Goal: Transaction & Acquisition: Purchase product/service

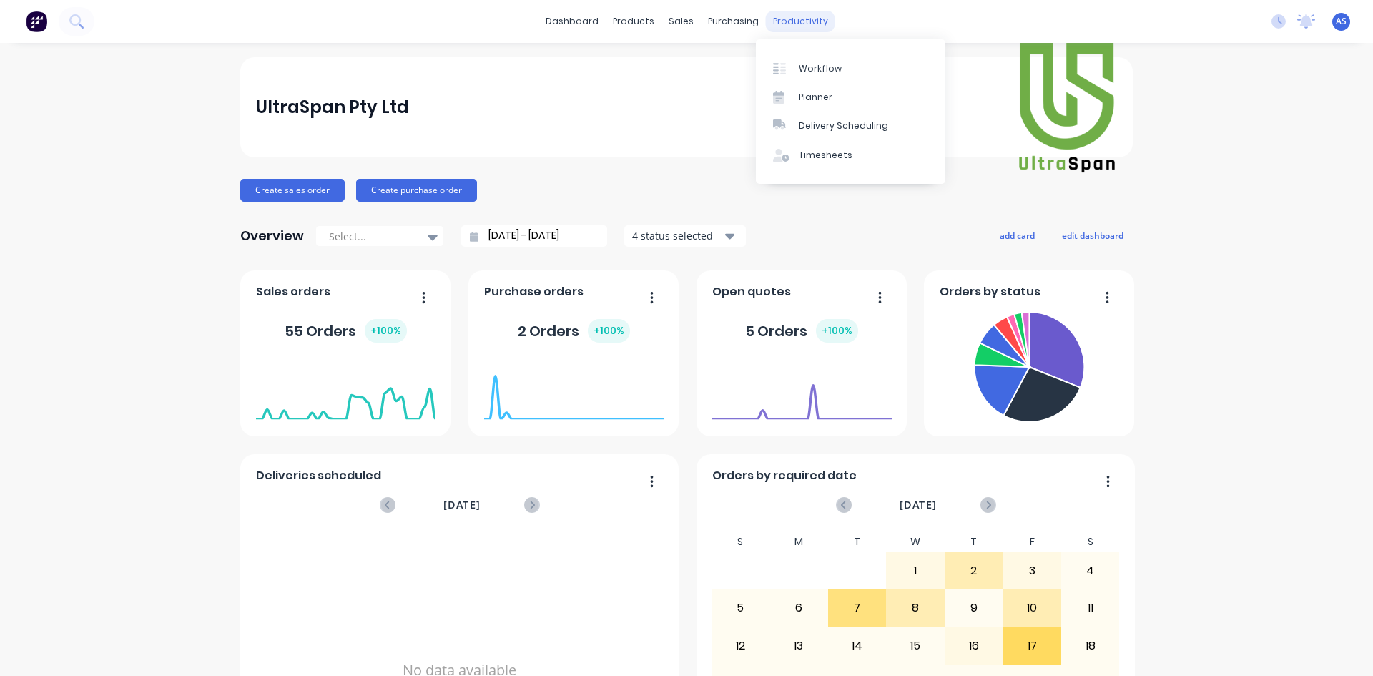
click at [784, 29] on div "productivity" at bounding box center [800, 21] width 69 height 21
drag, startPoint x: 806, startPoint y: 58, endPoint x: 798, endPoint y: 57, distance: 7.9
click at [806, 58] on link "Workflow" at bounding box center [850, 68] width 189 height 29
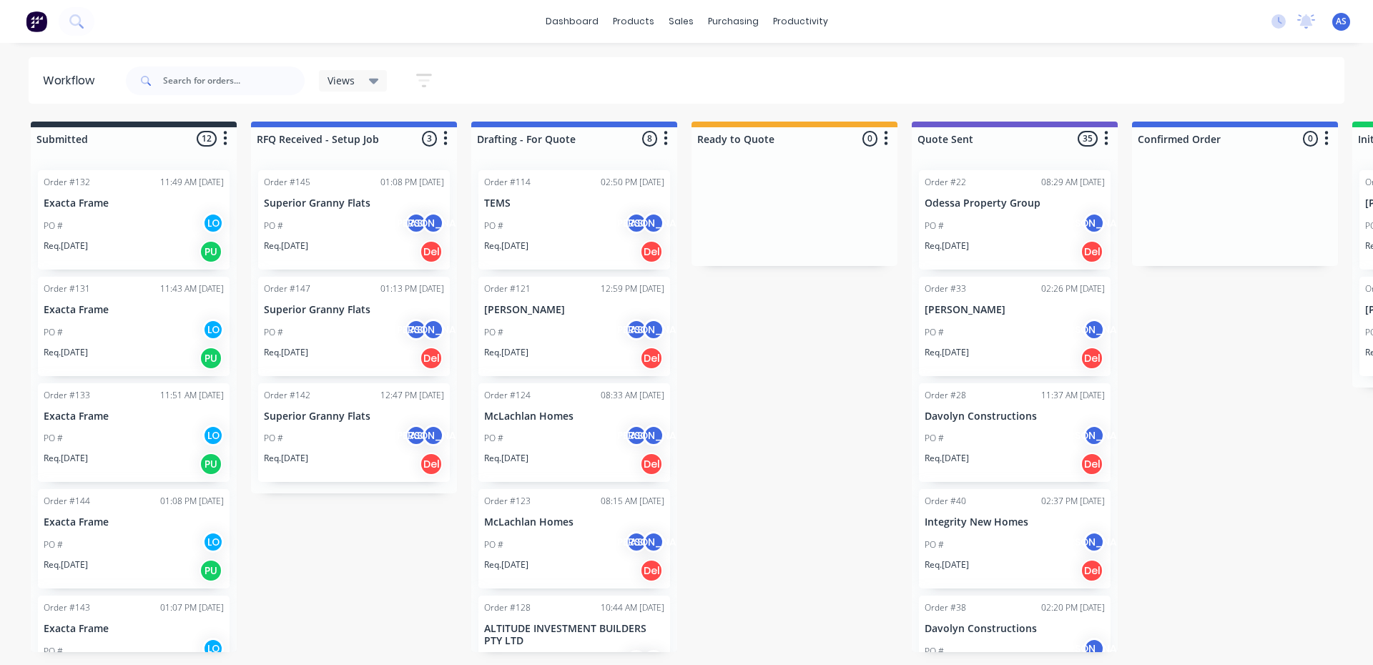
click at [321, 217] on div "PO # AS [PERSON_NAME]" at bounding box center [354, 225] width 180 height 27
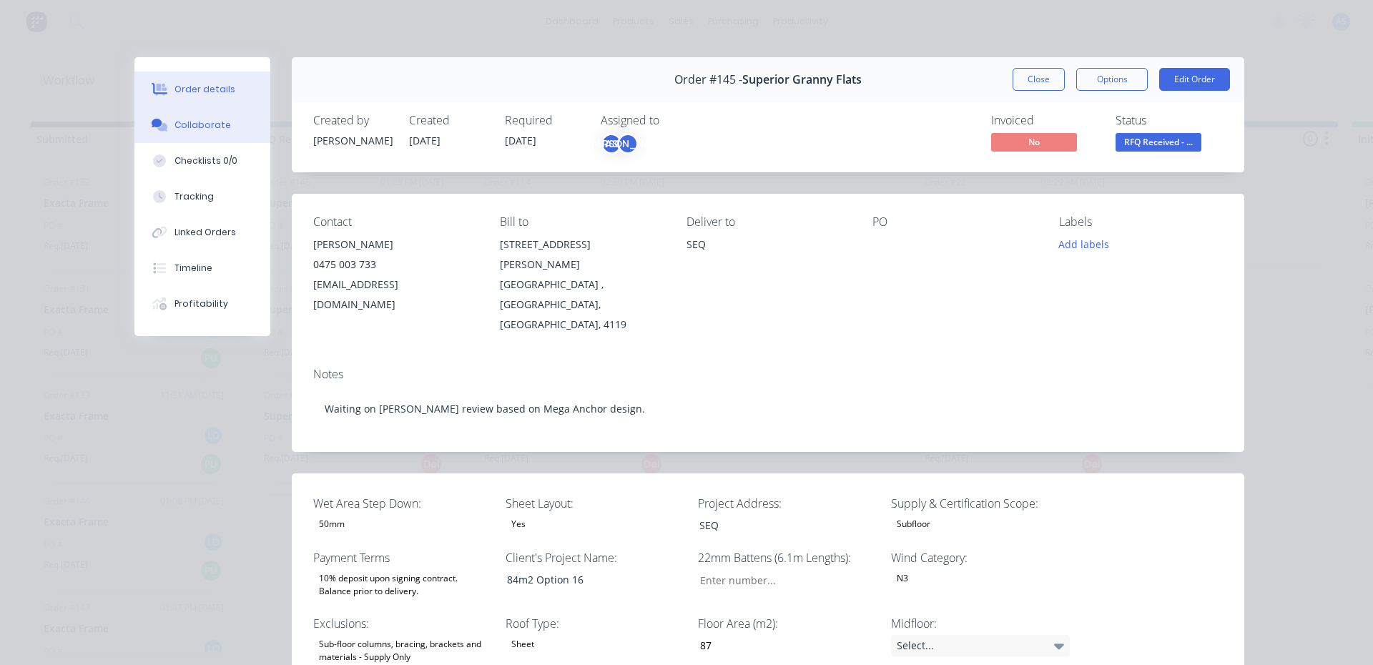
click at [207, 119] on div "Collaborate" at bounding box center [202, 125] width 56 height 13
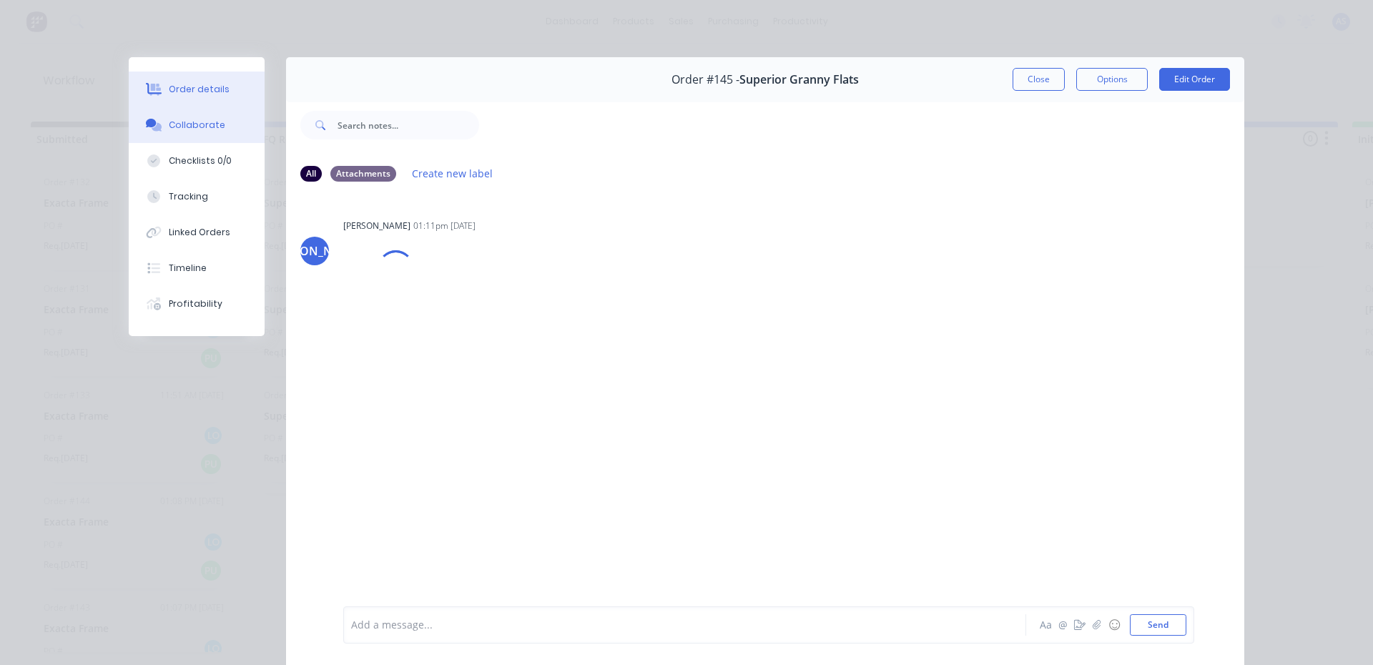
click at [197, 86] on div "Order details" at bounding box center [199, 89] width 61 height 13
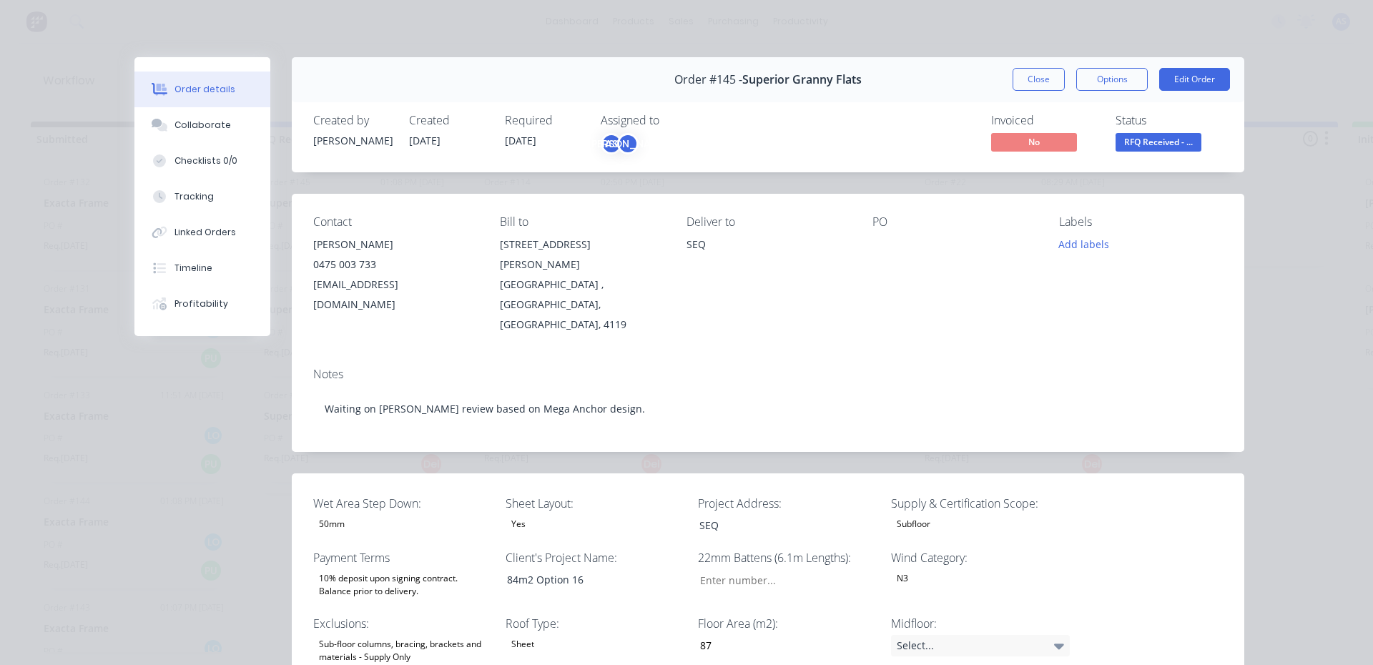
click at [19, 122] on div "Order details Collaborate Checklists 0/0 Tracking Linked Orders Timeline Profit…" at bounding box center [686, 332] width 1373 height 665
click at [219, 124] on div "Collaborate" at bounding box center [202, 125] width 56 height 13
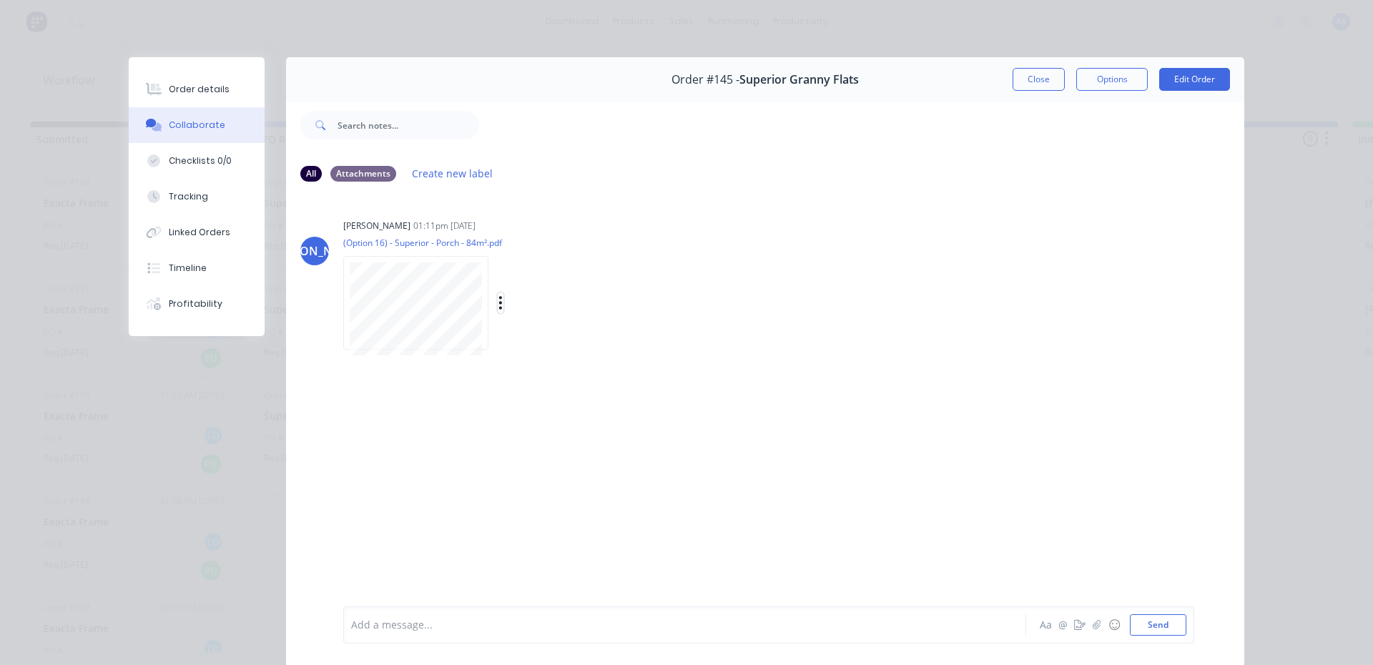
click at [498, 302] on icon "button" at bounding box center [500, 303] width 4 height 16
click at [526, 330] on button "Download" at bounding box center [594, 341] width 161 height 32
click at [198, 162] on div "Checklists 0/0" at bounding box center [200, 160] width 63 height 13
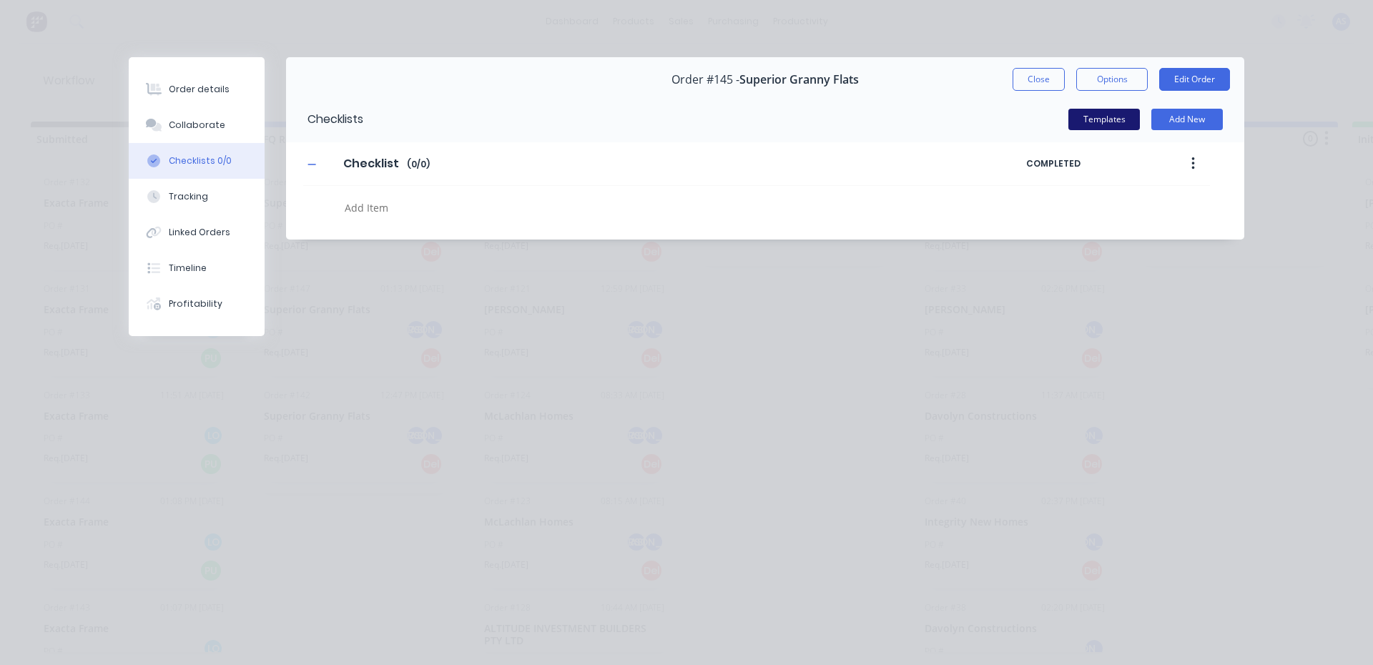
click at [1078, 122] on button "Templates" at bounding box center [1103, 119] width 71 height 21
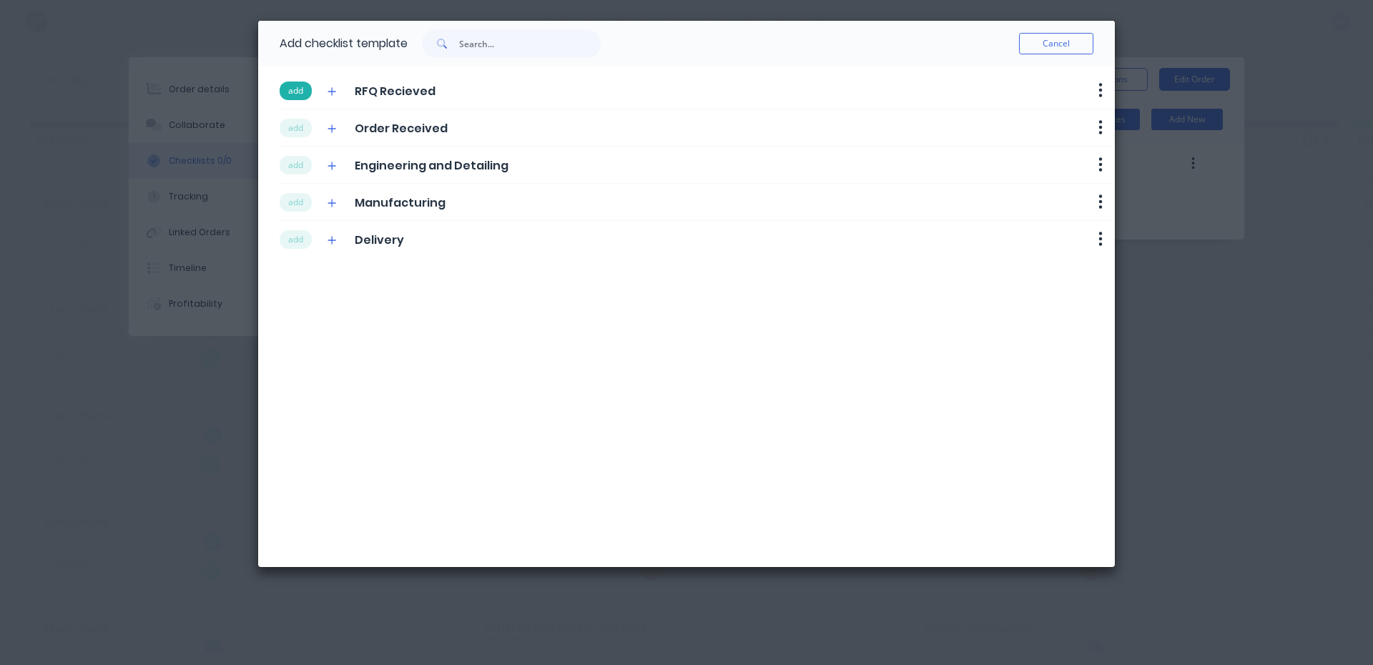
click at [305, 98] on button "add" at bounding box center [296, 91] width 32 height 19
click at [293, 129] on button "add" at bounding box center [296, 128] width 32 height 19
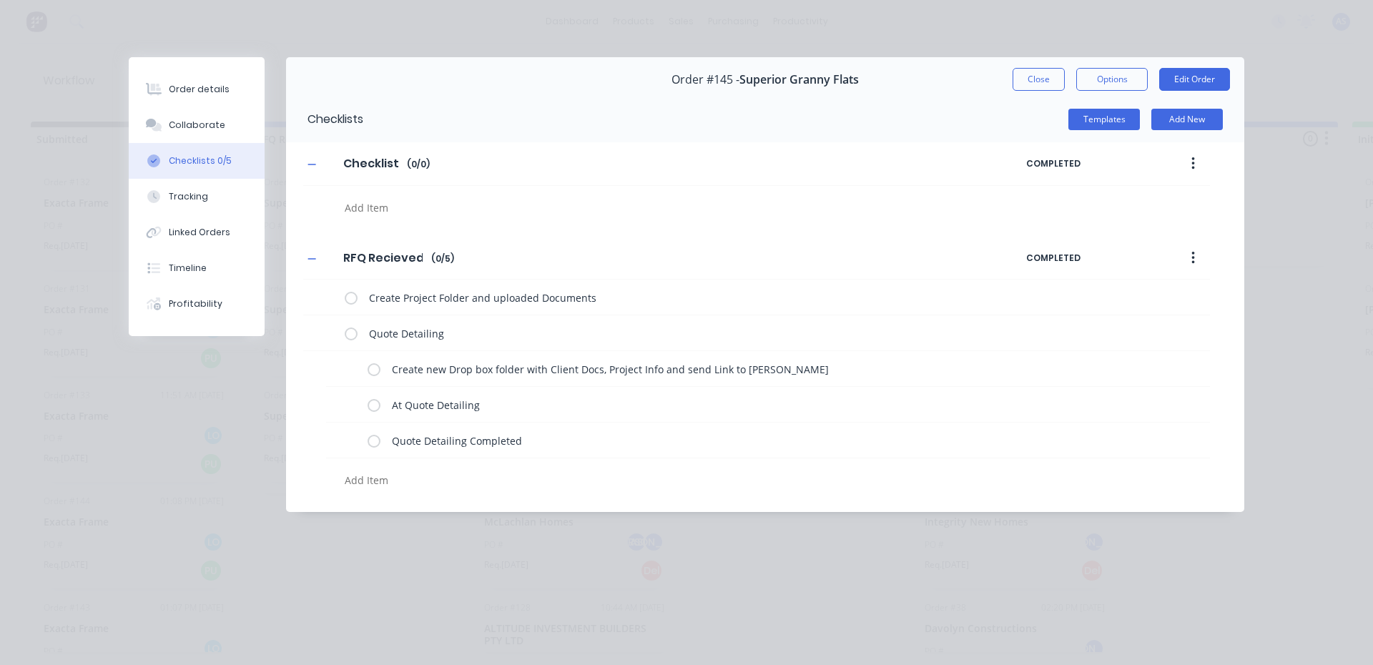
click at [293, 169] on div "Checklist Checklist Enter Checklist name ( 0 / 0 ) COMPLETED" at bounding box center [765, 182] width 958 height 80
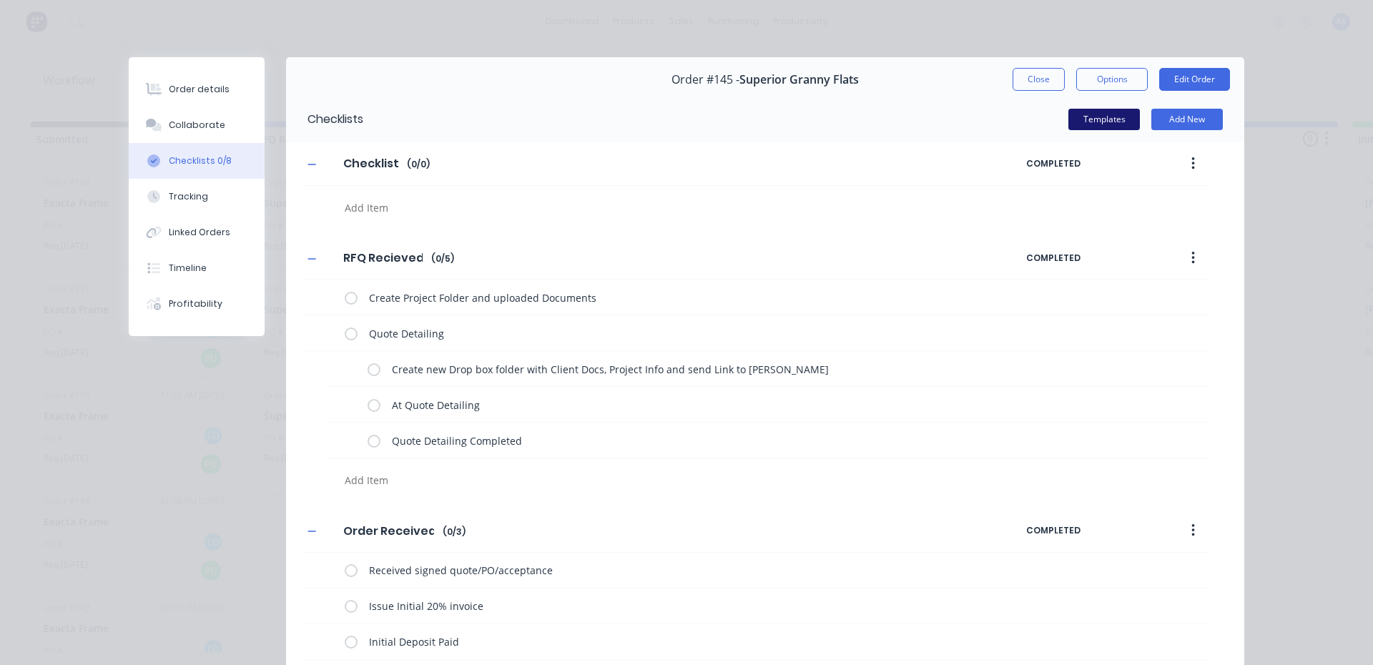
click at [1080, 126] on button "Templates" at bounding box center [1103, 119] width 71 height 21
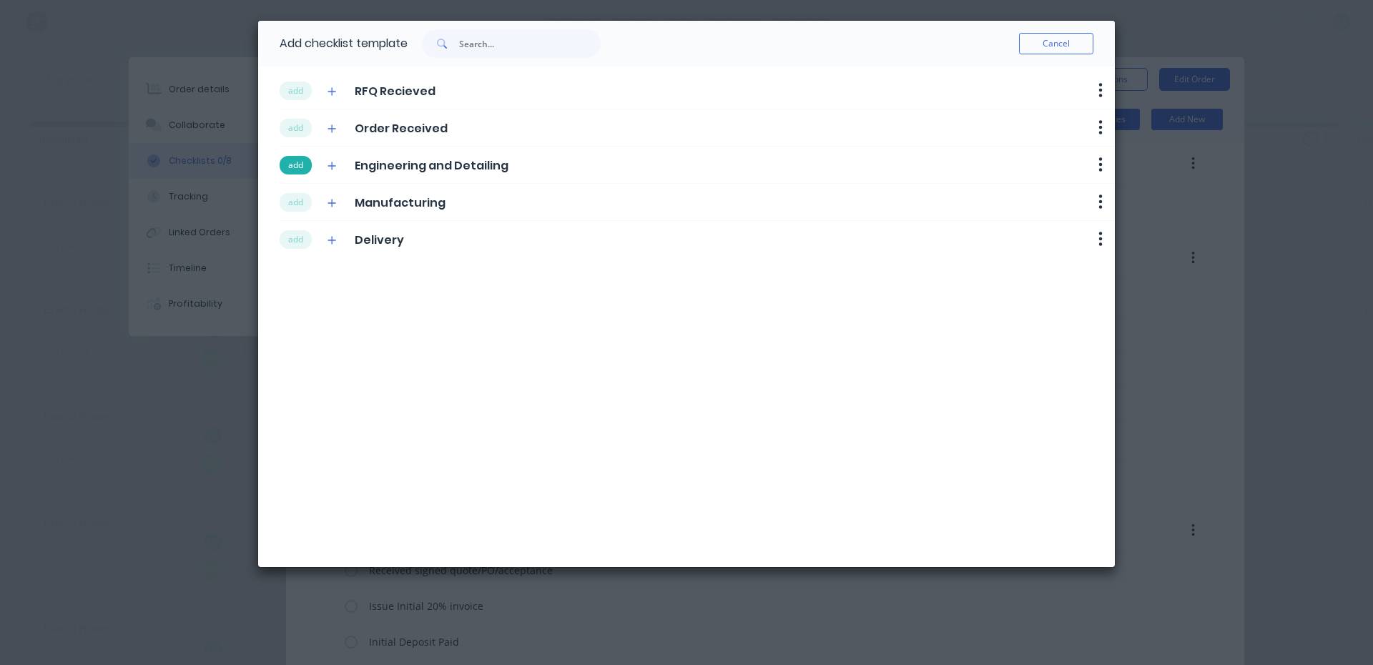
click at [300, 167] on button "add" at bounding box center [296, 165] width 32 height 19
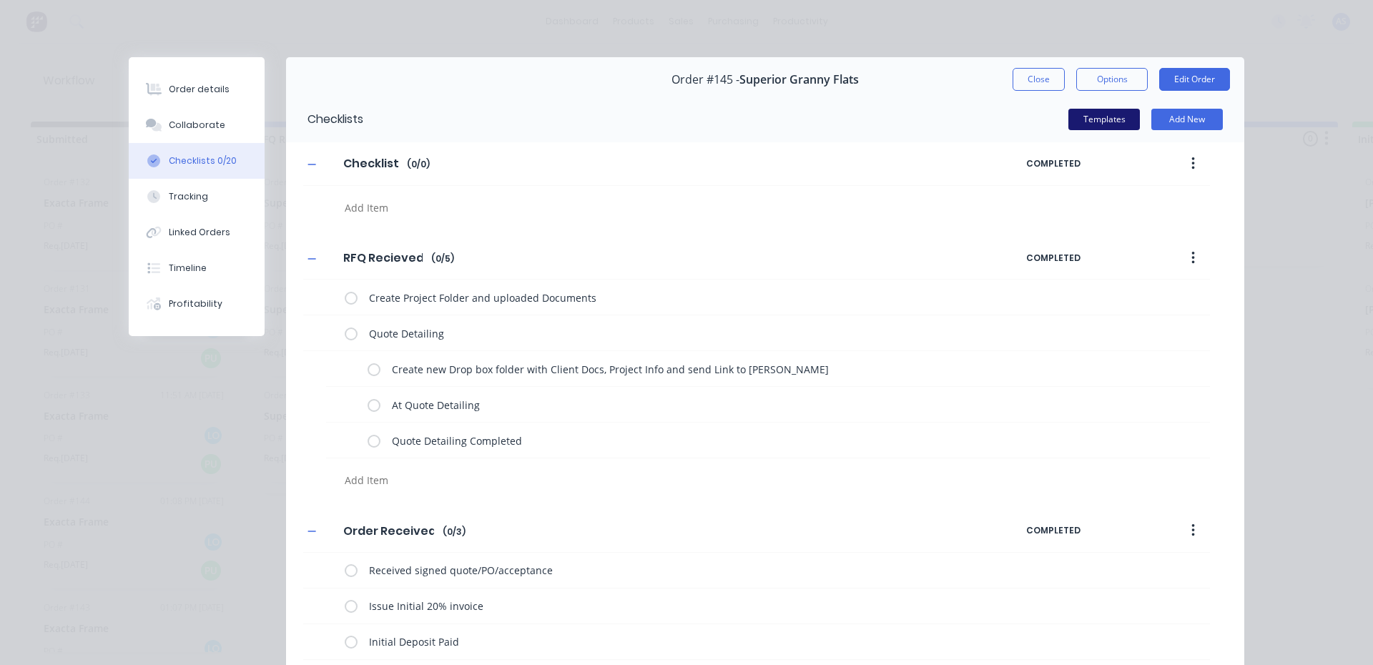
click at [1100, 128] on button "Templates" at bounding box center [1103, 119] width 71 height 21
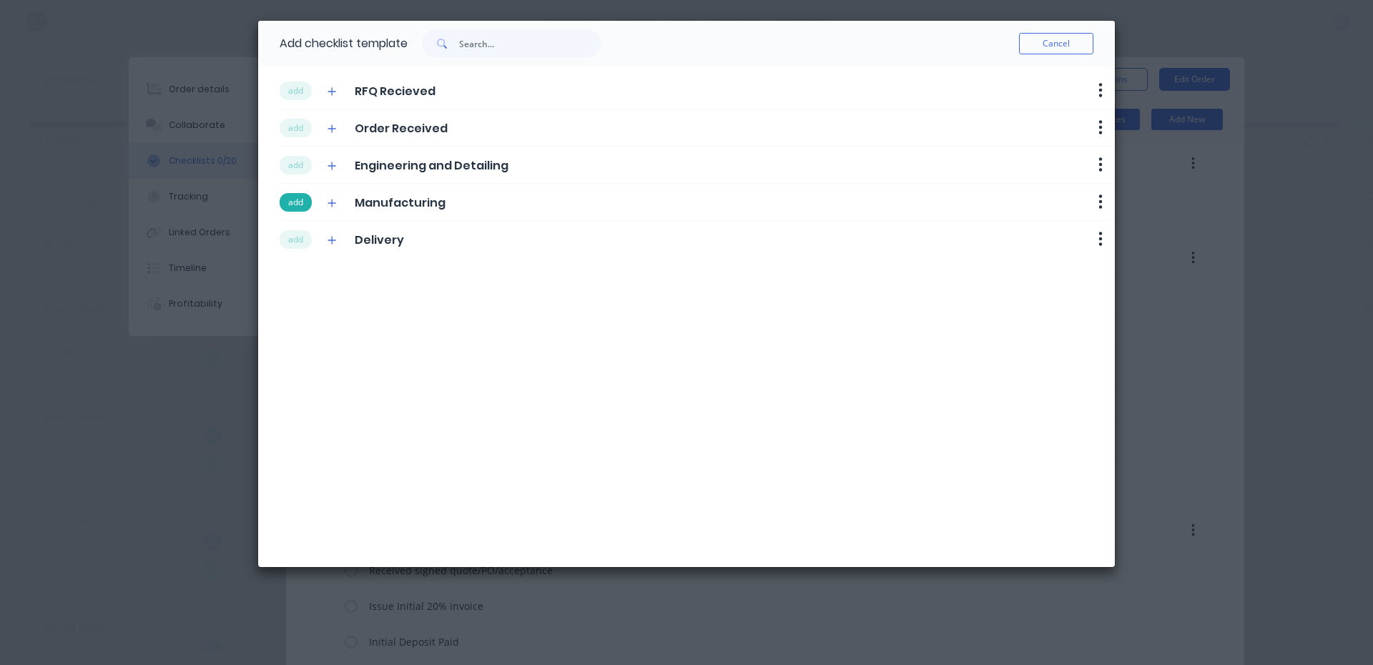
click at [290, 206] on button "add" at bounding box center [296, 202] width 32 height 19
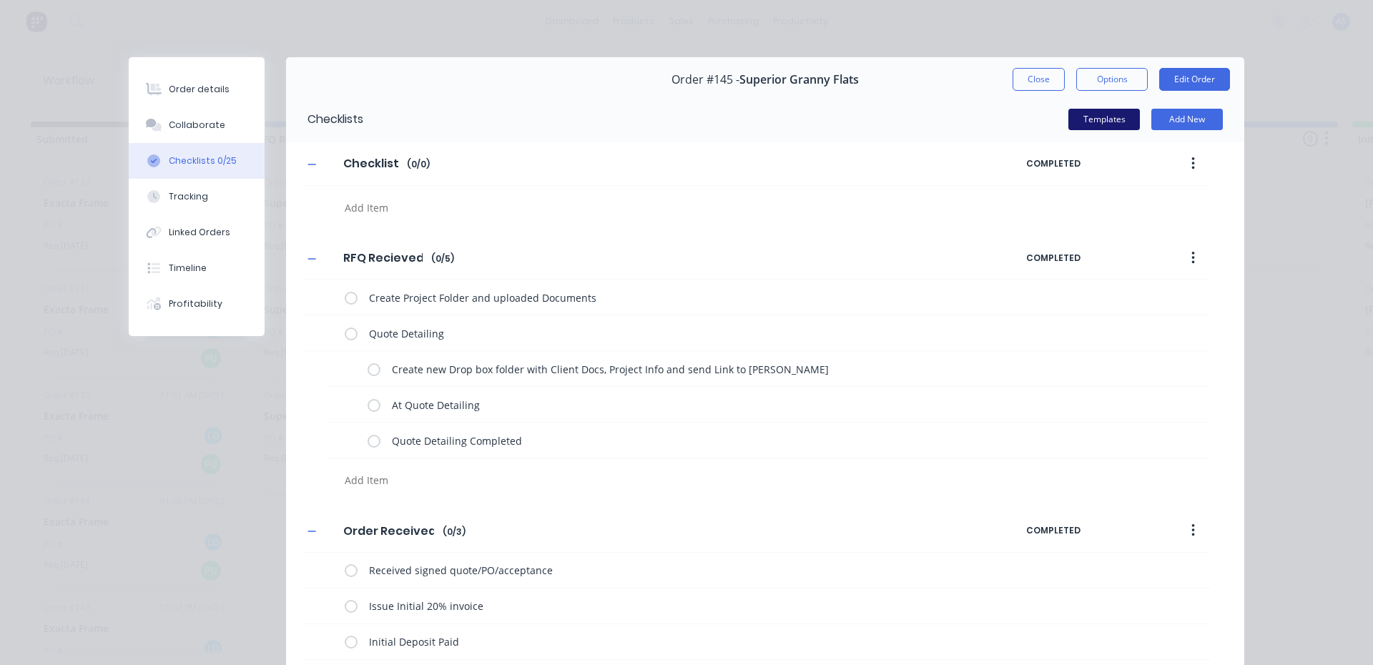
click at [1100, 127] on button "Templates" at bounding box center [1103, 119] width 71 height 21
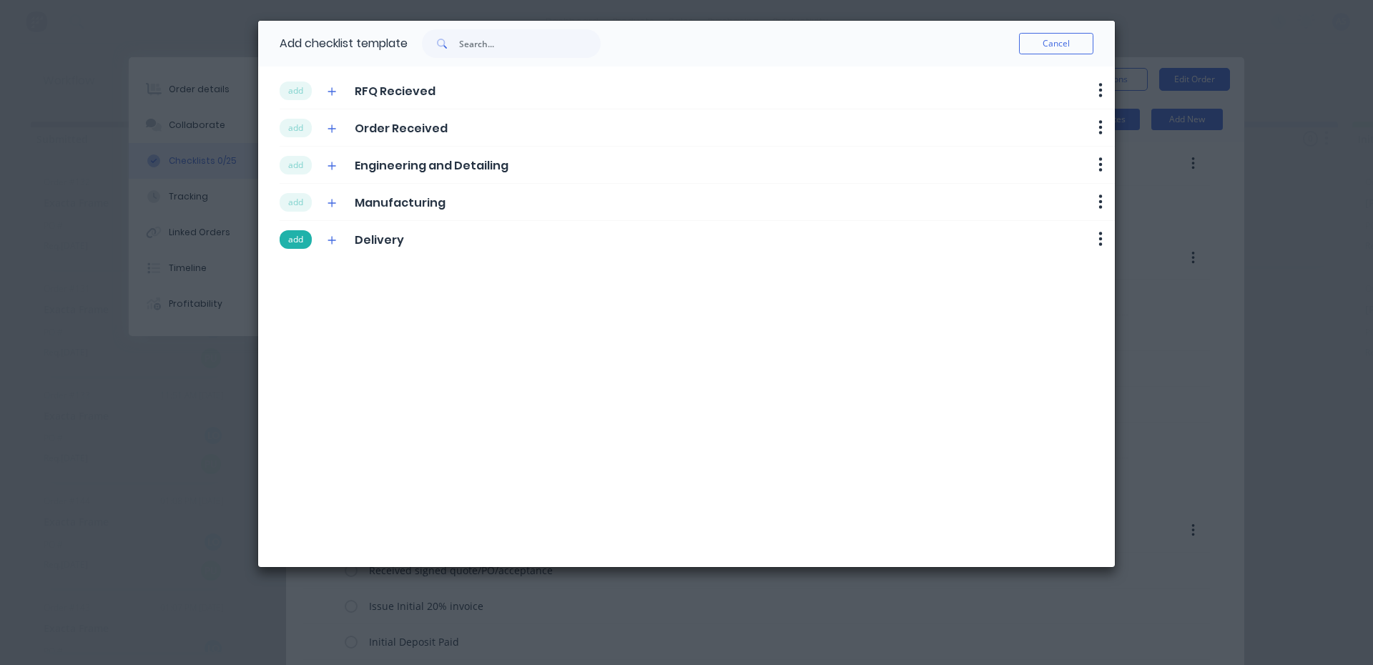
click at [285, 239] on button "add" at bounding box center [296, 239] width 32 height 19
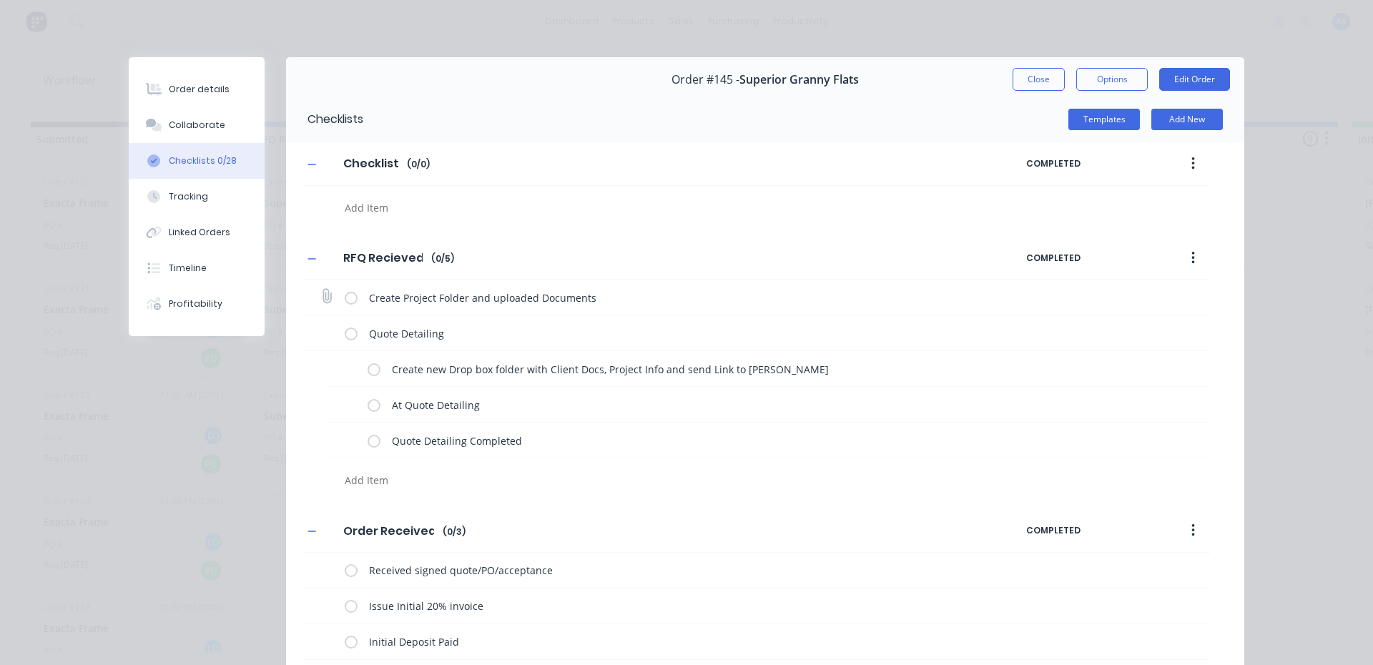
click at [345, 297] on label at bounding box center [351, 297] width 13 height 15
click at [0, 0] on input "checkbox" at bounding box center [0, 0] width 0 height 0
click at [371, 370] on label at bounding box center [373, 368] width 13 height 15
click at [0, 0] on input "checkbox" at bounding box center [0, 0] width 0 height 0
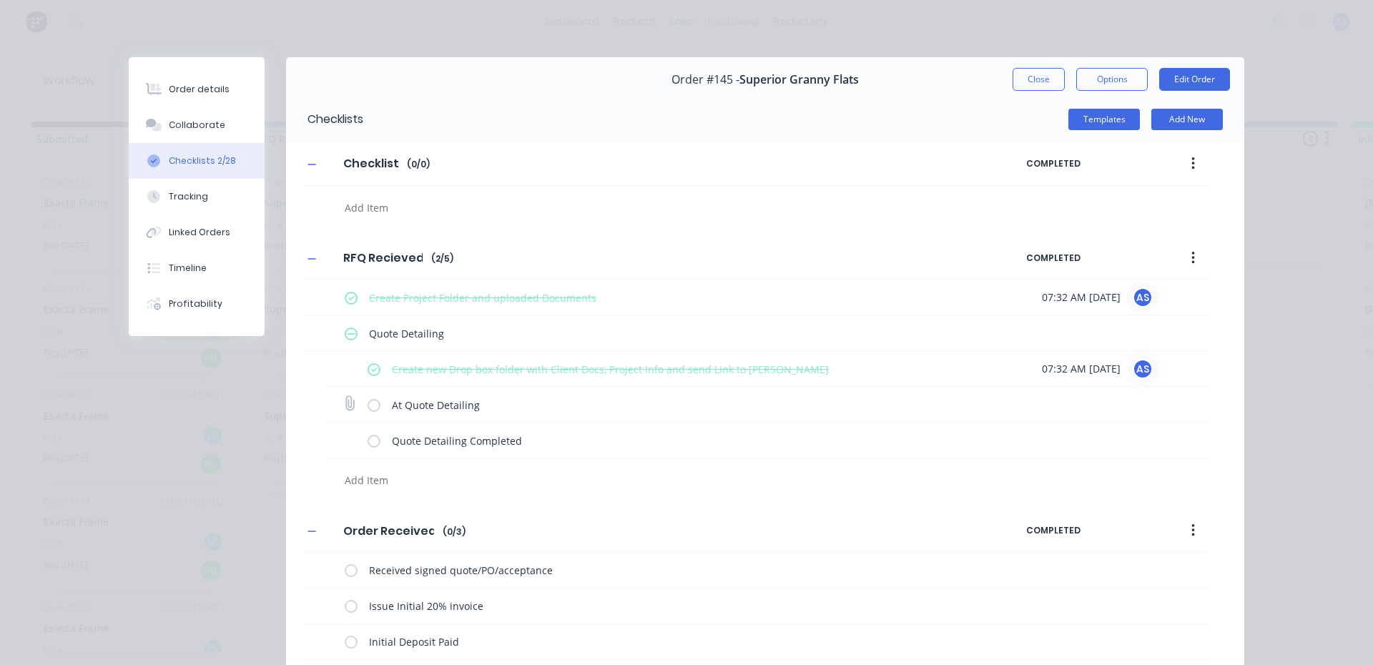
click at [367, 403] on label at bounding box center [373, 404] width 13 height 15
click at [0, 0] on input "checkbox" at bounding box center [0, 0] width 0 height 0
type textarea "x"
click at [197, 94] on div "Order details" at bounding box center [199, 89] width 61 height 13
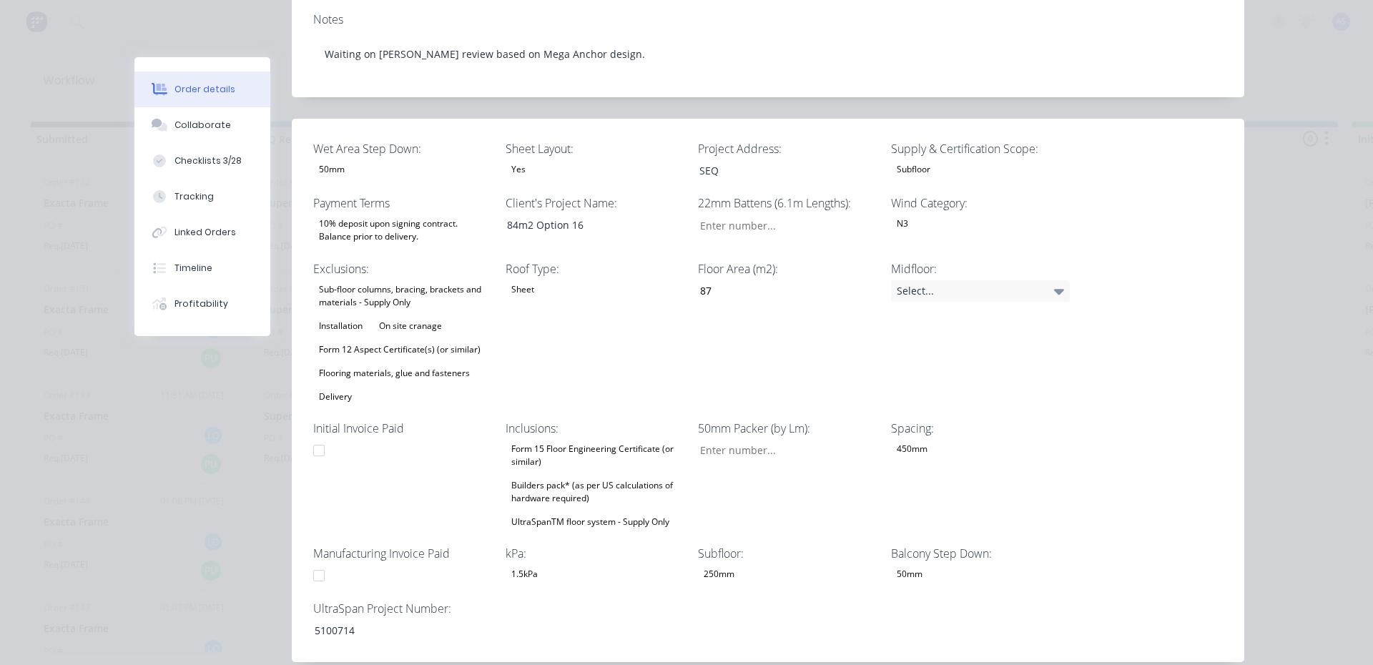
scroll to position [357, 0]
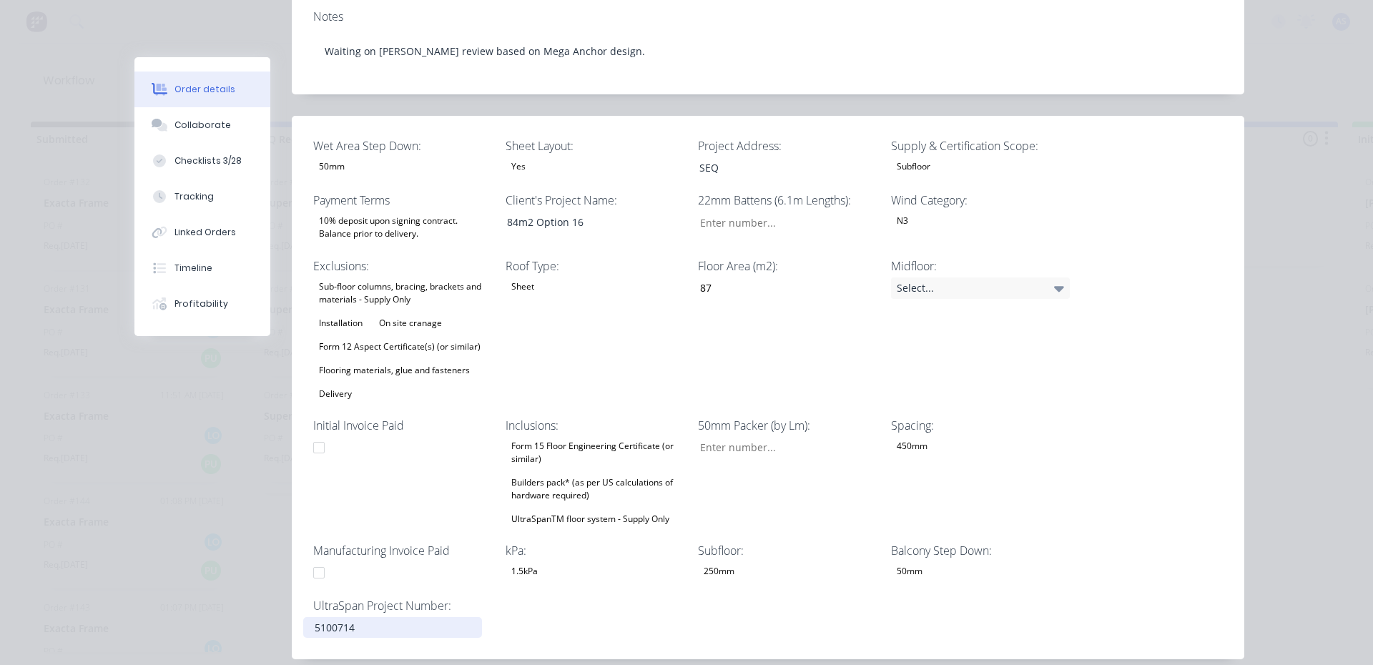
click at [328, 617] on div "5100714" at bounding box center [392, 627] width 179 height 21
copy div "5100714"
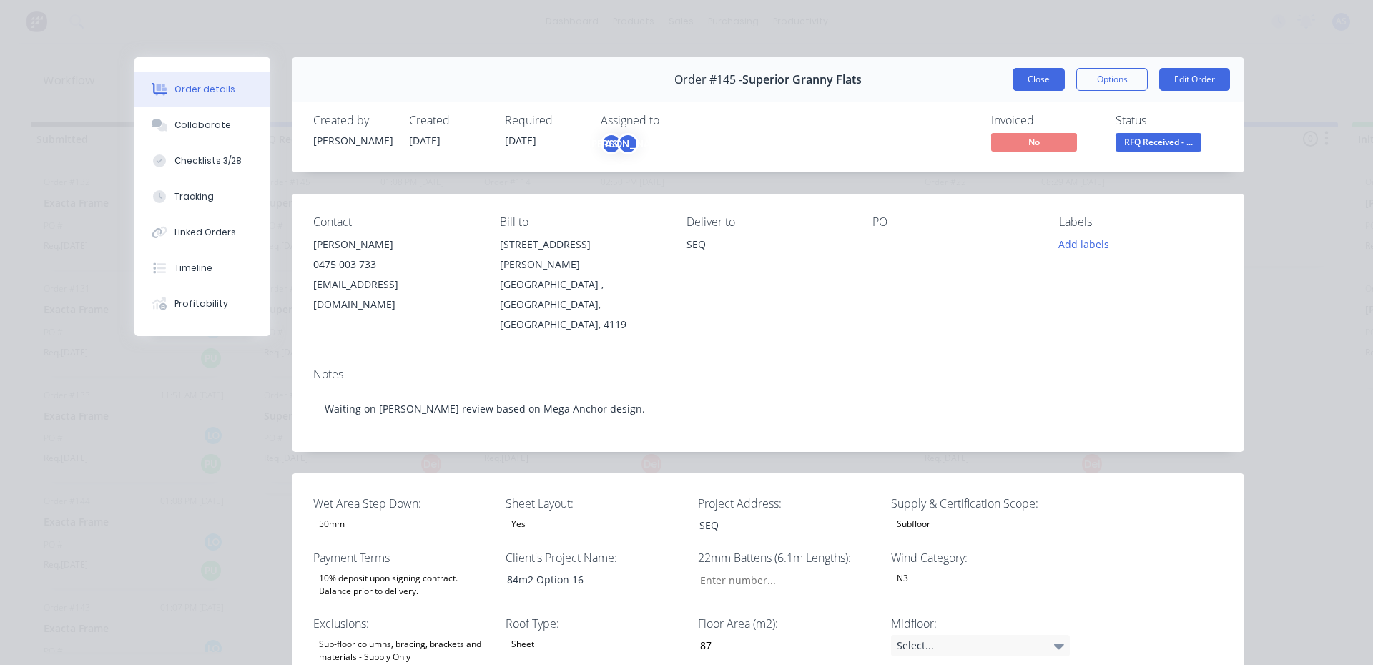
click at [1030, 83] on button "Close" at bounding box center [1038, 79] width 52 height 23
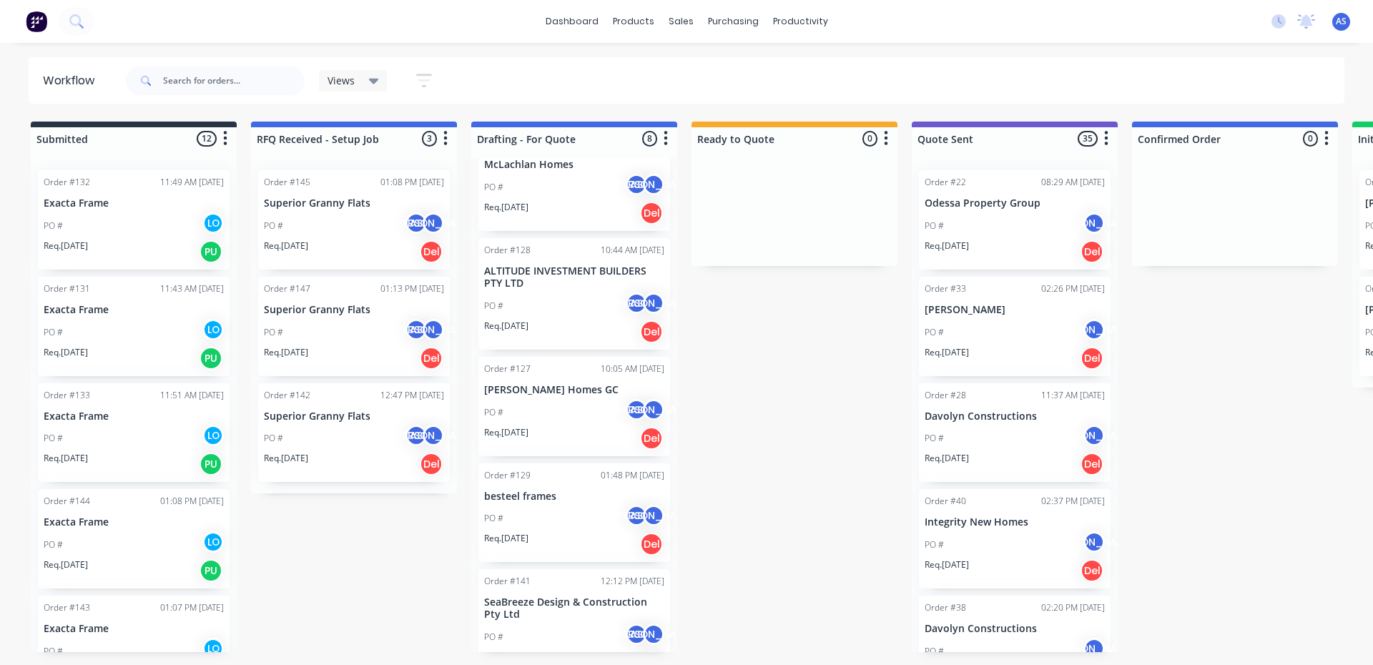
scroll to position [387, 0]
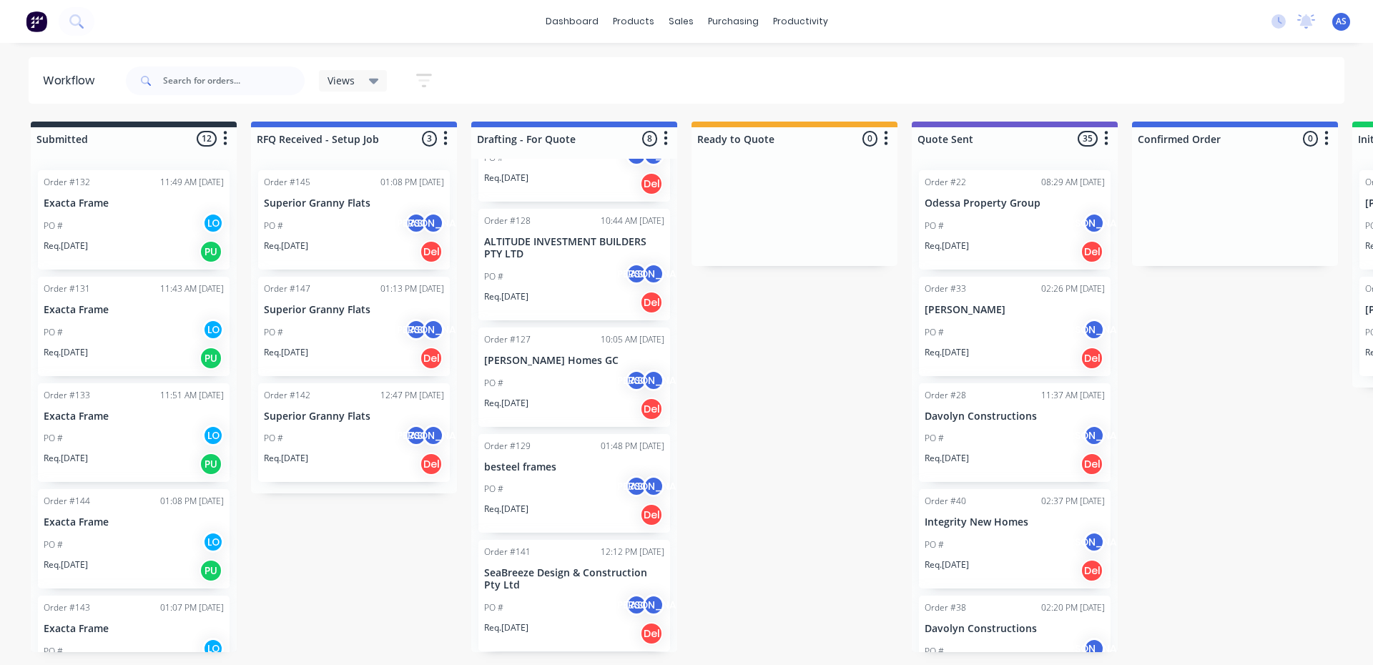
click at [540, 591] on div "Order #141 12:12 PM [DATE] SeaBreeze Design & Construction Pty Ltd PO # AS JO R…" at bounding box center [574, 596] width 192 height 112
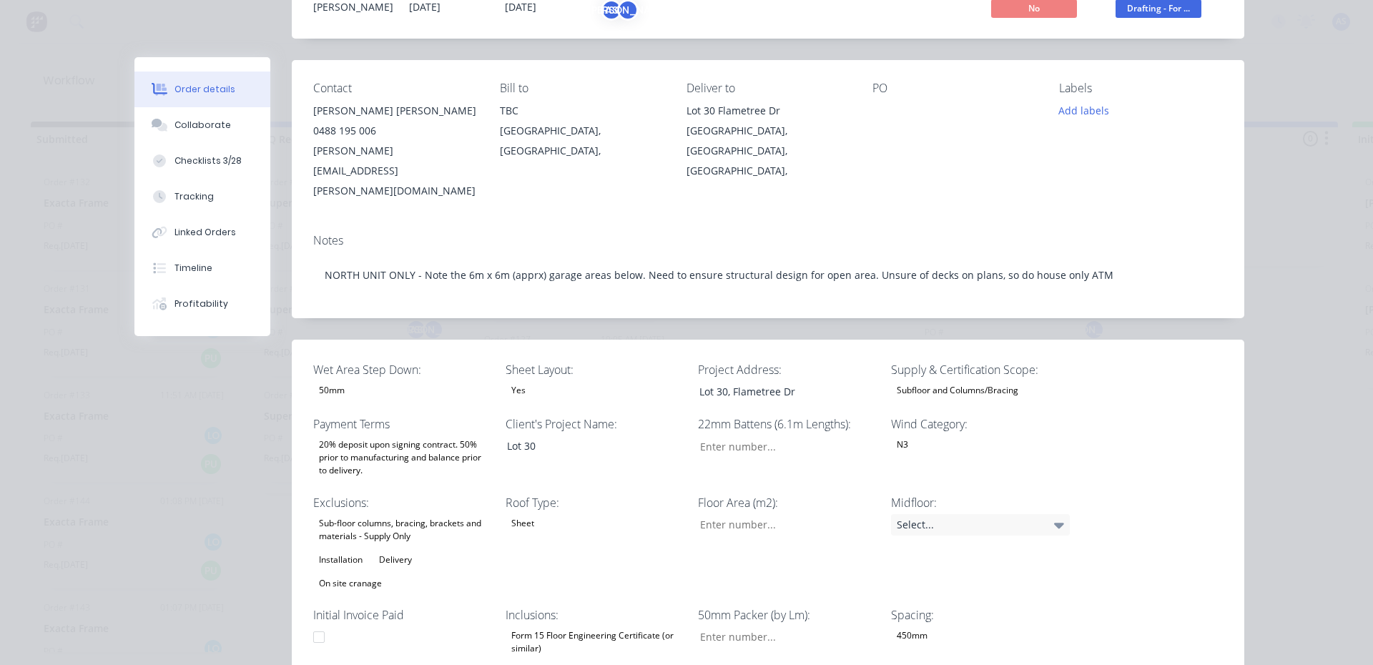
scroll to position [0, 0]
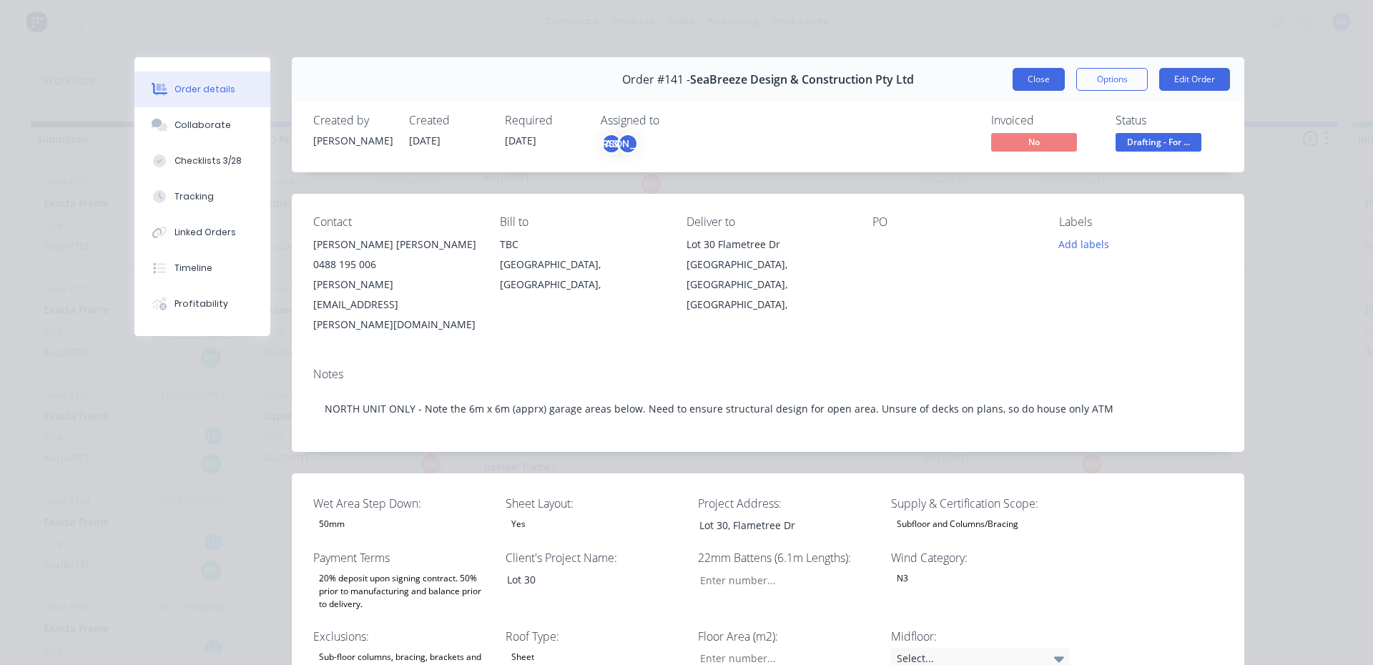
click at [1041, 71] on button "Close" at bounding box center [1038, 79] width 52 height 23
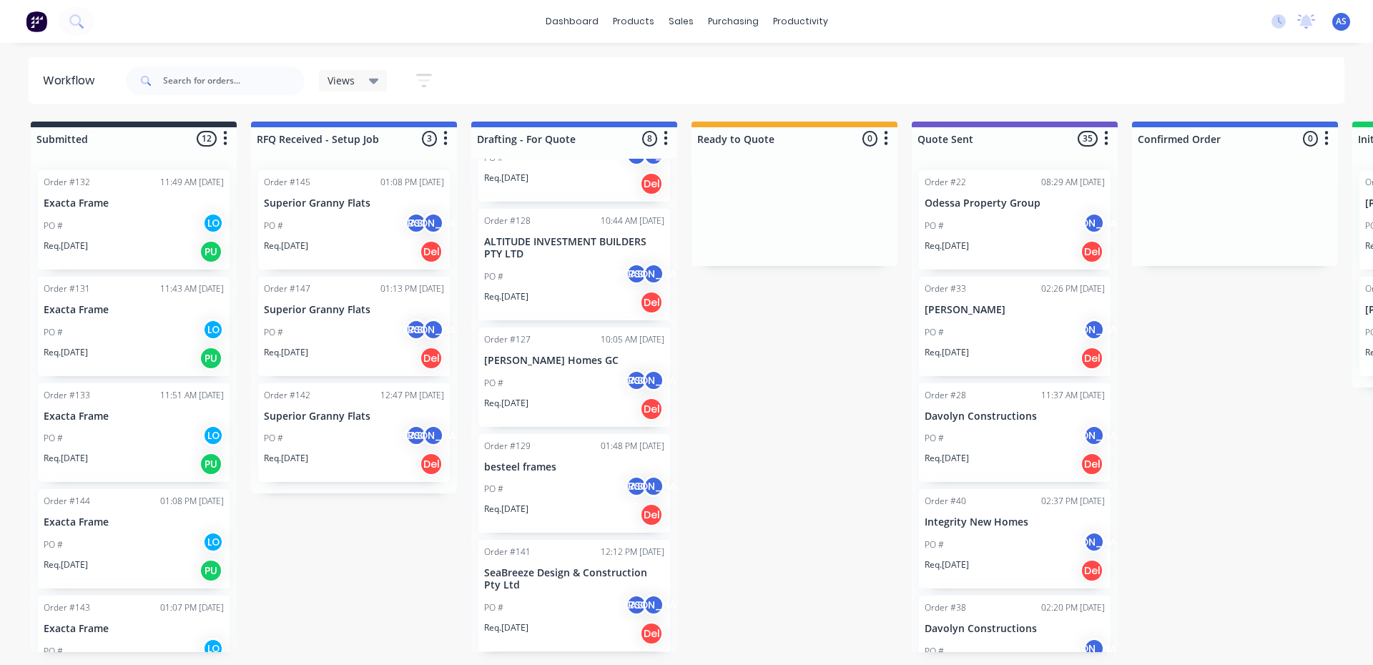
click at [363, 226] on div "PO # AS [PERSON_NAME]" at bounding box center [354, 225] width 180 height 27
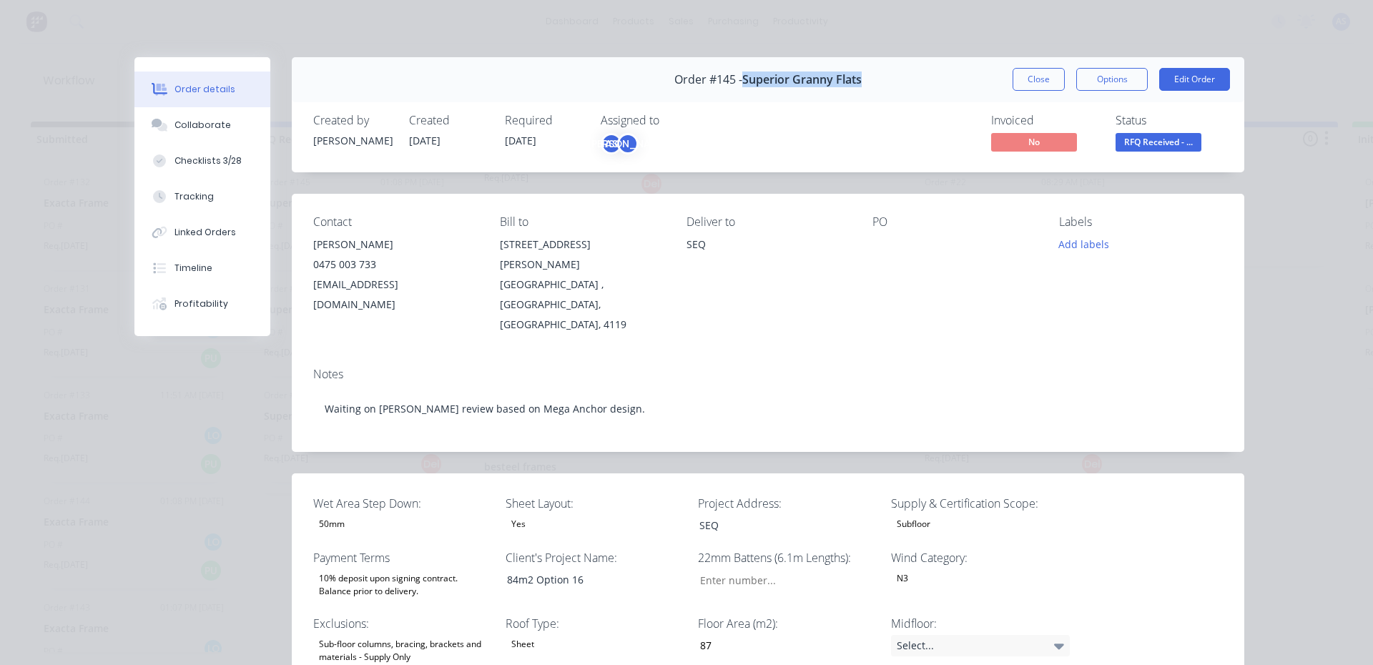
drag, startPoint x: 736, startPoint y: 80, endPoint x: 856, endPoint y: 78, distance: 120.1
click at [856, 78] on div "Order #145 - Superior Granny Flats Close Options Edit Order" at bounding box center [768, 79] width 952 height 45
copy span "Superior Granny Flats"
click at [1033, 68] on button "Close" at bounding box center [1038, 79] width 52 height 23
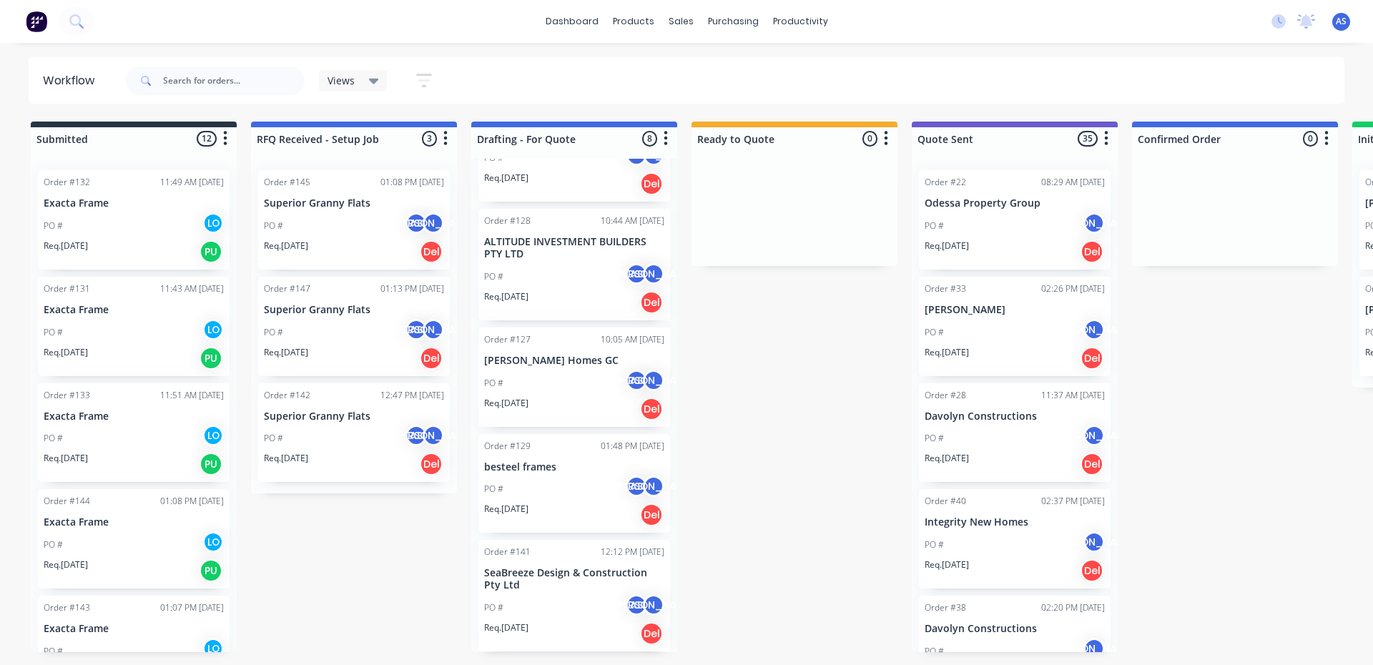
click at [320, 297] on div "Order #147 01:13 PM [DATE] Superior Granny Flats PO # AS JO Req. [DATE] Del" at bounding box center [354, 326] width 192 height 99
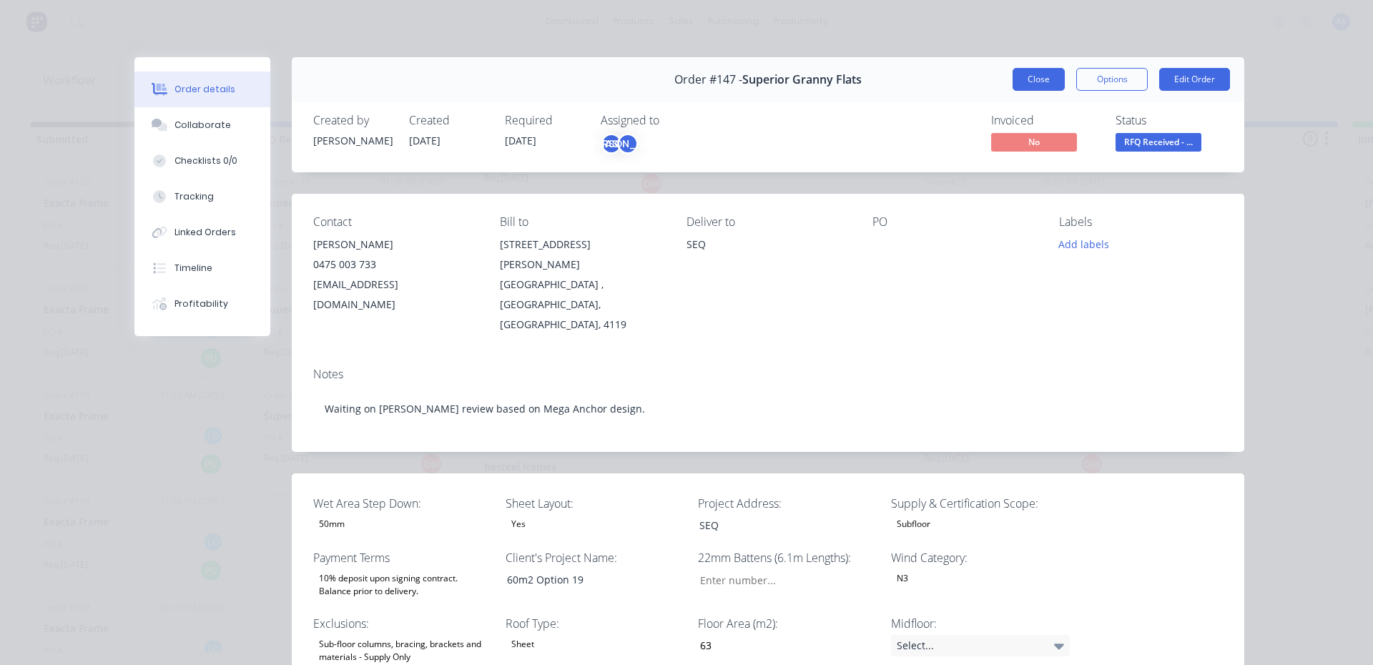
click at [1039, 87] on button "Close" at bounding box center [1038, 79] width 52 height 23
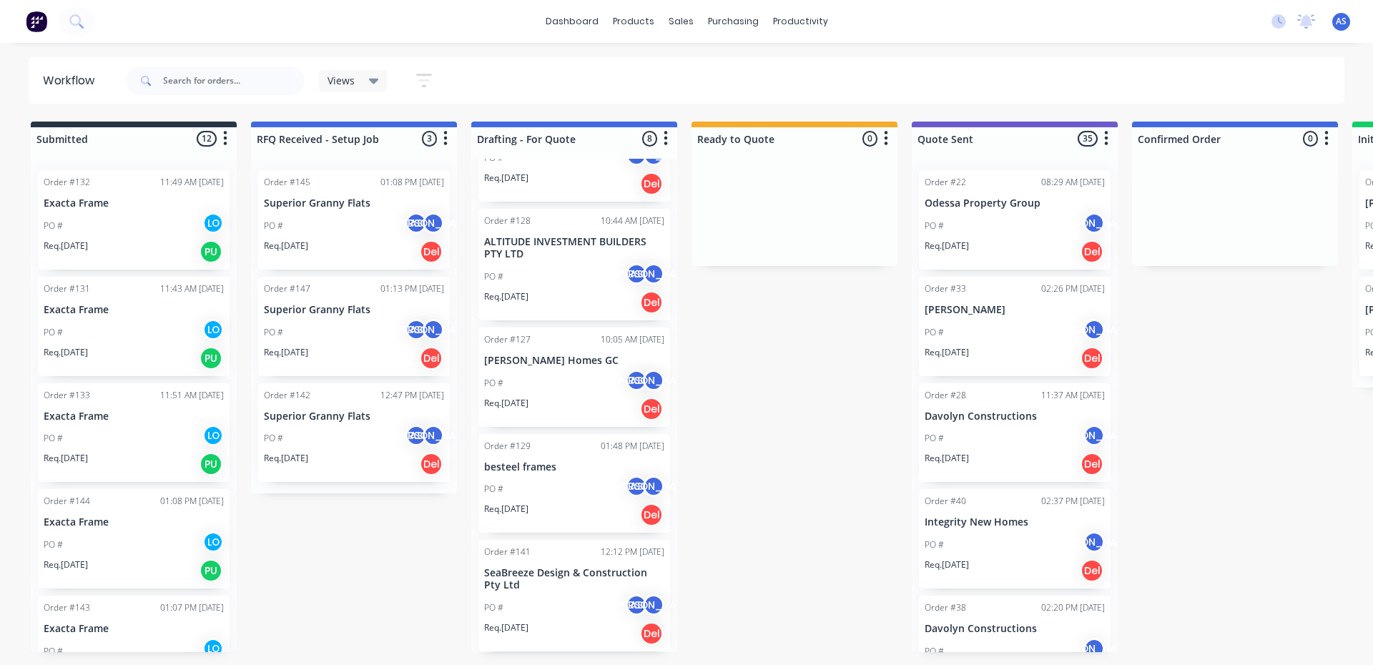
click at [362, 432] on div "PO # AS [PERSON_NAME]" at bounding box center [354, 438] width 180 height 27
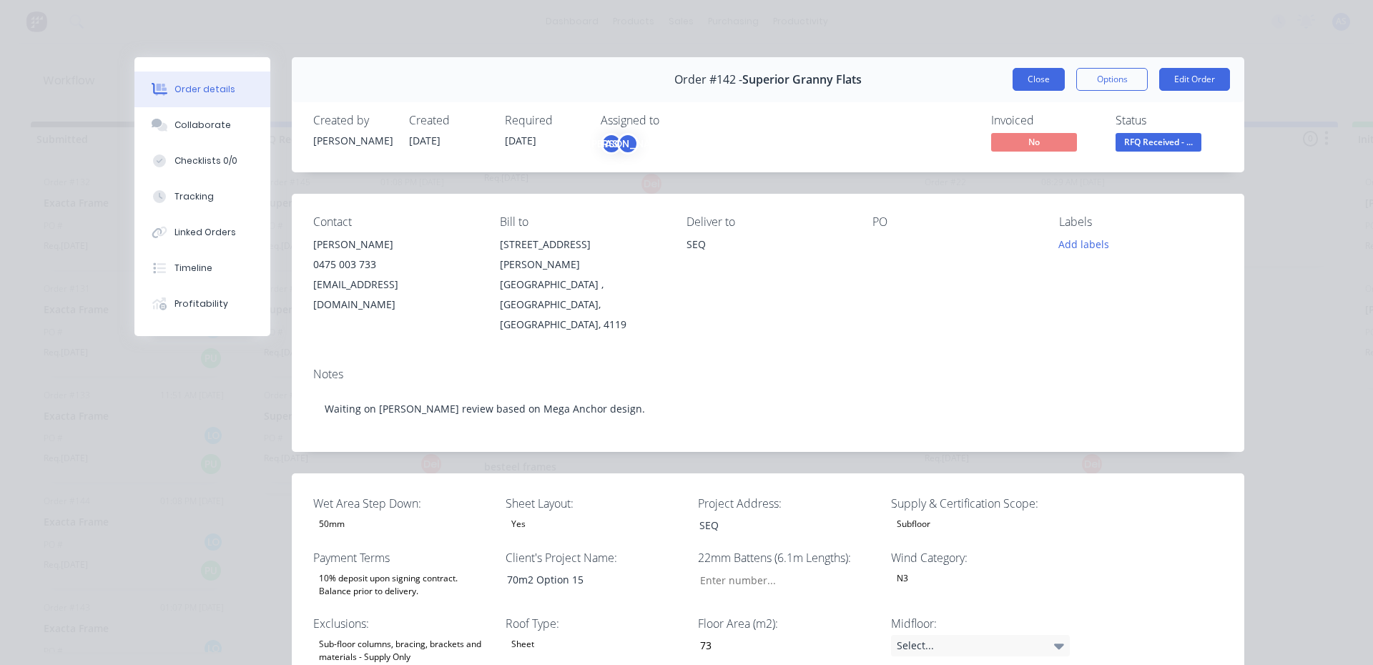
click at [1030, 72] on button "Close" at bounding box center [1038, 79] width 52 height 23
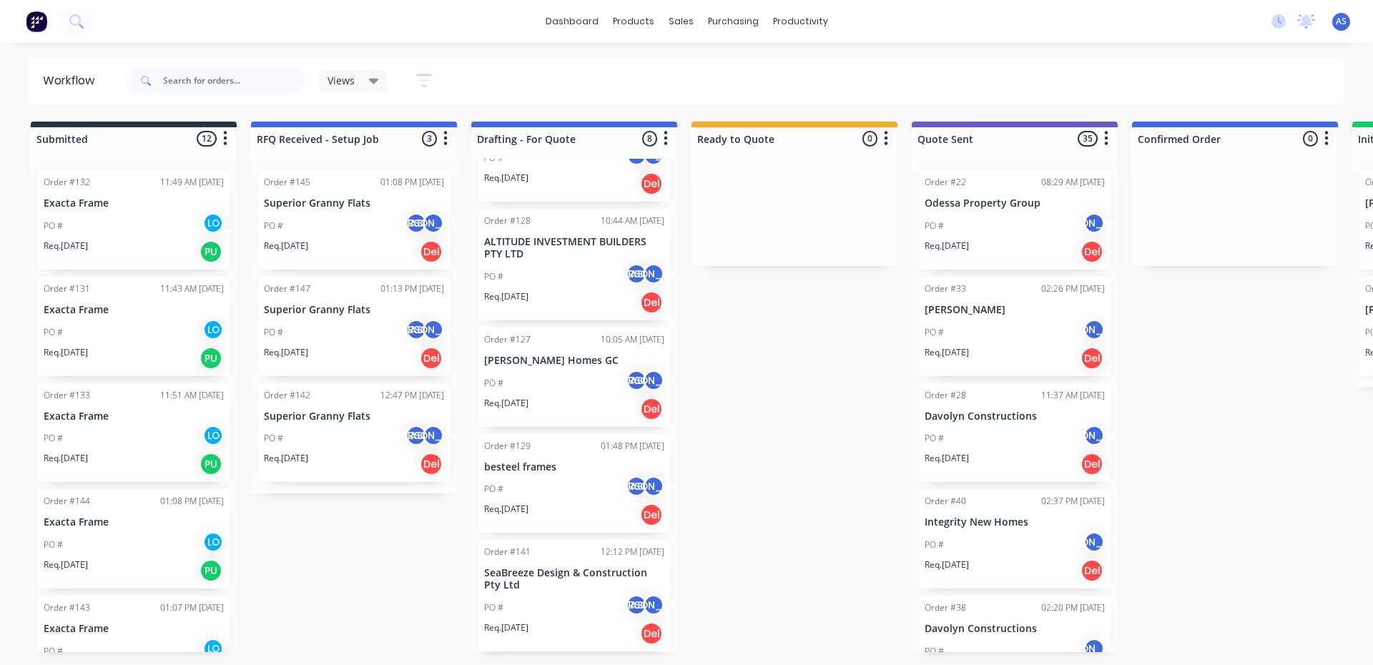
click at [319, 237] on div "PO # AS [PERSON_NAME]" at bounding box center [354, 225] width 180 height 27
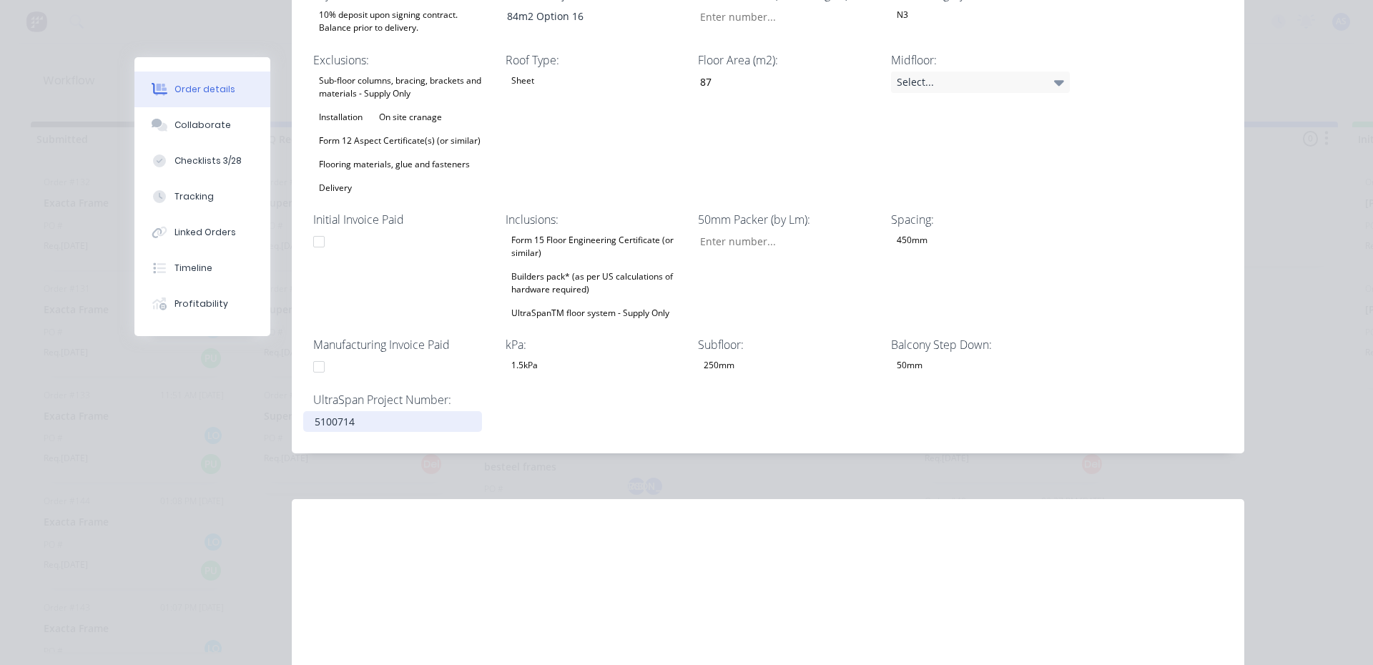
scroll to position [572, 0]
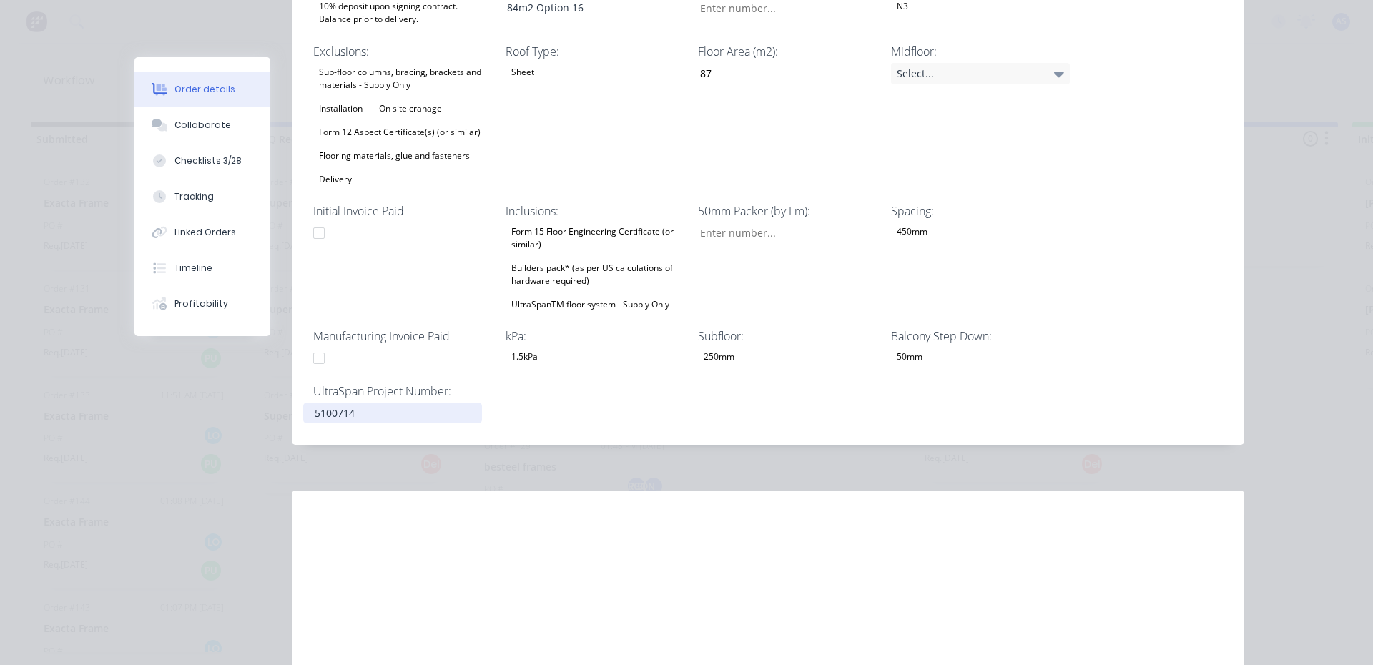
click at [383, 403] on div "5100714" at bounding box center [392, 413] width 179 height 21
click at [249, 405] on div "Order #145 - Superior Granny Flats Close Options Edit Order Created by [PERSON_…" at bounding box center [689, 92] width 1110 height 1214
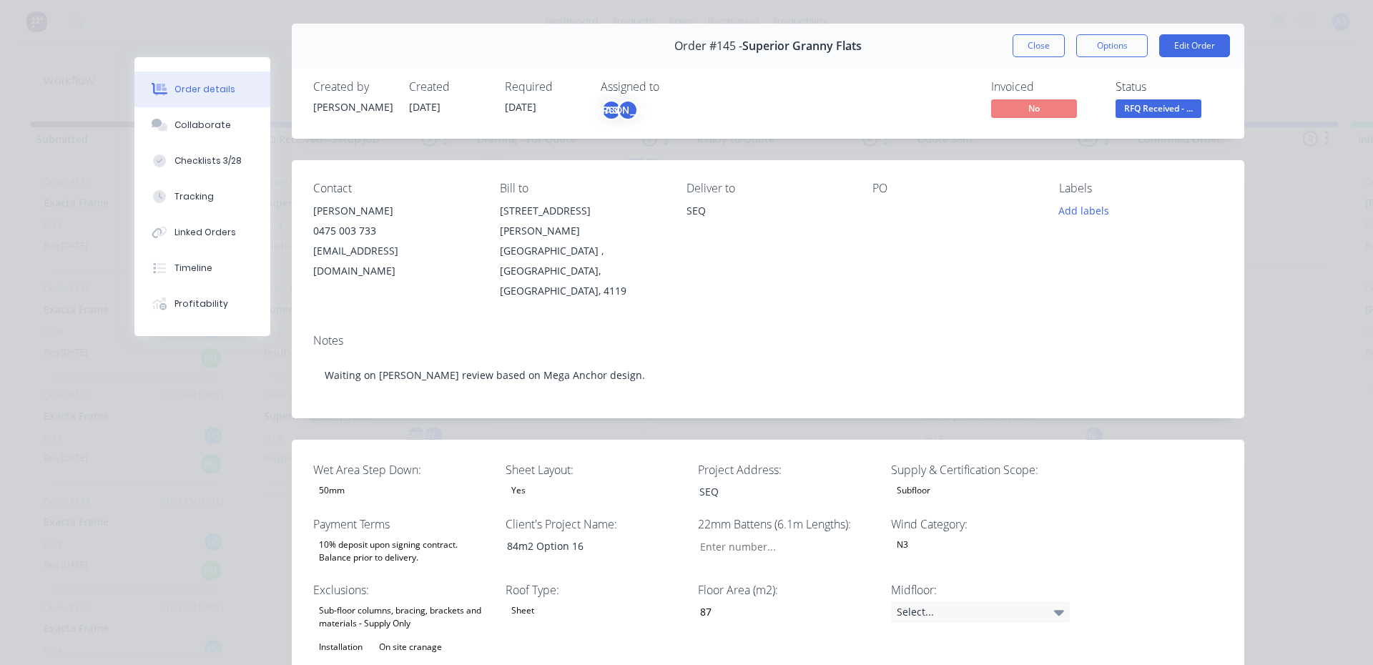
scroll to position [0, 0]
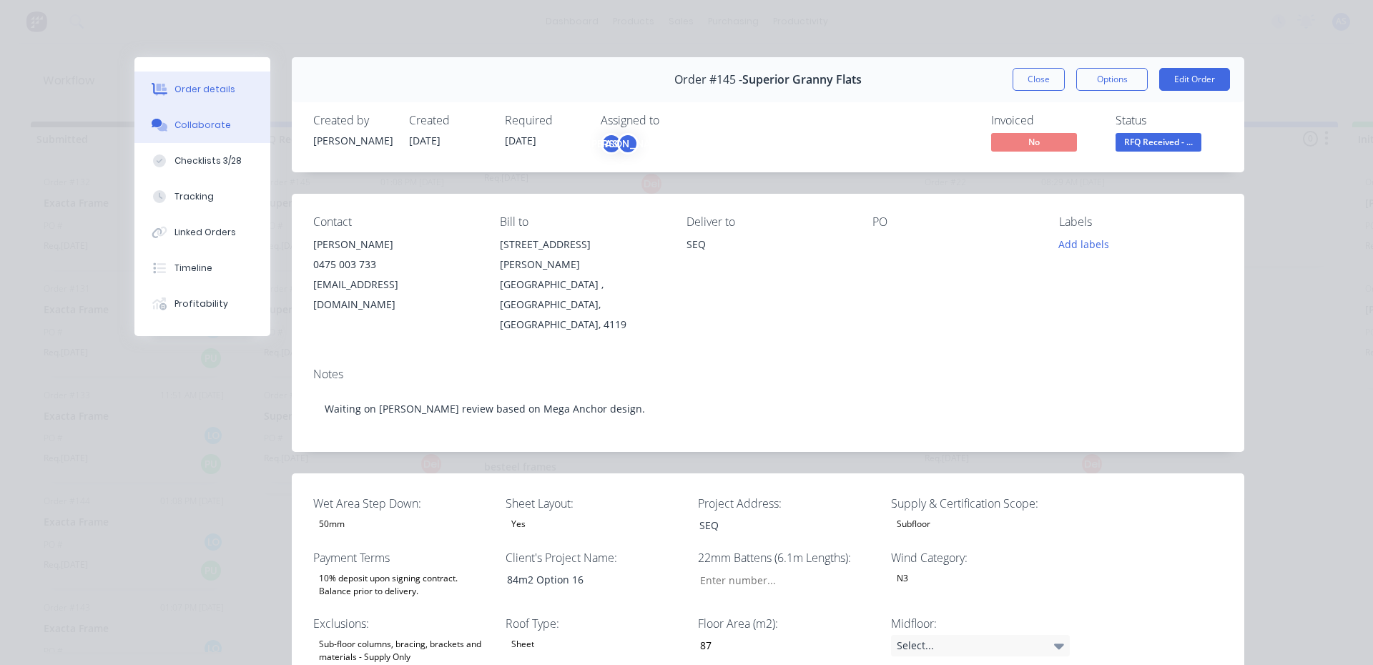
click at [213, 129] on div "Collaborate" at bounding box center [202, 125] width 56 height 13
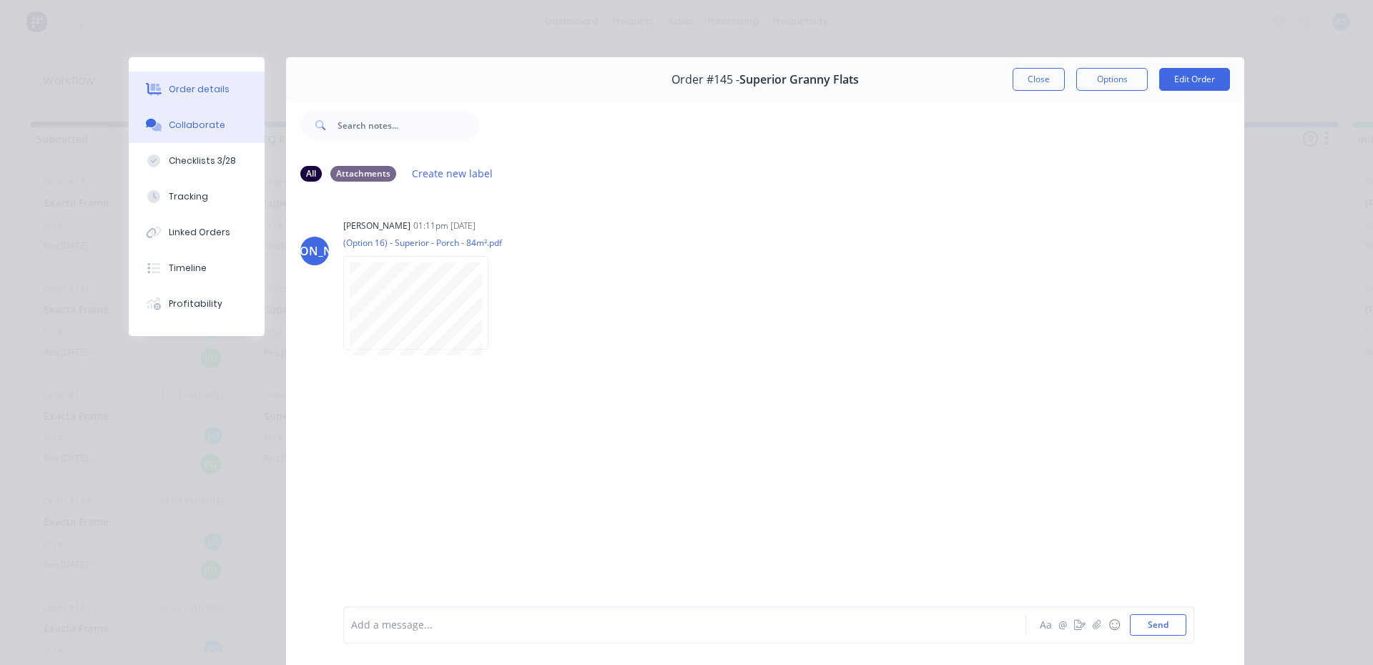
click at [176, 99] on button "Order details" at bounding box center [197, 89] width 136 height 36
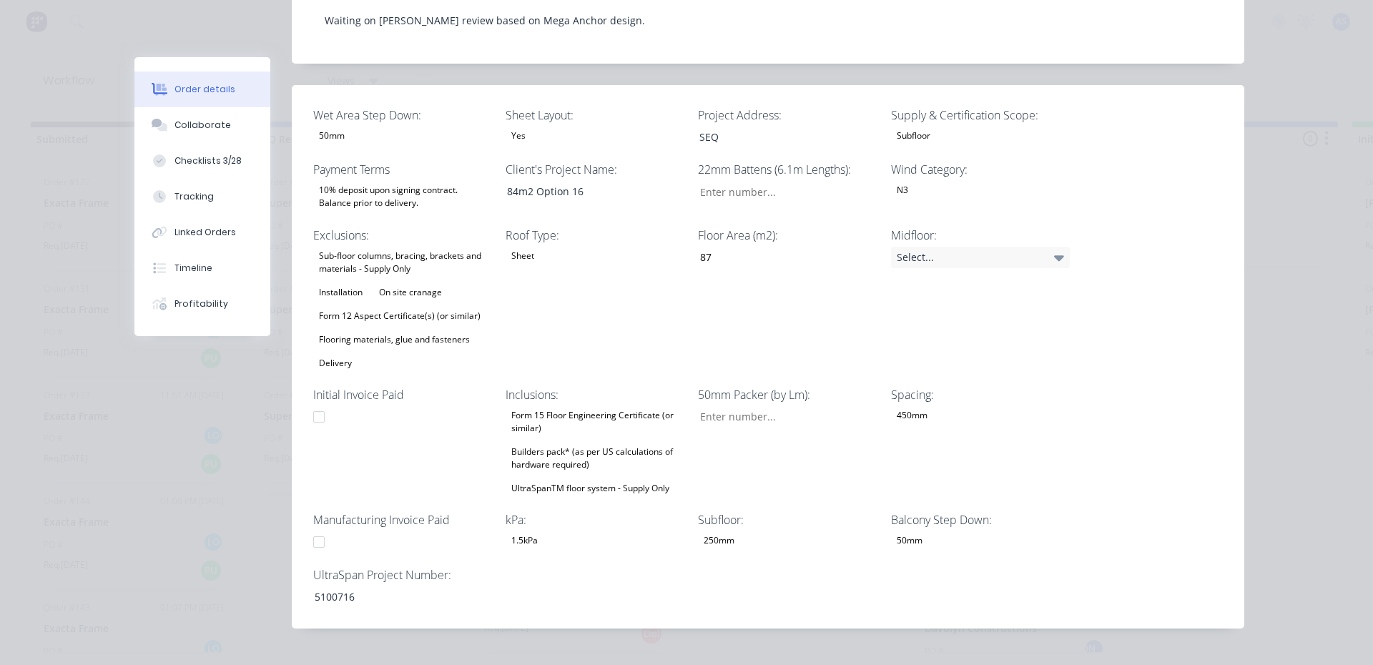
scroll to position [429, 0]
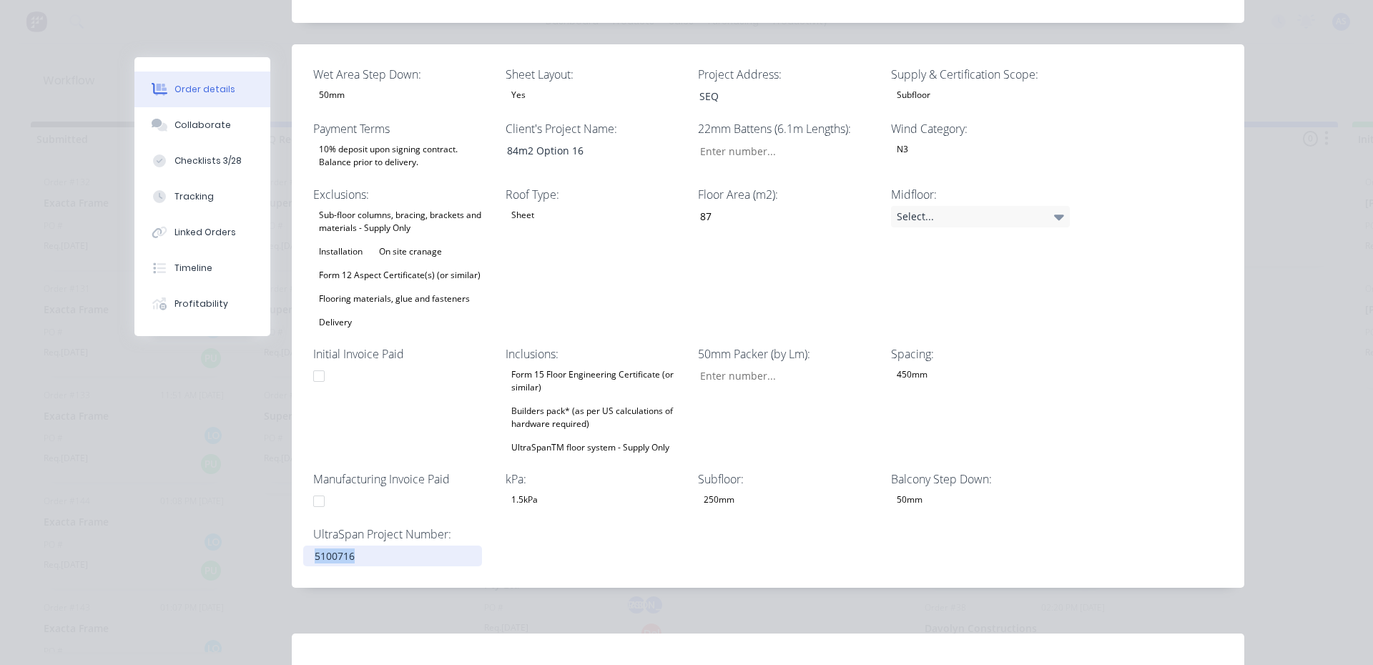
drag, startPoint x: 367, startPoint y: 515, endPoint x: 250, endPoint y: 518, distance: 116.6
click at [250, 518] on div "Order #145 - Superior Granny Flats Close Options Edit Order Created by [PERSON_…" at bounding box center [689, 235] width 1110 height 1214
copy div "5100716"
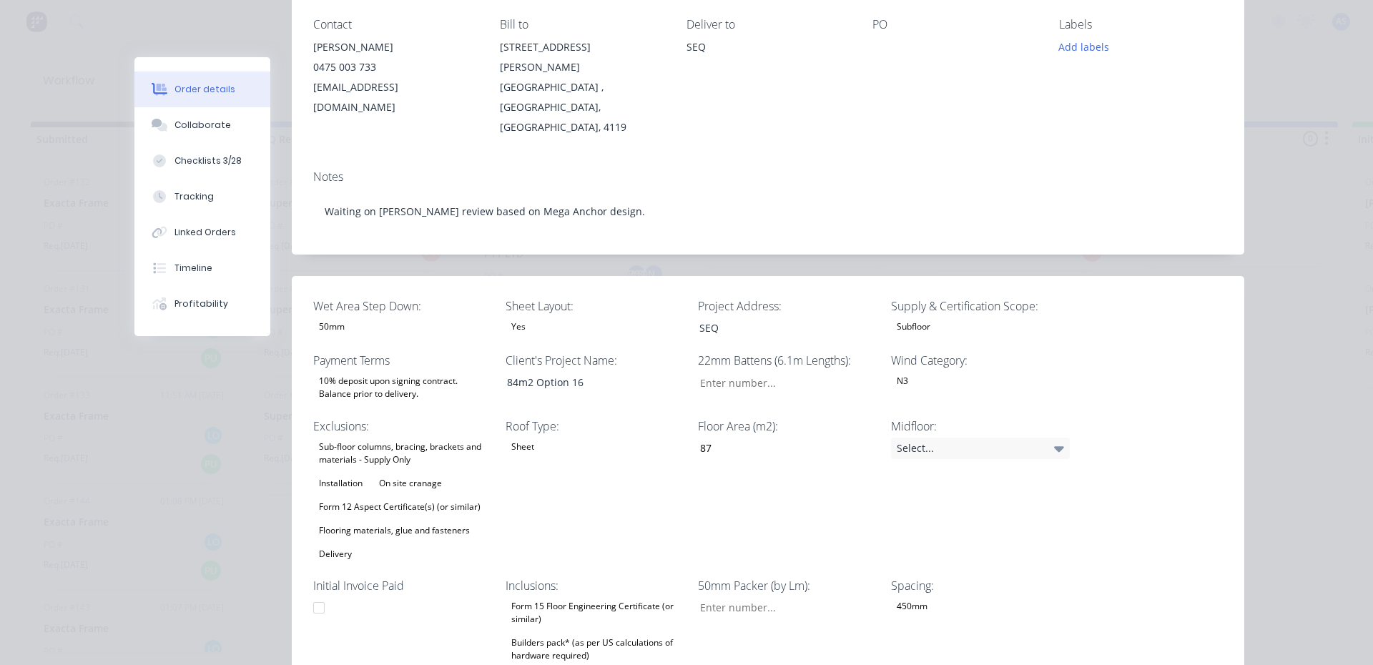
scroll to position [0, 0]
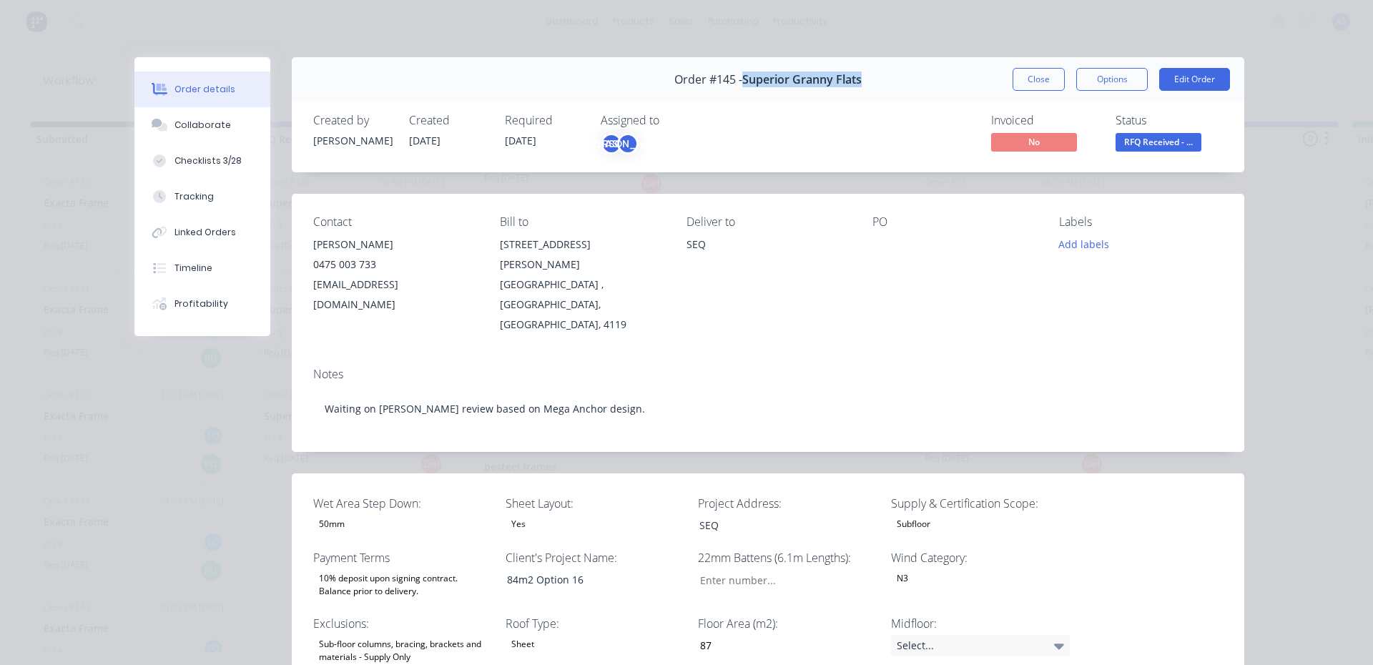
drag, startPoint x: 738, startPoint y: 81, endPoint x: 874, endPoint y: 85, distance: 136.6
click at [874, 85] on div "Order #145 - Superior Granny Flats Close Options Edit Order" at bounding box center [768, 79] width 952 height 45
copy span "Superior Granny Flats"
drag, startPoint x: 736, startPoint y: 490, endPoint x: 678, endPoint y: 483, distance: 58.3
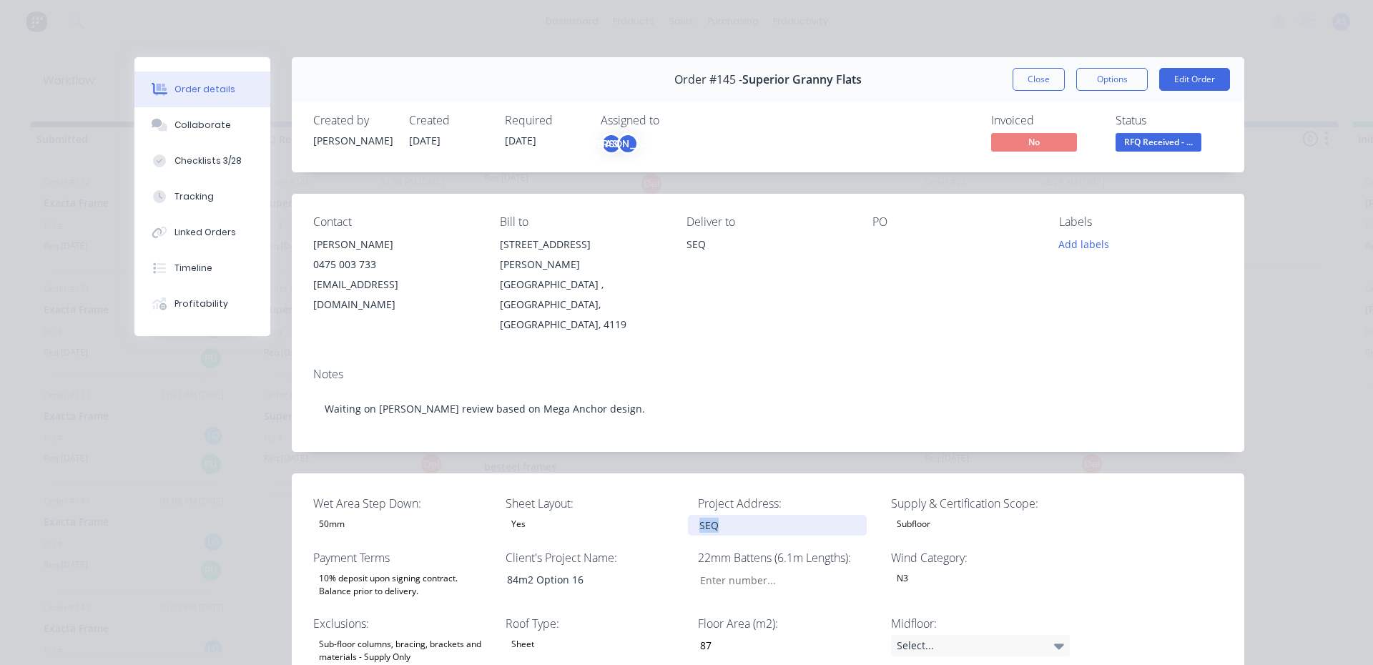
copy div "SEQ"
click at [1102, 76] on button "Options" at bounding box center [1111, 79] width 71 height 23
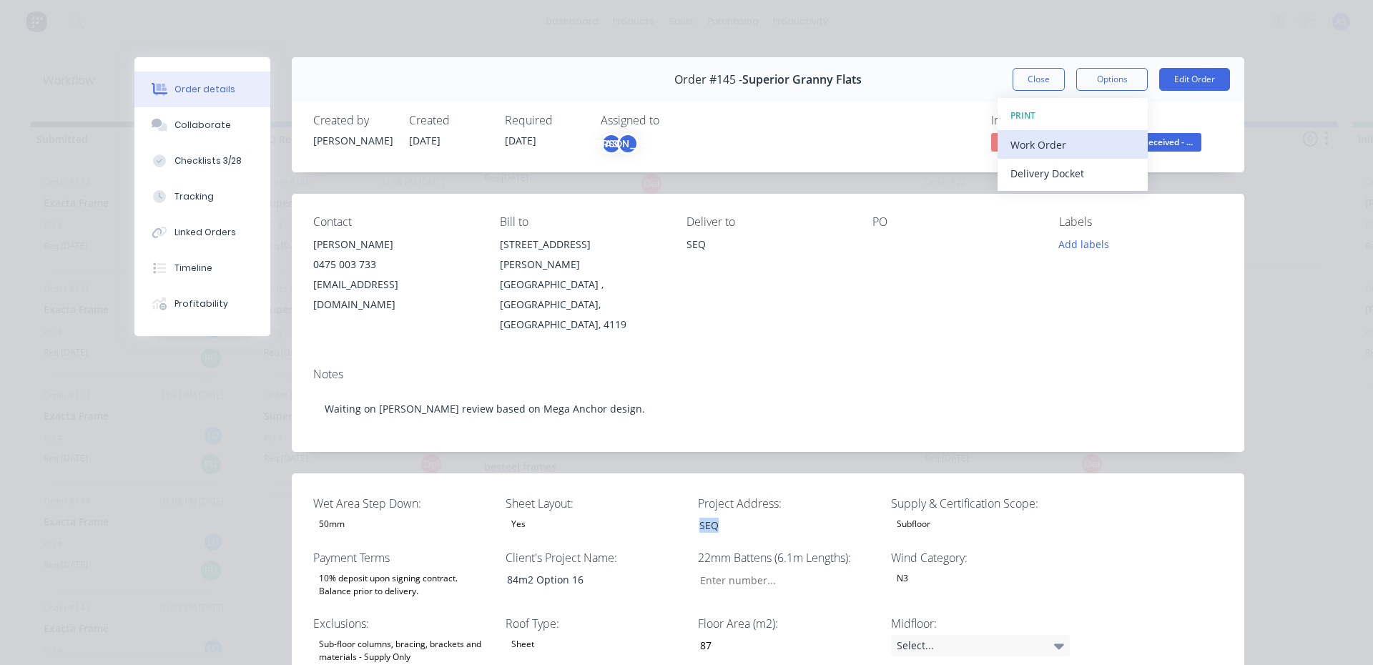
click at [1019, 143] on div "Work Order" at bounding box center [1072, 144] width 124 height 21
click at [1019, 177] on div "Standard" at bounding box center [1072, 173] width 124 height 21
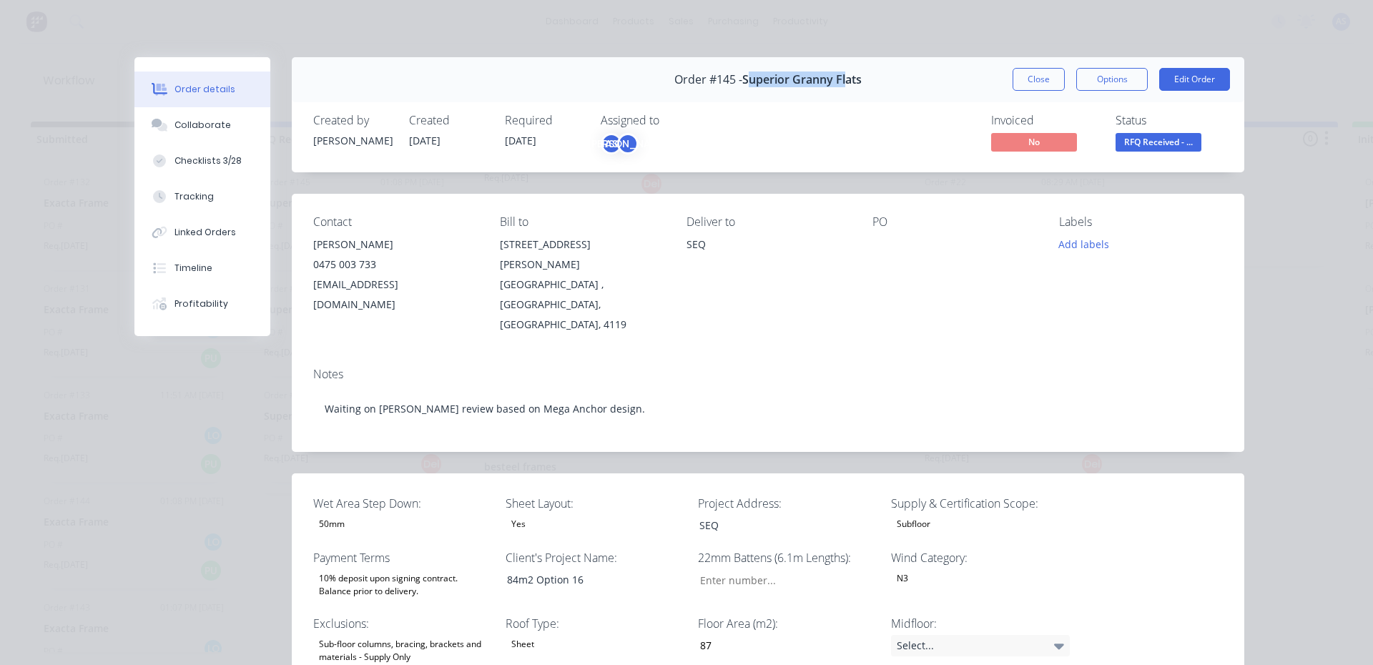
drag, startPoint x: 740, startPoint y: 80, endPoint x: 839, endPoint y: 80, distance: 99.4
click at [839, 80] on span "Superior Granny Flats" at bounding box center [801, 80] width 119 height 14
drag, startPoint x: 739, startPoint y: 80, endPoint x: 861, endPoint y: 80, distance: 122.3
click at [861, 80] on div "Order #145 - Superior Granny Flats Close Options Edit Order" at bounding box center [768, 79] width 952 height 45
copy span "Superior Granny Flats"
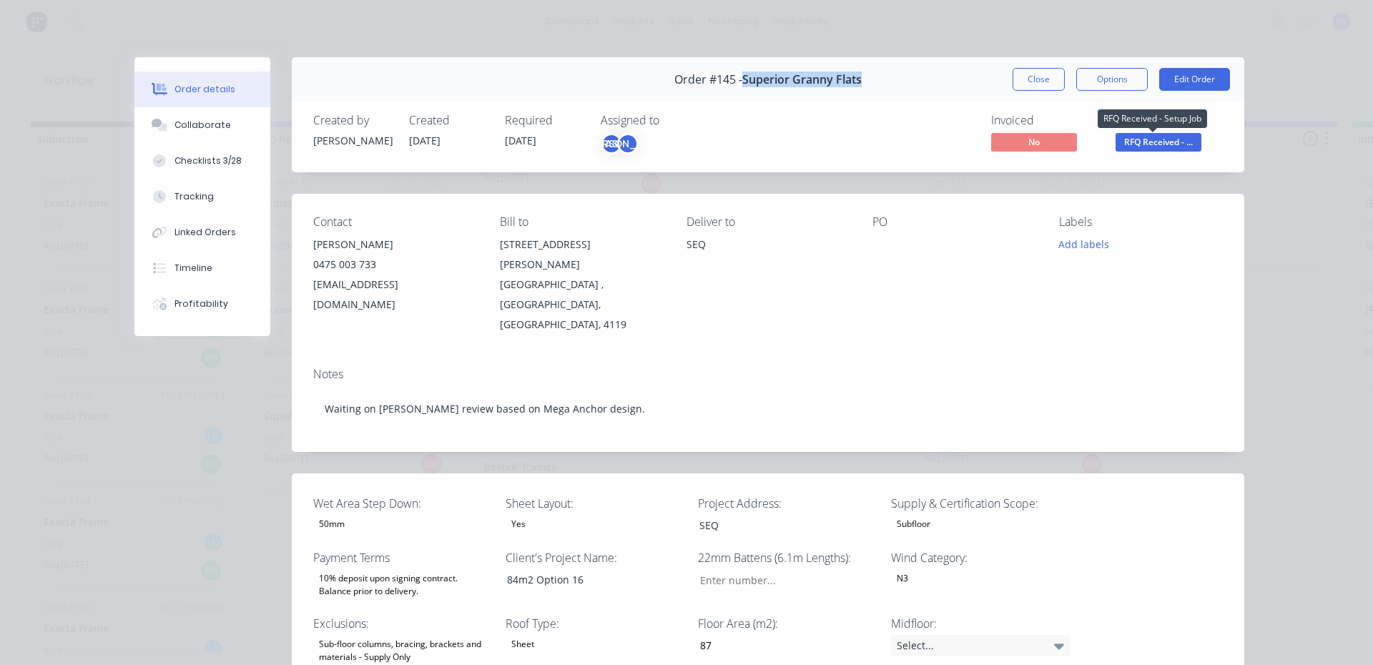
click at [1150, 140] on span "RFQ Received - ..." at bounding box center [1158, 142] width 86 height 18
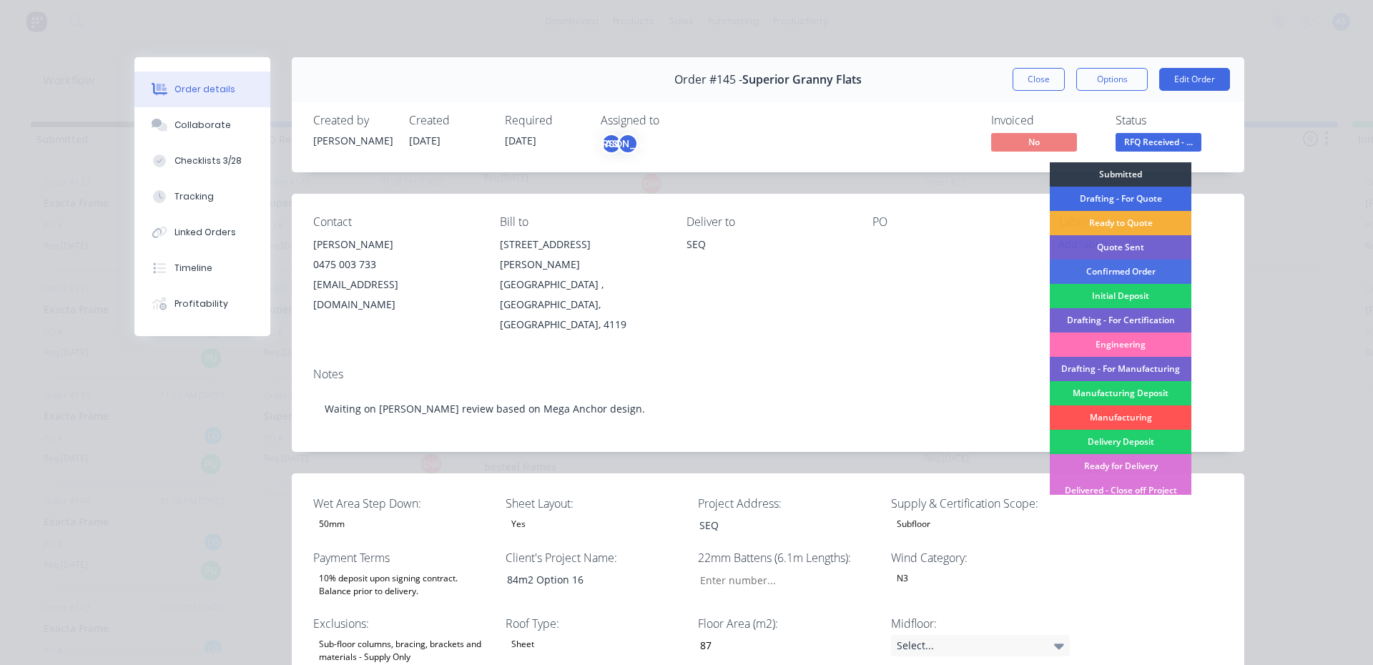
click at [1122, 199] on div "Drafting - For Quote" at bounding box center [1121, 199] width 142 height 24
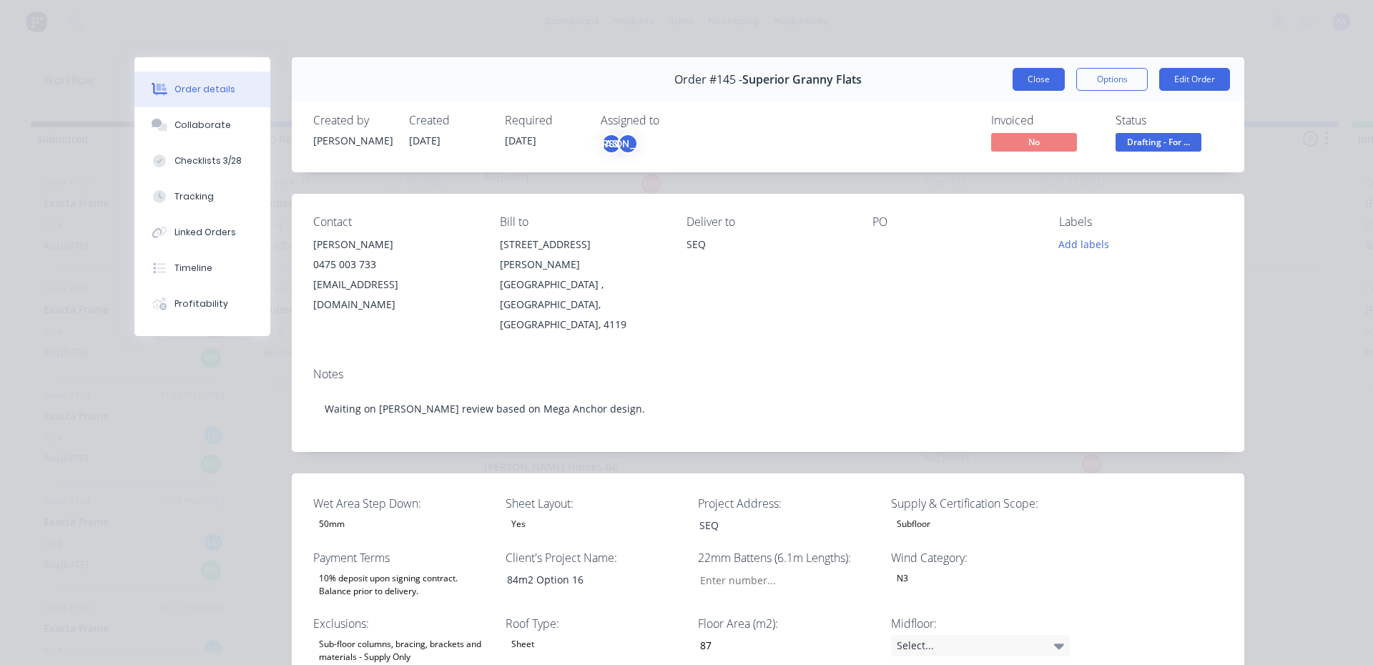
click at [1049, 84] on button "Close" at bounding box center [1038, 79] width 52 height 23
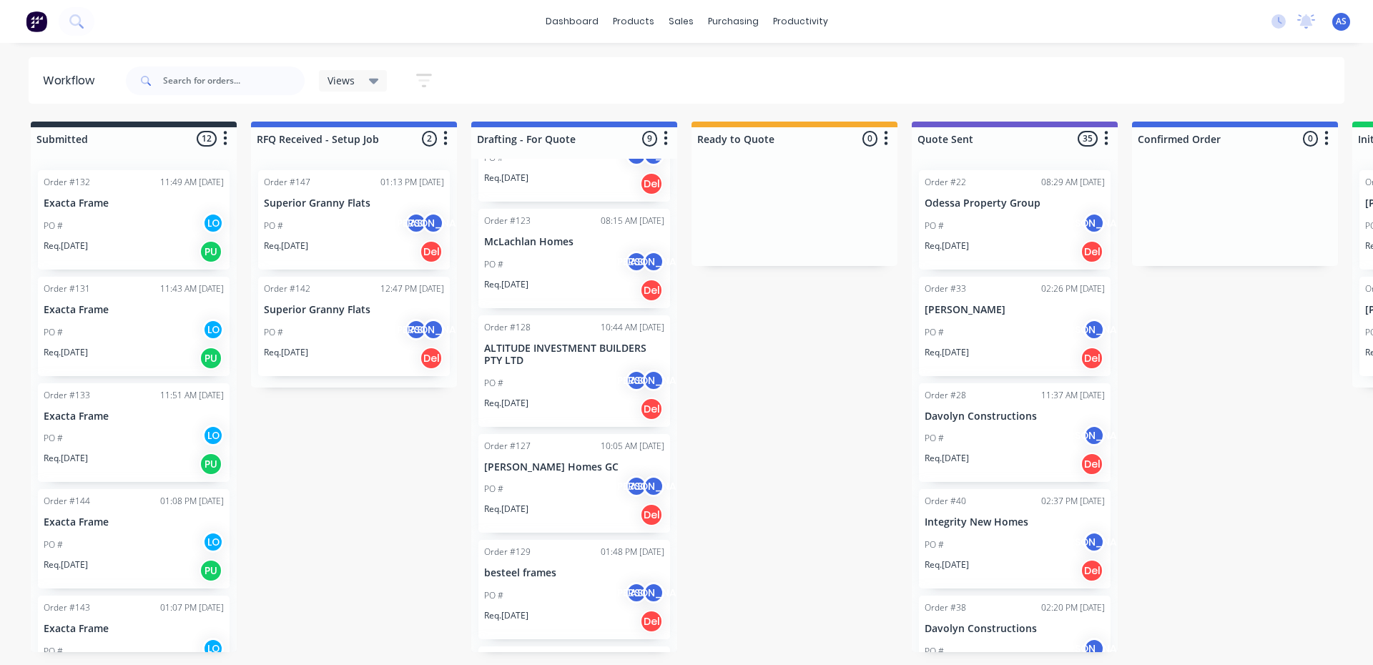
click at [340, 210] on div "Order #147 01:13 PM [DATE] Superior Granny Flats PO # AS JO Req. [DATE] Del" at bounding box center [354, 219] width 192 height 99
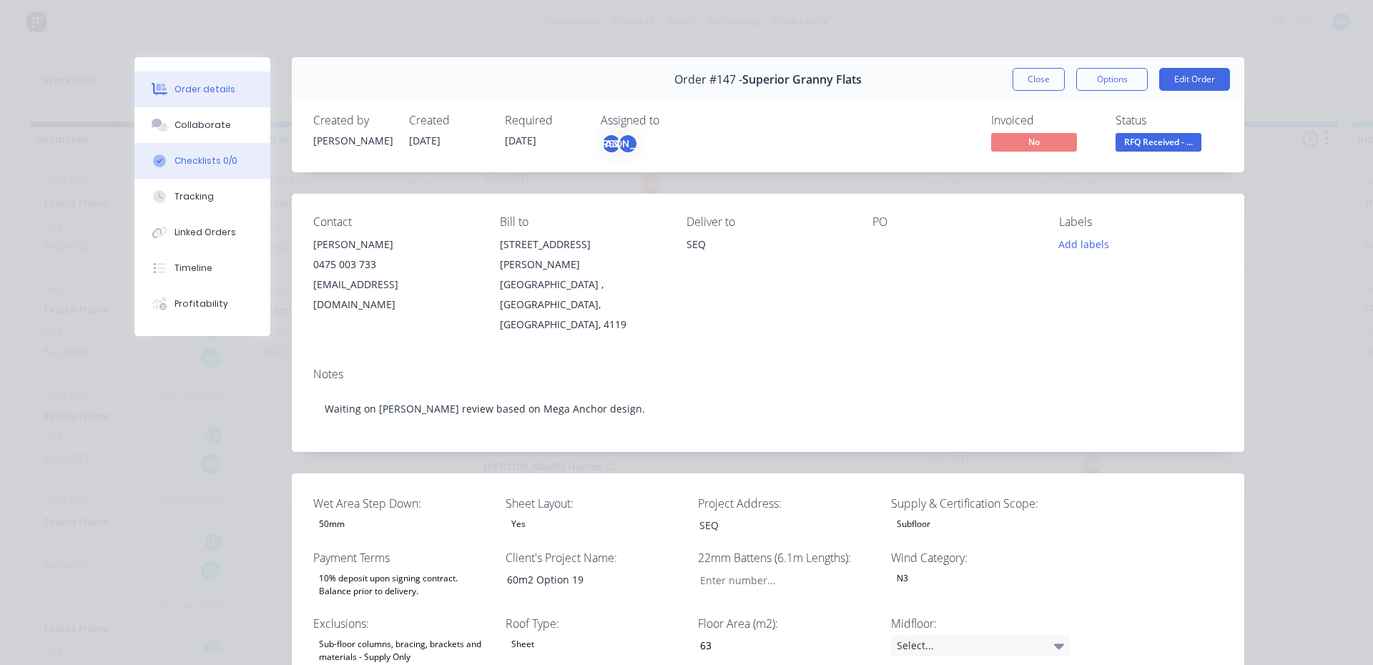
click at [233, 173] on button "Checklists 0/0" at bounding box center [202, 161] width 136 height 36
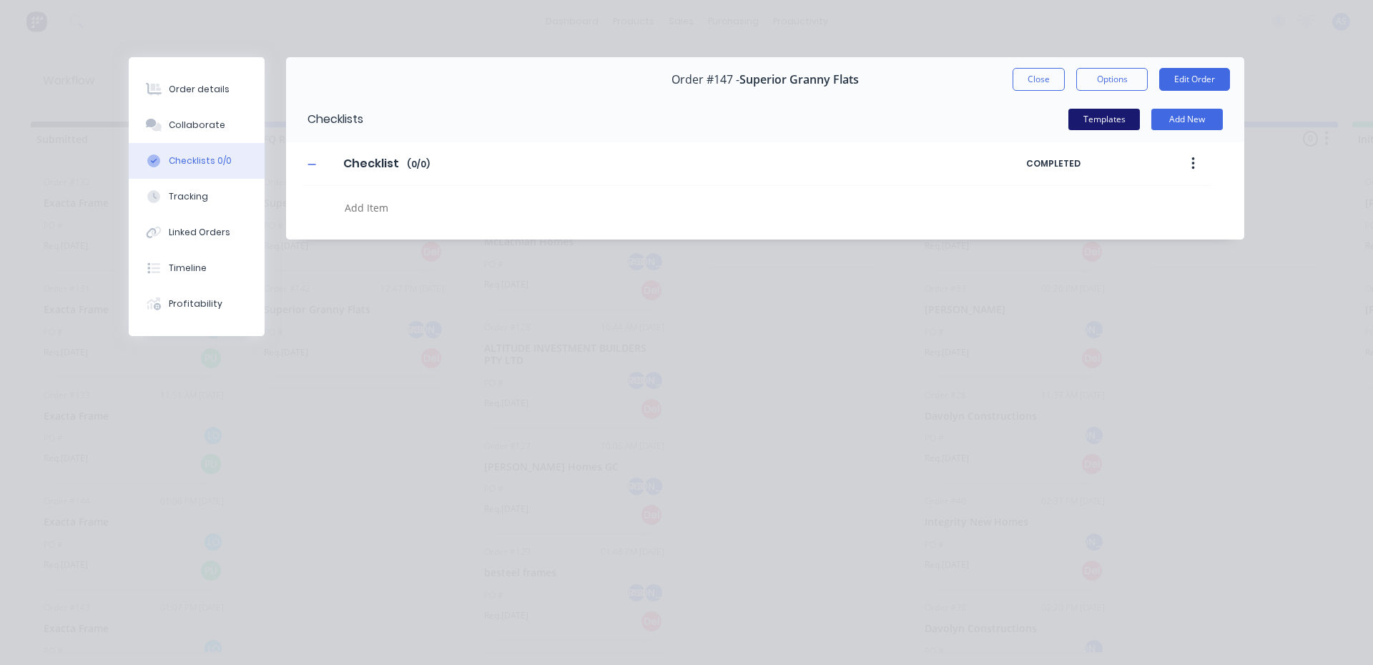
click at [1077, 123] on button "Templates" at bounding box center [1103, 119] width 71 height 21
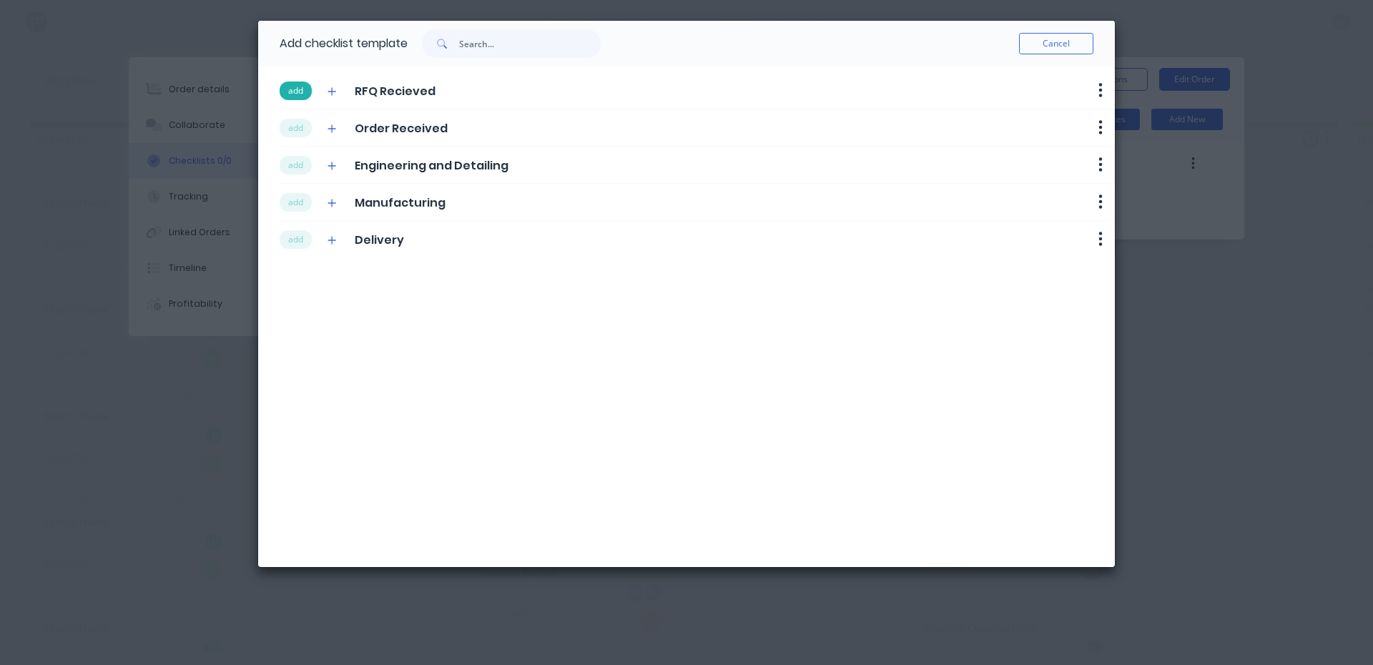
click at [306, 97] on button "add" at bounding box center [296, 91] width 32 height 19
click at [301, 122] on button "add" at bounding box center [296, 128] width 32 height 19
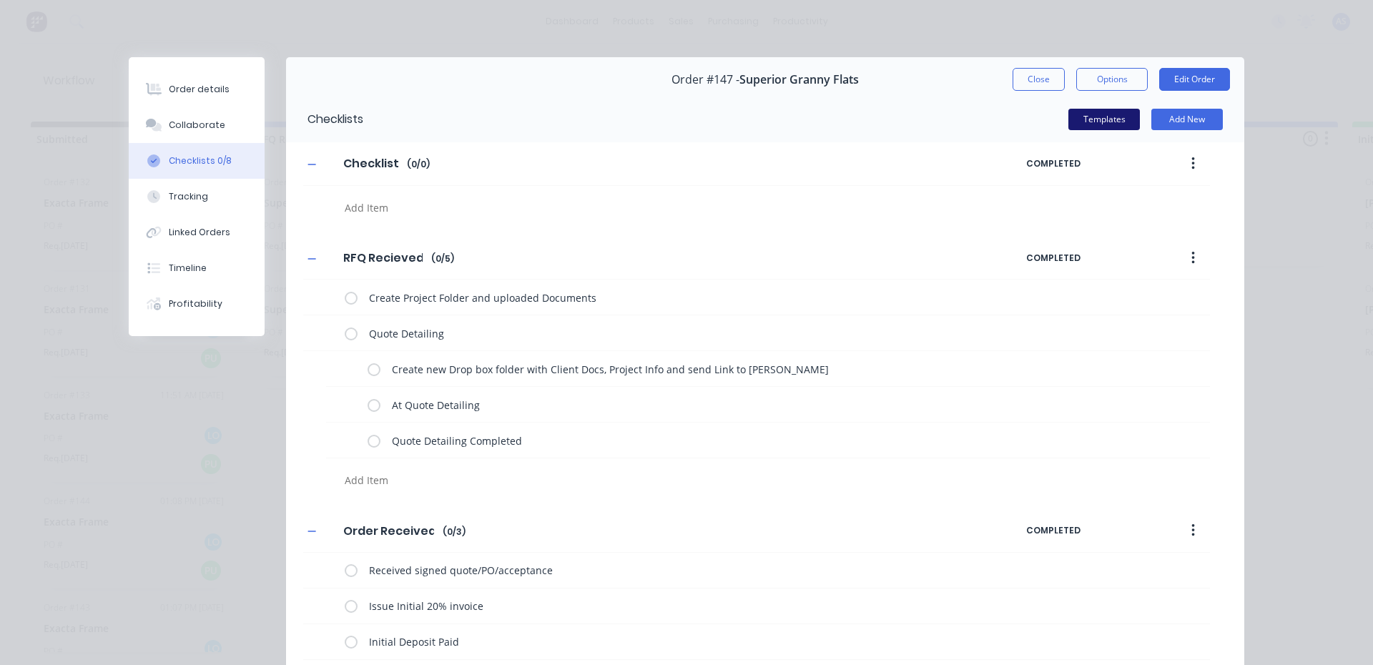
click at [1093, 116] on button "Templates" at bounding box center [1103, 119] width 71 height 21
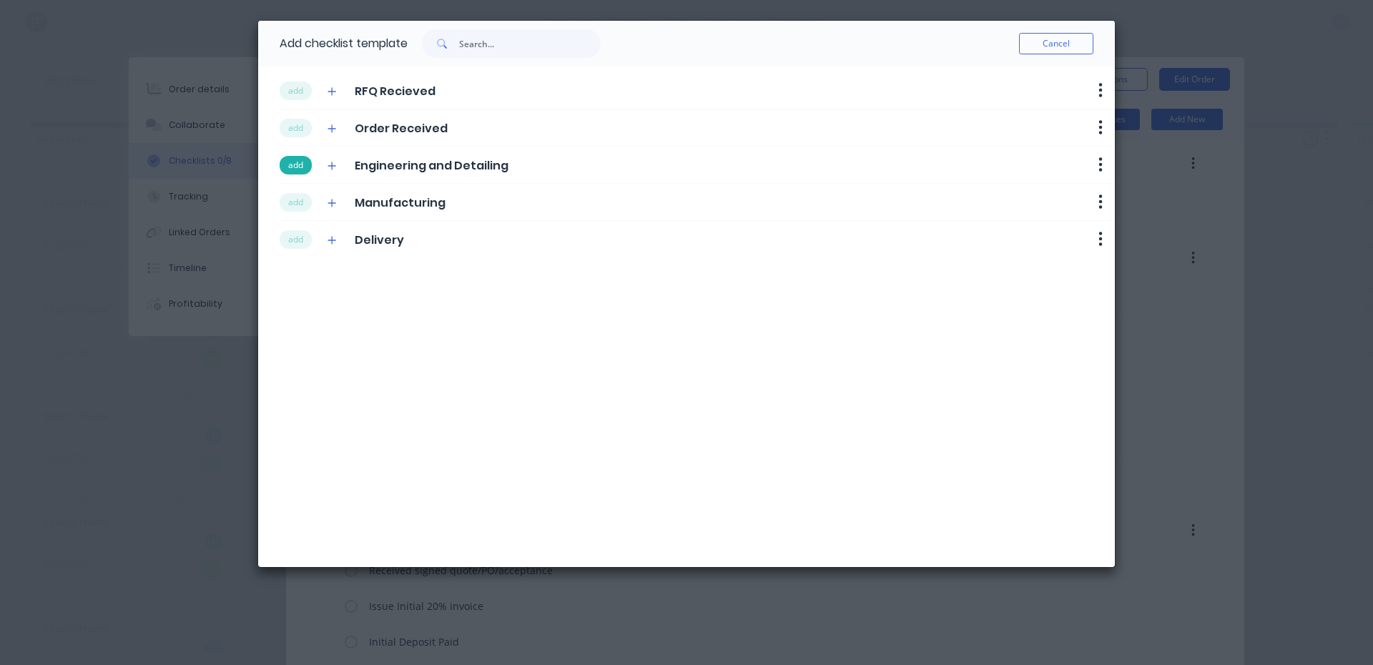
click at [297, 166] on button "add" at bounding box center [296, 165] width 32 height 19
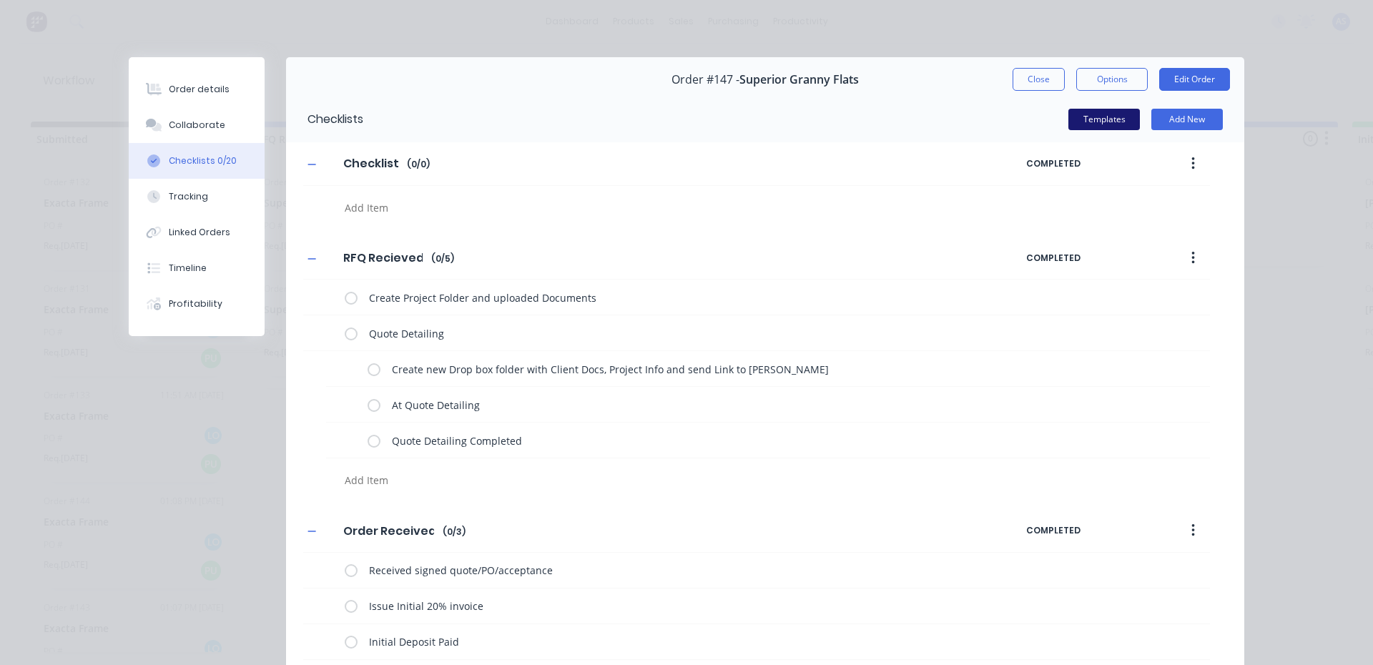
click at [1110, 117] on button "Templates" at bounding box center [1103, 119] width 71 height 21
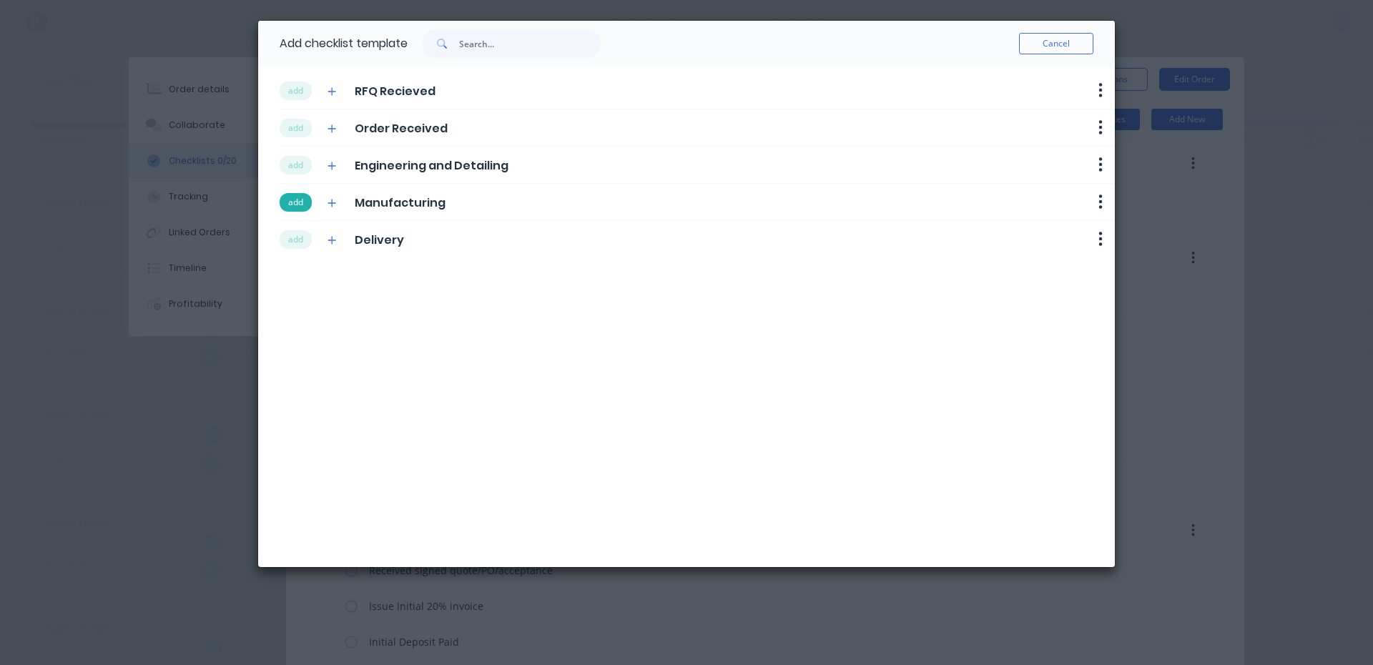
click at [295, 203] on button "add" at bounding box center [296, 202] width 32 height 19
click at [296, 238] on button "add" at bounding box center [296, 239] width 32 height 19
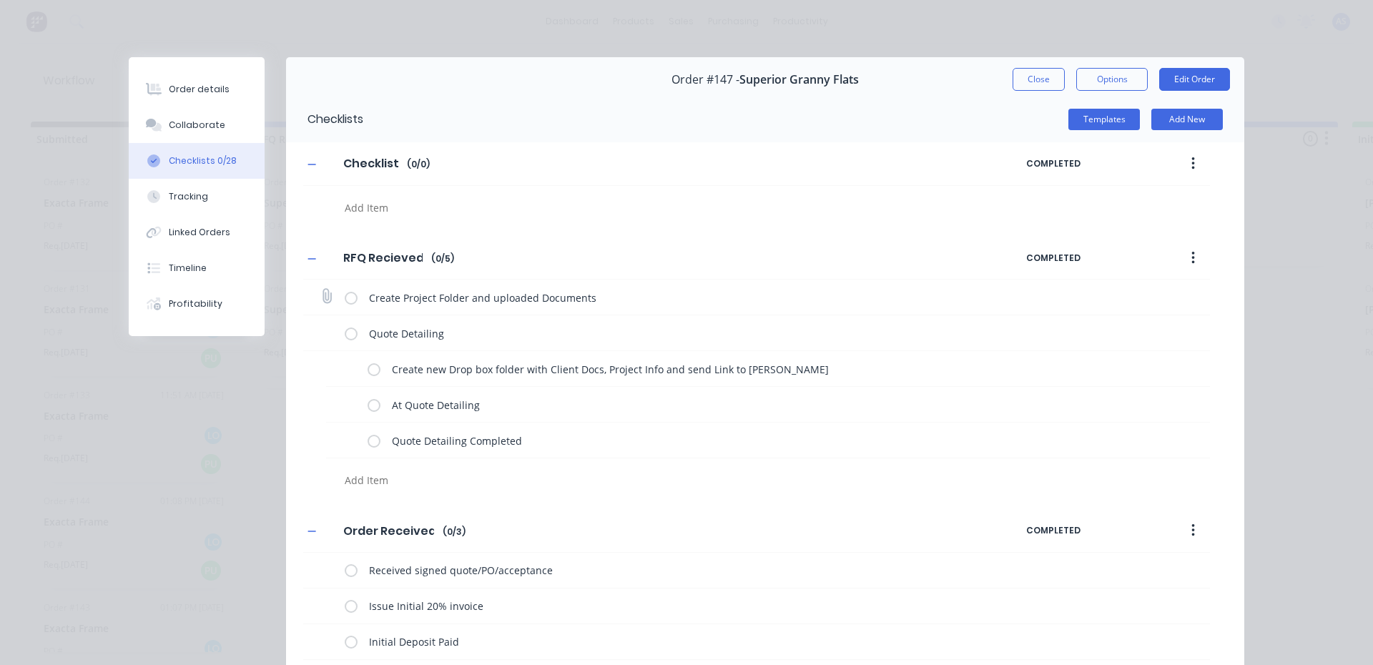
click at [345, 300] on label at bounding box center [351, 297] width 13 height 15
click at [0, 0] on input "checkbox" at bounding box center [0, 0] width 0 height 0
click at [369, 365] on label at bounding box center [373, 368] width 13 height 15
click at [0, 0] on input "checkbox" at bounding box center [0, 0] width 0 height 0
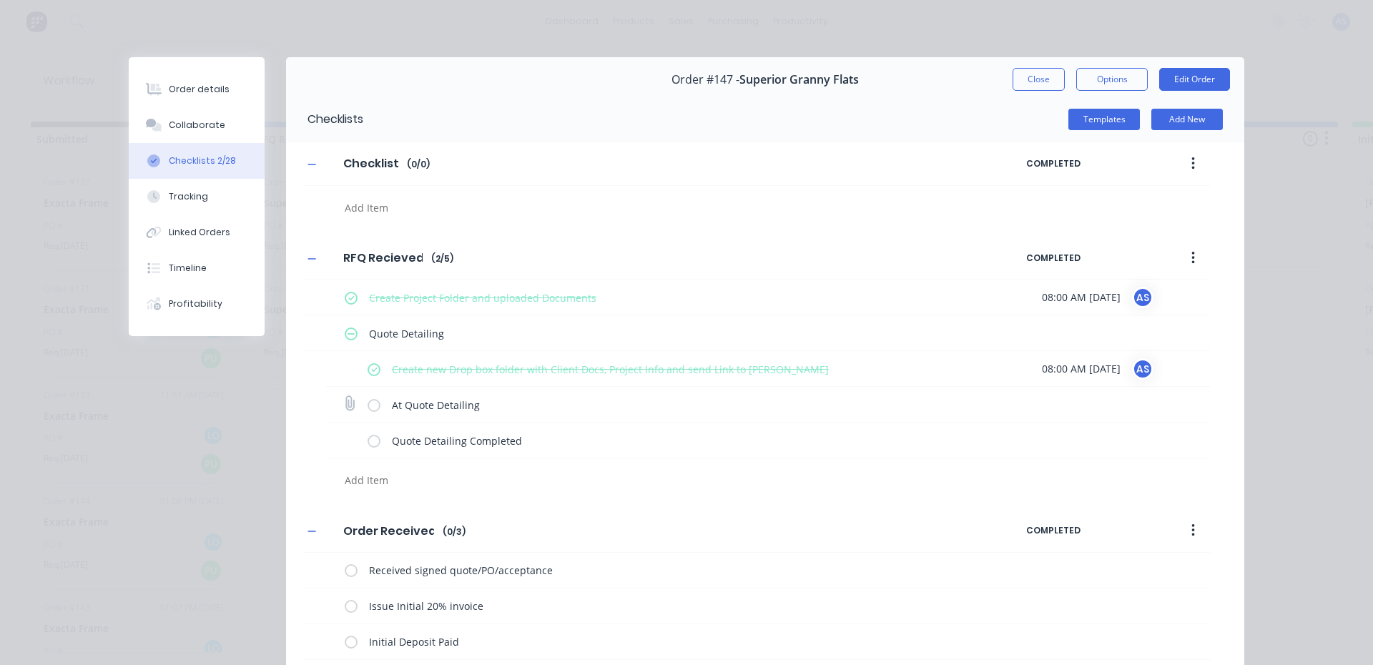
click at [369, 405] on label at bounding box center [373, 404] width 13 height 15
click at [0, 0] on input "checkbox" at bounding box center [0, 0] width 0 height 0
click at [189, 117] on button "Collaborate" at bounding box center [197, 125] width 136 height 36
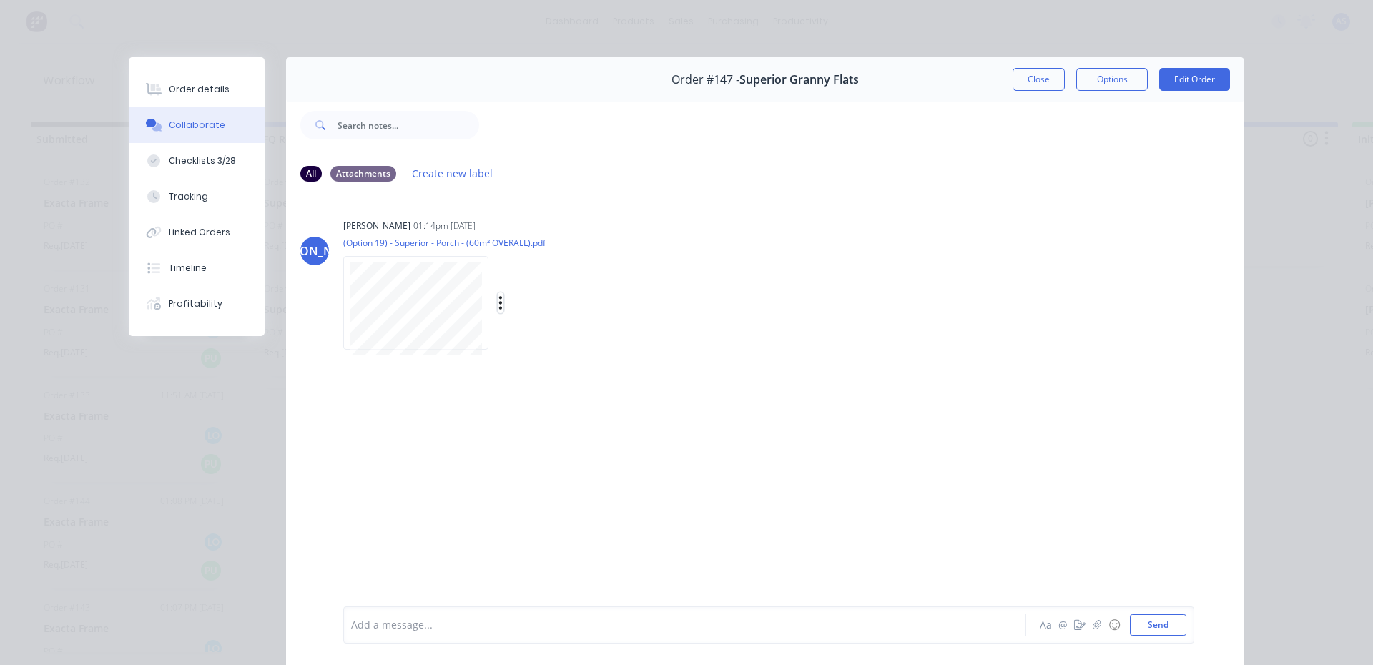
click at [499, 302] on icon "button" at bounding box center [500, 302] width 3 height 13
click at [575, 351] on button "Download" at bounding box center [594, 341] width 161 height 32
click at [200, 81] on button "Order details" at bounding box center [197, 89] width 136 height 36
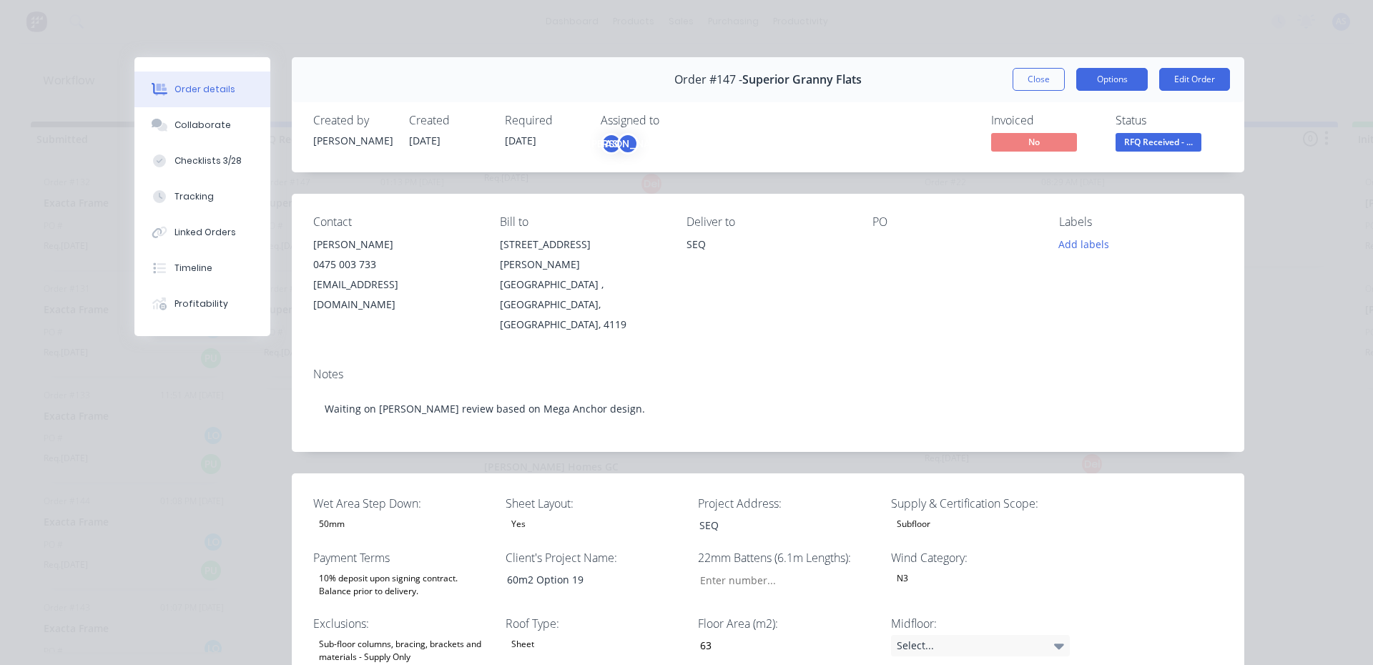
click at [1101, 69] on button "Options" at bounding box center [1111, 79] width 71 height 23
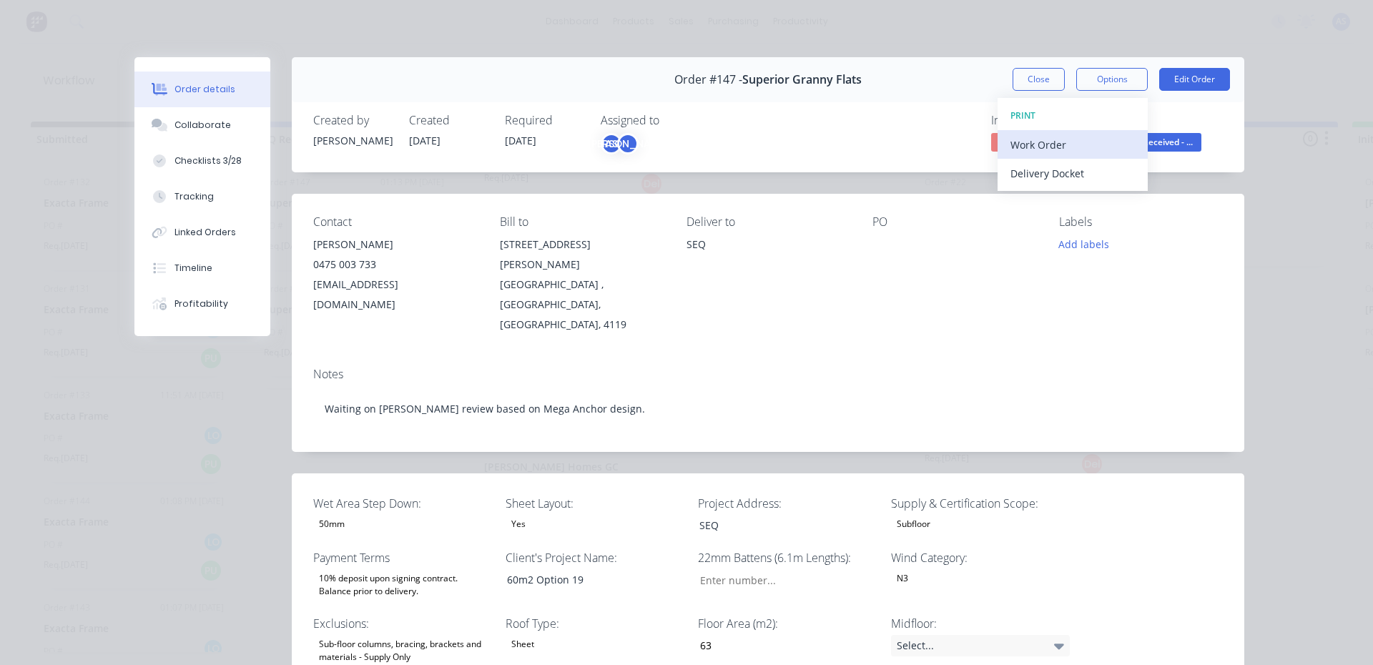
click at [1080, 134] on div "Work Order" at bounding box center [1072, 144] width 124 height 21
click at [1021, 171] on div "Standard" at bounding box center [1072, 173] width 124 height 21
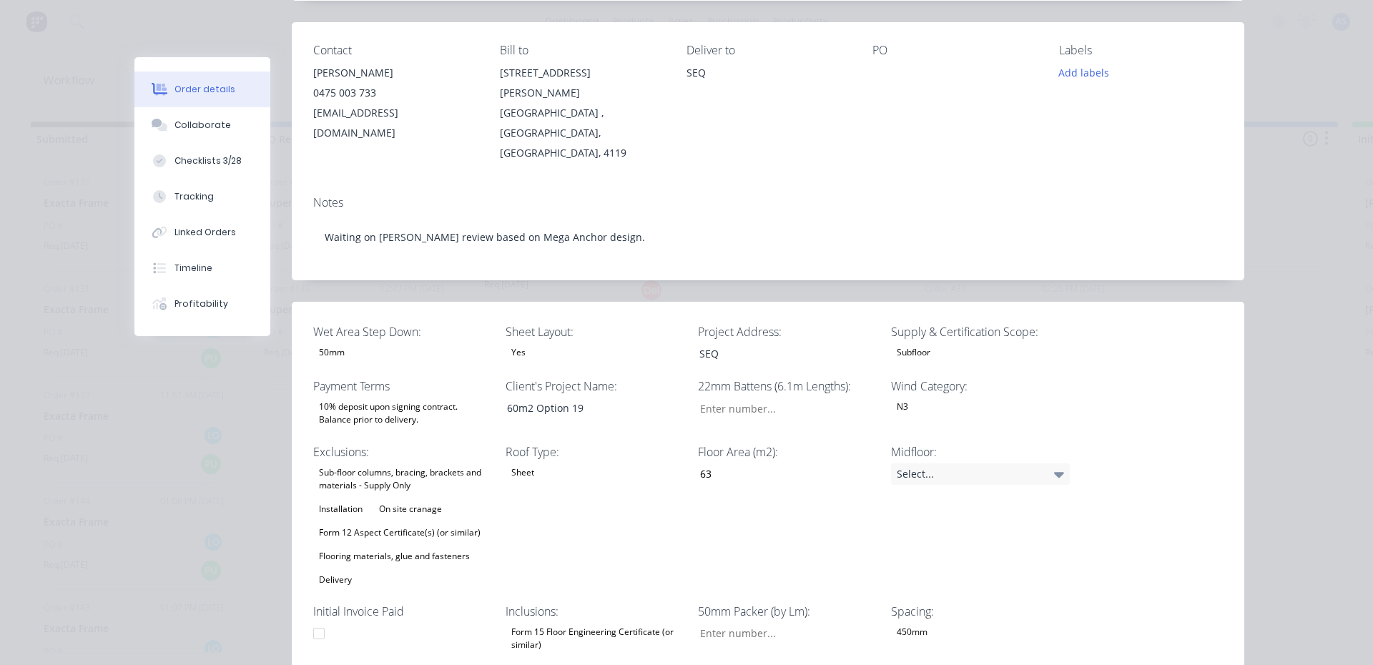
scroll to position [500, 0]
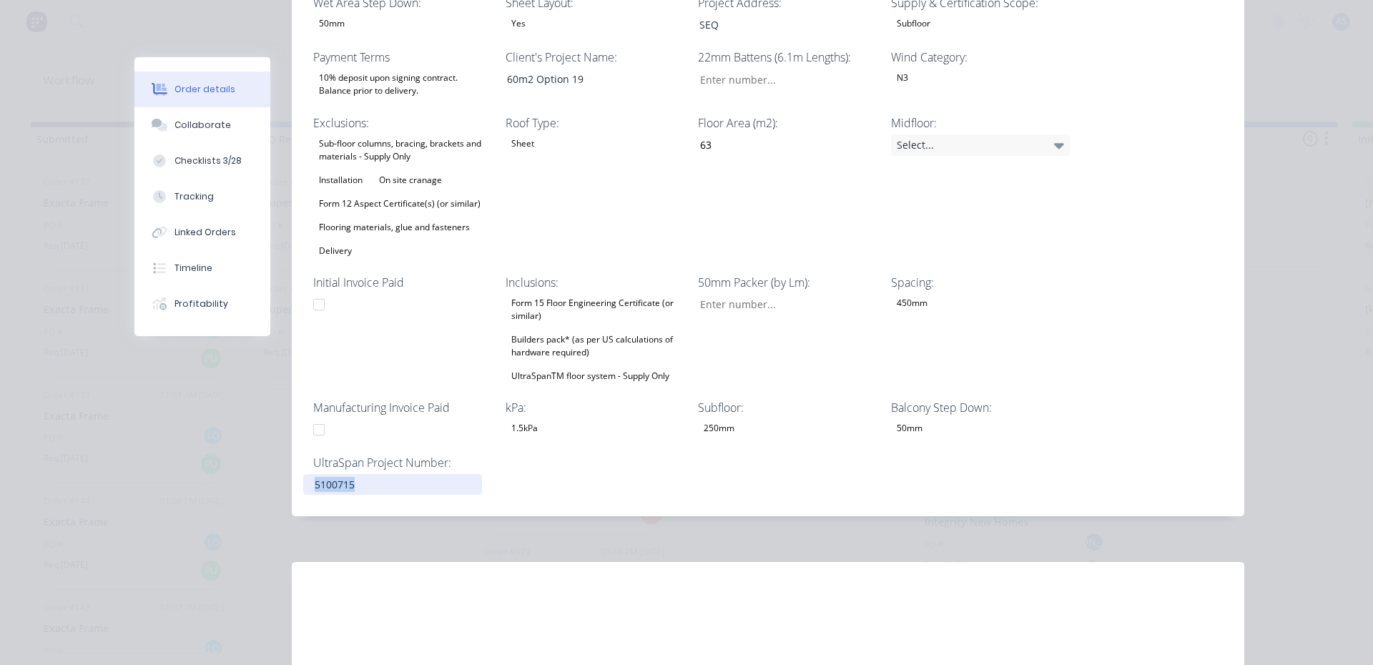
drag, startPoint x: 360, startPoint y: 445, endPoint x: 217, endPoint y: 445, distance: 143.0
click at [217, 445] on div "Order #147 - Superior Granny Flats Close Options Edit Order Created by [PERSON_…" at bounding box center [689, 164] width 1110 height 1214
copy div "5100715"
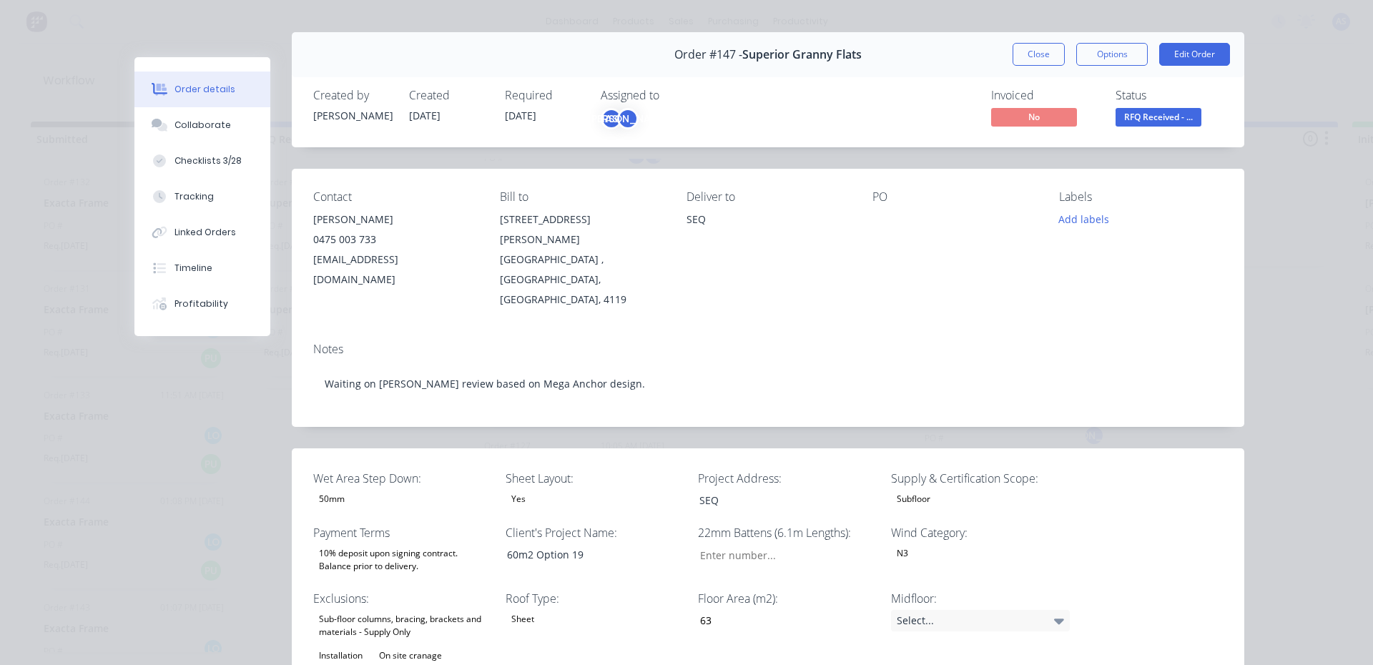
scroll to position [0, 0]
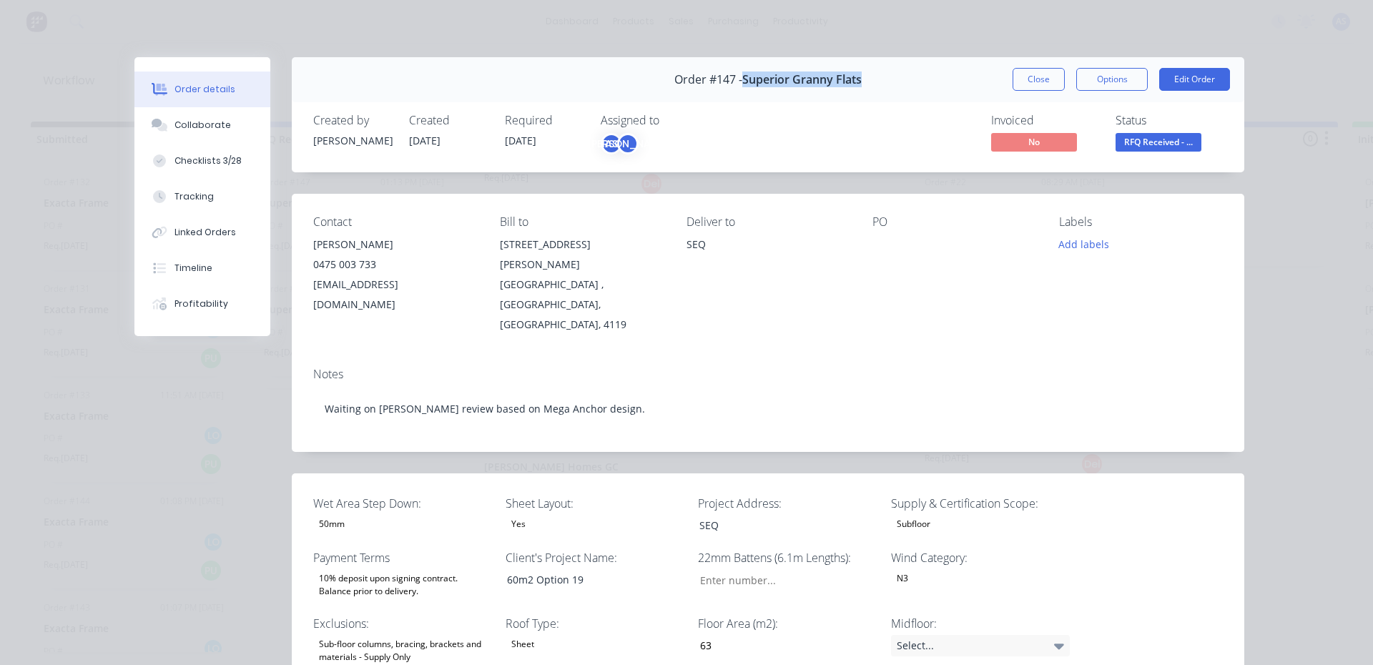
drag, startPoint x: 738, startPoint y: 81, endPoint x: 859, endPoint y: 84, distance: 121.6
click at [859, 84] on div "Order #147 - Superior Granny Flats Close Options Edit Order" at bounding box center [768, 79] width 952 height 45
copy span "Superior Granny Flats"
click at [1195, 142] on span "RFQ Received - ..." at bounding box center [1158, 142] width 86 height 18
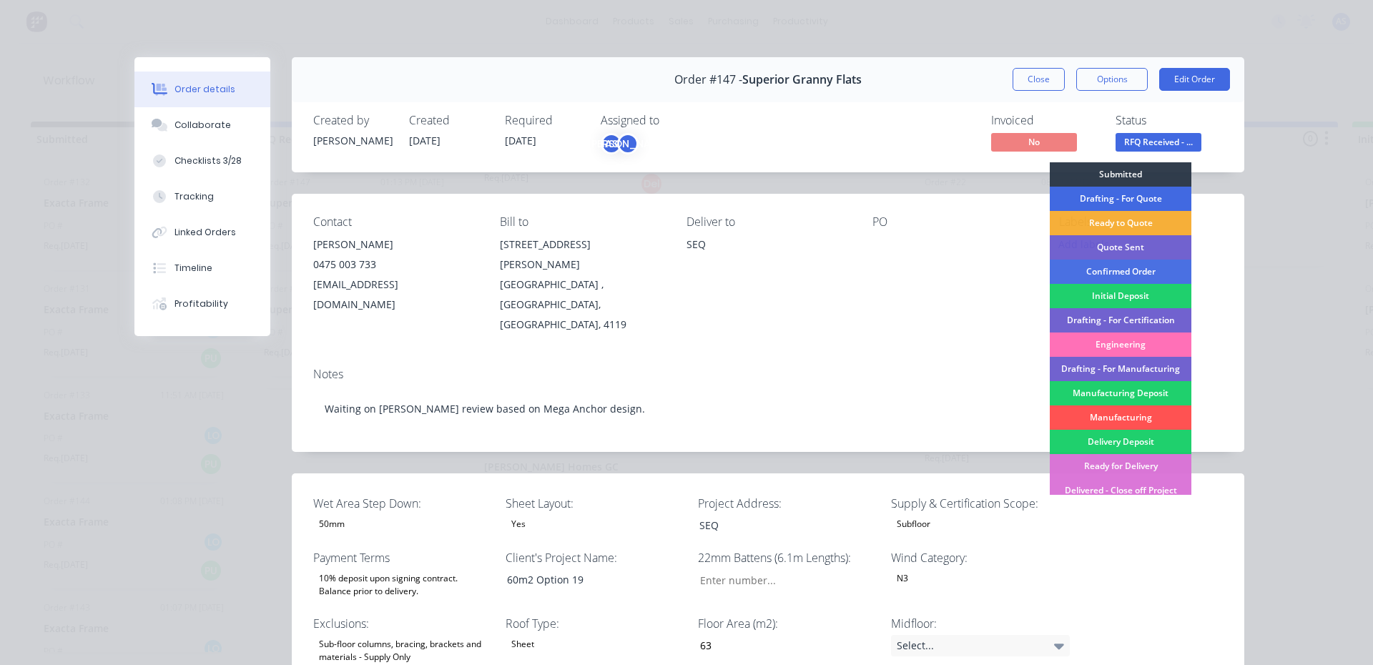
click at [1122, 197] on div "Drafting - For Quote" at bounding box center [1121, 199] width 142 height 24
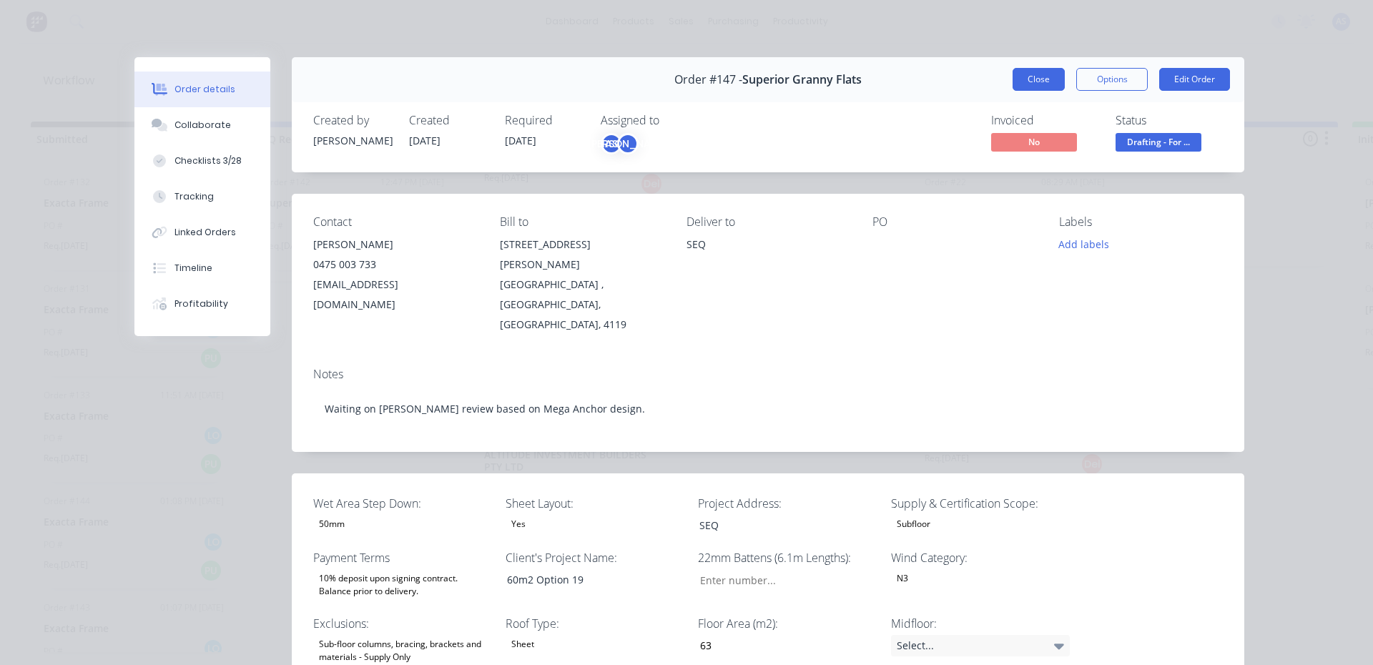
click at [1036, 77] on button "Close" at bounding box center [1038, 79] width 52 height 23
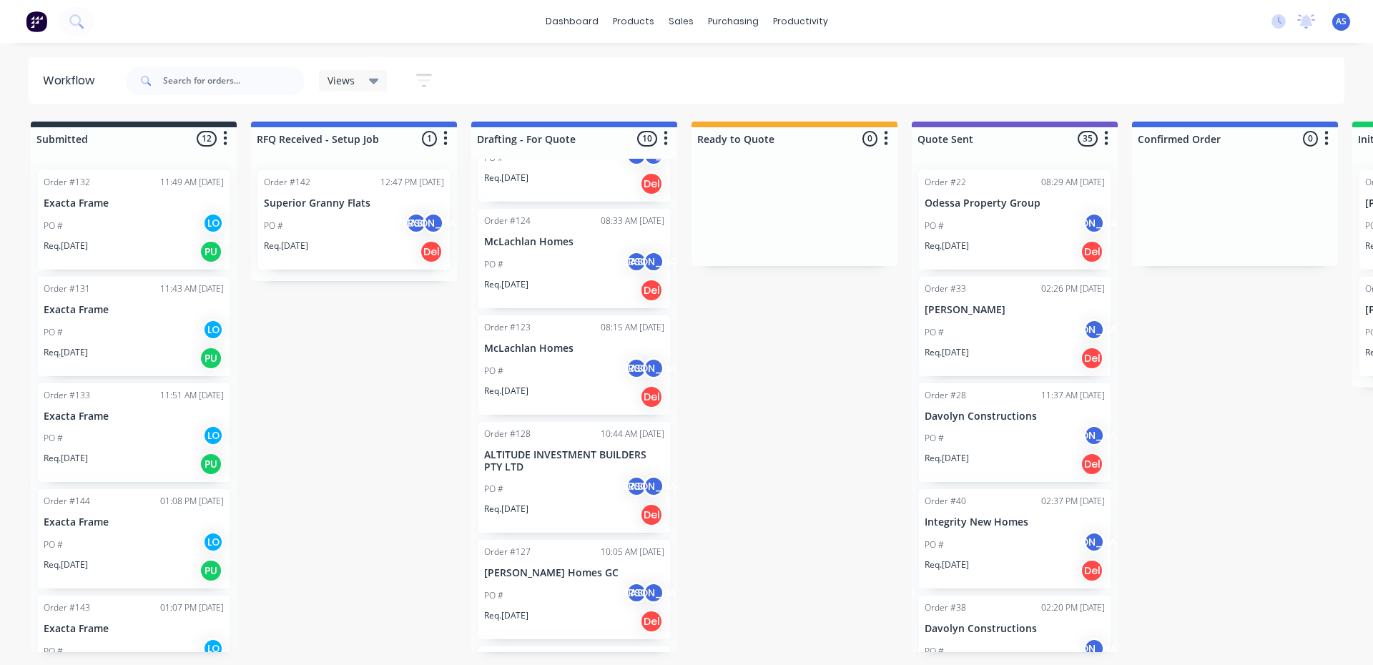
click at [342, 211] on div "Order #142 12:47 PM [DATE] Superior Granny Flats PO # AS JO Req. [DATE] Del" at bounding box center [354, 219] width 192 height 99
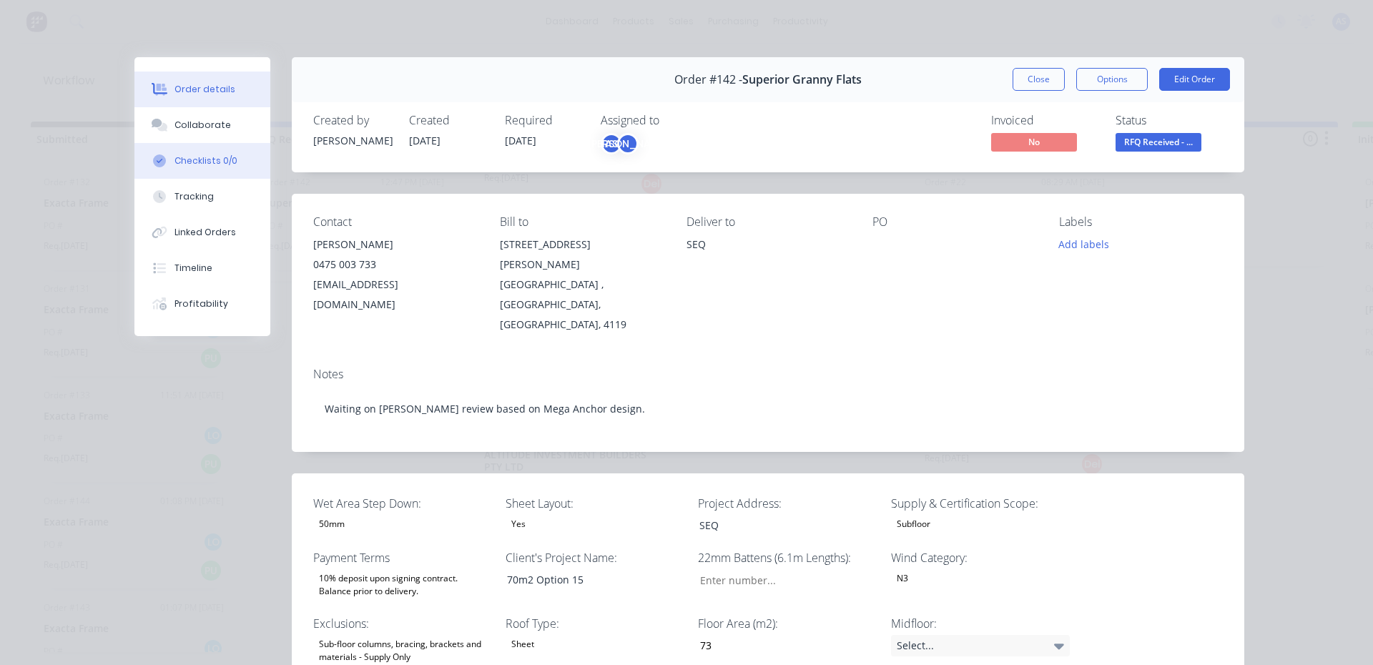
click at [215, 171] on button "Checklists 0/0" at bounding box center [202, 161] width 136 height 36
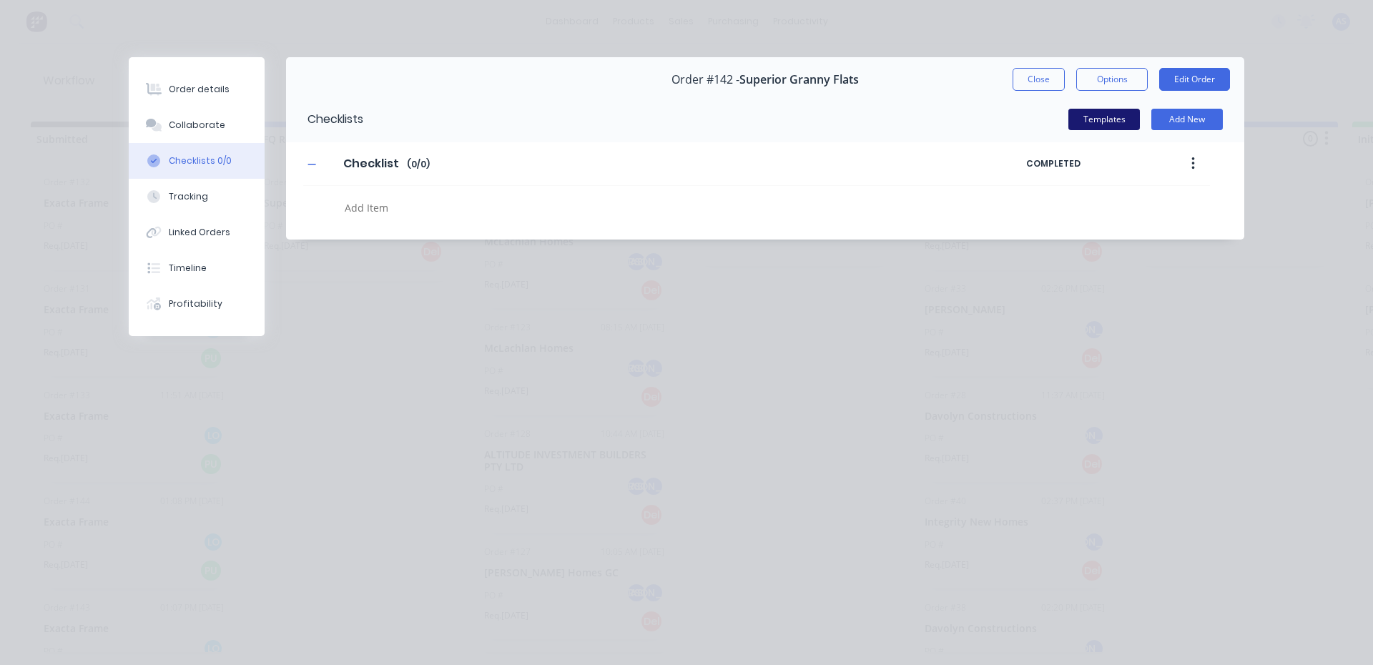
click at [1088, 128] on button "Templates" at bounding box center [1103, 119] width 71 height 21
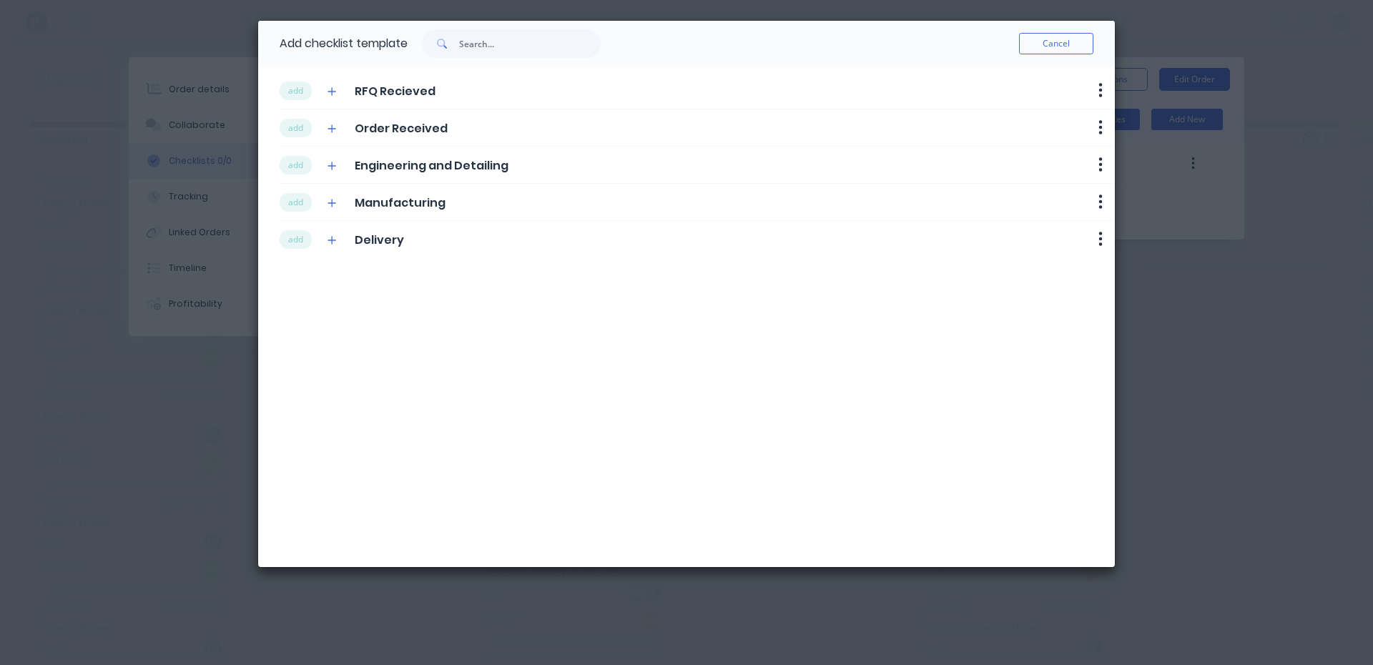
click at [297, 104] on div "add RFQ Recieved Delete" at bounding box center [697, 90] width 835 height 37
click at [298, 89] on button "add" at bounding box center [296, 91] width 32 height 19
click at [297, 116] on div "add Order Received Delete" at bounding box center [697, 127] width 835 height 37
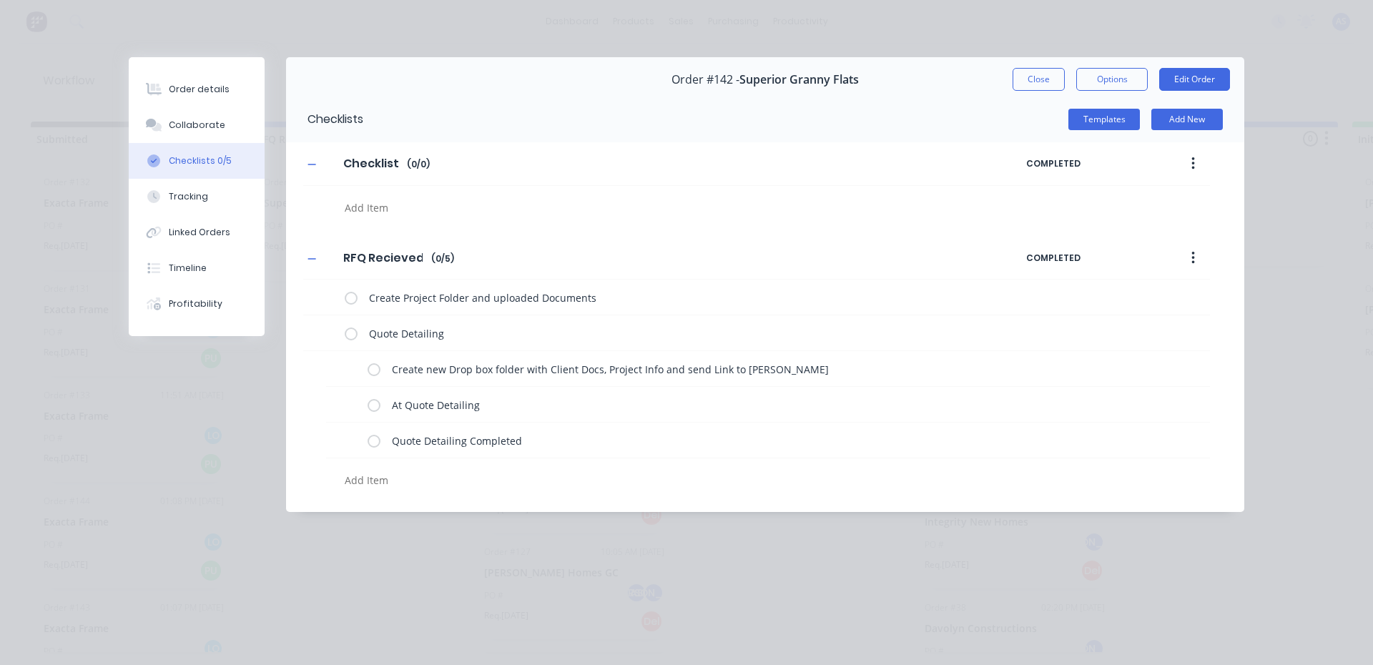
click at [297, 127] on div "Checklists" at bounding box center [324, 120] width 77 height 46
click at [1108, 133] on div "Templates Add New" at bounding box center [803, 120] width 881 height 46
click at [1108, 122] on button "Templates" at bounding box center [1103, 119] width 71 height 21
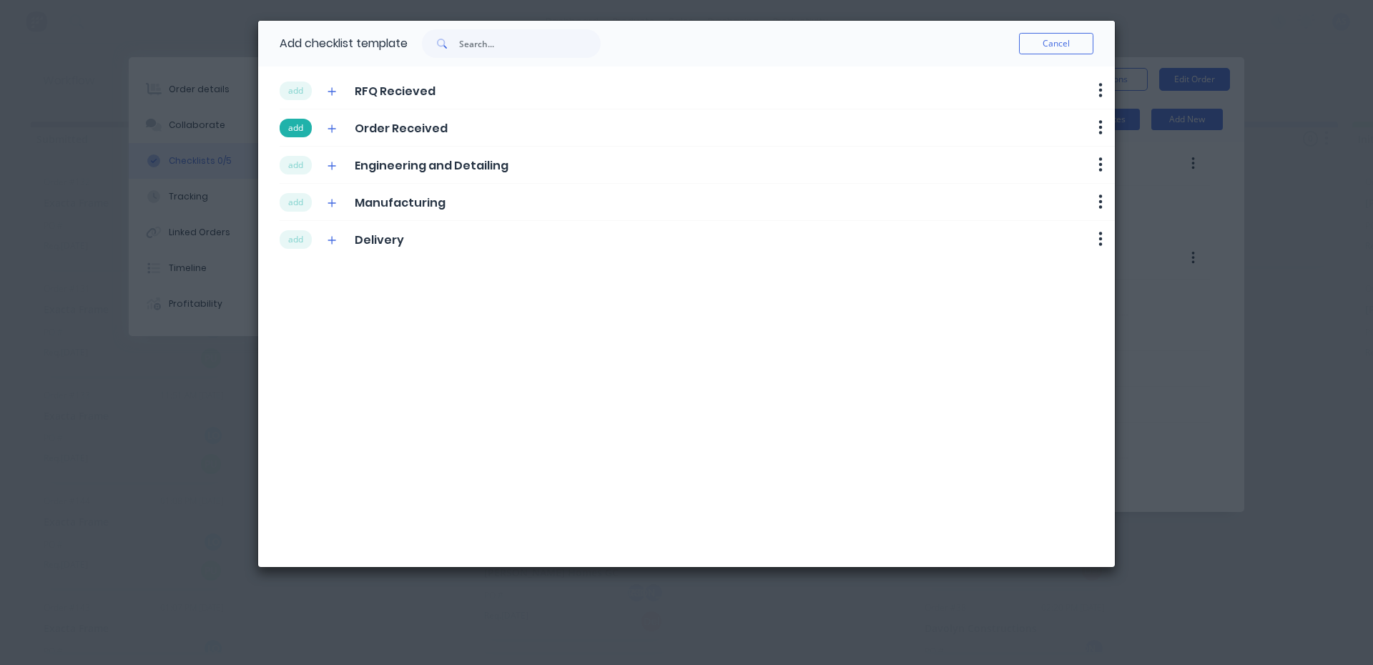
click at [286, 125] on button "add" at bounding box center [296, 128] width 32 height 19
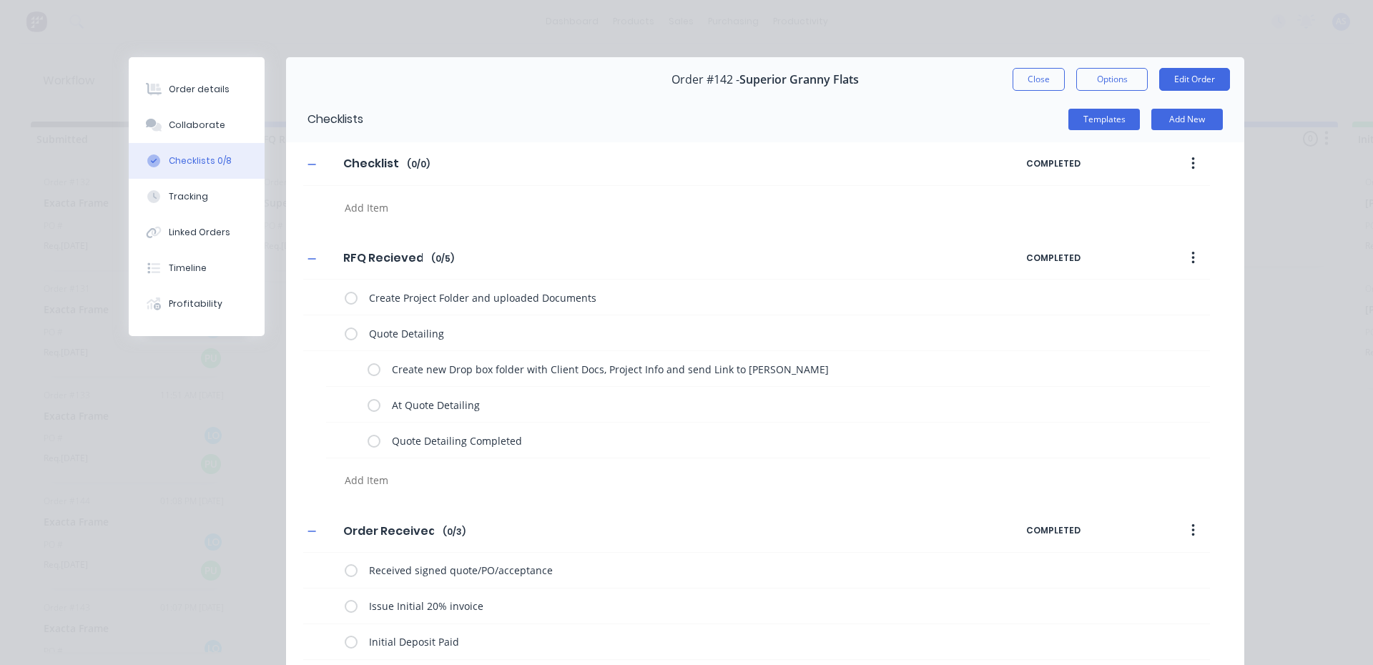
click at [290, 169] on div "Checklist Checklist Enter Checklist name ( 0 / 0 ) COMPLETED" at bounding box center [765, 182] width 958 height 80
click at [1068, 115] on button "Templates" at bounding box center [1103, 119] width 71 height 21
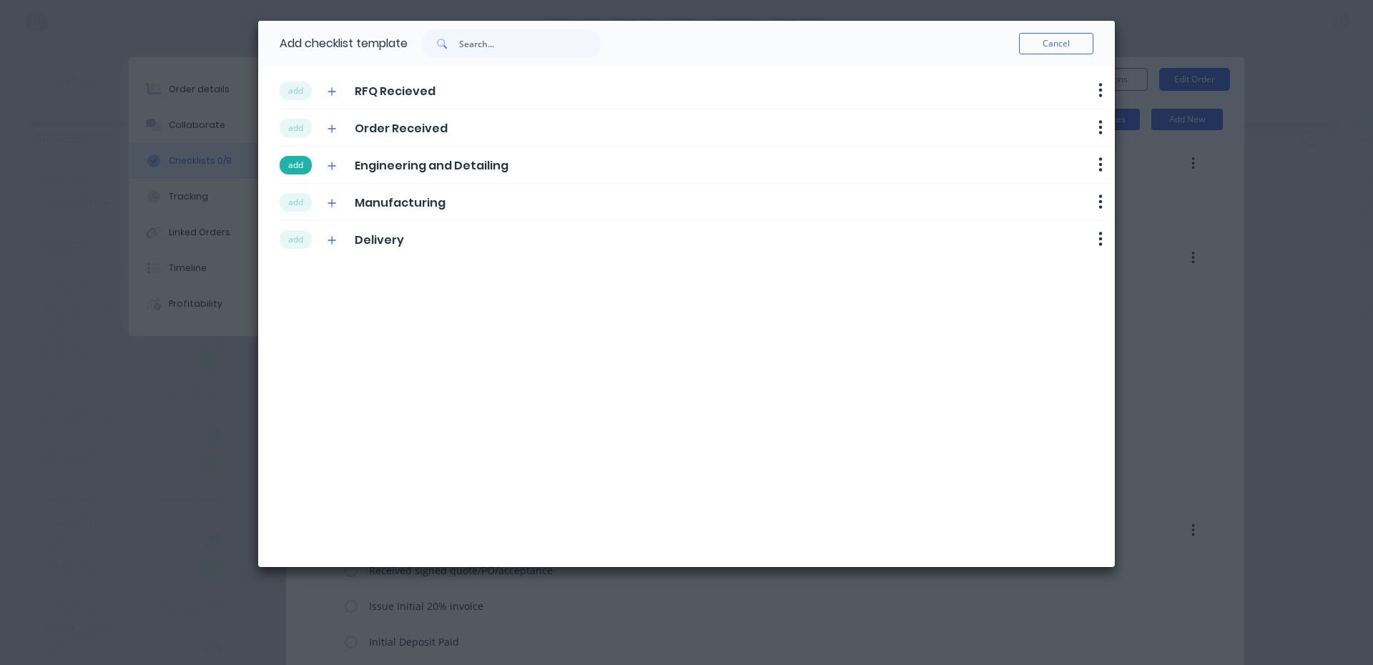
click at [292, 159] on button "add" at bounding box center [296, 165] width 32 height 19
click at [296, 196] on button "add" at bounding box center [296, 202] width 32 height 19
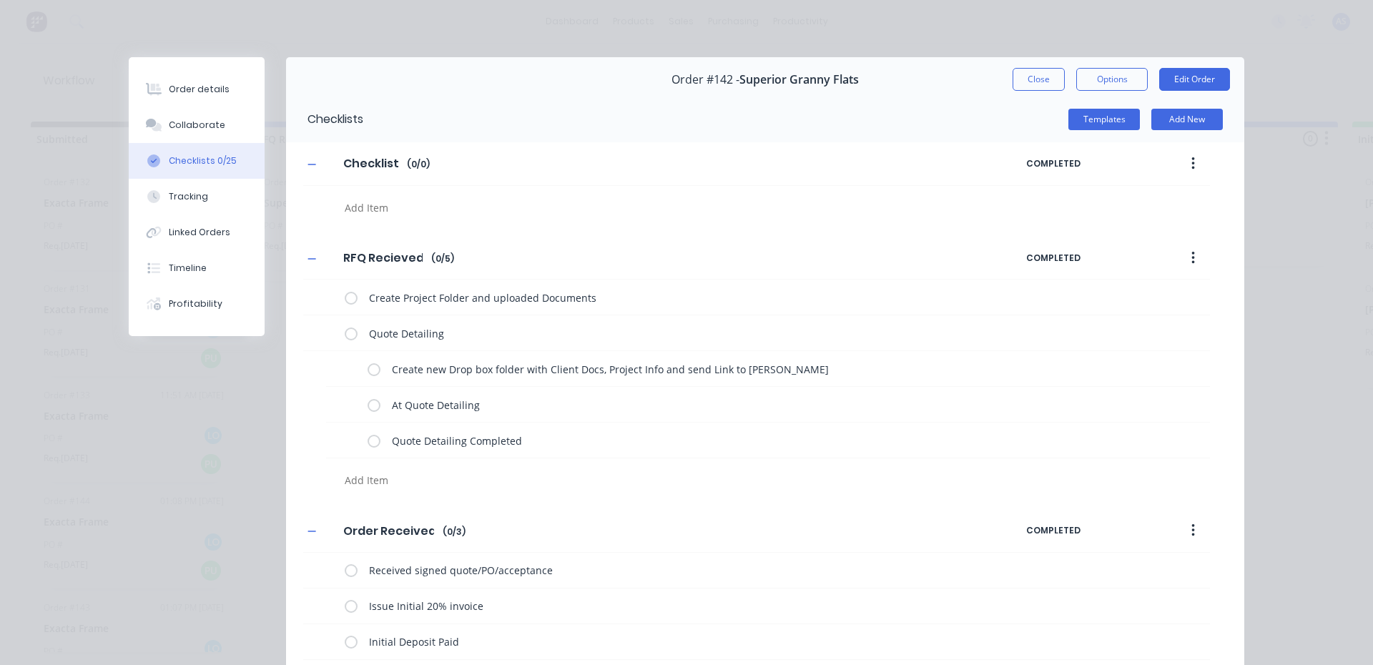
click at [303, 237] on div "RFQ Recieved RFQ Recieved Enter Checklist name ( 0 / 5 ) COMPLETED" at bounding box center [756, 259] width 907 height 44
click at [1084, 121] on button "Templates" at bounding box center [1103, 119] width 71 height 21
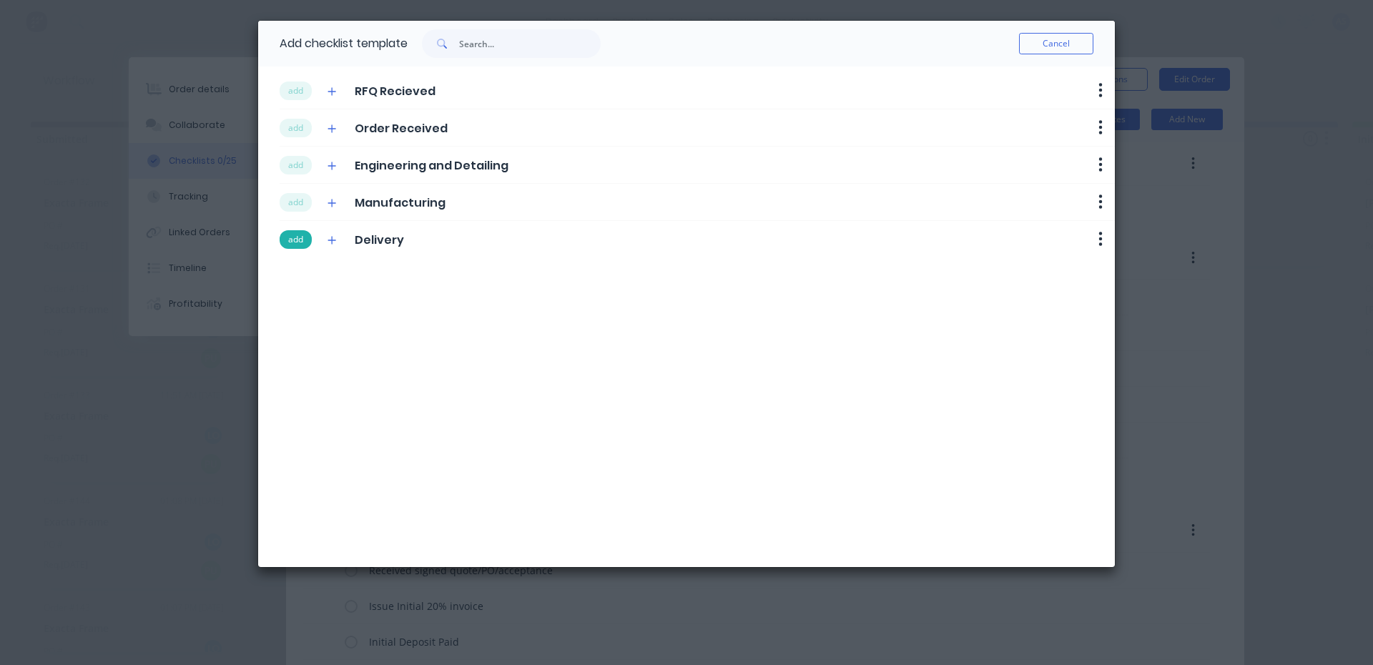
click at [302, 233] on button "add" at bounding box center [296, 239] width 32 height 19
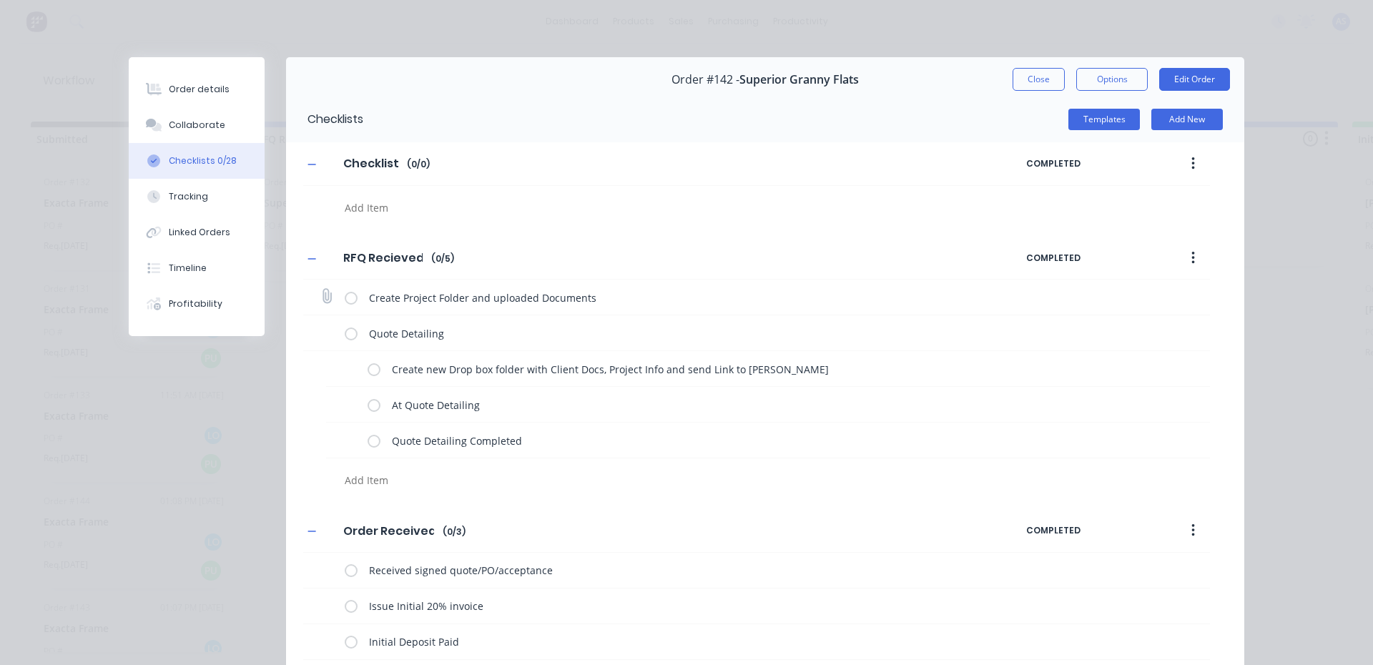
click at [345, 295] on label at bounding box center [351, 297] width 13 height 15
click at [0, 0] on input "checkbox" at bounding box center [0, 0] width 0 height 0
click at [369, 370] on label at bounding box center [373, 368] width 13 height 15
click at [0, 0] on input "checkbox" at bounding box center [0, 0] width 0 height 0
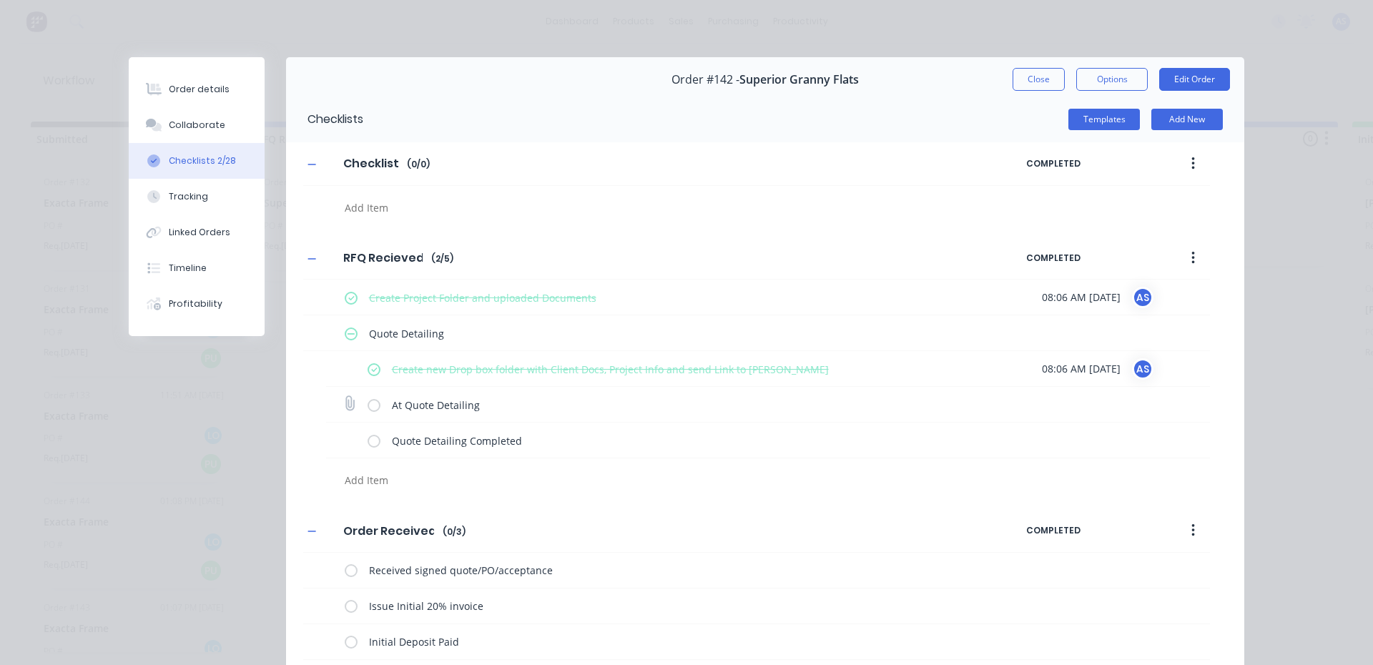
click at [375, 408] on div "At Quote Detailing" at bounding box center [683, 404] width 632 height 29
click at [374, 407] on label at bounding box center [373, 404] width 13 height 15
click at [0, 0] on input "checkbox" at bounding box center [0, 0] width 0 height 0
type textarea "x"
click at [200, 119] on div "Collaborate" at bounding box center [197, 125] width 56 height 13
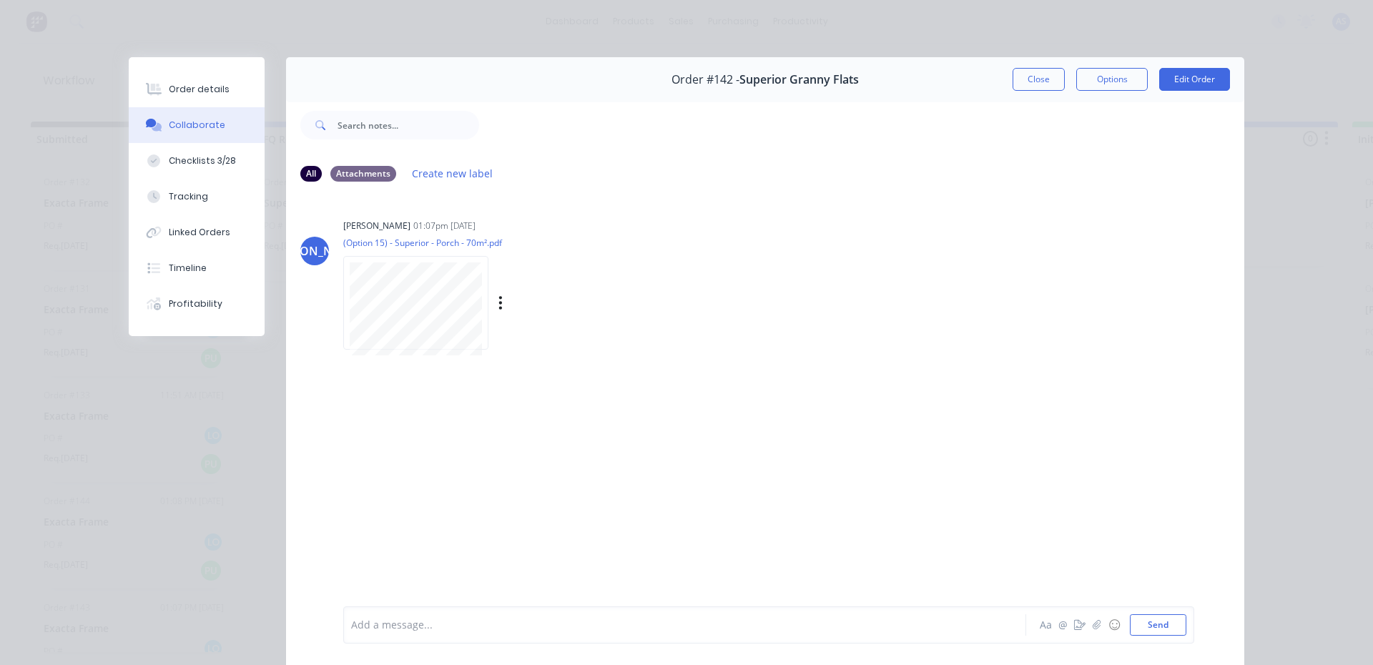
click at [503, 302] on div "Labels Download" at bounding box center [574, 302] width 161 height 21
click at [498, 303] on button "button" at bounding box center [501, 302] width 6 height 21
click at [533, 335] on button "Download" at bounding box center [594, 341] width 161 height 32
click at [222, 89] on button "Order details" at bounding box center [197, 89] width 136 height 36
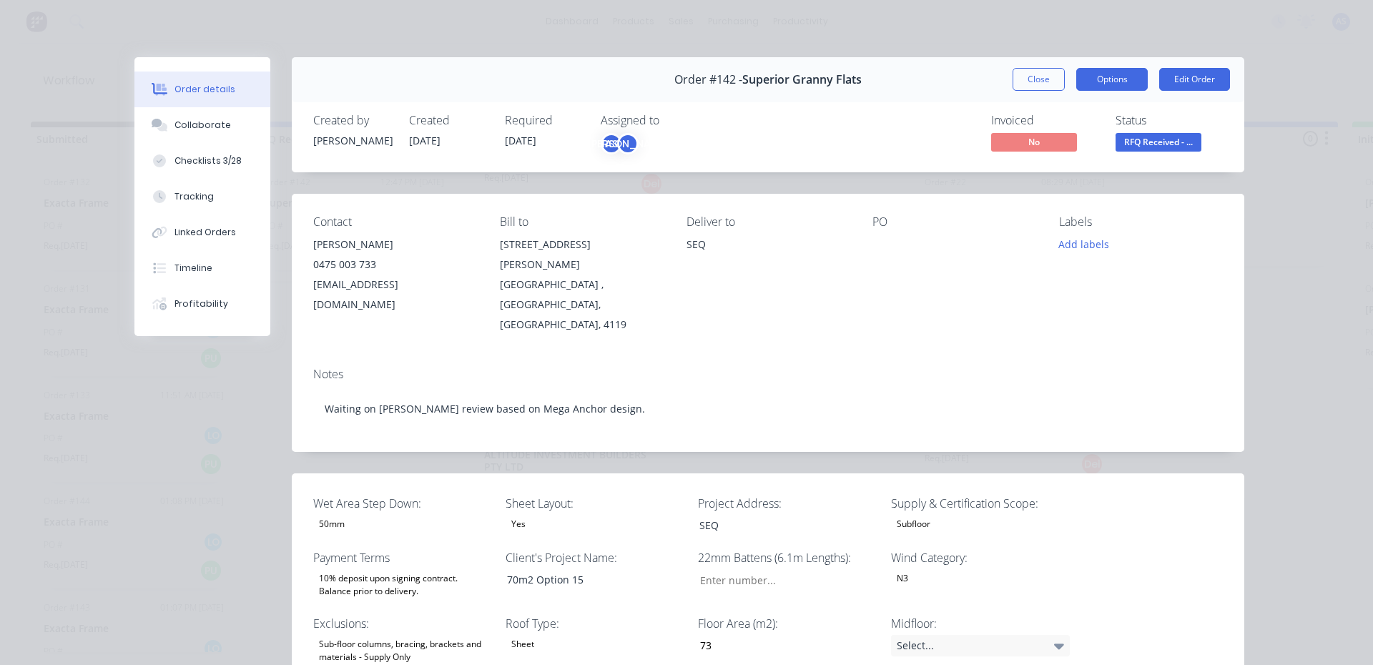
click at [1115, 81] on button "Options" at bounding box center [1111, 79] width 71 height 23
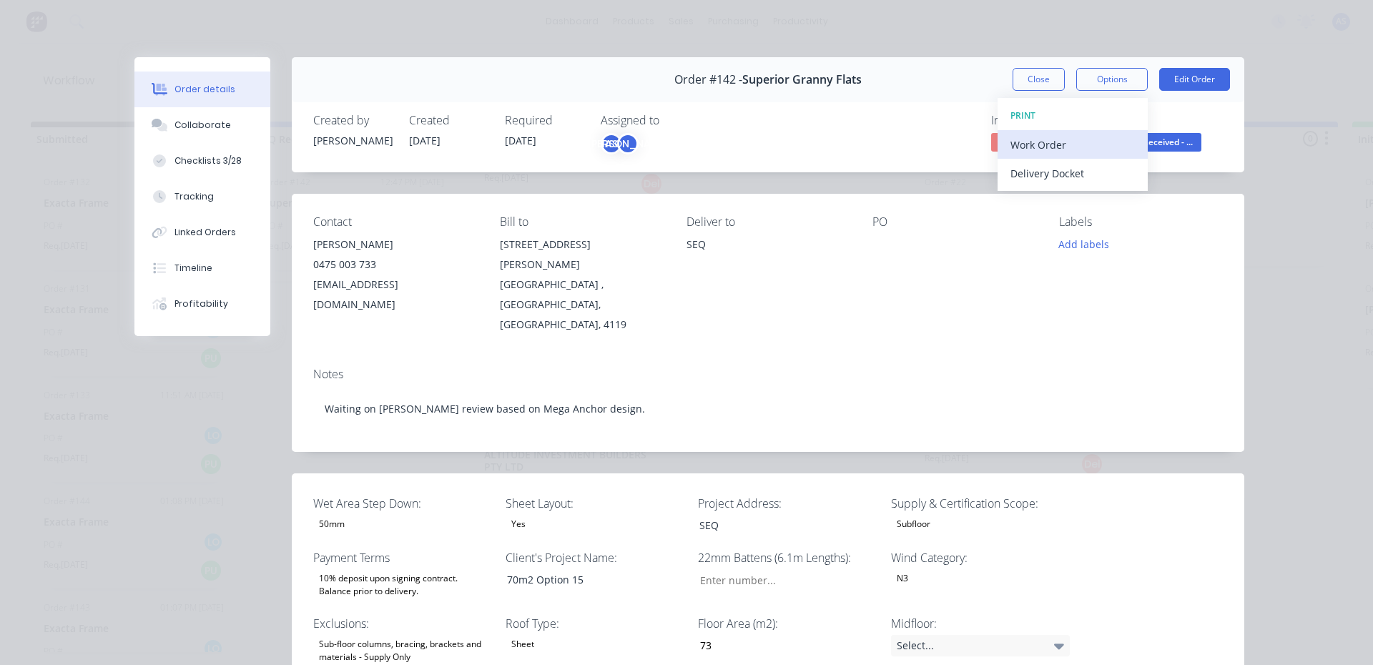
click at [1057, 140] on div "Work Order" at bounding box center [1072, 144] width 124 height 21
click at [1036, 164] on div "Standard" at bounding box center [1072, 173] width 124 height 21
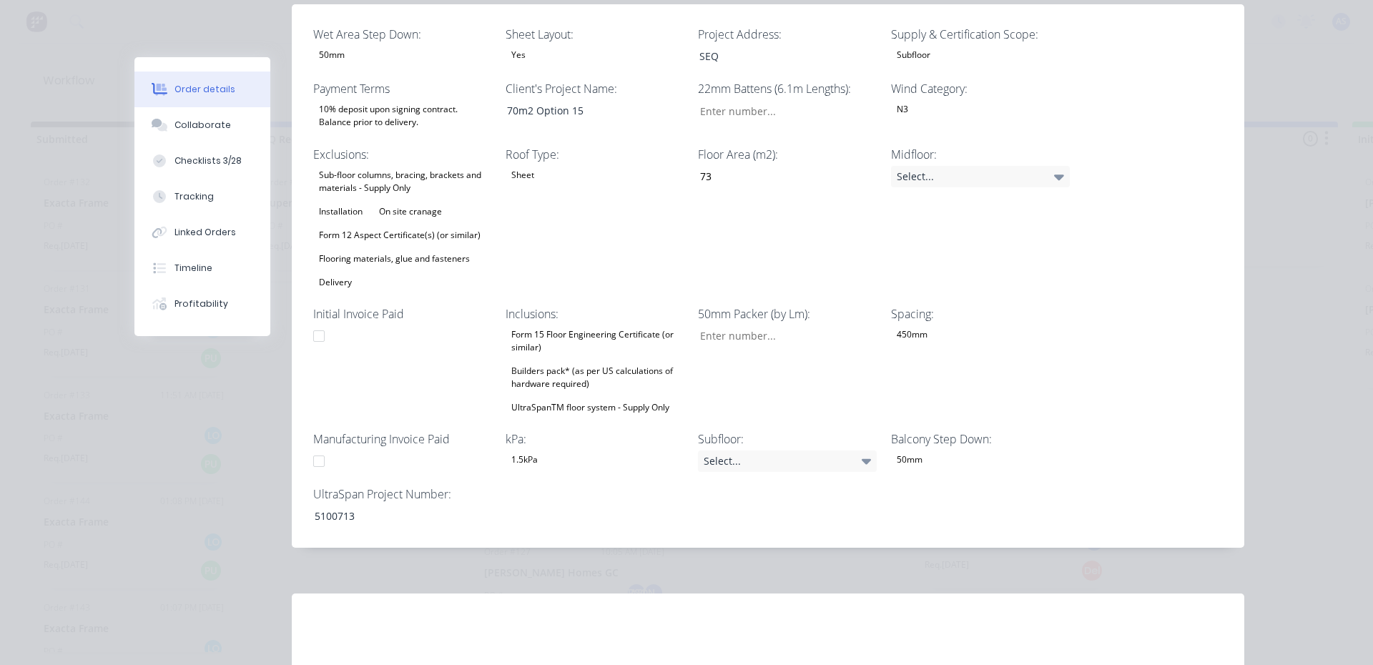
scroll to position [500, 0]
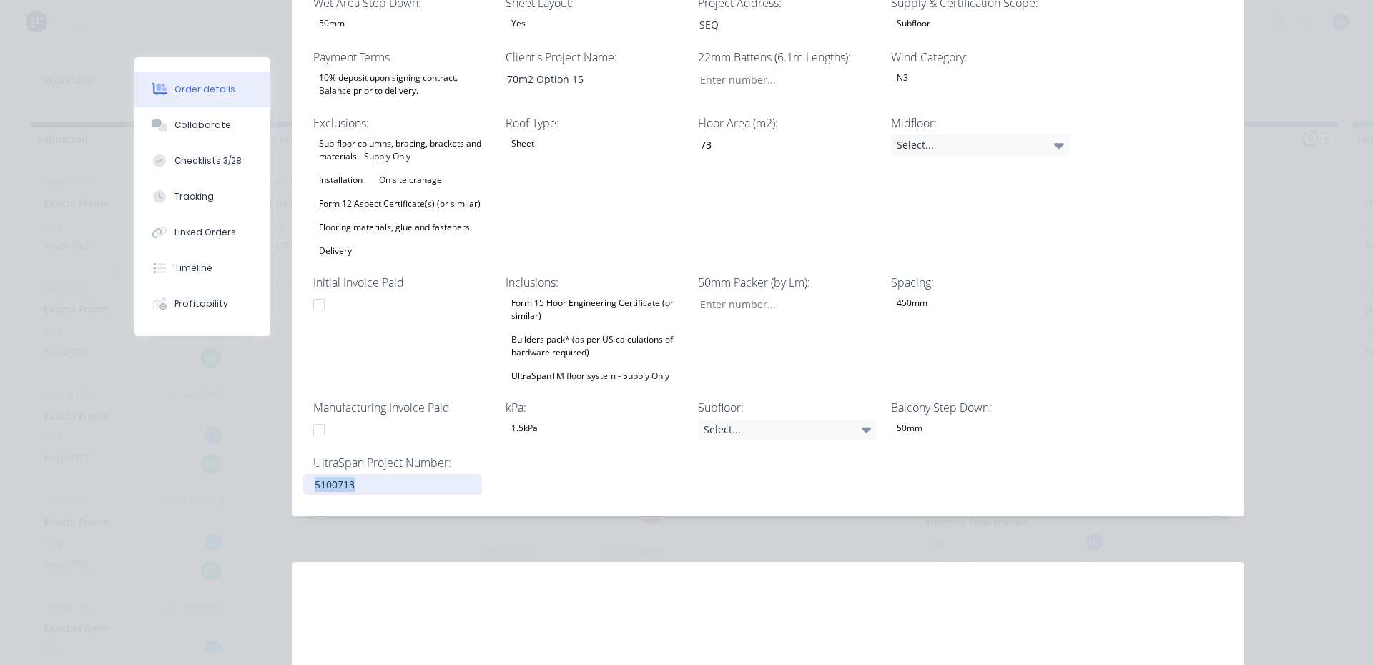
drag, startPoint x: 354, startPoint y: 440, endPoint x: 243, endPoint y: 449, distance: 111.1
click at [243, 449] on div "Order #142 - Superior Granny Flats Close Options Edit Order Created by [PERSON_…" at bounding box center [689, 164] width 1110 height 1214
copy div "5100713"
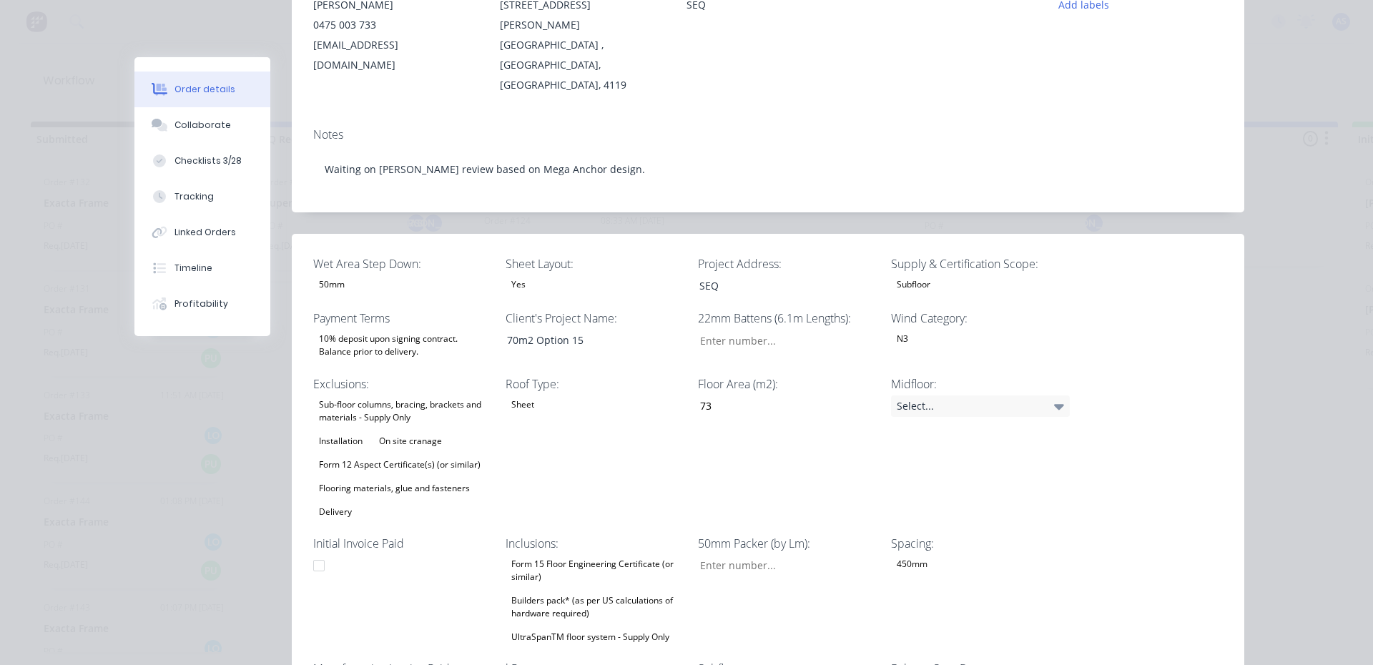
scroll to position [0, 0]
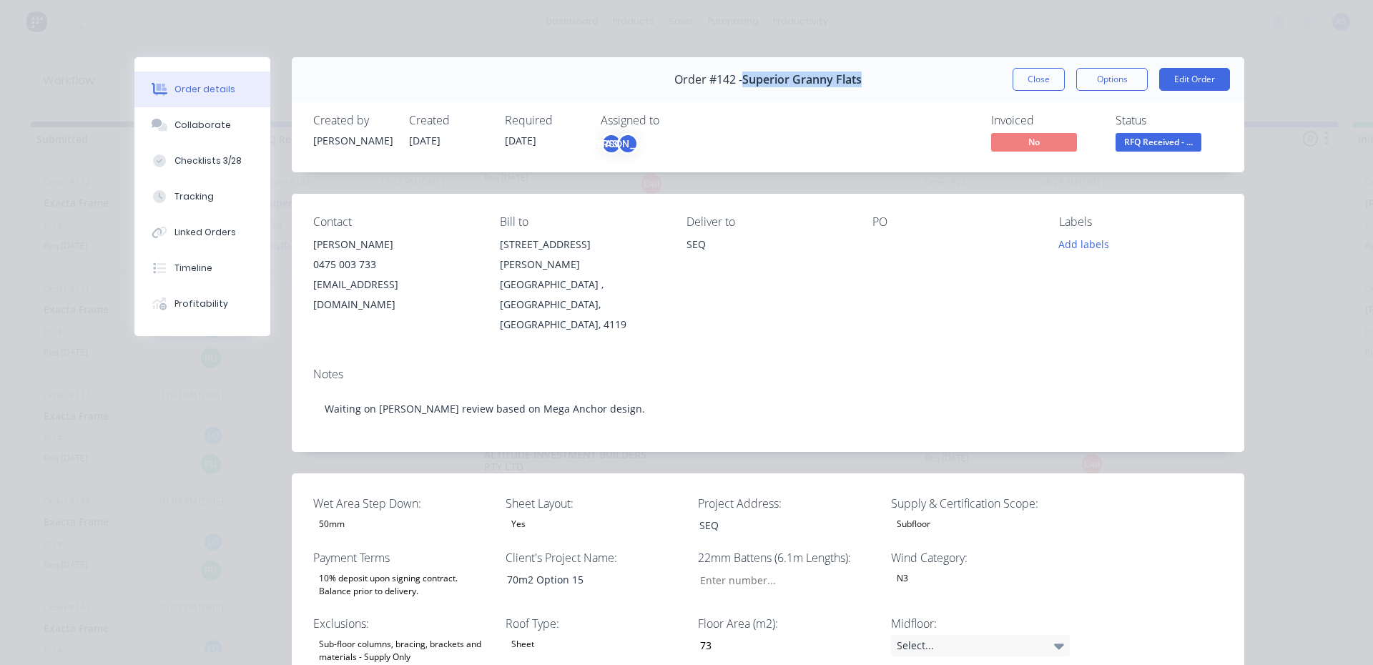
drag, startPoint x: 738, startPoint y: 74, endPoint x: 862, endPoint y: 80, distance: 124.5
click at [862, 80] on div "Order #142 - Superior Granny Flats Close Options Edit Order" at bounding box center [768, 79] width 952 height 45
copy span "Superior Granny Flats"
click at [784, 289] on div "Deliver to SEQ" at bounding box center [768, 274] width 164 height 119
drag, startPoint x: 735, startPoint y: 492, endPoint x: 669, endPoint y: 490, distance: 65.8
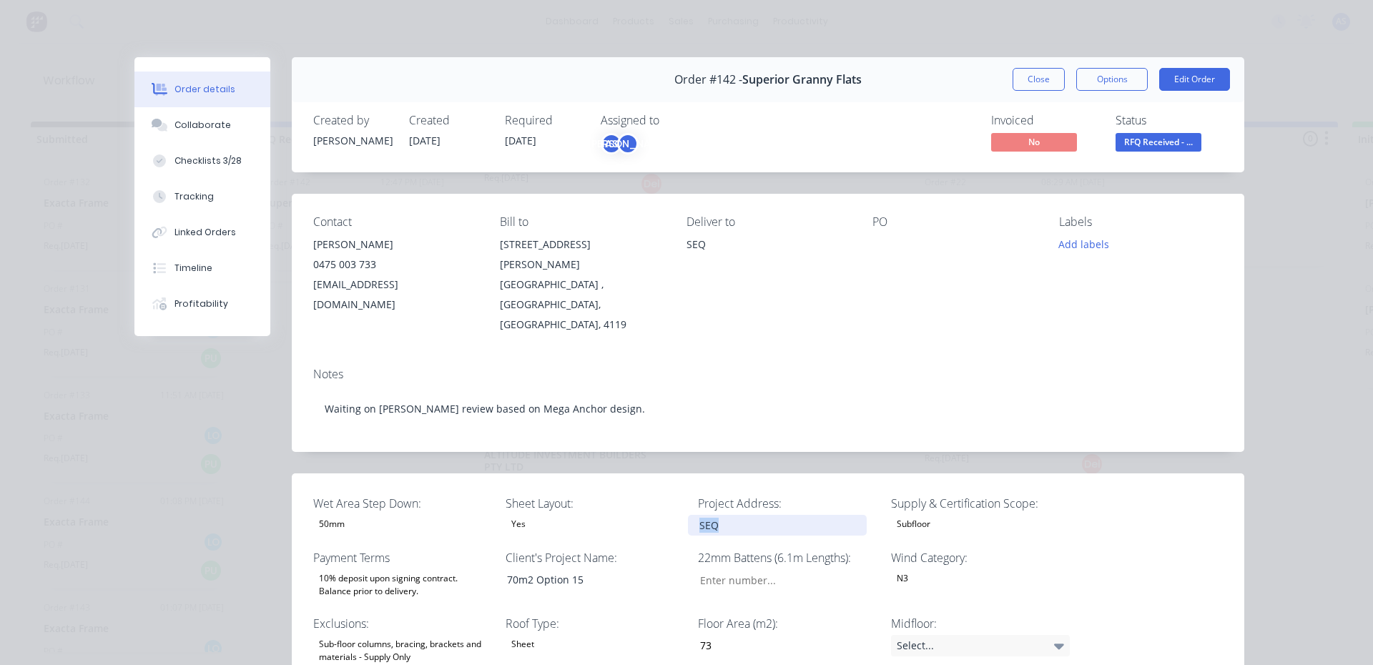
click at [1129, 142] on span "RFQ Received - ..." at bounding box center [1158, 142] width 86 height 18
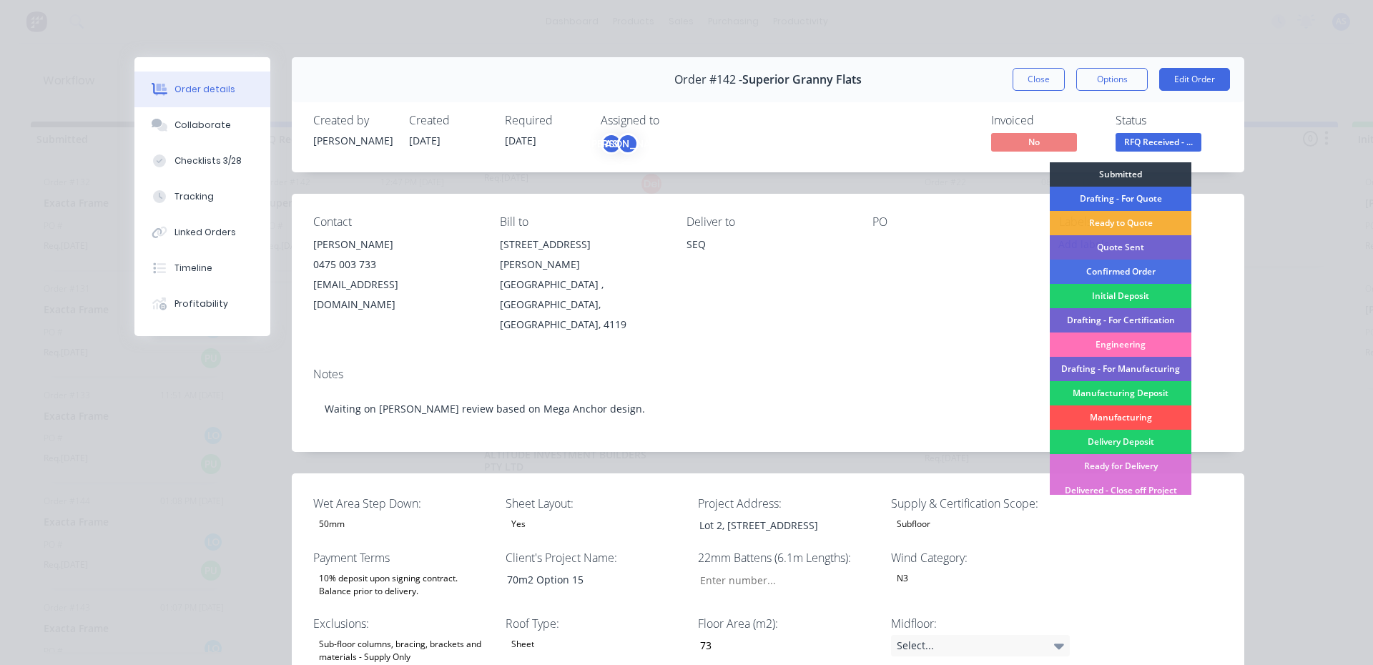
click at [1130, 196] on div "Drafting - For Quote" at bounding box center [1121, 199] width 142 height 24
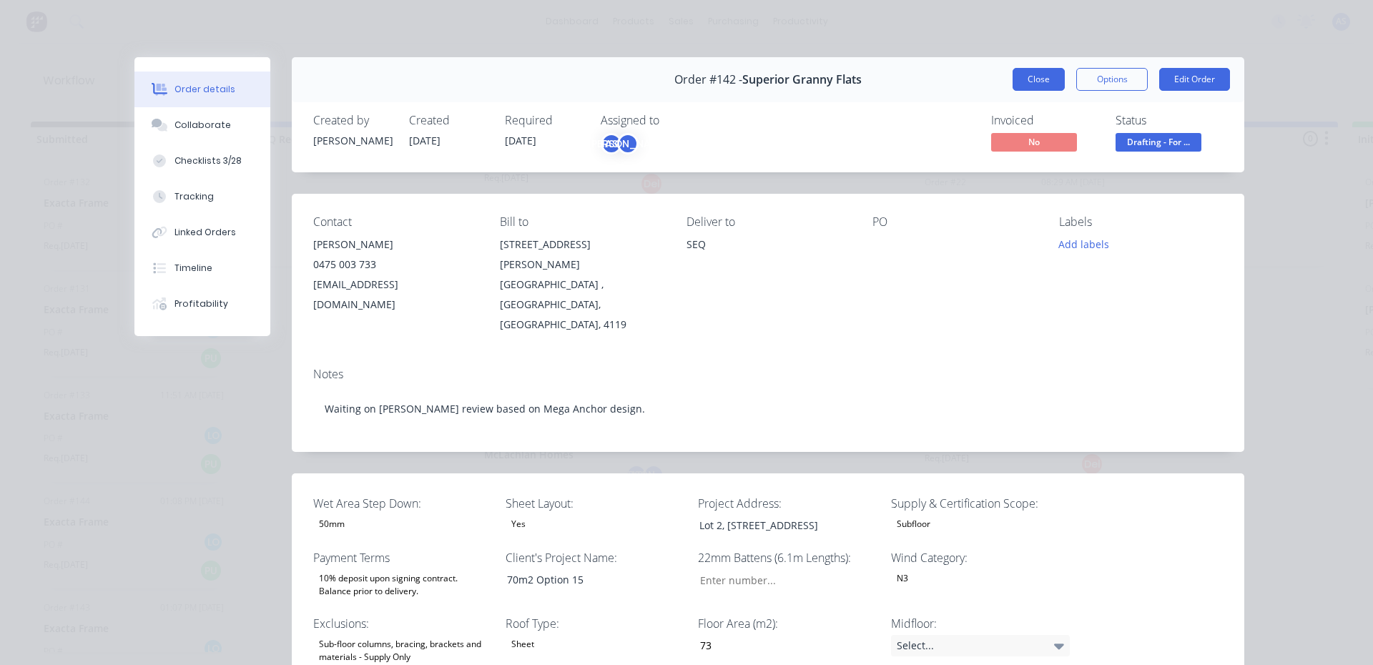
click at [1024, 80] on button "Close" at bounding box center [1038, 79] width 52 height 23
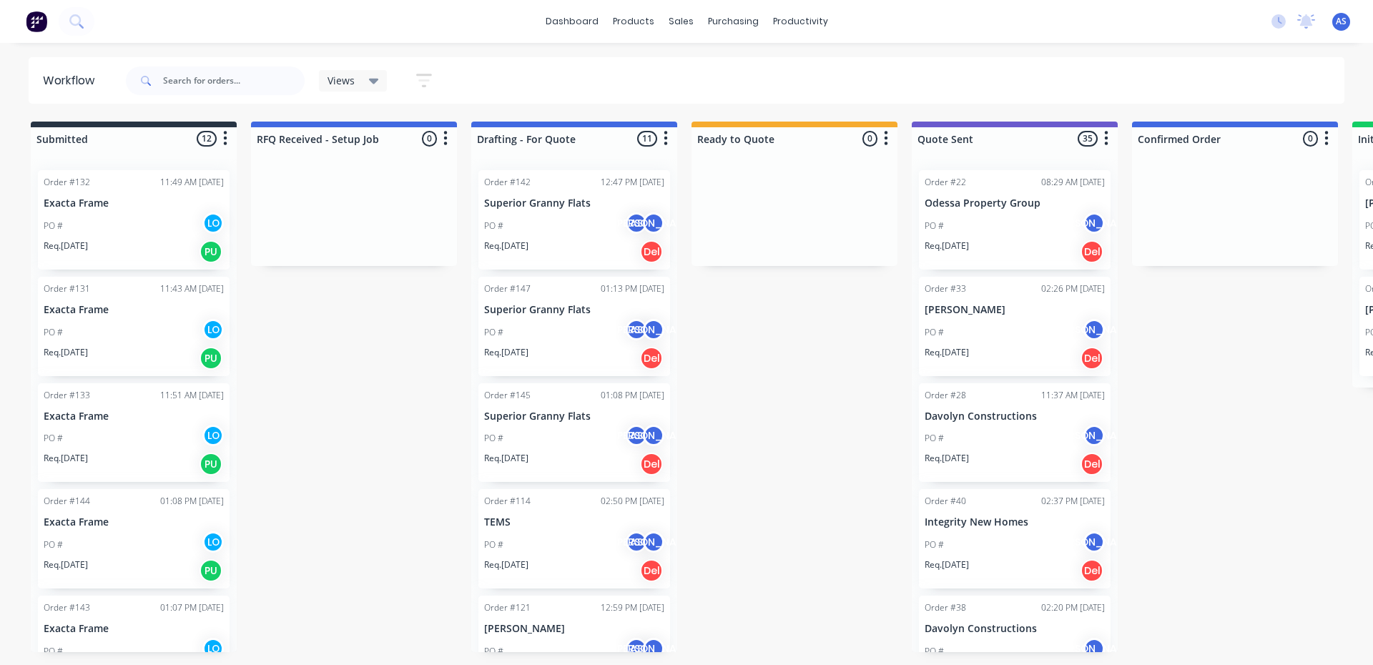
click at [557, 307] on p "Superior Granny Flats" at bounding box center [574, 310] width 180 height 12
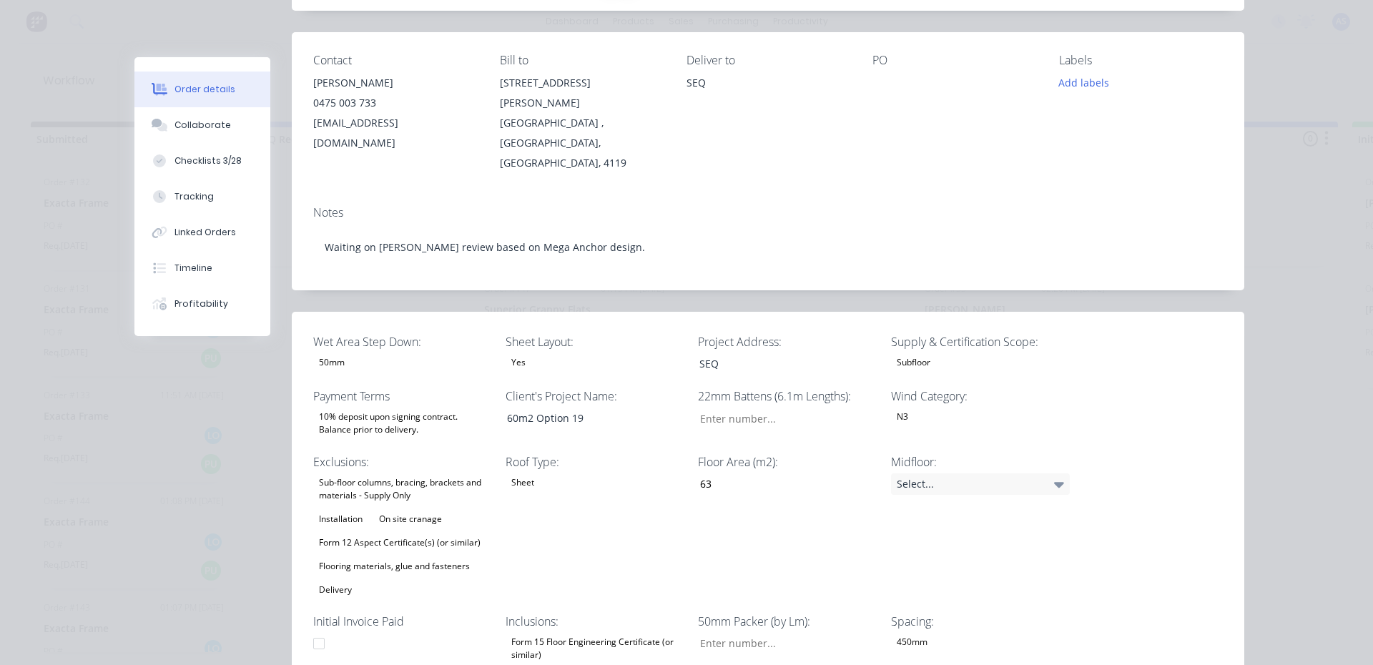
scroll to position [71, 0]
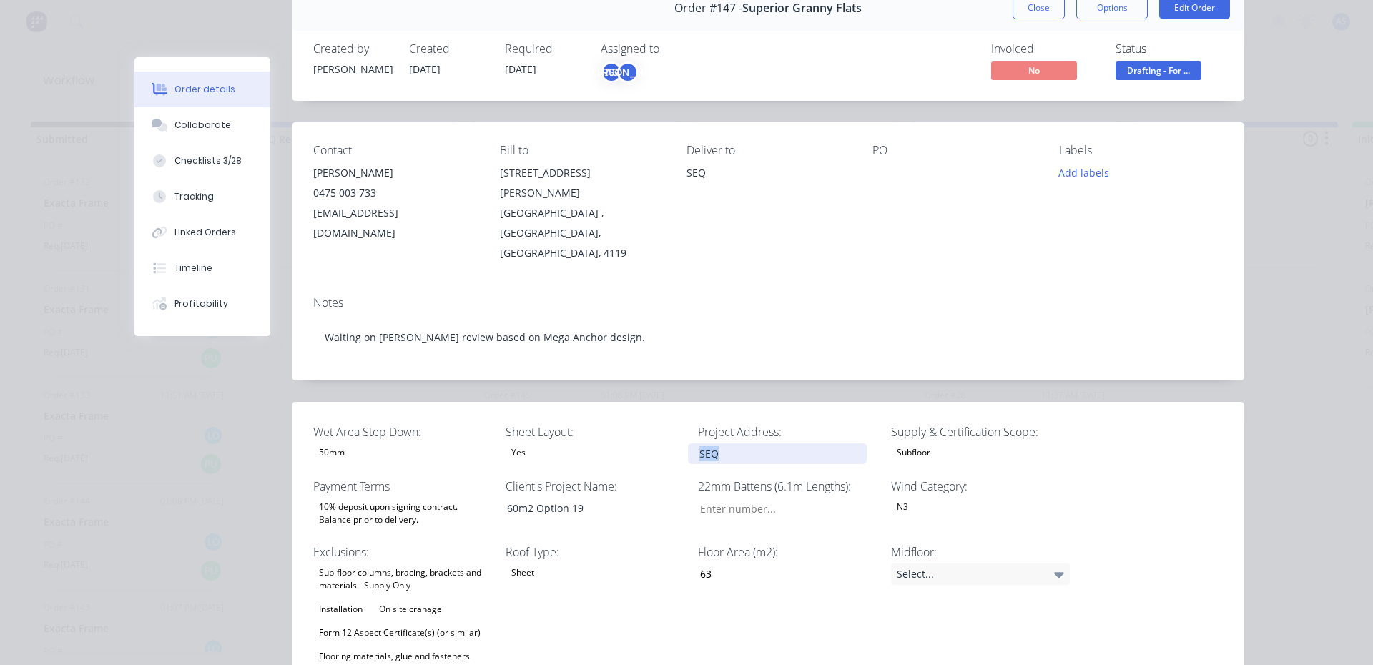
drag, startPoint x: 742, startPoint y: 413, endPoint x: 595, endPoint y: 405, distance: 147.5
click at [595, 405] on div "Wet Area Step Down: 50mm Sheet Layout: Yes Project Address: SEQ Supply & Certif…" at bounding box center [768, 673] width 952 height 543
paste div
click at [1023, 14] on button "Close" at bounding box center [1038, 7] width 52 height 23
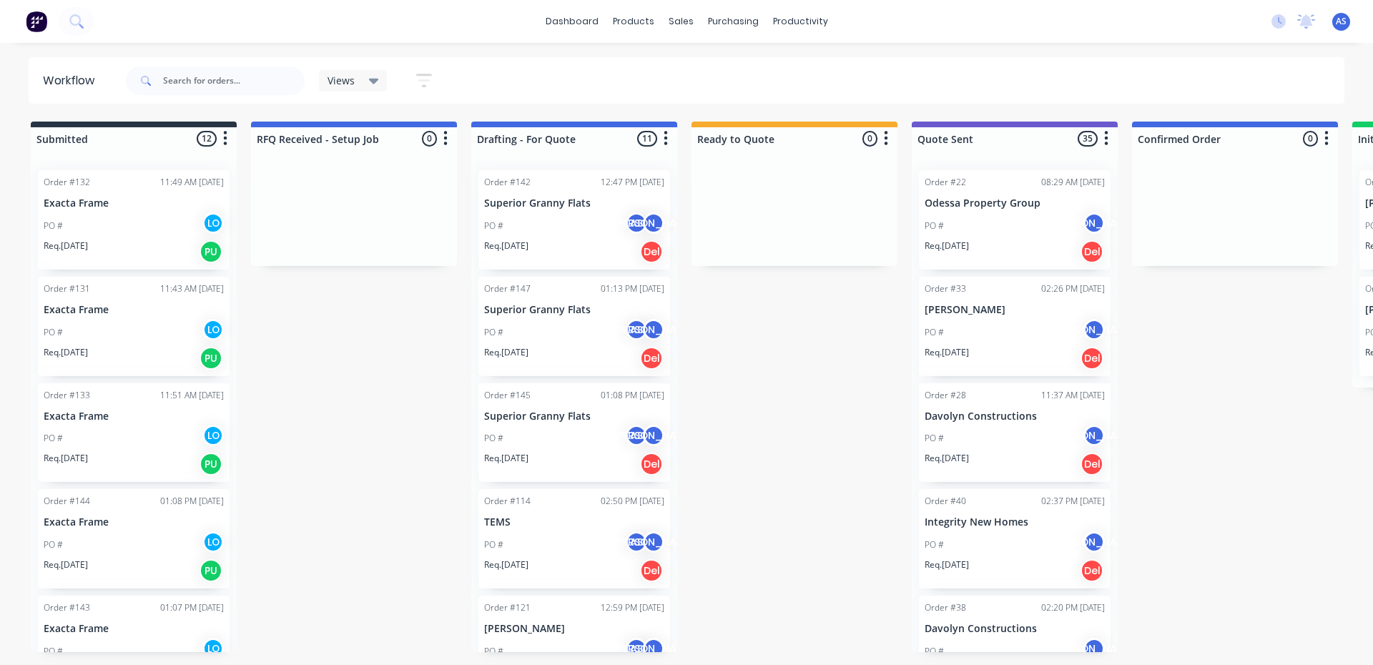
click at [581, 217] on div "PO # AS [PERSON_NAME]" at bounding box center [574, 225] width 180 height 27
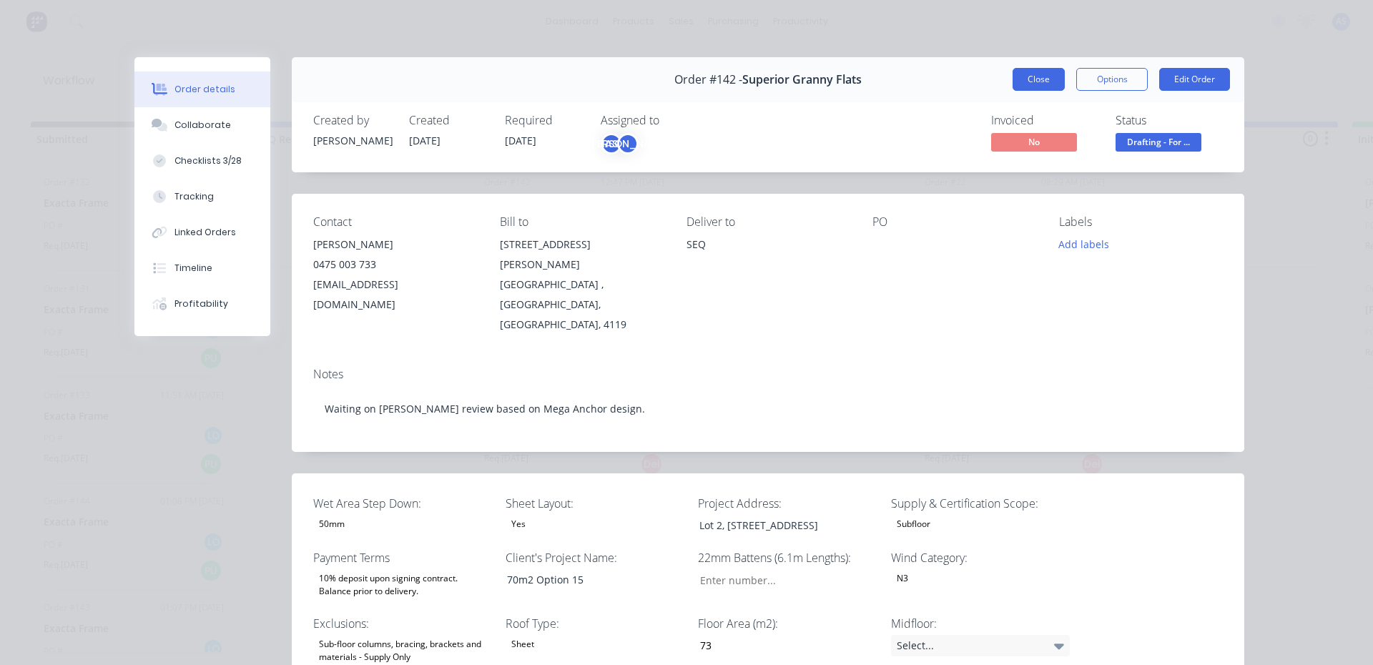
click at [1052, 76] on button "Close" at bounding box center [1038, 79] width 52 height 23
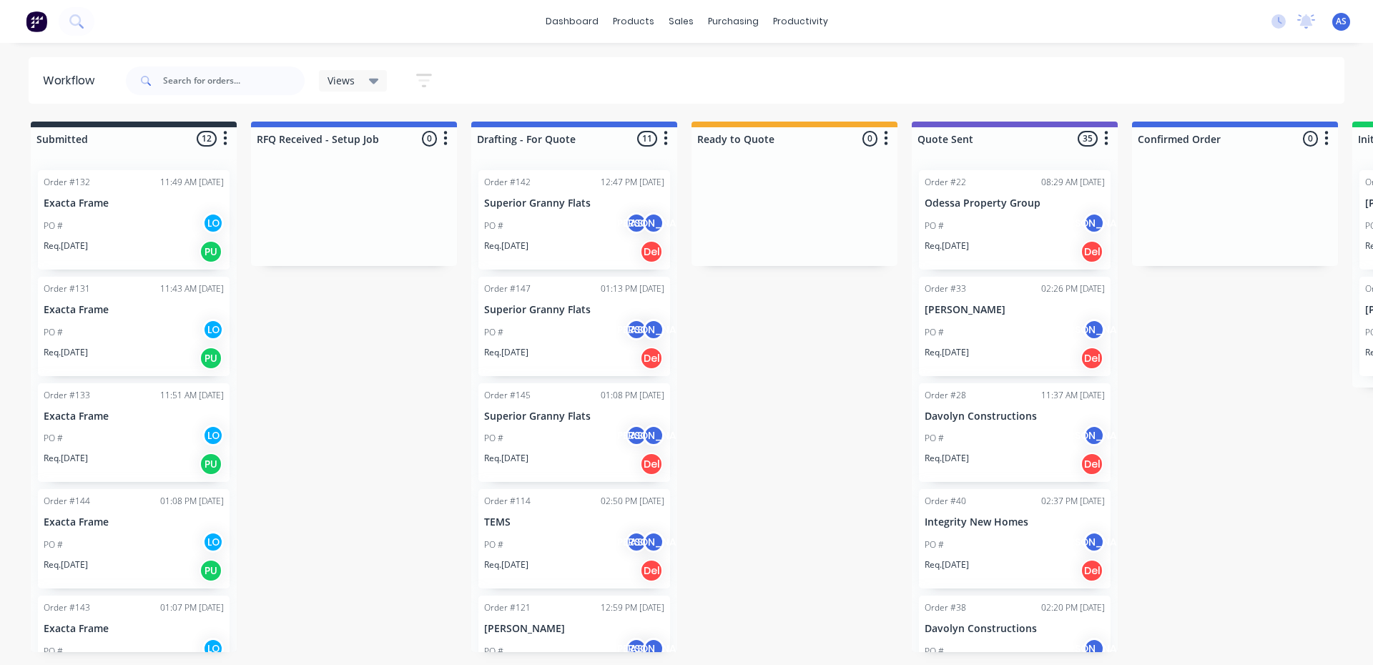
click at [535, 412] on p "Superior Granny Flats" at bounding box center [574, 416] width 180 height 12
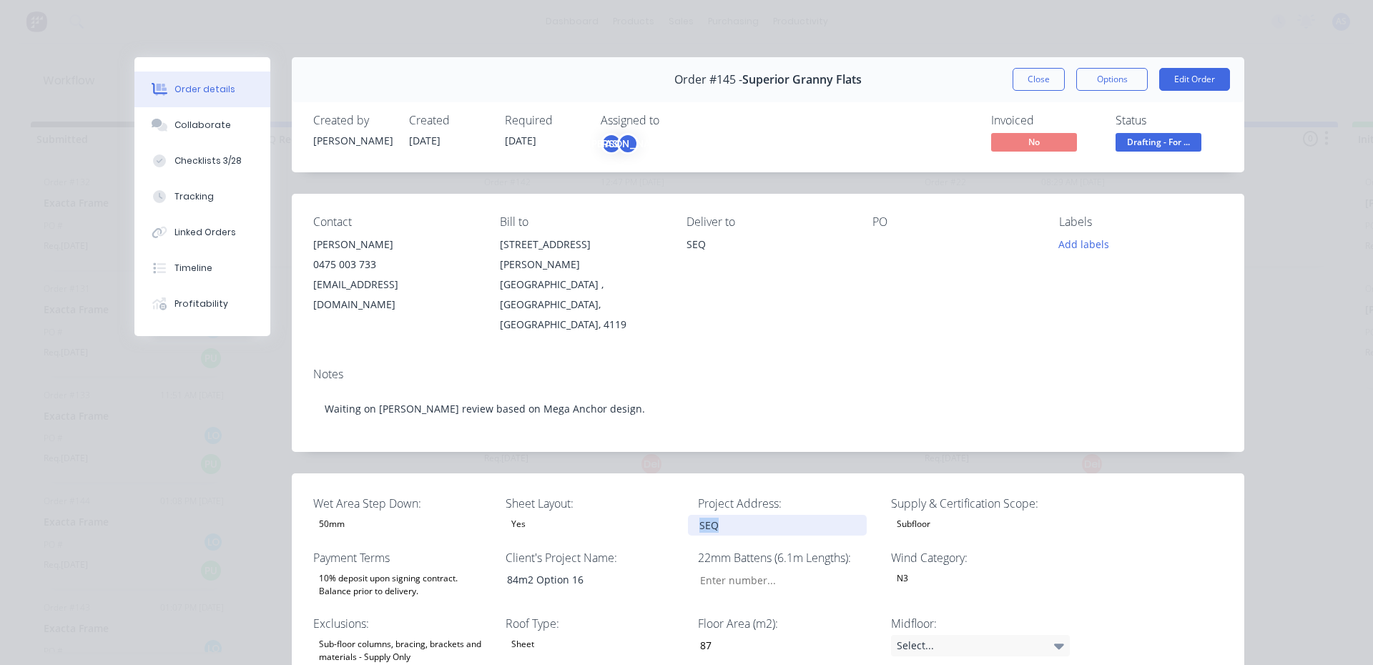
drag, startPoint x: 743, startPoint y: 485, endPoint x: 579, endPoint y: 480, distance: 163.8
paste div
click at [1032, 78] on button "Close" at bounding box center [1038, 79] width 52 height 23
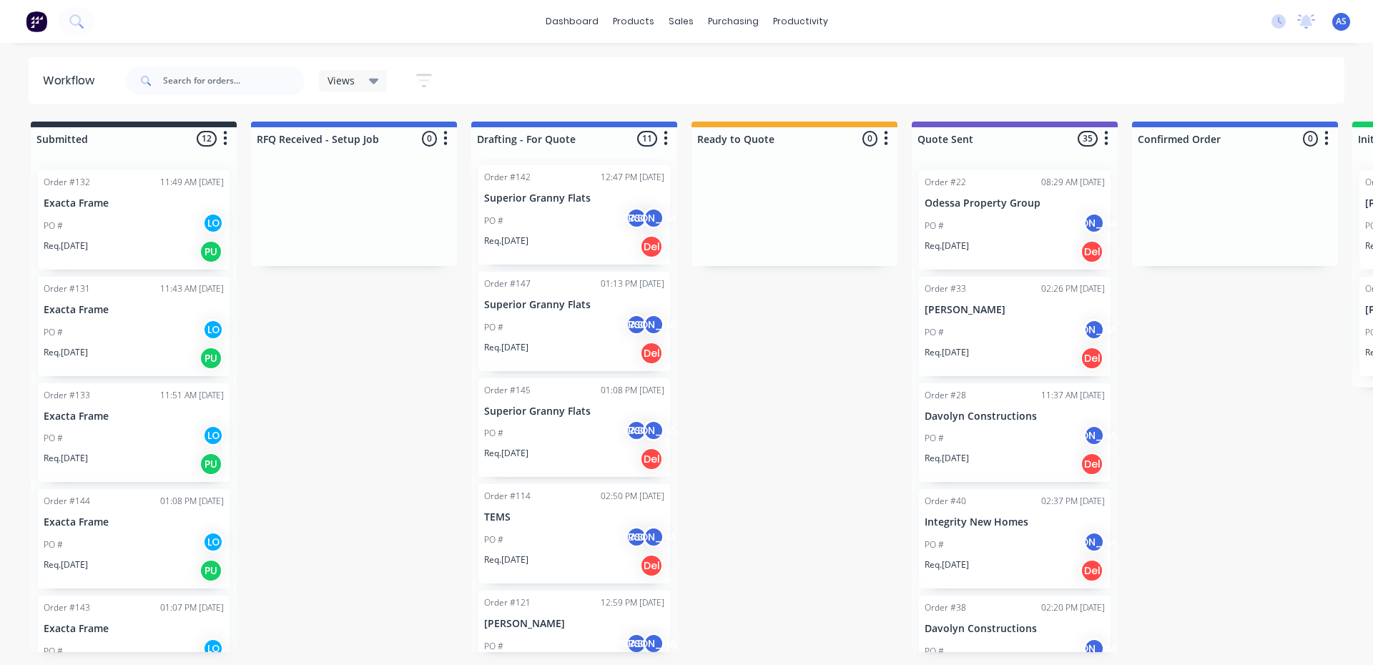
scroll to position [0, 0]
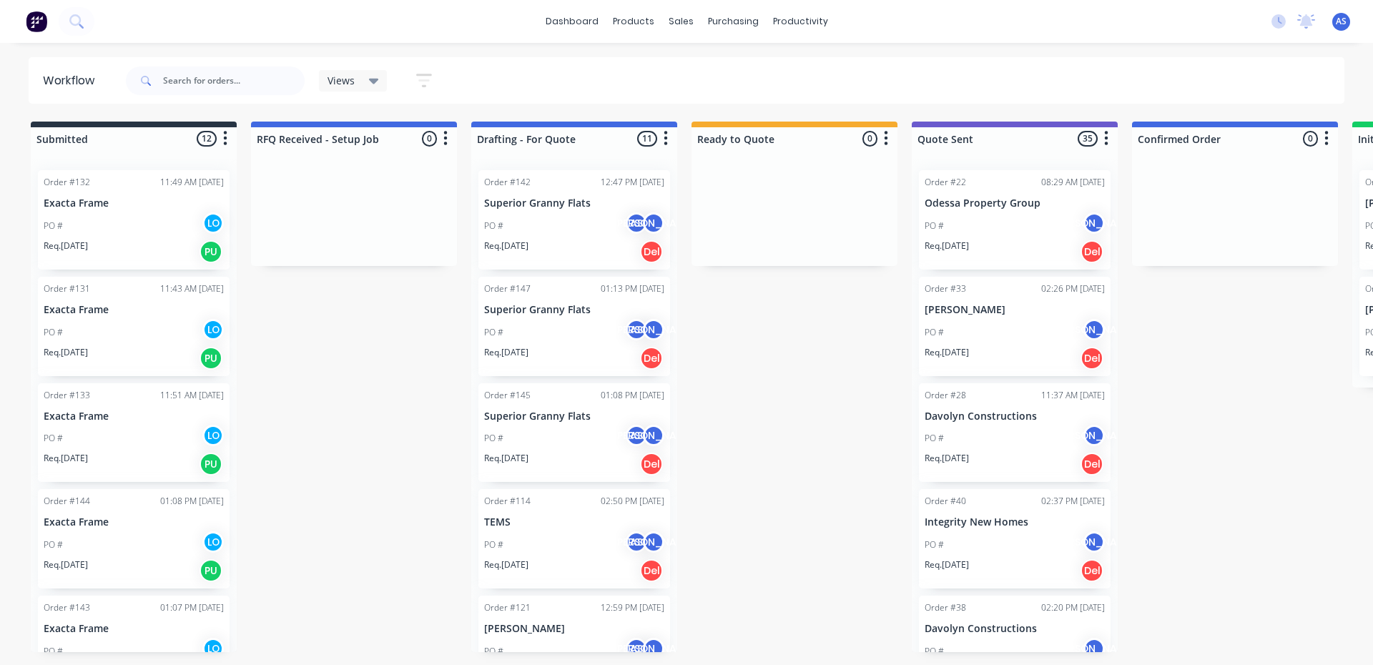
click at [562, 223] on div "PO # AS [PERSON_NAME]" at bounding box center [574, 225] width 180 height 27
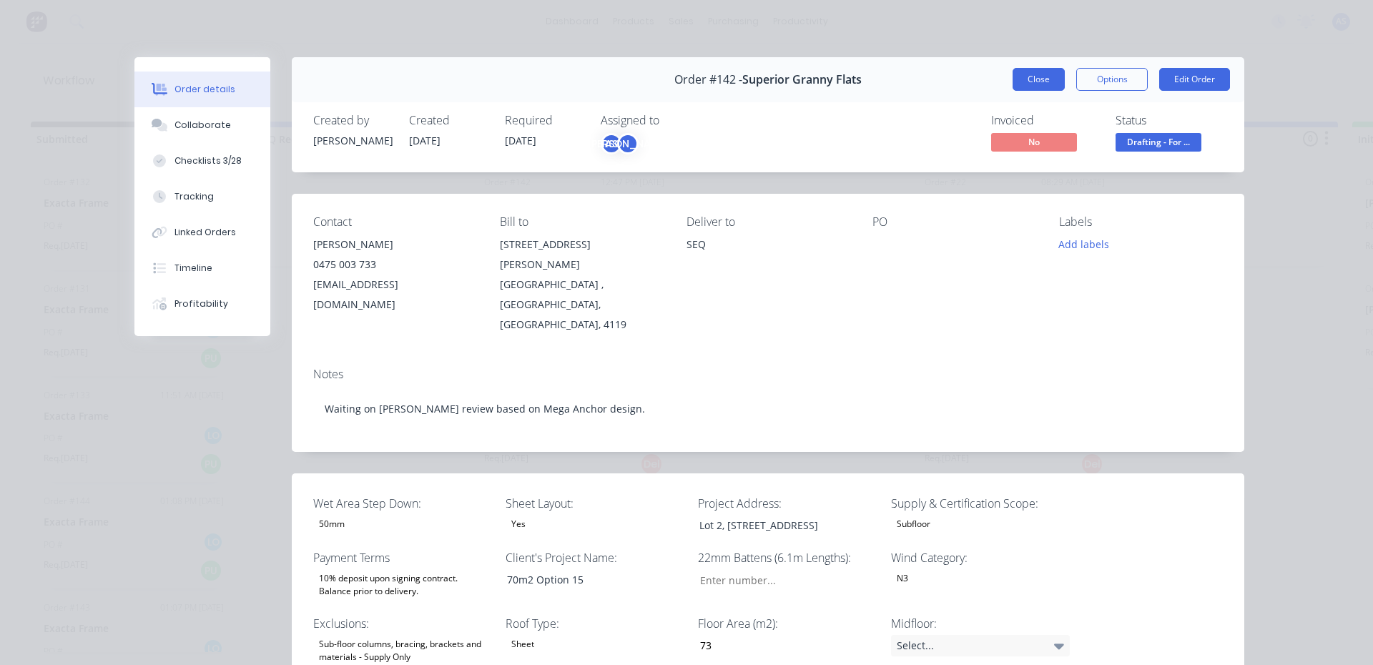
click at [1024, 85] on button "Close" at bounding box center [1038, 79] width 52 height 23
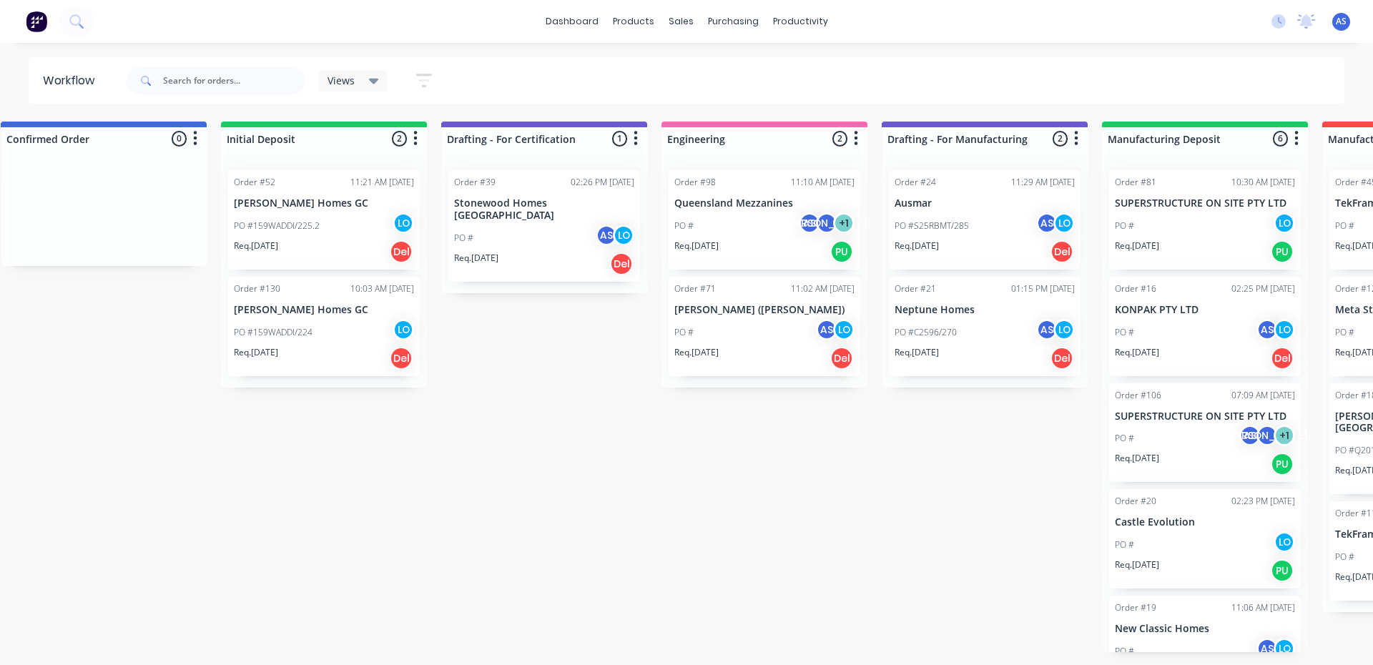
scroll to position [0, 1169]
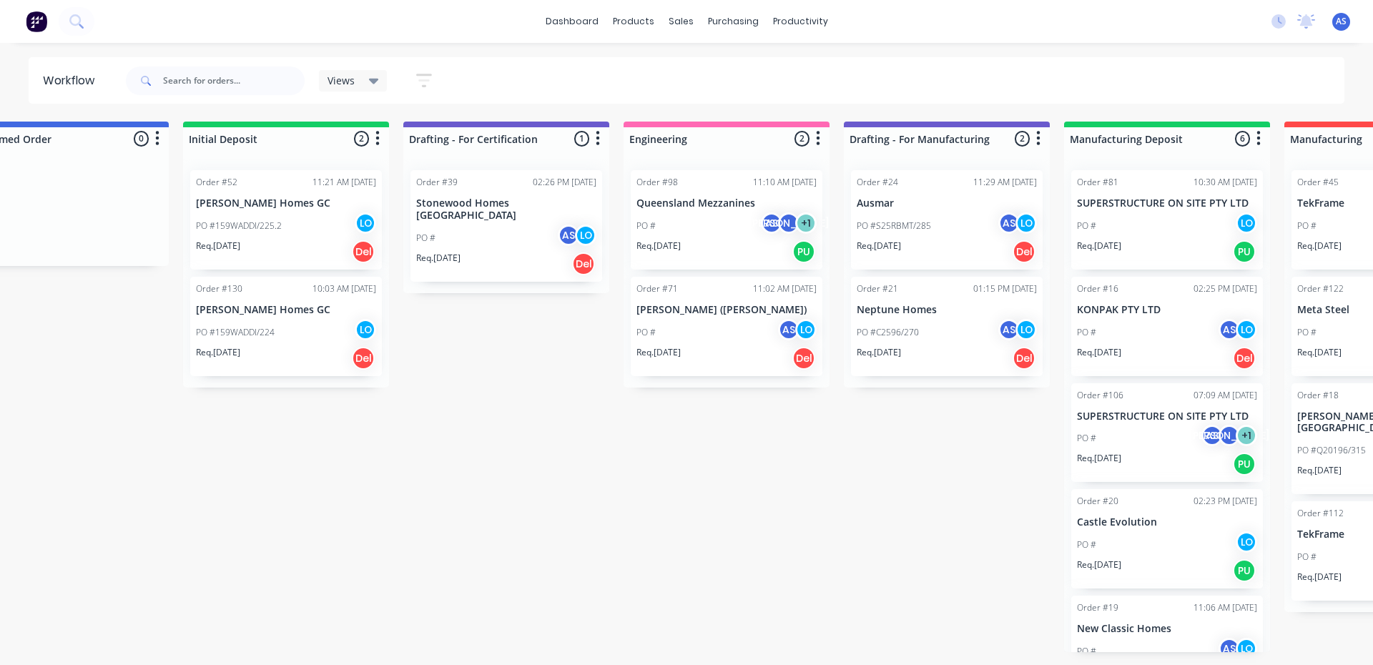
click at [696, 325] on div "PO # AS LO" at bounding box center [726, 332] width 180 height 27
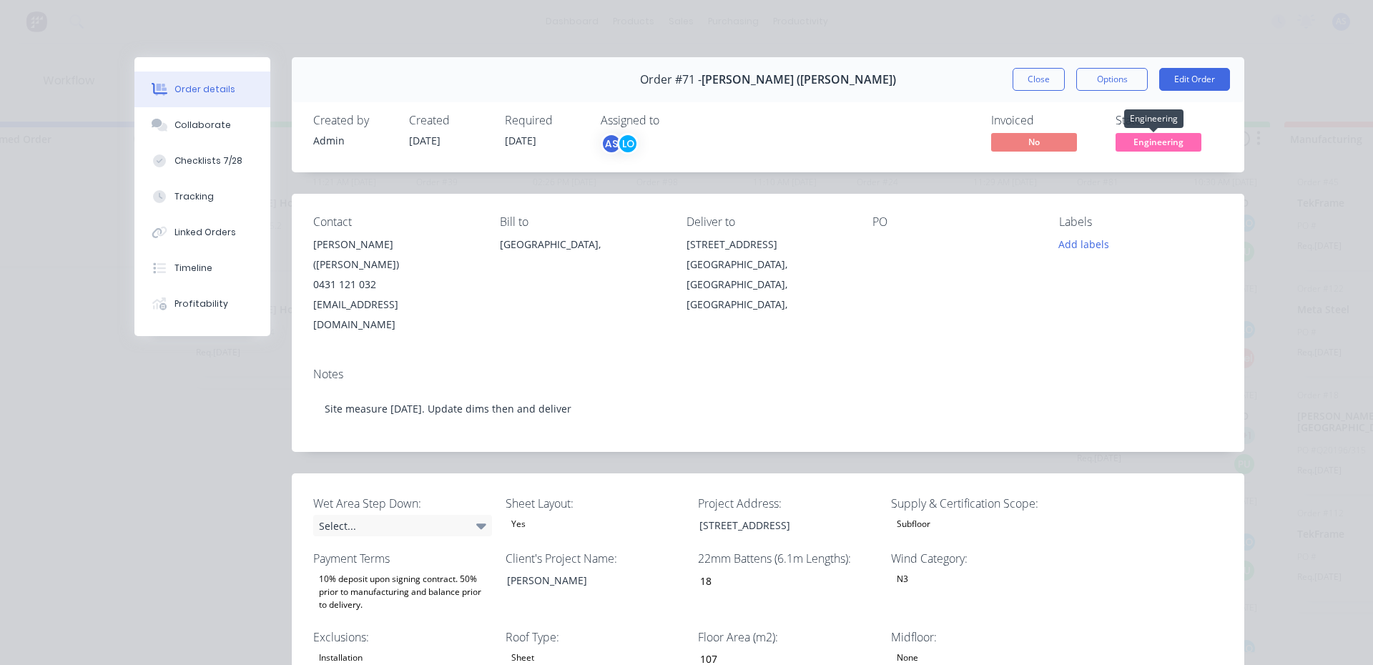
click at [1128, 137] on span "Engineering" at bounding box center [1158, 142] width 86 height 18
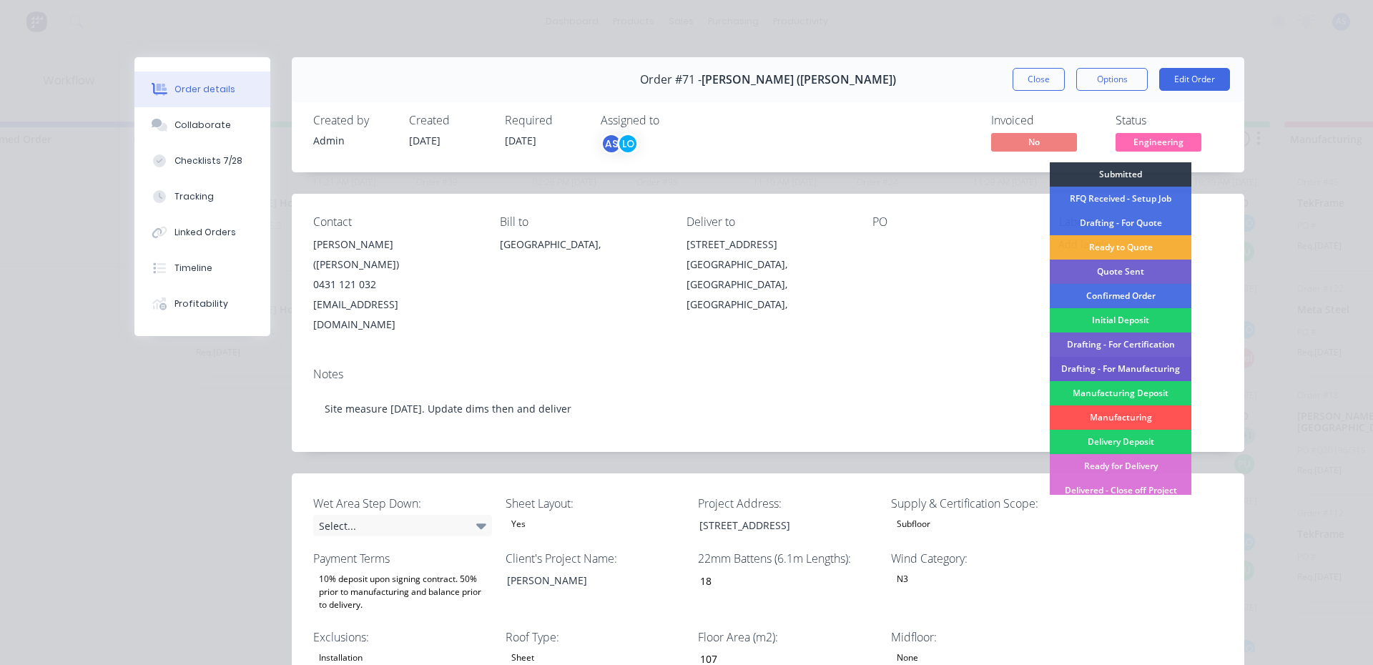
click at [1119, 365] on div "Drafting - For Manufacturing" at bounding box center [1121, 369] width 142 height 24
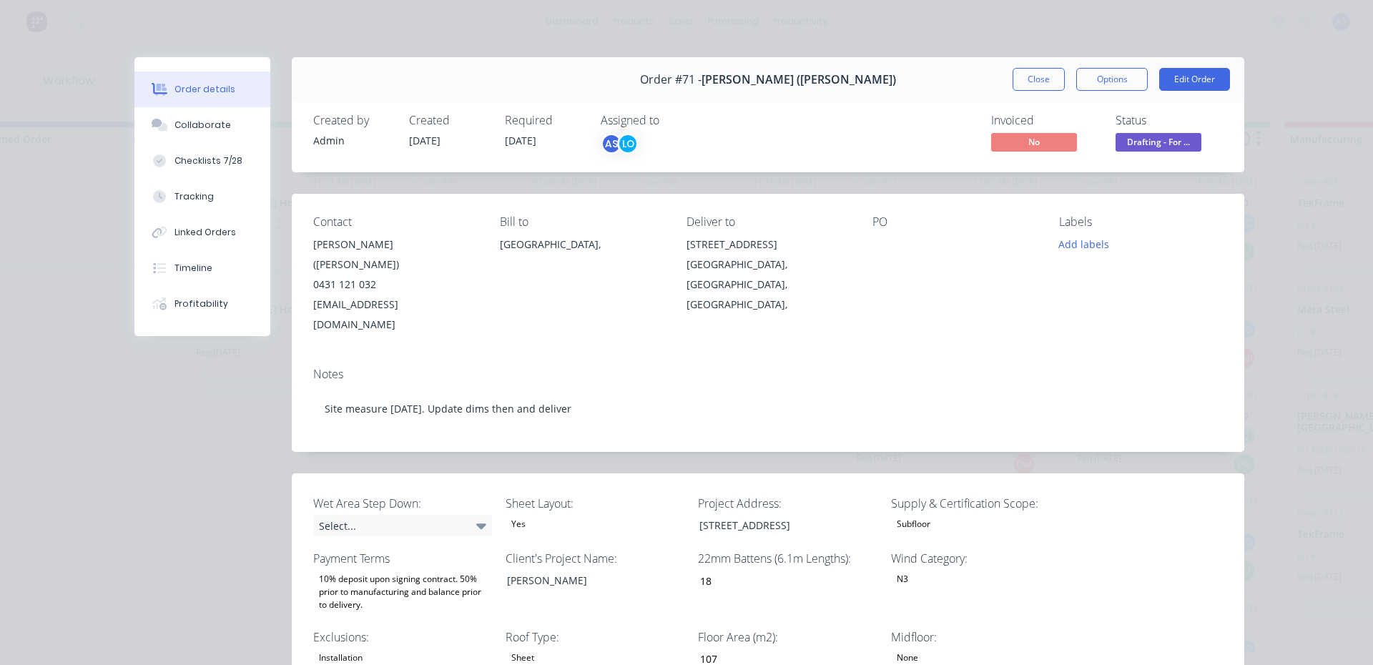
click at [1032, 67] on div "Order #71 - [PERSON_NAME] ([PERSON_NAME]) Close Options Edit Order" at bounding box center [768, 79] width 952 height 45
click at [1025, 80] on button "Close" at bounding box center [1038, 79] width 52 height 23
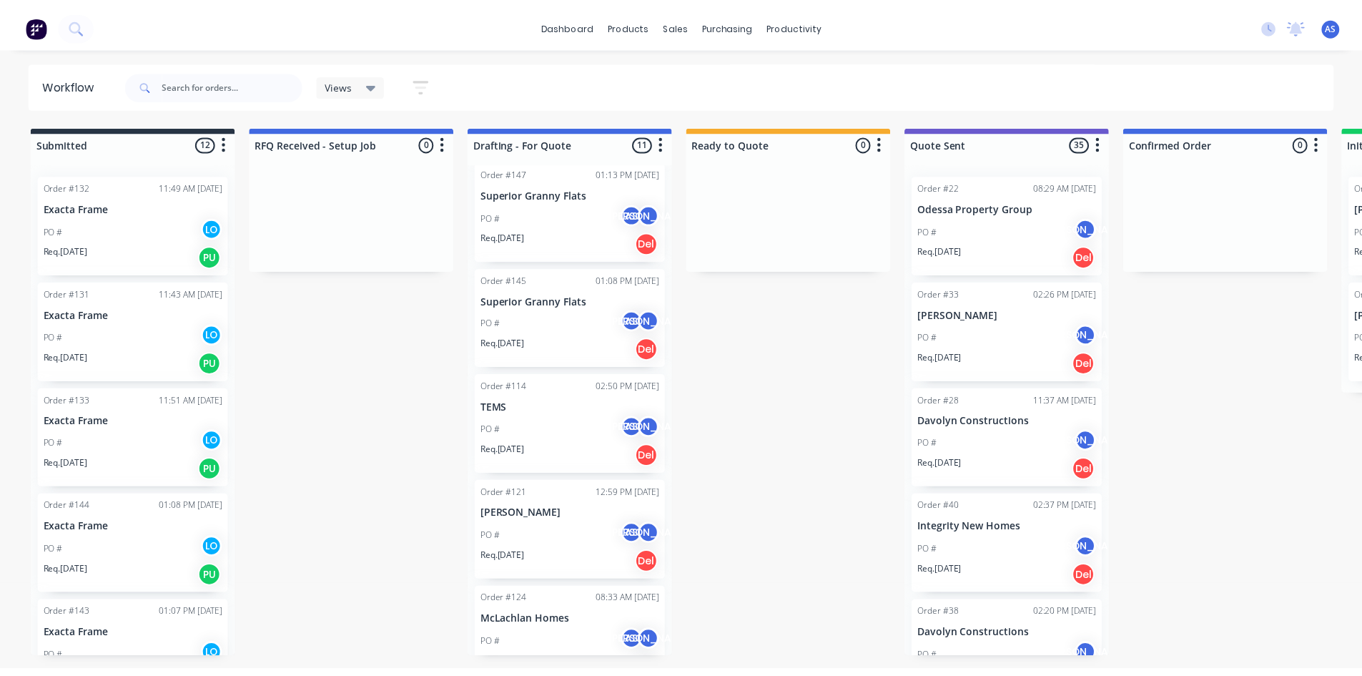
scroll to position [143, 0]
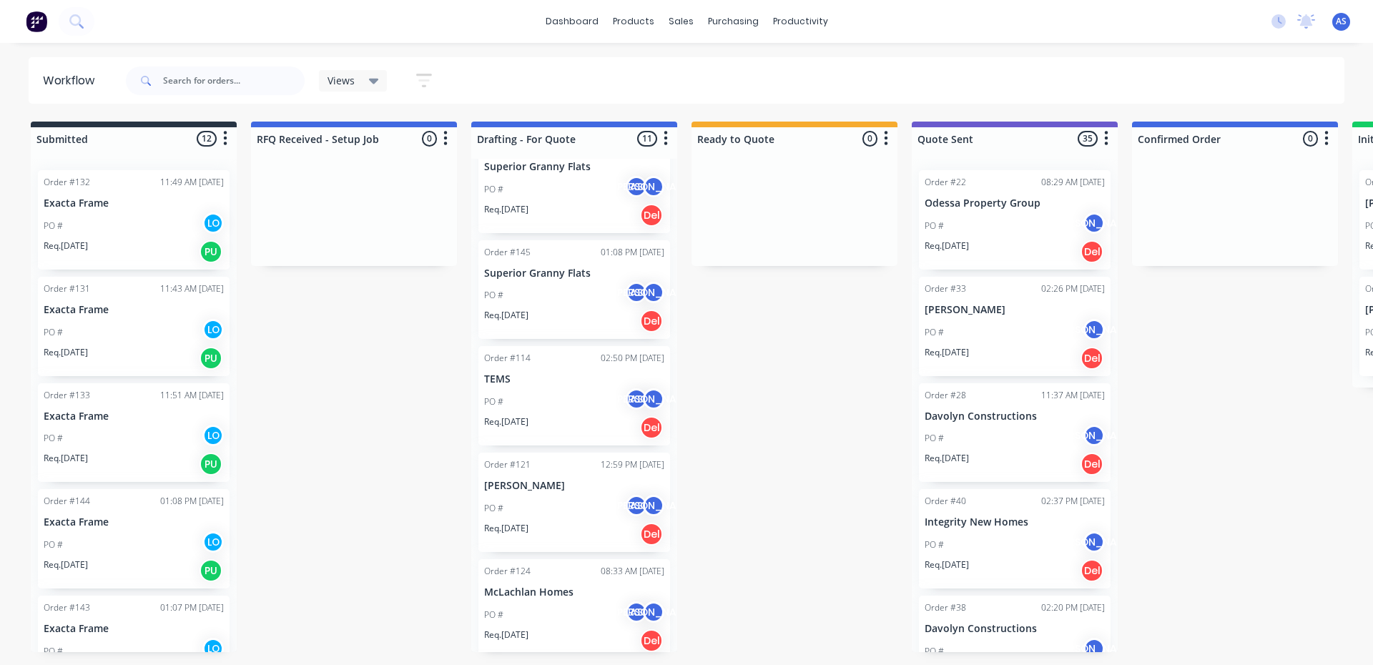
click at [569, 495] on div "PO # AS [PERSON_NAME]" at bounding box center [574, 508] width 180 height 27
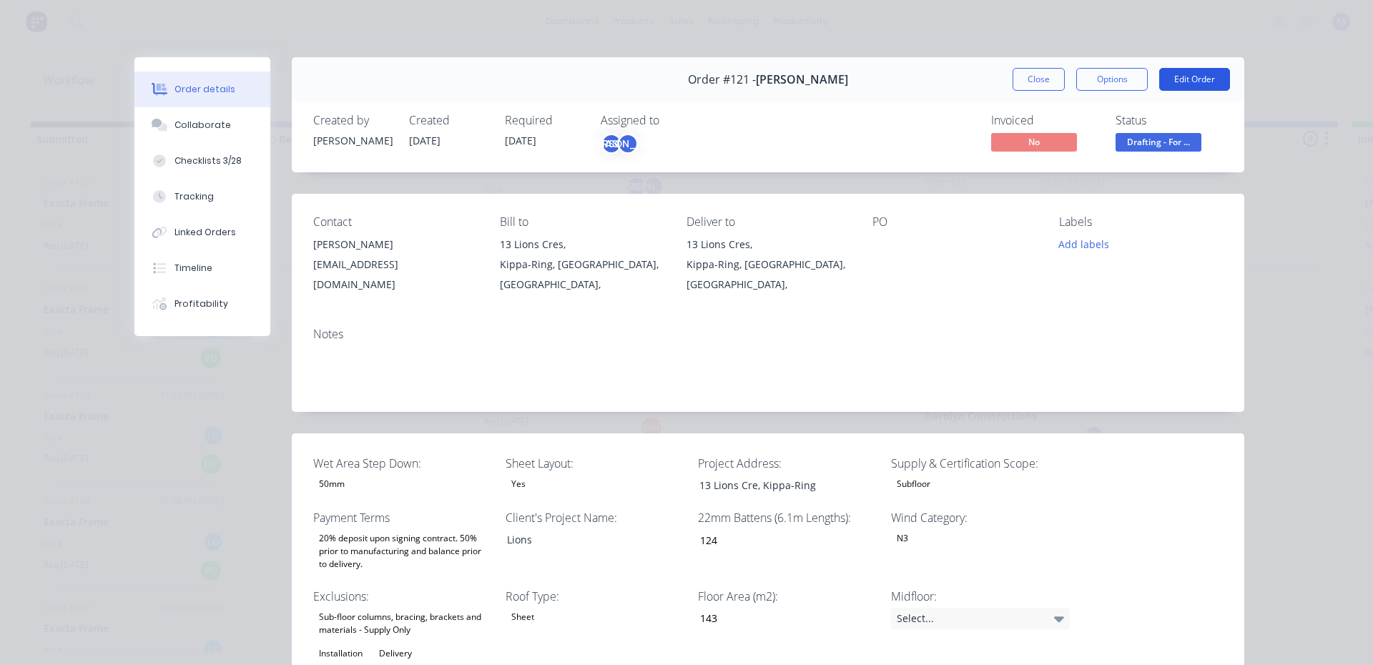
click at [1204, 81] on button "Edit Order" at bounding box center [1194, 79] width 71 height 23
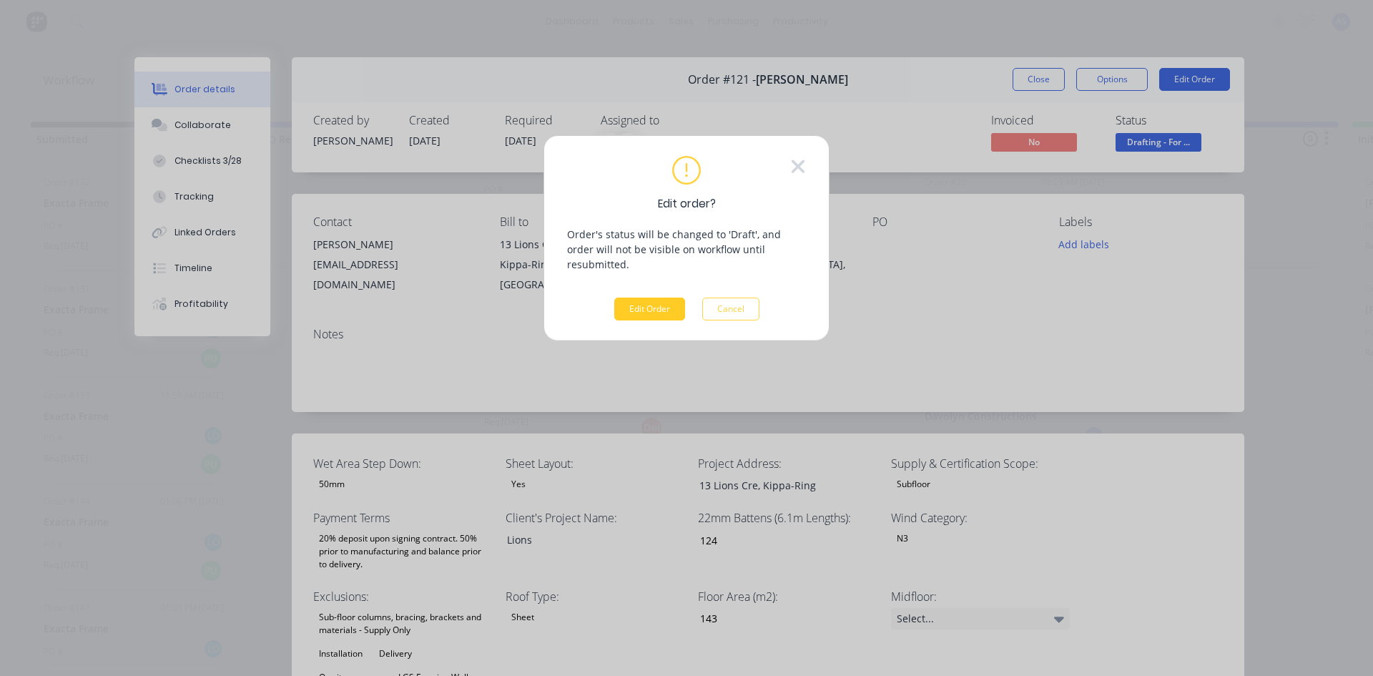
click at [648, 300] on button "Edit Order" at bounding box center [649, 308] width 71 height 23
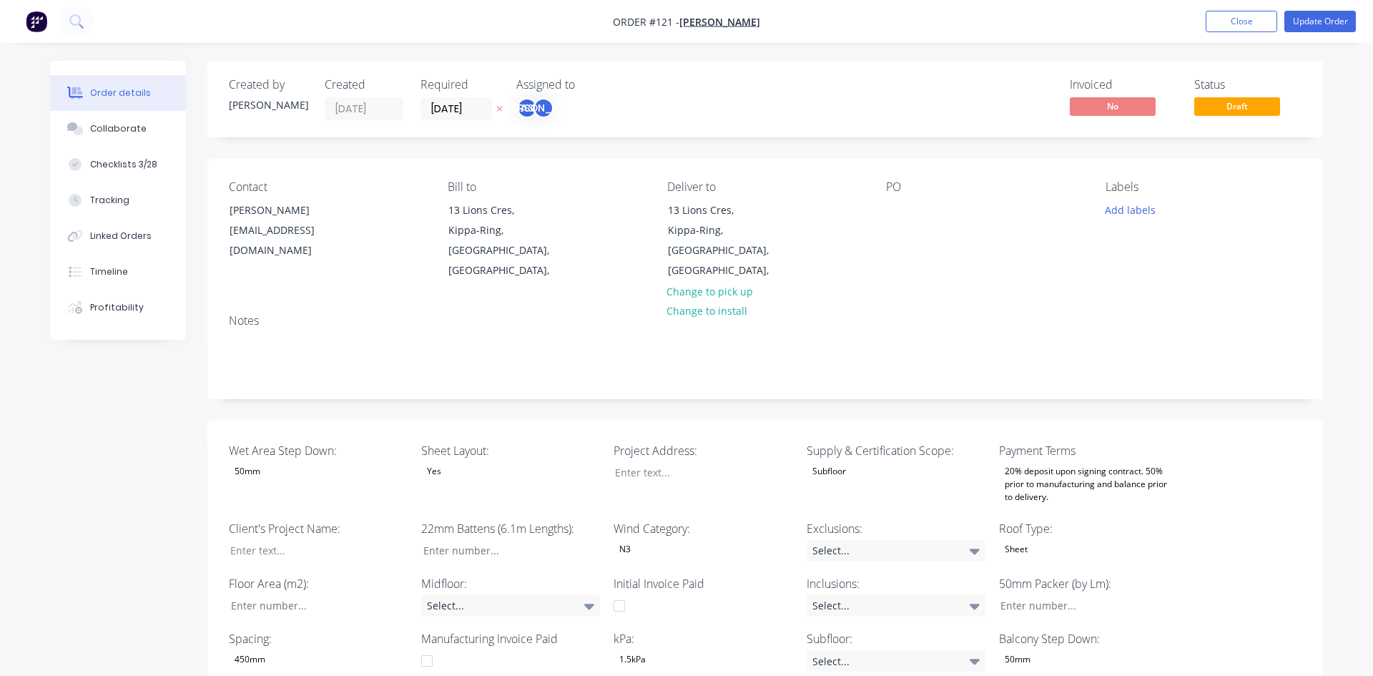
type input "124"
type input "143"
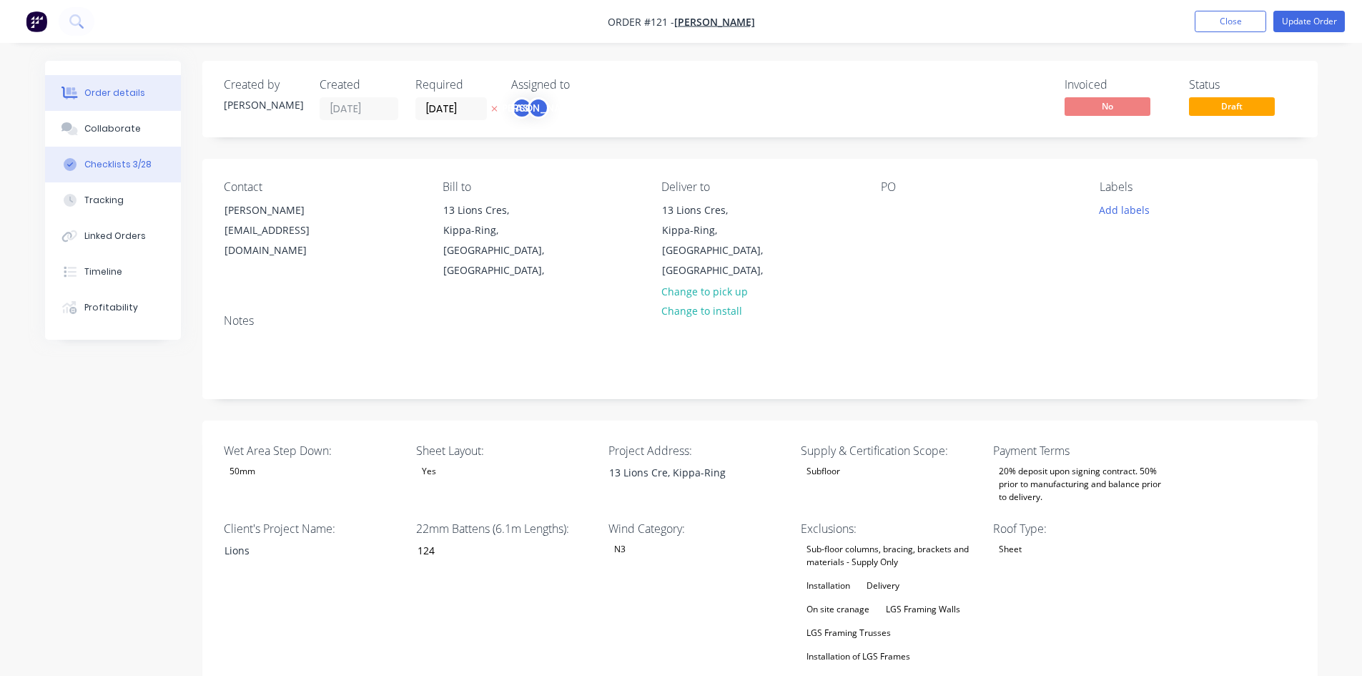
click at [144, 178] on button "Checklists 3/28" at bounding box center [113, 165] width 136 height 36
type textarea "x"
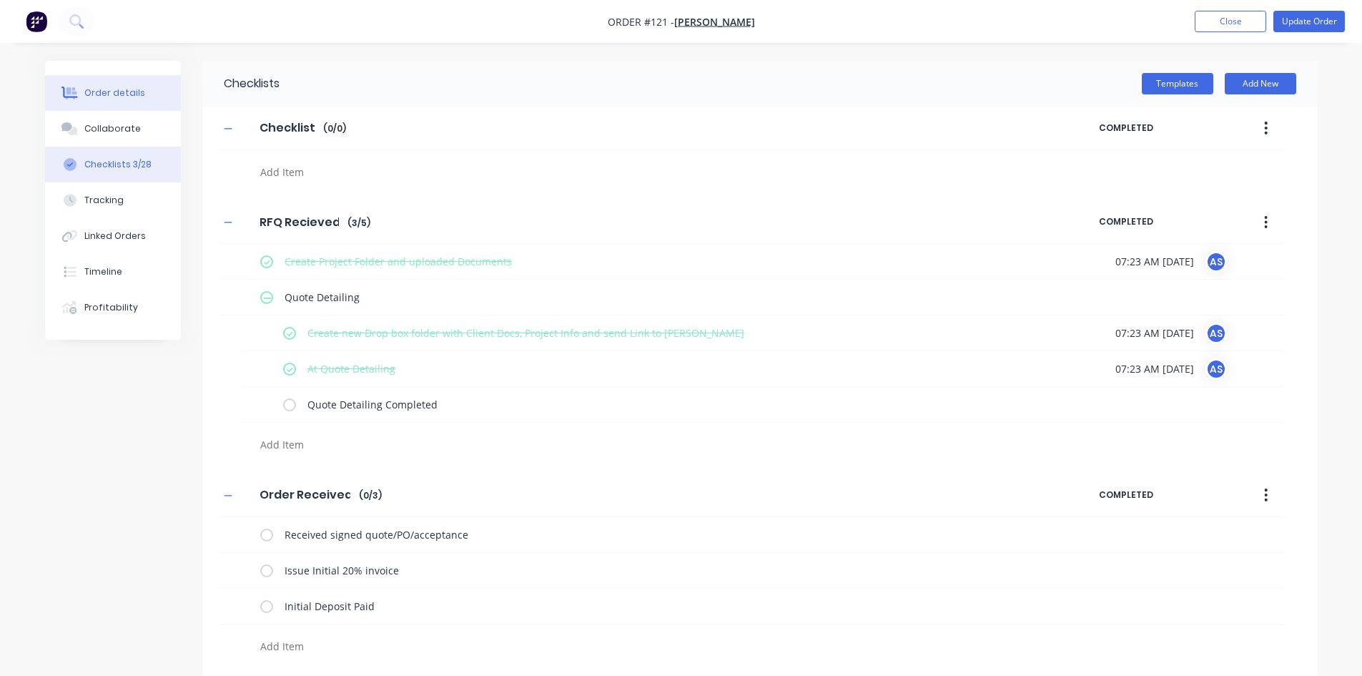
click at [112, 90] on div "Order details" at bounding box center [114, 93] width 61 height 13
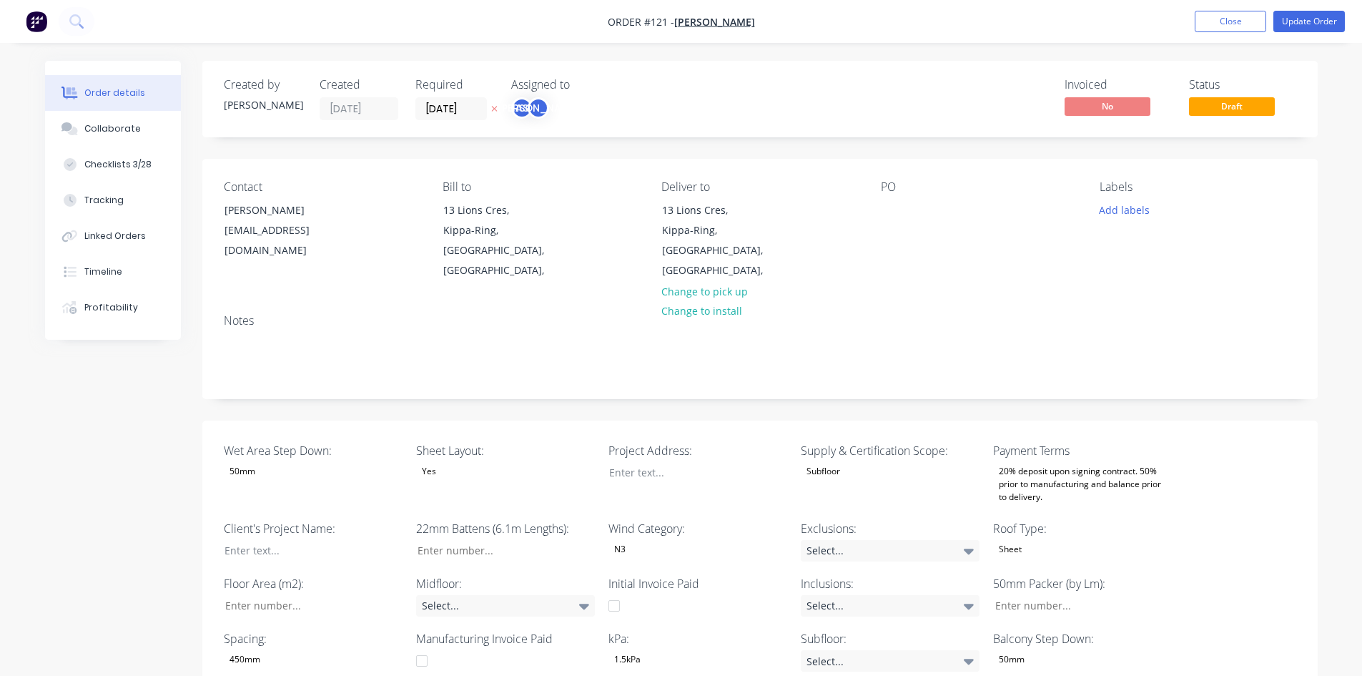
type input "124"
type input "143"
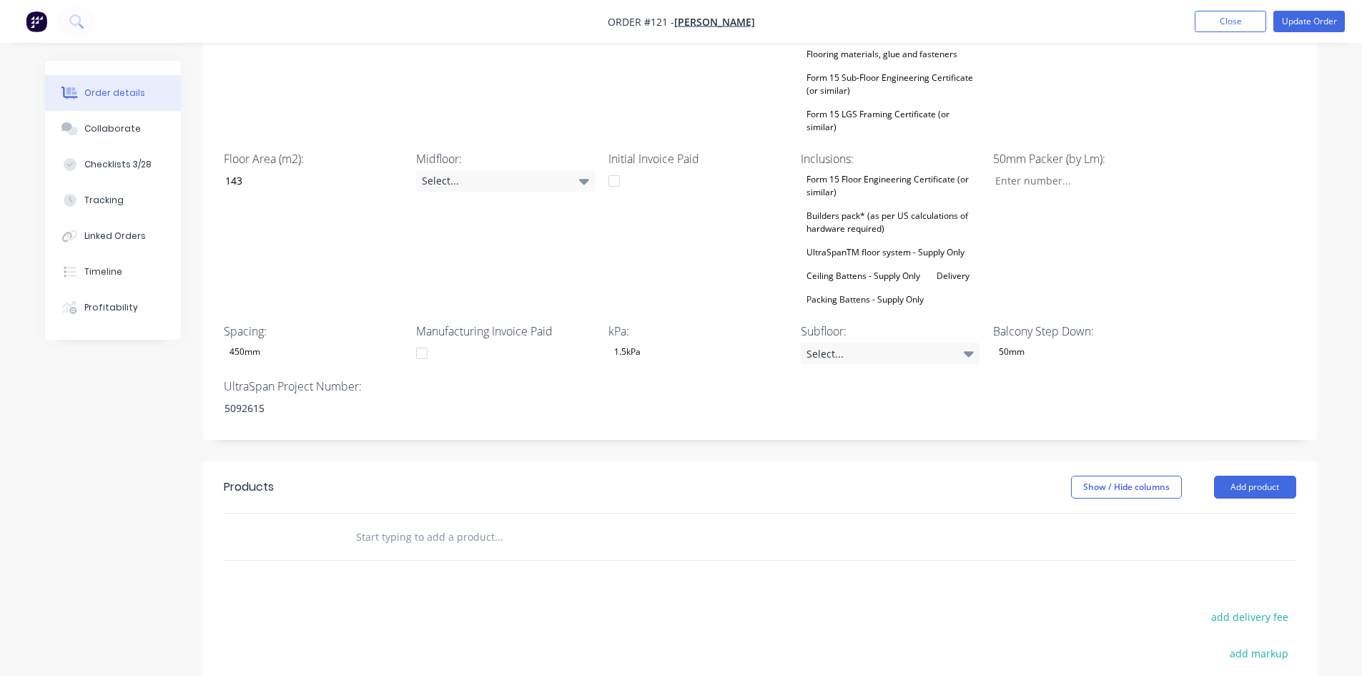
scroll to position [715, 0]
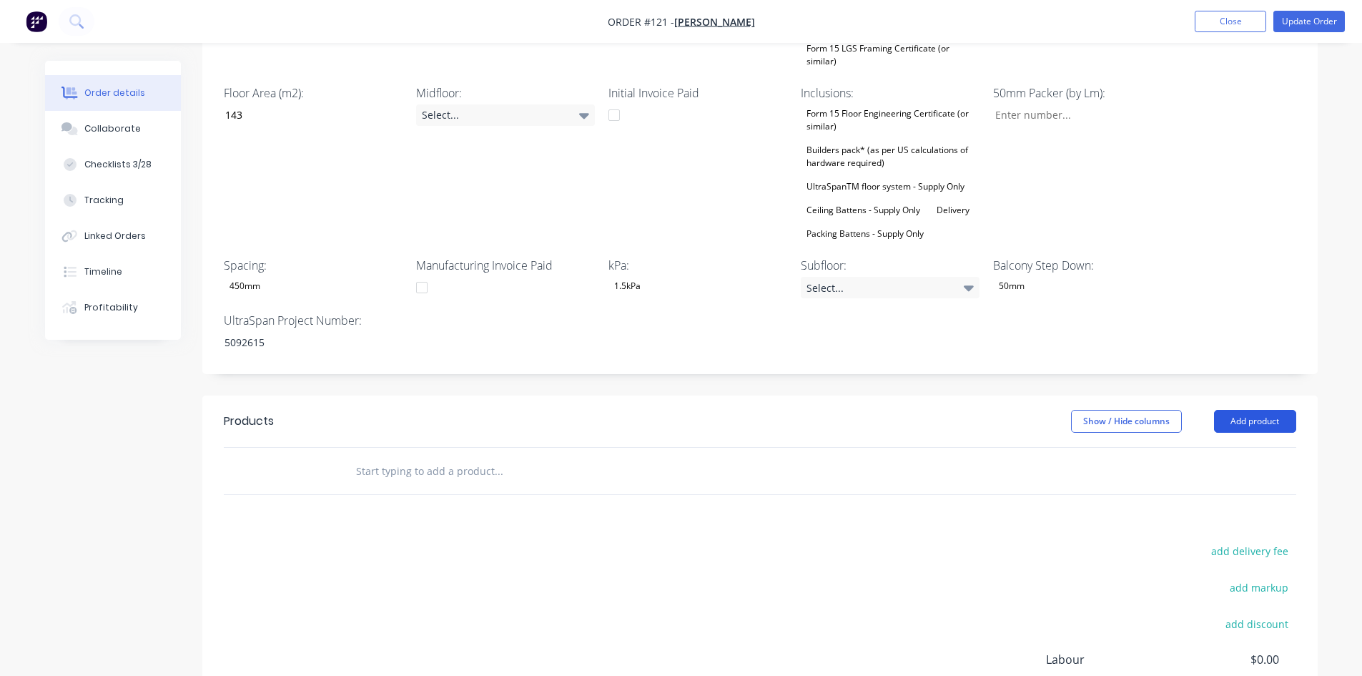
click at [1267, 410] on button "Add product" at bounding box center [1255, 421] width 82 height 23
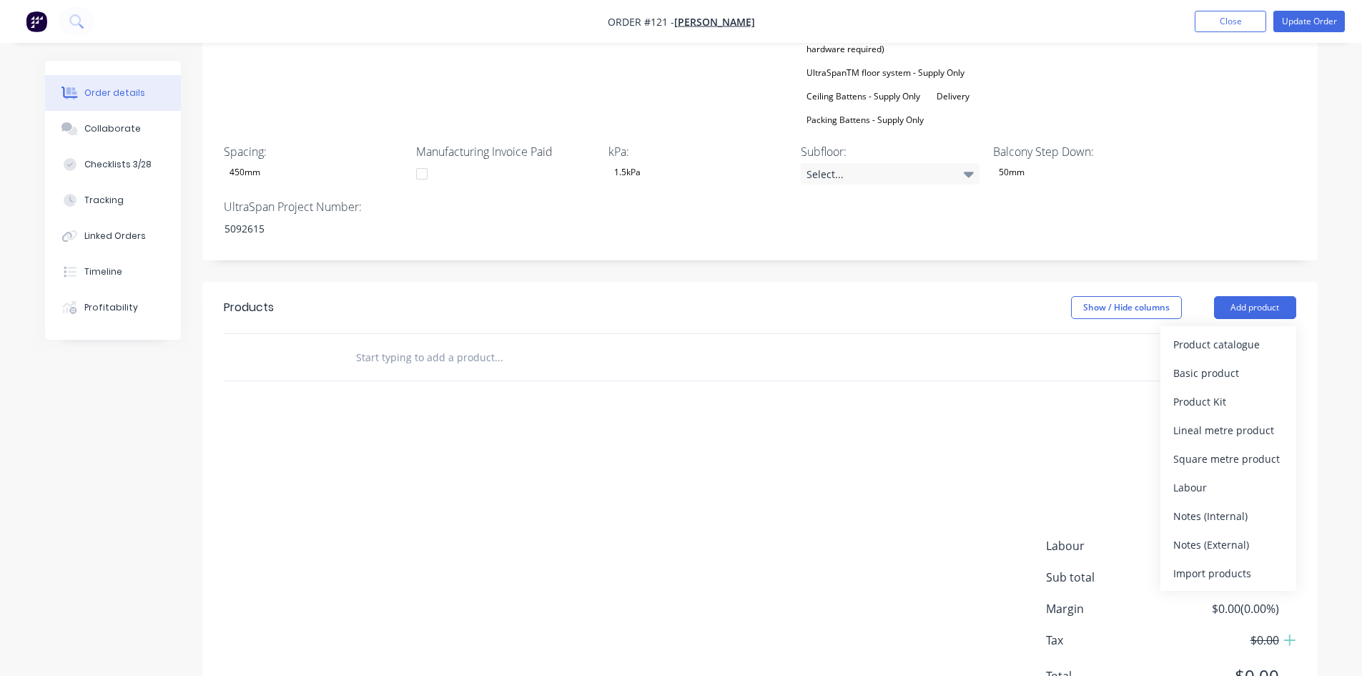
scroll to position [858, 0]
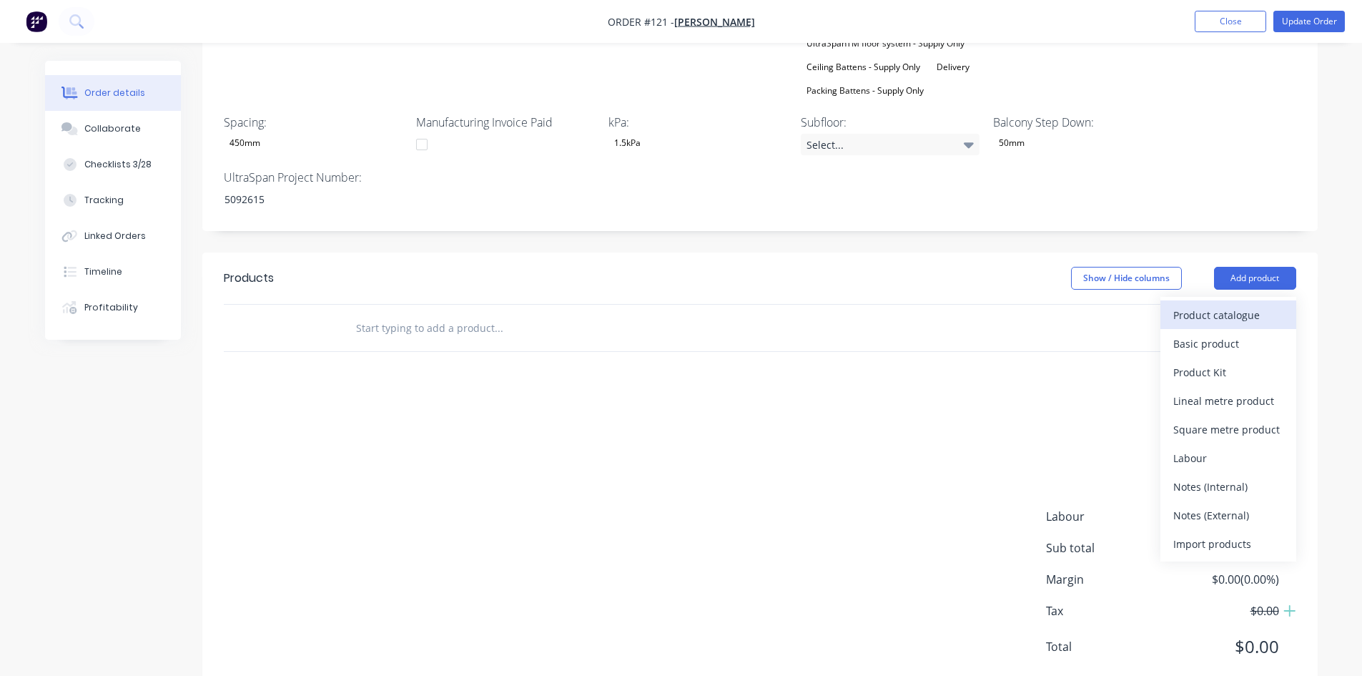
click at [1207, 305] on div "Product catalogue" at bounding box center [1228, 315] width 110 height 21
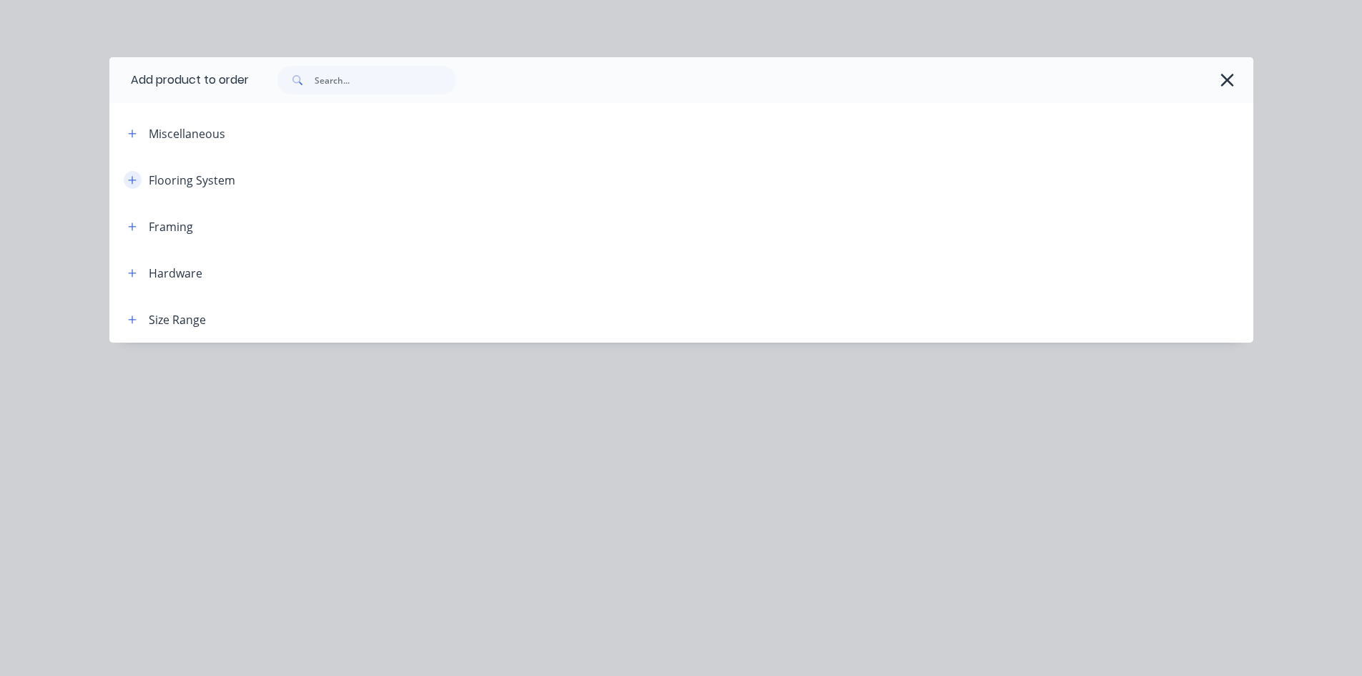
click at [135, 179] on icon "button" at bounding box center [132, 180] width 8 height 8
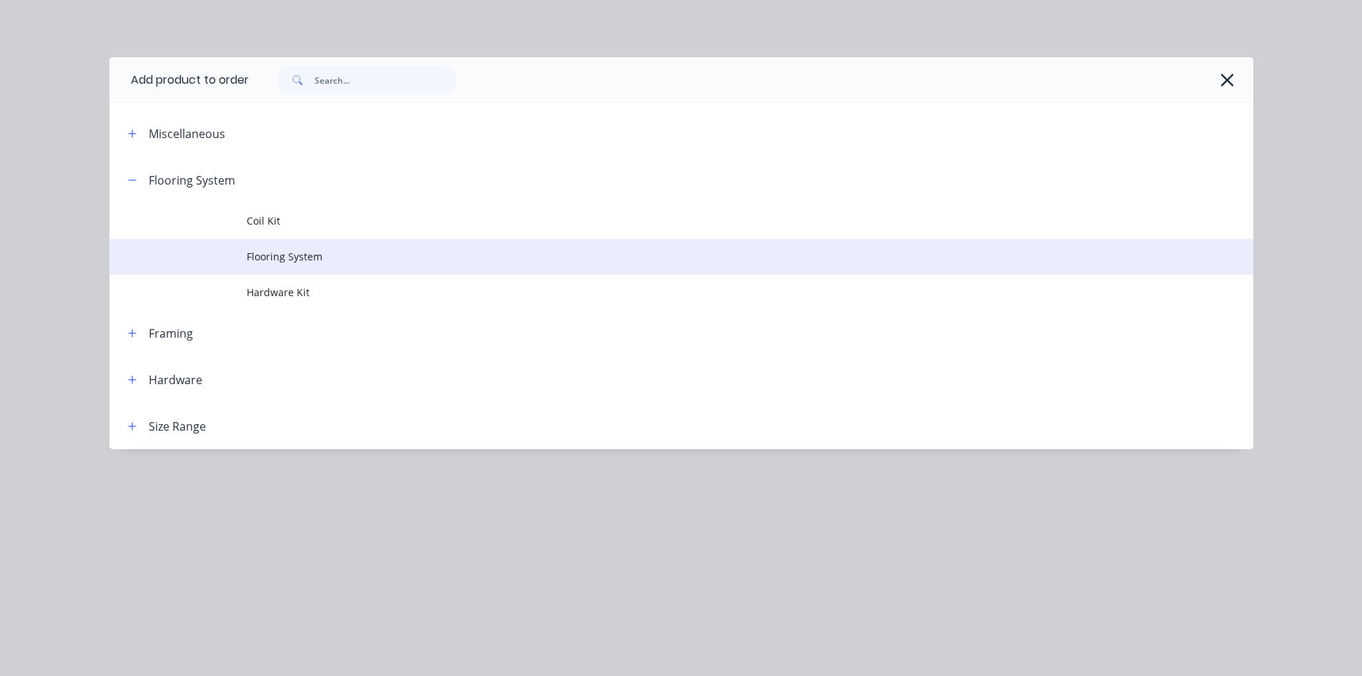
click at [283, 247] on td "Flooring System" at bounding box center [750, 257] width 1007 height 36
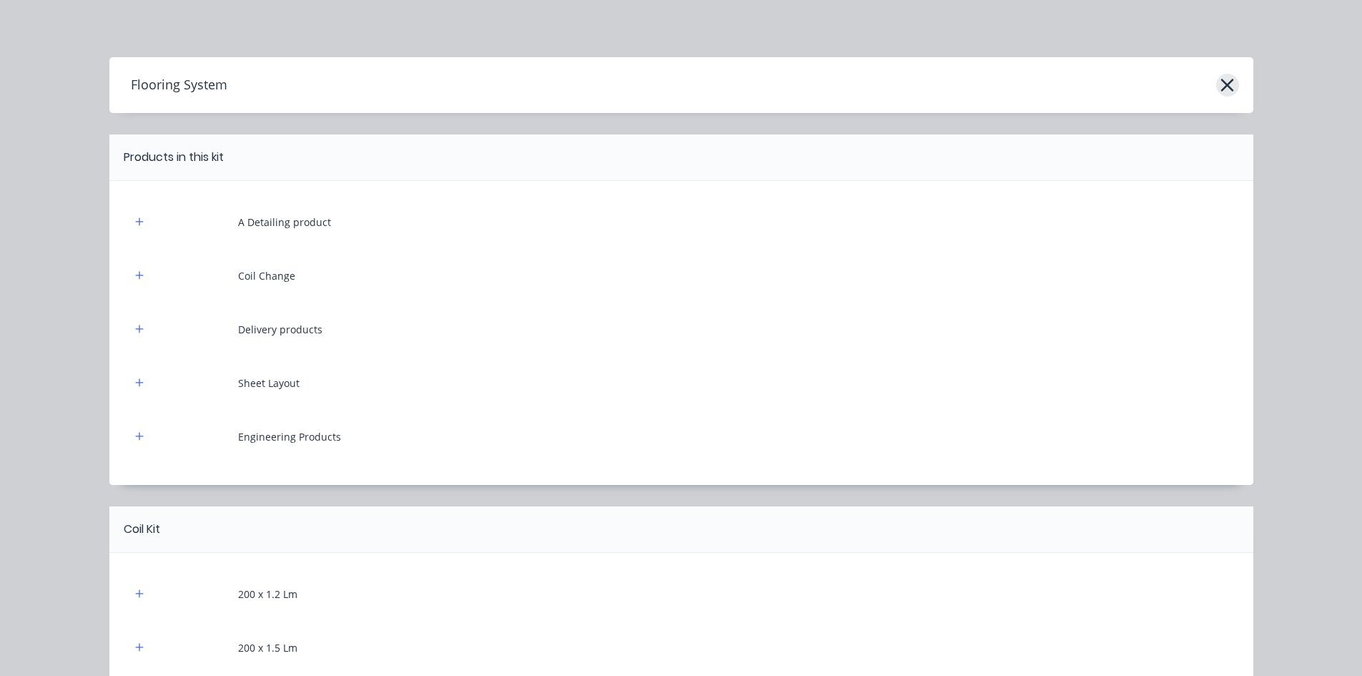
click at [1228, 87] on icon "button" at bounding box center [1227, 85] width 15 height 20
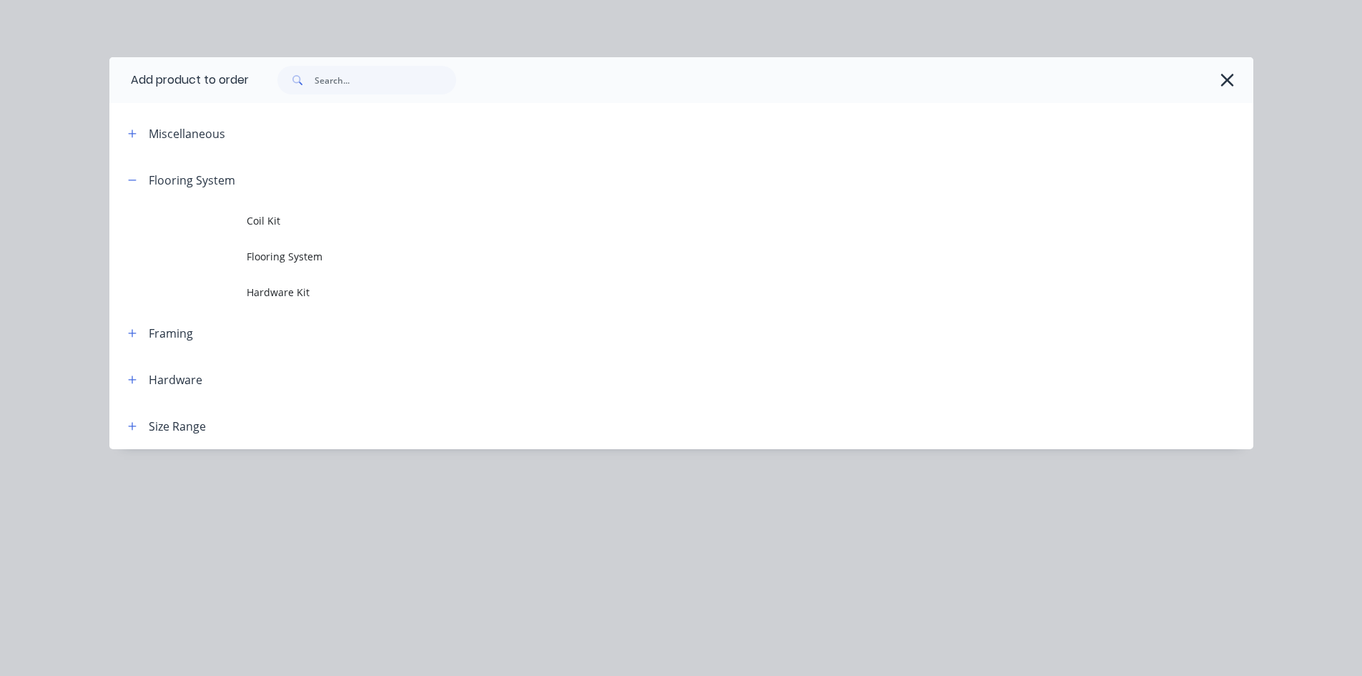
click at [1228, 87] on icon "button" at bounding box center [1227, 80] width 15 height 20
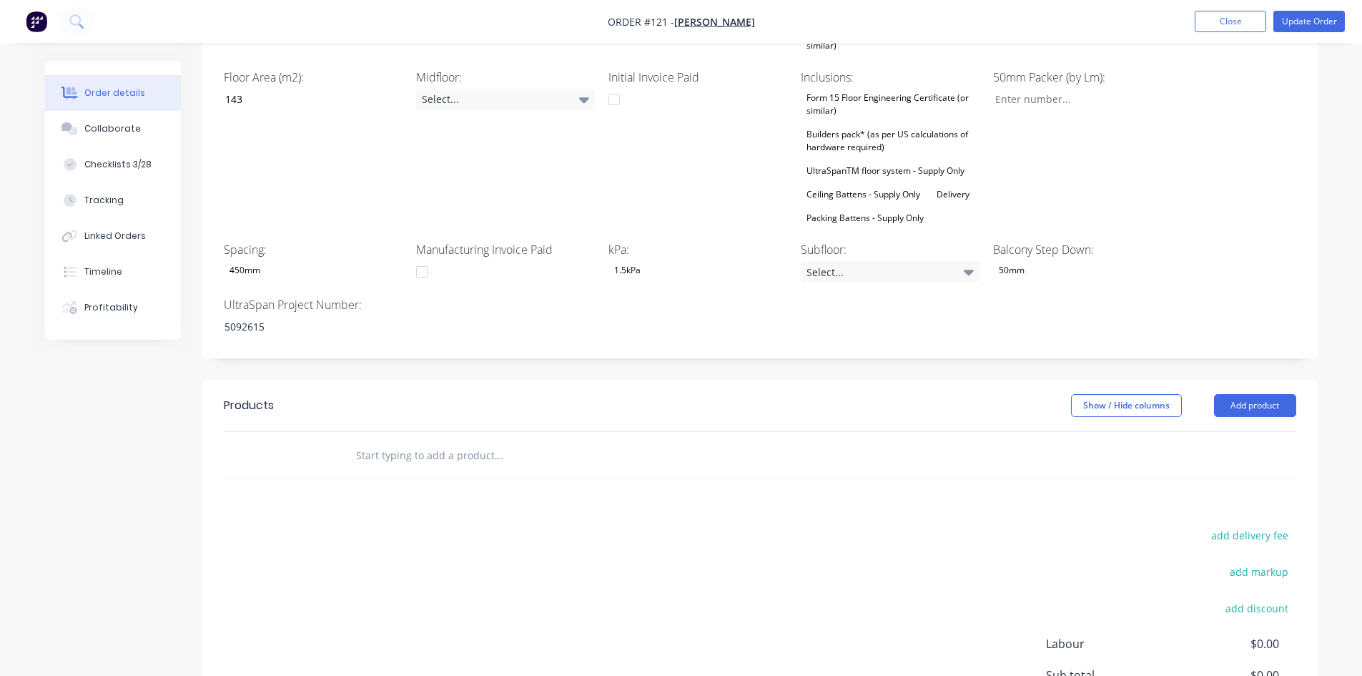
scroll to position [786, 0]
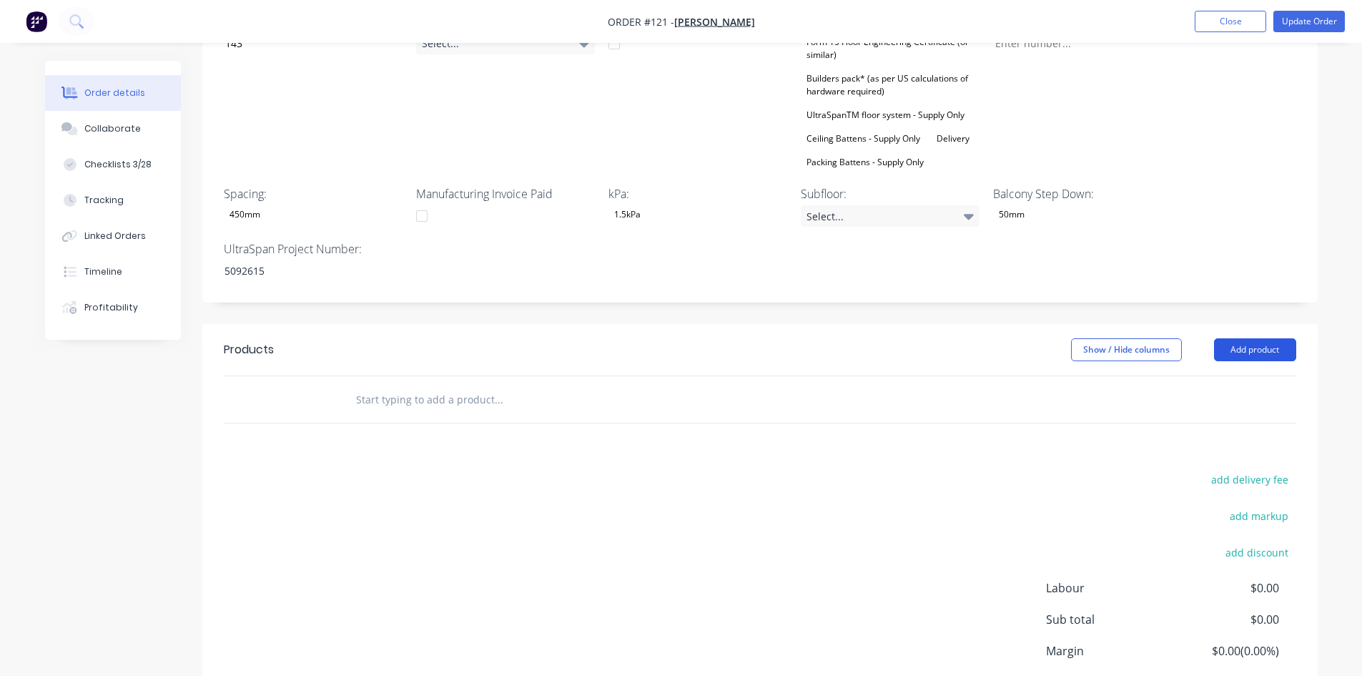
click at [1238, 338] on button "Add product" at bounding box center [1255, 349] width 82 height 23
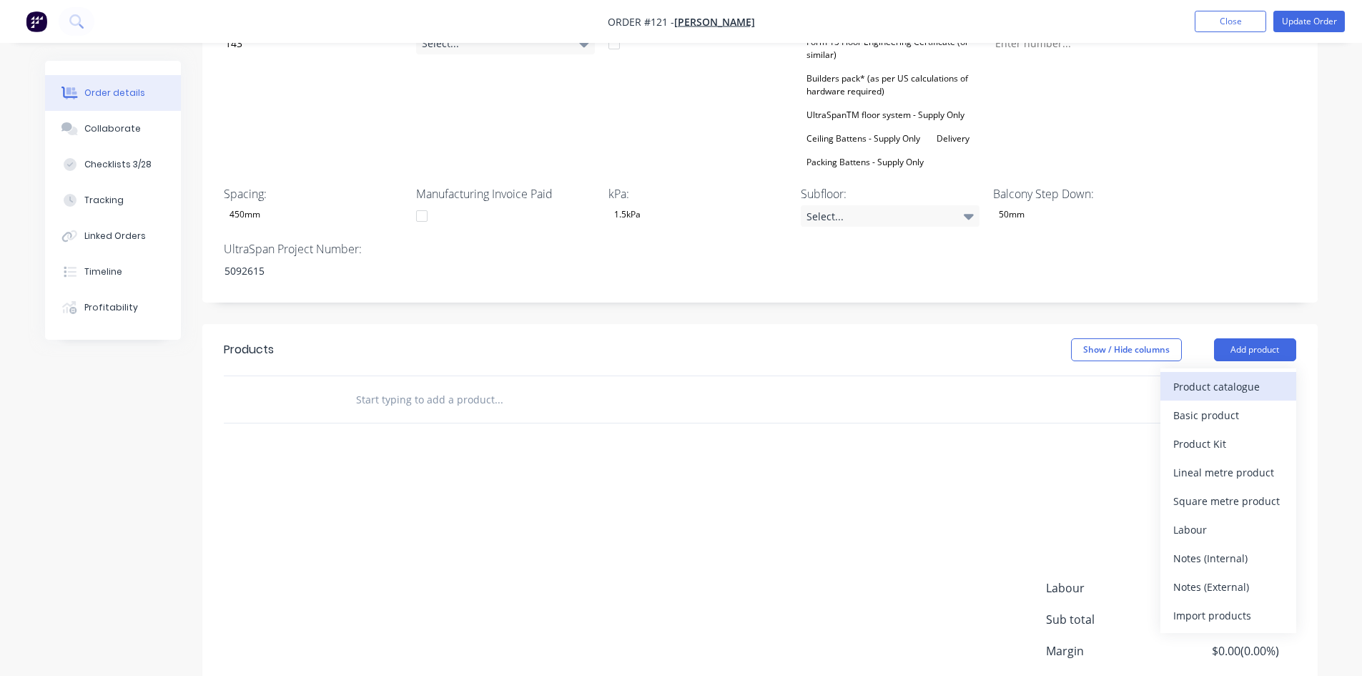
click at [1198, 377] on button "Product catalogue" at bounding box center [1228, 386] width 136 height 29
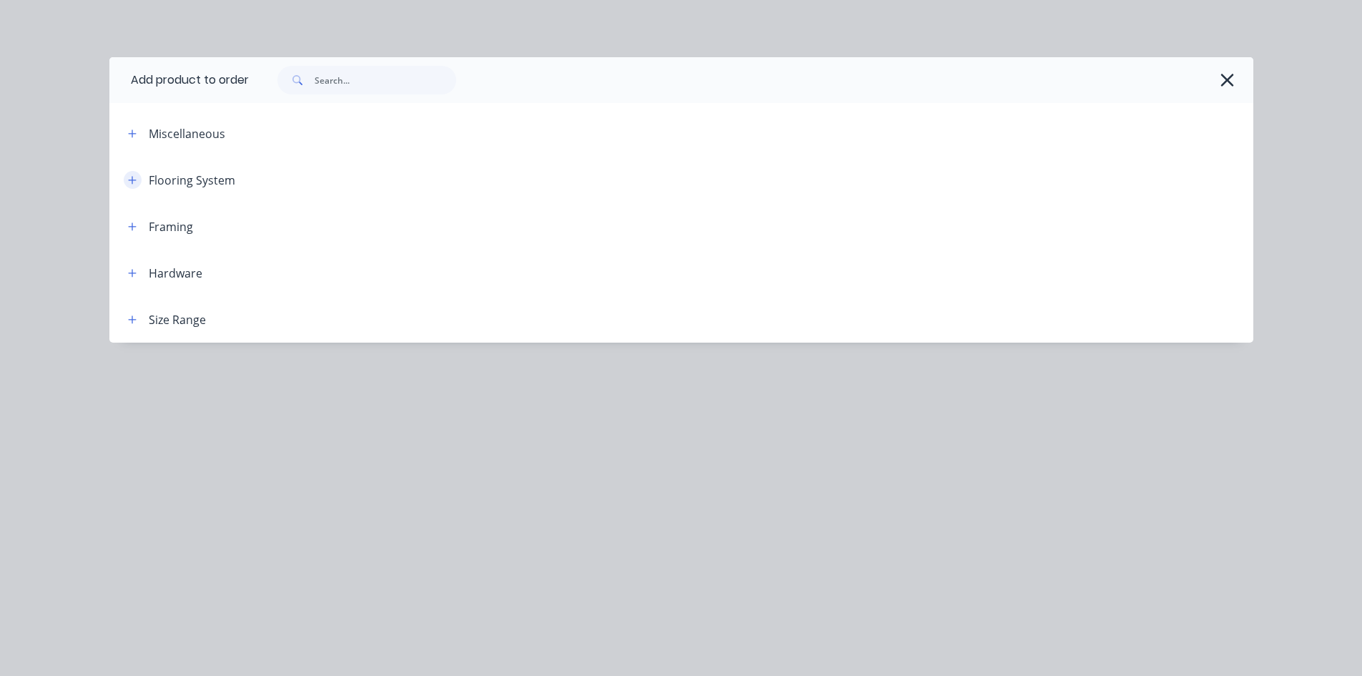
click at [134, 174] on button "button" at bounding box center [133, 180] width 18 height 18
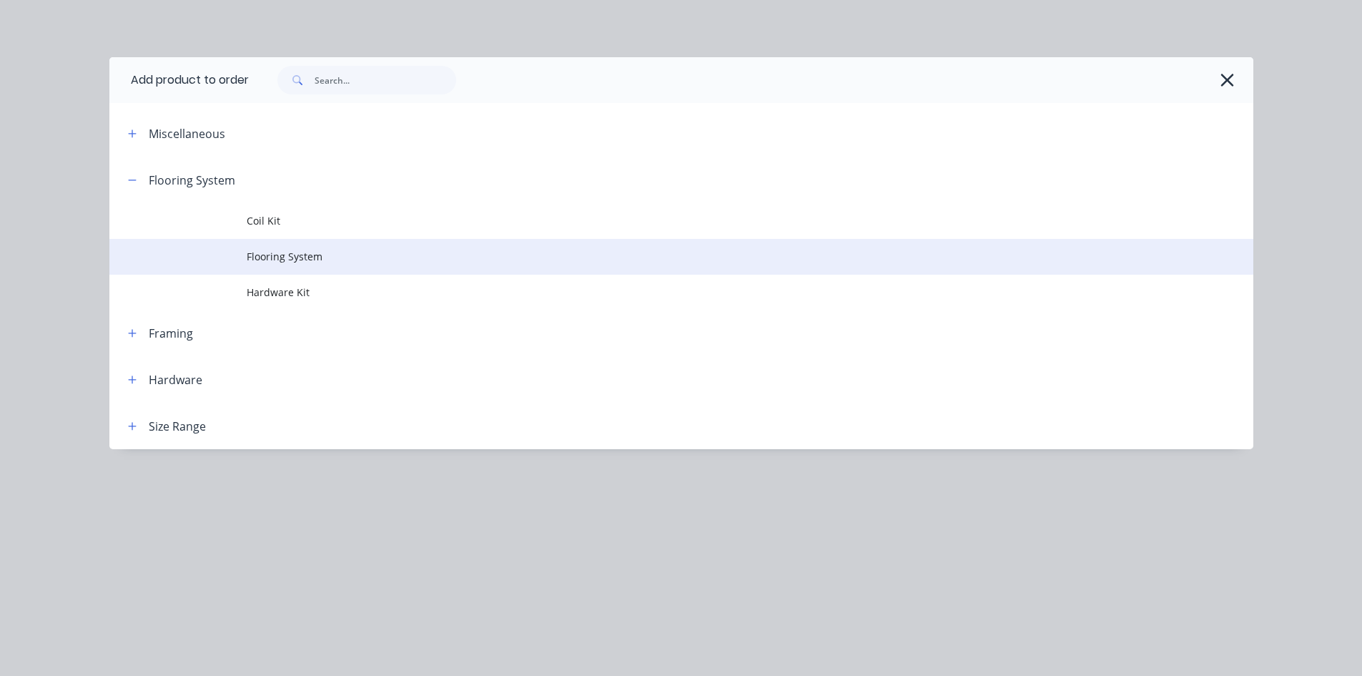
click at [283, 252] on span "Flooring System" at bounding box center [649, 256] width 805 height 15
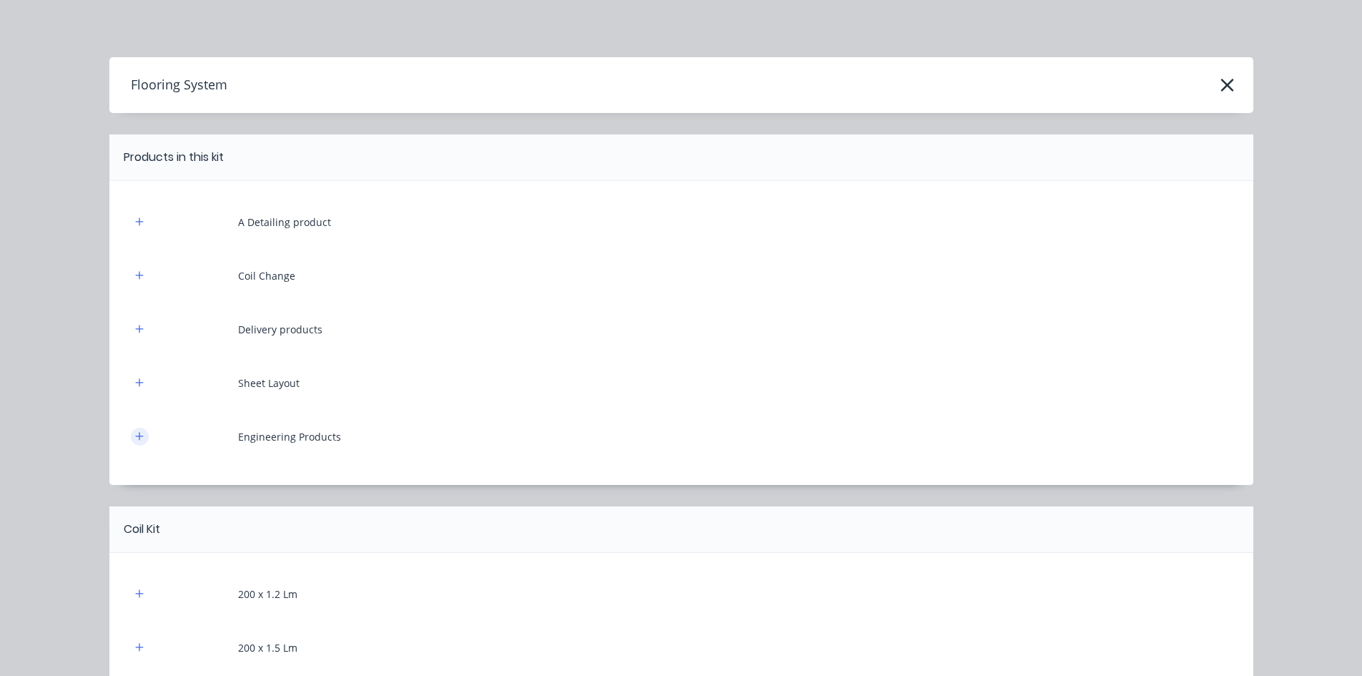
click at [135, 435] on icon "button" at bounding box center [139, 436] width 8 height 8
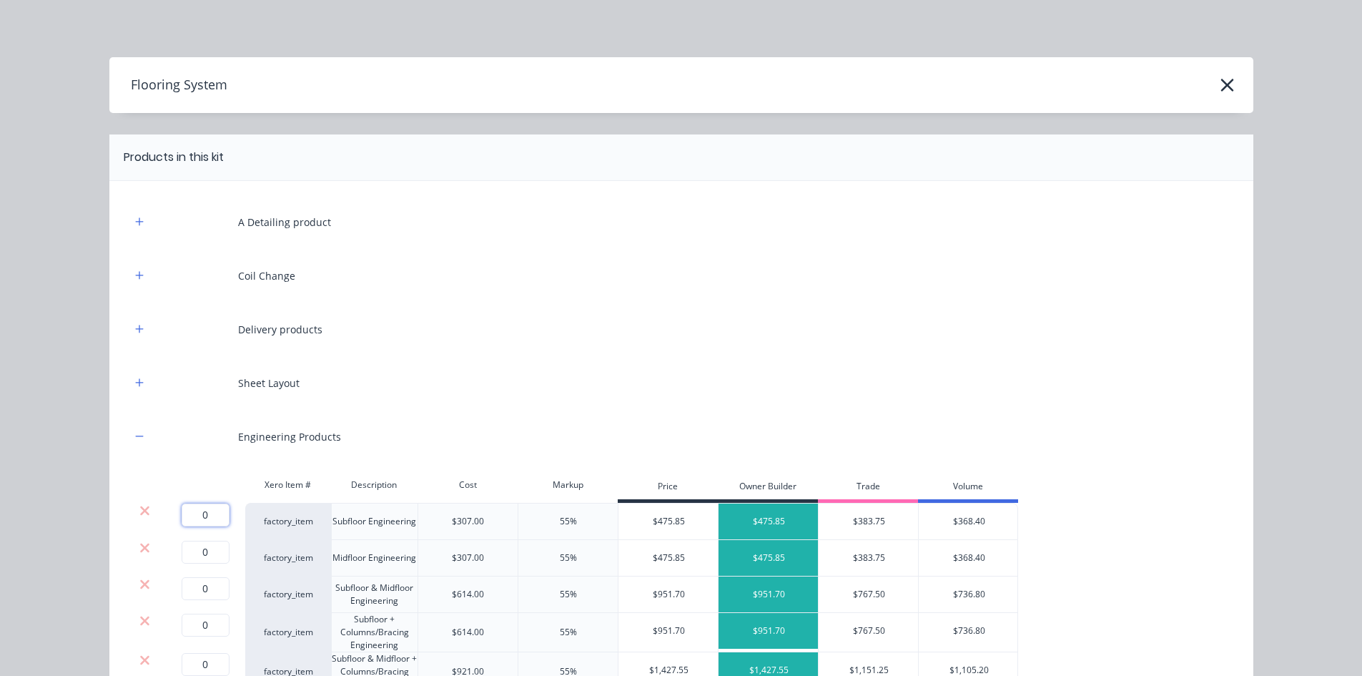
click at [197, 521] on input "0" at bounding box center [206, 514] width 48 height 23
type input "1"
click at [131, 220] on button "button" at bounding box center [140, 222] width 18 height 18
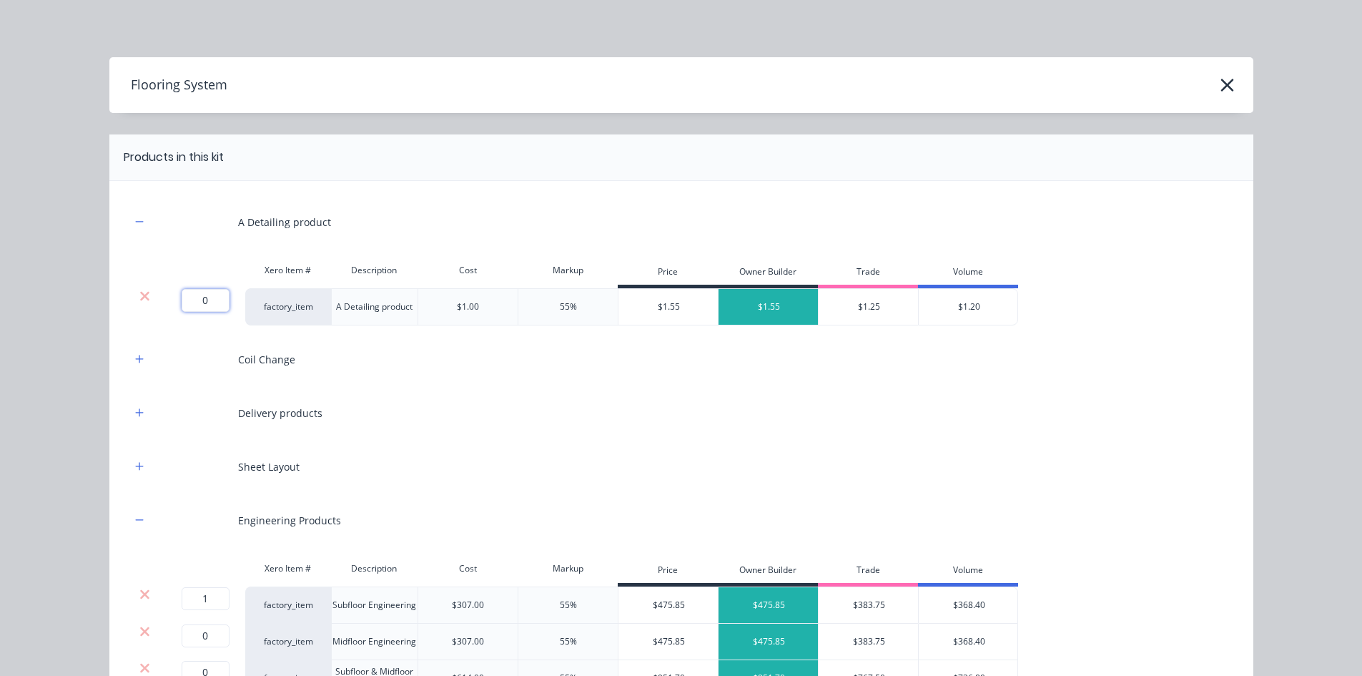
click at [205, 291] on input "0" at bounding box center [206, 300] width 48 height 23
type input "636.1"
click at [135, 362] on icon "button" at bounding box center [139, 359] width 9 height 10
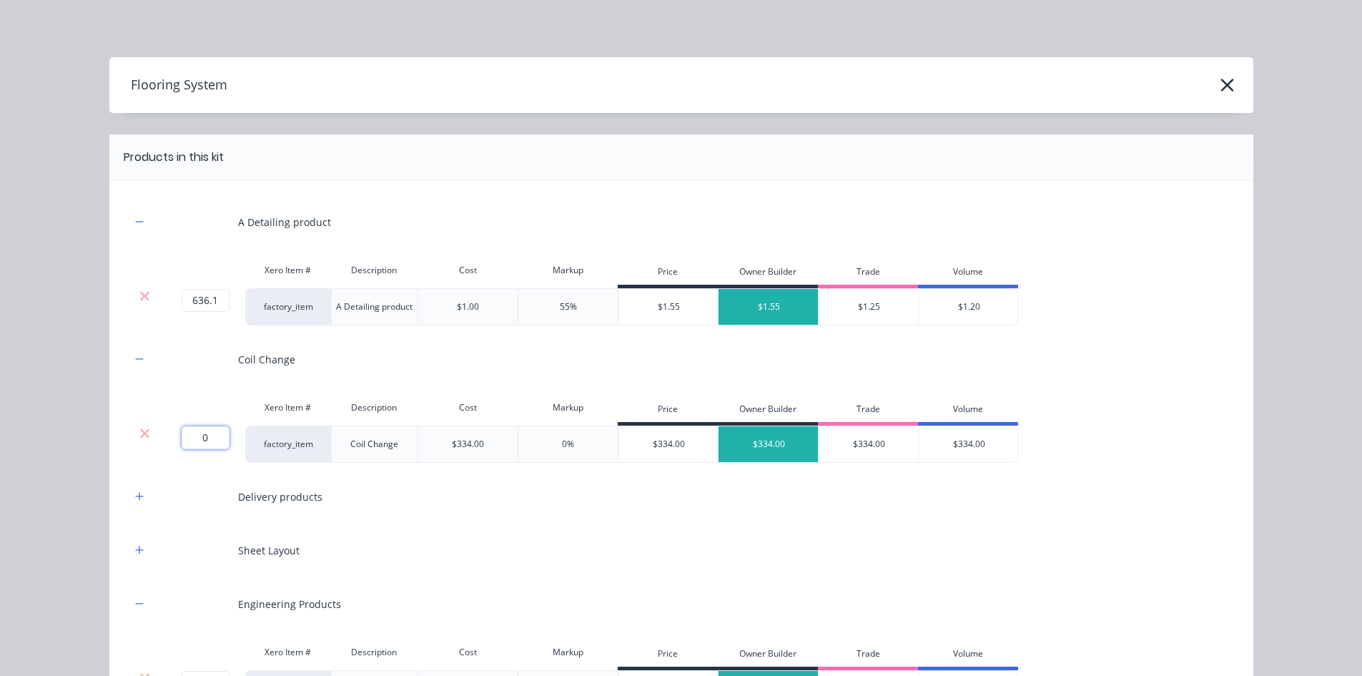
click at [211, 444] on input "0" at bounding box center [206, 437] width 48 height 23
type input "2"
click at [144, 498] on div "Delivery products" at bounding box center [681, 496] width 1101 height 39
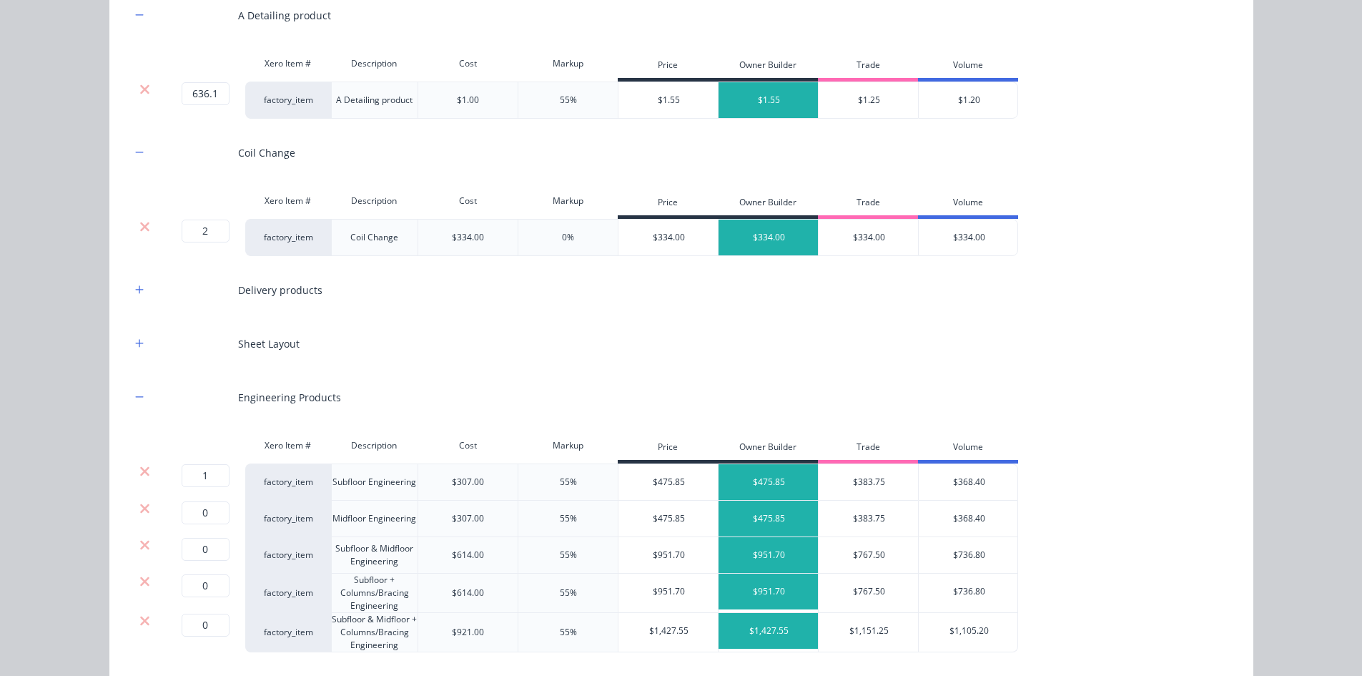
scroll to position [214, 0]
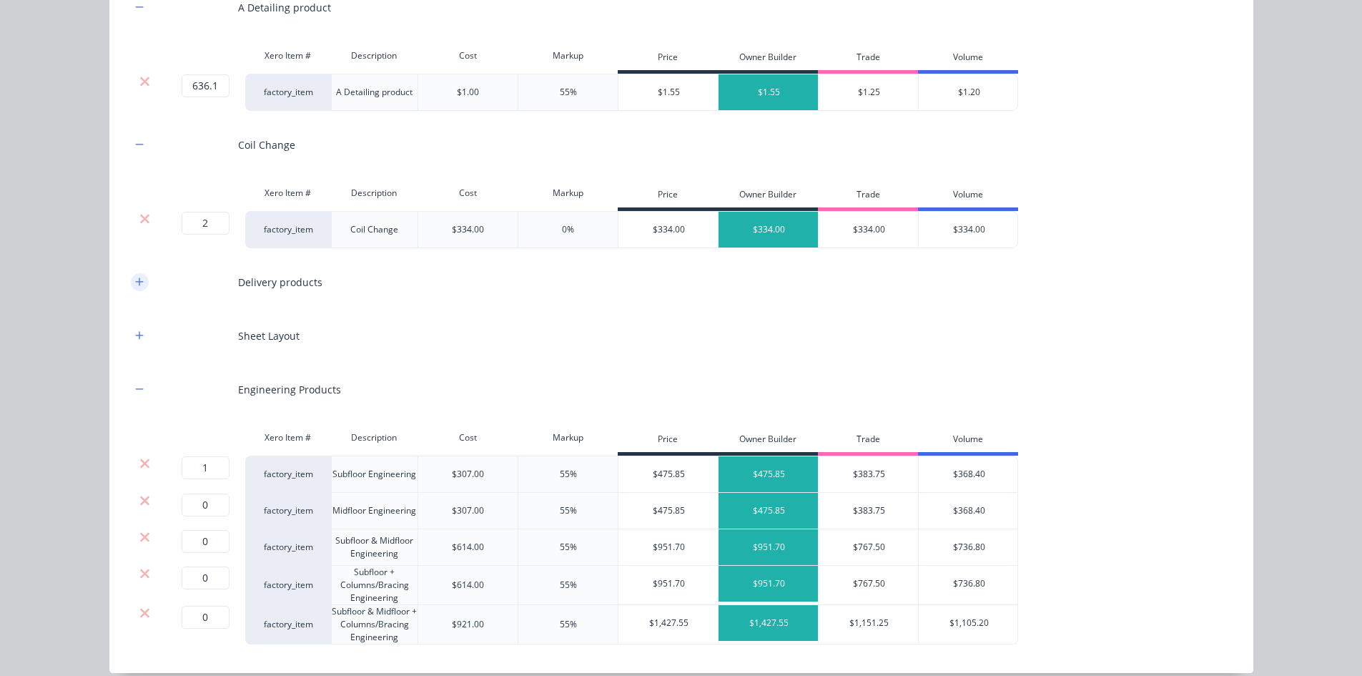
click at [135, 280] on icon "button" at bounding box center [139, 281] width 8 height 8
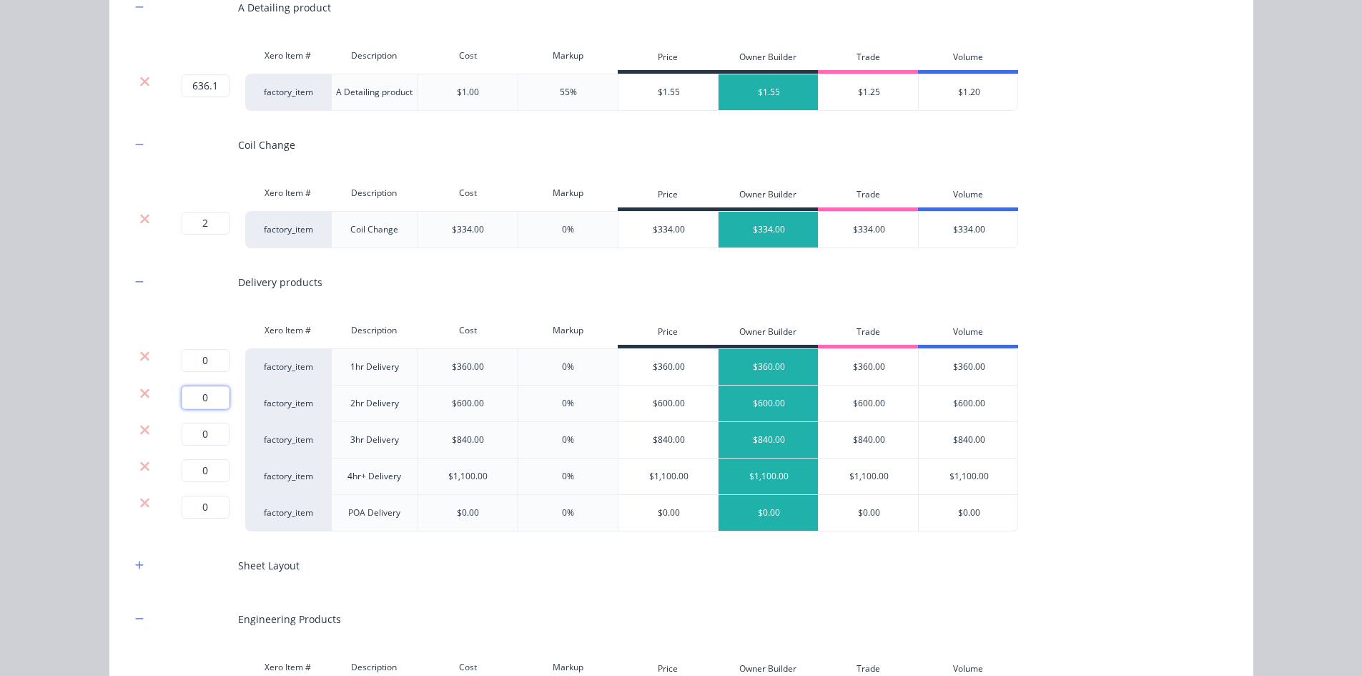
click at [193, 391] on input "0" at bounding box center [206, 397] width 48 height 23
type input "1"
click at [139, 571] on button "button" at bounding box center [140, 565] width 18 height 18
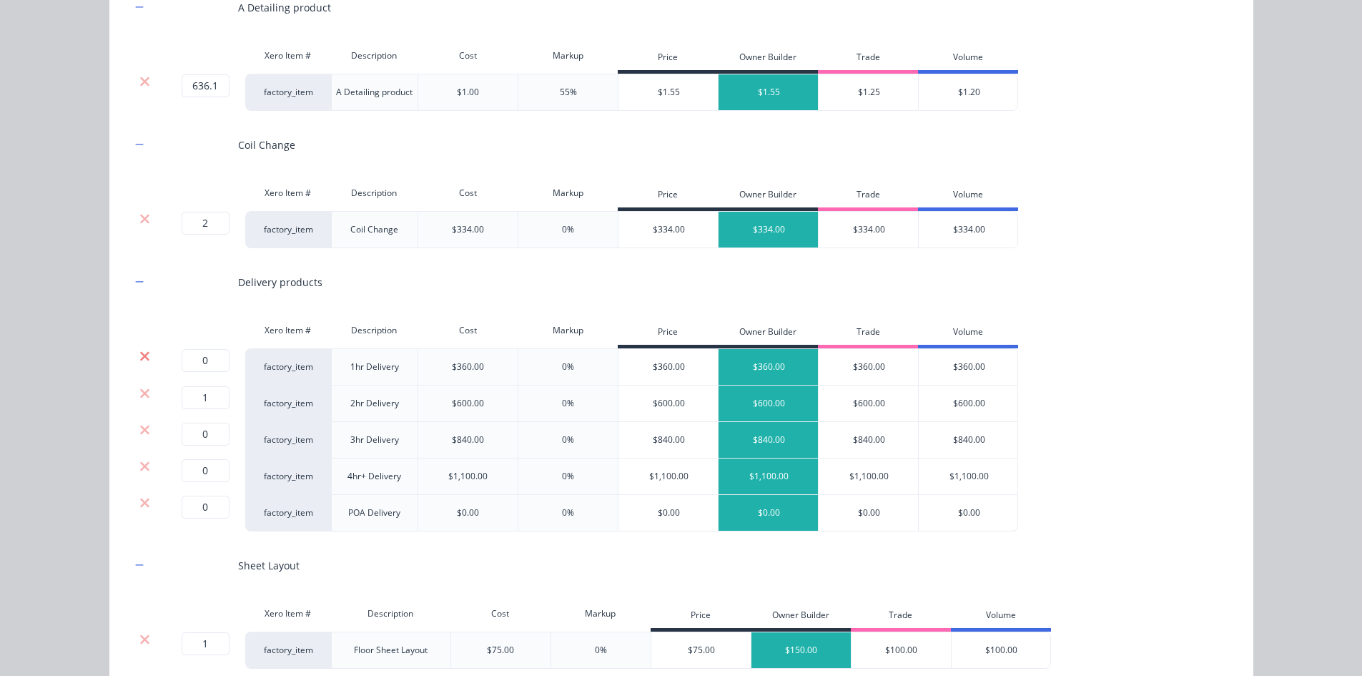
click at [139, 358] on icon at bounding box center [144, 356] width 11 height 14
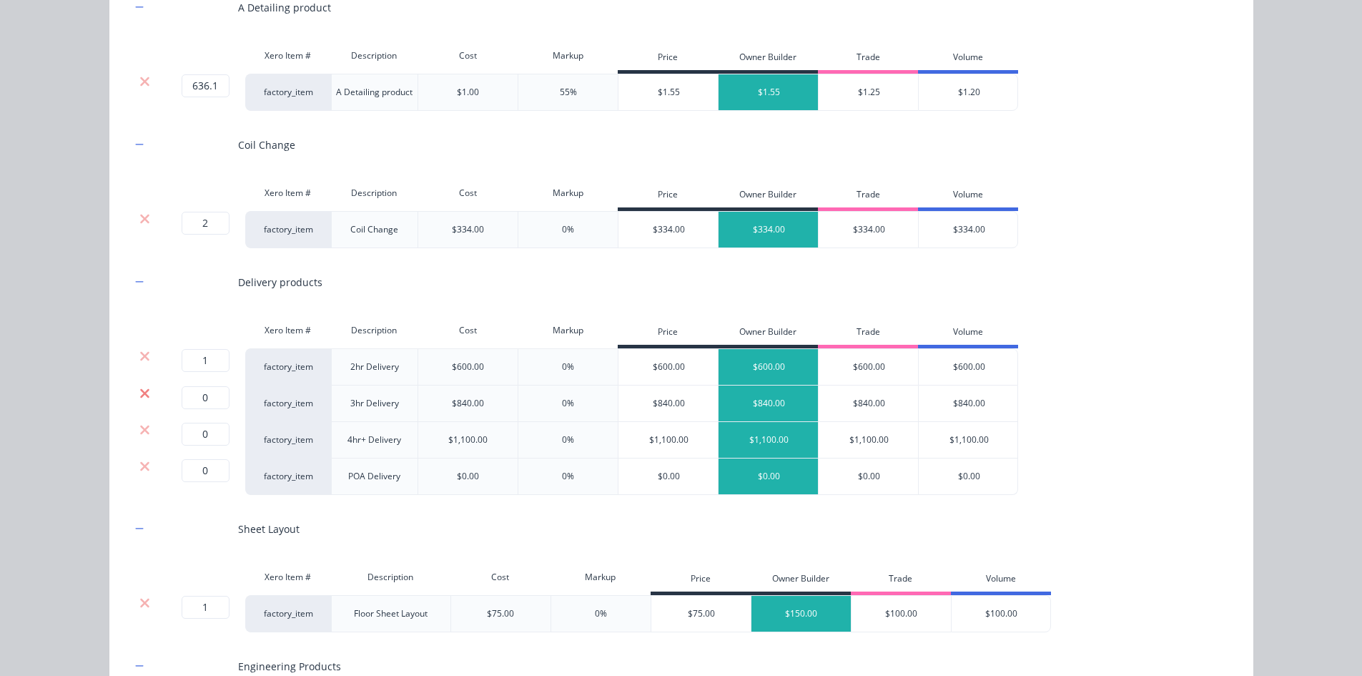
click at [139, 390] on icon at bounding box center [144, 393] width 11 height 14
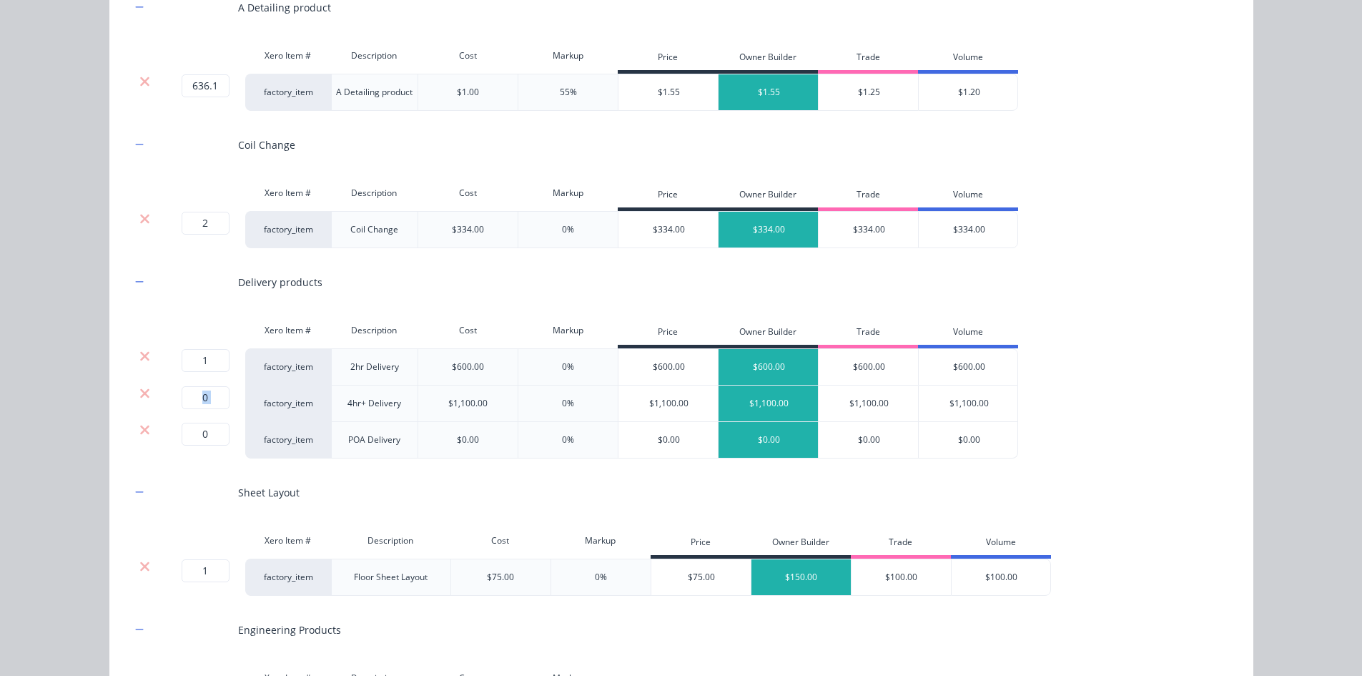
click at [139, 390] on icon at bounding box center [144, 393] width 11 height 14
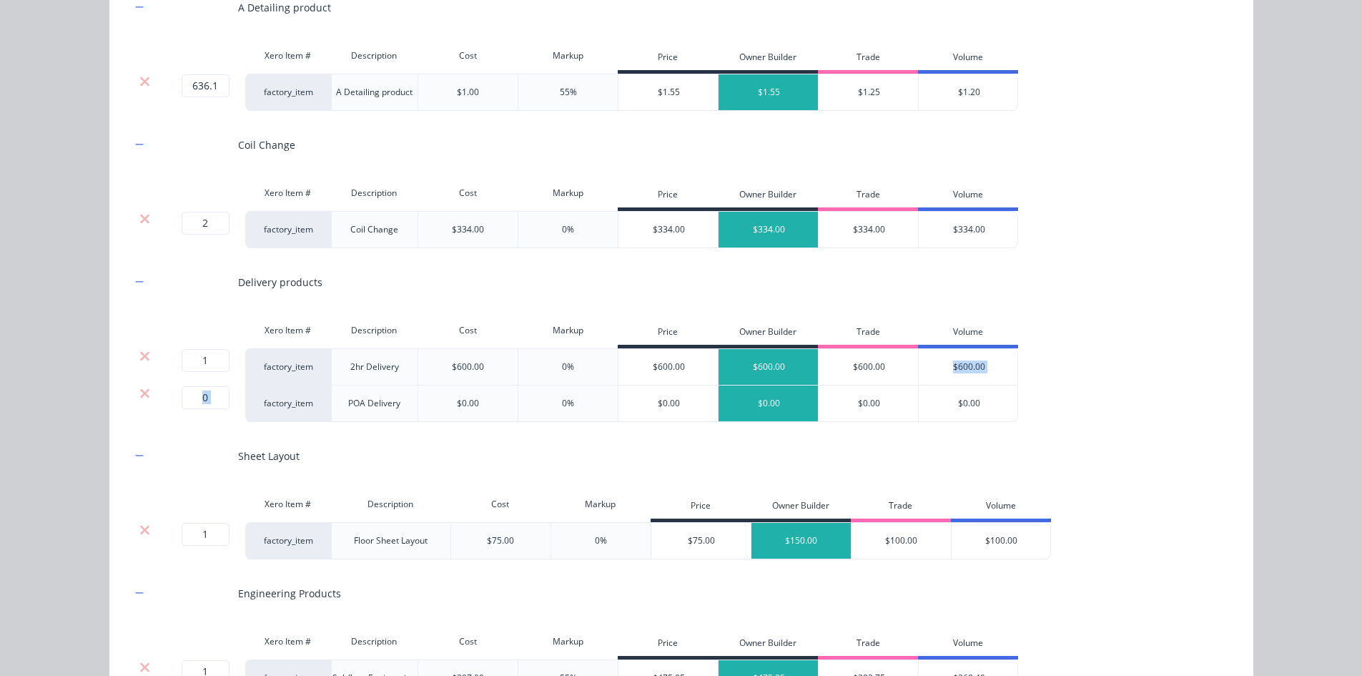
click at [139, 390] on icon at bounding box center [144, 393] width 11 height 14
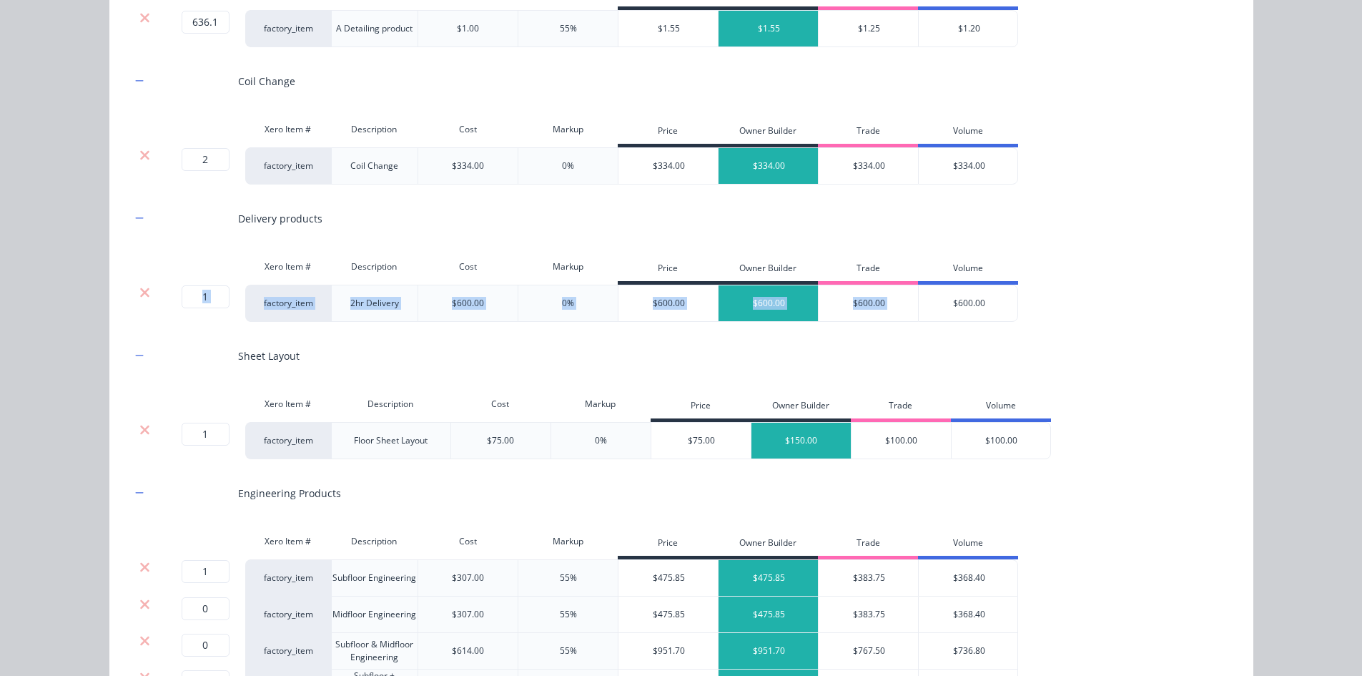
scroll to position [572, 0]
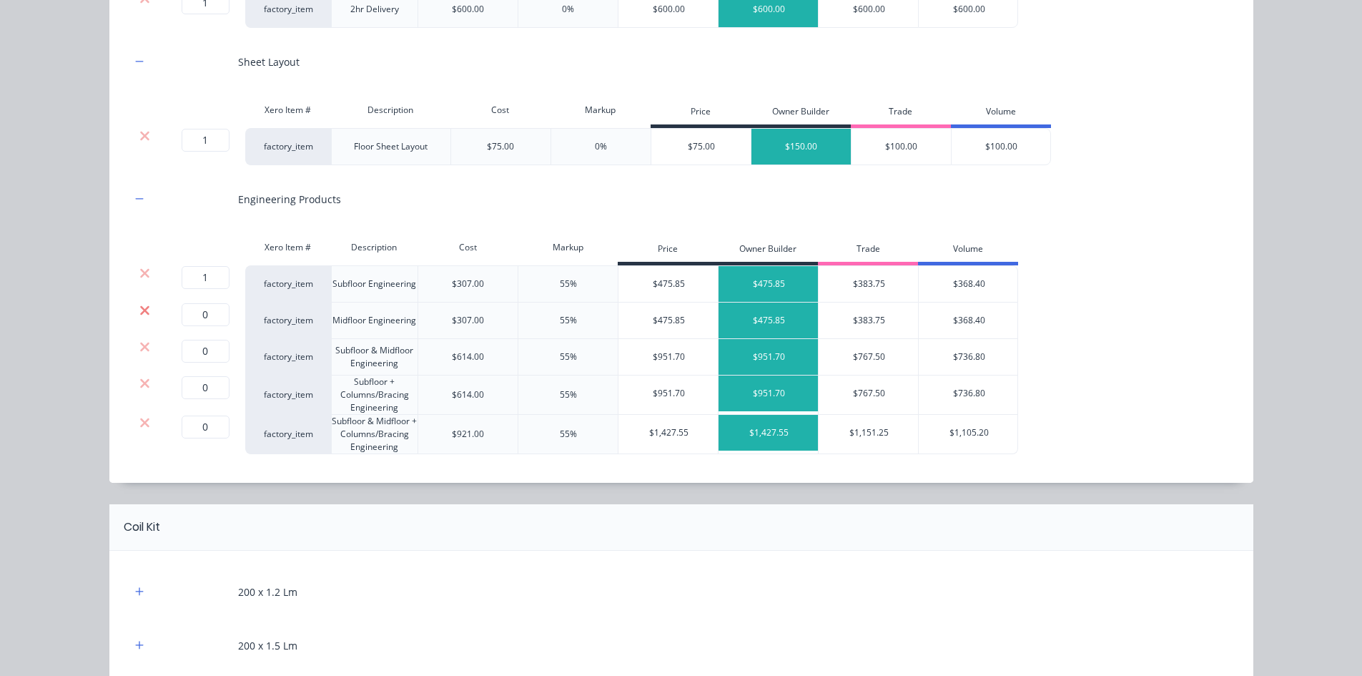
click at [144, 313] on icon at bounding box center [144, 309] width 9 height 9
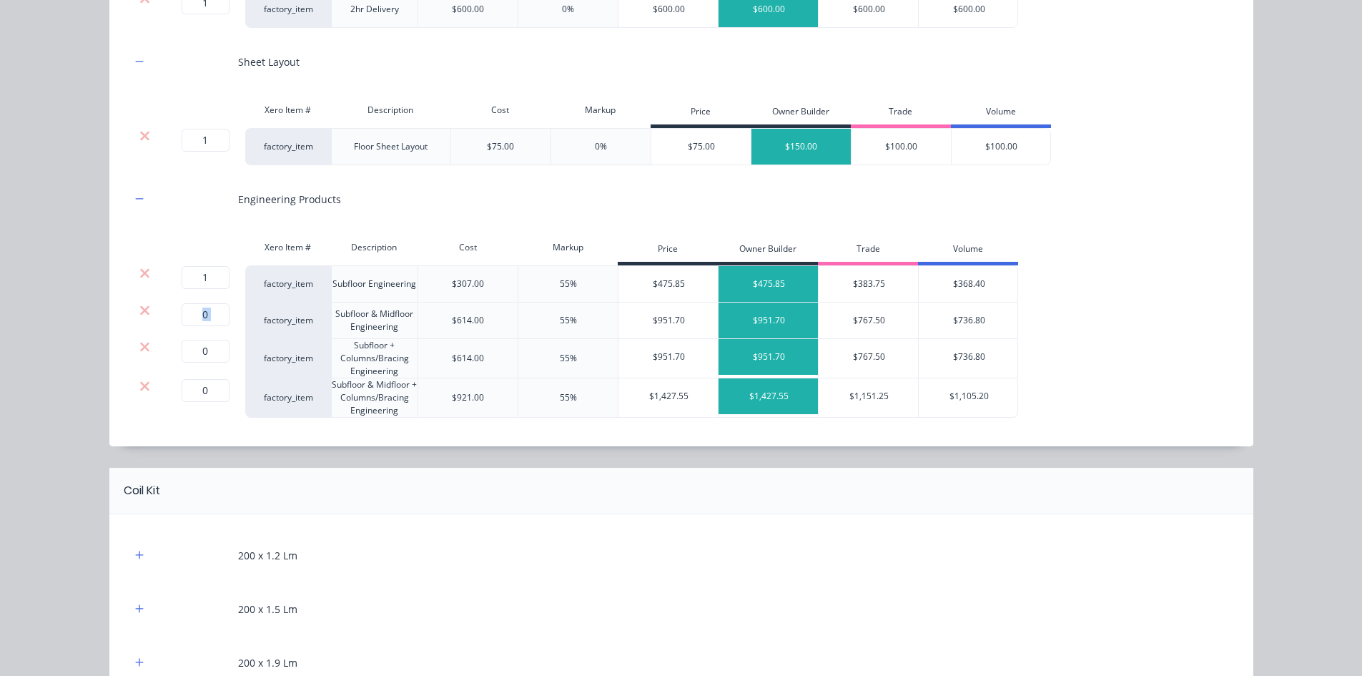
click at [144, 313] on icon at bounding box center [144, 309] width 9 height 9
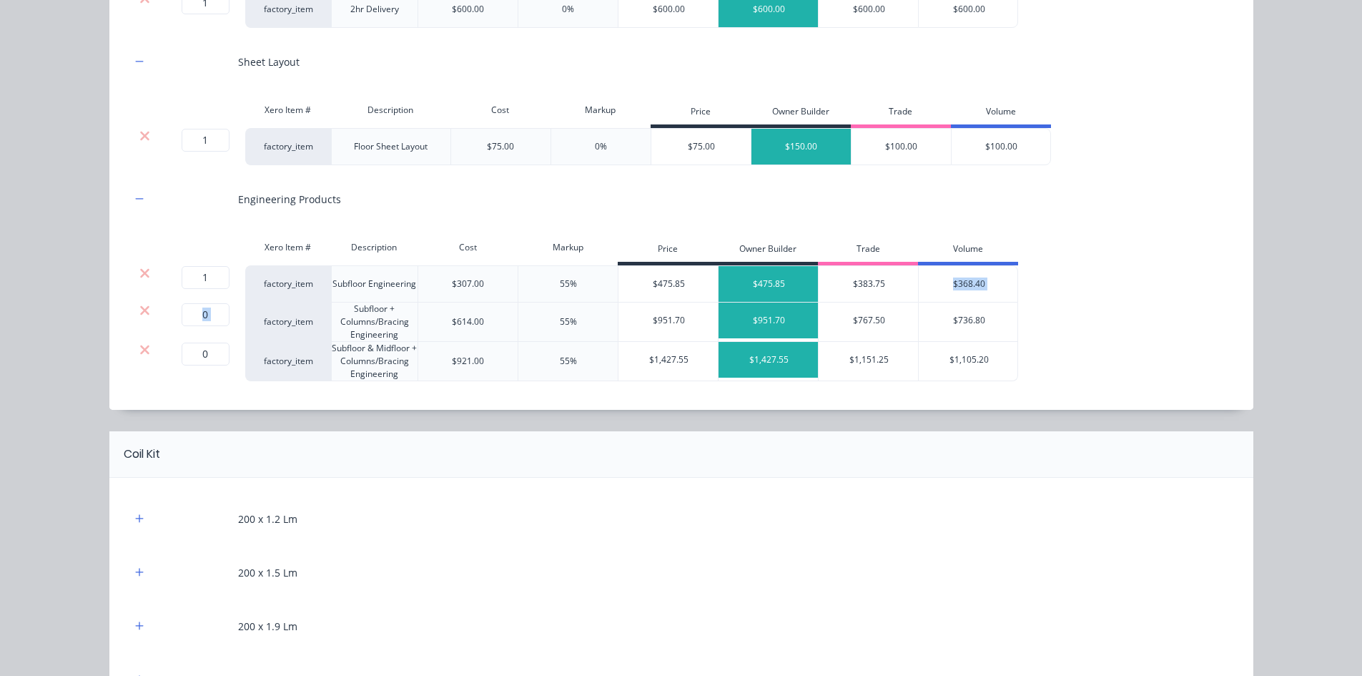
click at [144, 313] on icon at bounding box center [144, 309] width 9 height 9
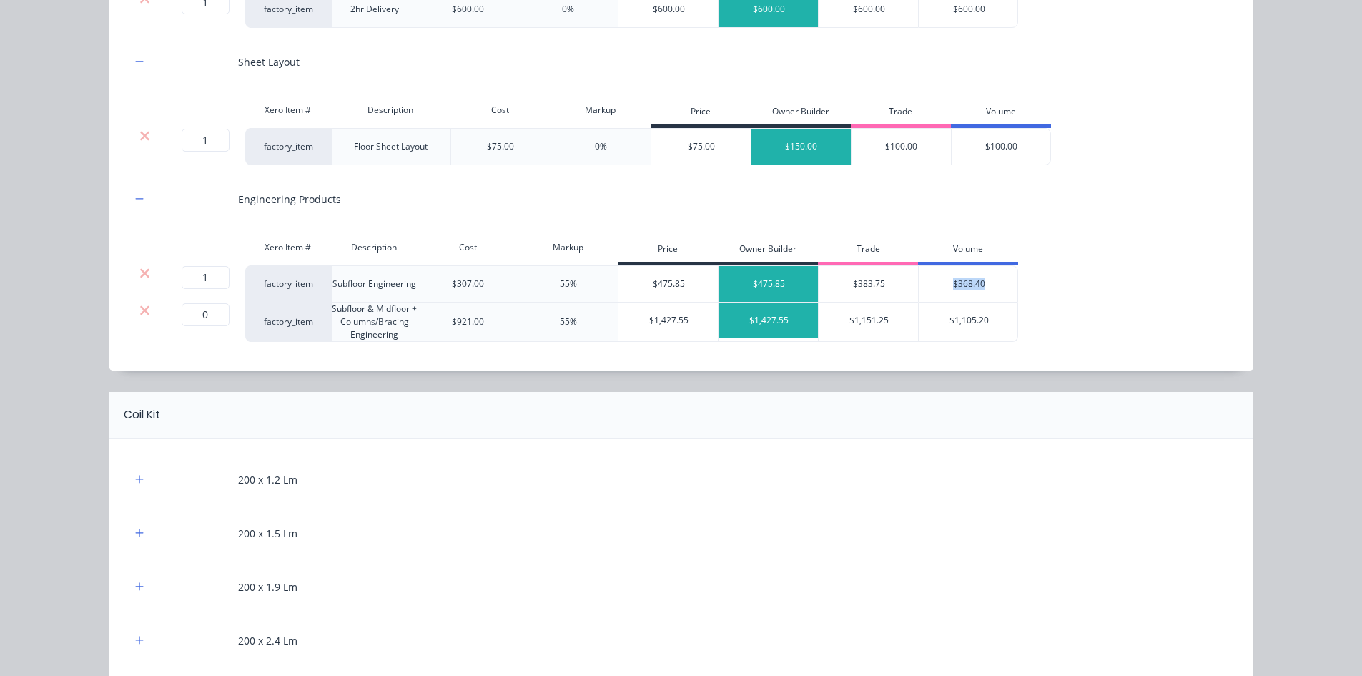
click at [144, 313] on icon at bounding box center [144, 309] width 9 height 9
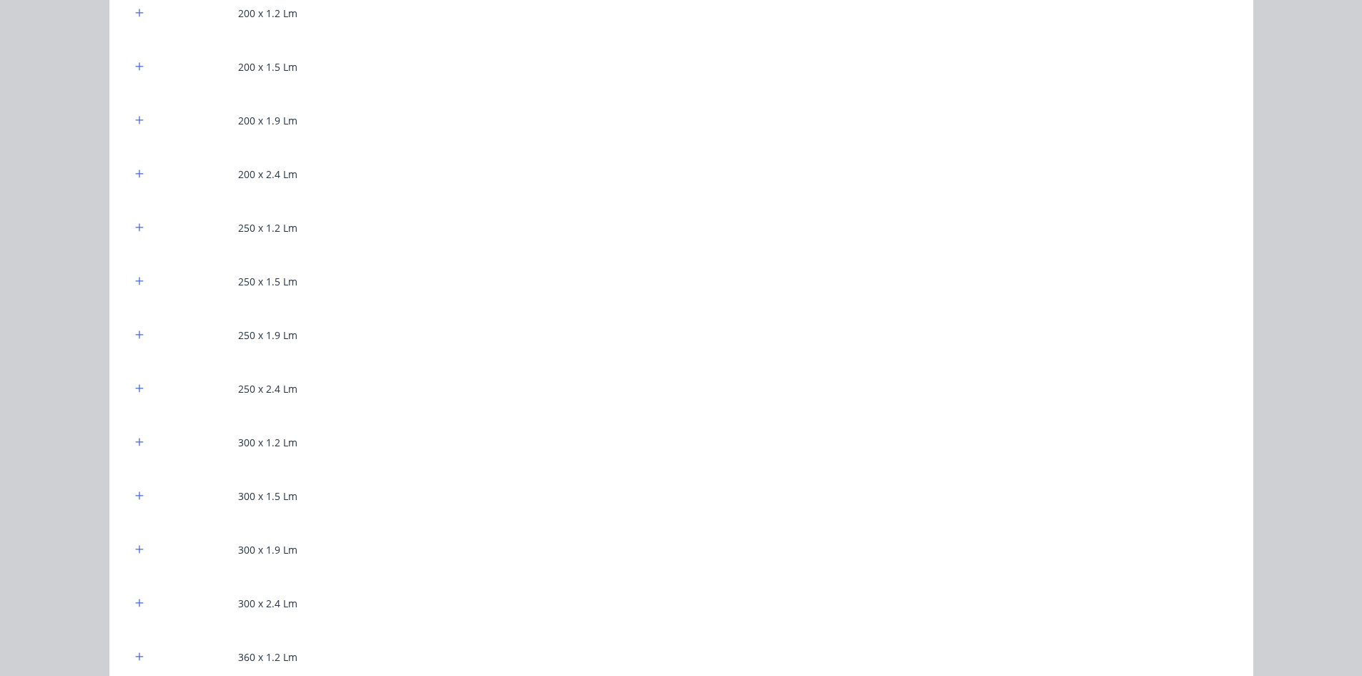
scroll to position [1001, 0]
click at [137, 9] on icon "button" at bounding box center [139, 11] width 9 height 10
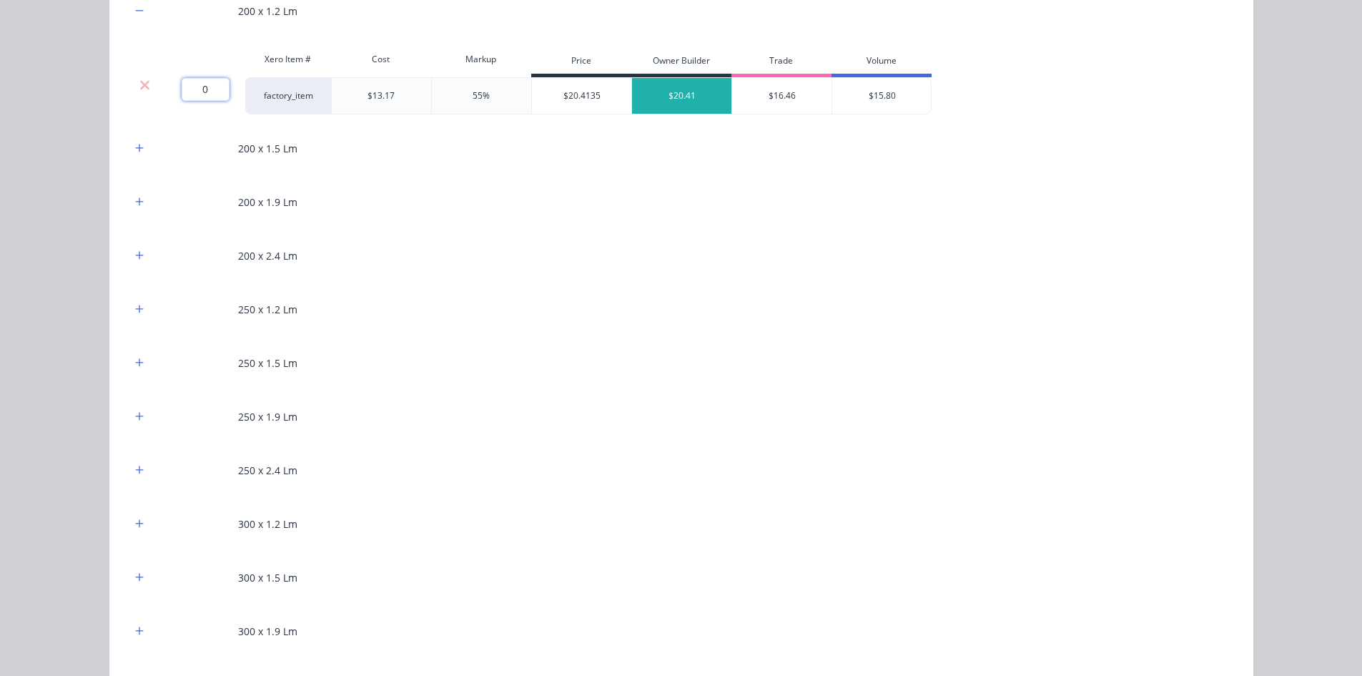
click at [205, 89] on input "0" at bounding box center [206, 89] width 48 height 23
type input "149.2"
click at [135, 309] on icon "button" at bounding box center [139, 309] width 8 height 8
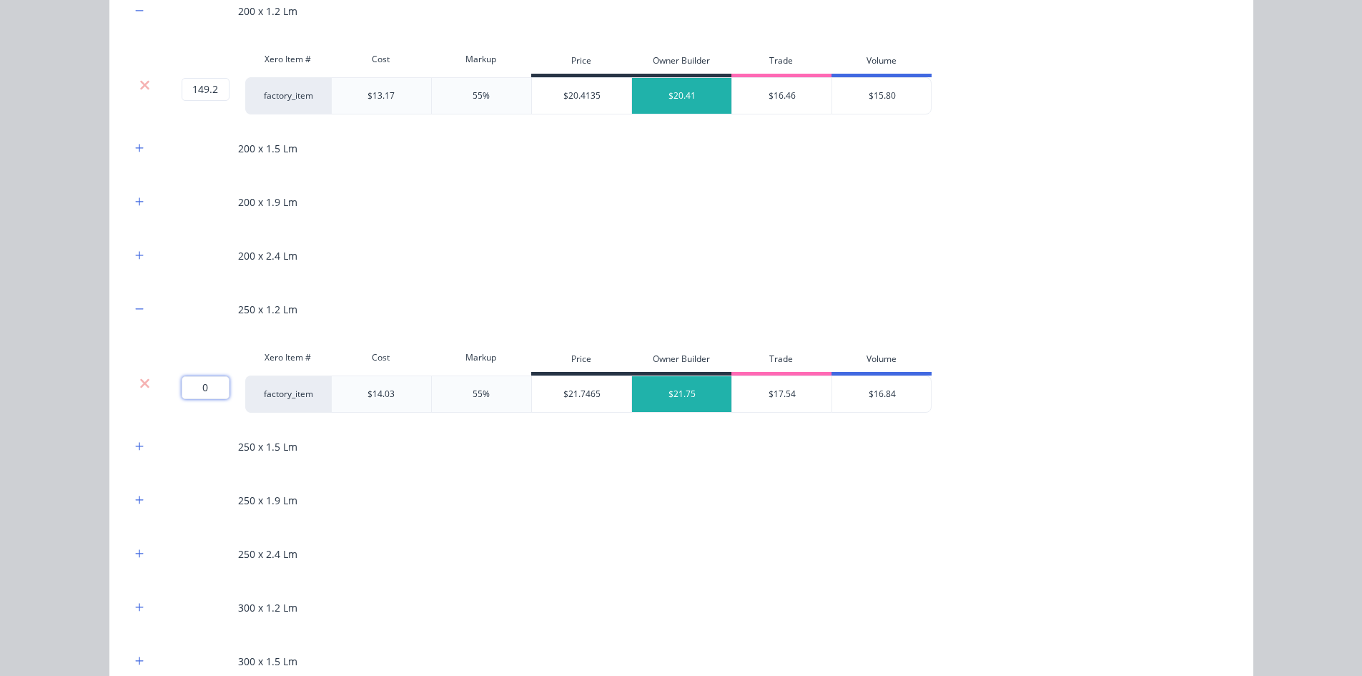
click at [190, 384] on input "0" at bounding box center [206, 387] width 48 height 23
type input "310.3"
click at [97, 342] on div "Flooring System Products in this kit A Detailing product Xero Item # Descriptio…" at bounding box center [681, 338] width 1362 height 676
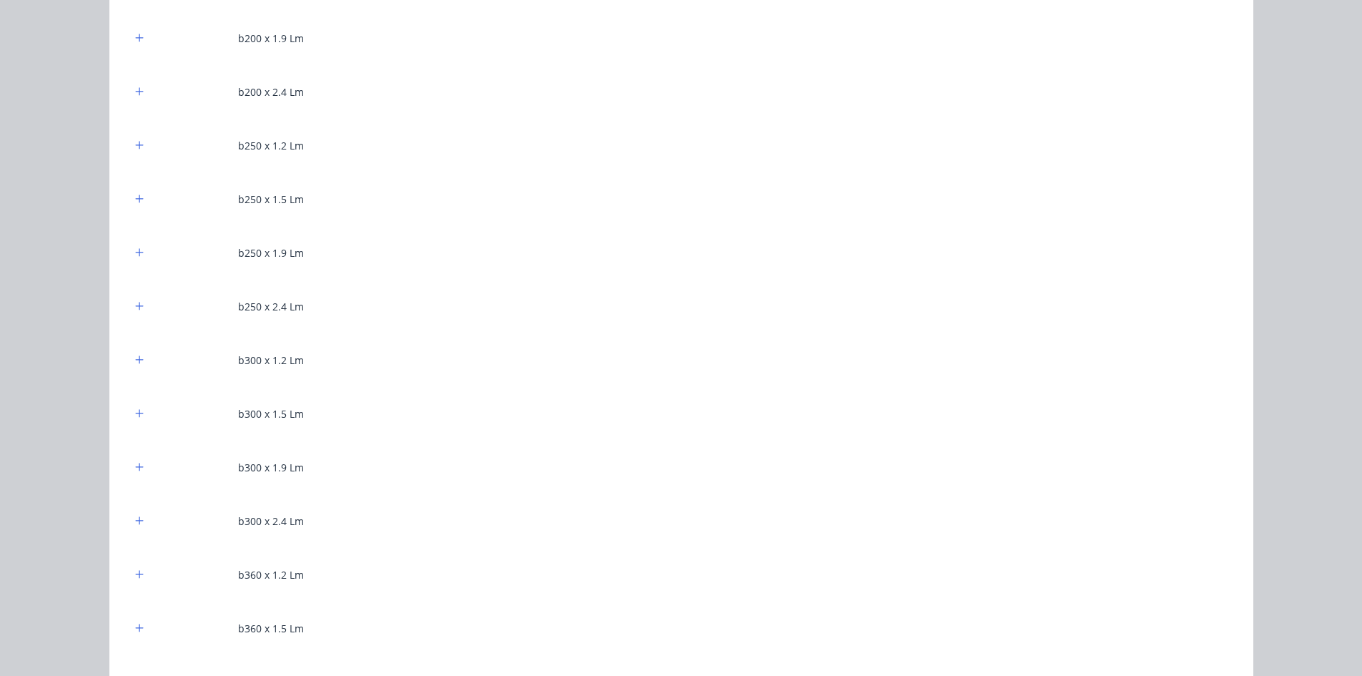
scroll to position [2002, 0]
click at [135, 142] on icon "button" at bounding box center [139, 142] width 9 height 10
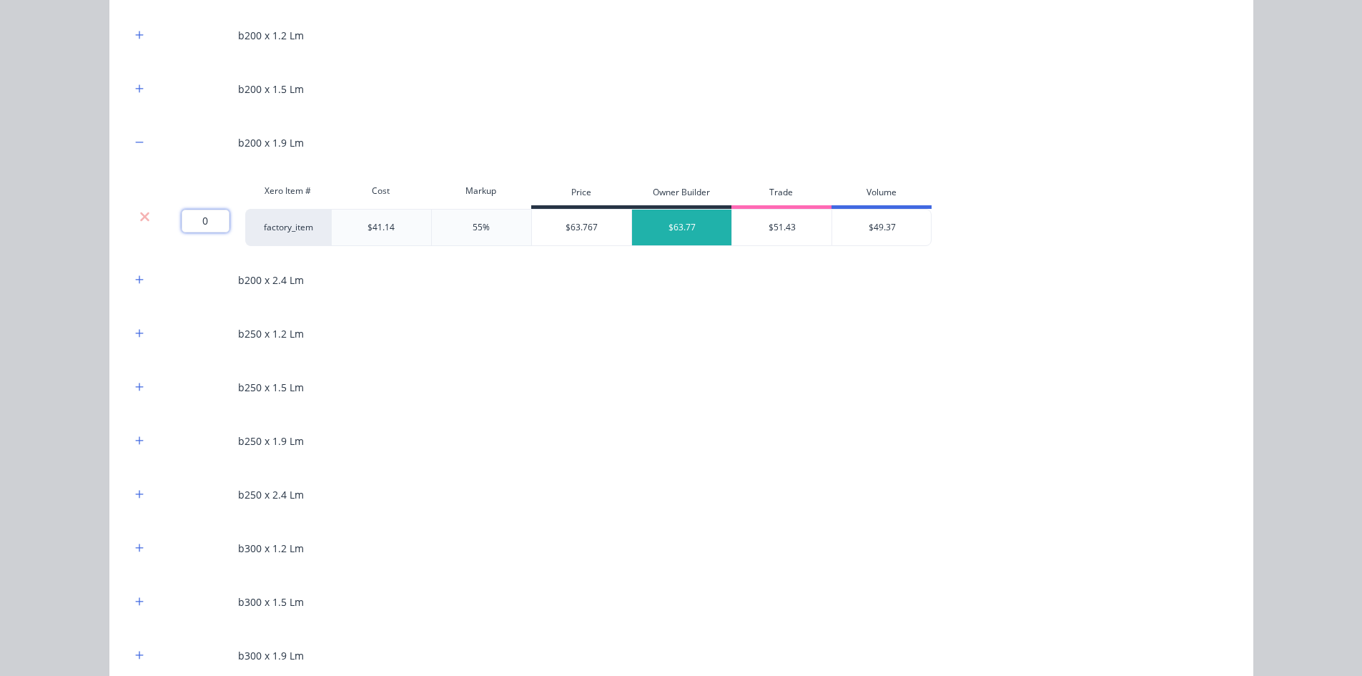
click at [190, 221] on input "0" at bounding box center [206, 220] width 48 height 23
type input "23.5"
click at [131, 436] on button "button" at bounding box center [140, 441] width 18 height 18
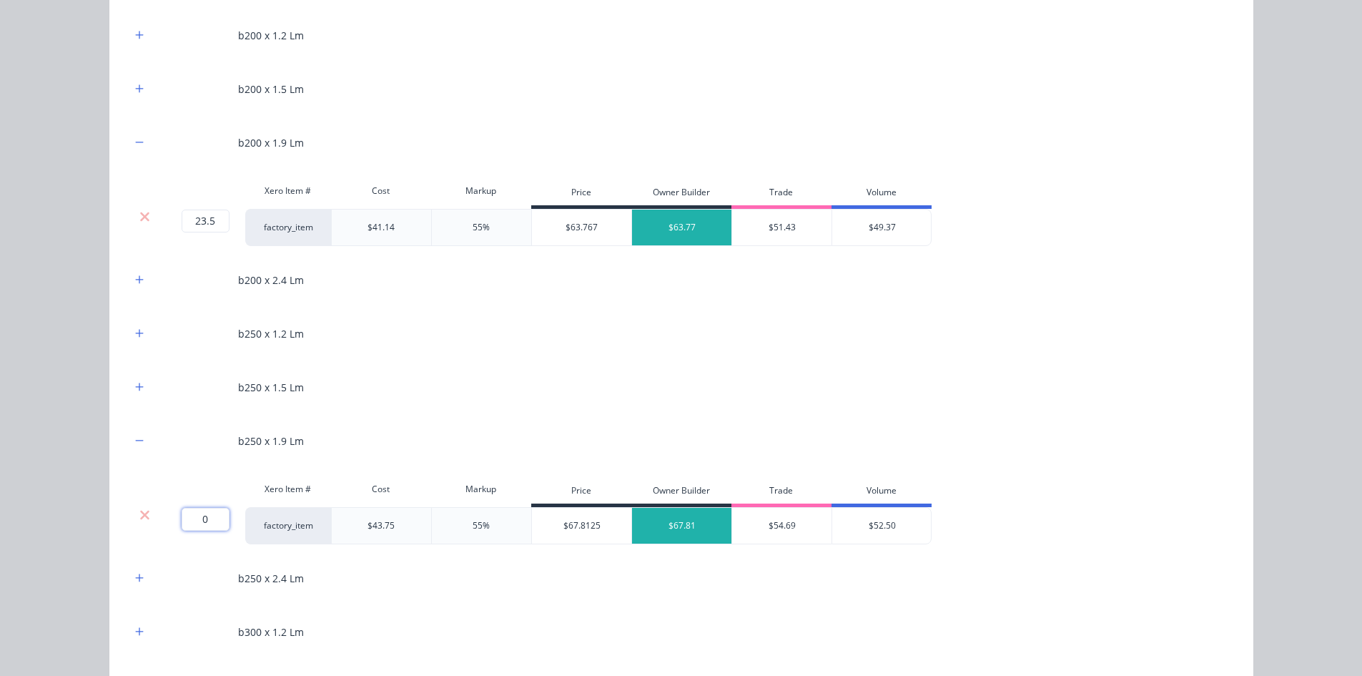
click at [188, 523] on input "0" at bounding box center [206, 519] width 48 height 23
type input "64.8"
click at [71, 483] on div "Flooring System Products in this kit A Detailing product Xero Item # Descriptio…" at bounding box center [681, 338] width 1362 height 676
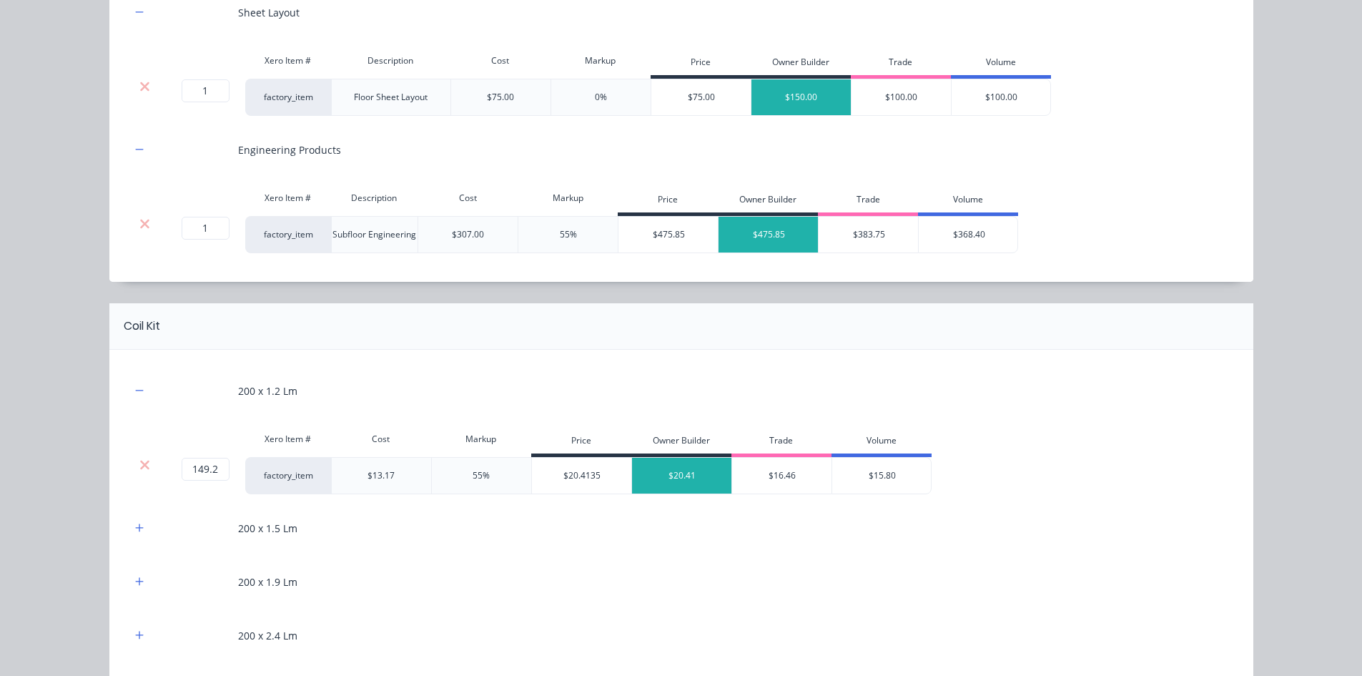
scroll to position [858, 0]
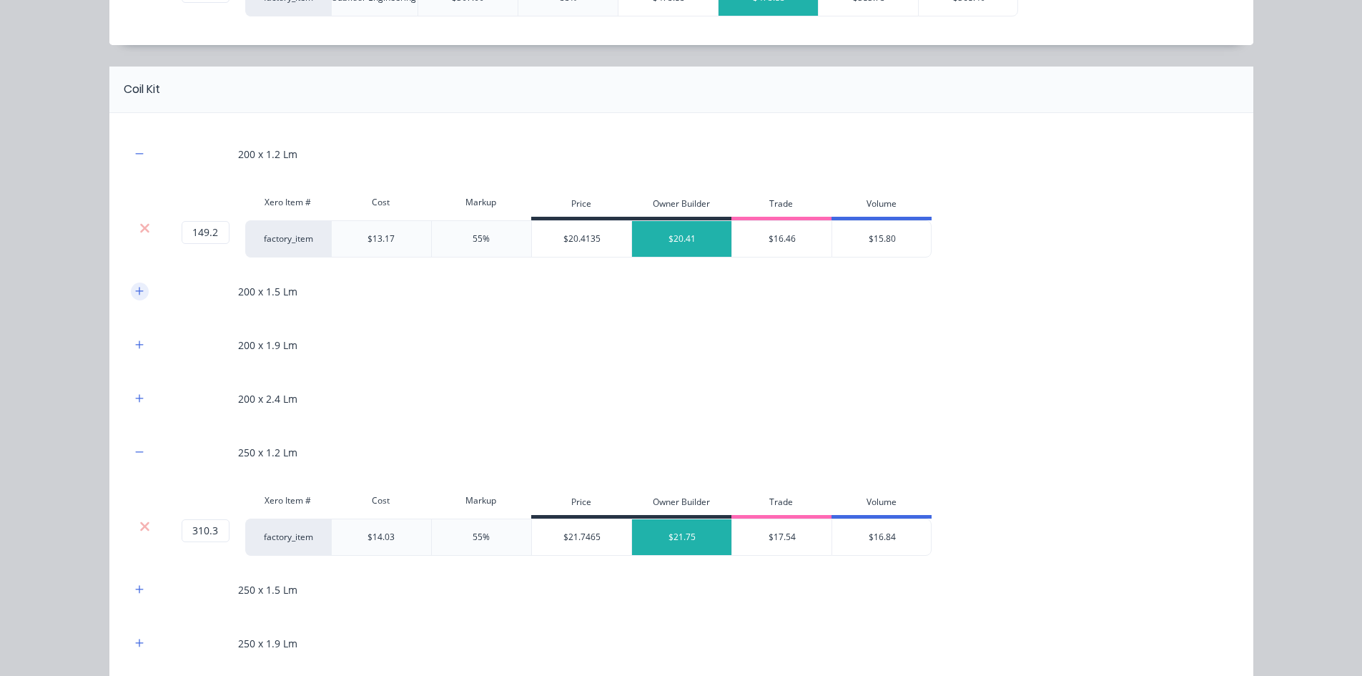
click at [137, 295] on icon "button" at bounding box center [139, 291] width 9 height 10
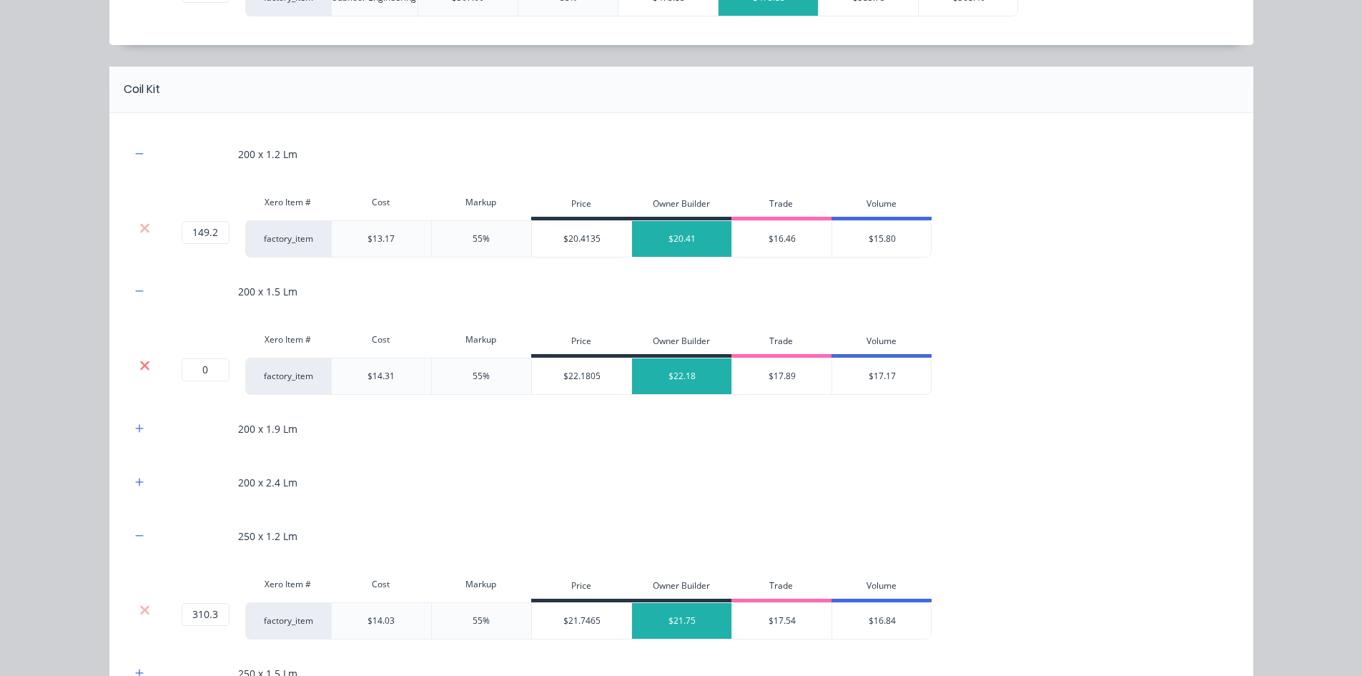
click at [144, 365] on icon at bounding box center [144, 365] width 11 height 14
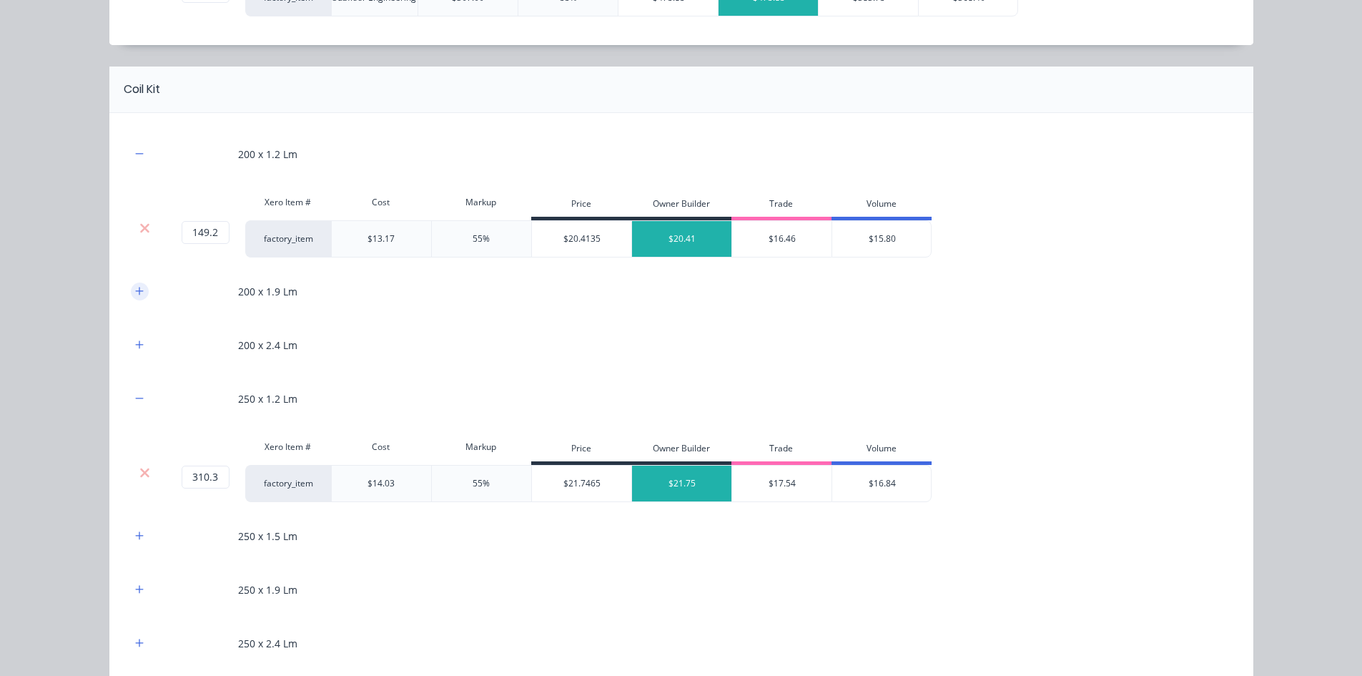
click at [136, 292] on icon "button" at bounding box center [139, 291] width 9 height 10
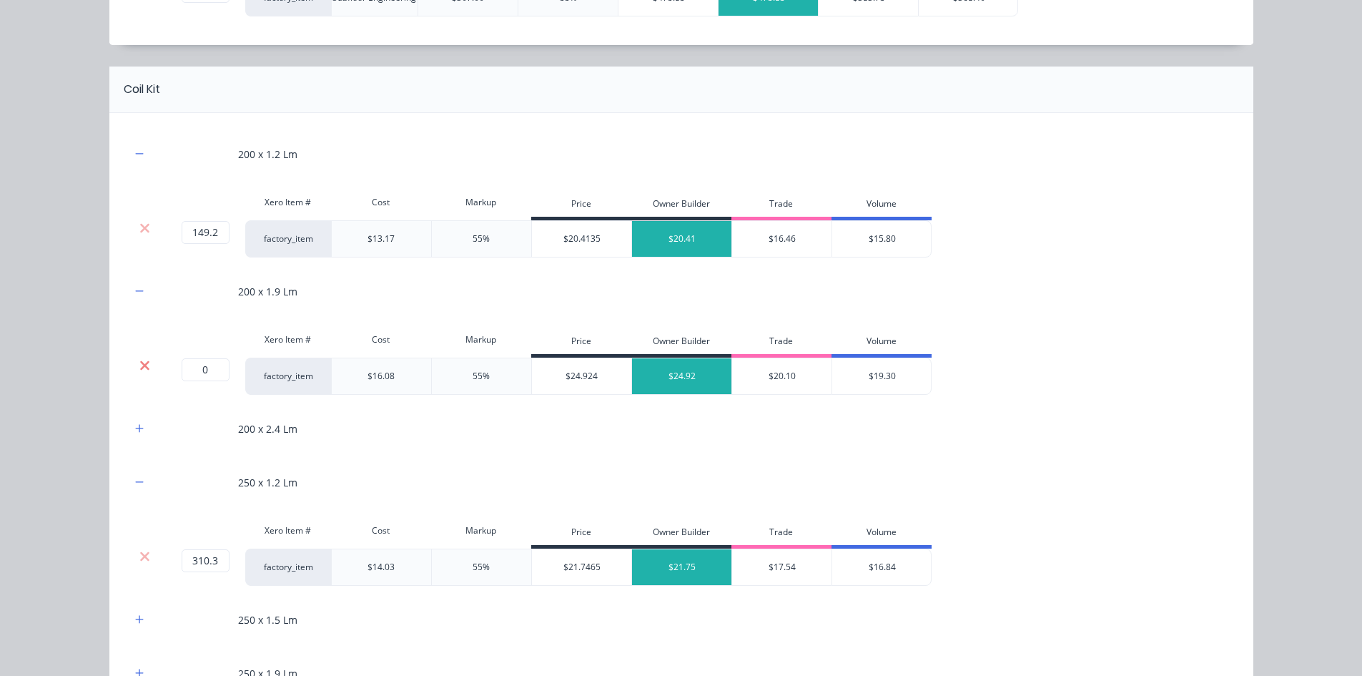
click at [139, 369] on icon at bounding box center [144, 365] width 11 height 14
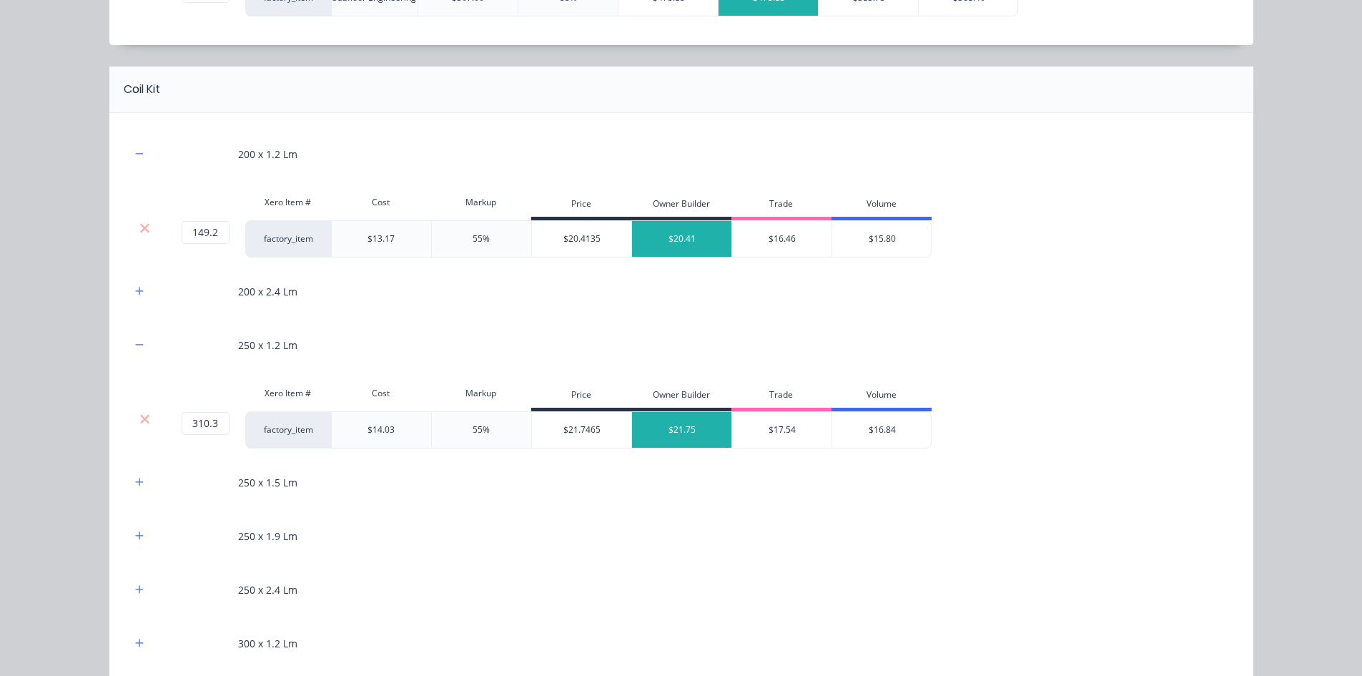
click at [131, 275] on div "200 x 2.4 Lm" at bounding box center [681, 291] width 1101 height 39
click at [131, 297] on button "button" at bounding box center [140, 291] width 18 height 18
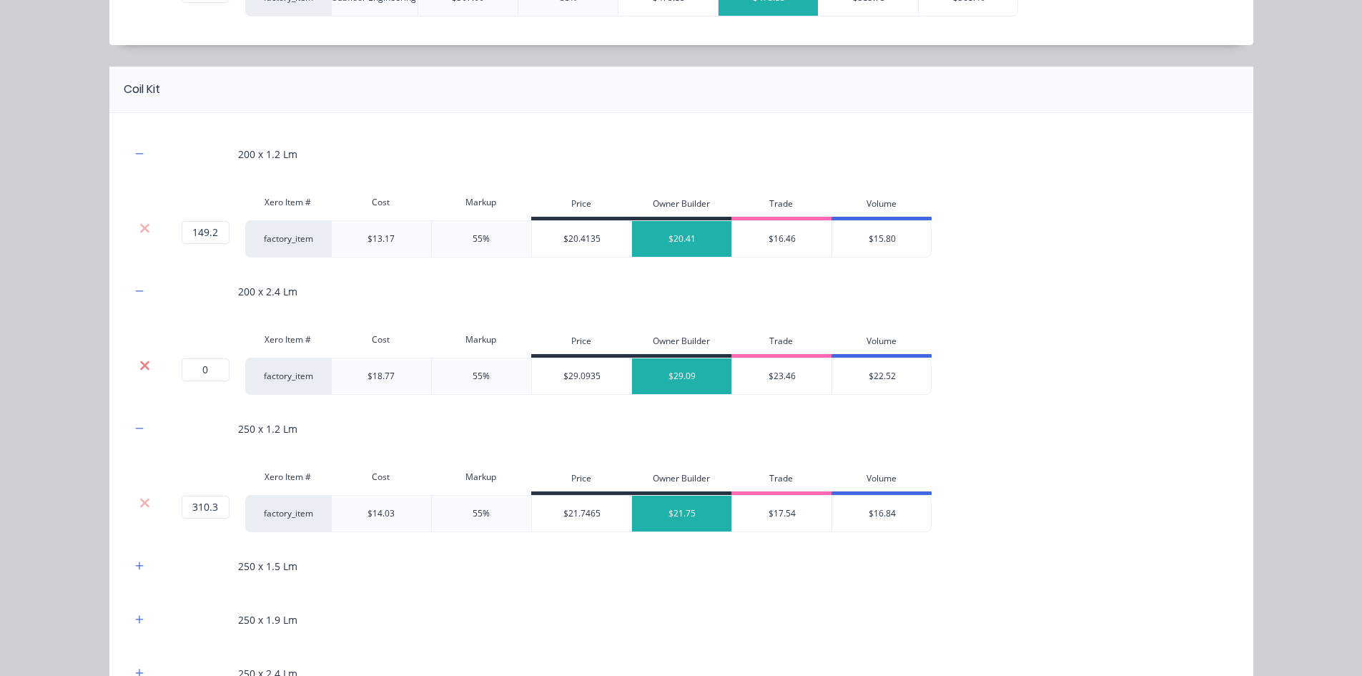
click at [140, 363] on icon at bounding box center [144, 364] width 9 height 9
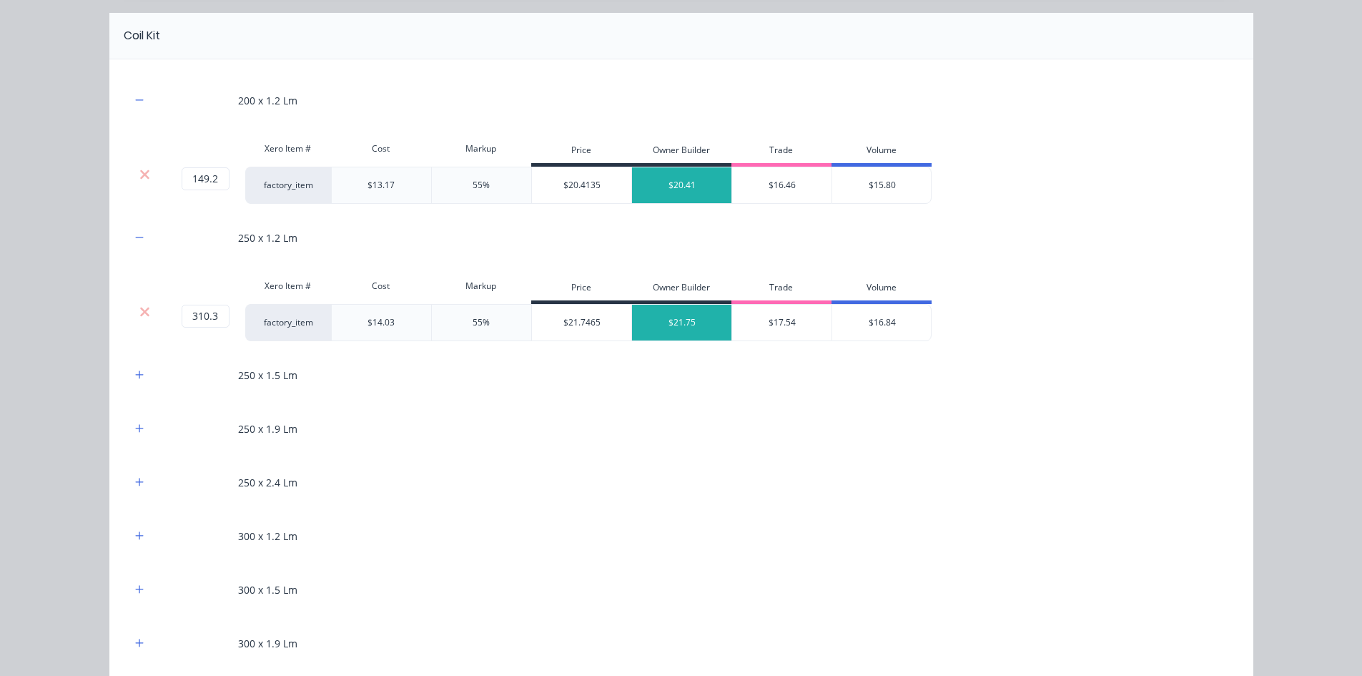
scroll to position [1072, 0]
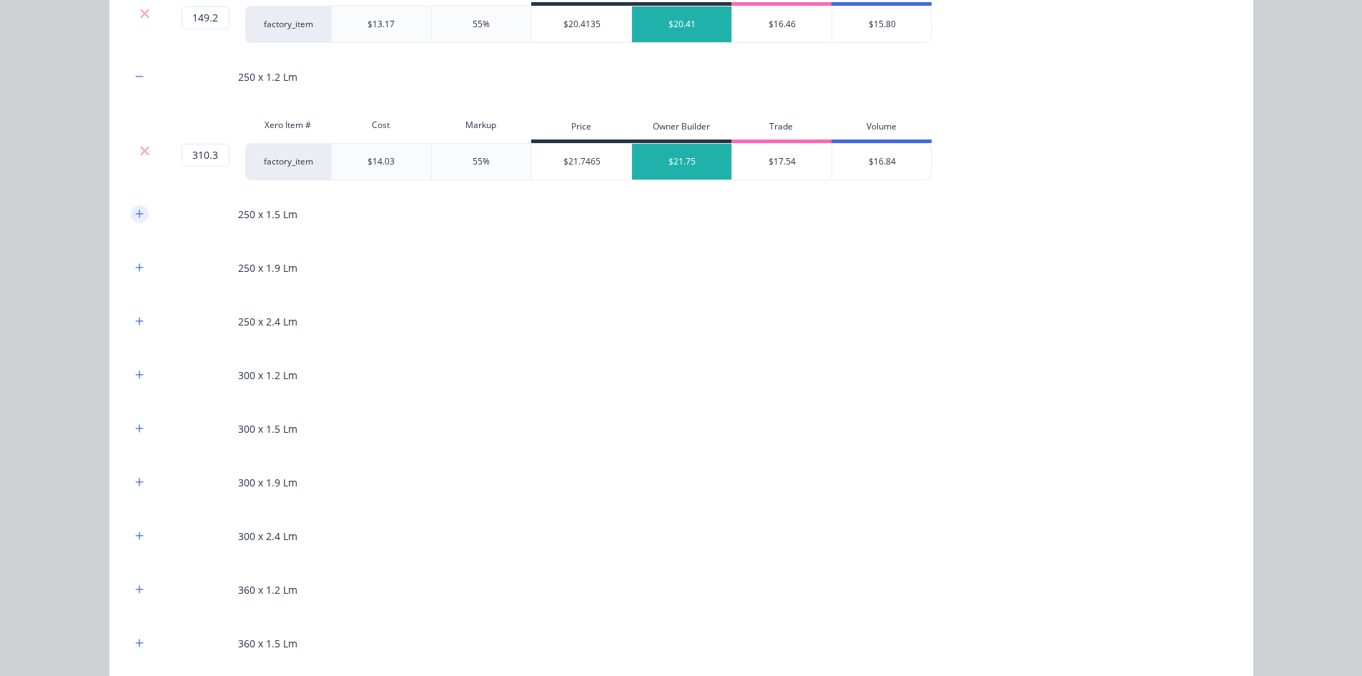
click at [135, 214] on icon "button" at bounding box center [139, 214] width 9 height 10
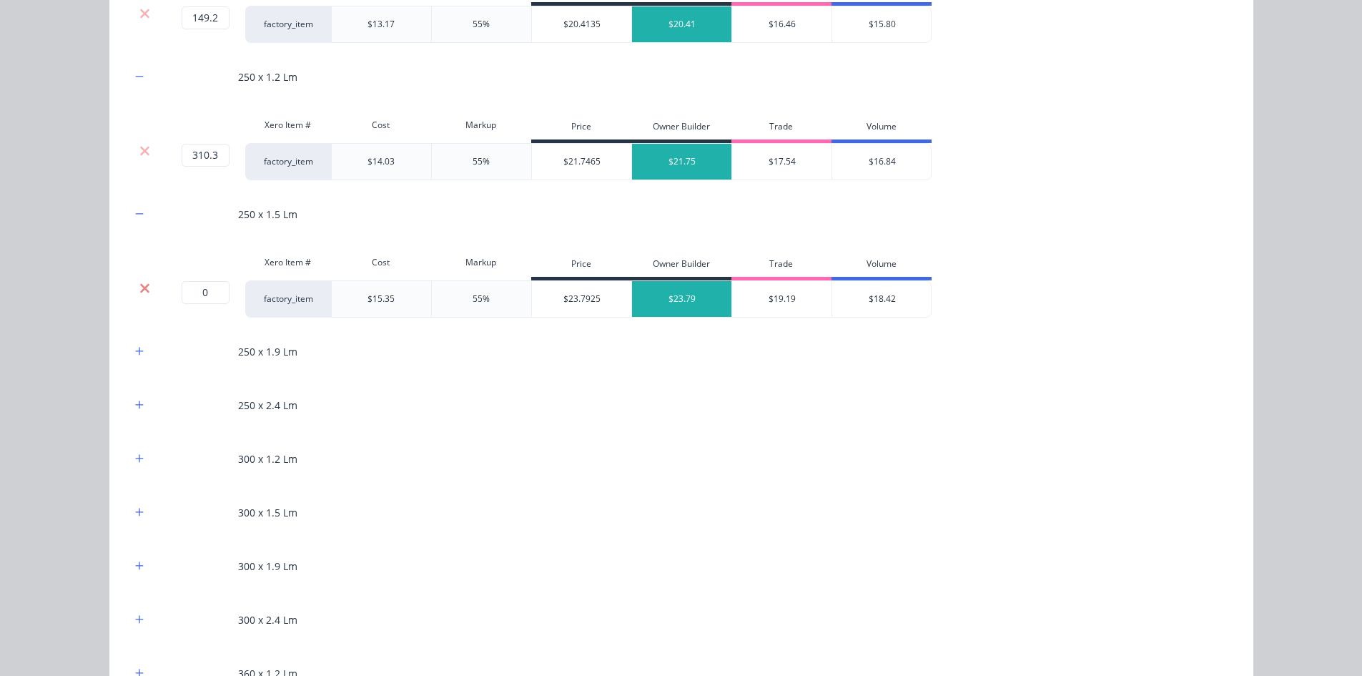
click at [140, 292] on icon at bounding box center [144, 287] width 9 height 9
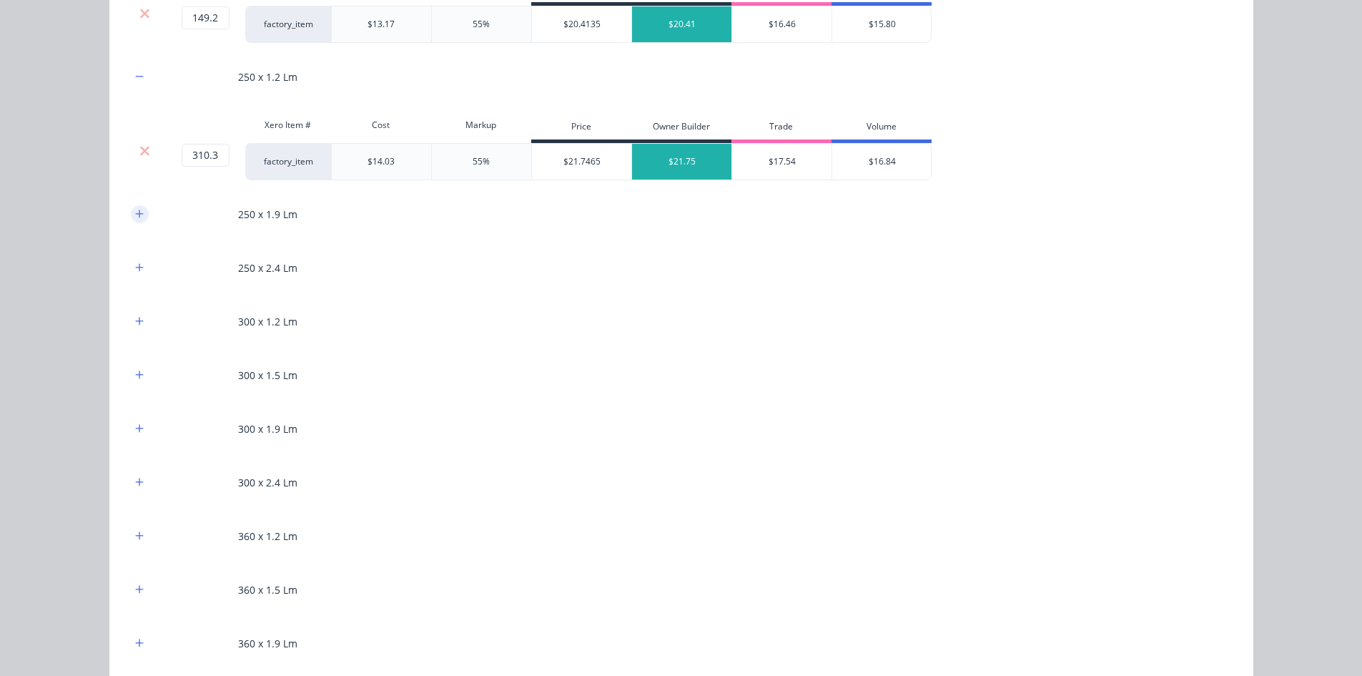
click at [135, 219] on icon "button" at bounding box center [139, 214] width 9 height 10
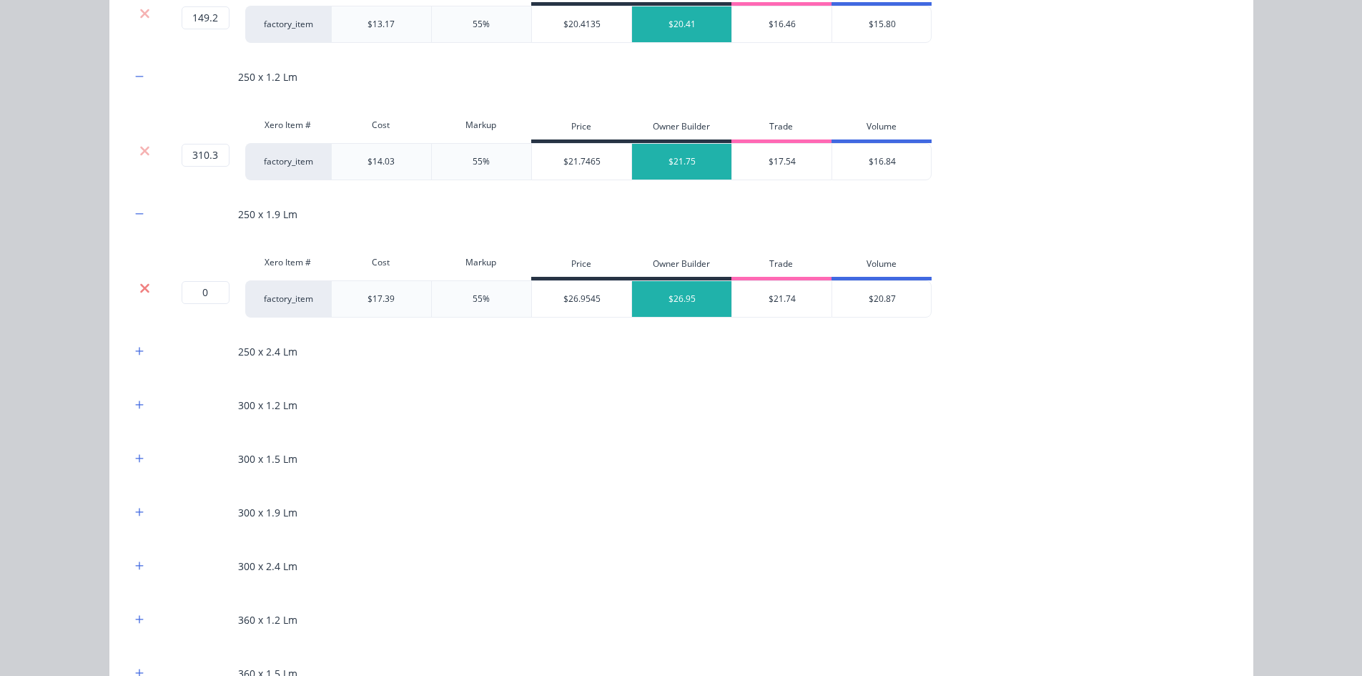
click at [140, 290] on icon at bounding box center [144, 287] width 9 height 9
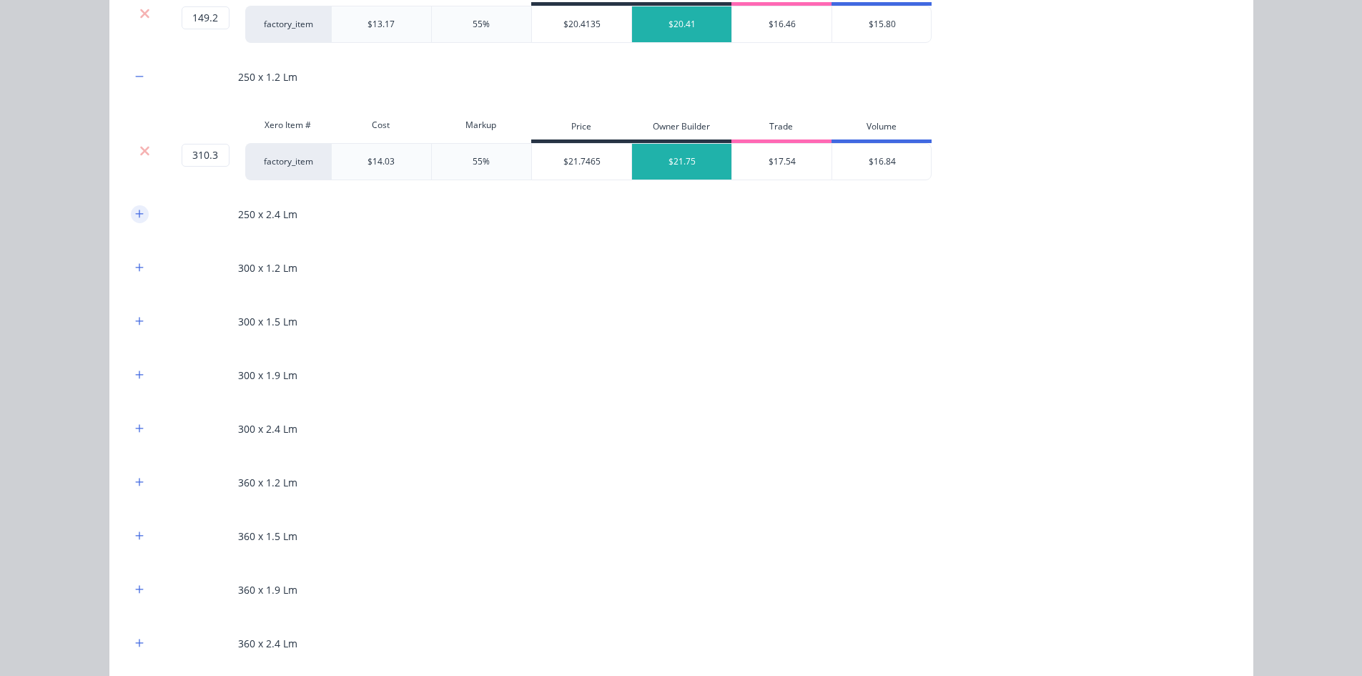
click at [131, 214] on button "button" at bounding box center [140, 214] width 18 height 18
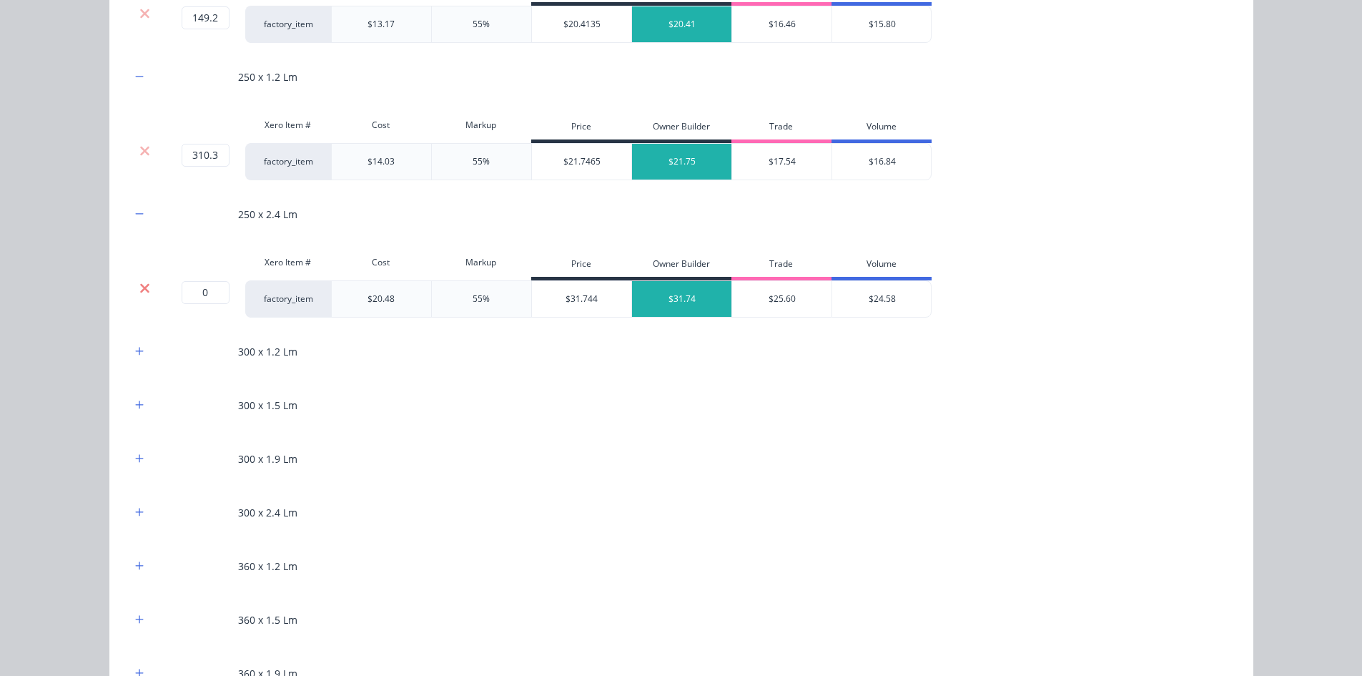
click at [144, 290] on icon at bounding box center [144, 288] width 11 height 14
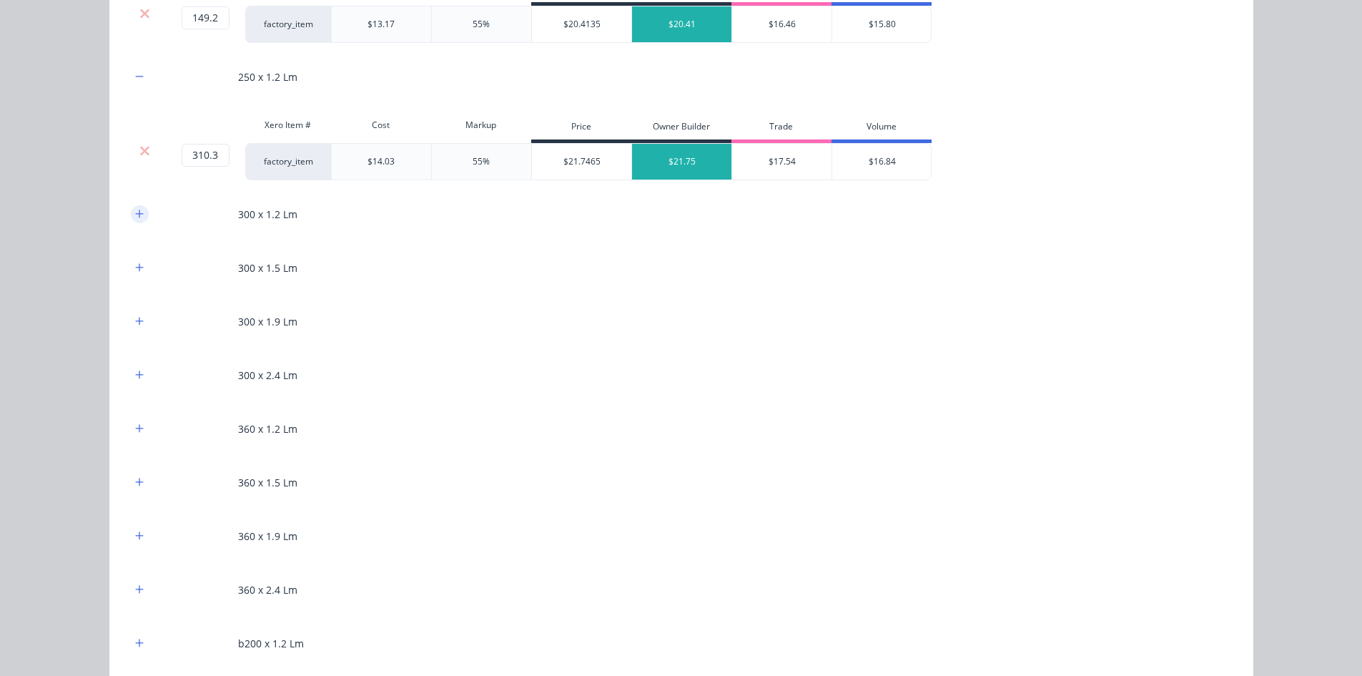
click at [135, 219] on icon "button" at bounding box center [139, 214] width 9 height 10
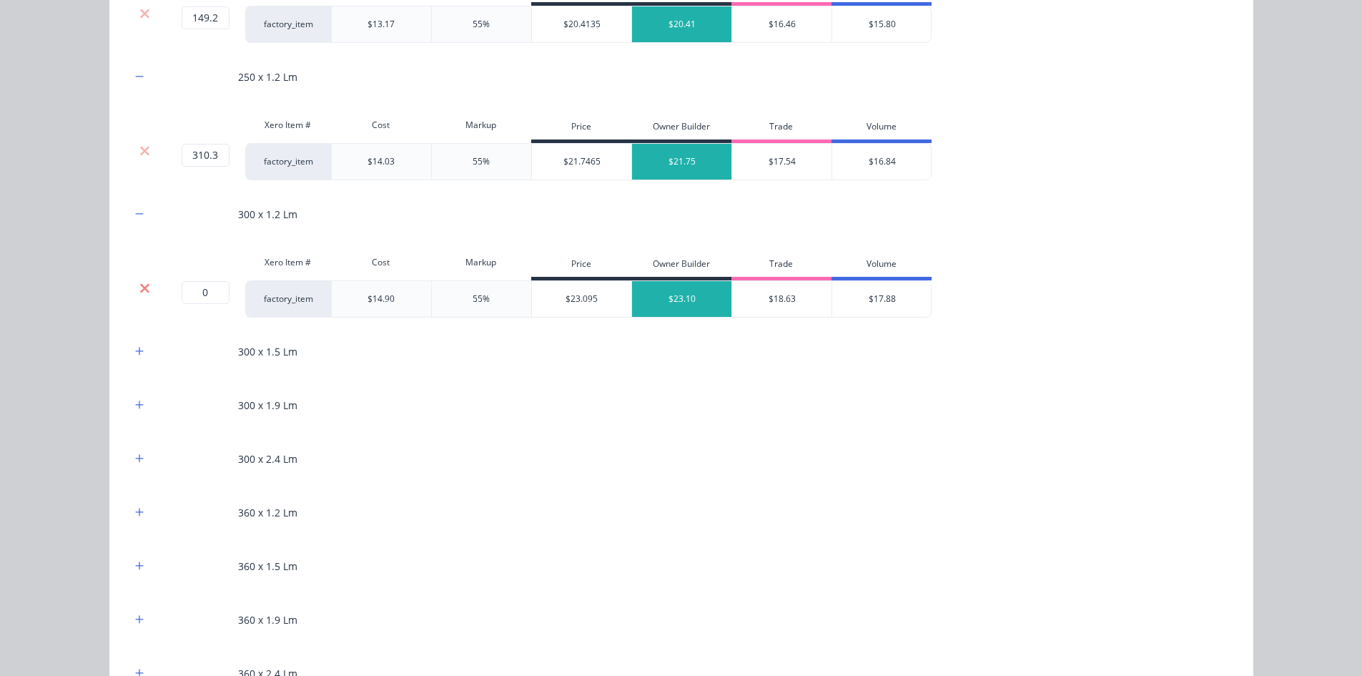
click at [140, 287] on icon at bounding box center [144, 287] width 9 height 9
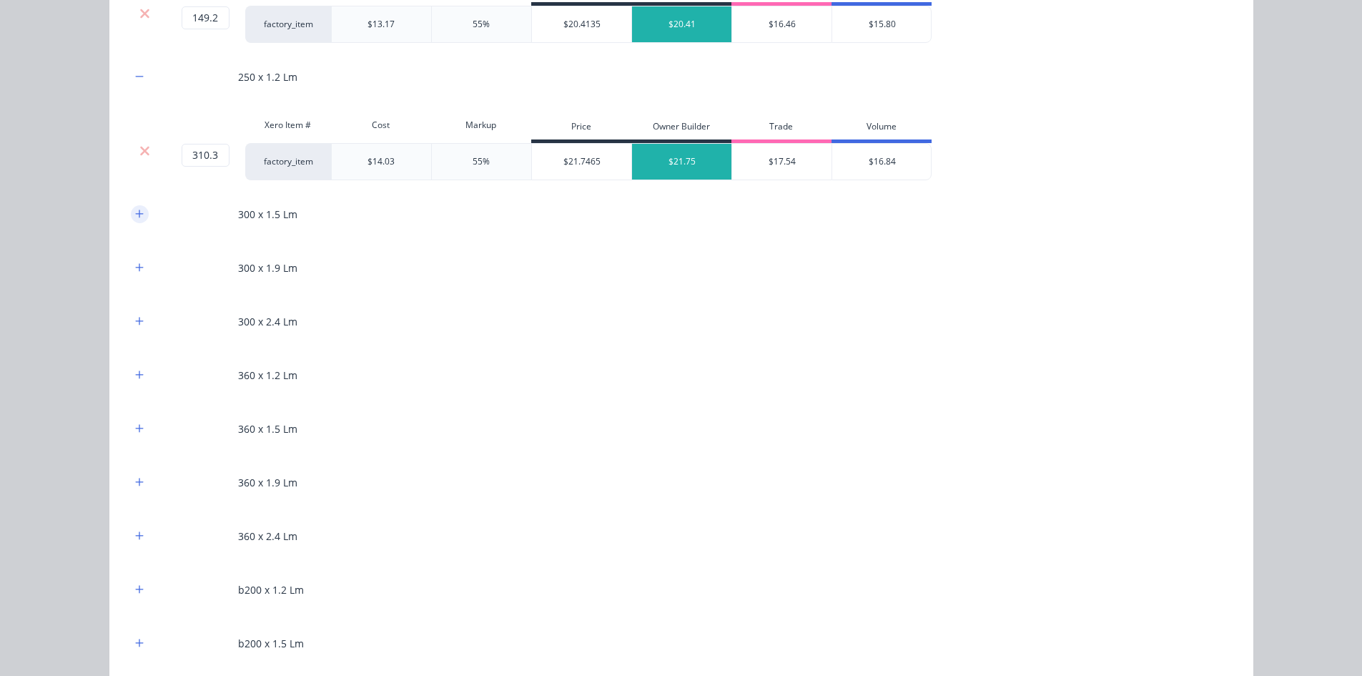
click at [135, 219] on icon "button" at bounding box center [139, 214] width 9 height 10
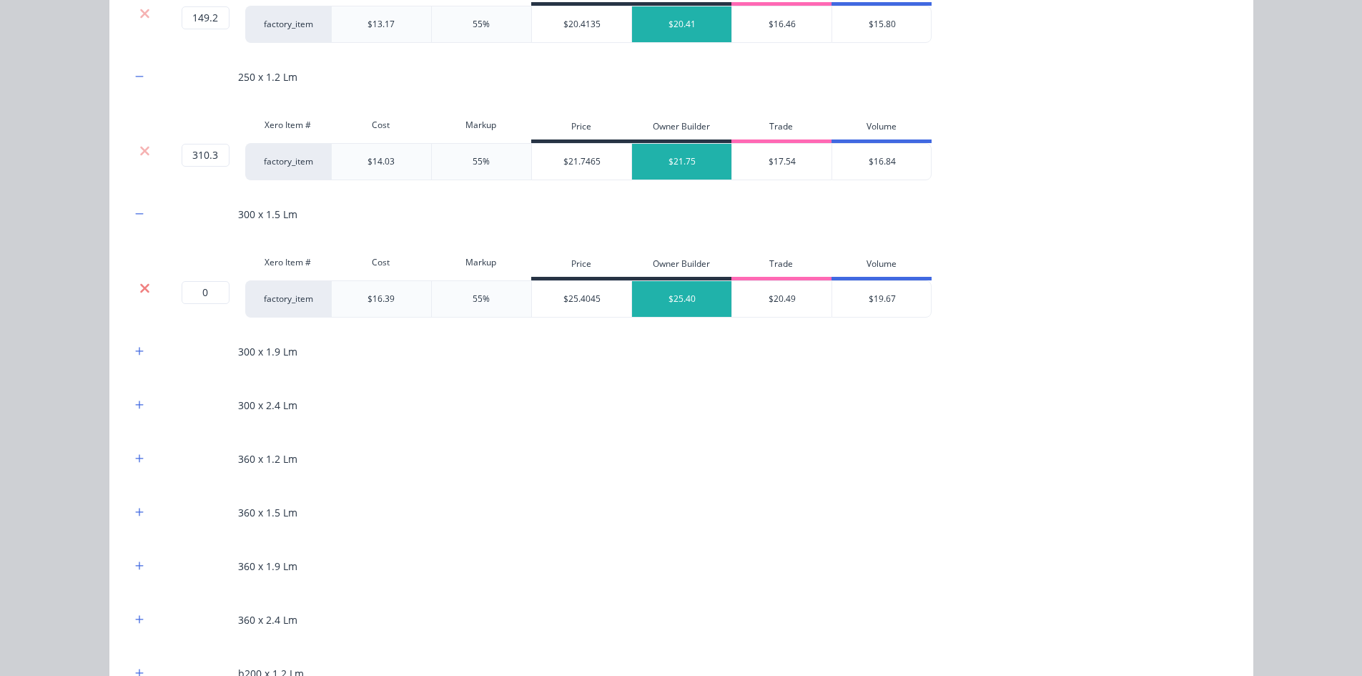
click at [139, 282] on icon at bounding box center [144, 288] width 11 height 14
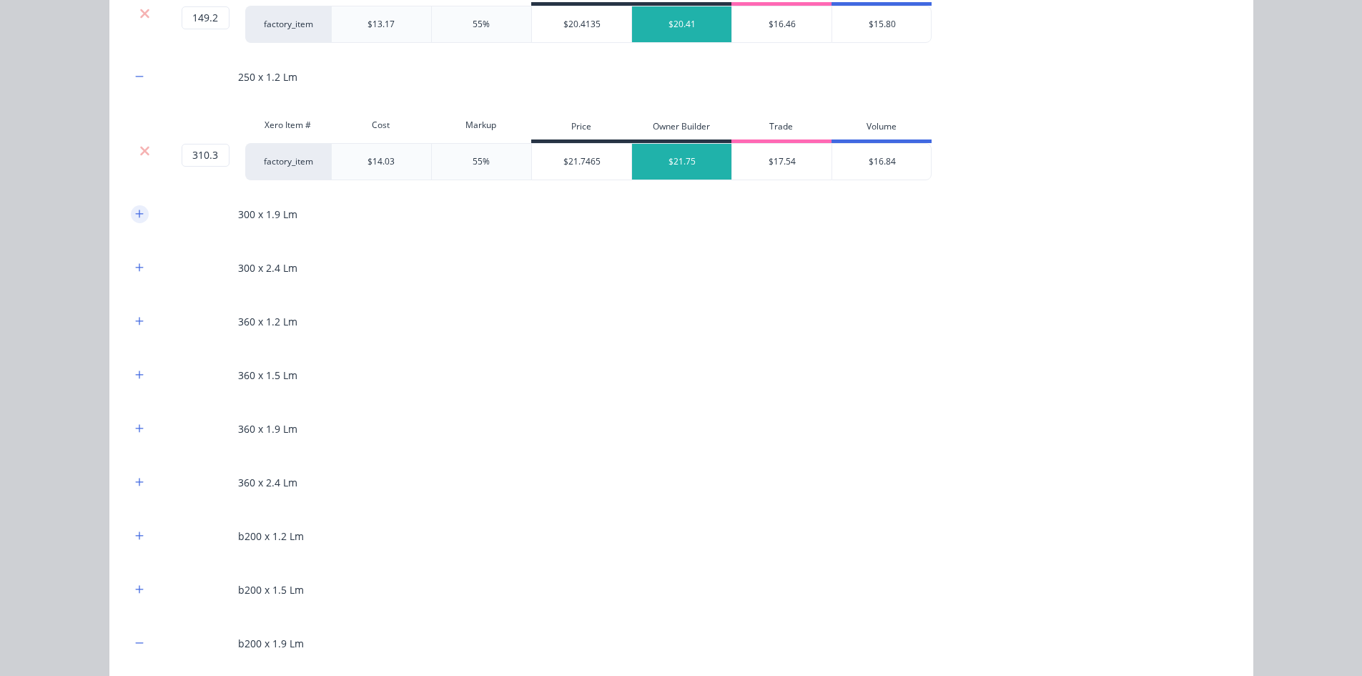
click at [135, 212] on icon "button" at bounding box center [139, 214] width 9 height 10
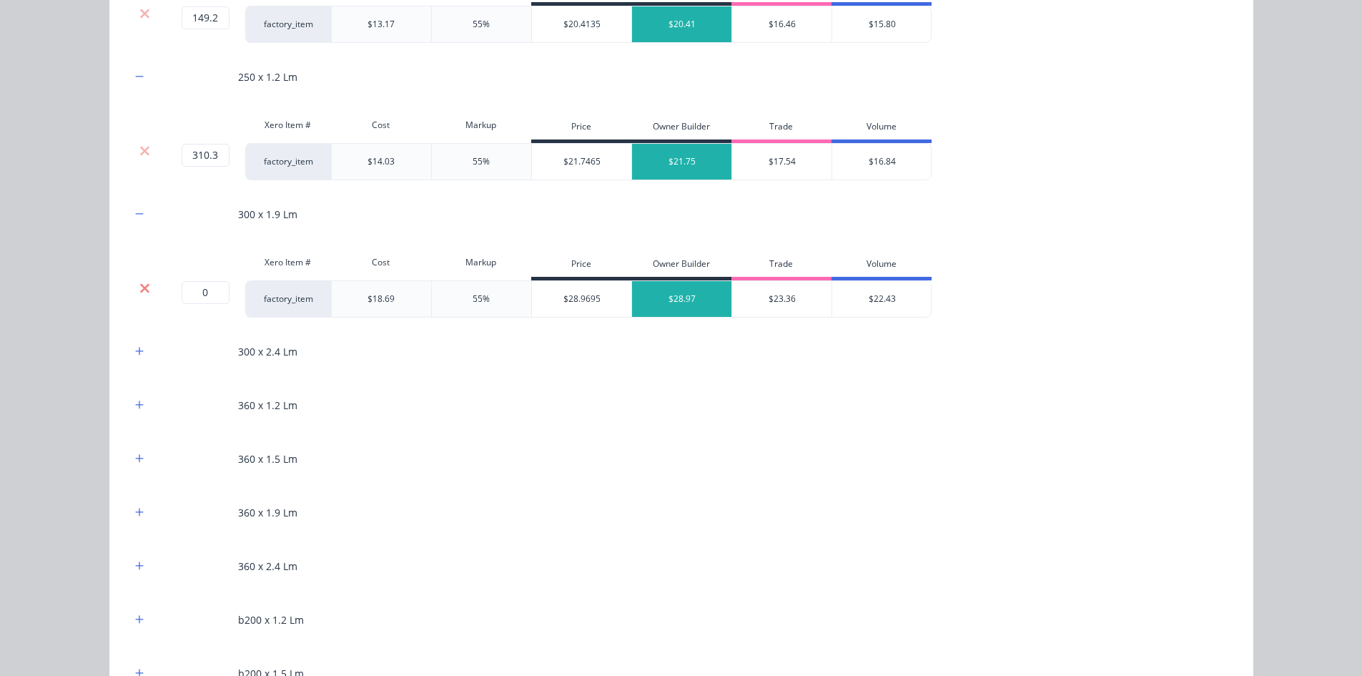
click at [142, 283] on icon at bounding box center [144, 288] width 11 height 14
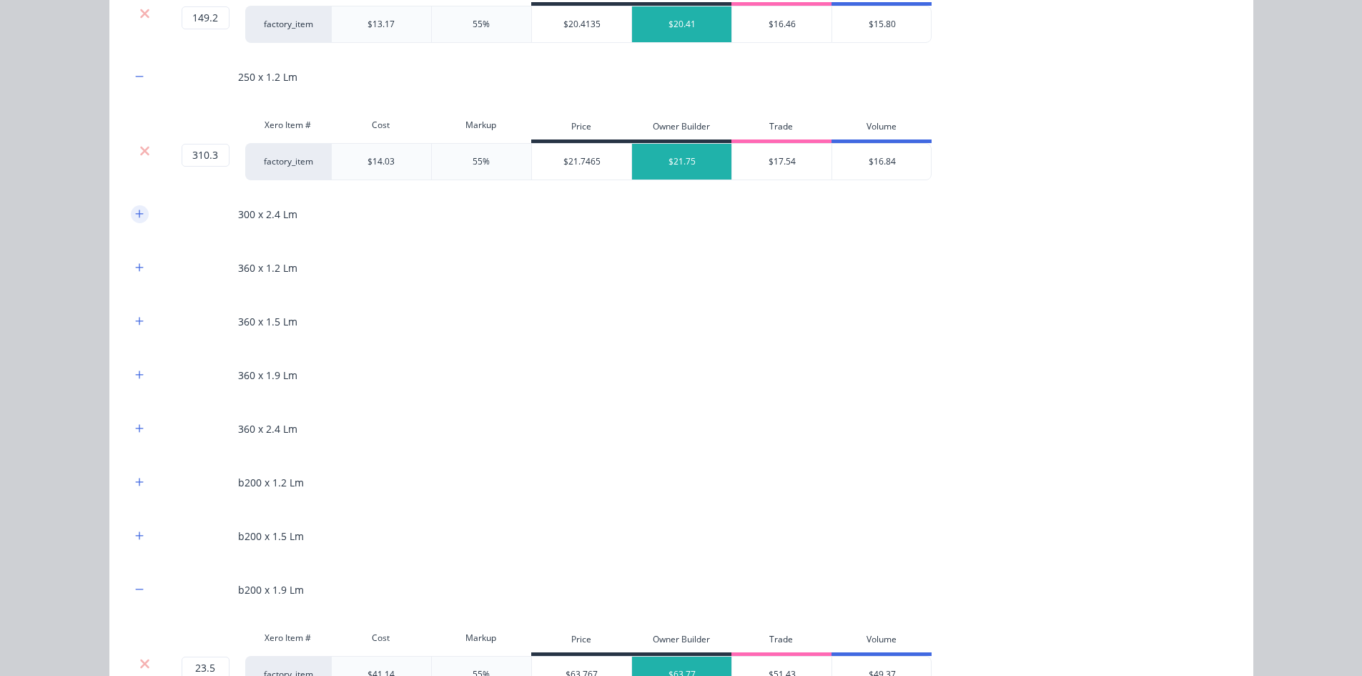
click at [135, 214] on icon "button" at bounding box center [139, 213] width 8 height 8
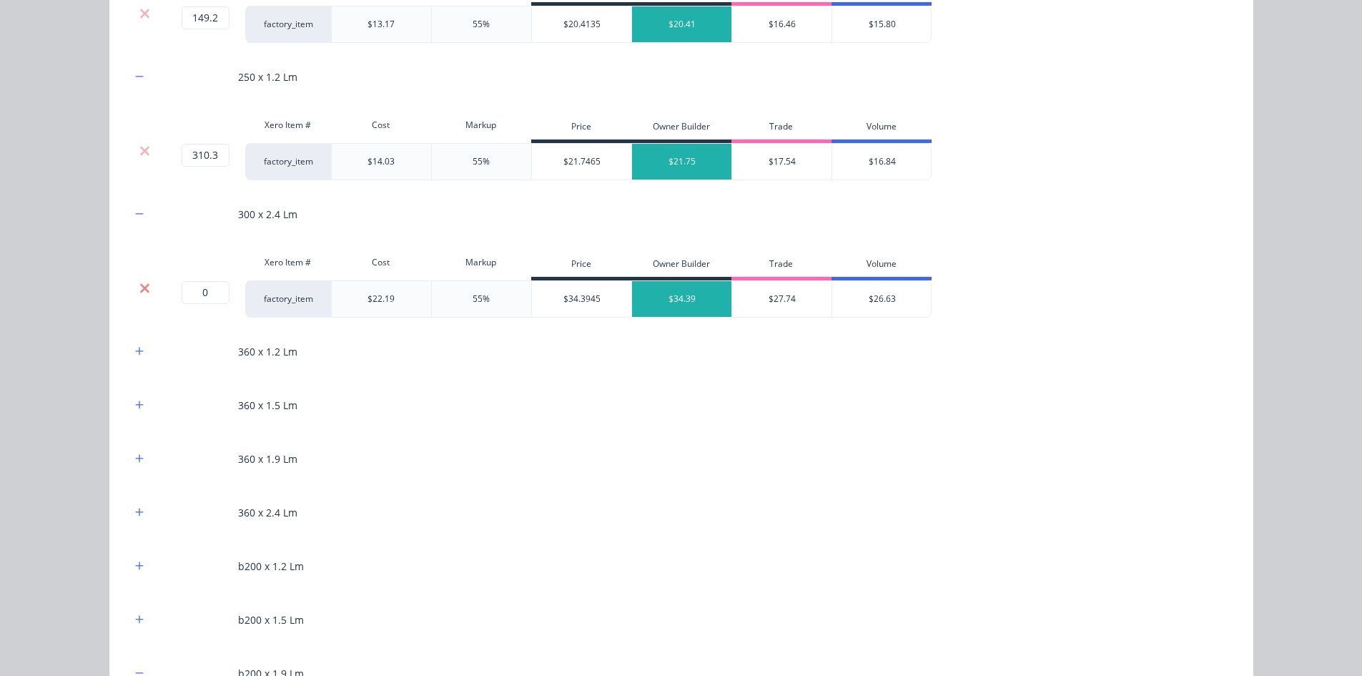
click at [139, 287] on icon at bounding box center [144, 288] width 11 height 14
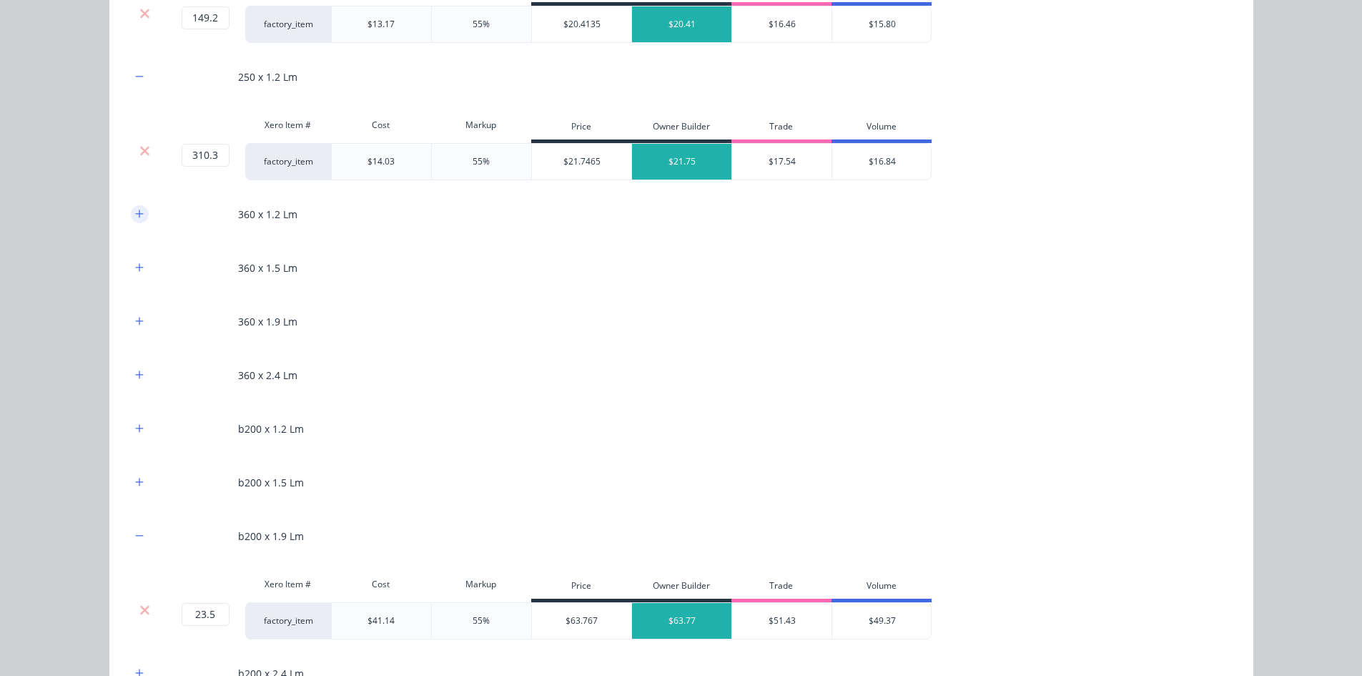
click at [131, 221] on button "button" at bounding box center [140, 214] width 18 height 18
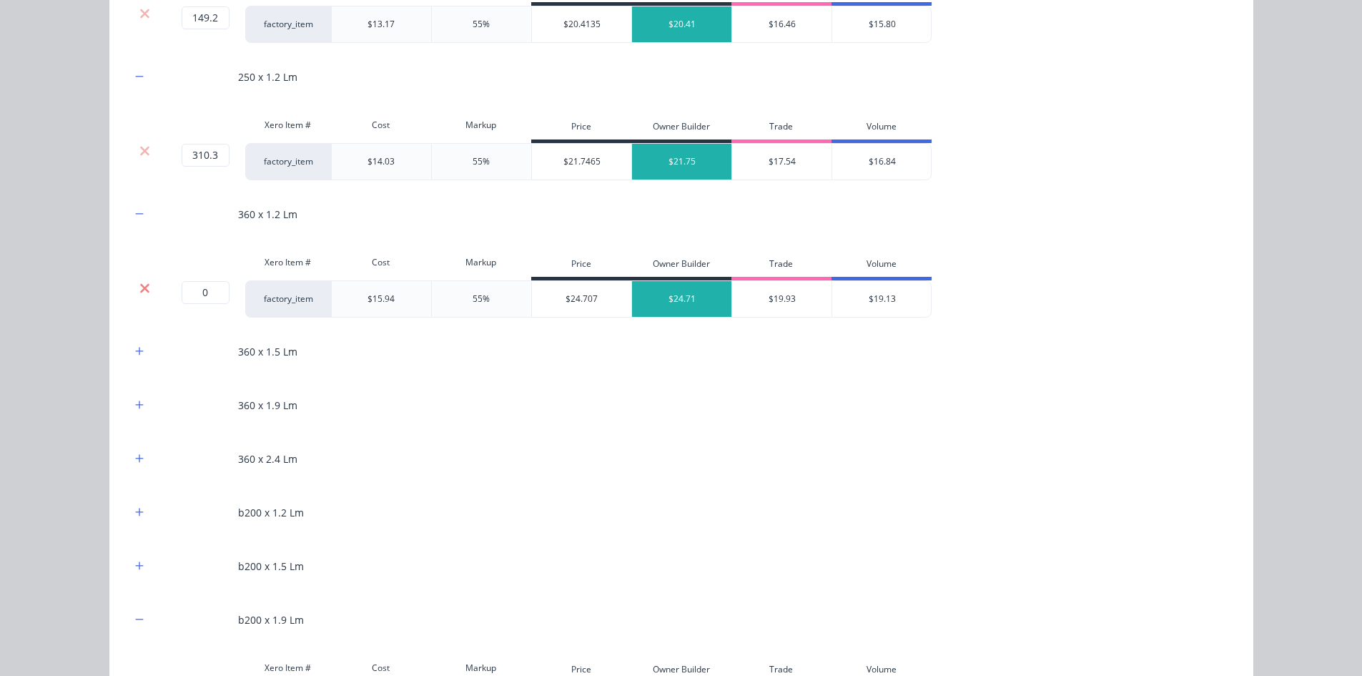
click at [142, 291] on icon at bounding box center [144, 287] width 9 height 9
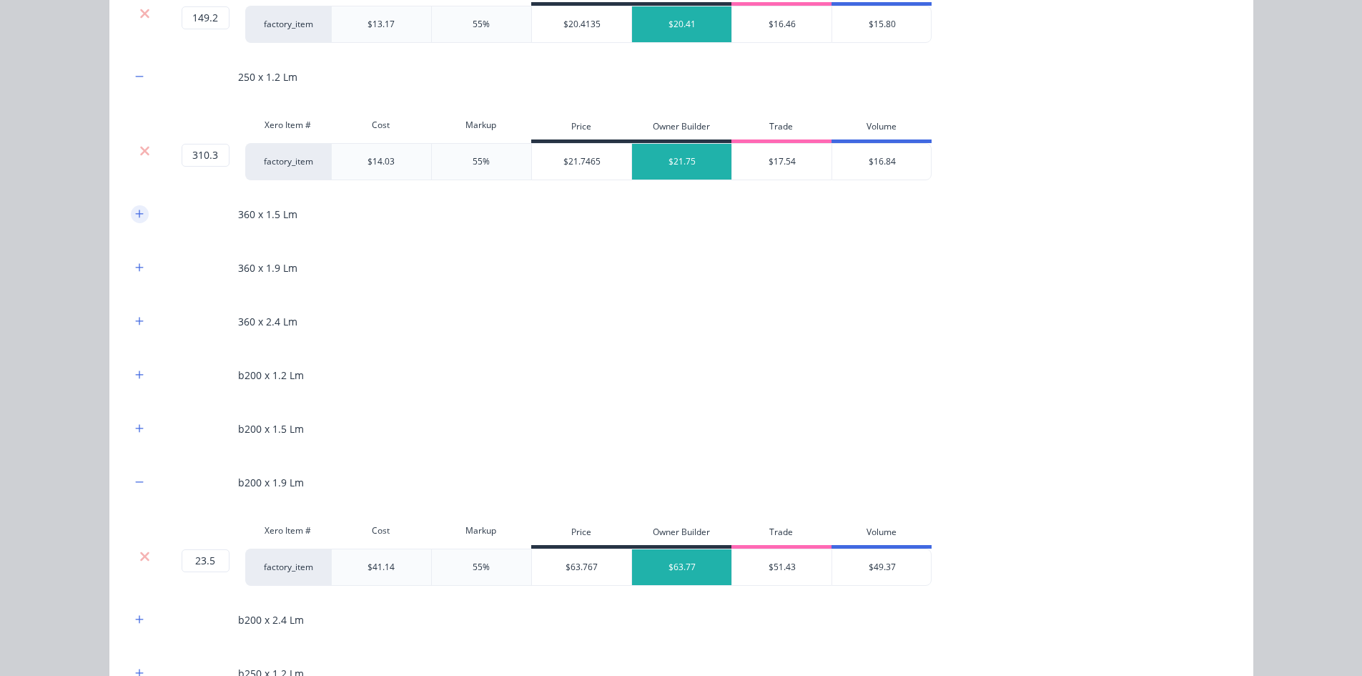
click at [135, 210] on icon "button" at bounding box center [139, 214] width 9 height 10
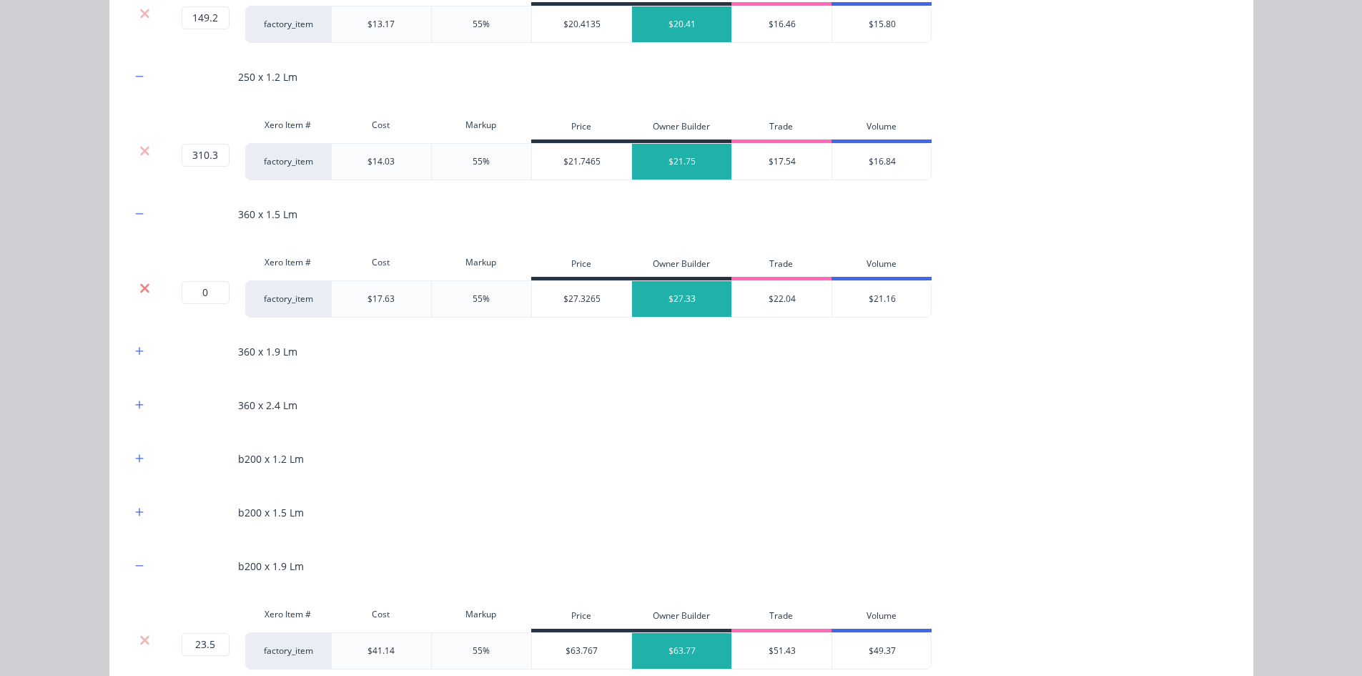
click at [142, 285] on icon at bounding box center [144, 287] width 9 height 9
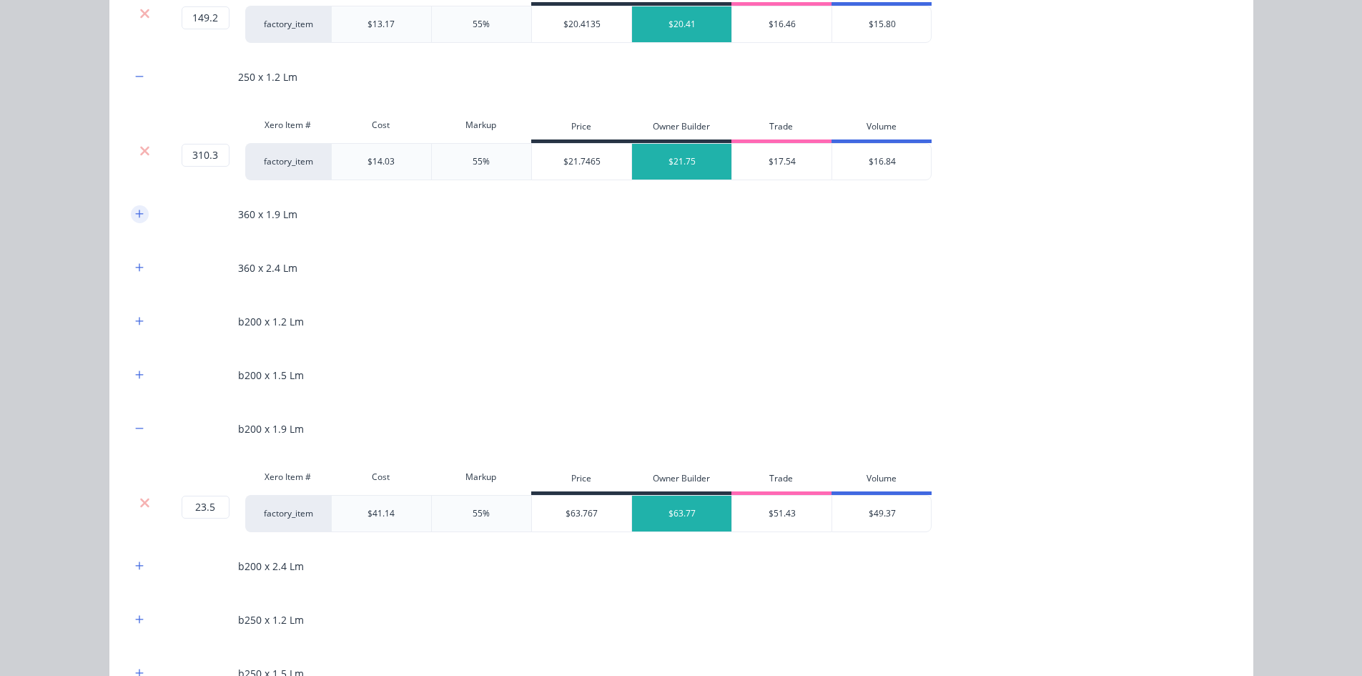
click at [135, 210] on icon "button" at bounding box center [139, 214] width 9 height 10
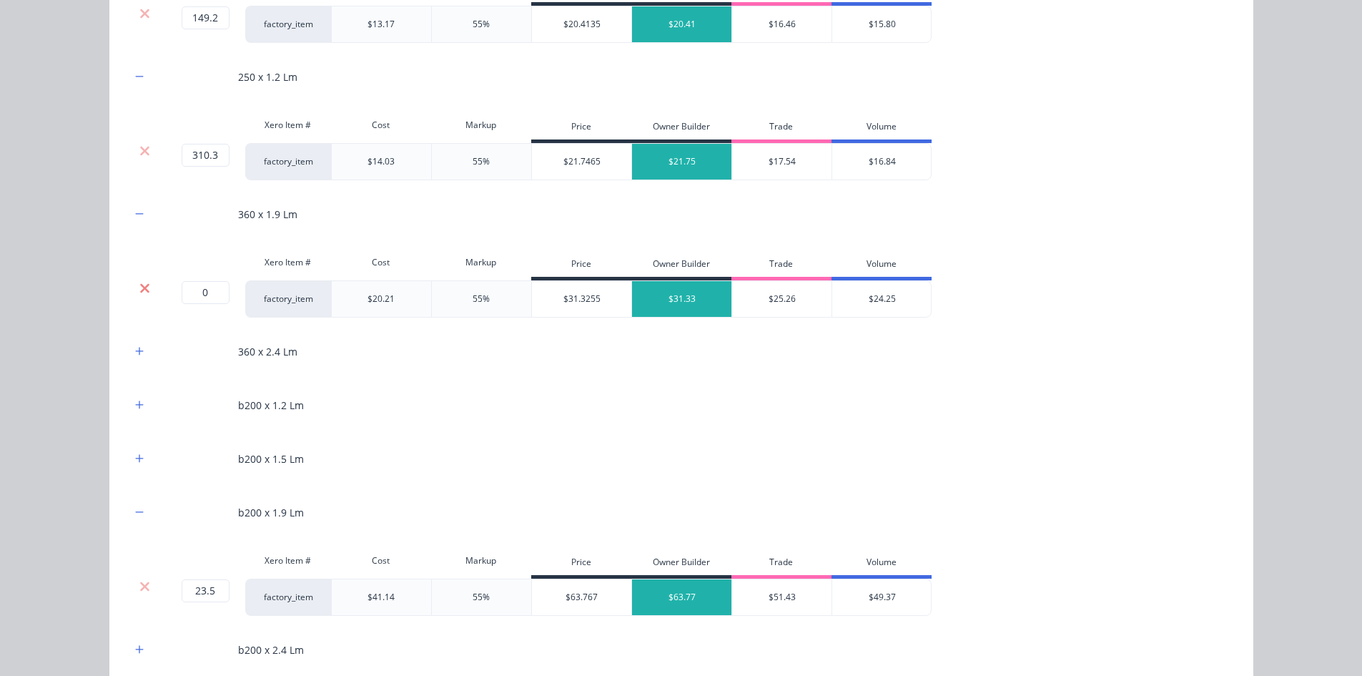
click at [139, 295] on icon at bounding box center [144, 288] width 11 height 14
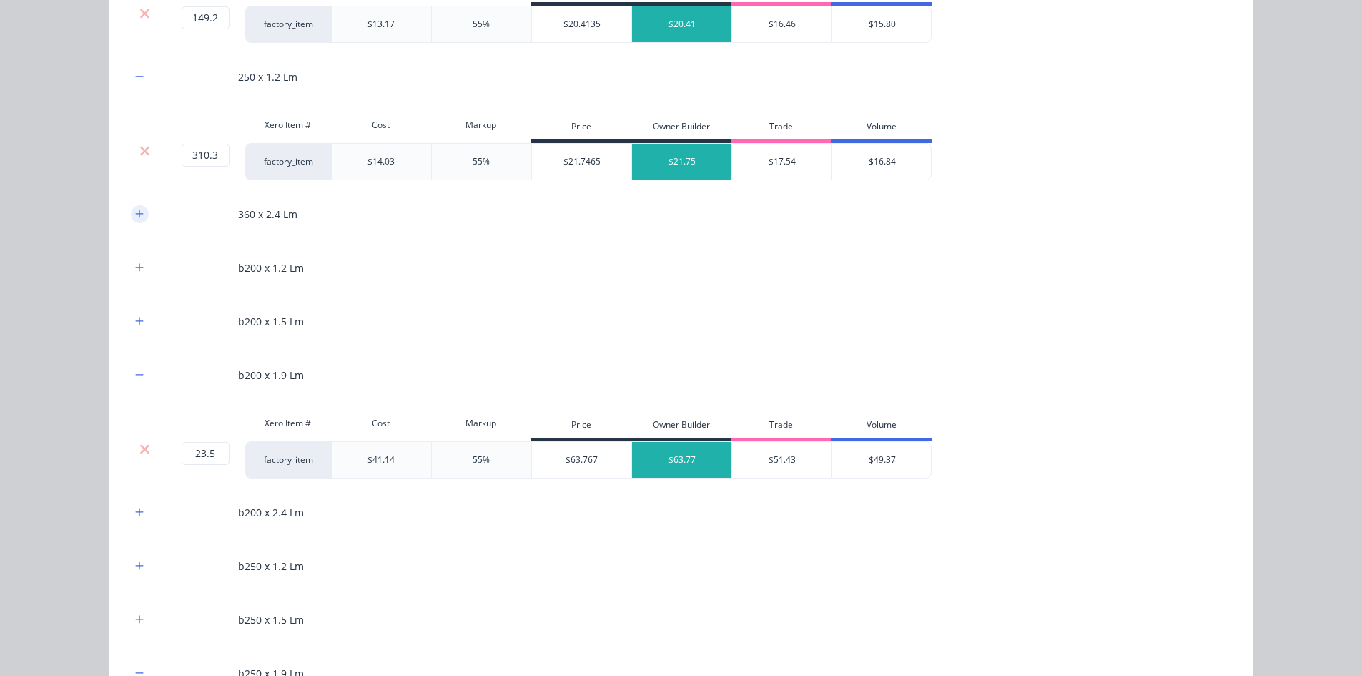
click at [135, 215] on icon "button" at bounding box center [139, 214] width 9 height 10
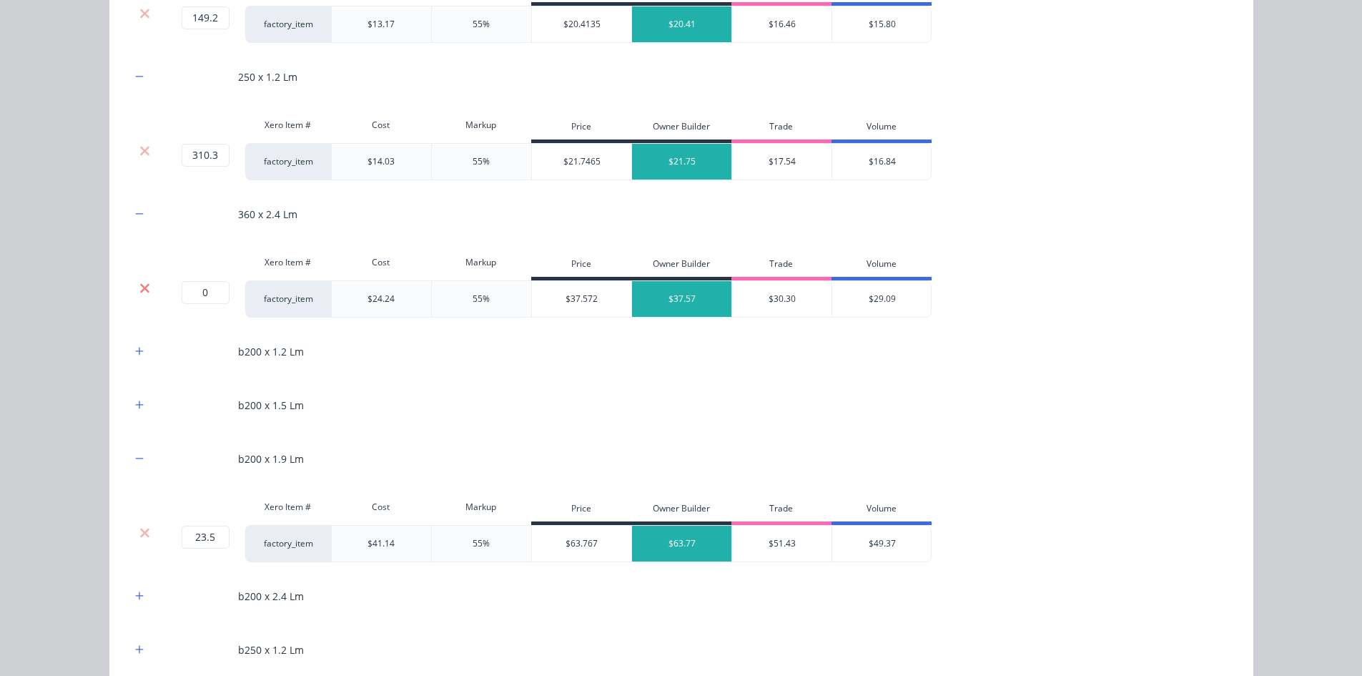
click at [141, 295] on icon at bounding box center [144, 288] width 11 height 14
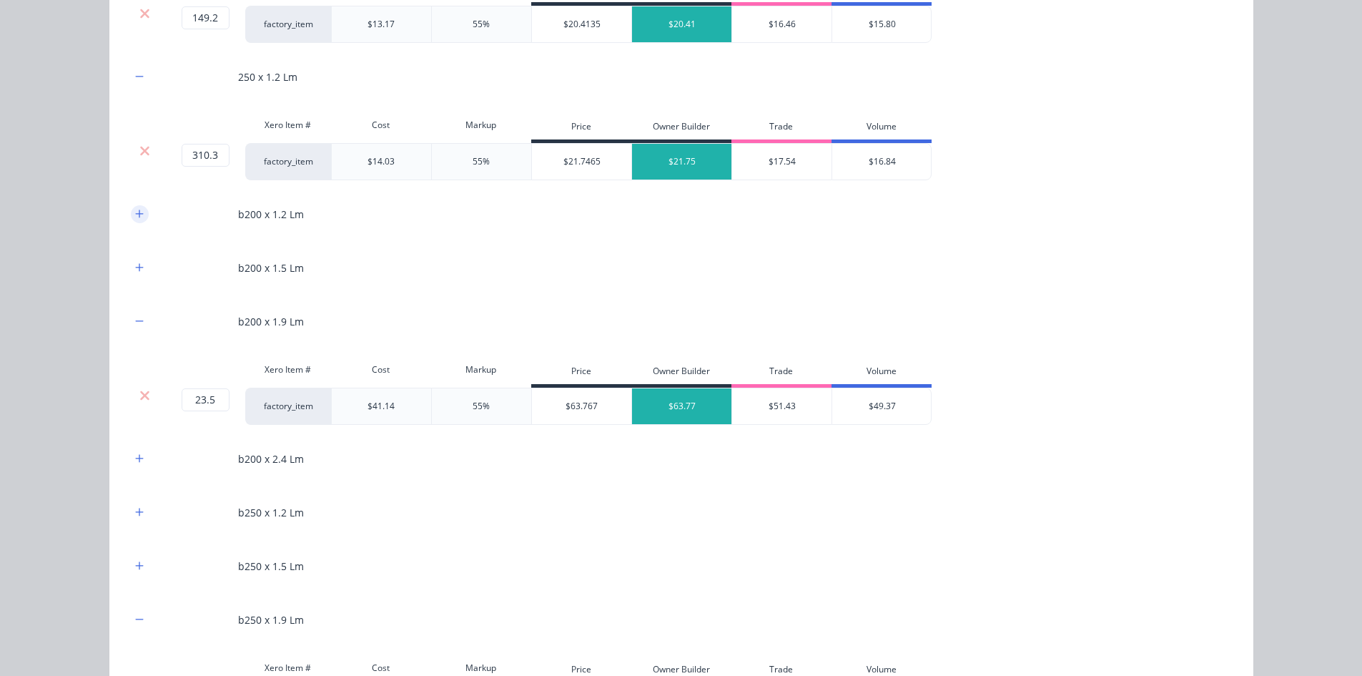
click at [131, 220] on button "button" at bounding box center [140, 214] width 18 height 18
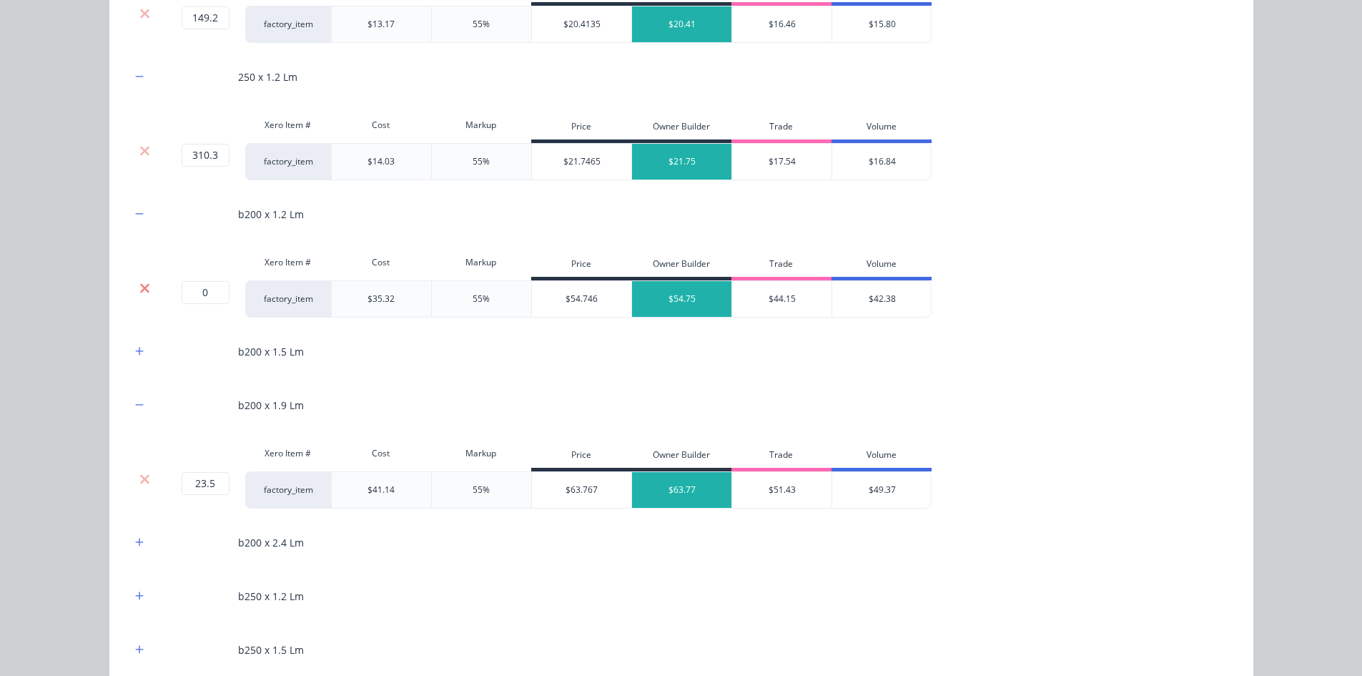
click at [139, 283] on icon at bounding box center [144, 288] width 11 height 14
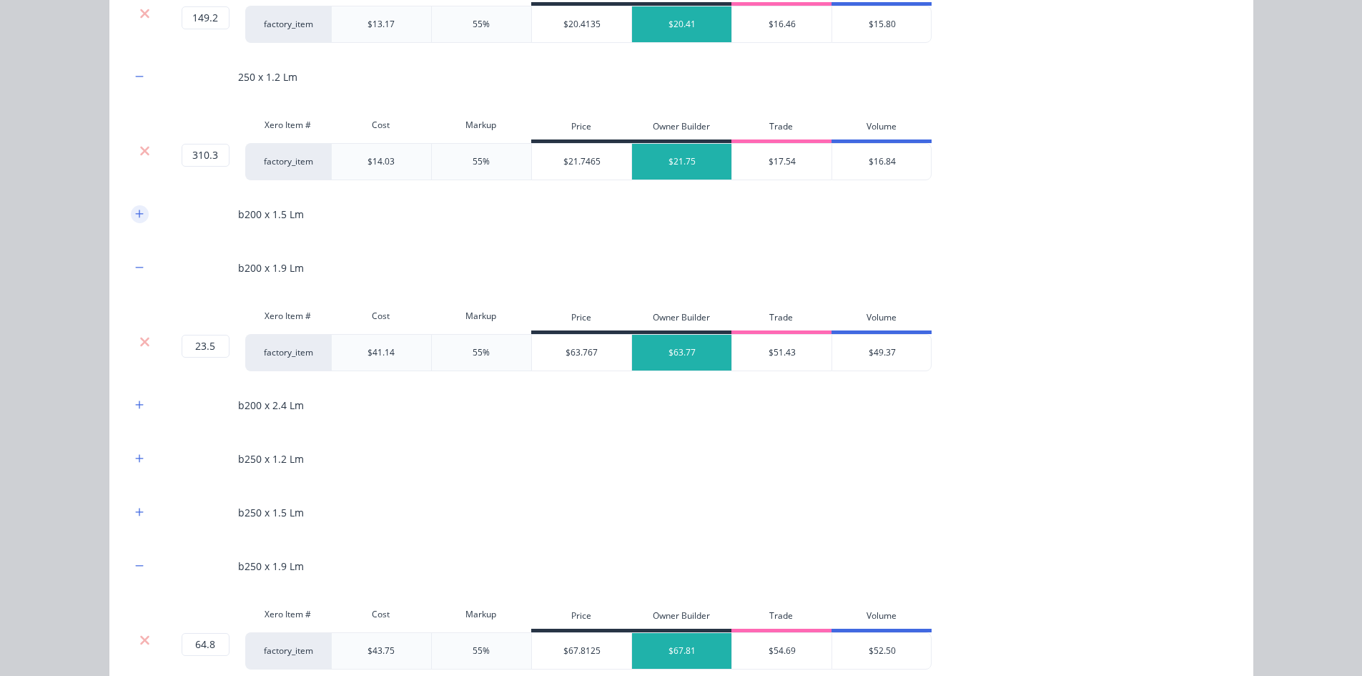
click at [135, 215] on icon "button" at bounding box center [139, 214] width 9 height 10
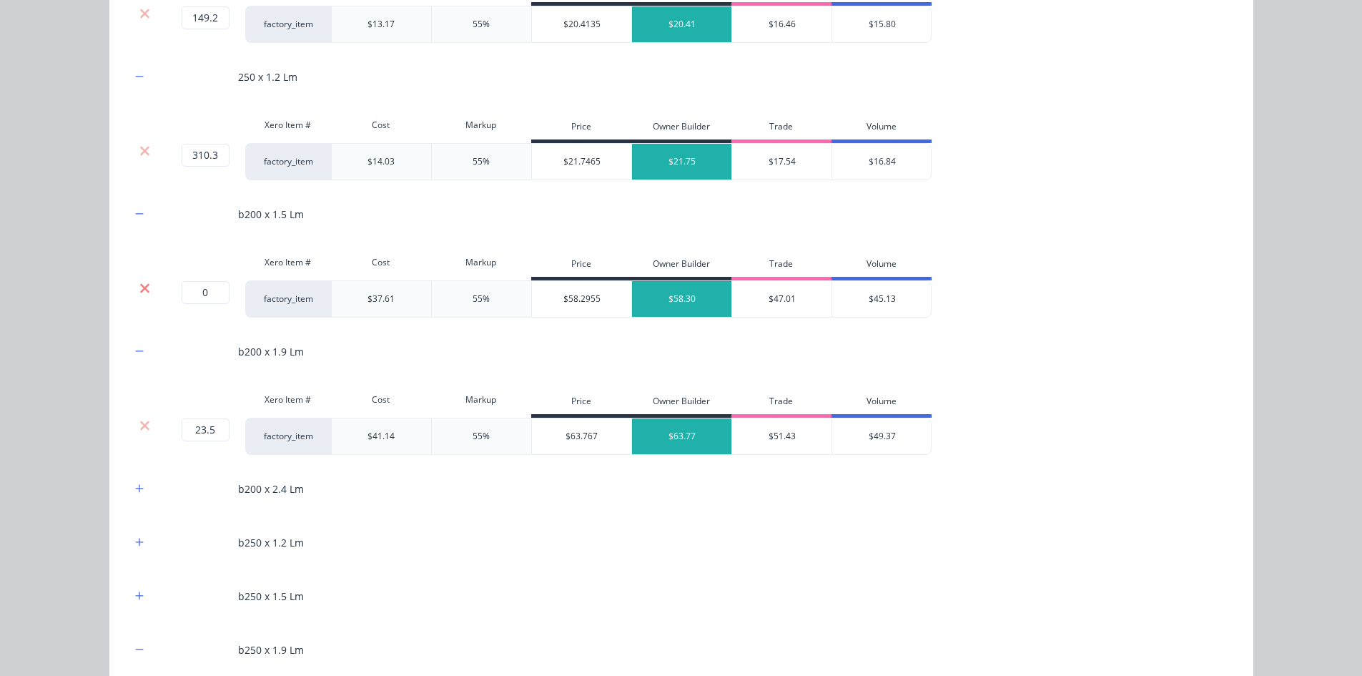
click at [140, 286] on icon at bounding box center [144, 287] width 9 height 9
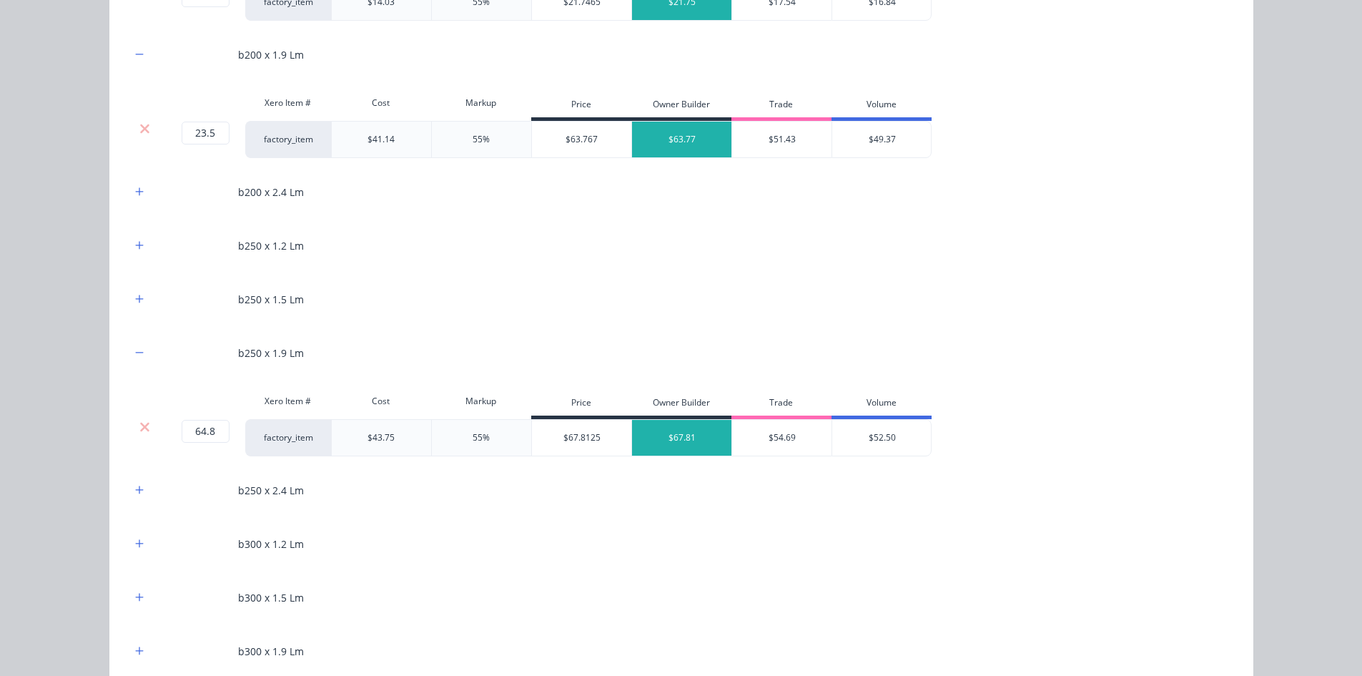
scroll to position [1287, 0]
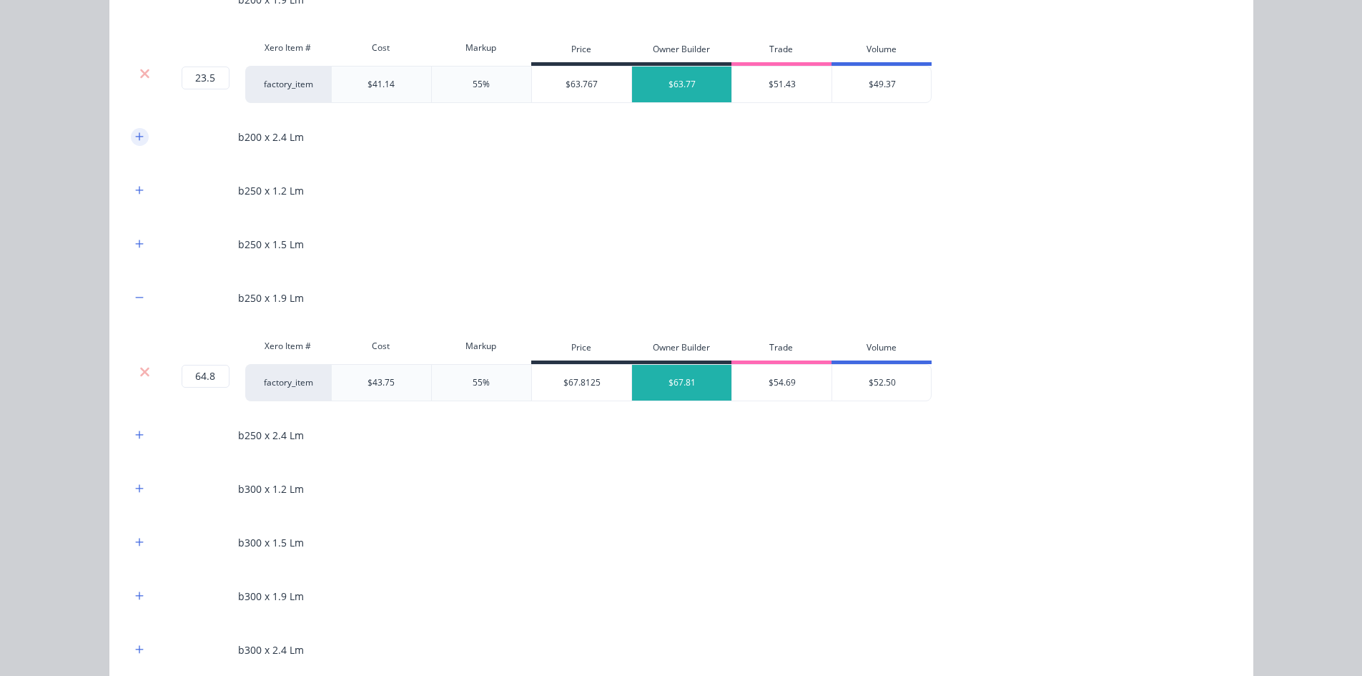
click at [136, 139] on icon "button" at bounding box center [139, 137] width 9 height 10
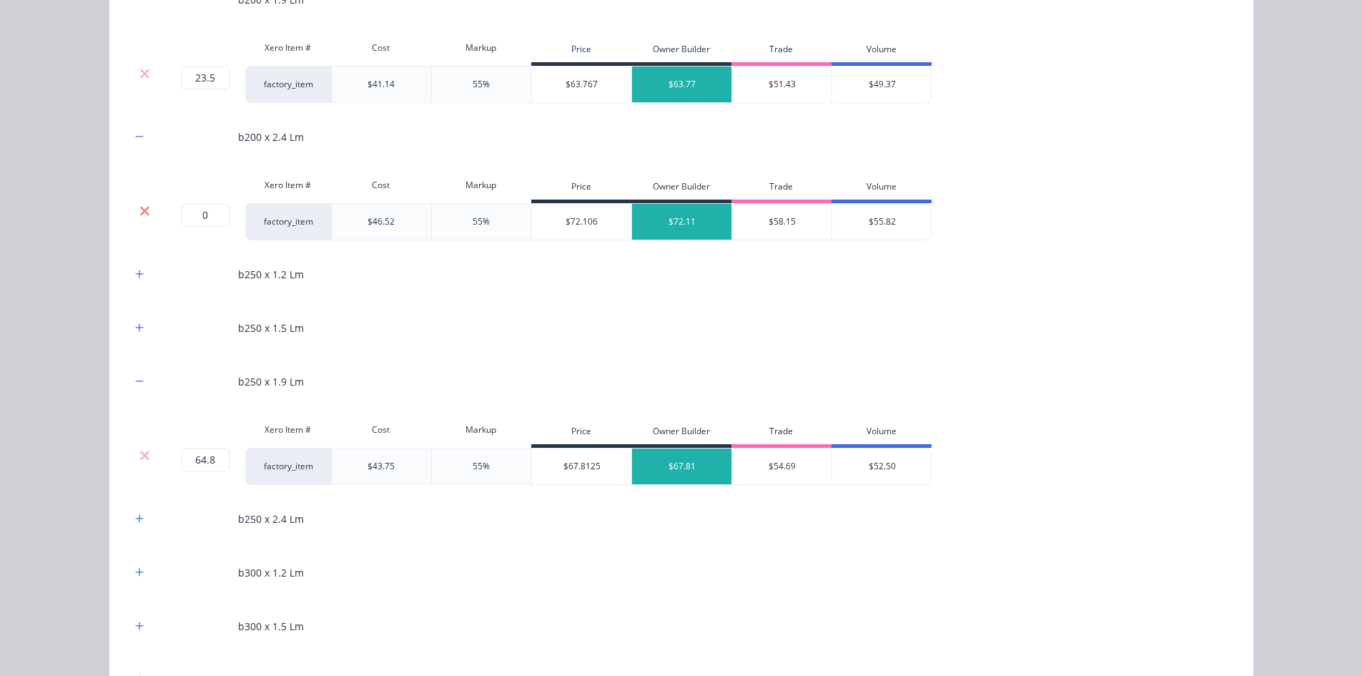
click at [139, 206] on icon at bounding box center [144, 211] width 11 height 14
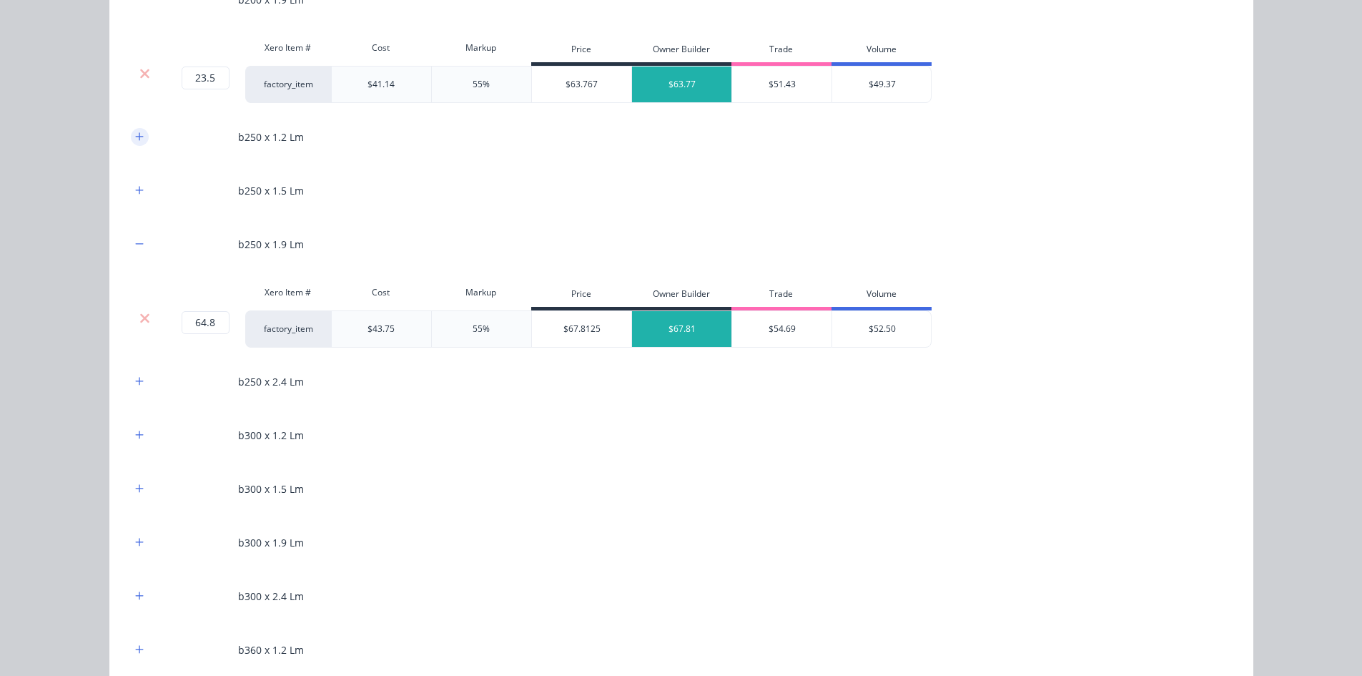
click at [134, 145] on button "button" at bounding box center [140, 137] width 18 height 18
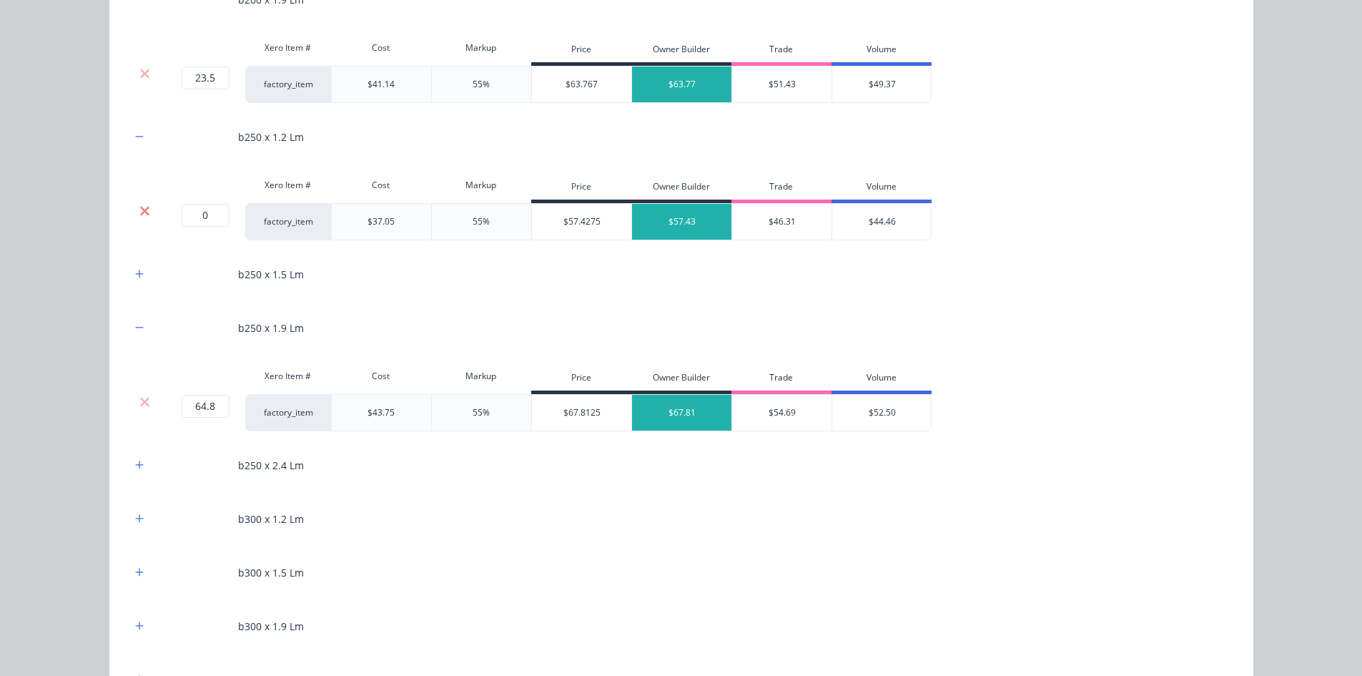
click at [139, 213] on icon at bounding box center [144, 211] width 11 height 14
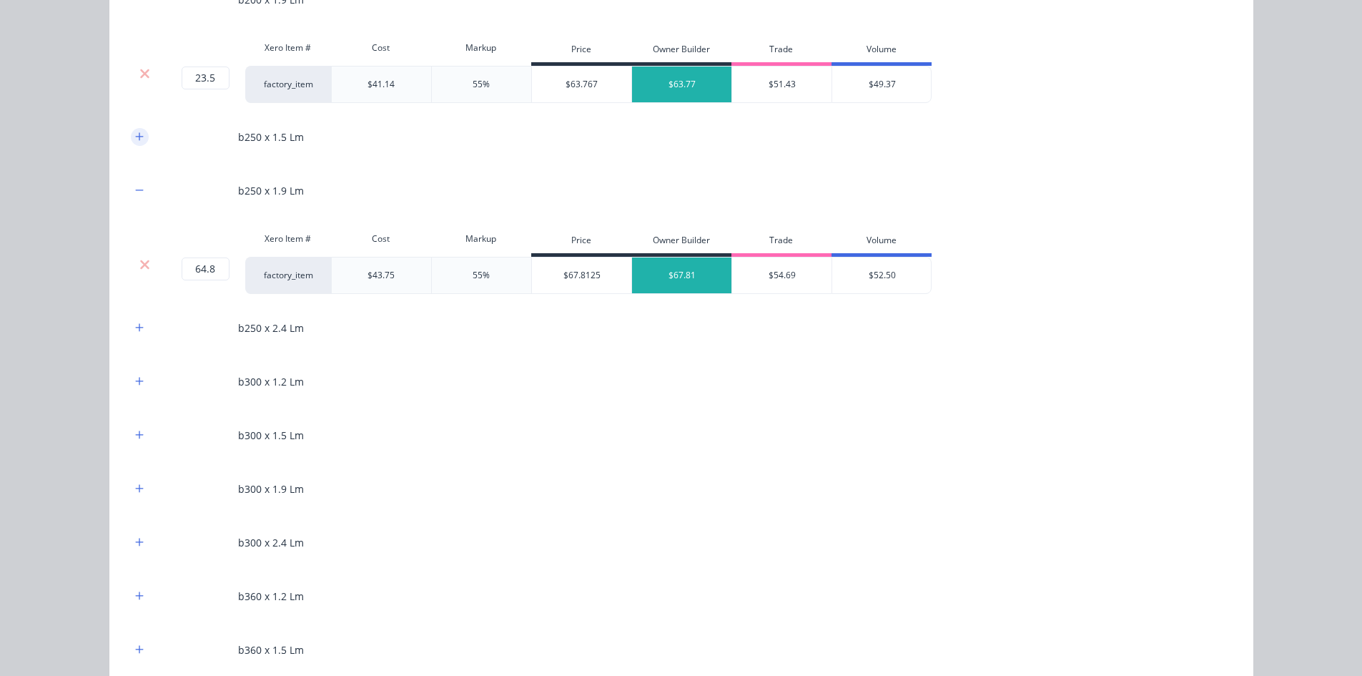
click at [135, 141] on icon "button" at bounding box center [139, 137] width 9 height 10
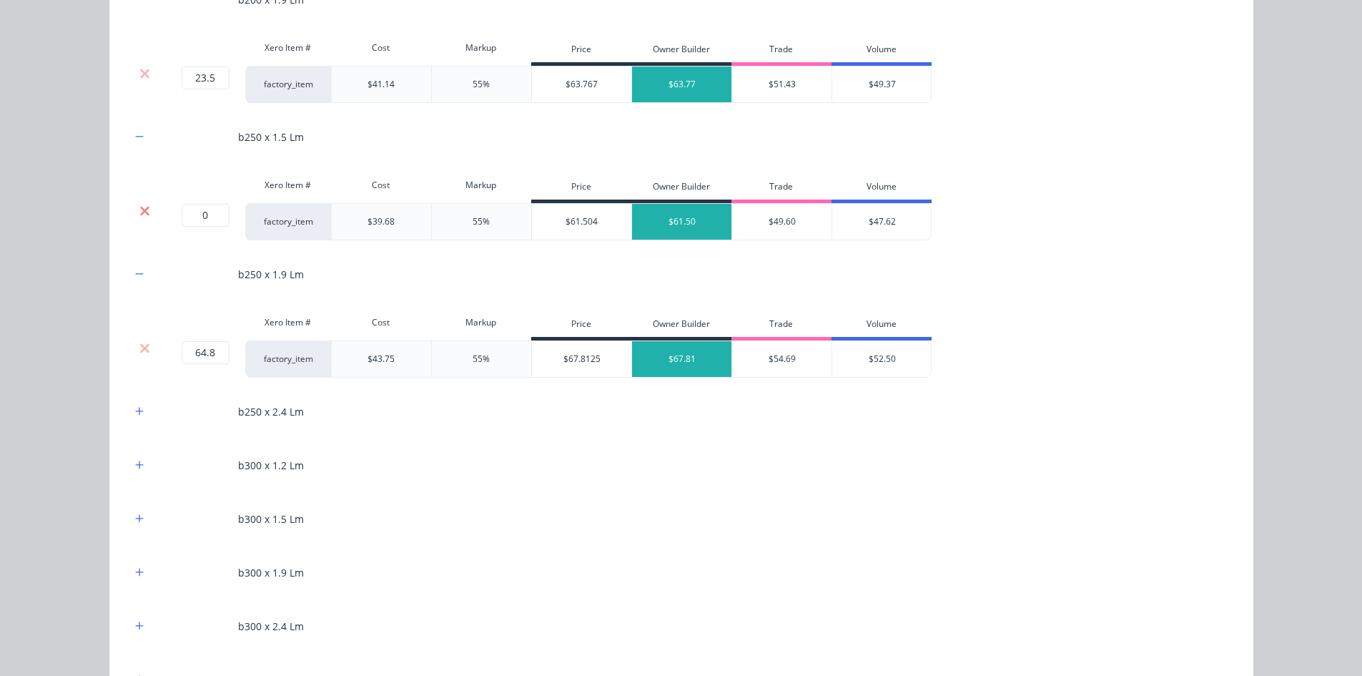
click at [142, 212] on icon at bounding box center [144, 210] width 9 height 9
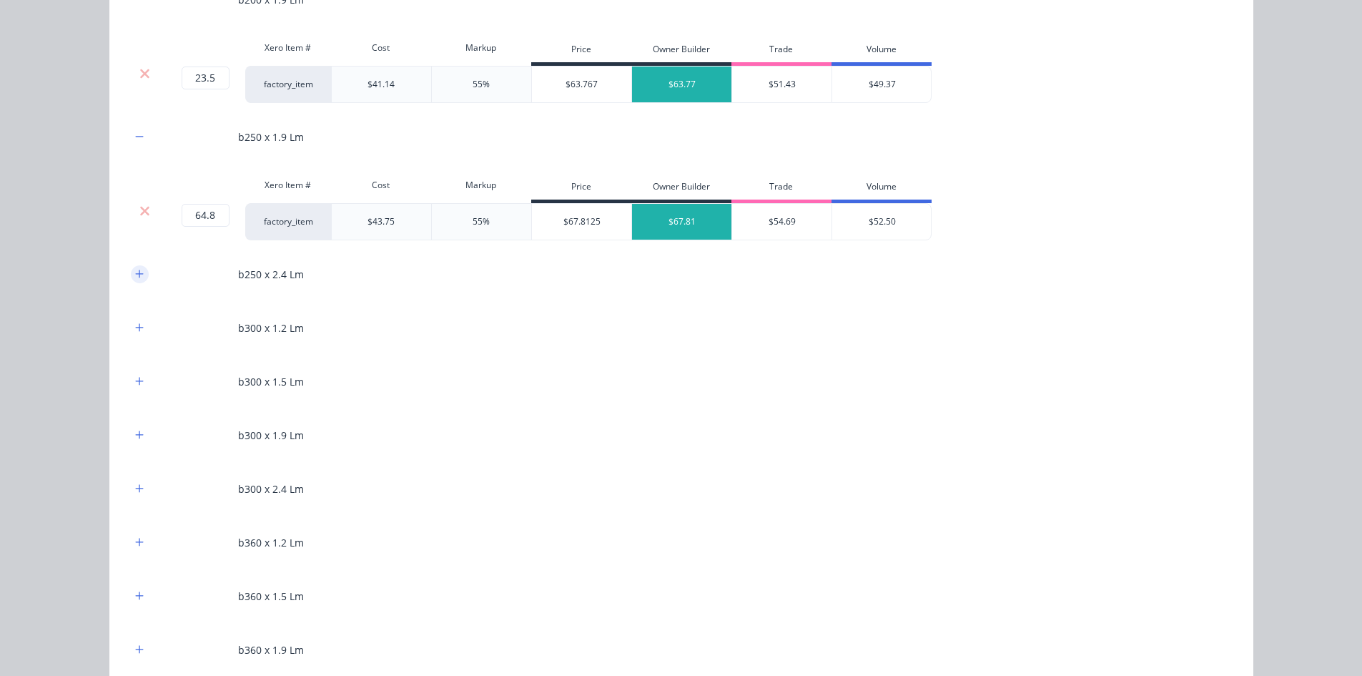
click at [136, 269] on icon "button" at bounding box center [139, 274] width 9 height 10
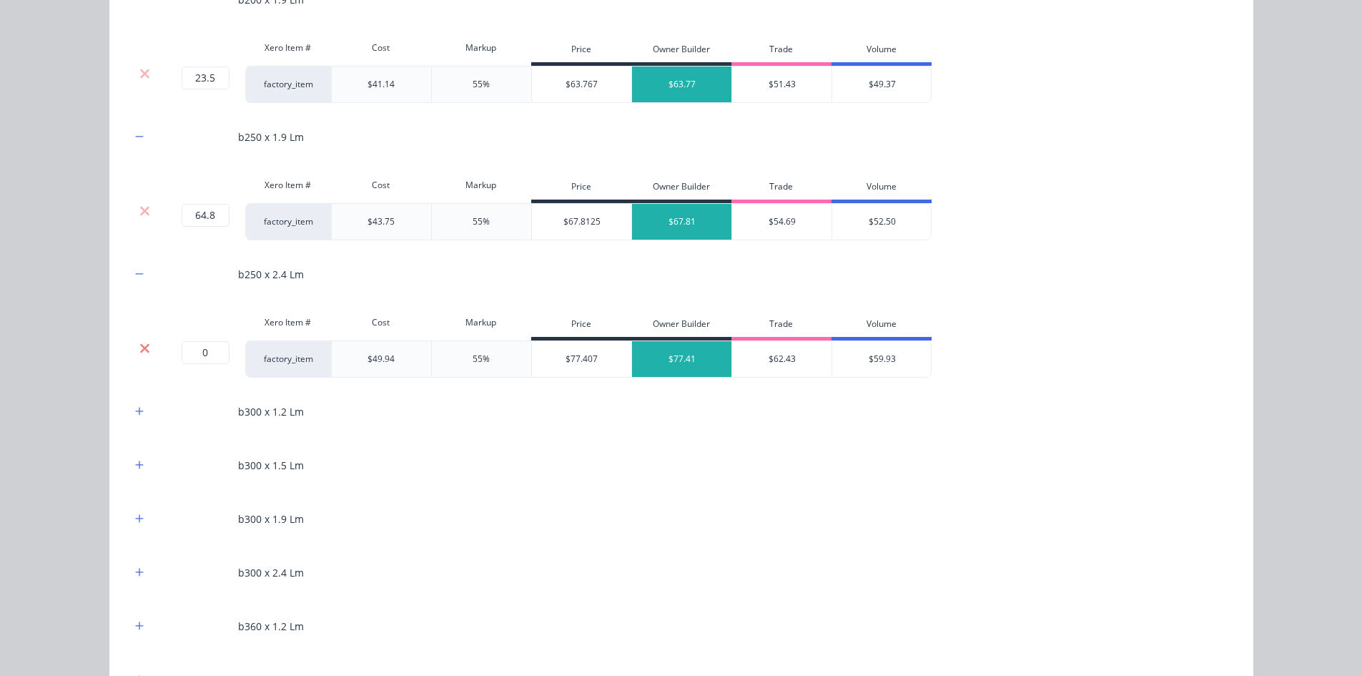
click at [142, 345] on icon at bounding box center [144, 347] width 9 height 9
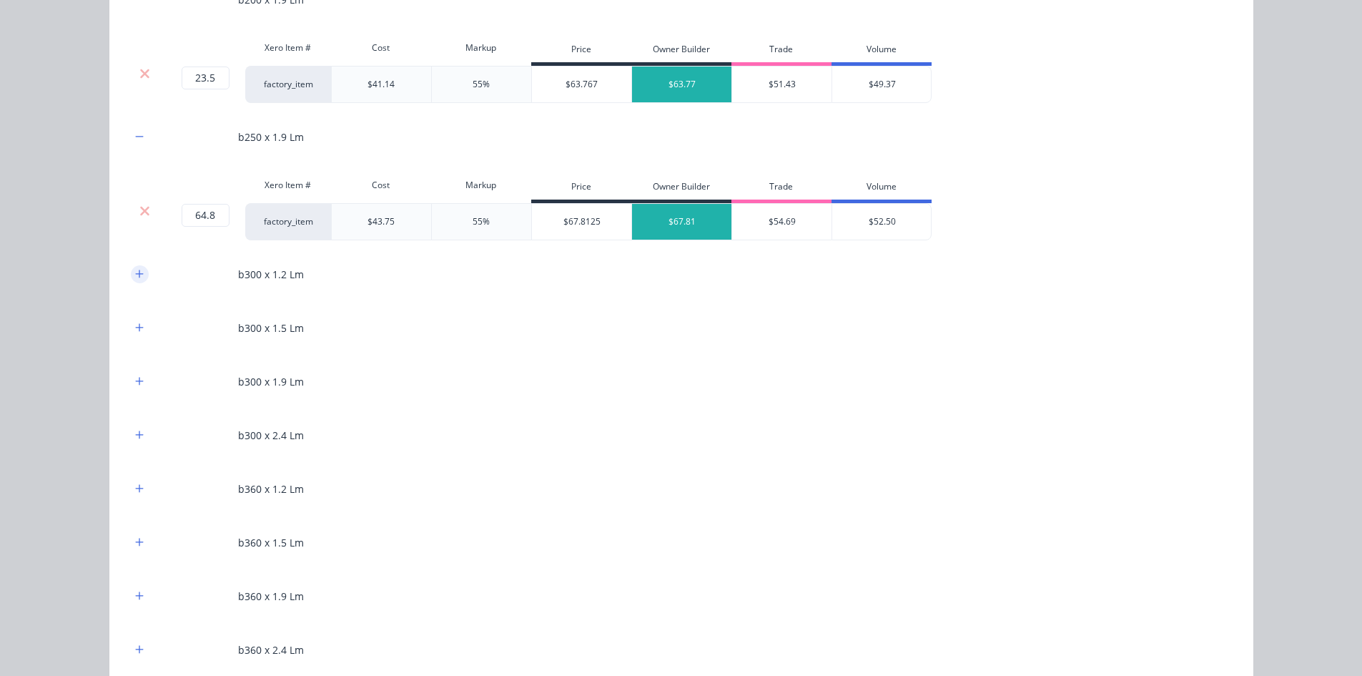
click at [135, 276] on icon "button" at bounding box center [139, 274] width 9 height 10
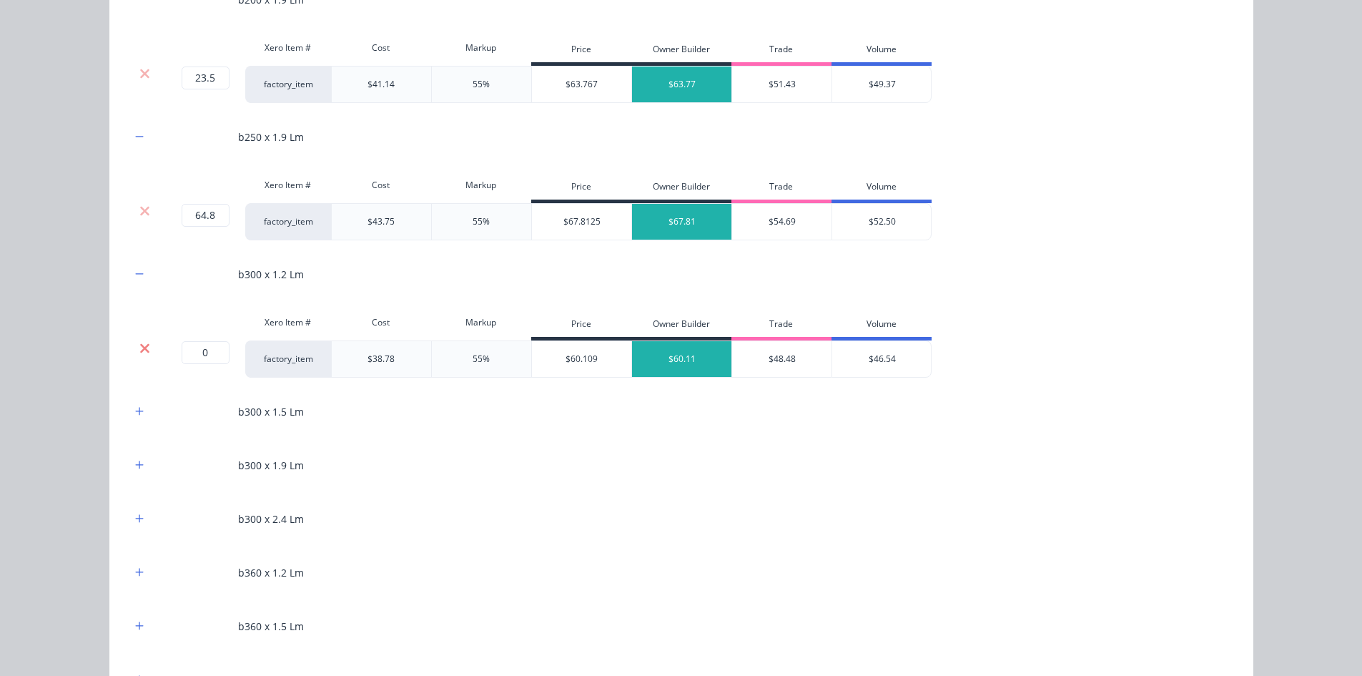
click at [143, 342] on icon at bounding box center [144, 348] width 11 height 14
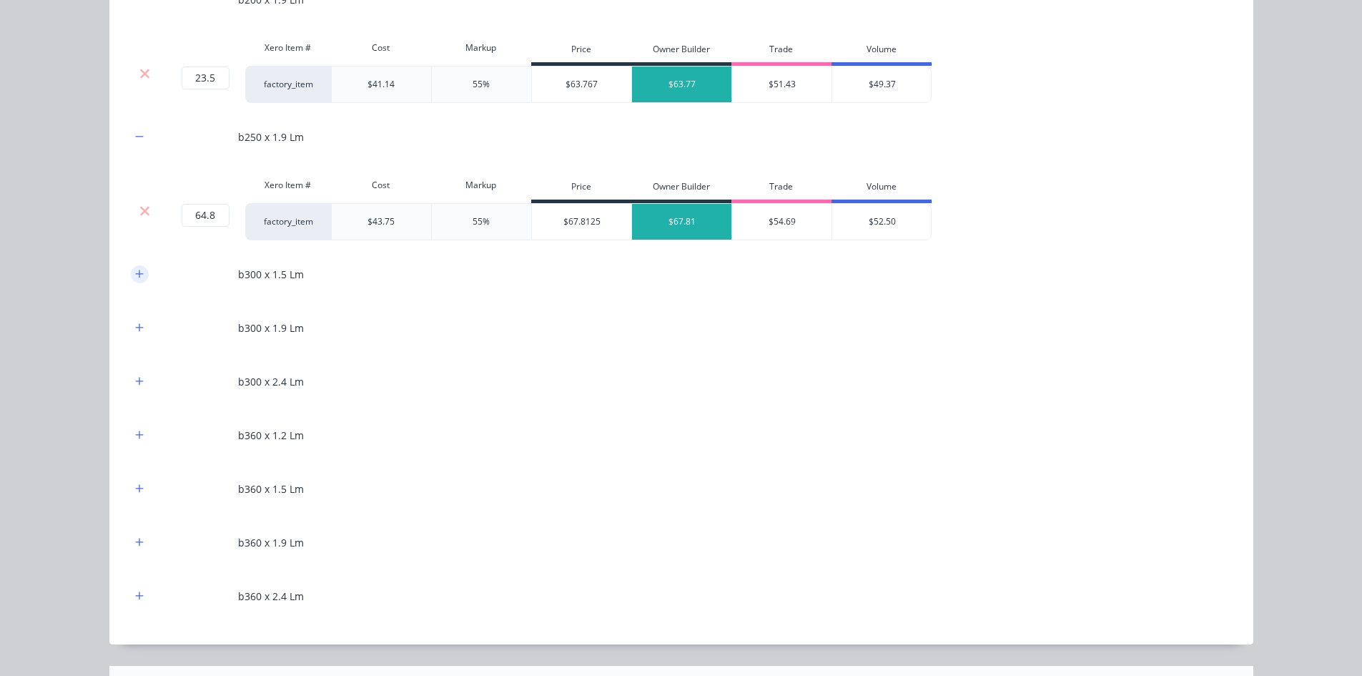
click at [135, 276] on icon "button" at bounding box center [139, 274] width 9 height 10
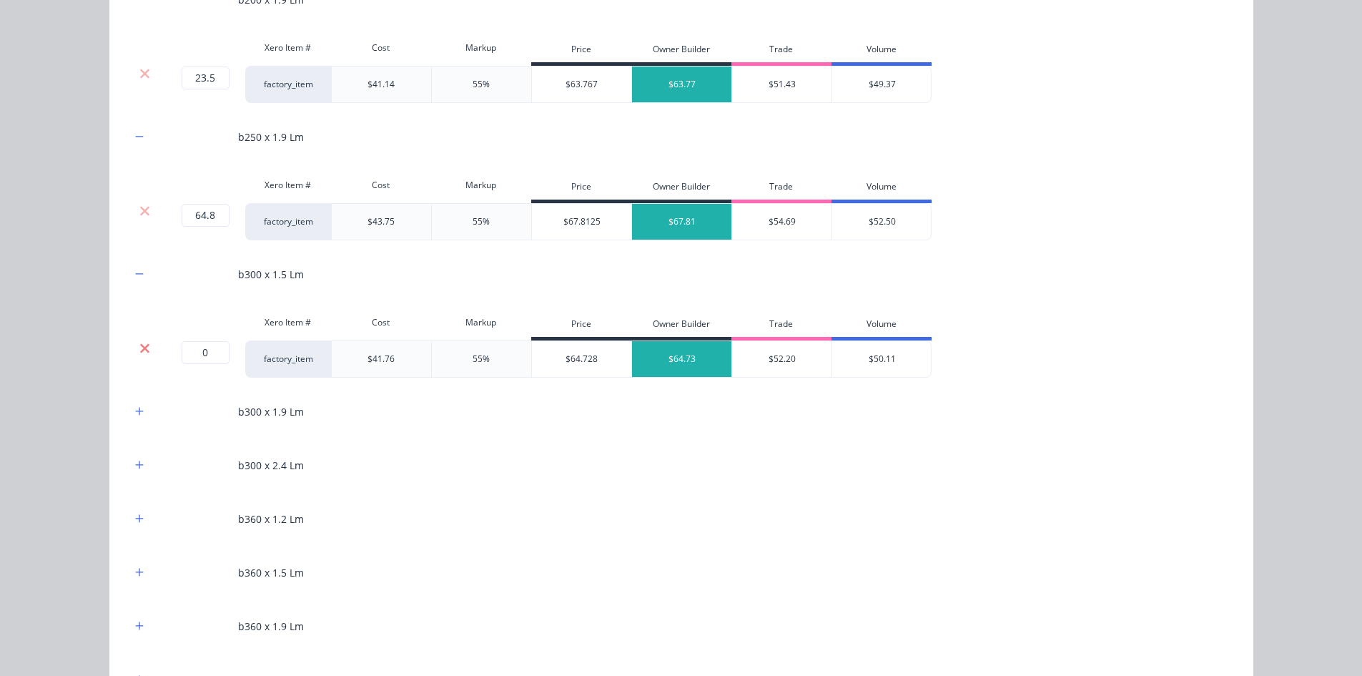
click at [140, 345] on icon at bounding box center [144, 348] width 11 height 14
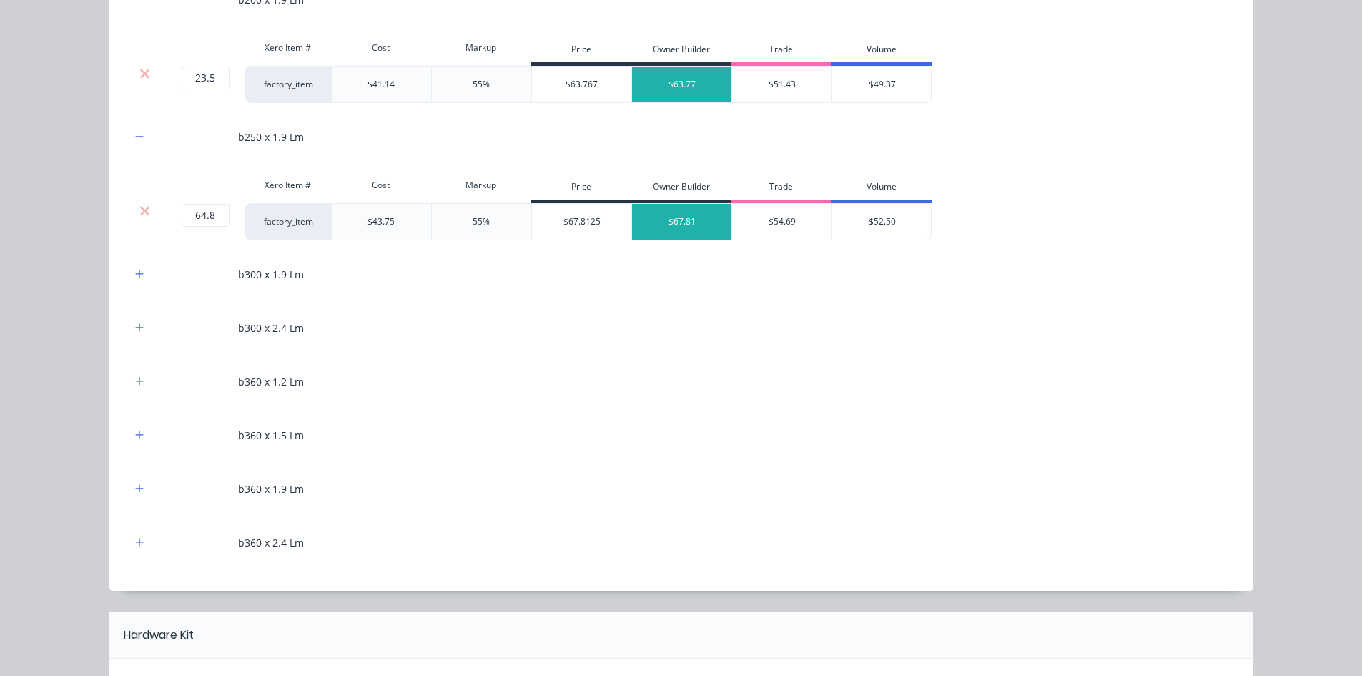
click at [136, 260] on div "b300 x 1.9 Lm" at bounding box center [681, 274] width 1101 height 39
click at [136, 271] on icon "button" at bounding box center [139, 274] width 9 height 10
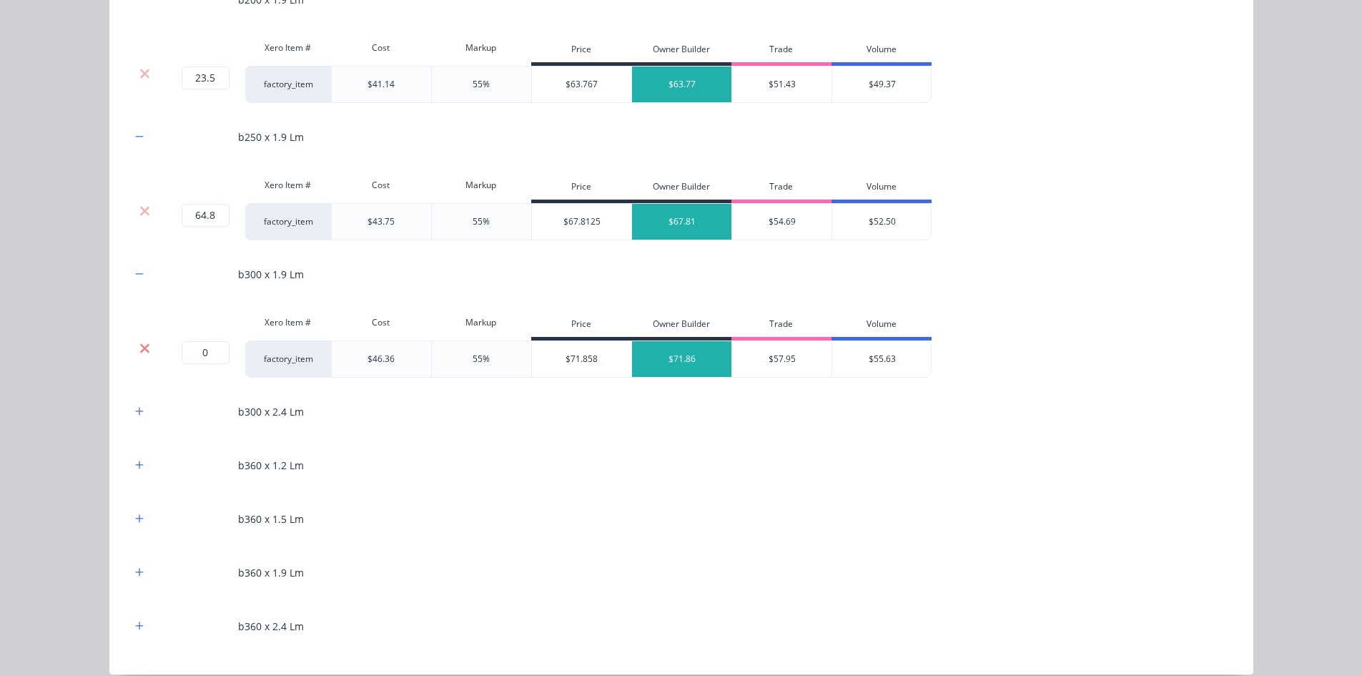
click at [139, 346] on icon at bounding box center [144, 348] width 11 height 14
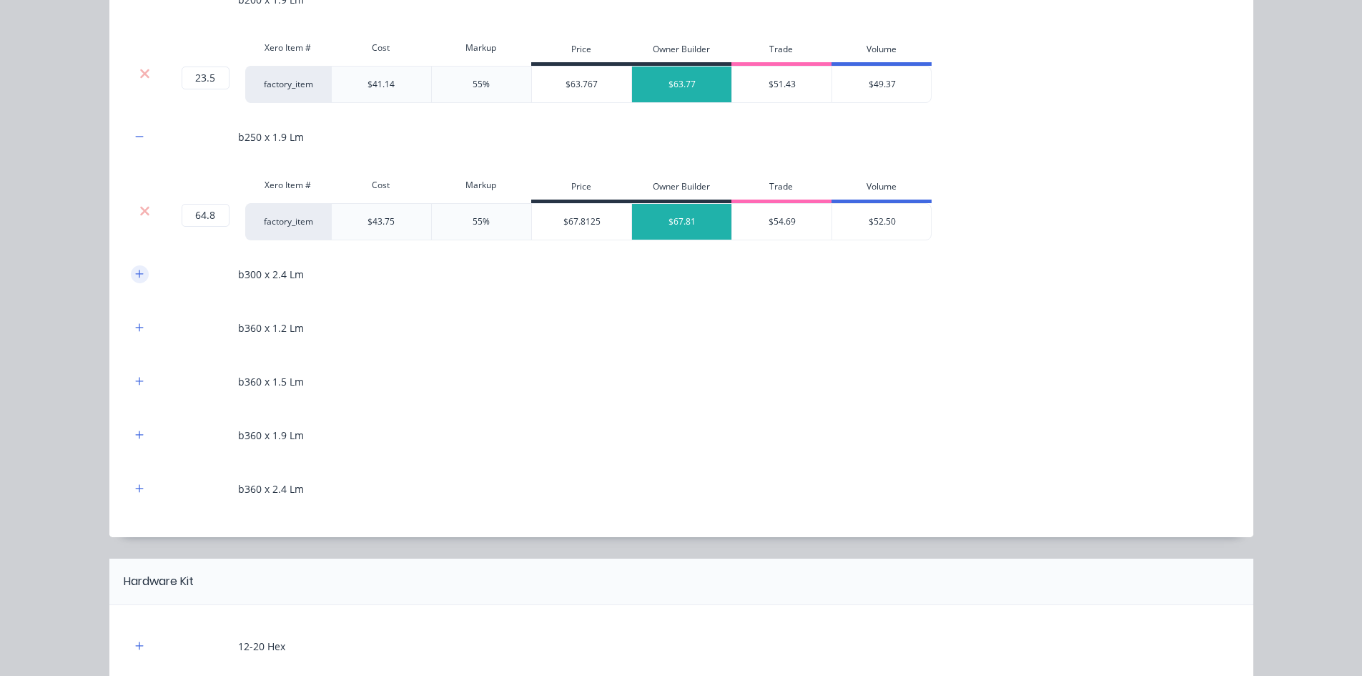
click at [135, 274] on icon "button" at bounding box center [139, 274] width 8 height 8
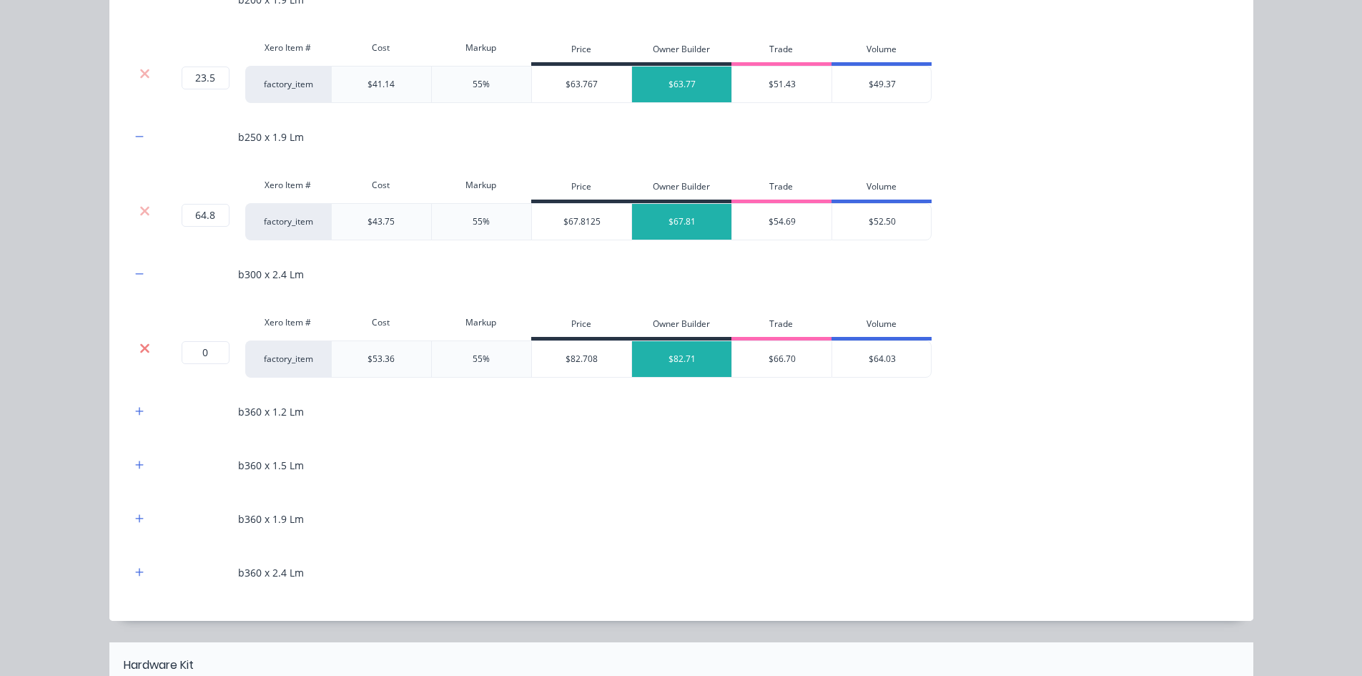
click at [139, 352] on icon at bounding box center [144, 348] width 11 height 14
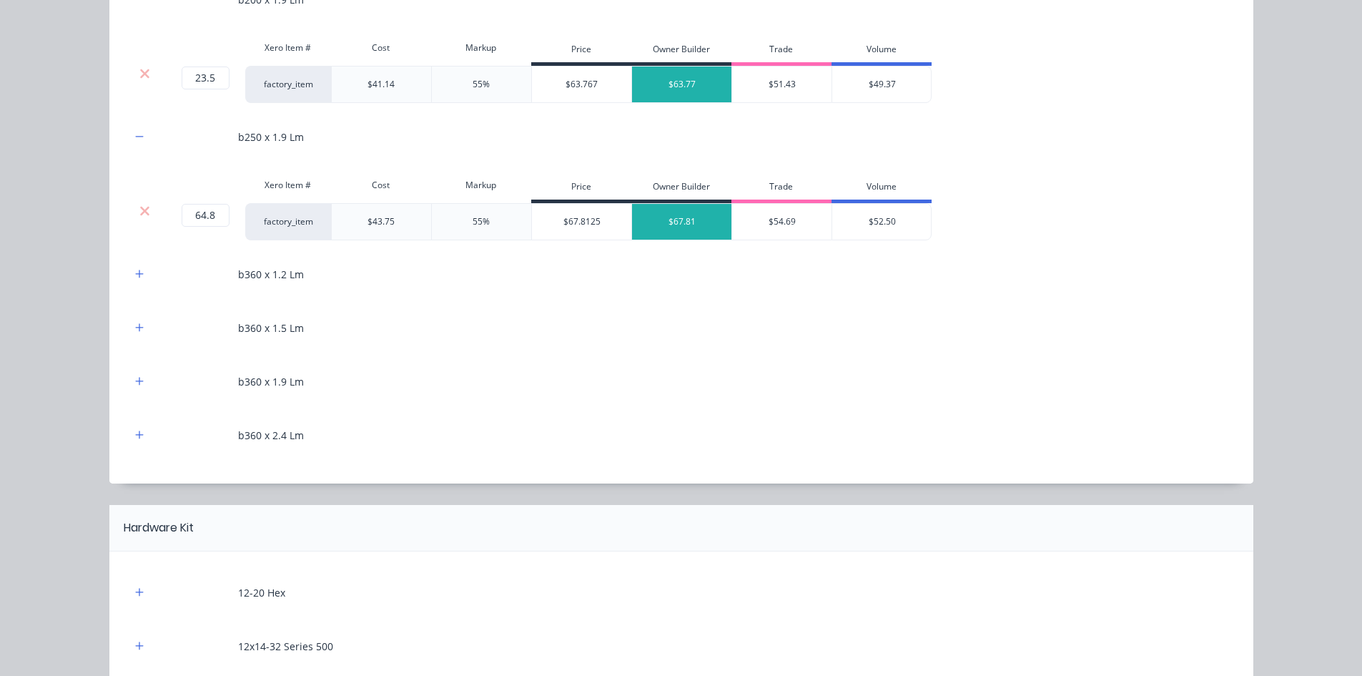
click at [135, 285] on div "b360 x 1.2 Lm" at bounding box center [681, 274] width 1101 height 39
click at [135, 278] on icon "button" at bounding box center [139, 274] width 9 height 10
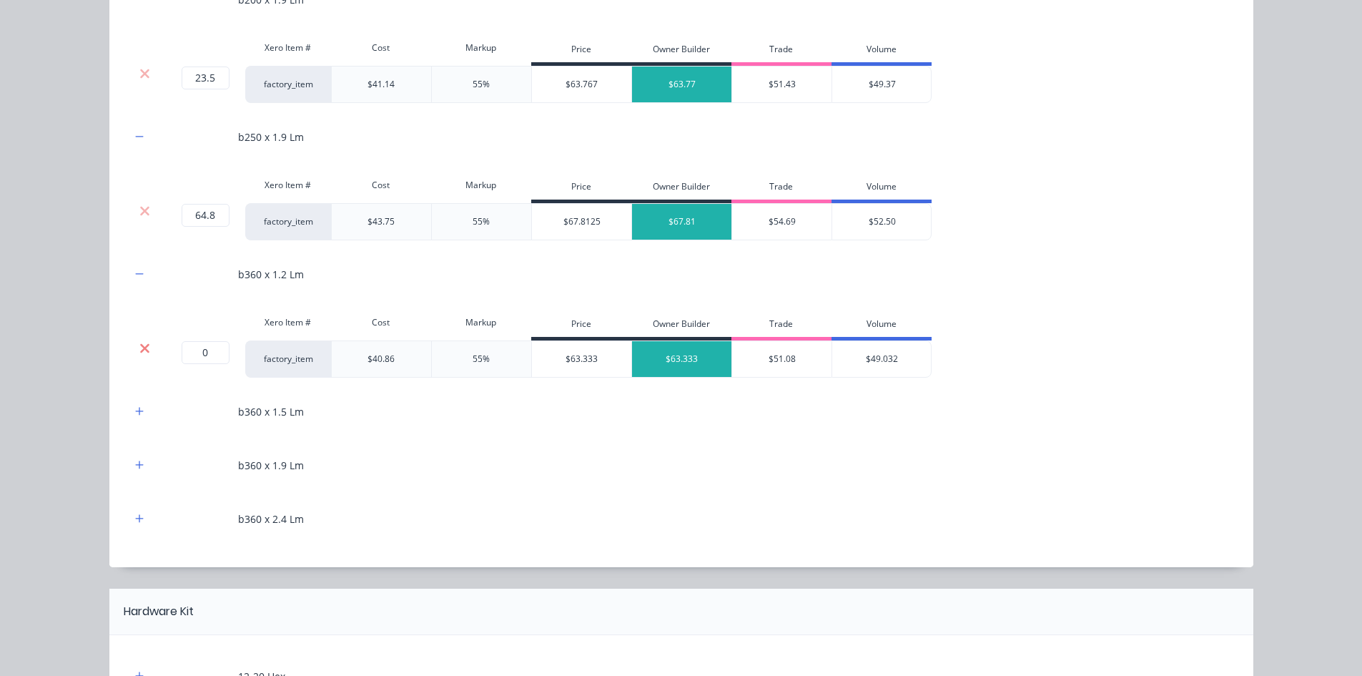
click at [144, 342] on icon at bounding box center [144, 348] width 11 height 14
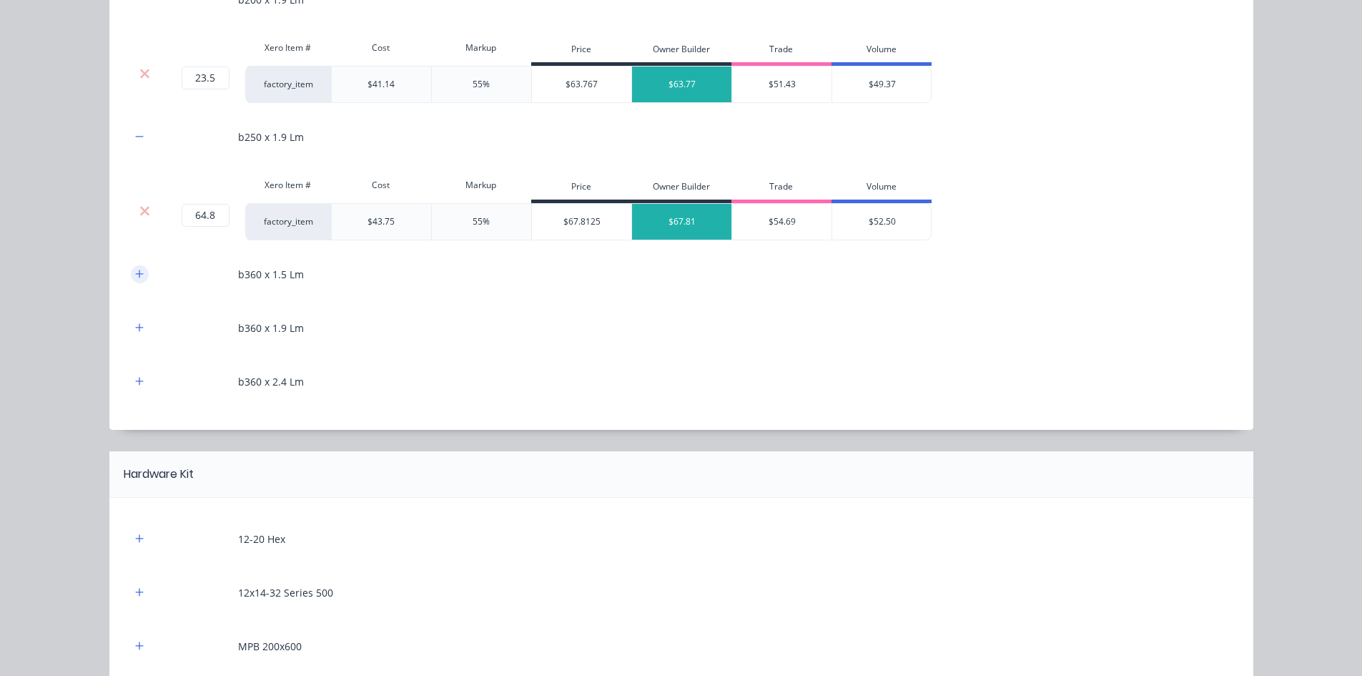
click at [135, 269] on icon "button" at bounding box center [139, 274] width 9 height 10
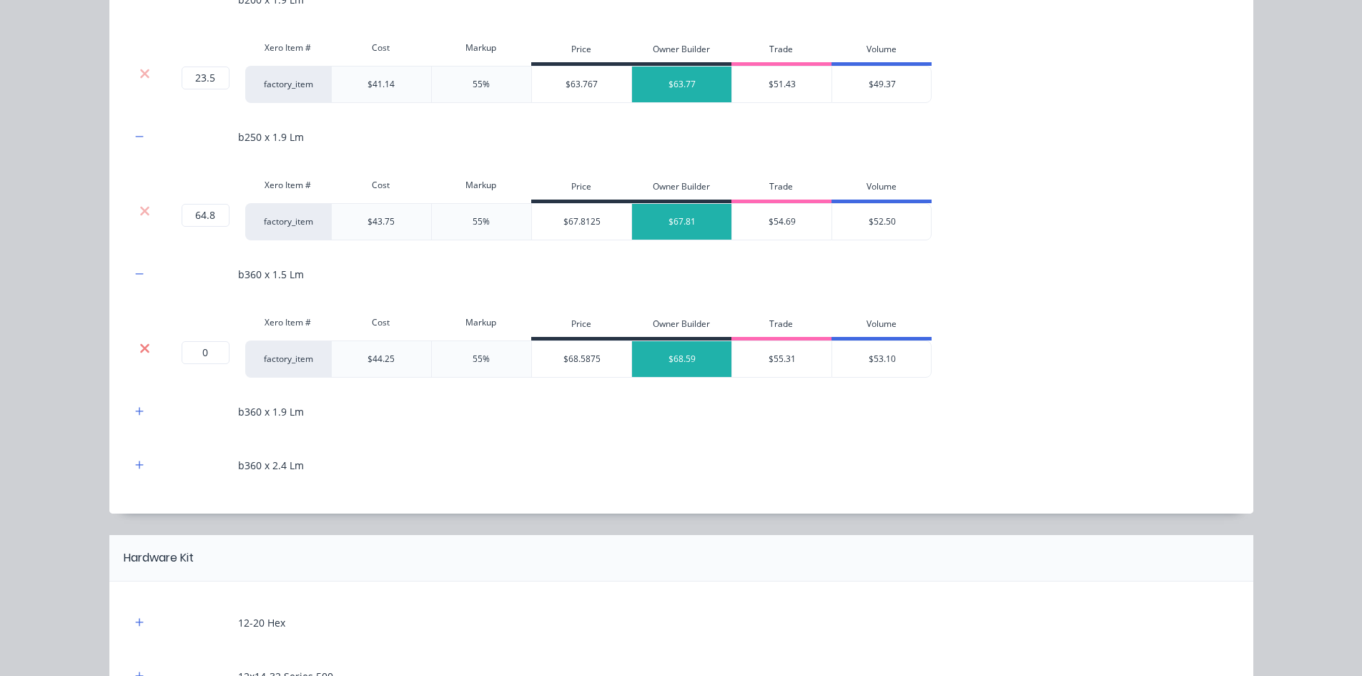
click at [139, 347] on icon at bounding box center [144, 348] width 11 height 14
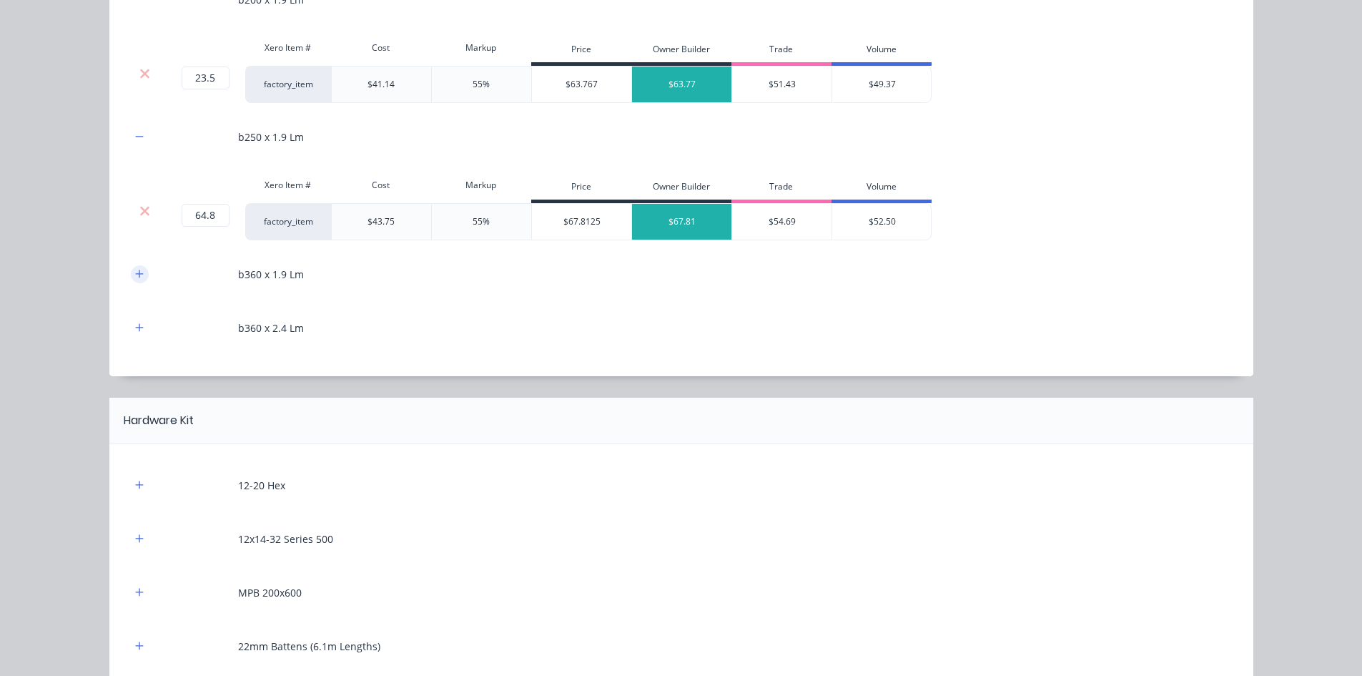
click at [135, 272] on icon "button" at bounding box center [139, 274] width 8 height 8
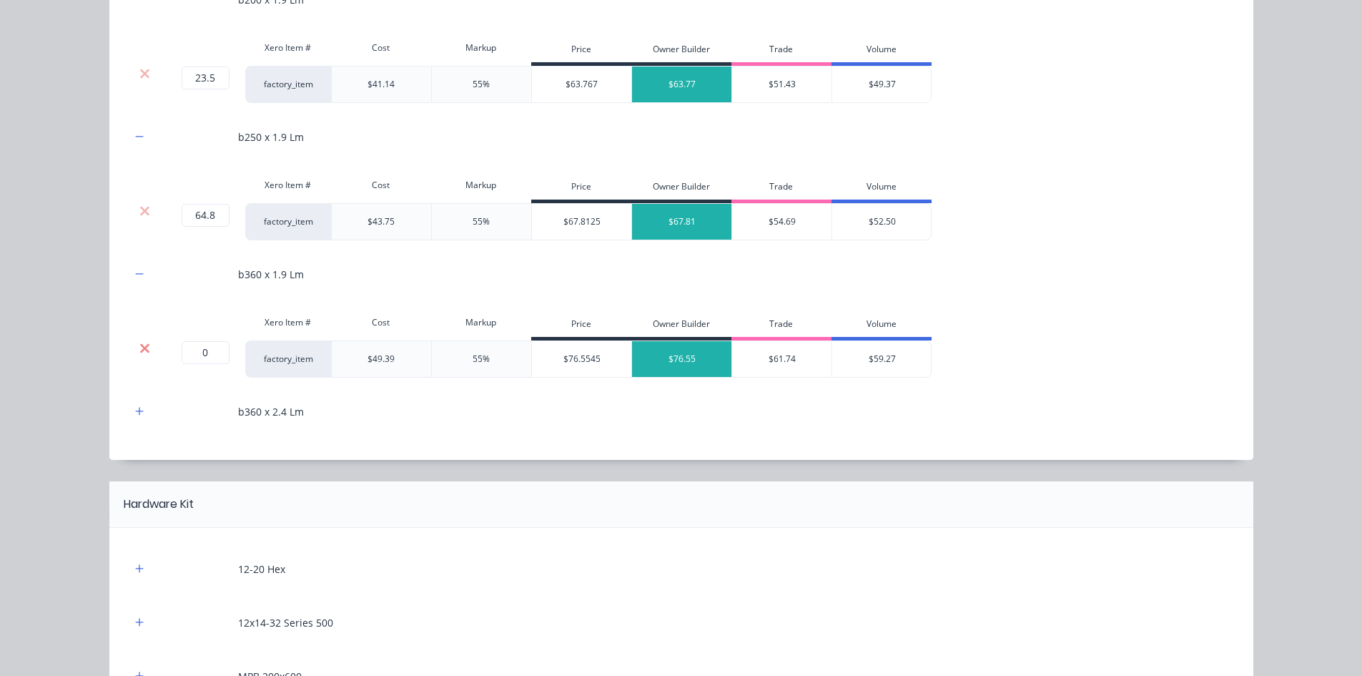
click at [139, 342] on icon at bounding box center [144, 348] width 11 height 14
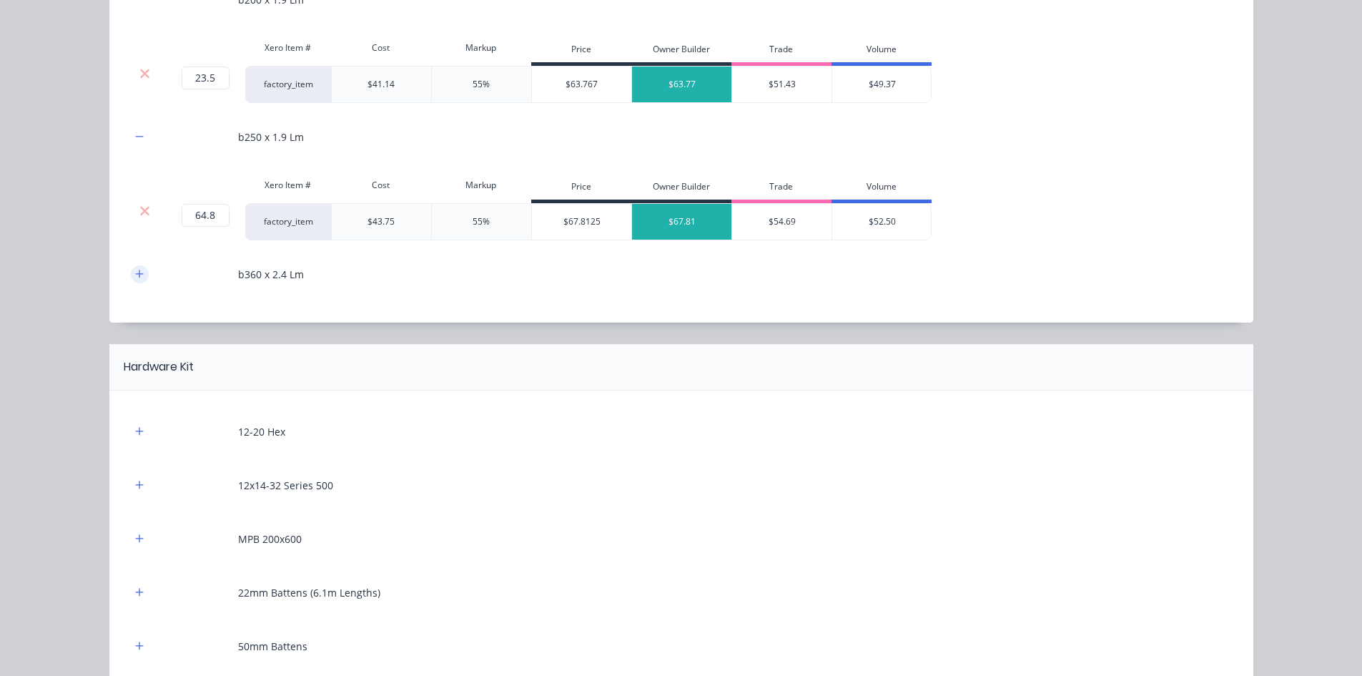
click at [133, 267] on button "button" at bounding box center [140, 274] width 18 height 18
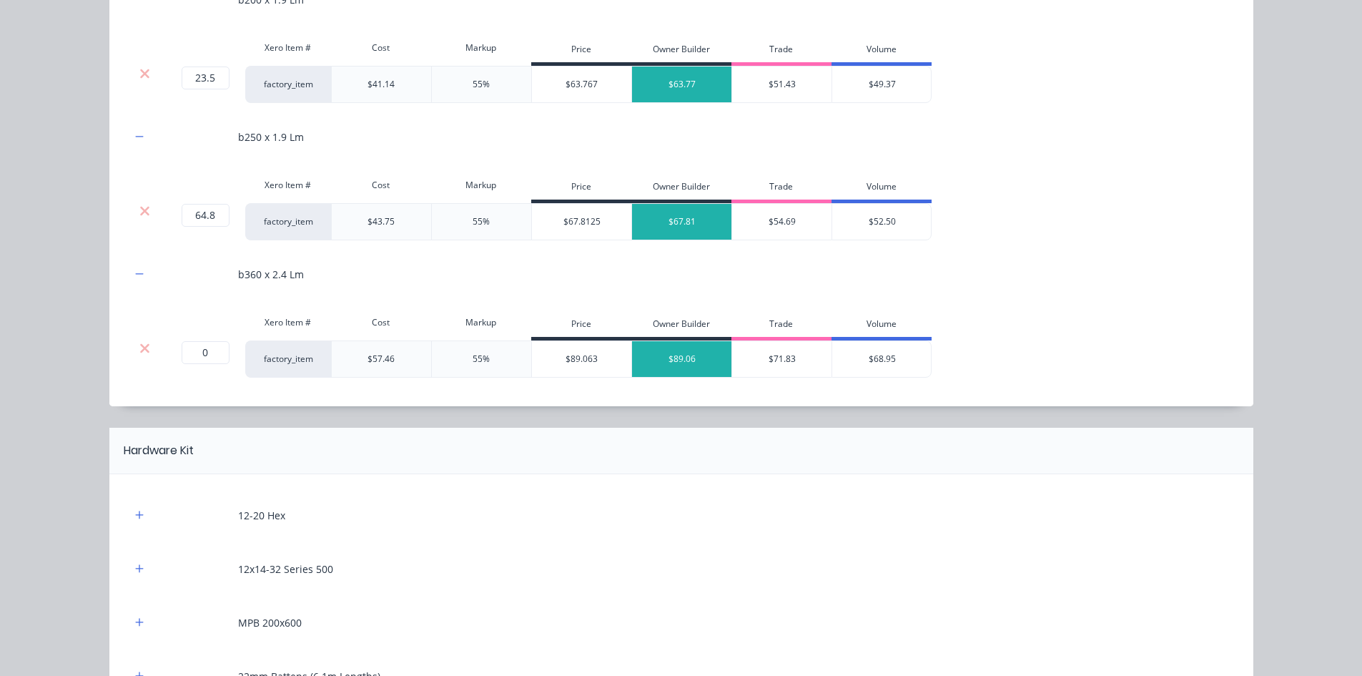
click at [135, 362] on div at bounding box center [145, 358] width 29 height 37
click at [140, 350] on icon at bounding box center [144, 347] width 9 height 9
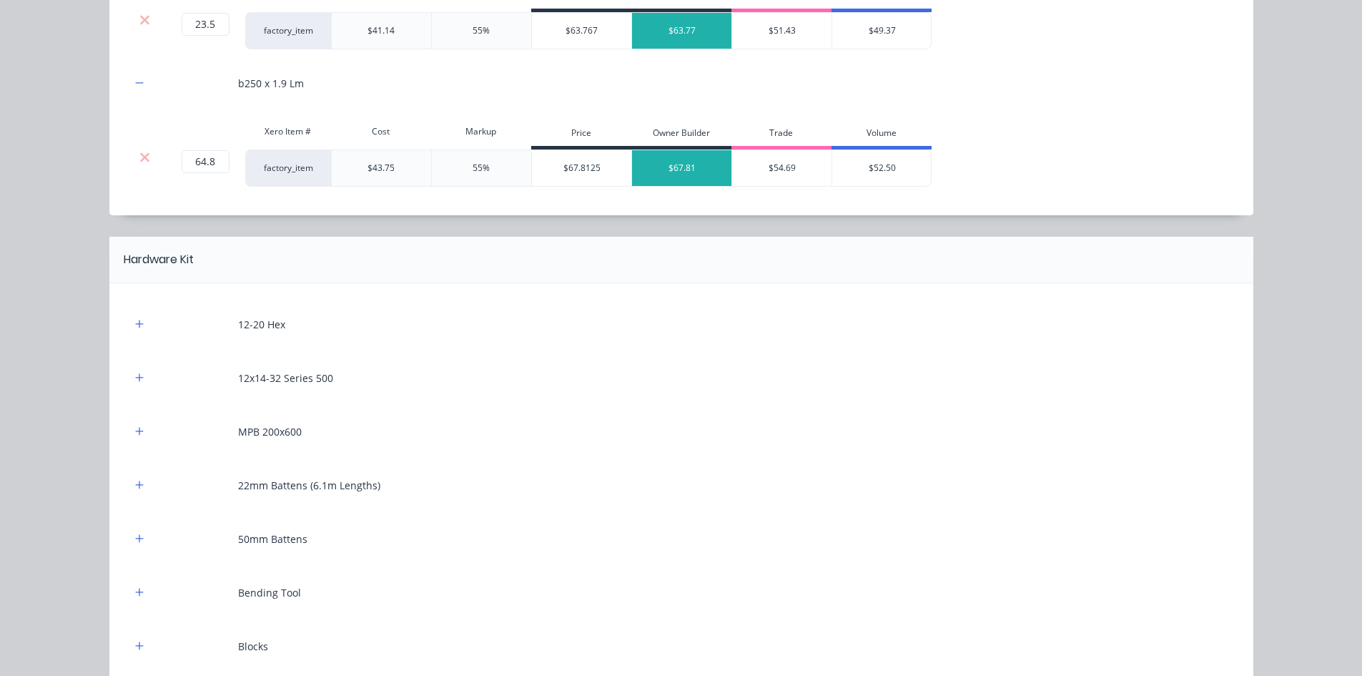
scroll to position [1501, 0]
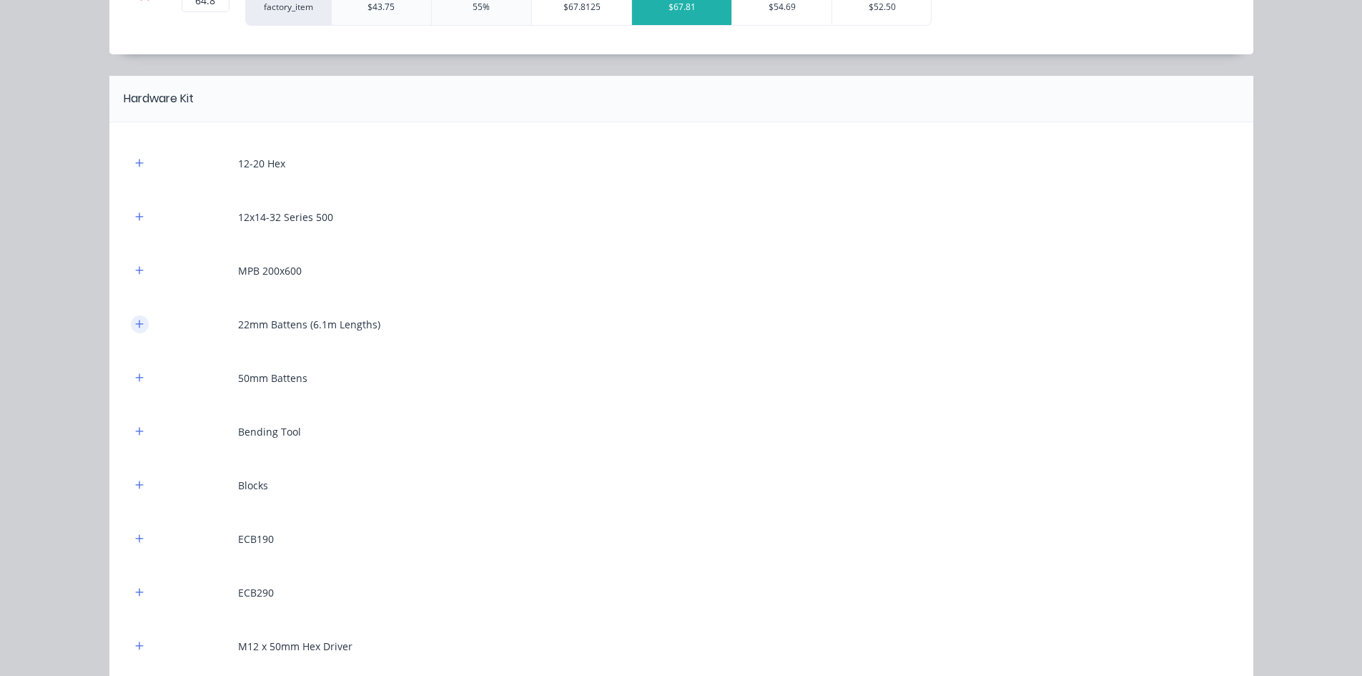
click at [137, 325] on icon "button" at bounding box center [139, 324] width 9 height 10
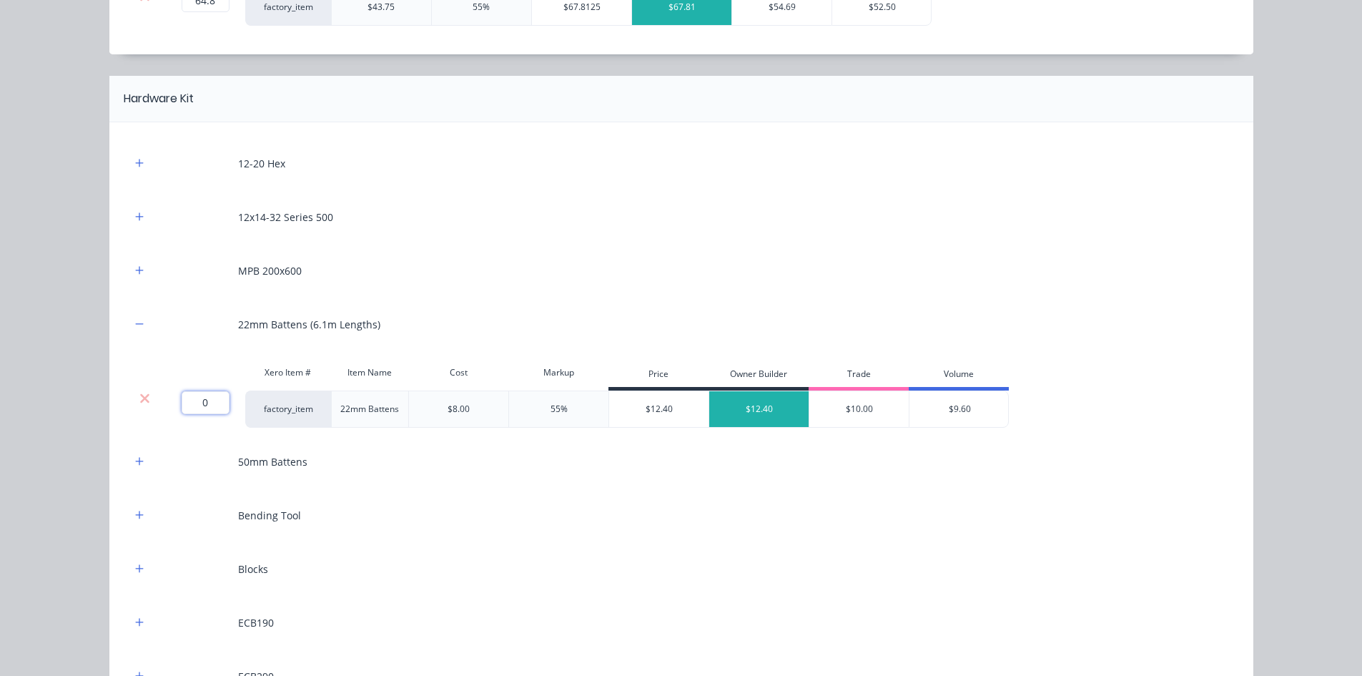
click at [207, 402] on input "0" at bounding box center [206, 402] width 48 height 23
type input "66"
click at [79, 387] on div "Flooring System Products in this kit A Detailing product Xero Item # Descriptio…" at bounding box center [681, 338] width 1362 height 676
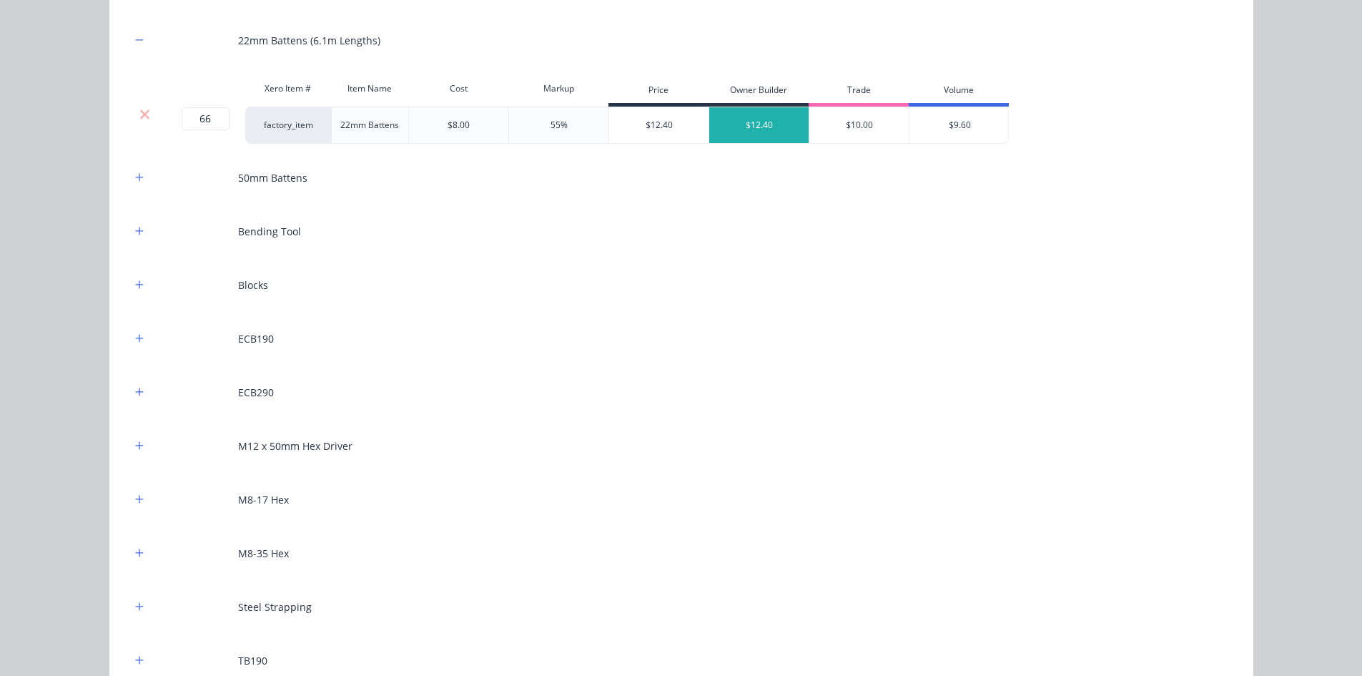
scroll to position [1787, 0]
click at [137, 340] on icon "button" at bounding box center [139, 336] width 9 height 10
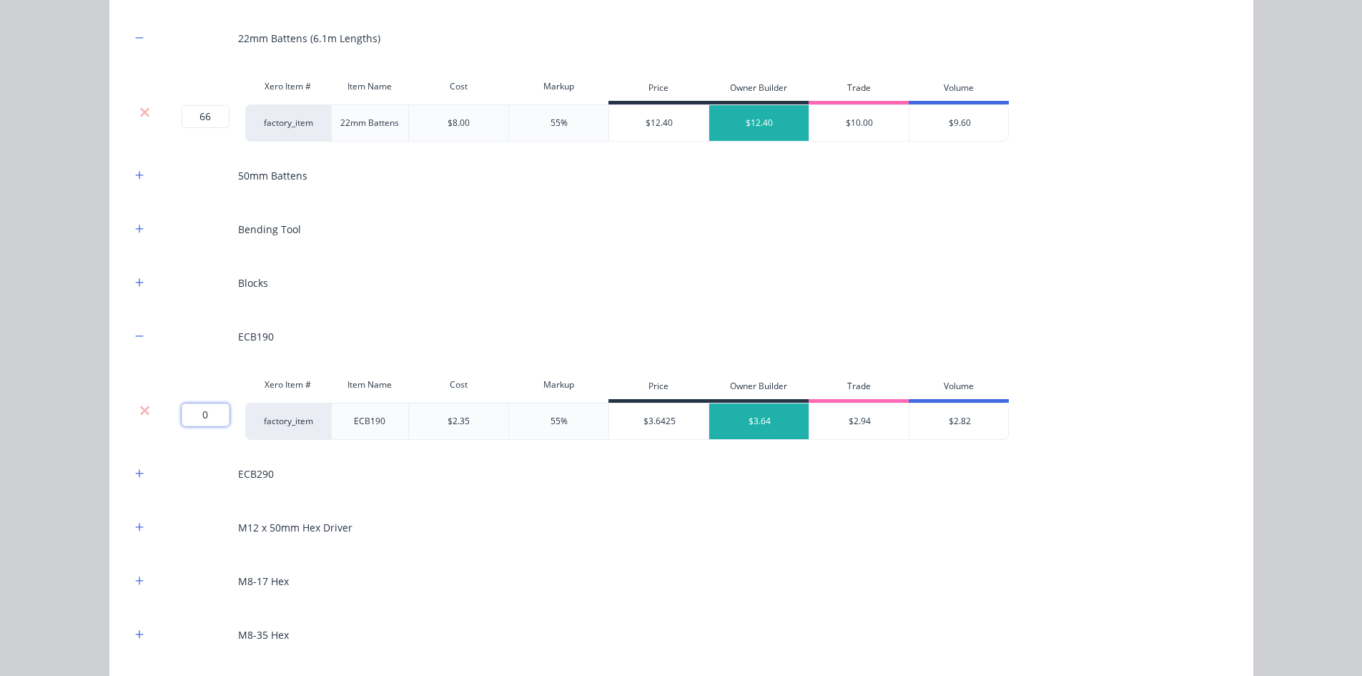
click at [201, 410] on input "0" at bounding box center [206, 414] width 48 height 23
type input "8"
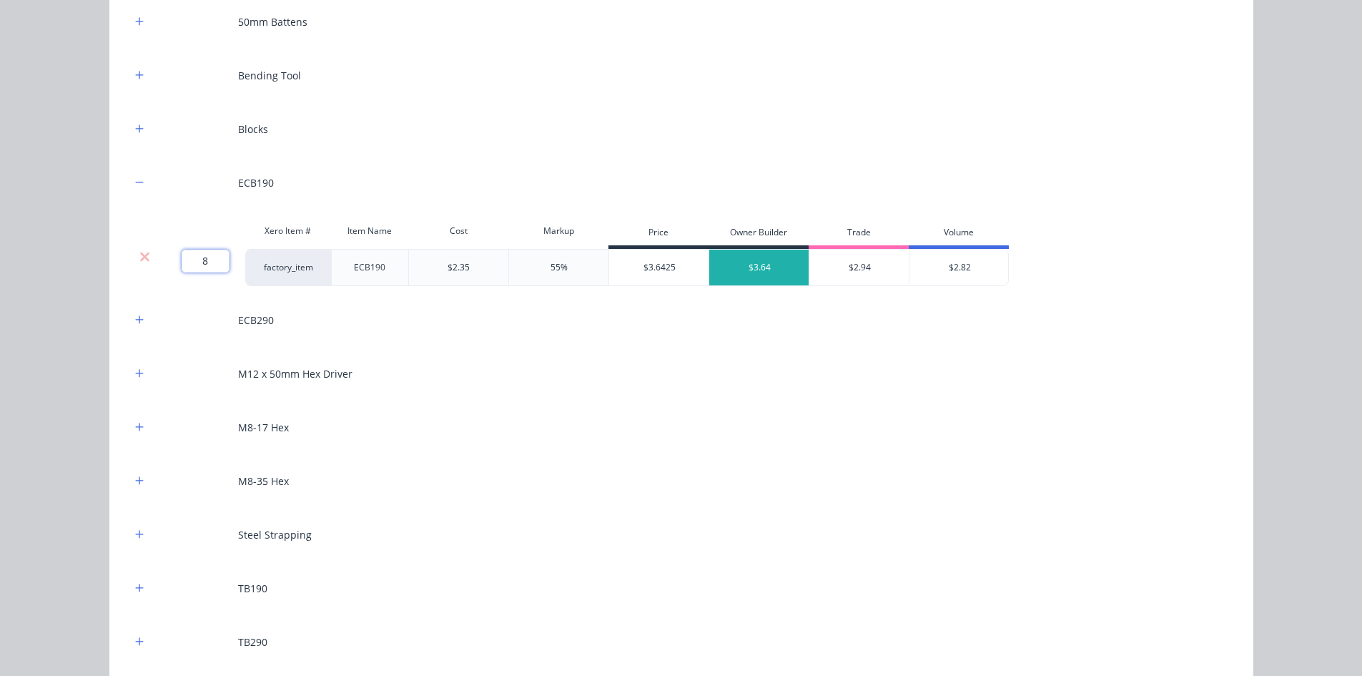
scroll to position [2063, 0]
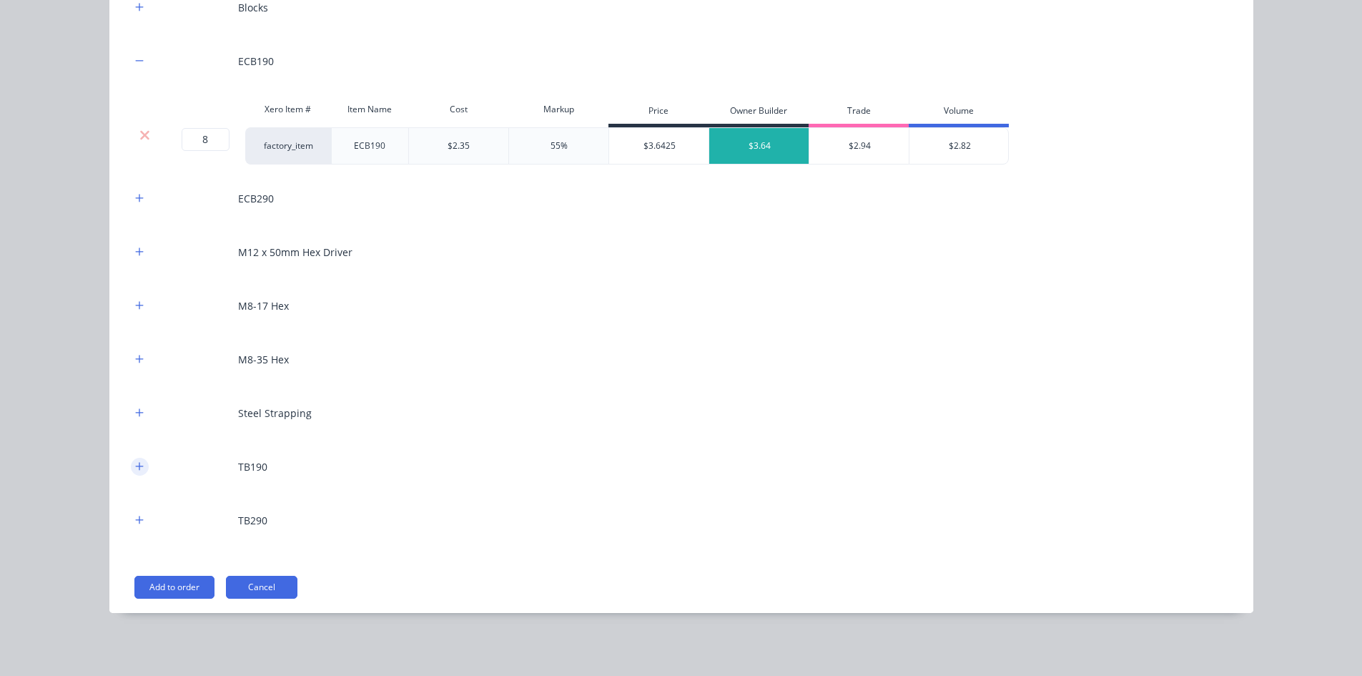
click at [131, 463] on button "button" at bounding box center [140, 467] width 18 height 18
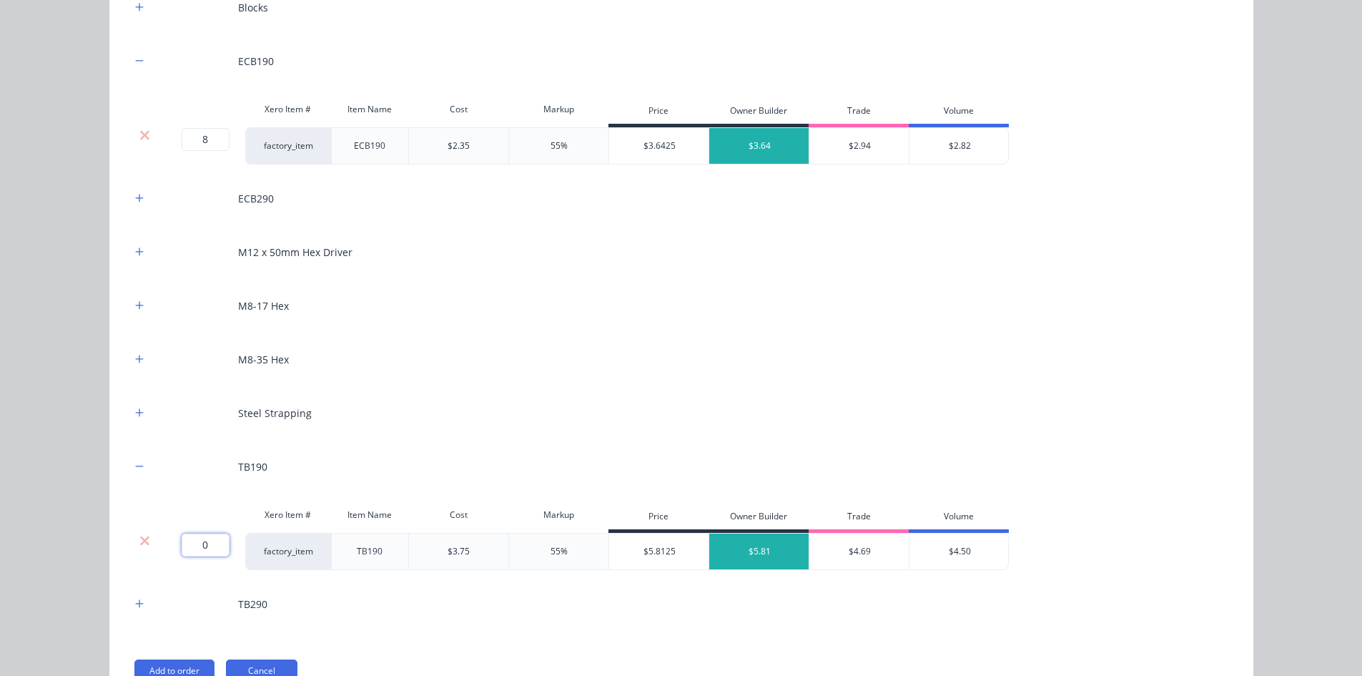
click at [202, 535] on input "0" at bounding box center [206, 544] width 48 height 23
type input "12"
click at [135, 303] on icon "button" at bounding box center [139, 305] width 9 height 10
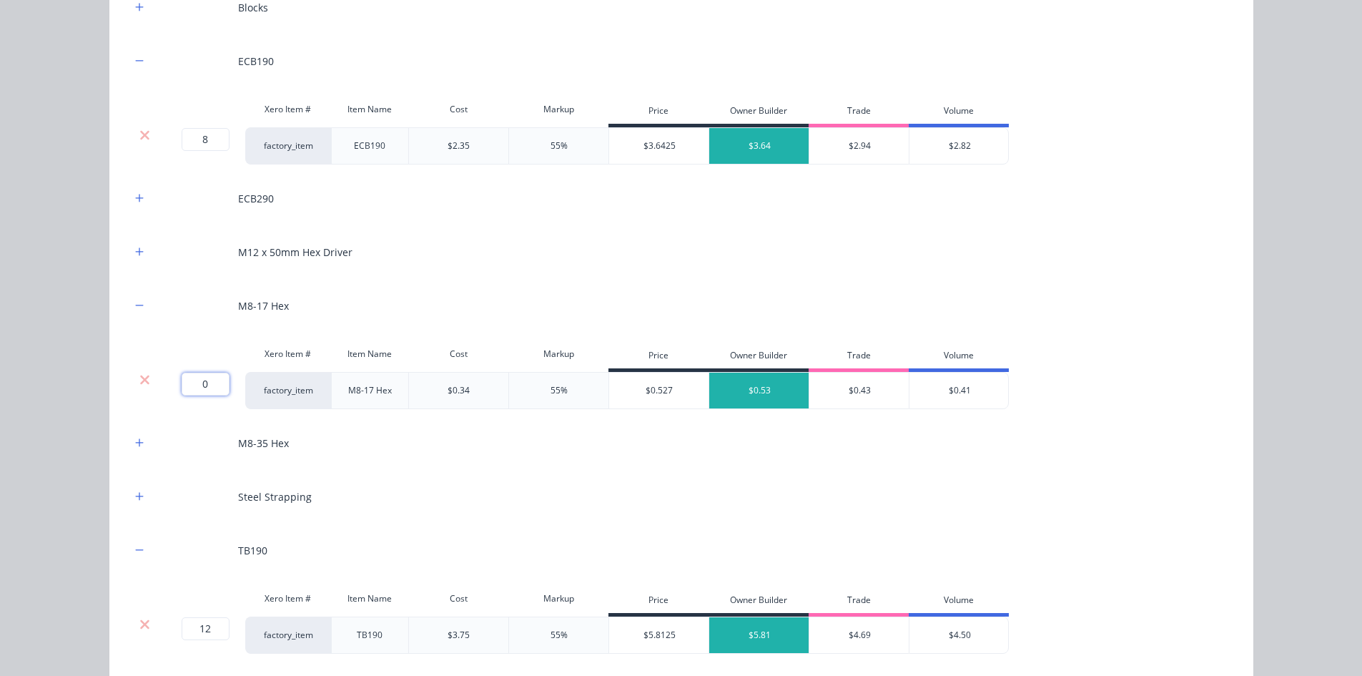
click at [184, 381] on input "0" at bounding box center [206, 383] width 48 height 23
type input "1300"
click at [93, 379] on div "Flooring System Products in this kit A Detailing product Xero Item # Descriptio…" at bounding box center [681, 338] width 1362 height 676
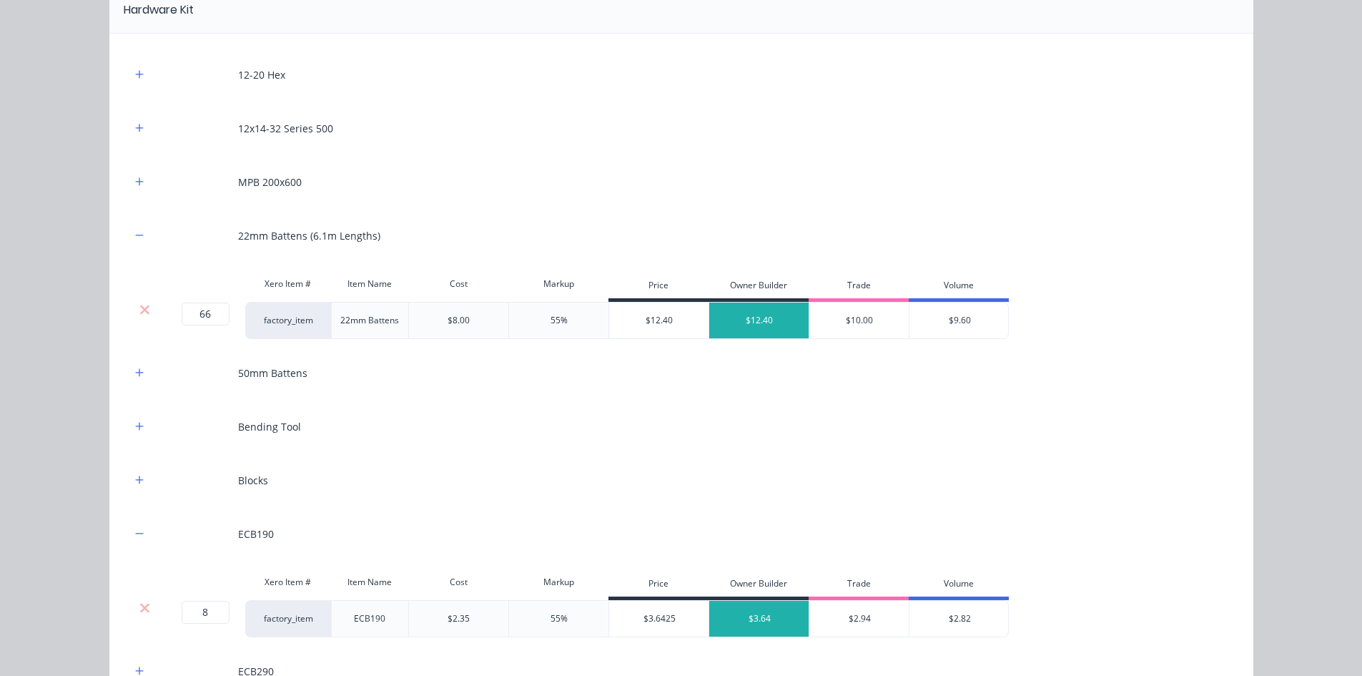
scroll to position [1491, 0]
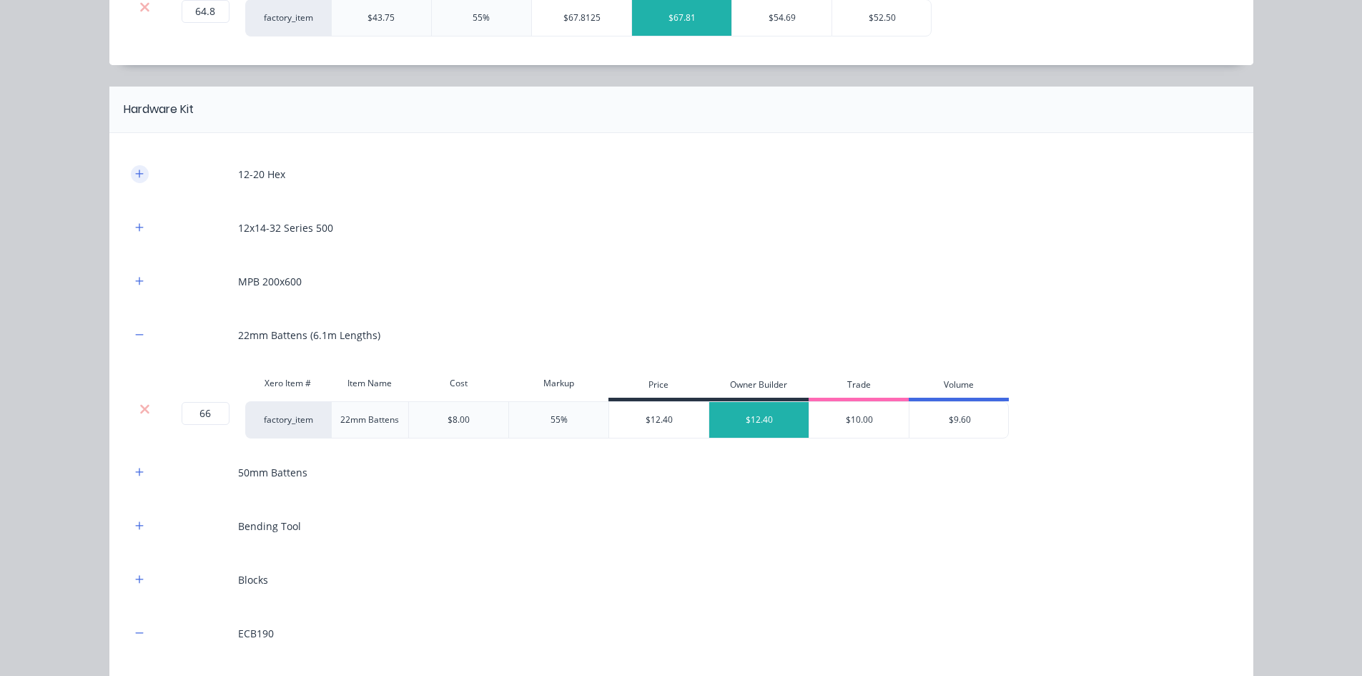
click at [135, 181] on button "button" at bounding box center [140, 174] width 18 height 18
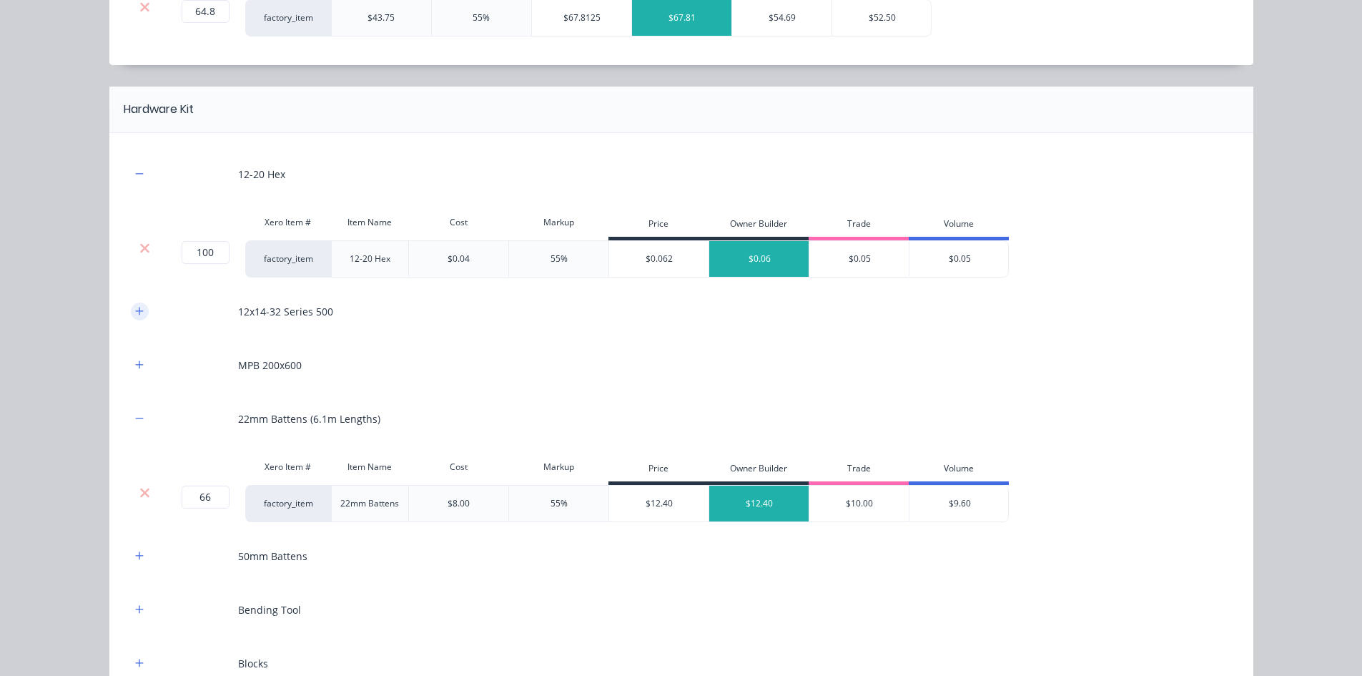
click at [135, 313] on icon "button" at bounding box center [139, 311] width 8 height 8
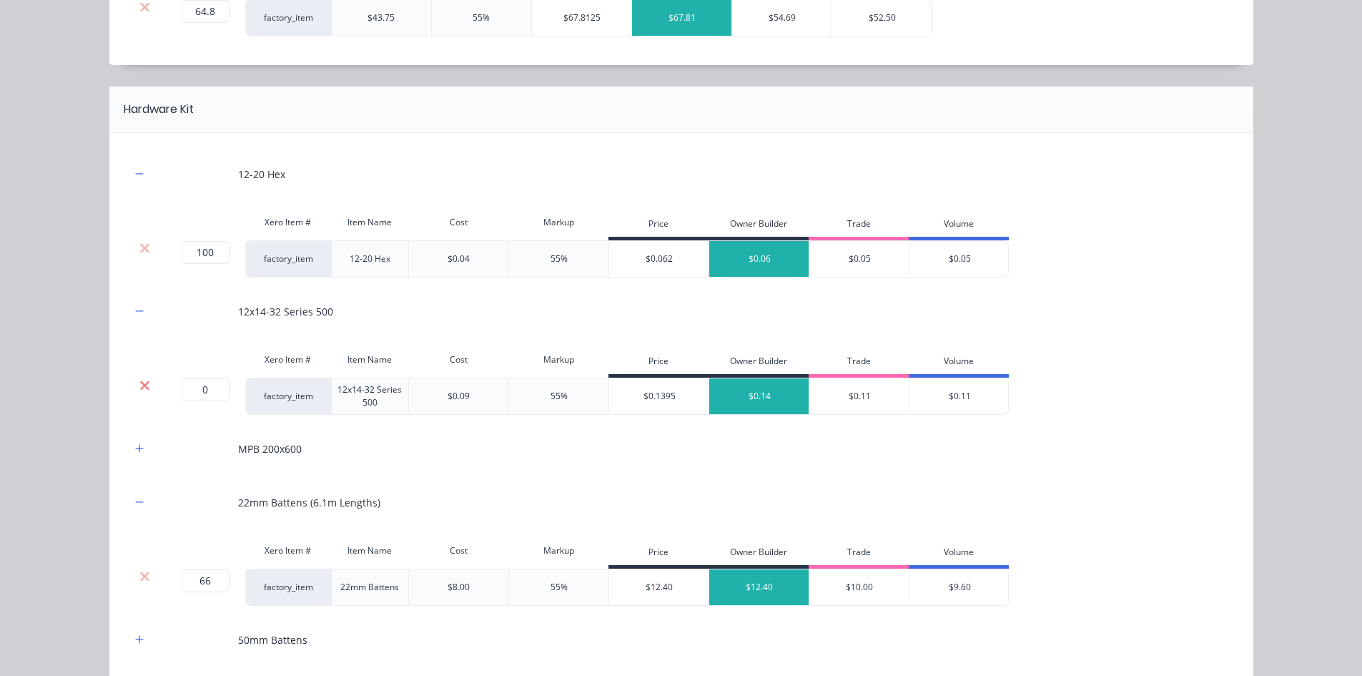
click at [139, 385] on icon at bounding box center [144, 385] width 11 height 14
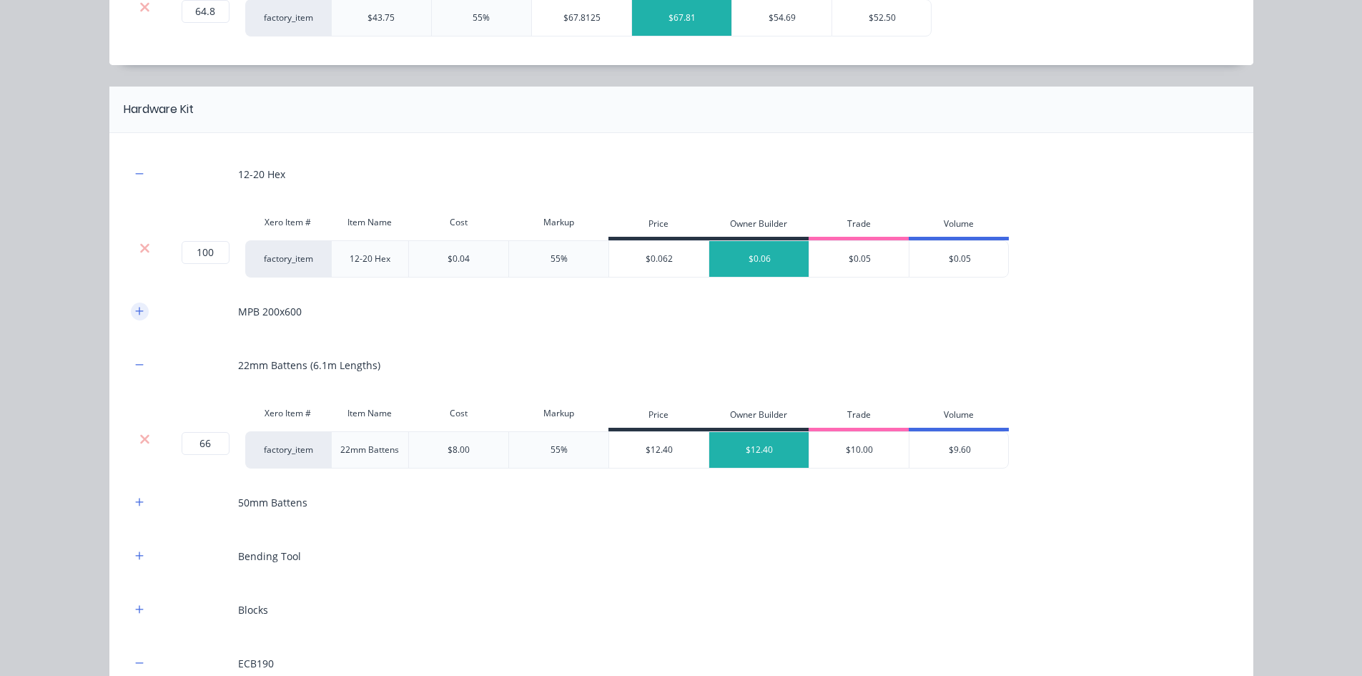
click at [131, 313] on button "button" at bounding box center [140, 311] width 18 height 18
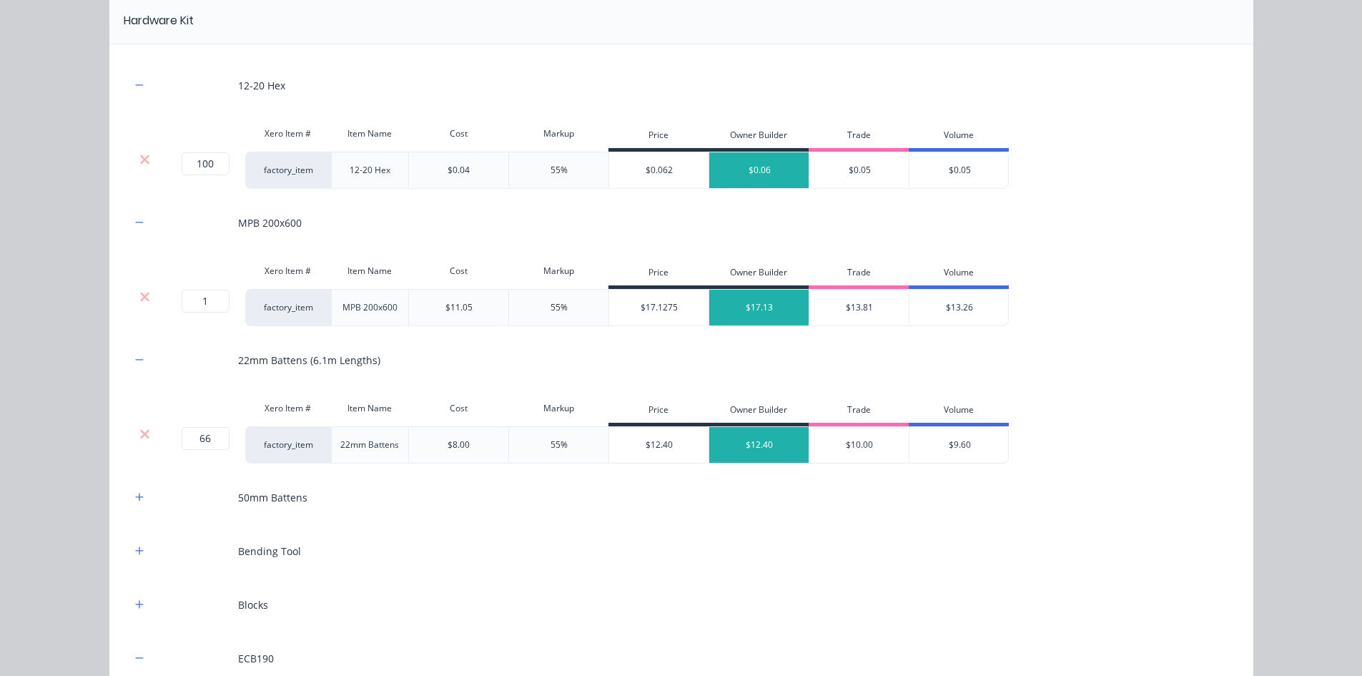
scroll to position [1777, 0]
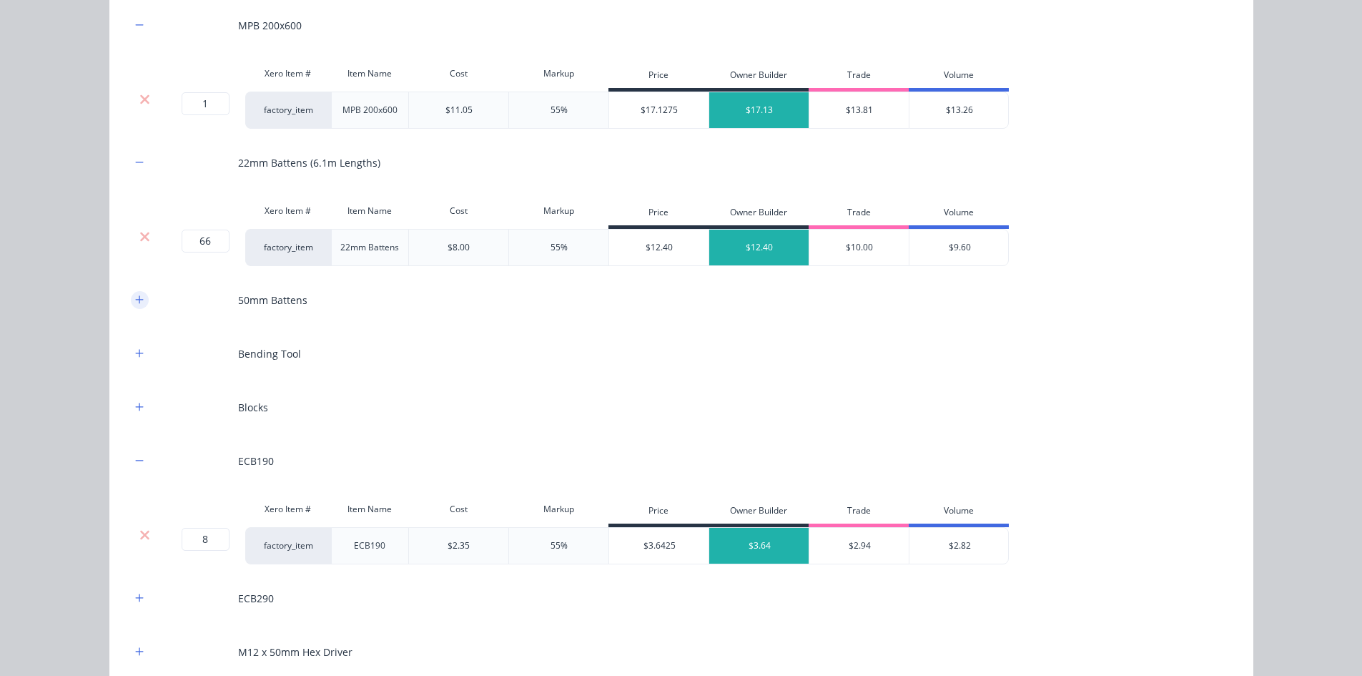
click at [134, 305] on button "button" at bounding box center [140, 300] width 18 height 18
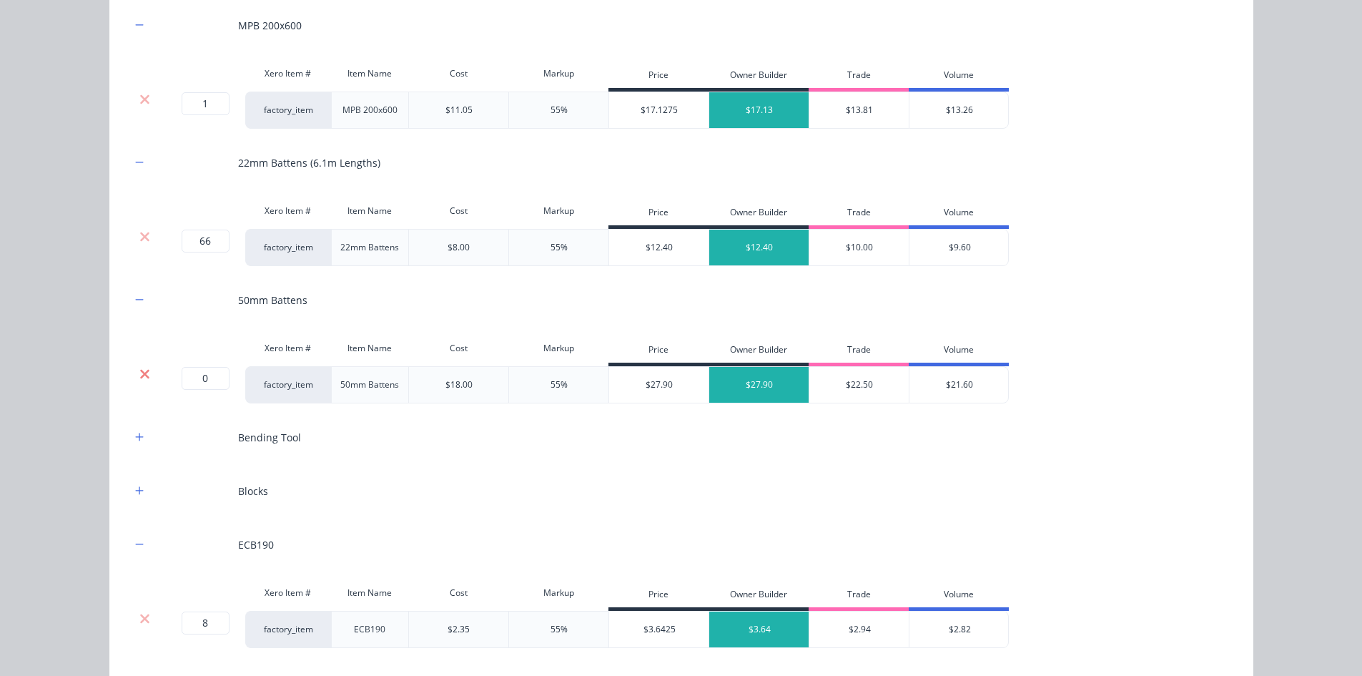
click at [139, 371] on icon at bounding box center [144, 374] width 11 height 14
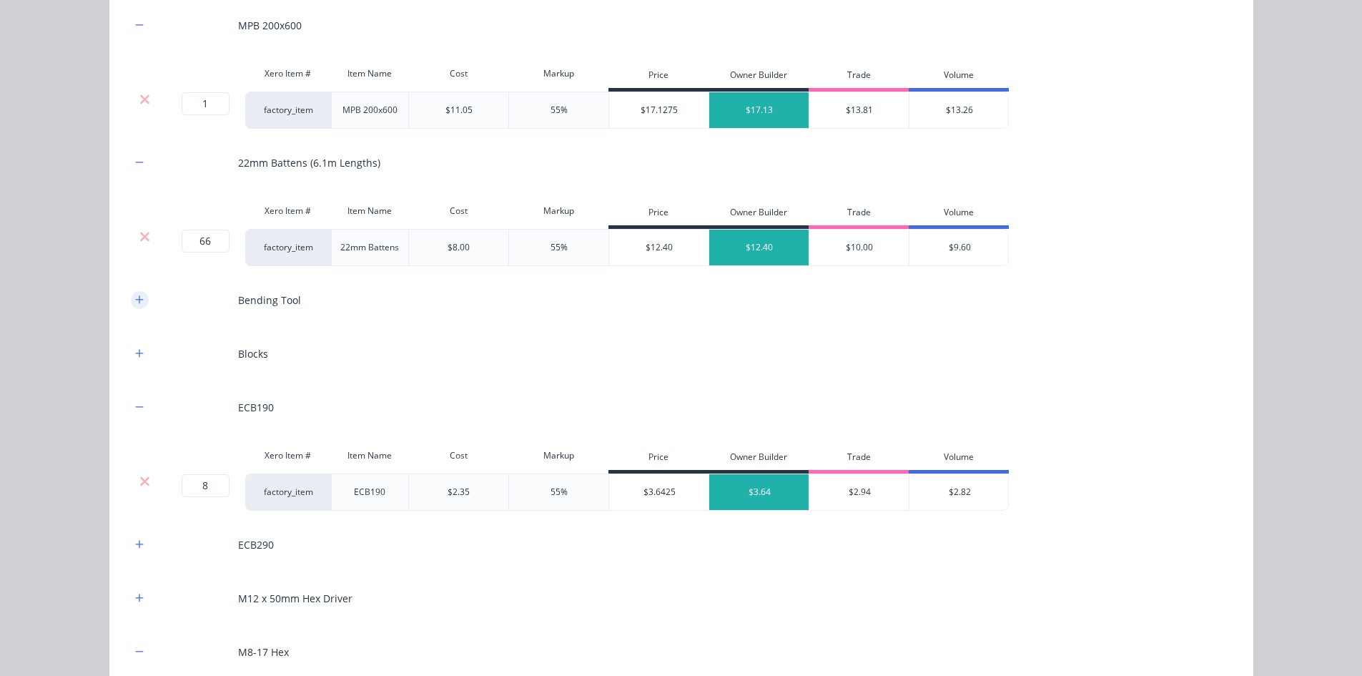
click at [135, 299] on icon "button" at bounding box center [139, 299] width 8 height 8
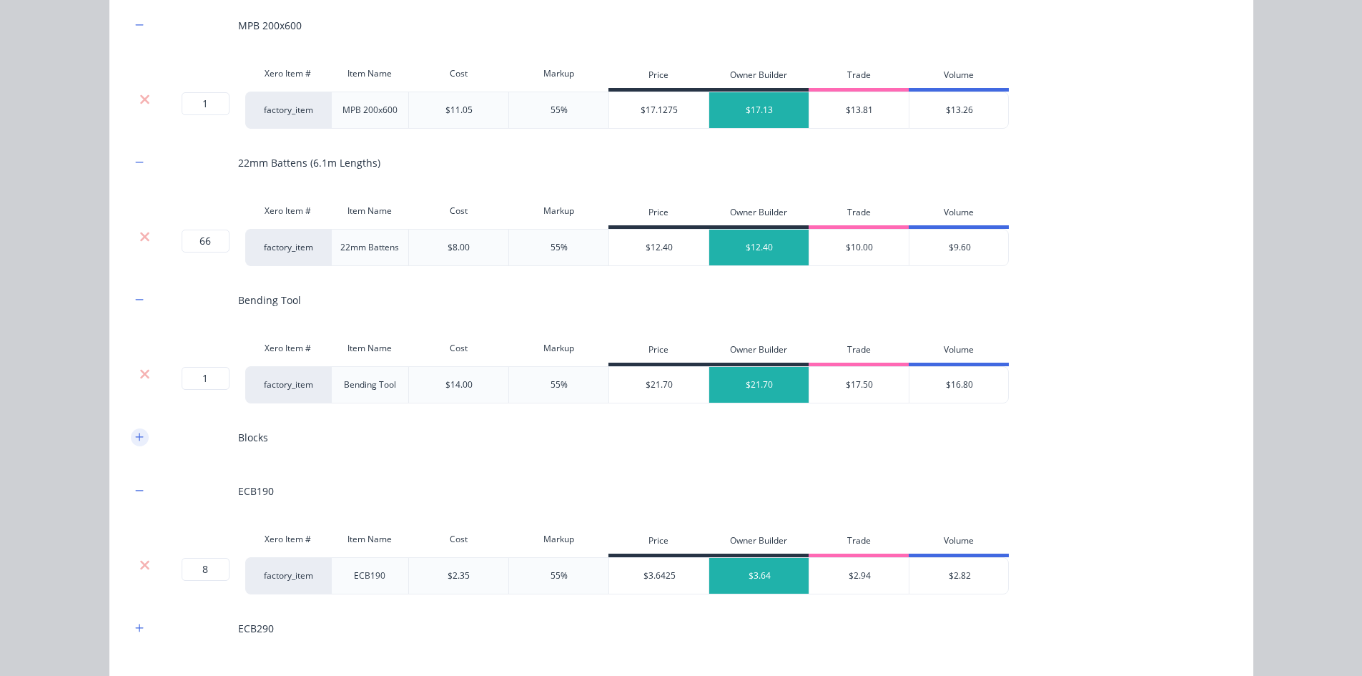
click at [137, 443] on button "button" at bounding box center [140, 437] width 18 height 18
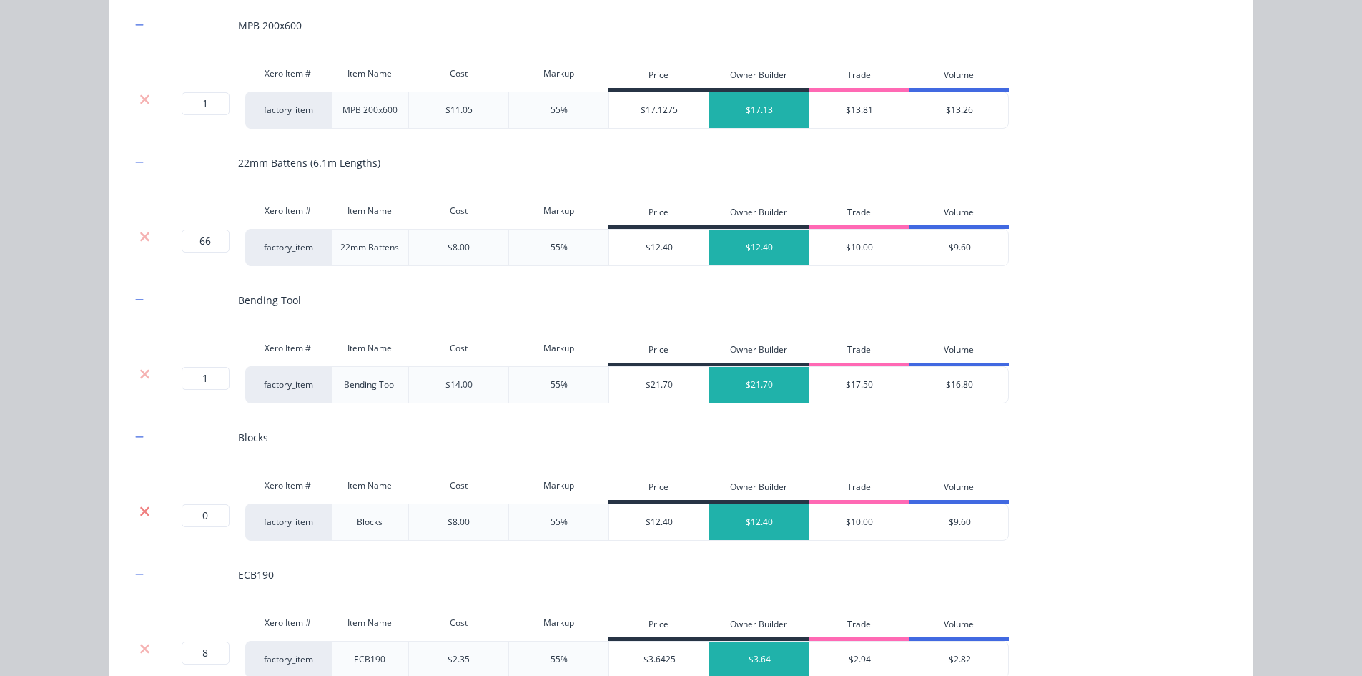
click at [140, 513] on icon at bounding box center [144, 510] width 9 height 9
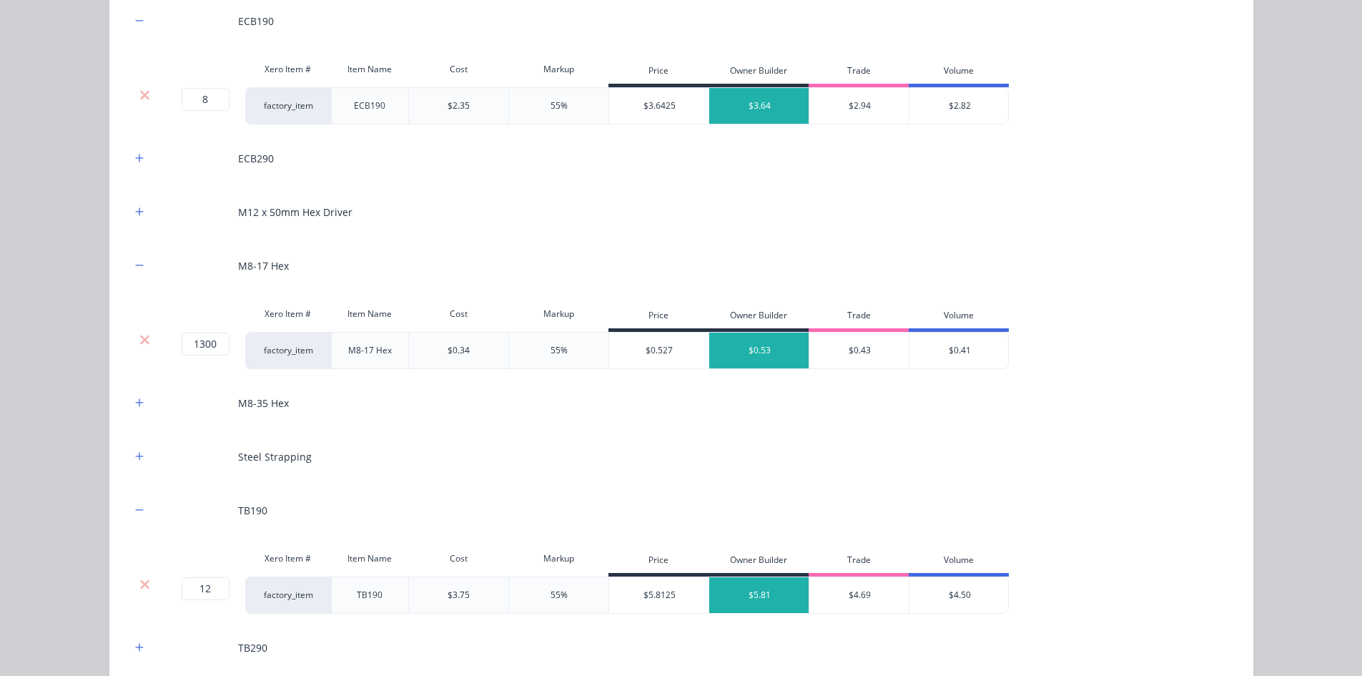
scroll to position [2206, 0]
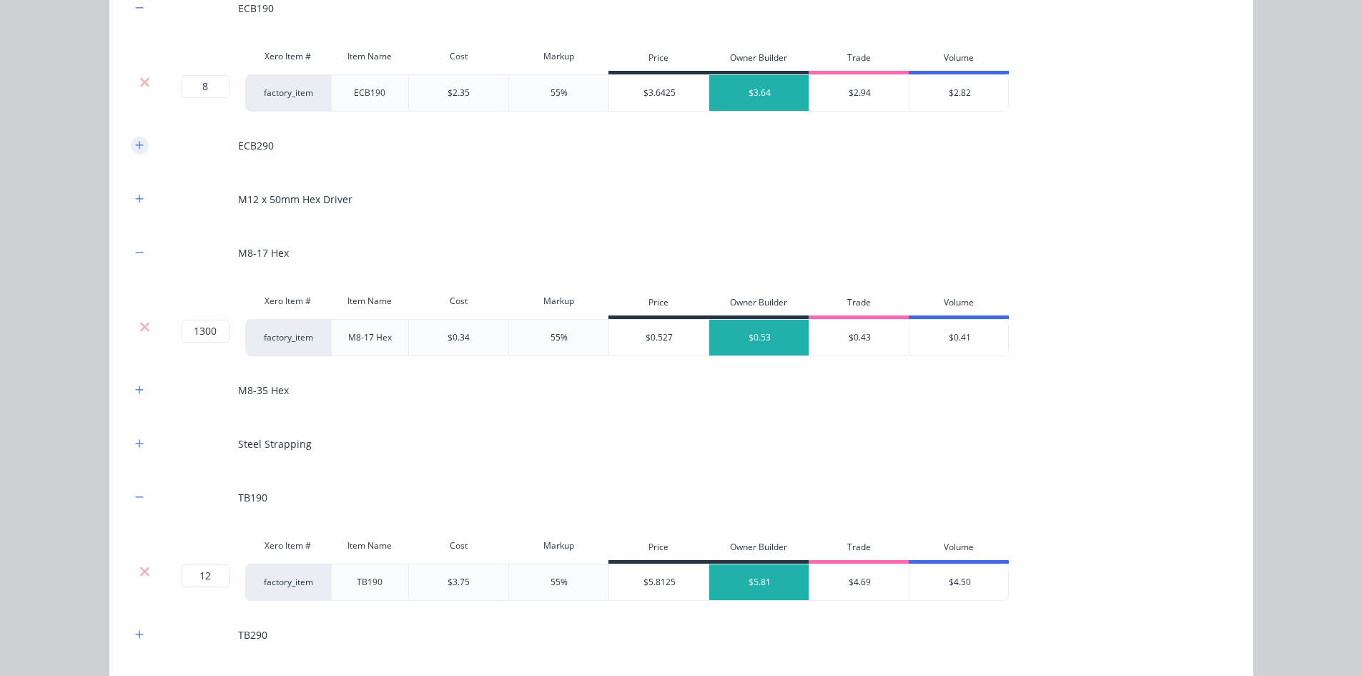
click at [135, 139] on button "button" at bounding box center [140, 146] width 18 height 18
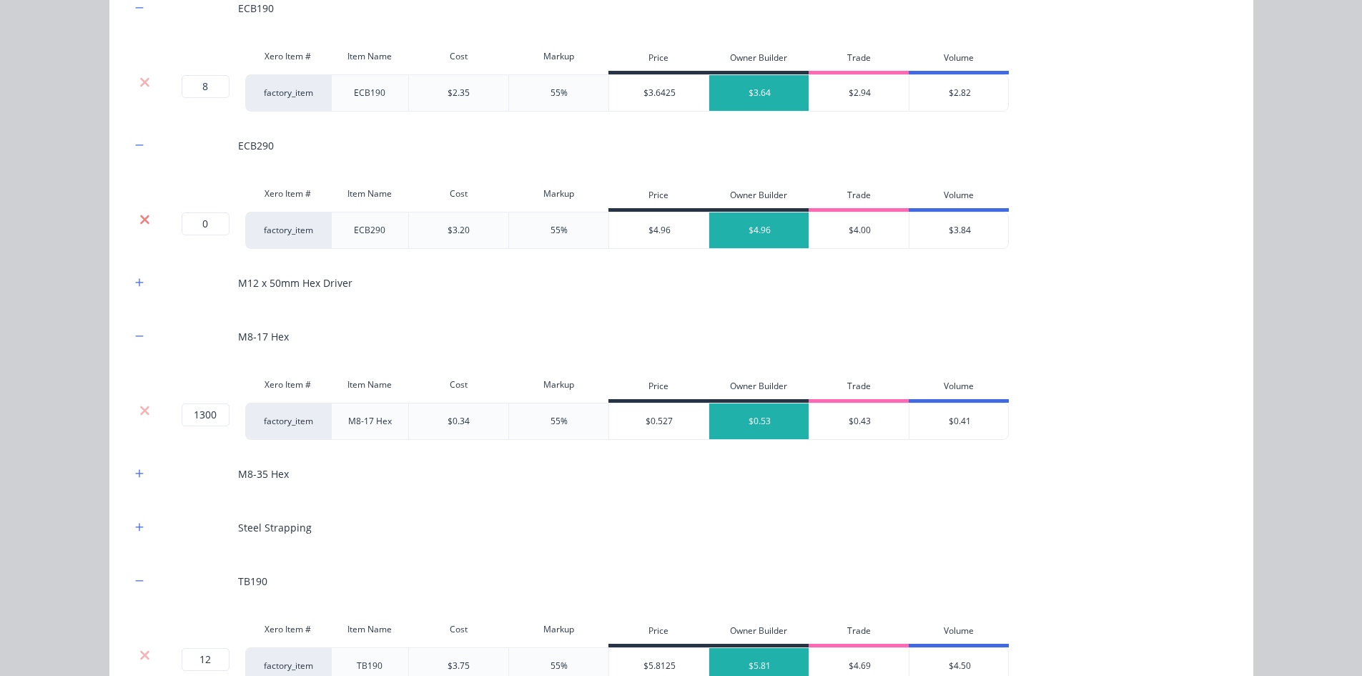
click at [144, 216] on icon at bounding box center [144, 219] width 11 height 14
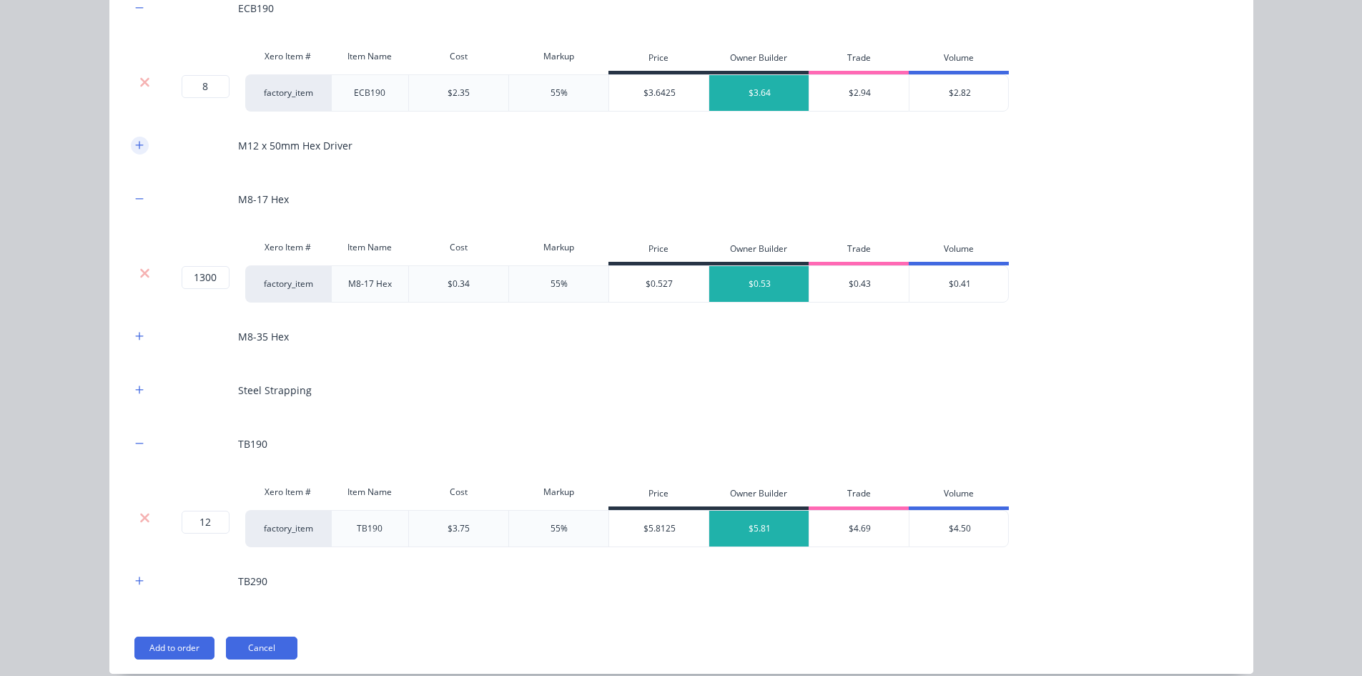
click at [135, 148] on icon "button" at bounding box center [139, 145] width 8 height 8
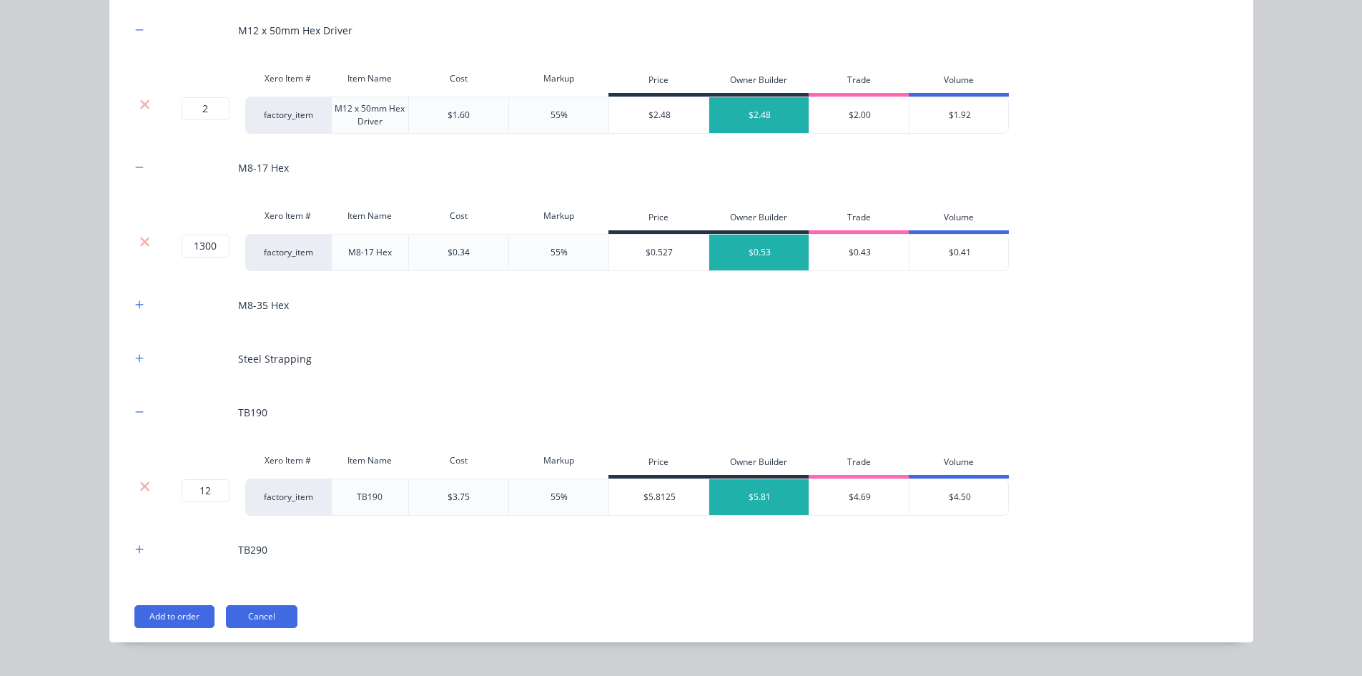
scroll to position [2350, 0]
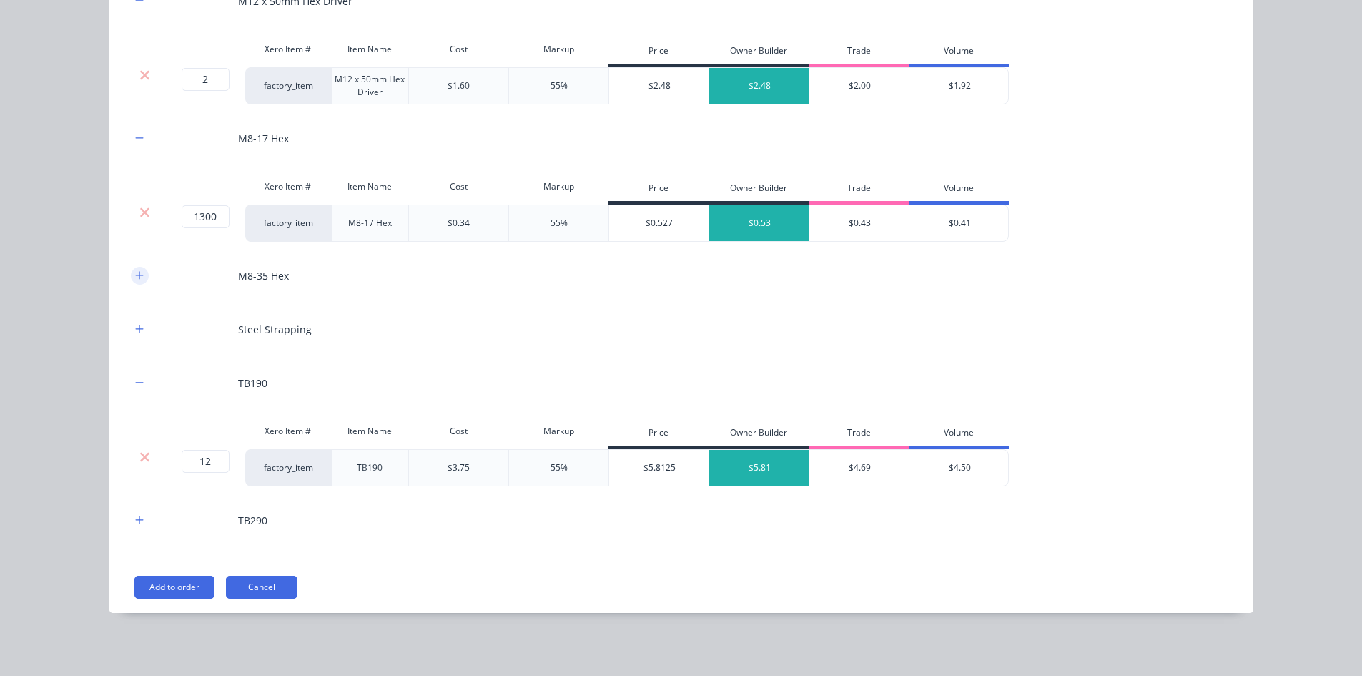
click at [135, 277] on icon "button" at bounding box center [139, 275] width 9 height 10
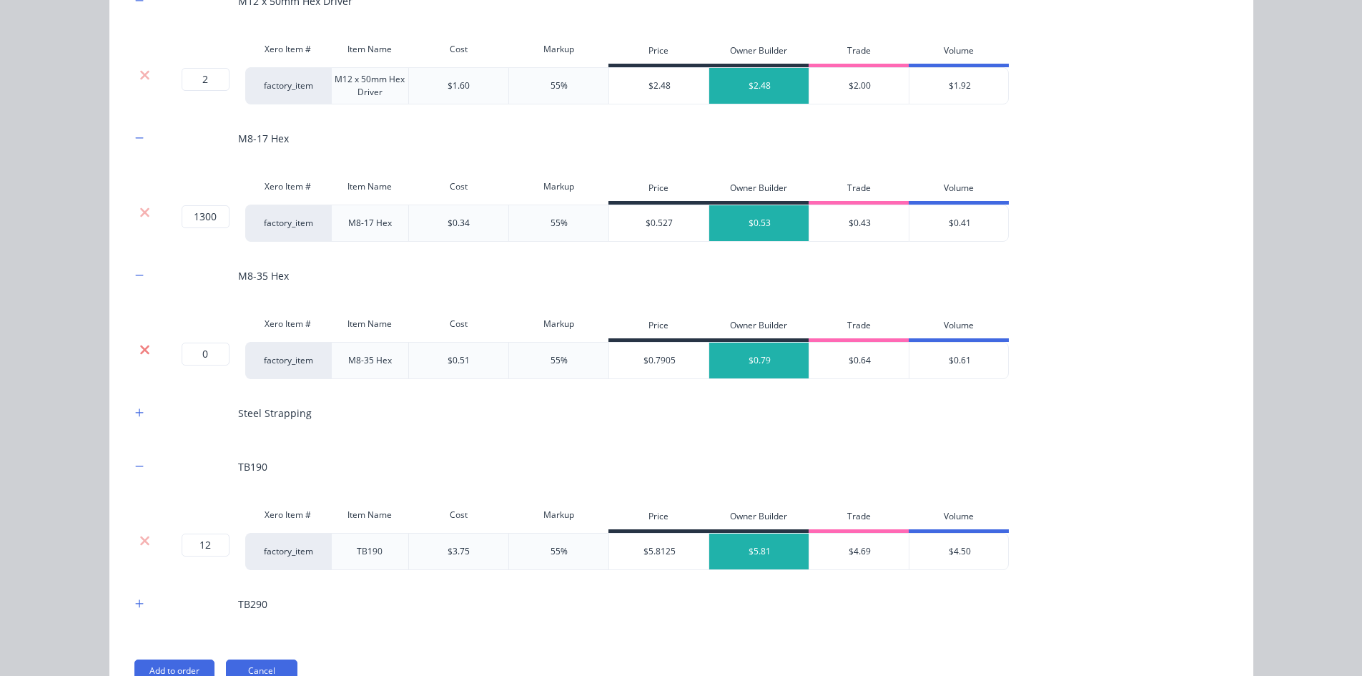
click at [139, 345] on icon at bounding box center [144, 349] width 11 height 14
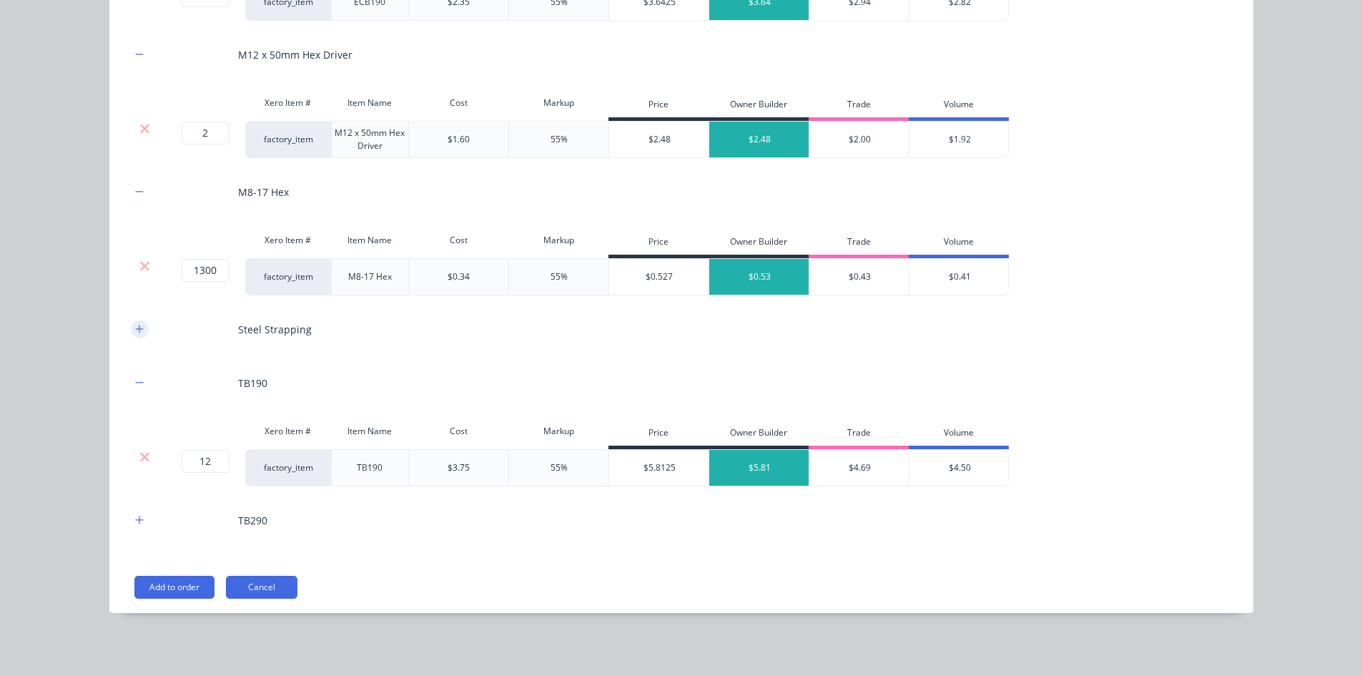
scroll to position [2296, 0]
click at [139, 335] on button "button" at bounding box center [140, 329] width 18 height 18
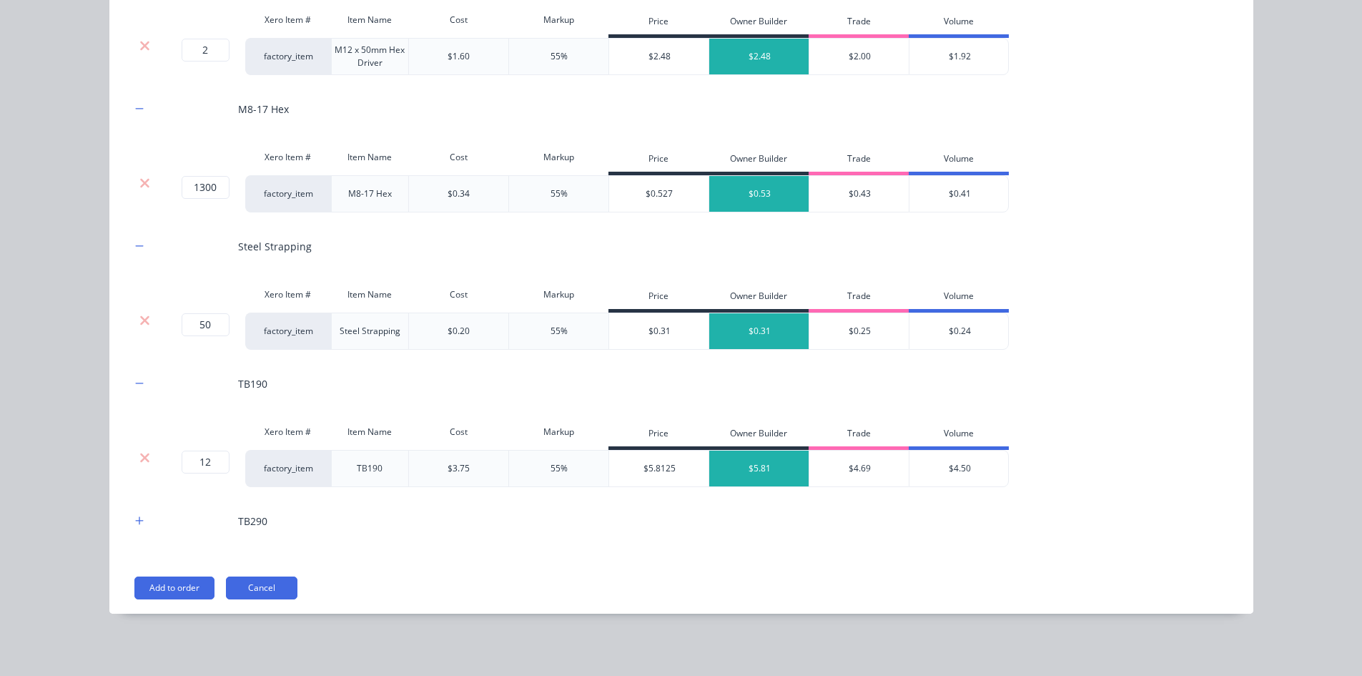
scroll to position [2380, 0]
click at [137, 511] on button "button" at bounding box center [140, 520] width 18 height 18
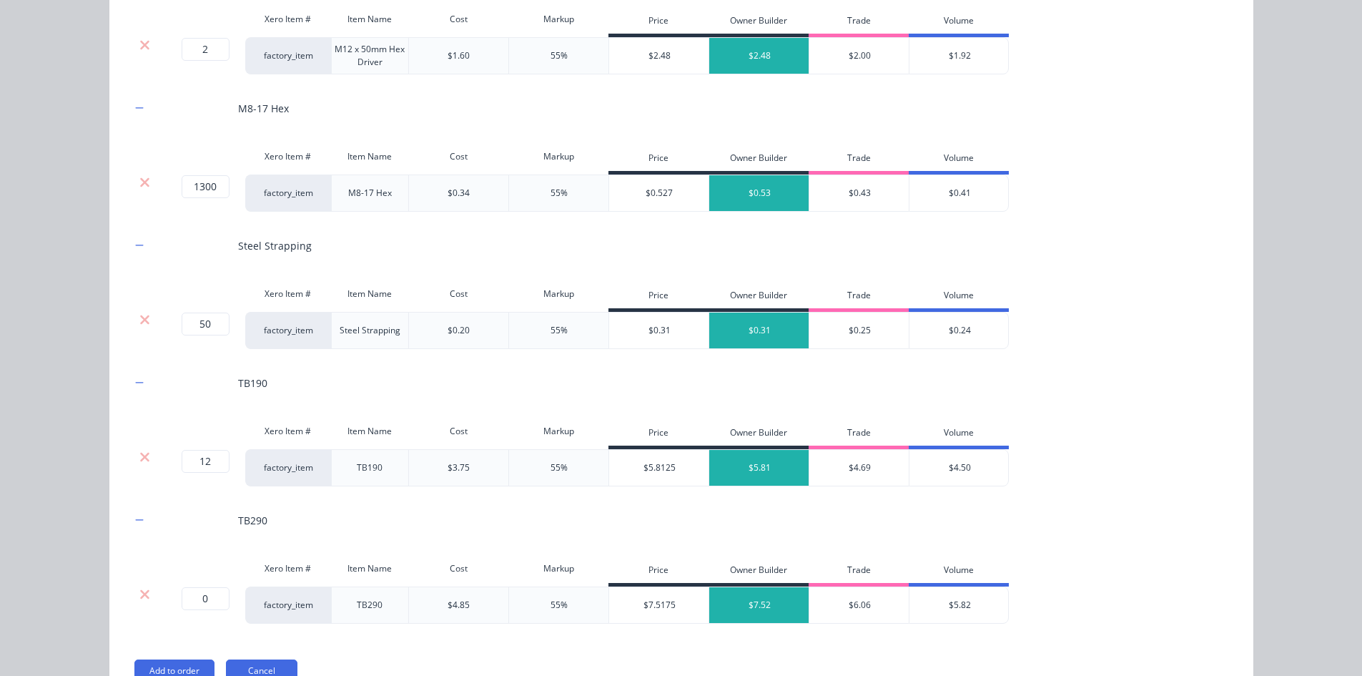
click at [145, 593] on div at bounding box center [145, 594] width 27 height 14
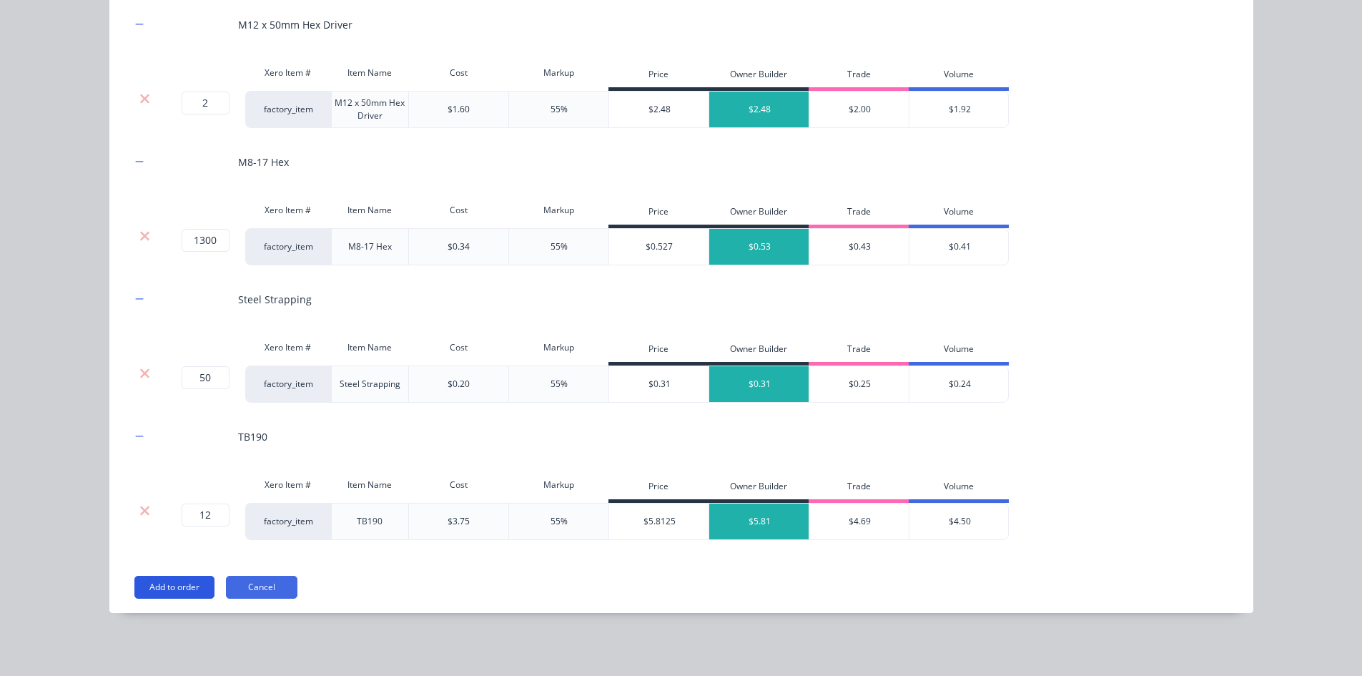
scroll to position [2326, 0]
click at [144, 589] on button "Add to order" at bounding box center [174, 587] width 80 height 23
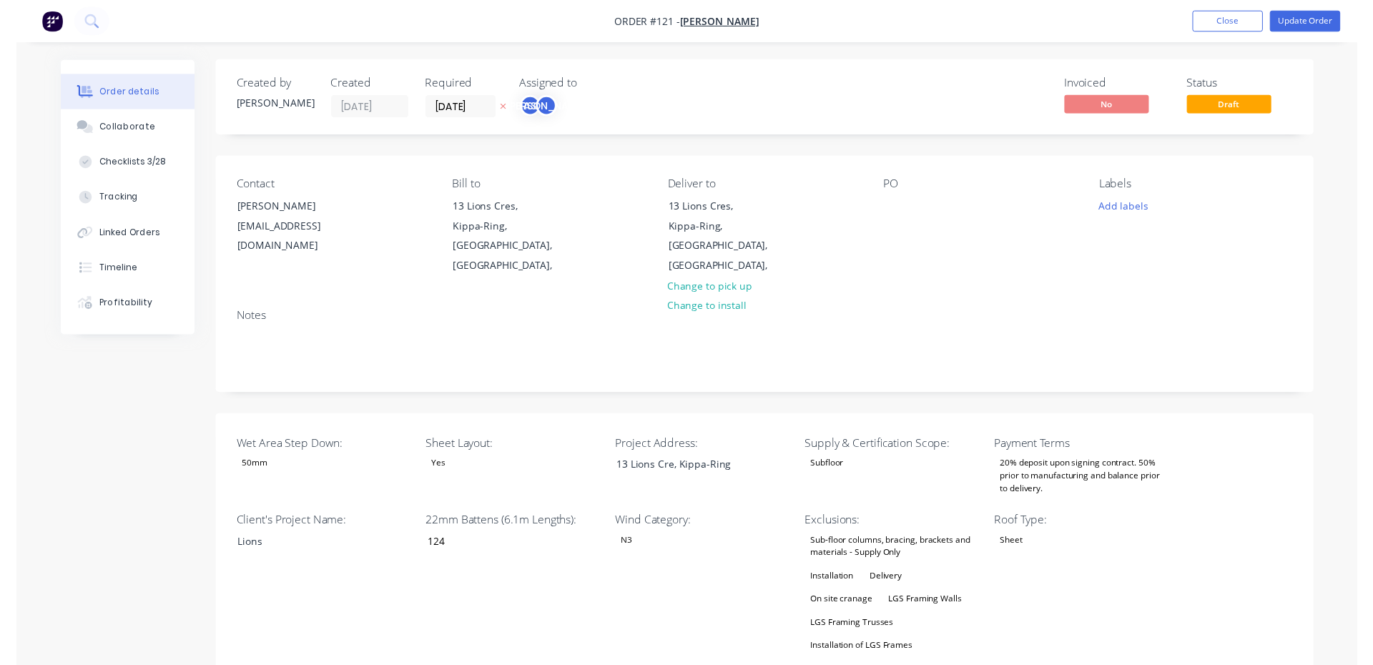
scroll to position [0, 0]
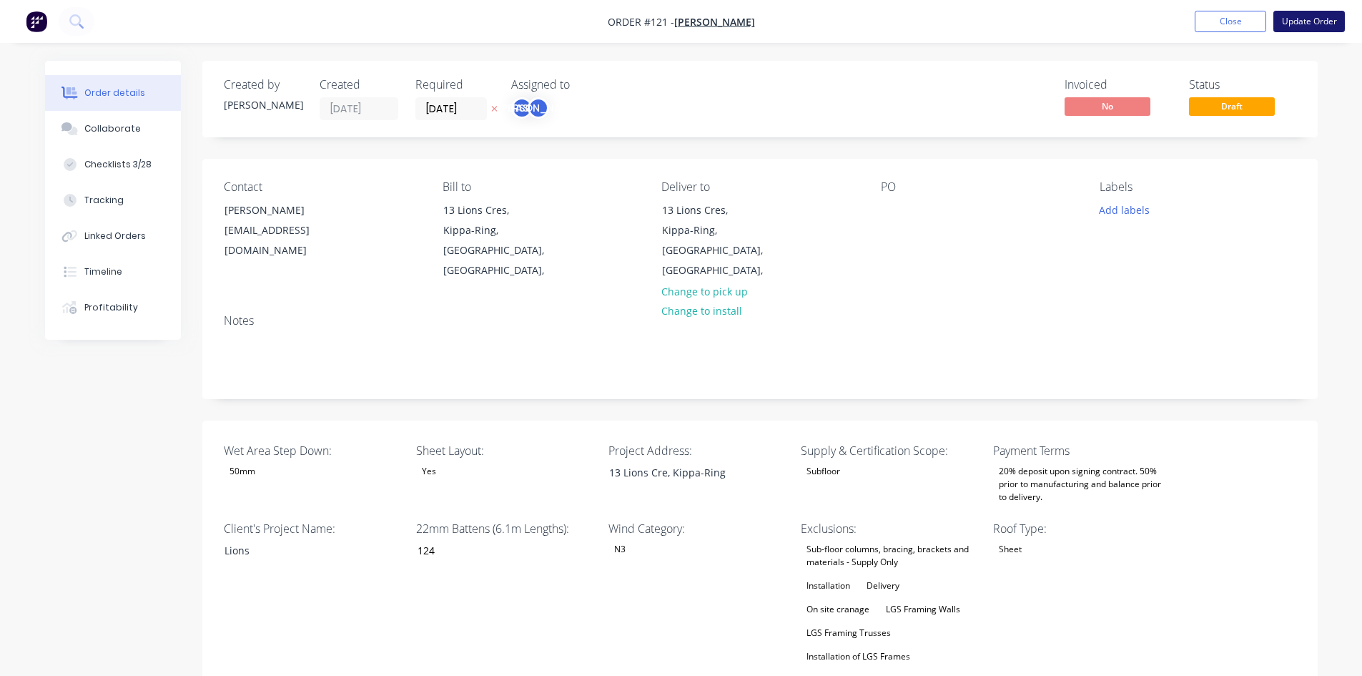
click at [1293, 26] on button "Update Order" at bounding box center [1308, 21] width 71 height 21
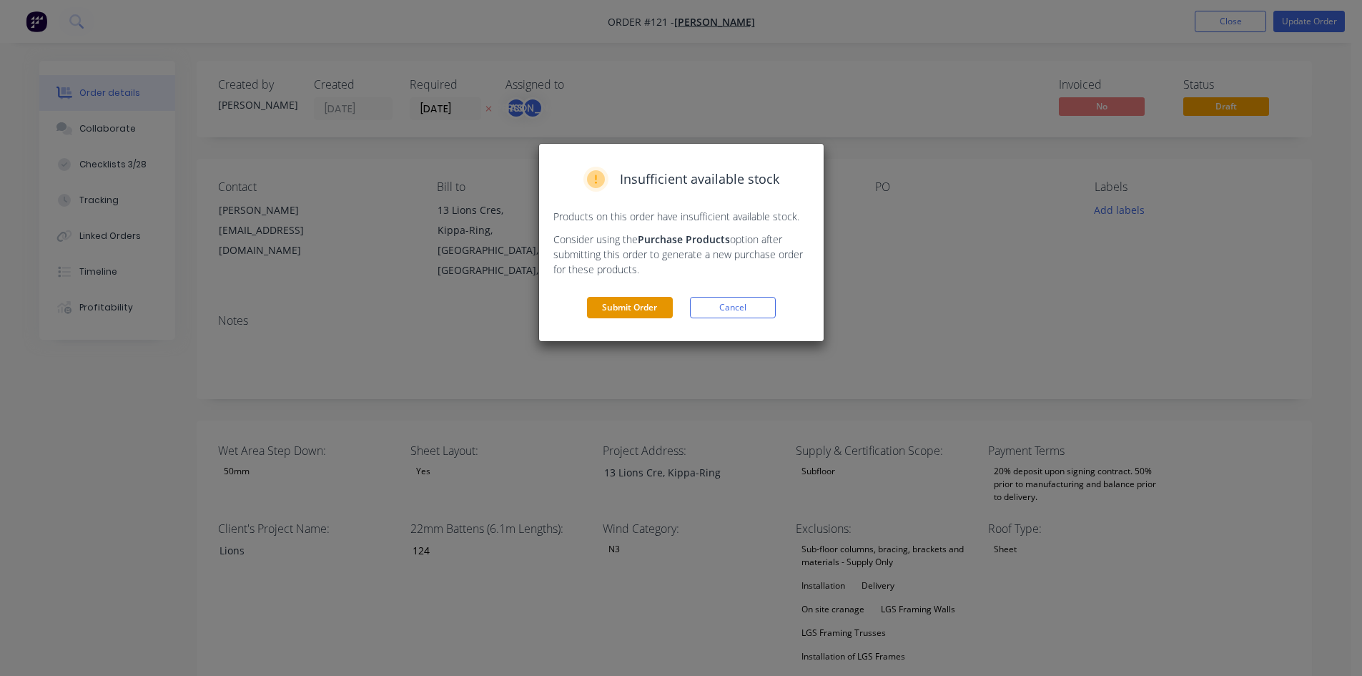
click at [651, 314] on button "Submit Order" at bounding box center [630, 307] width 86 height 21
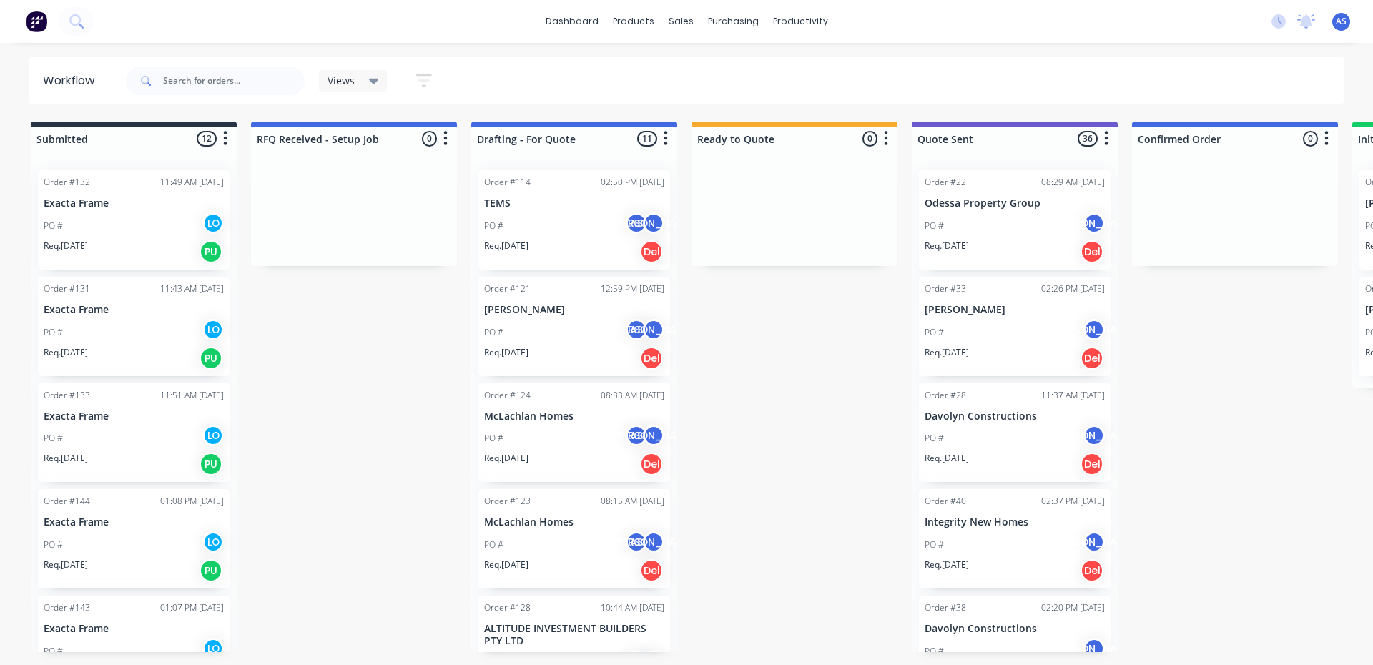
click at [581, 335] on div "PO # AS [PERSON_NAME]" at bounding box center [574, 332] width 180 height 27
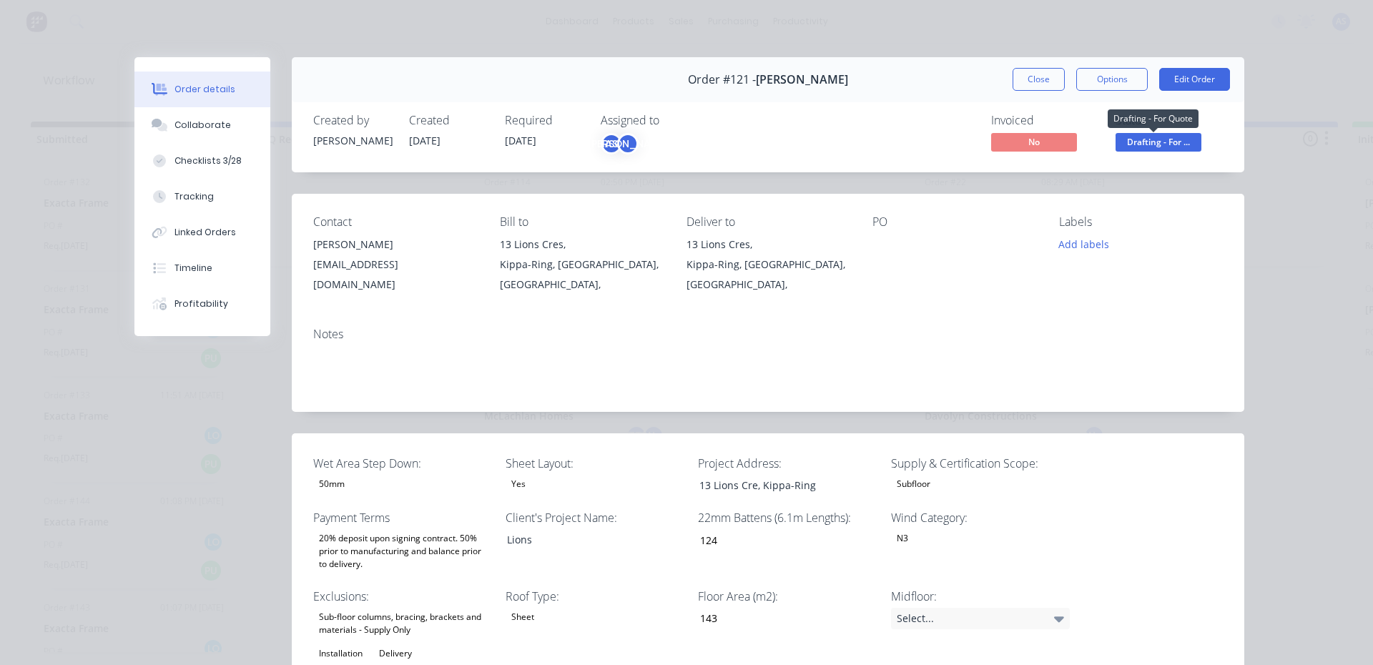
click at [1168, 138] on span "Drafting - For ..." at bounding box center [1158, 142] width 86 height 18
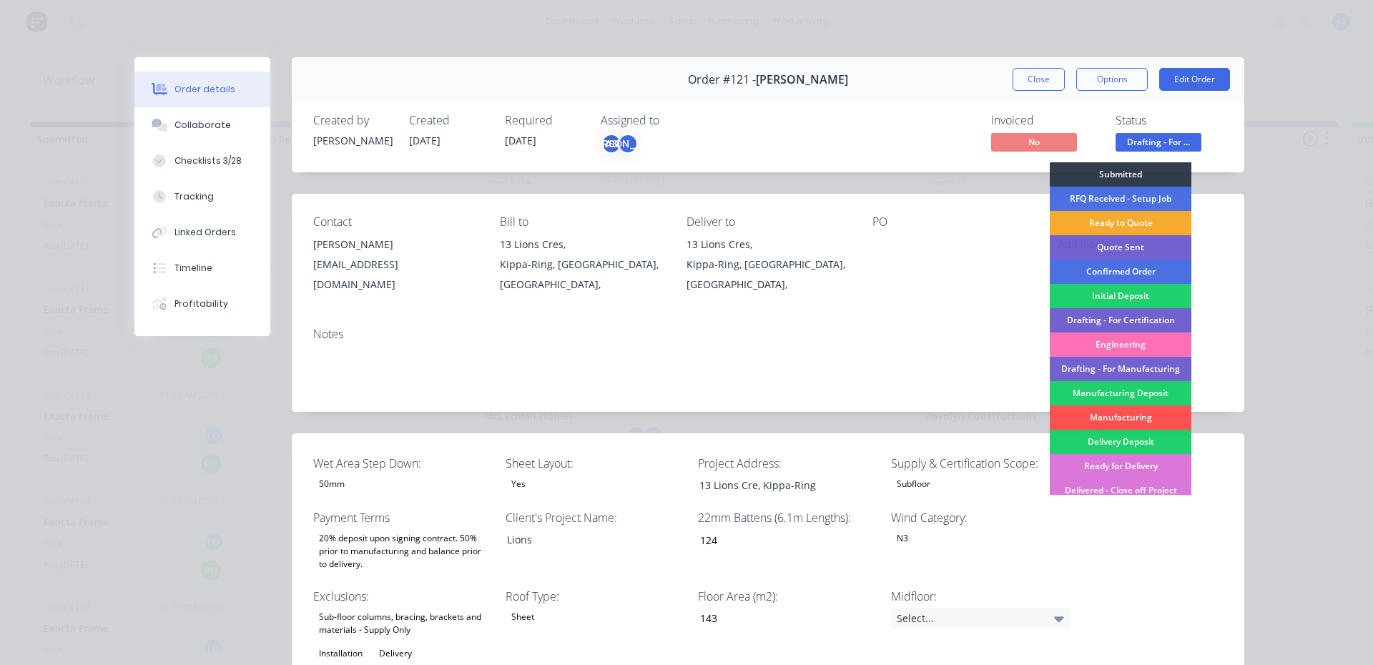
click at [1082, 222] on div "Ready to Quote" at bounding box center [1121, 223] width 142 height 24
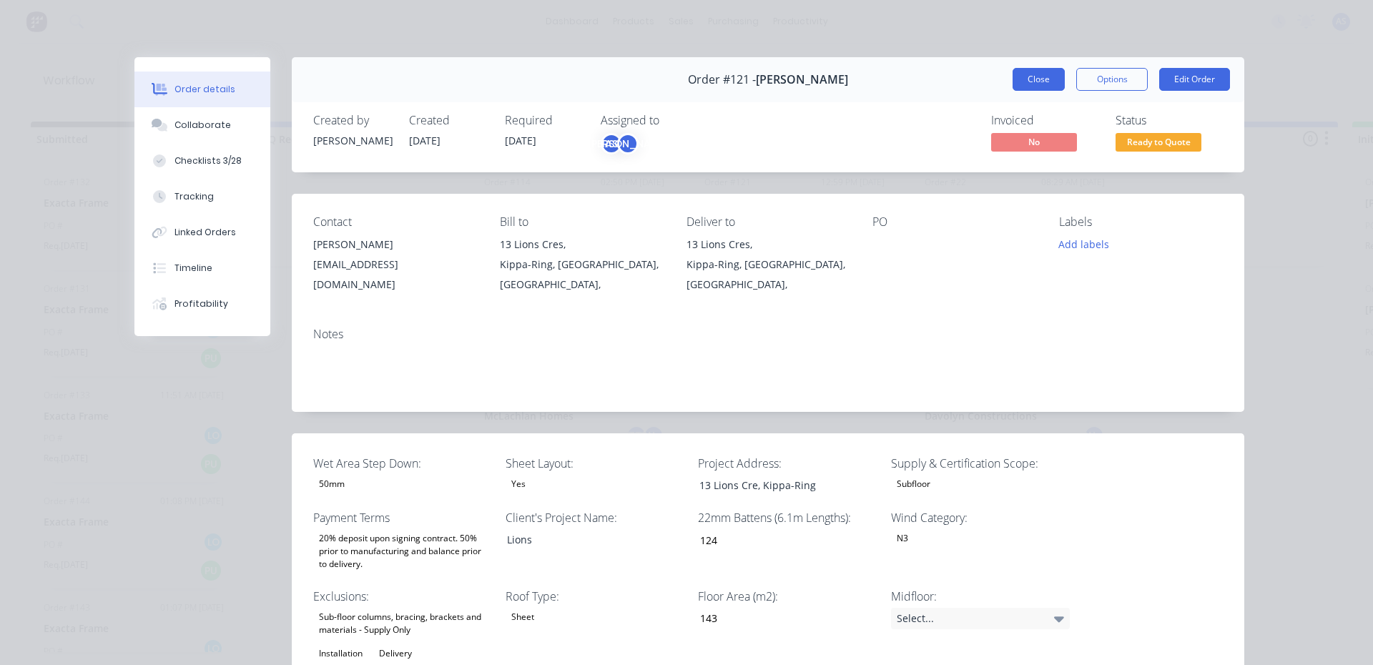
click at [1012, 83] on button "Close" at bounding box center [1038, 79] width 52 height 23
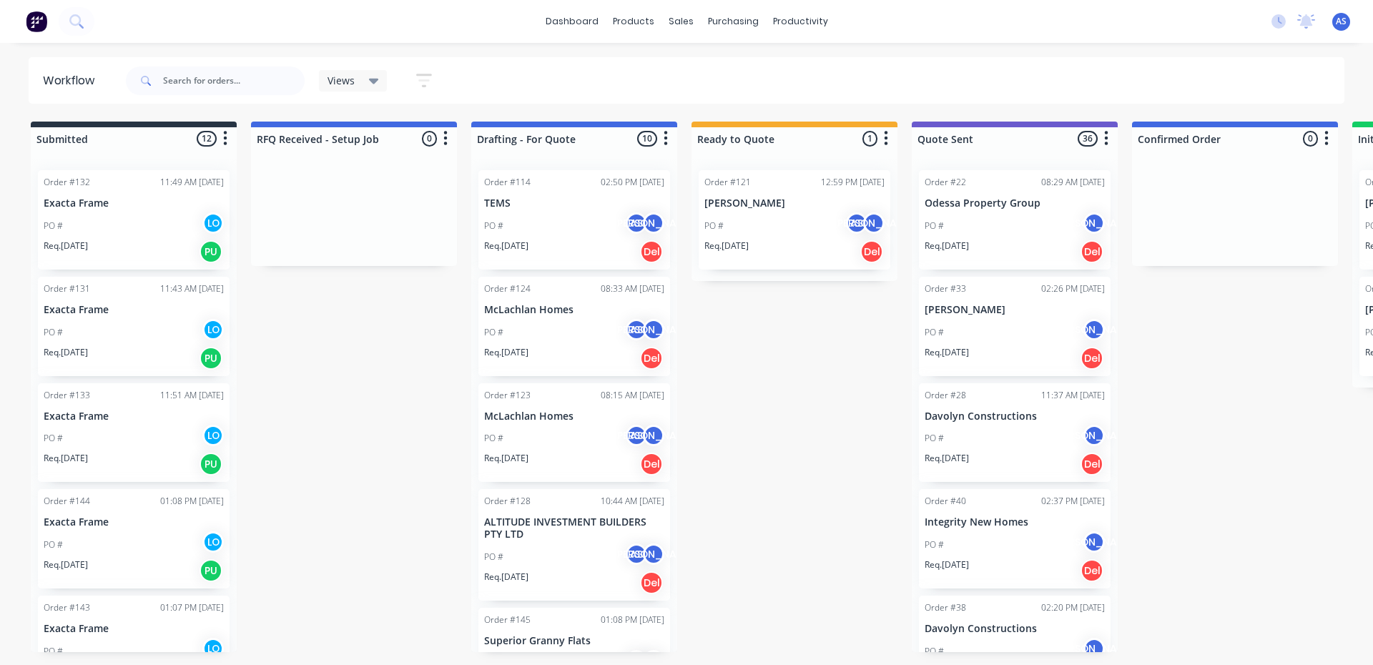
click at [518, 317] on div "Order #124 08:33 AM [DATE] McLachlan Homes PO # AS JO Req. [DATE] Del" at bounding box center [574, 326] width 192 height 99
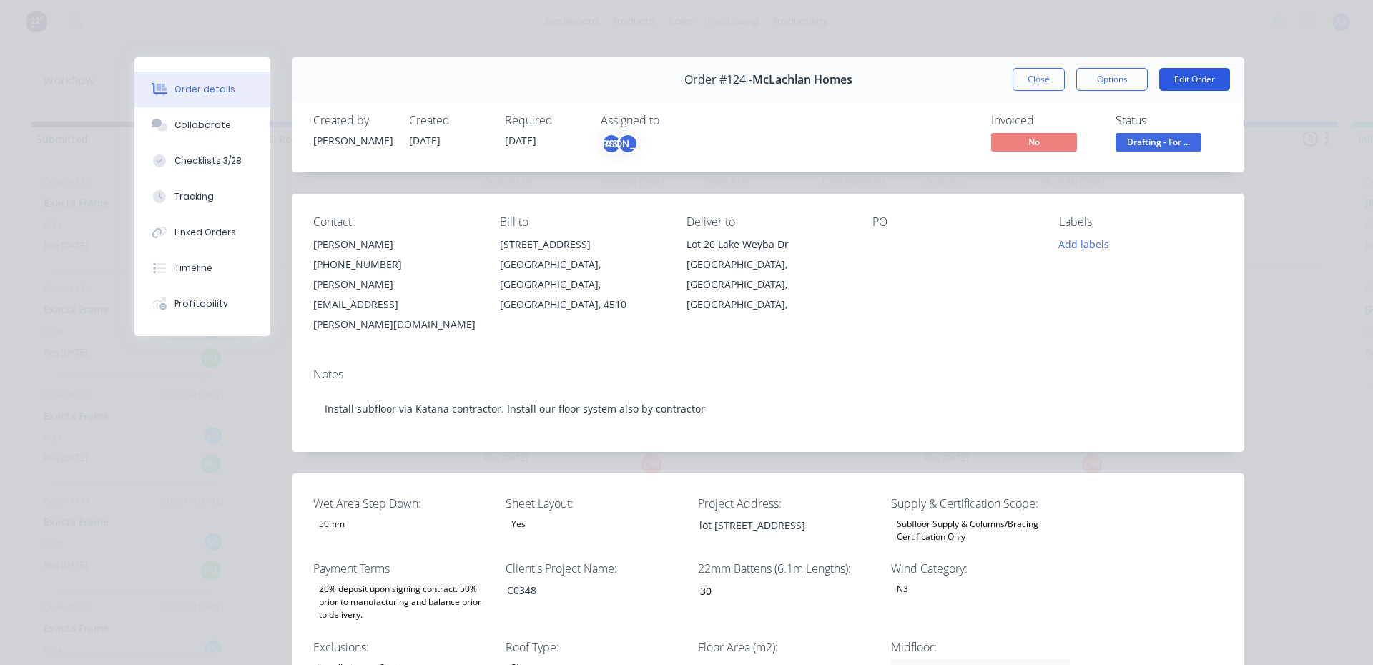
click at [1187, 78] on button "Edit Order" at bounding box center [1194, 79] width 71 height 23
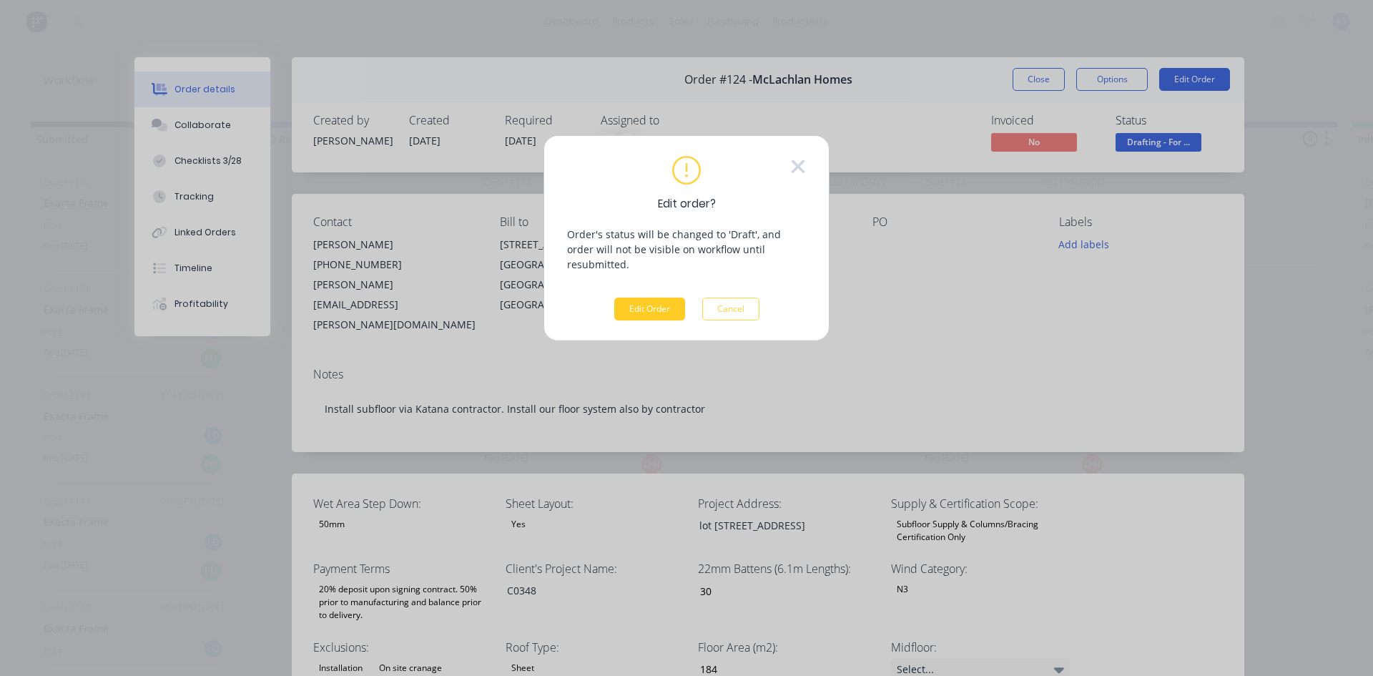
click at [661, 297] on button "Edit Order" at bounding box center [649, 308] width 71 height 23
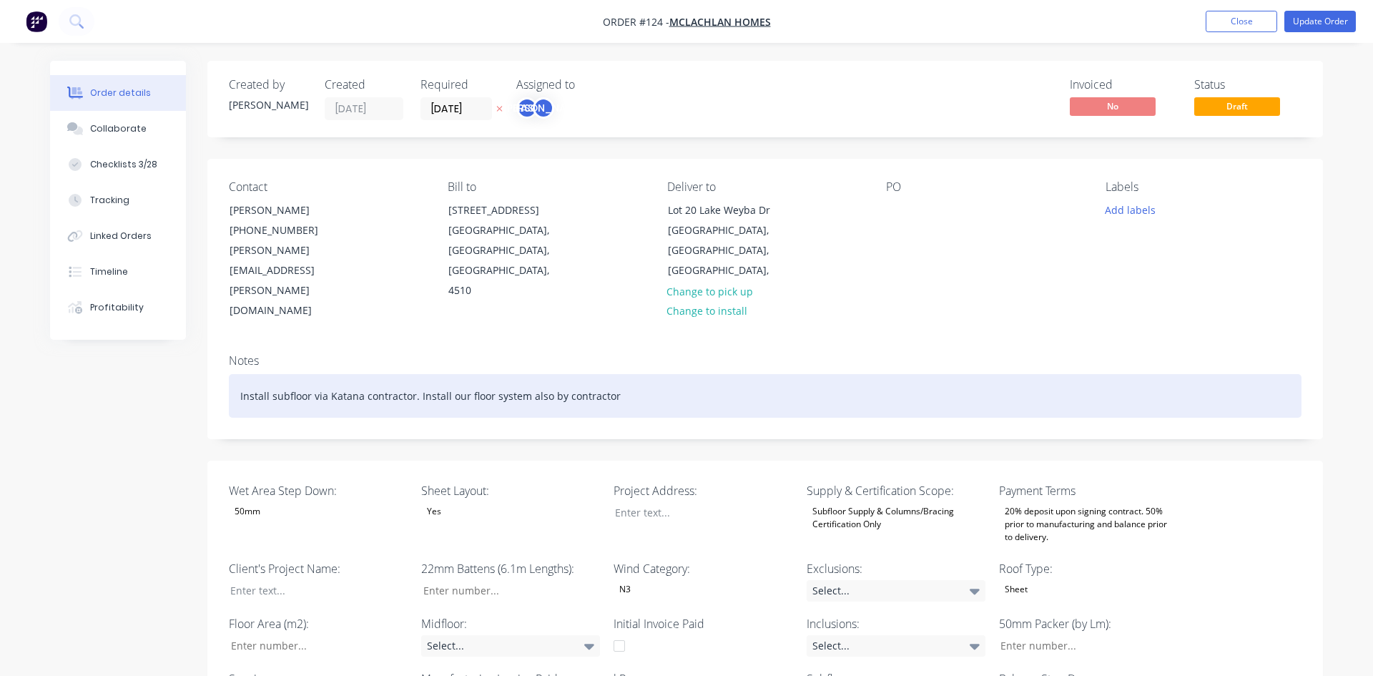
type input "30"
type input "184"
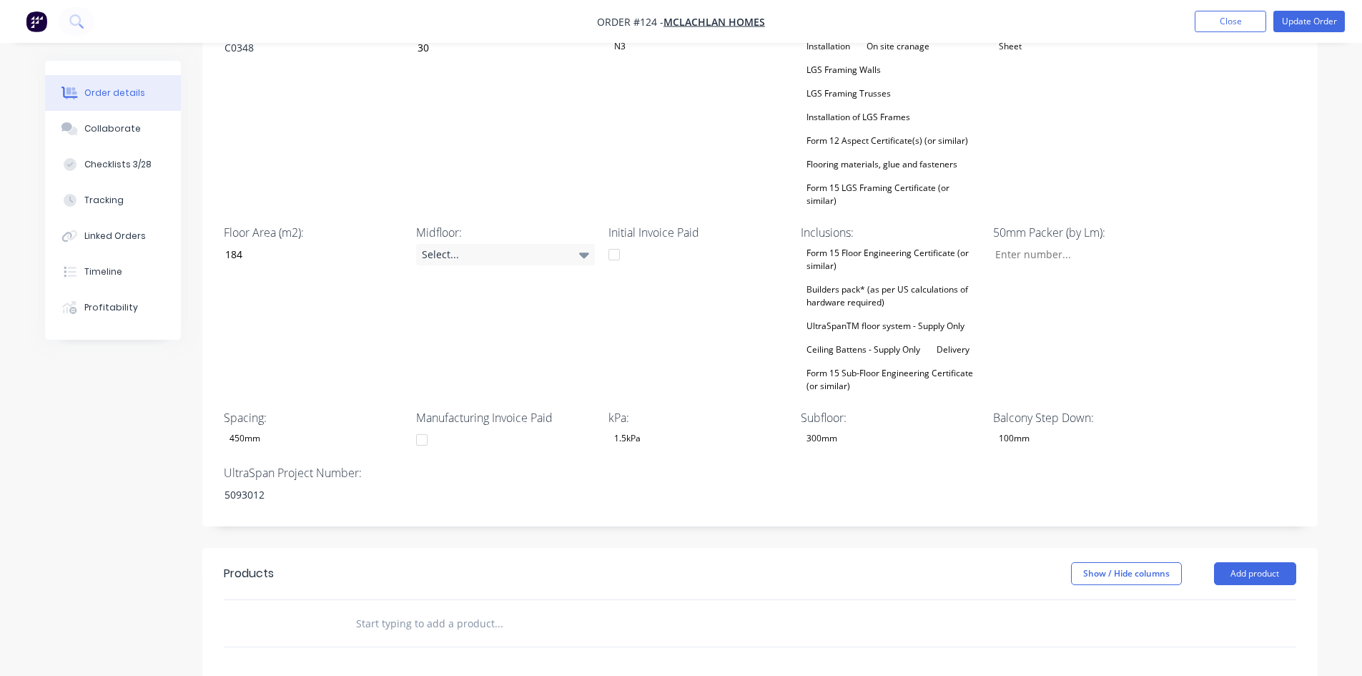
scroll to position [819, 0]
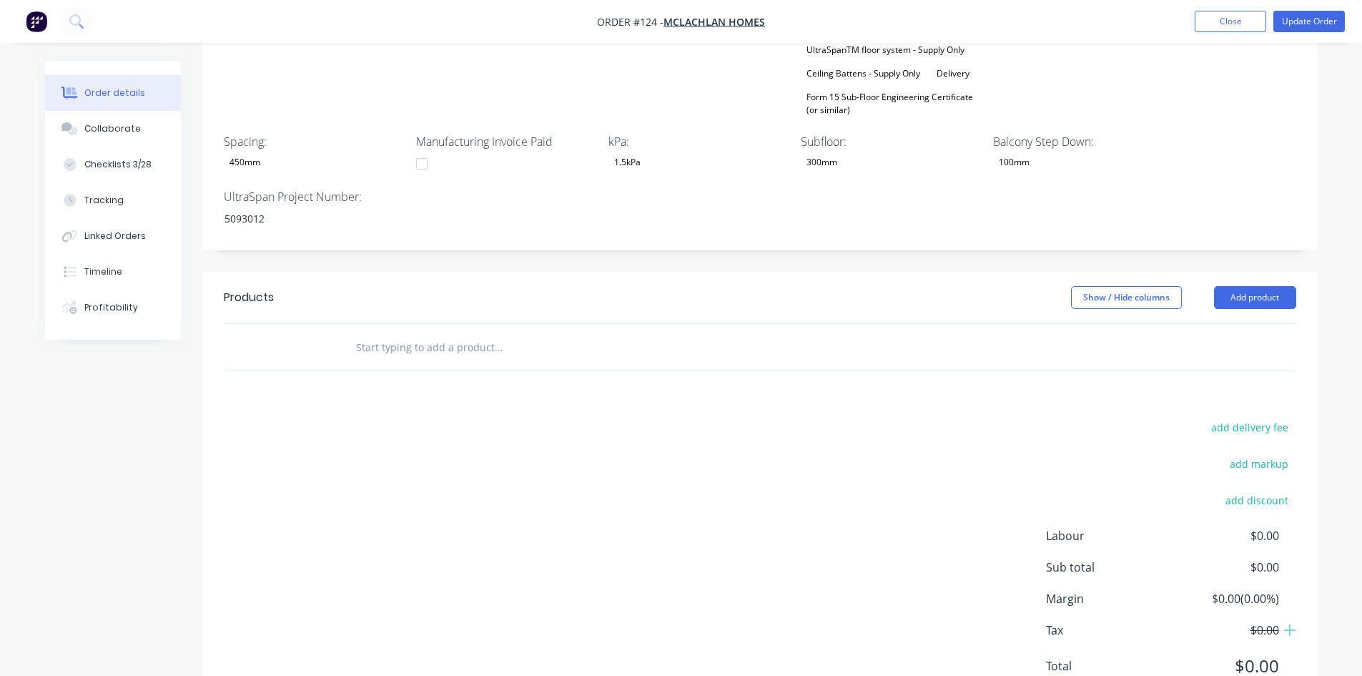
click at [1250, 272] on header "Products Show / Hide columns Add product" at bounding box center [759, 297] width 1115 height 51
click at [1250, 286] on button "Add product" at bounding box center [1255, 297] width 82 height 23
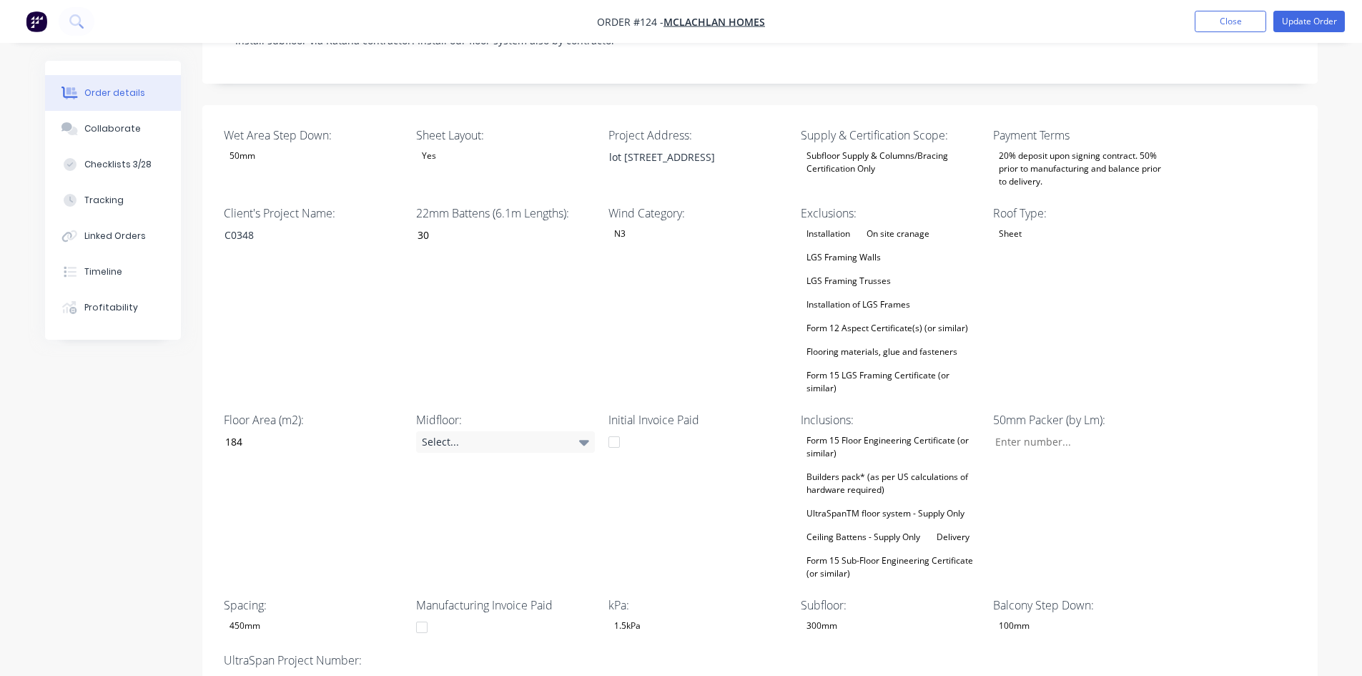
scroll to position [390, 0]
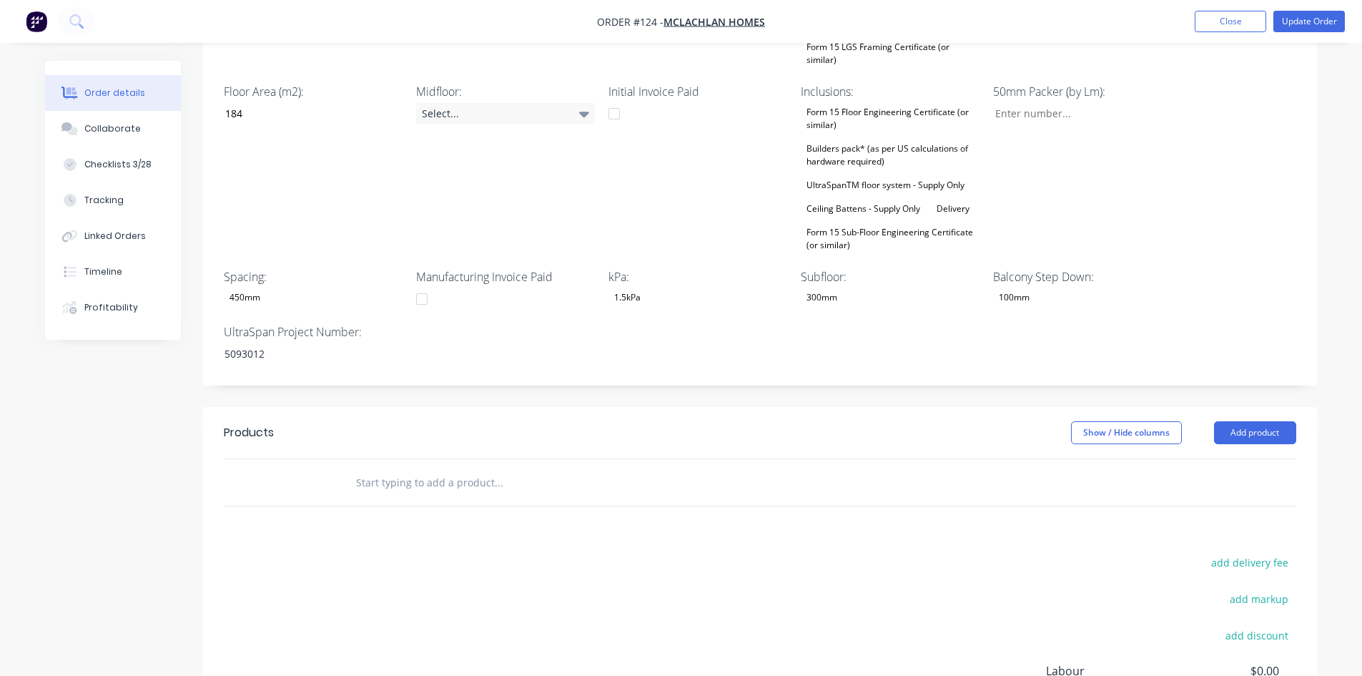
scroll to position [747, 0]
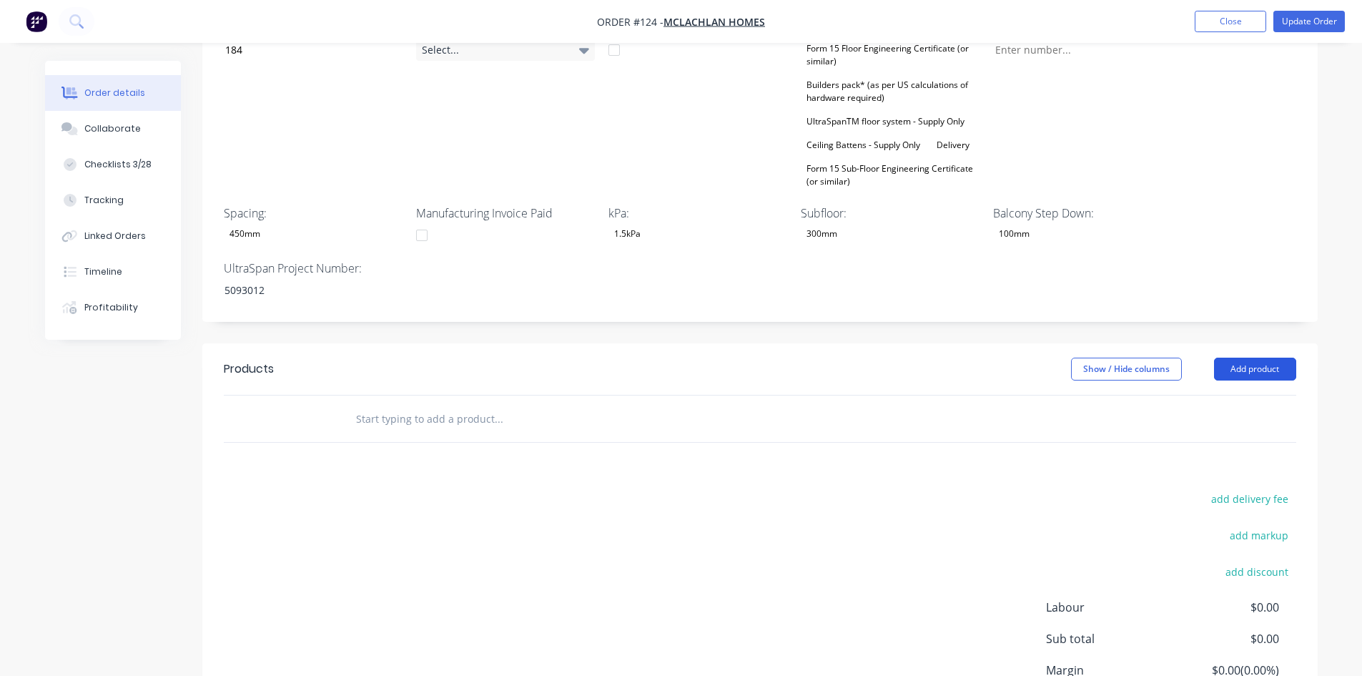
click at [1273, 357] on button "Add product" at bounding box center [1255, 368] width 82 height 23
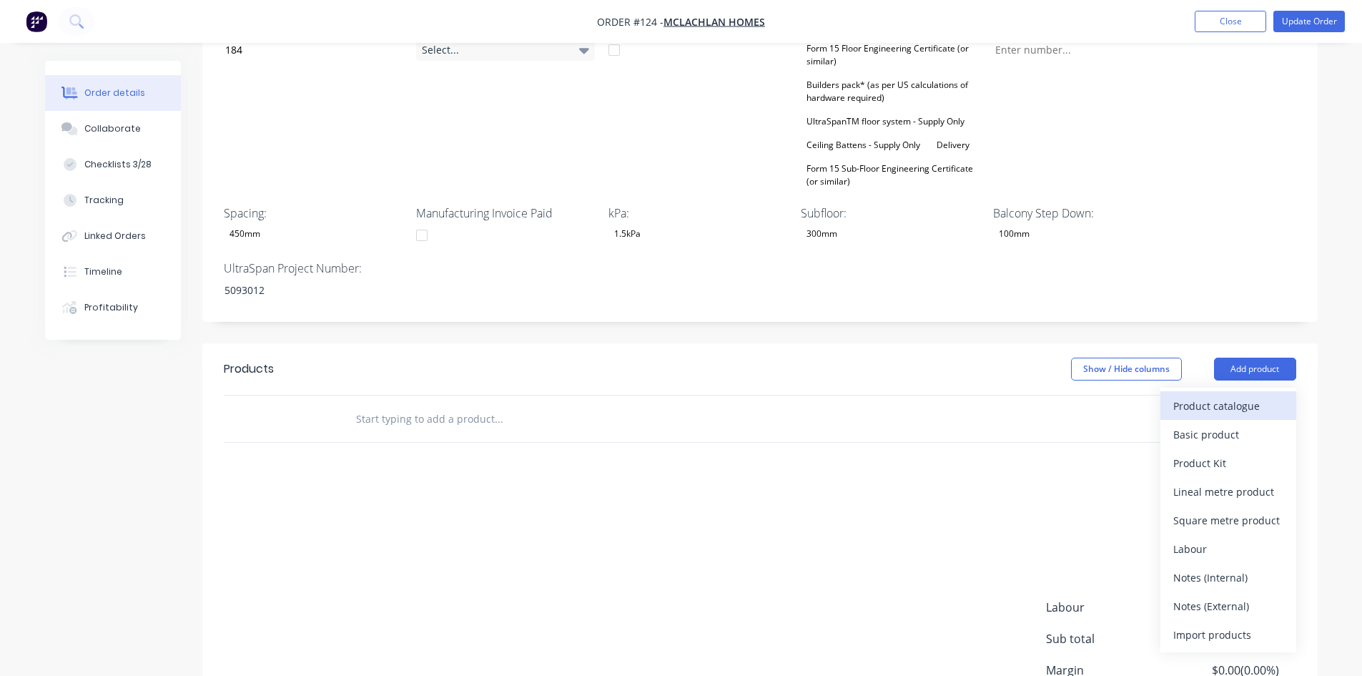
click at [1241, 395] on div "Product catalogue" at bounding box center [1228, 405] width 110 height 21
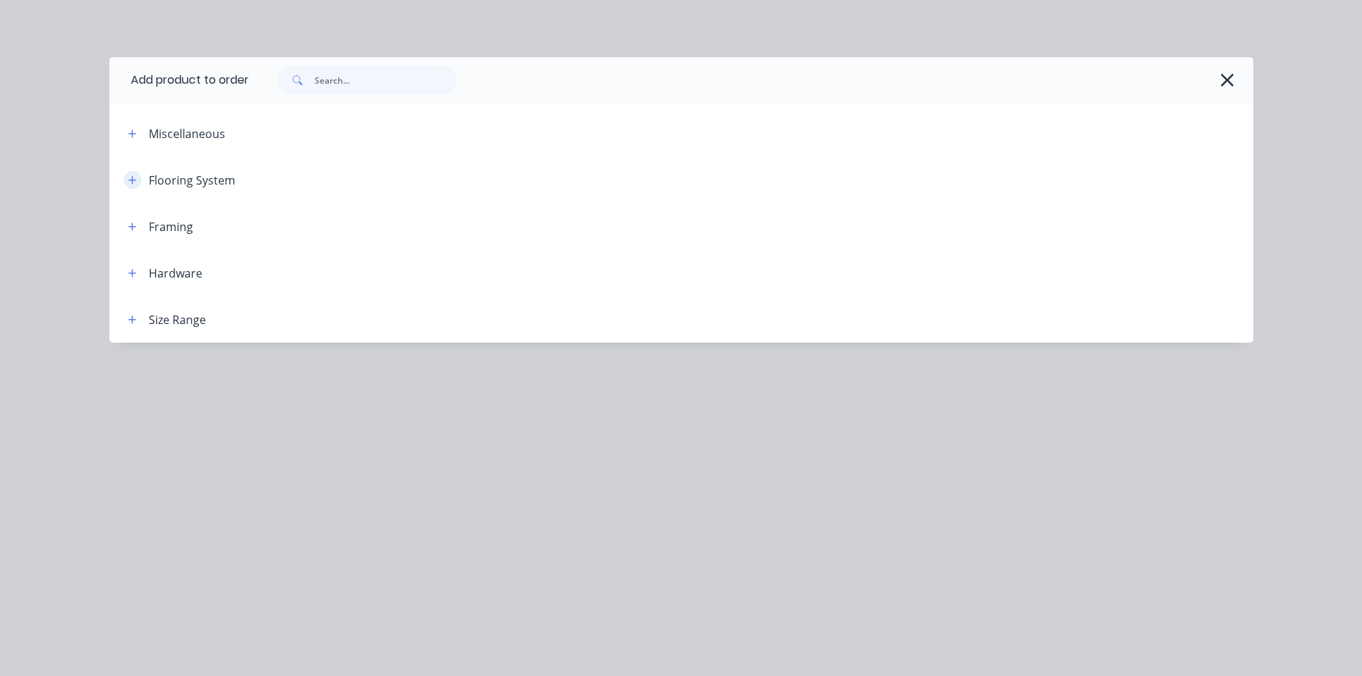
click at [139, 180] on button "button" at bounding box center [133, 180] width 18 height 18
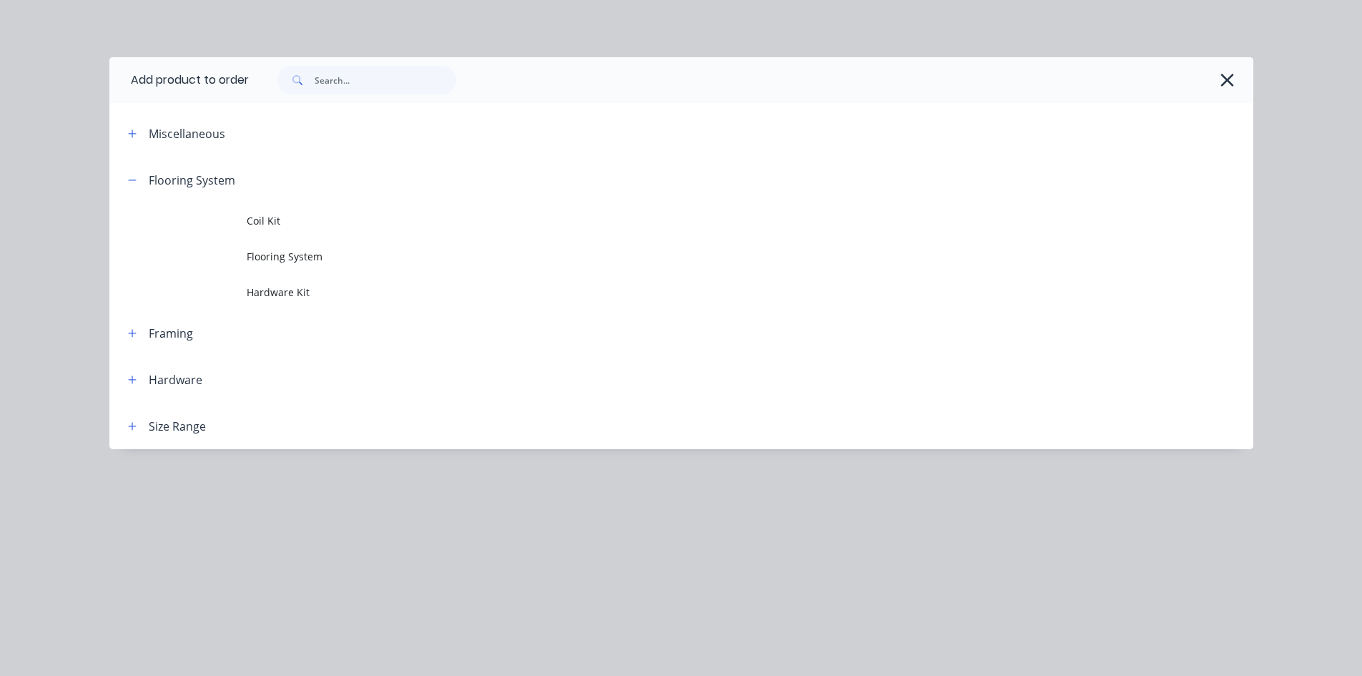
click at [270, 252] on span "Flooring System" at bounding box center [649, 256] width 805 height 15
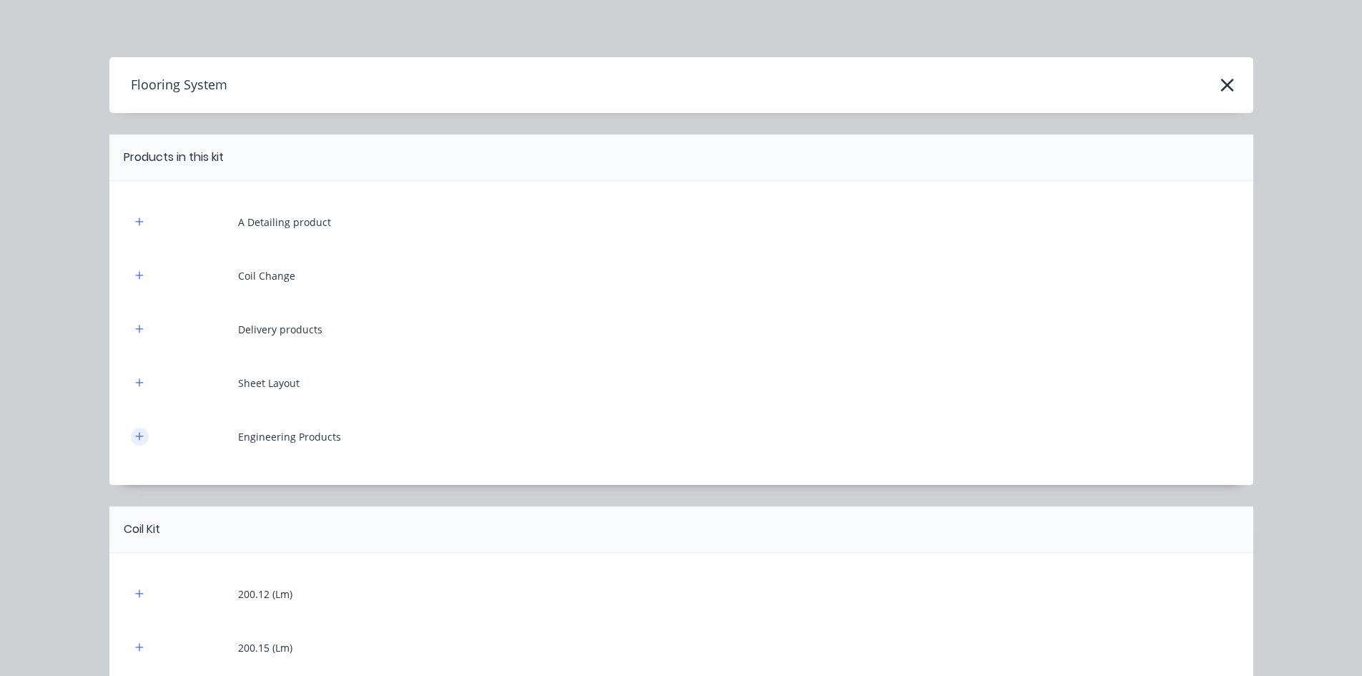
click at [139, 433] on button "button" at bounding box center [140, 437] width 18 height 18
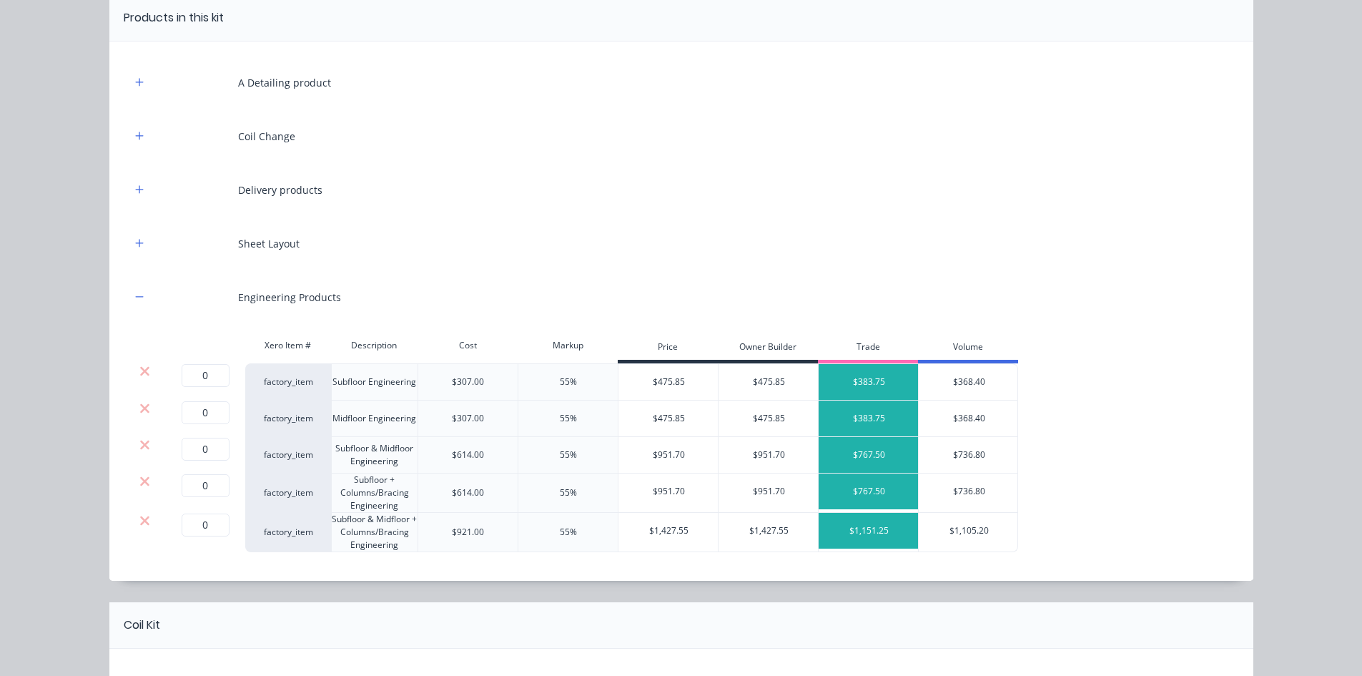
scroll to position [143, 0]
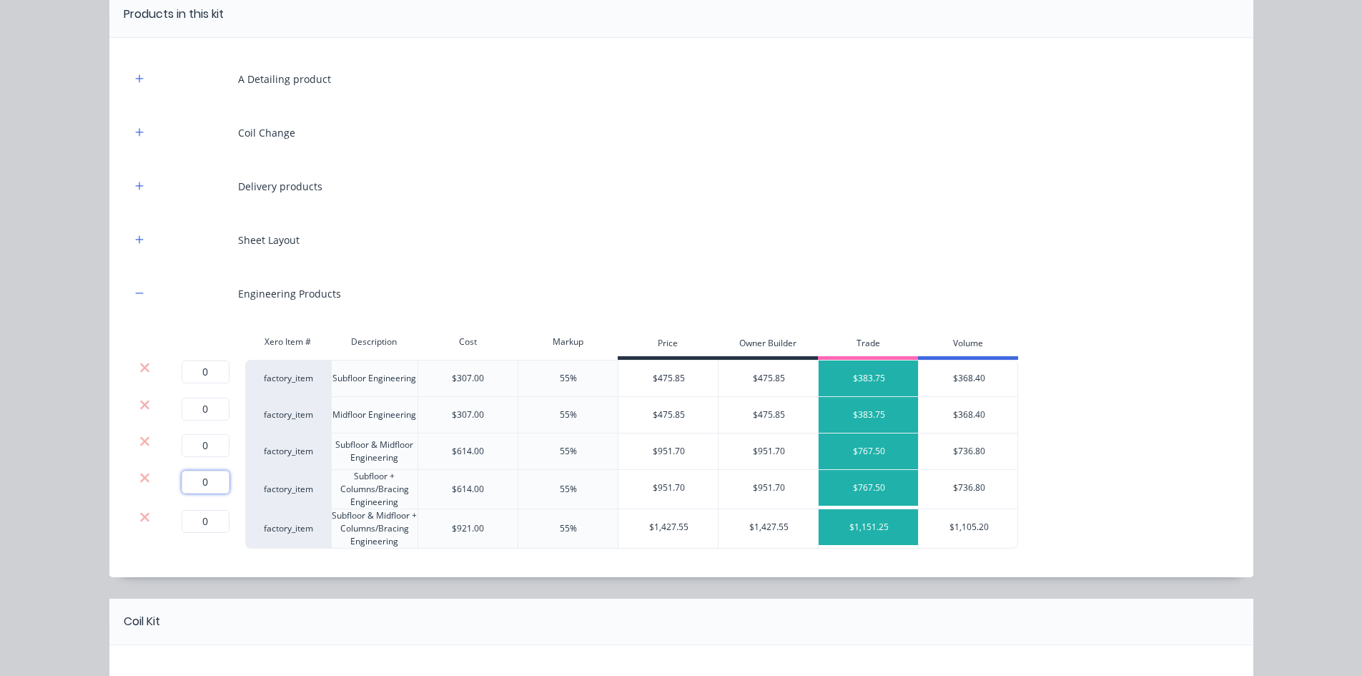
click at [187, 487] on input "0" at bounding box center [206, 481] width 48 height 23
type input "1"
click at [140, 366] on icon at bounding box center [144, 366] width 9 height 9
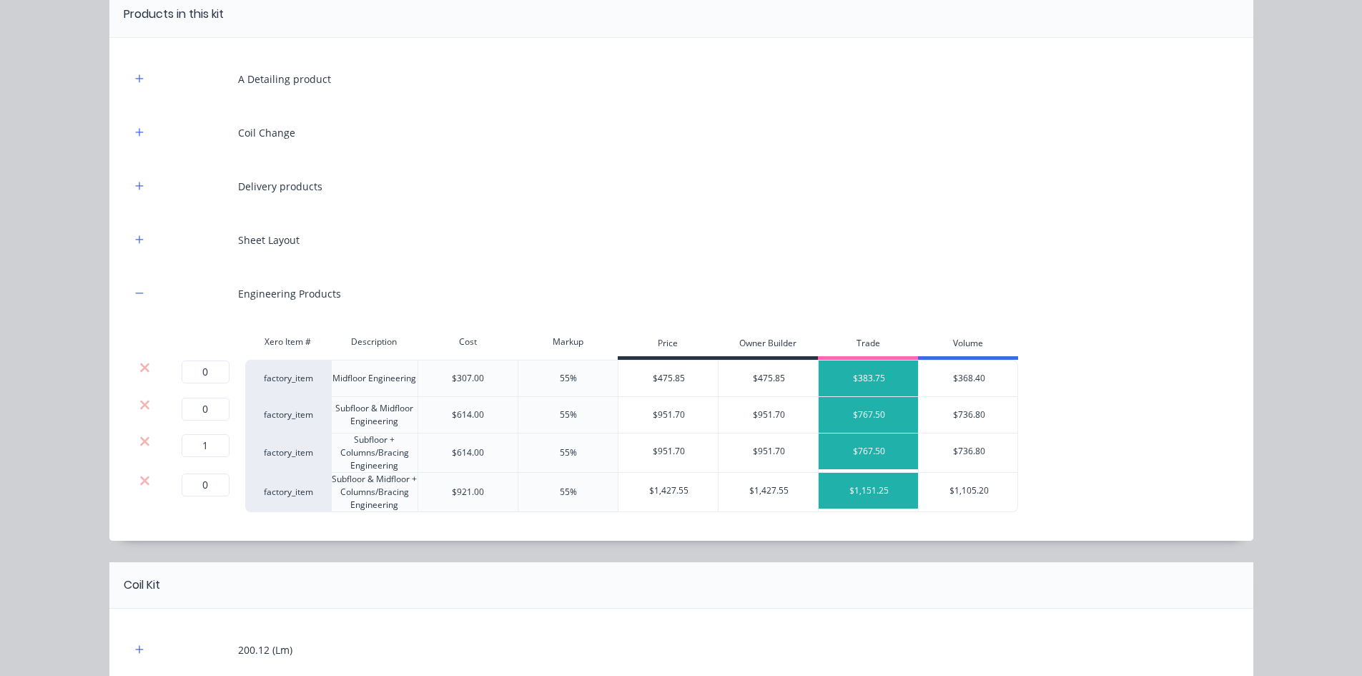
click at [140, 366] on icon at bounding box center [144, 366] width 9 height 9
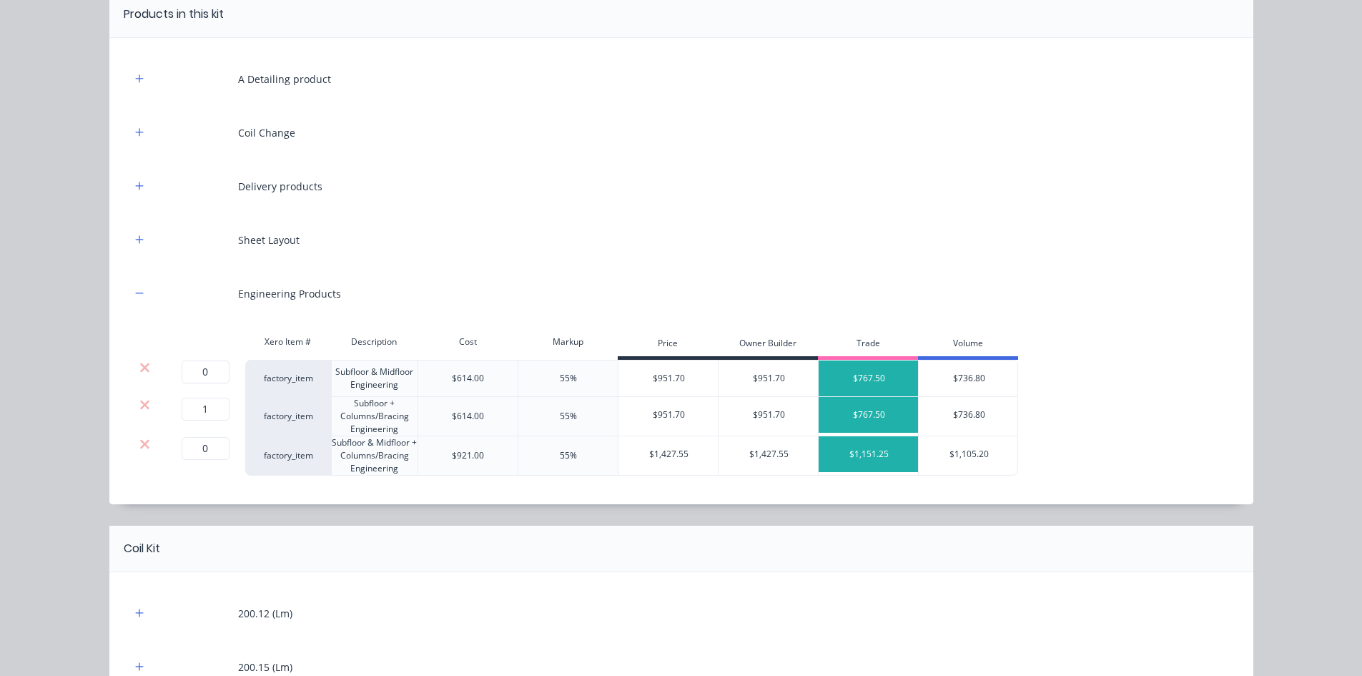
click at [140, 366] on icon at bounding box center [144, 366] width 9 height 9
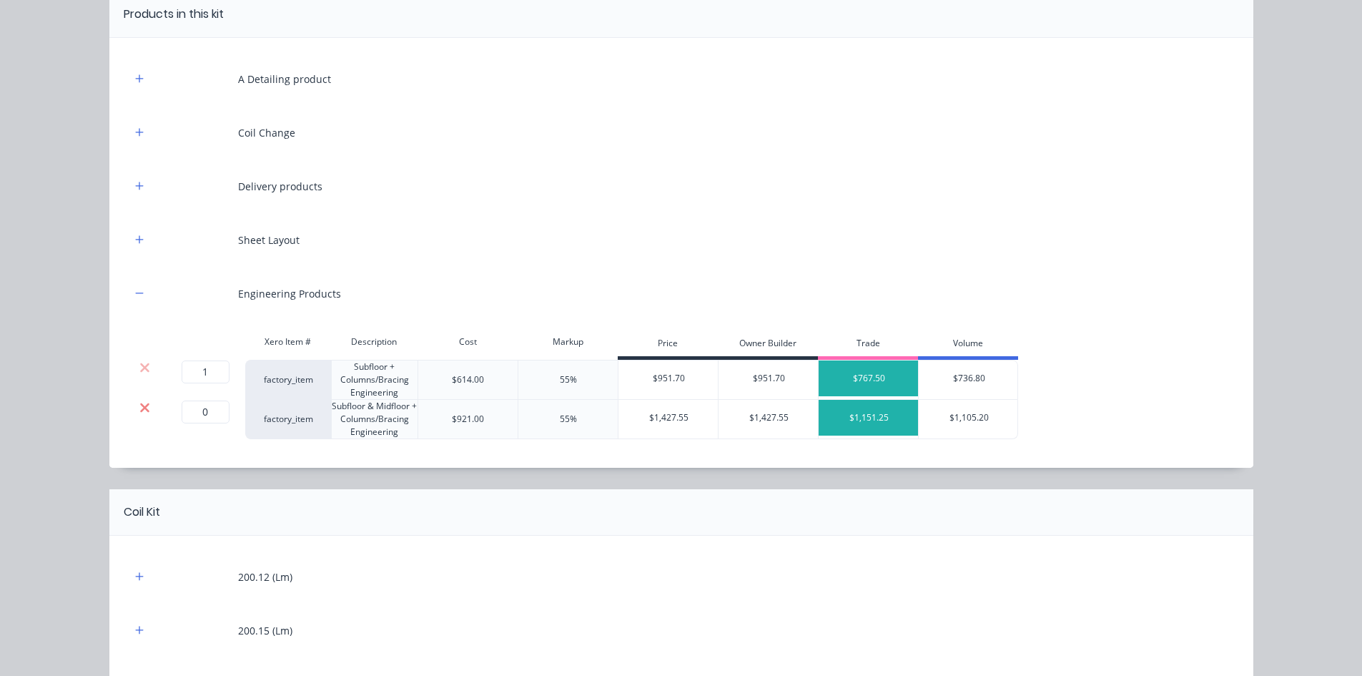
click at [139, 408] on icon at bounding box center [144, 407] width 11 height 14
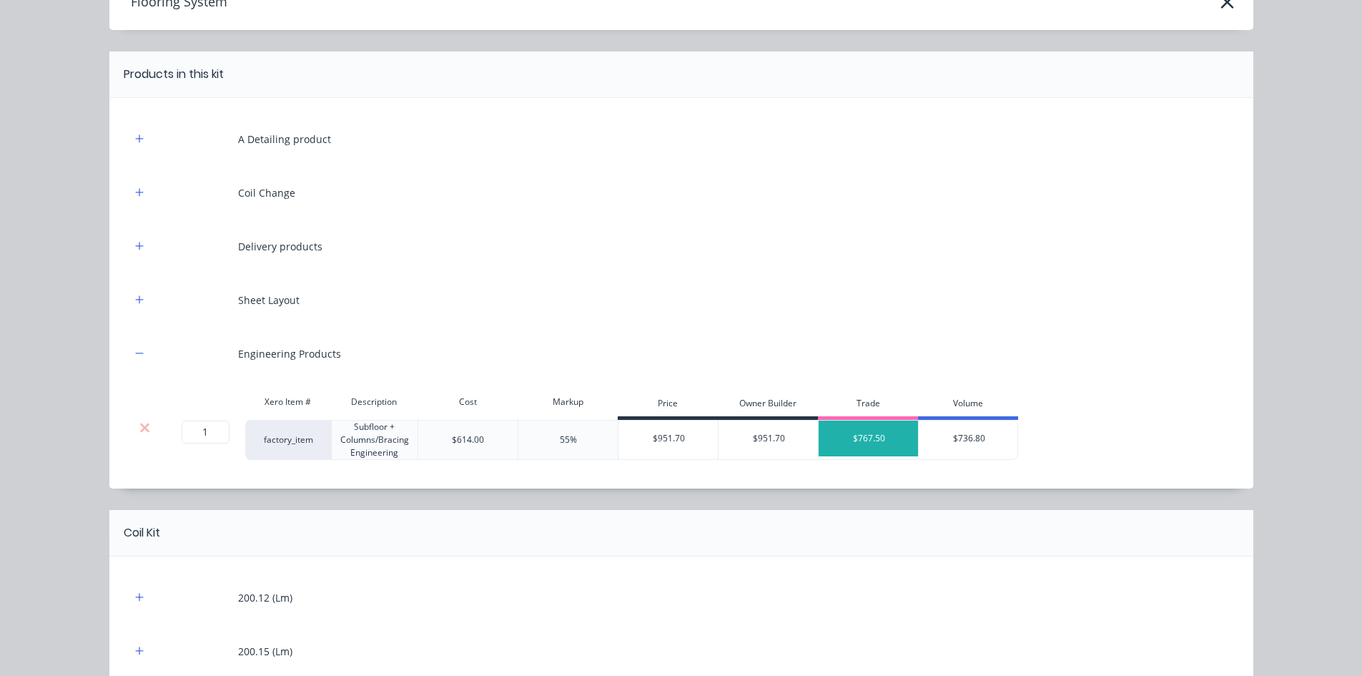
scroll to position [0, 0]
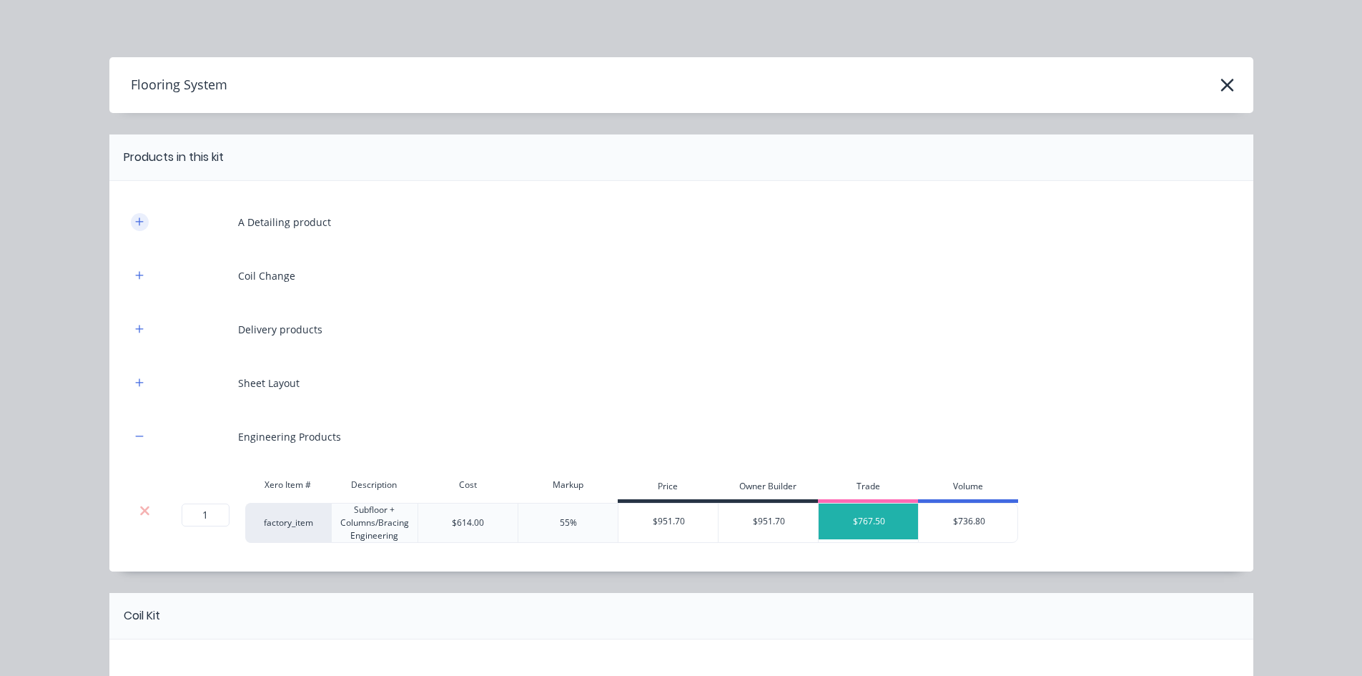
click at [137, 222] on icon "button" at bounding box center [139, 221] width 8 height 8
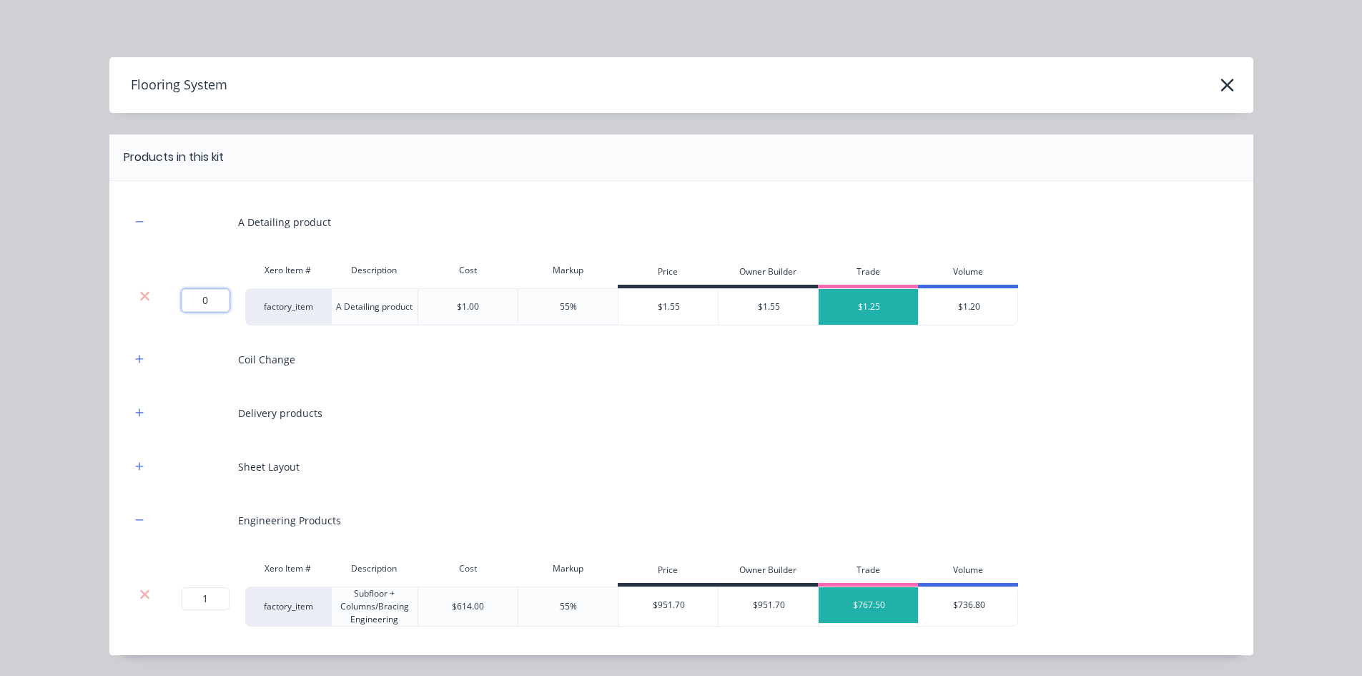
click at [207, 301] on input "0" at bounding box center [206, 300] width 48 height 23
type input "725.3"
click at [136, 360] on icon "button" at bounding box center [139, 359] width 9 height 10
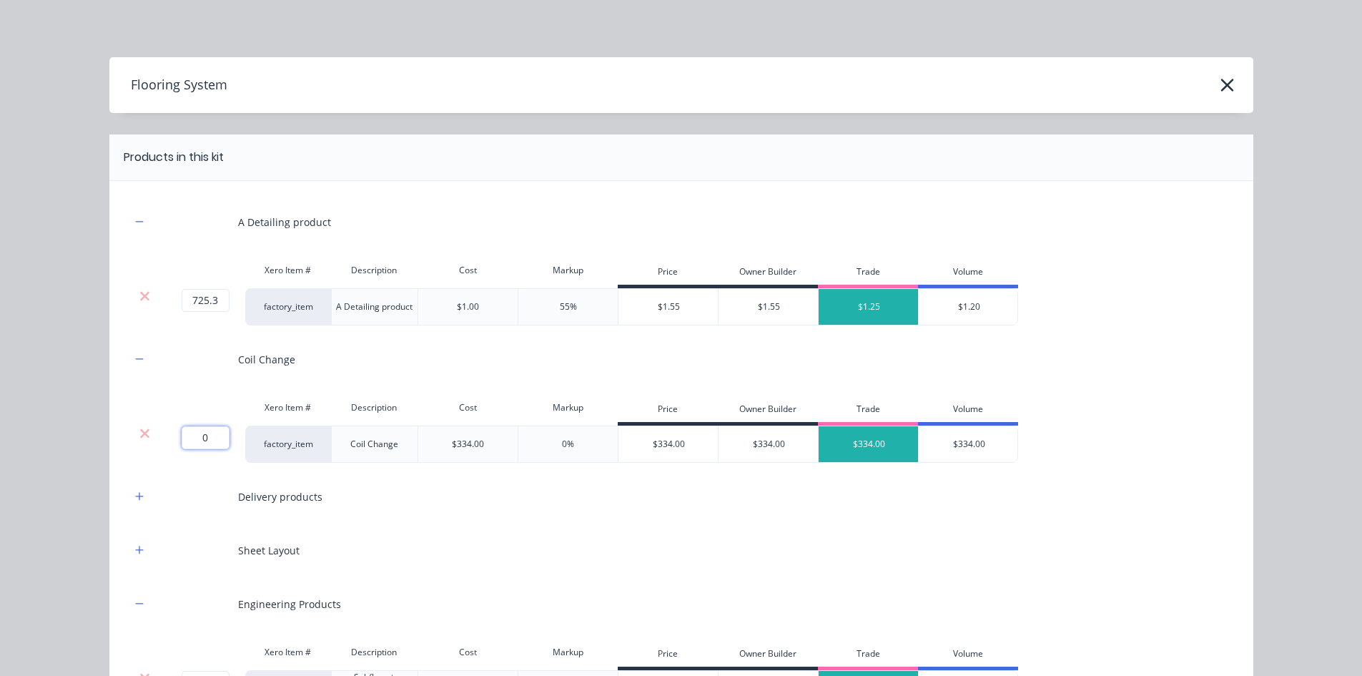
click at [202, 429] on input "0" at bounding box center [206, 437] width 48 height 23
type input "3"
click at [135, 495] on icon "button" at bounding box center [139, 496] width 8 height 8
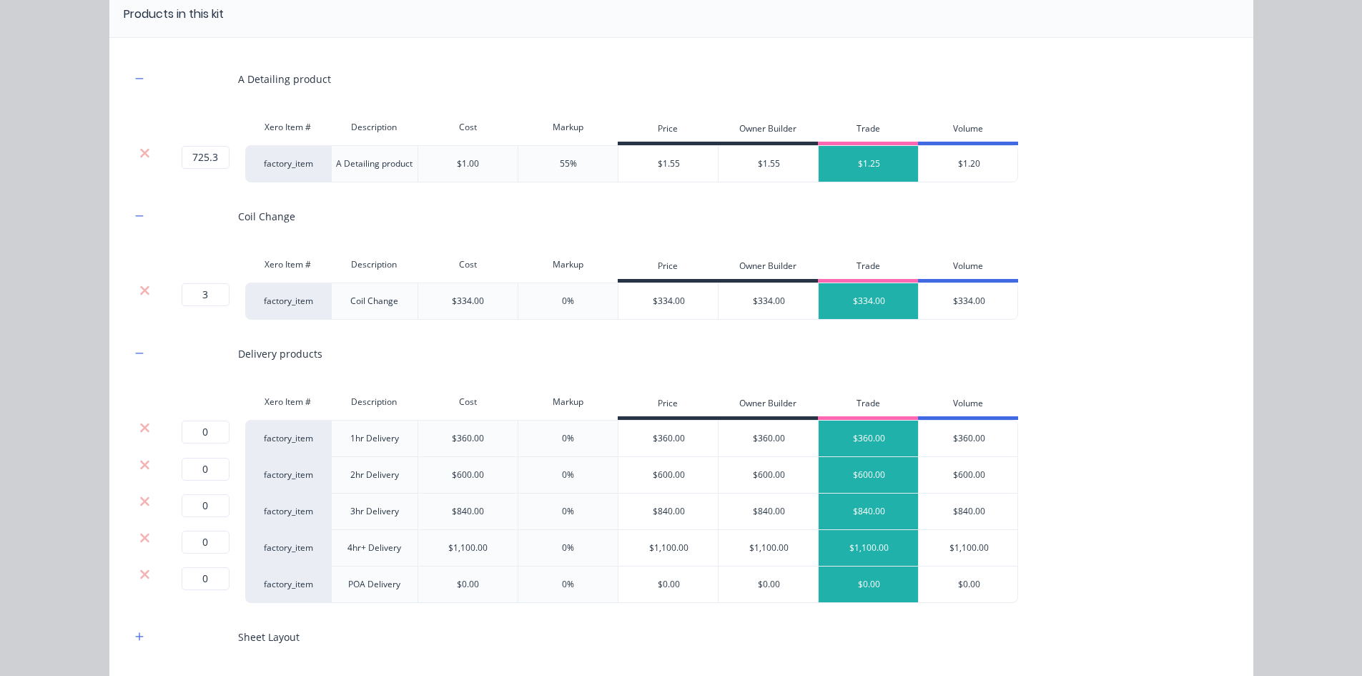
scroll to position [214, 0]
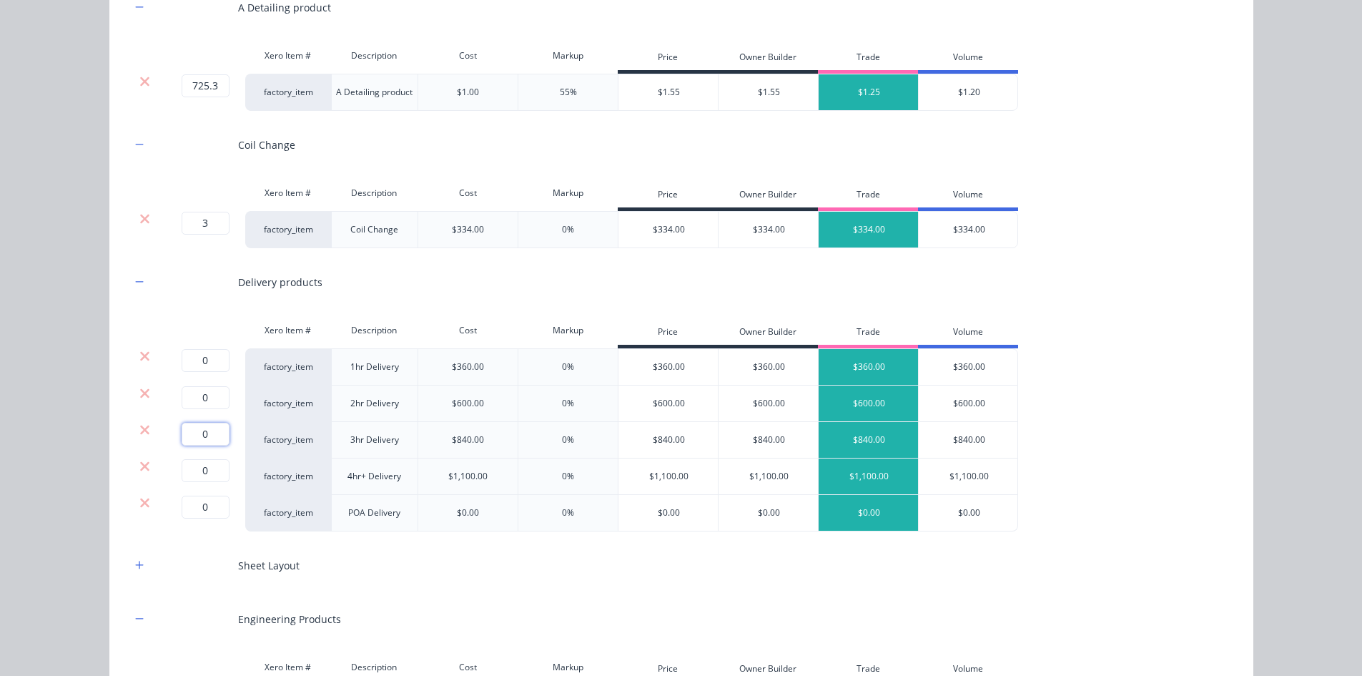
click at [197, 437] on input "0" at bounding box center [206, 434] width 48 height 23
type input "1"
click at [142, 357] on icon at bounding box center [144, 356] width 11 height 14
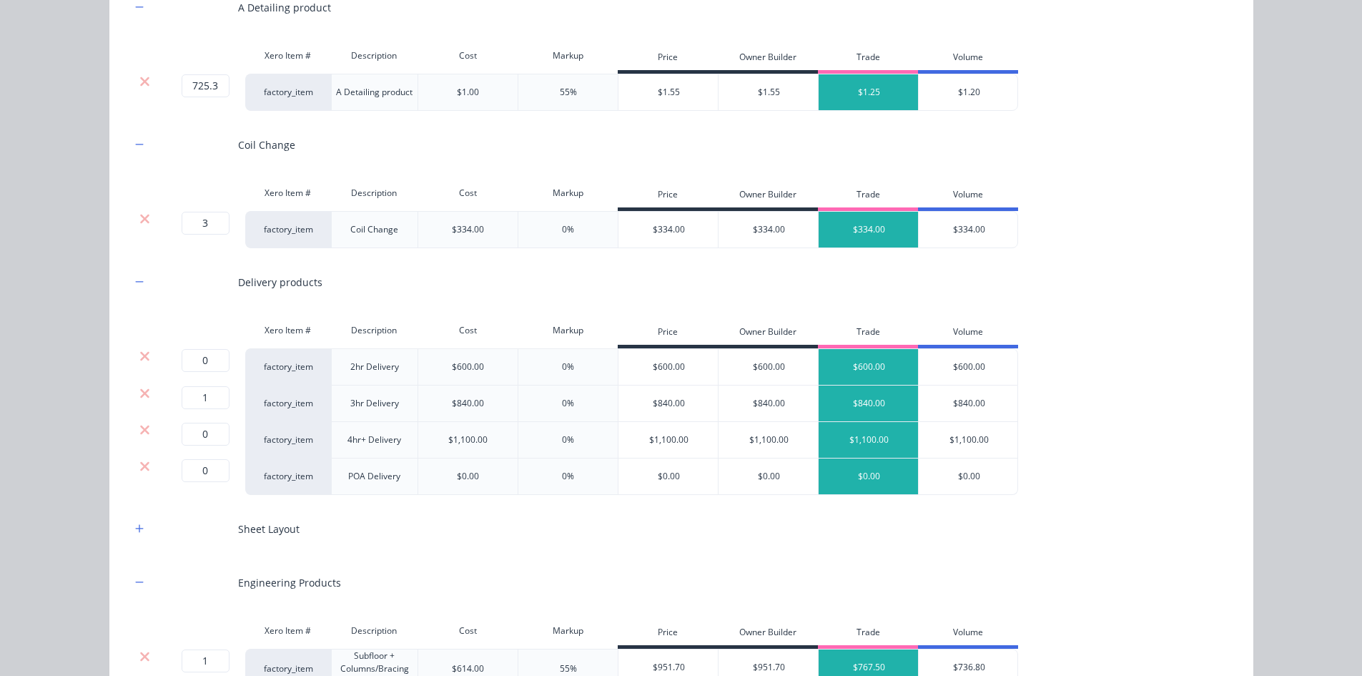
click at [142, 357] on icon at bounding box center [144, 356] width 11 height 14
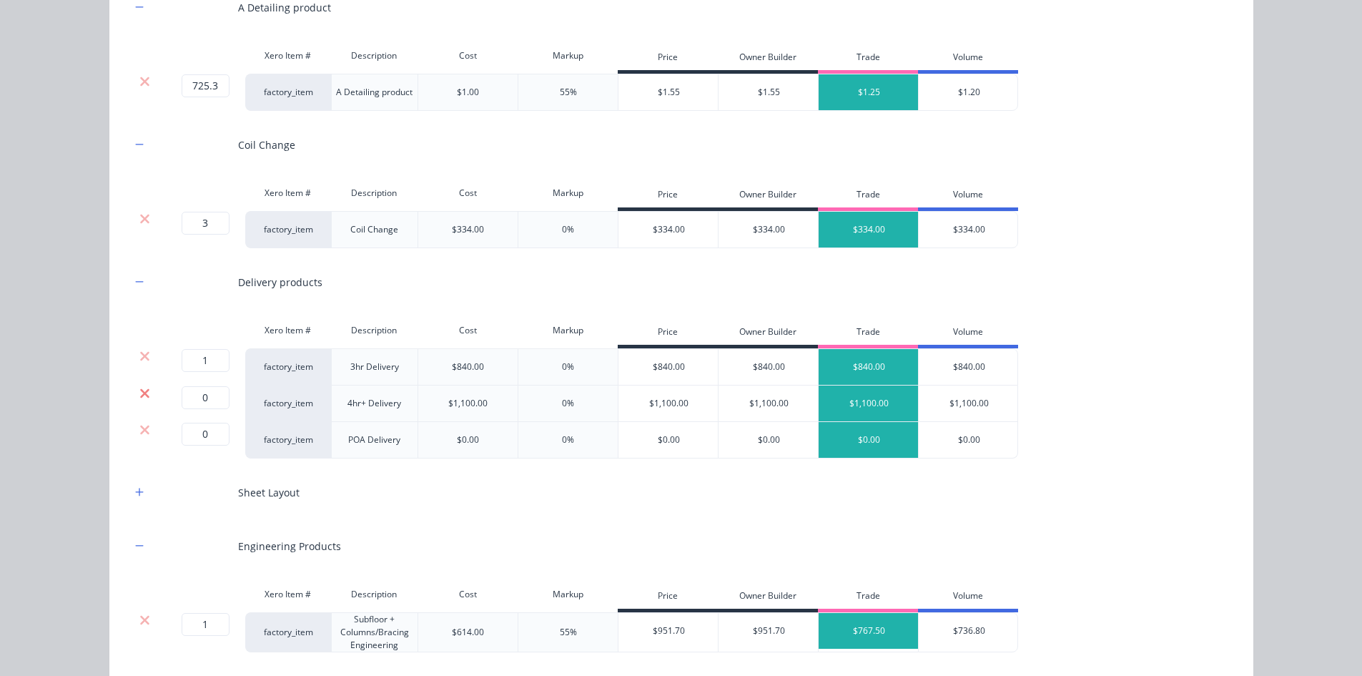
click at [140, 392] on icon at bounding box center [144, 392] width 9 height 9
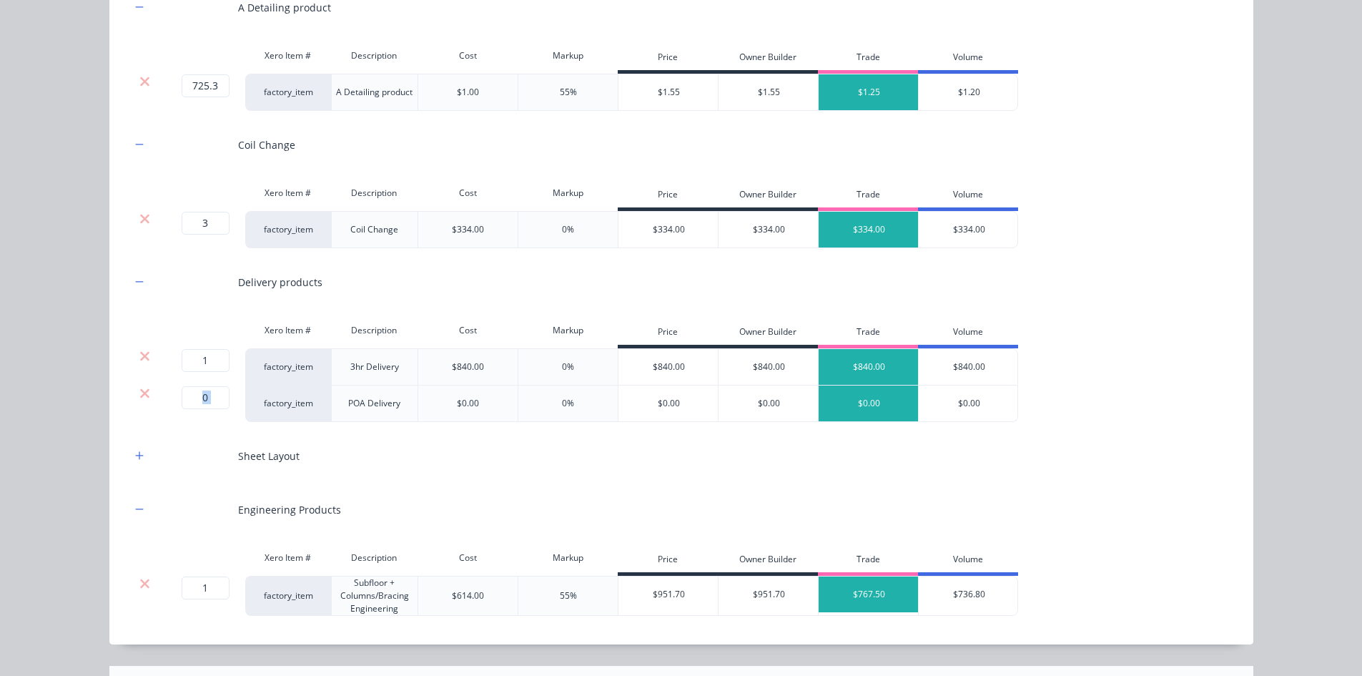
click at [140, 392] on icon at bounding box center [144, 392] width 9 height 9
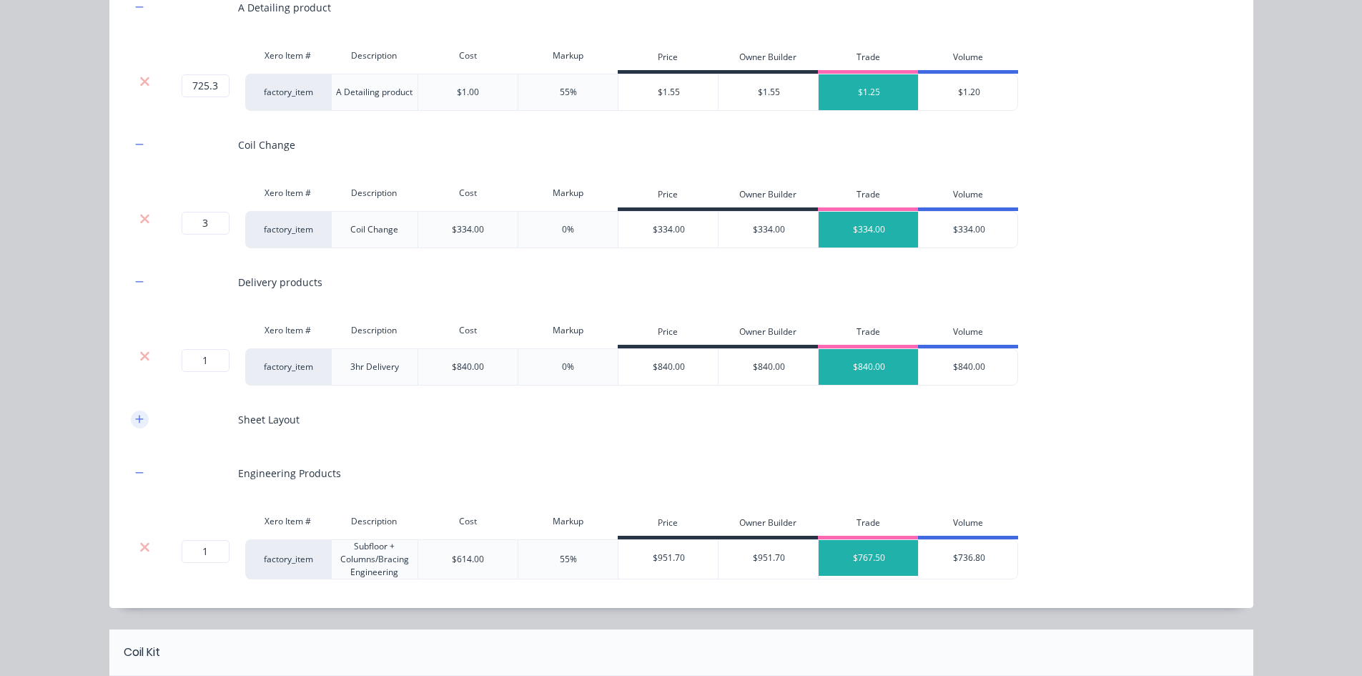
click at [139, 418] on button "button" at bounding box center [140, 419] width 18 height 18
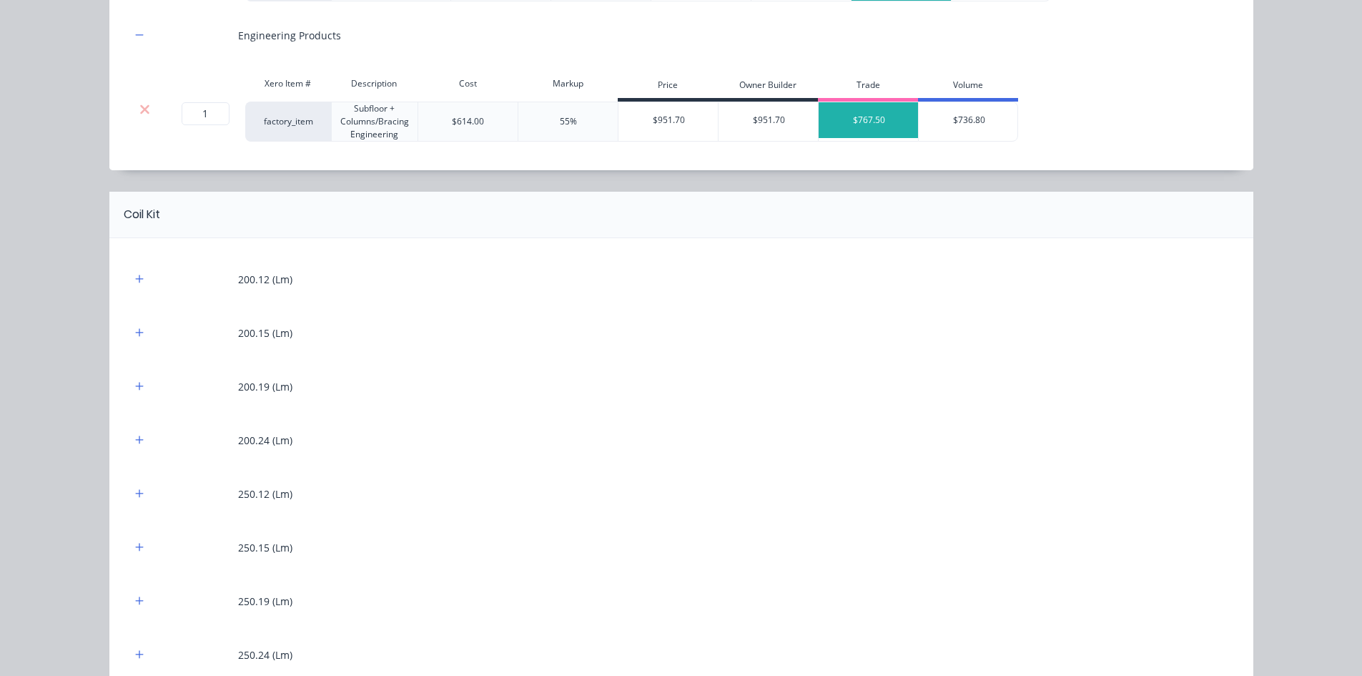
scroll to position [858, 0]
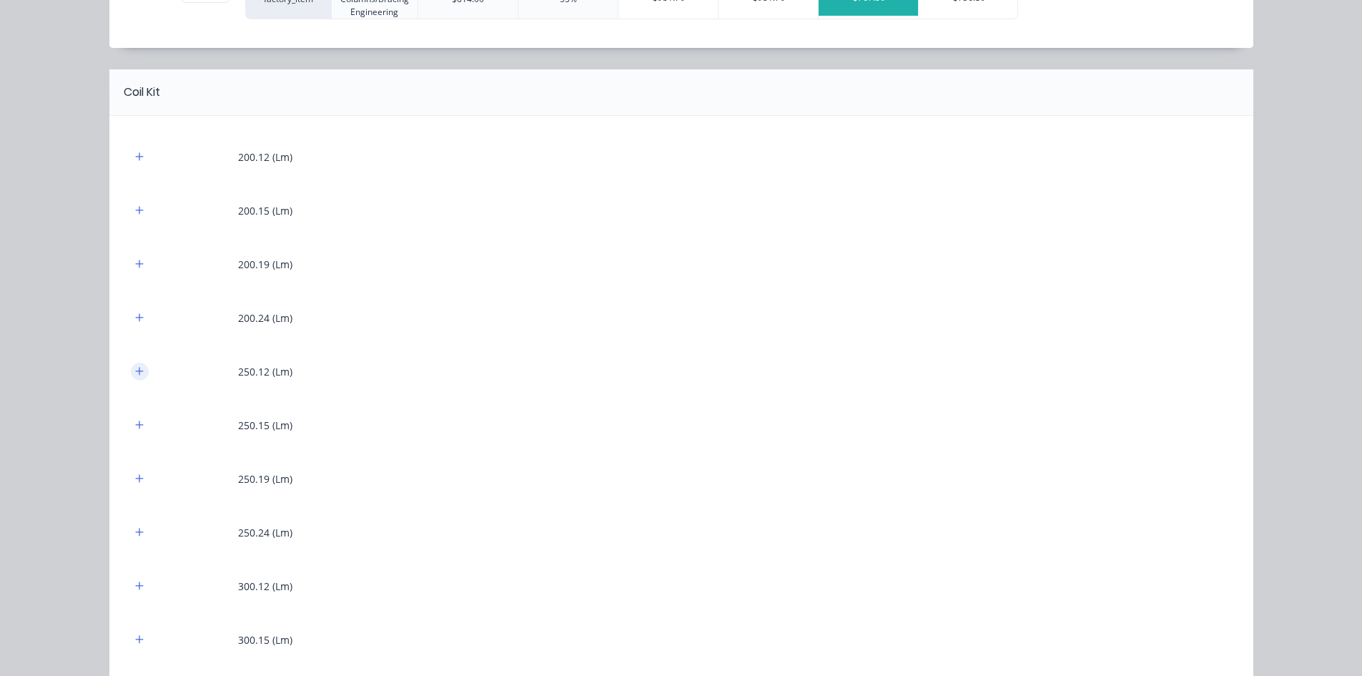
click at [135, 374] on icon "button" at bounding box center [139, 371] width 9 height 10
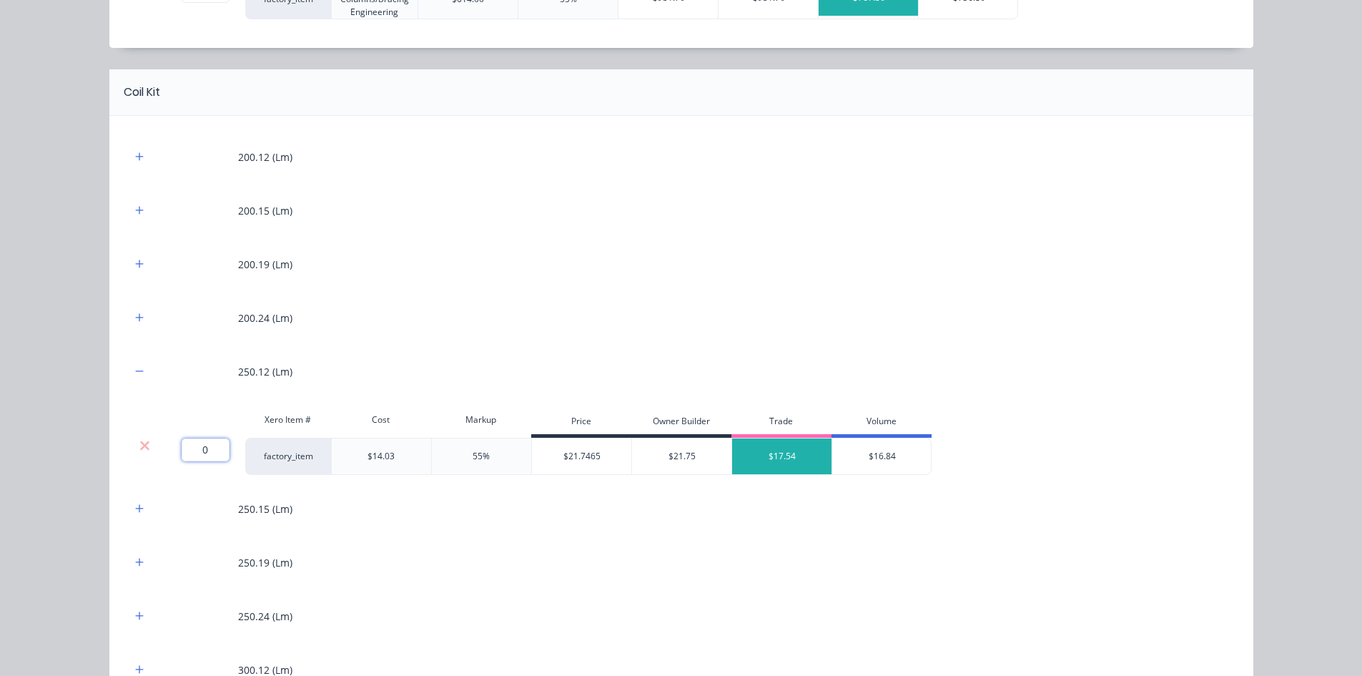
click at [211, 444] on input "0" at bounding box center [206, 449] width 48 height 23
type input "35.1"
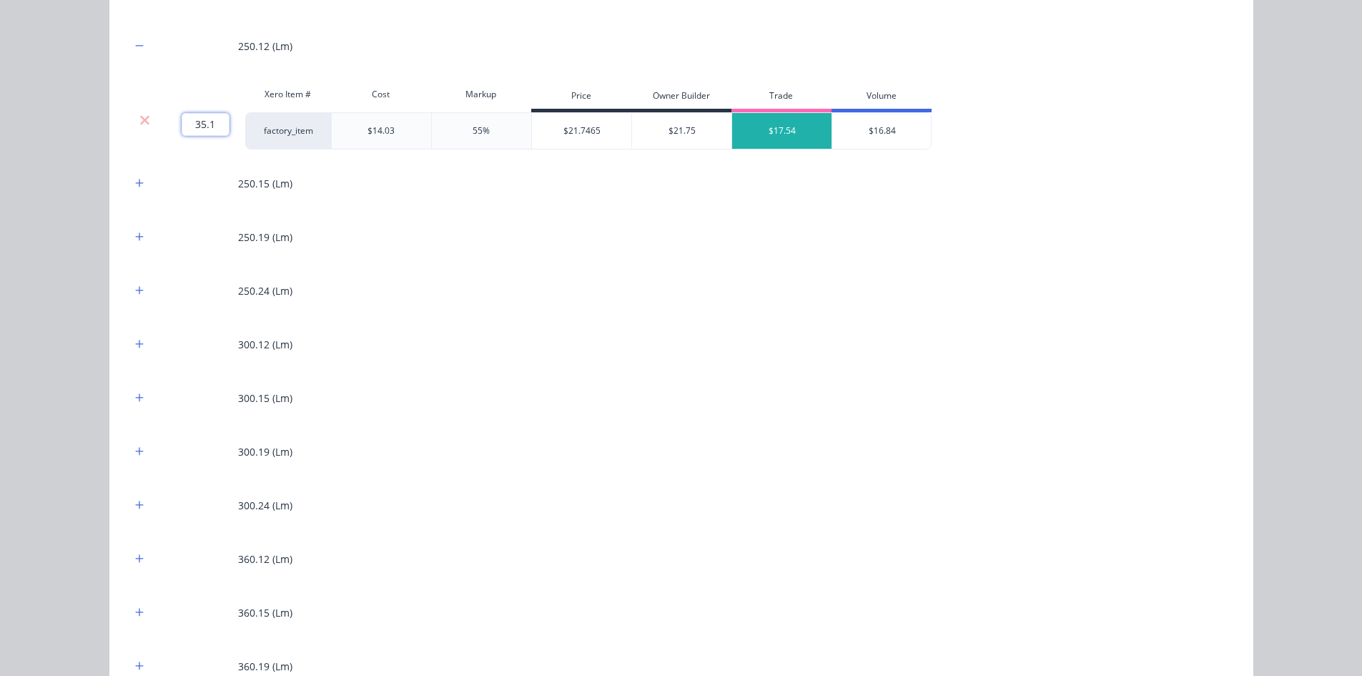
scroll to position [1215, 0]
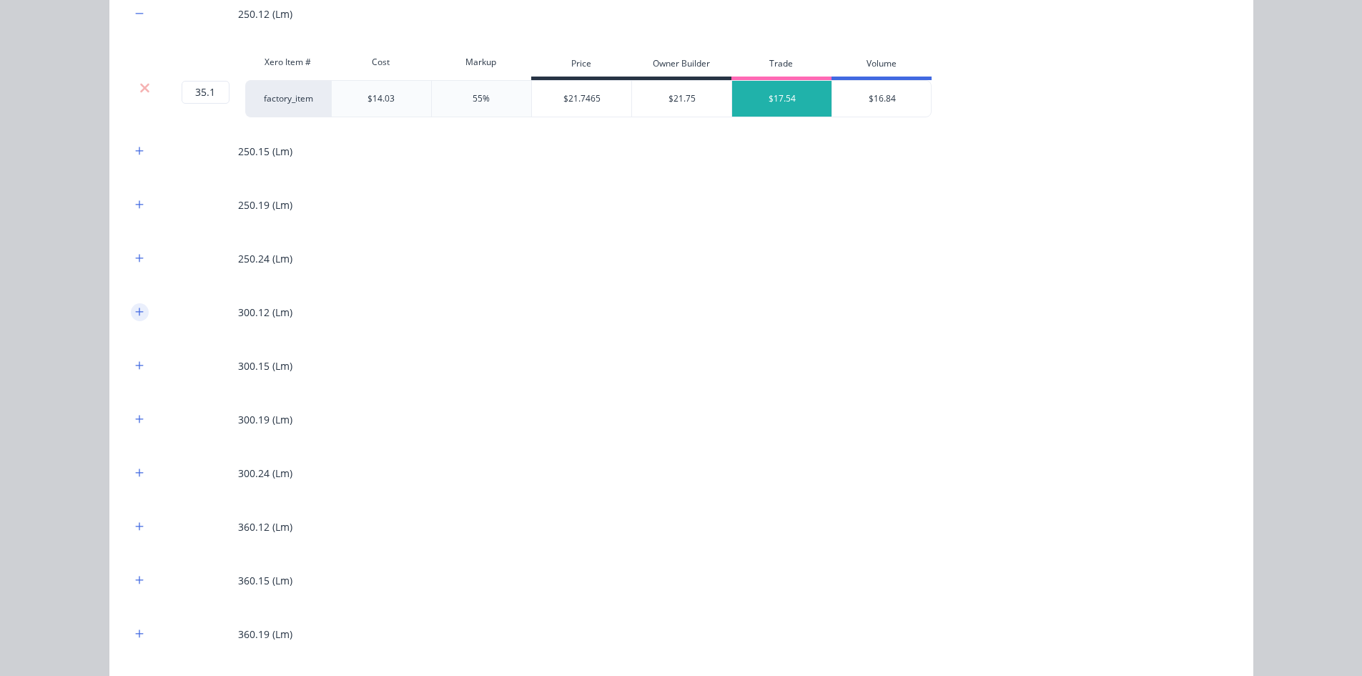
click at [131, 307] on button "button" at bounding box center [140, 312] width 18 height 18
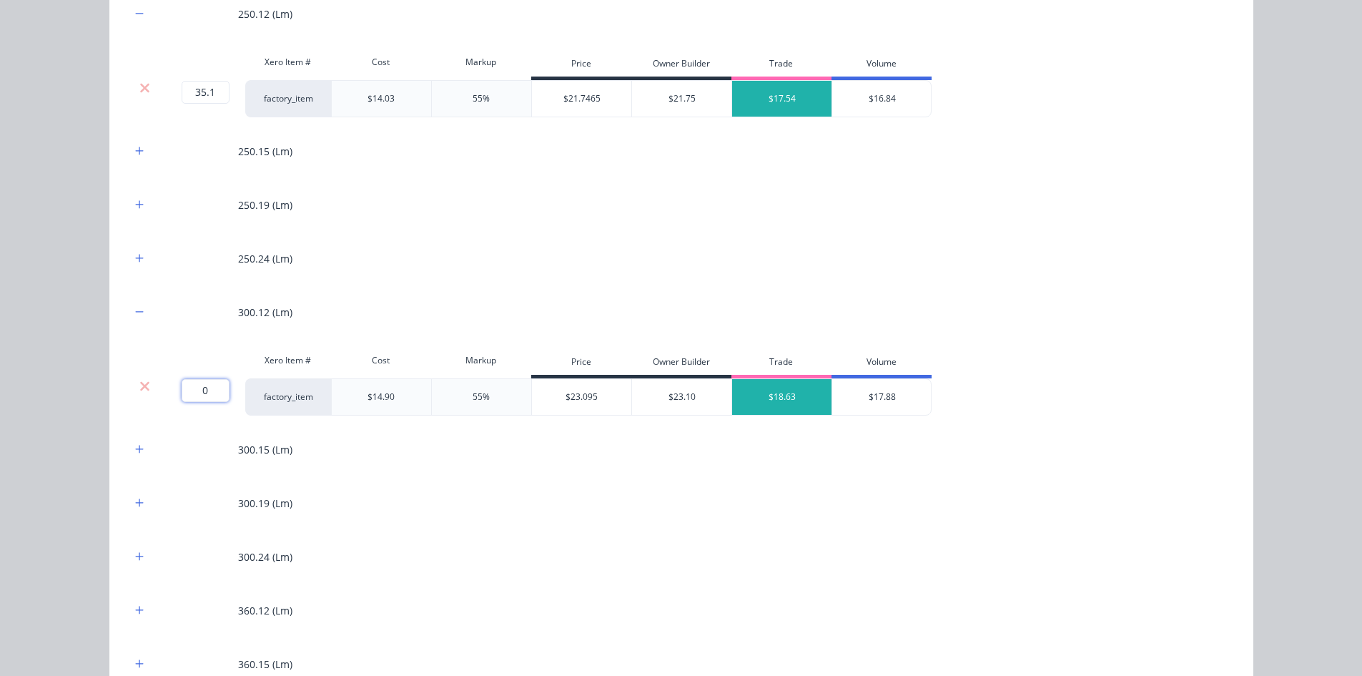
click at [197, 392] on input "0" at bounding box center [206, 390] width 48 height 23
type input "294.2"
click at [139, 511] on div at bounding box center [140, 503] width 18 height 18
click at [137, 501] on icon "button" at bounding box center [139, 503] width 9 height 10
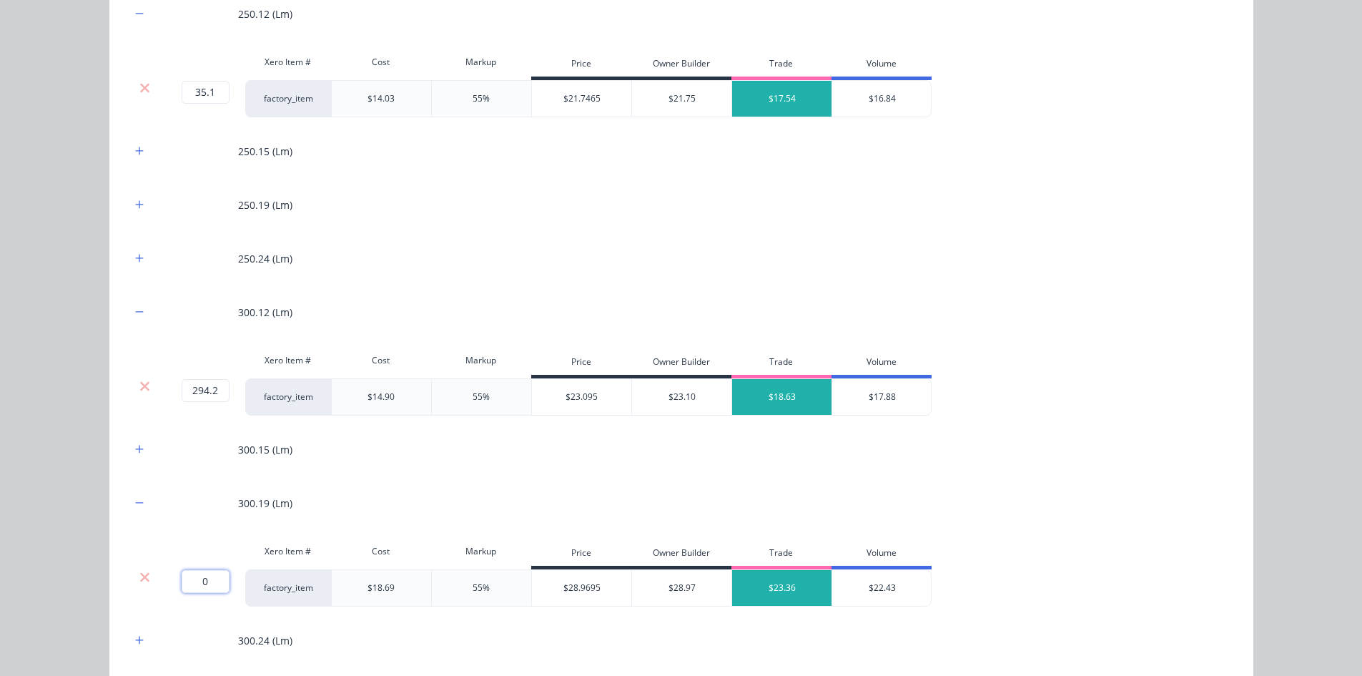
click at [197, 580] on input "0" at bounding box center [206, 581] width 48 height 23
type input "200.4"
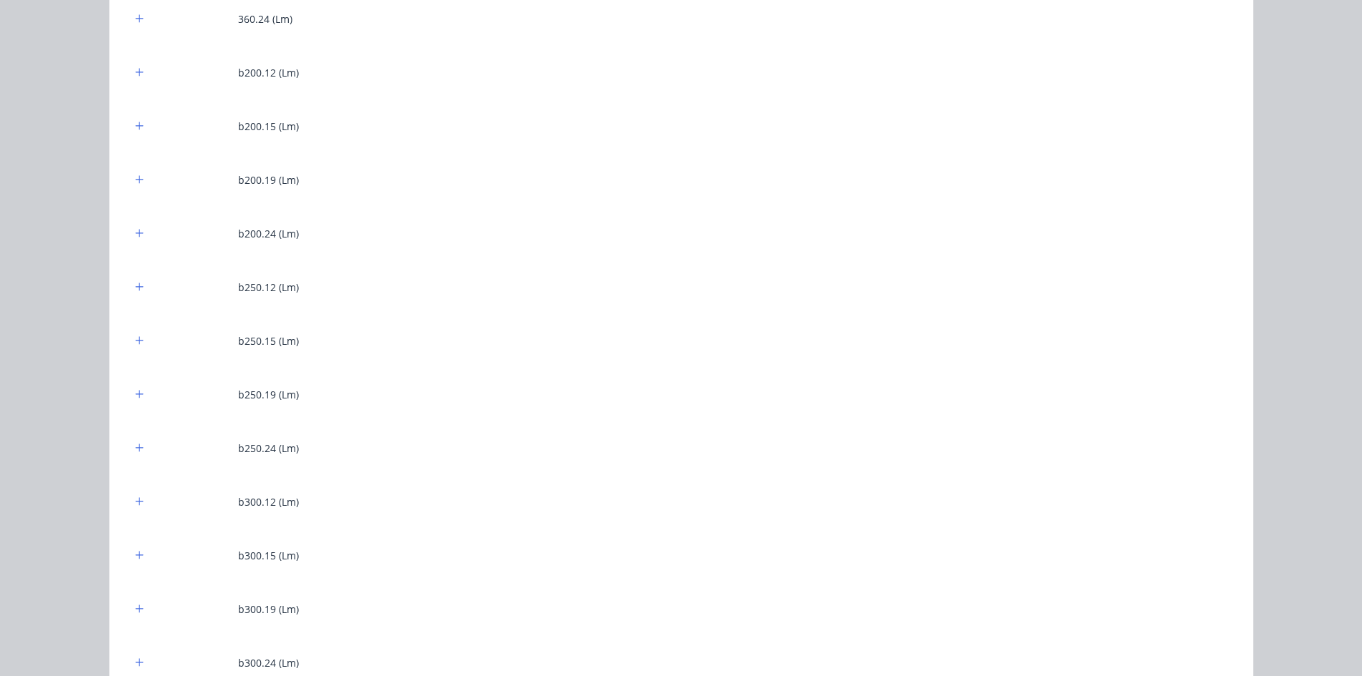
scroll to position [2145, 0]
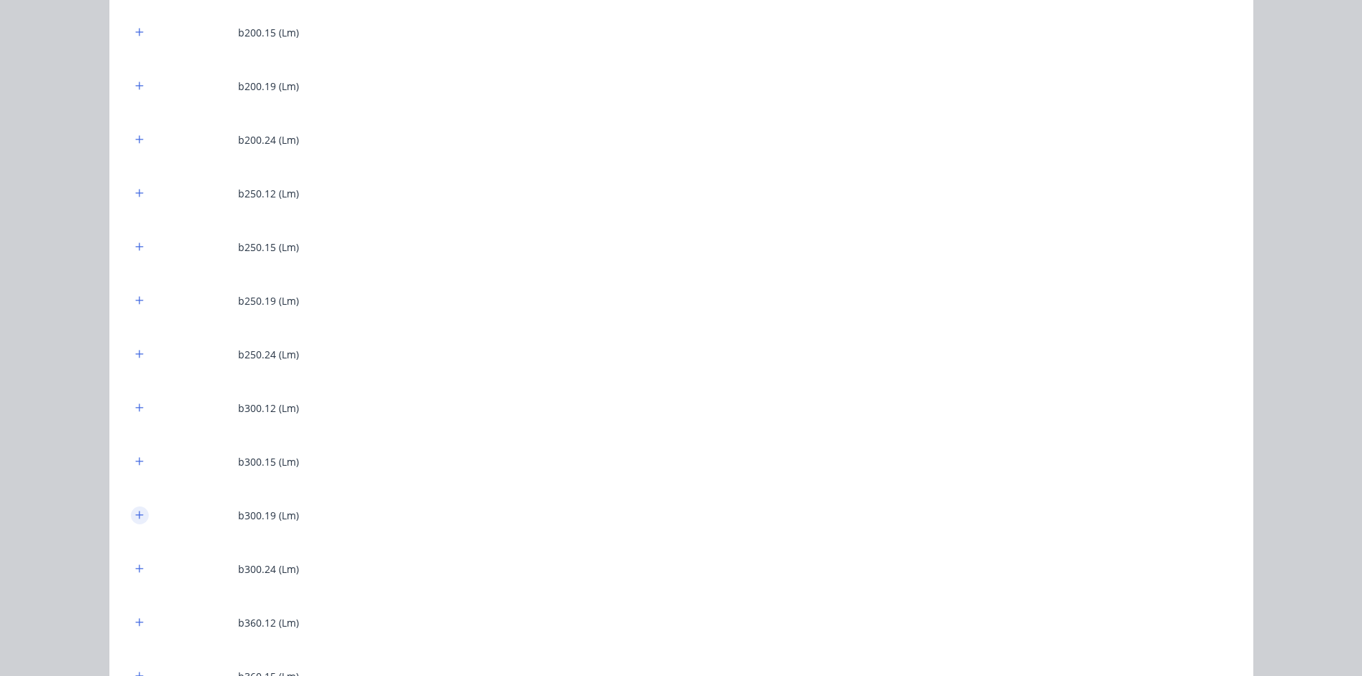
click at [131, 521] on button "button" at bounding box center [140, 515] width 18 height 18
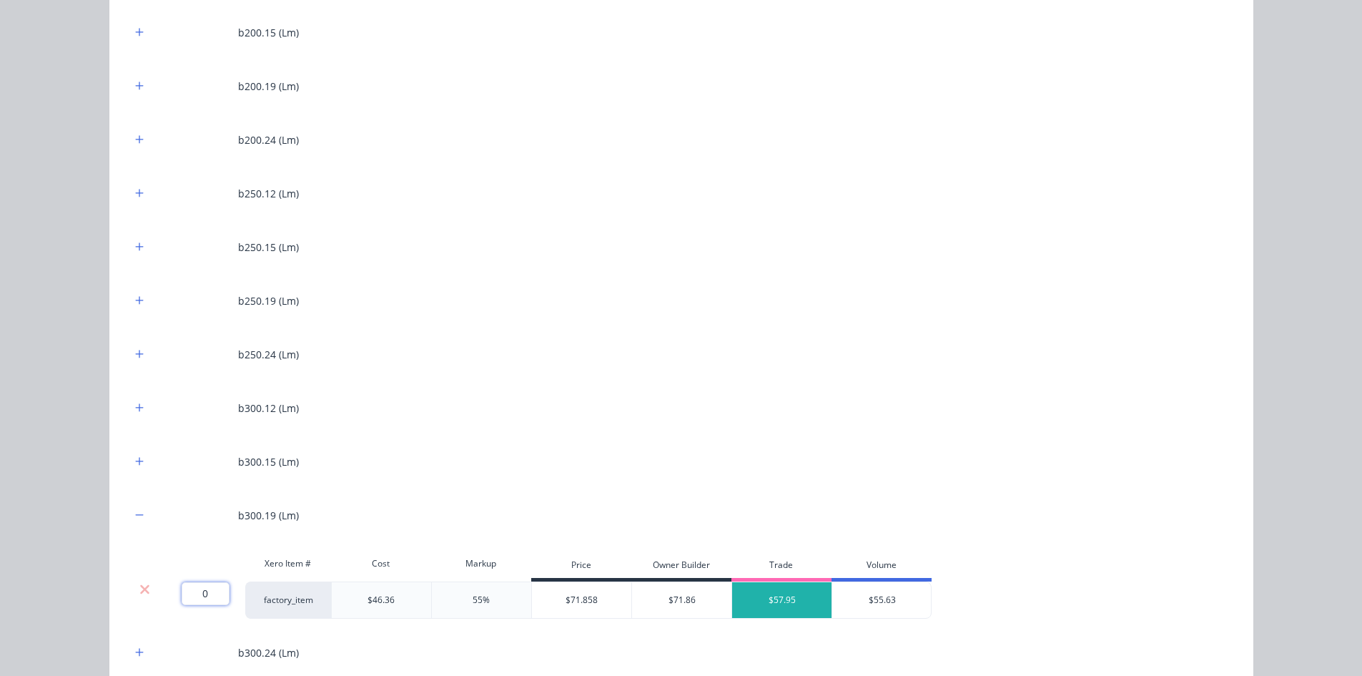
click at [191, 593] on input "0" at bounding box center [206, 593] width 48 height 23
type input "97.8"
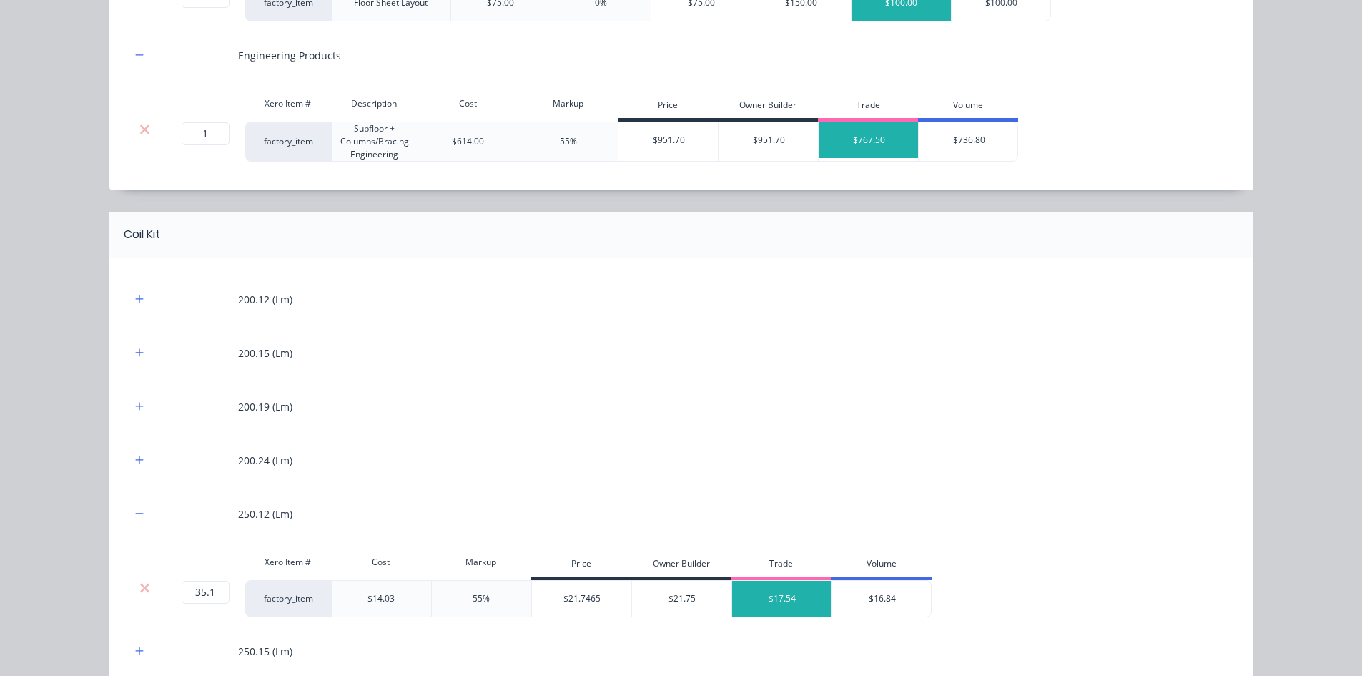
scroll to position [715, 0]
click at [135, 302] on icon "button" at bounding box center [139, 300] width 9 height 10
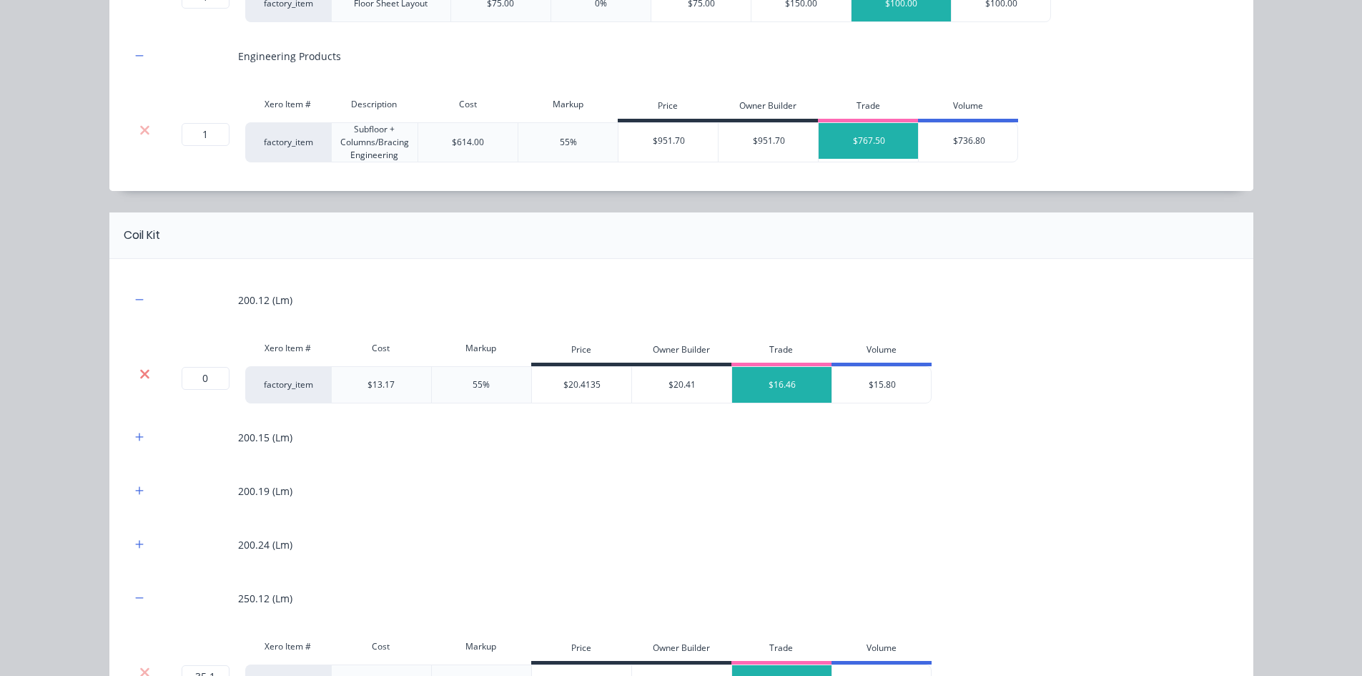
click at [143, 367] on icon at bounding box center [144, 374] width 11 height 14
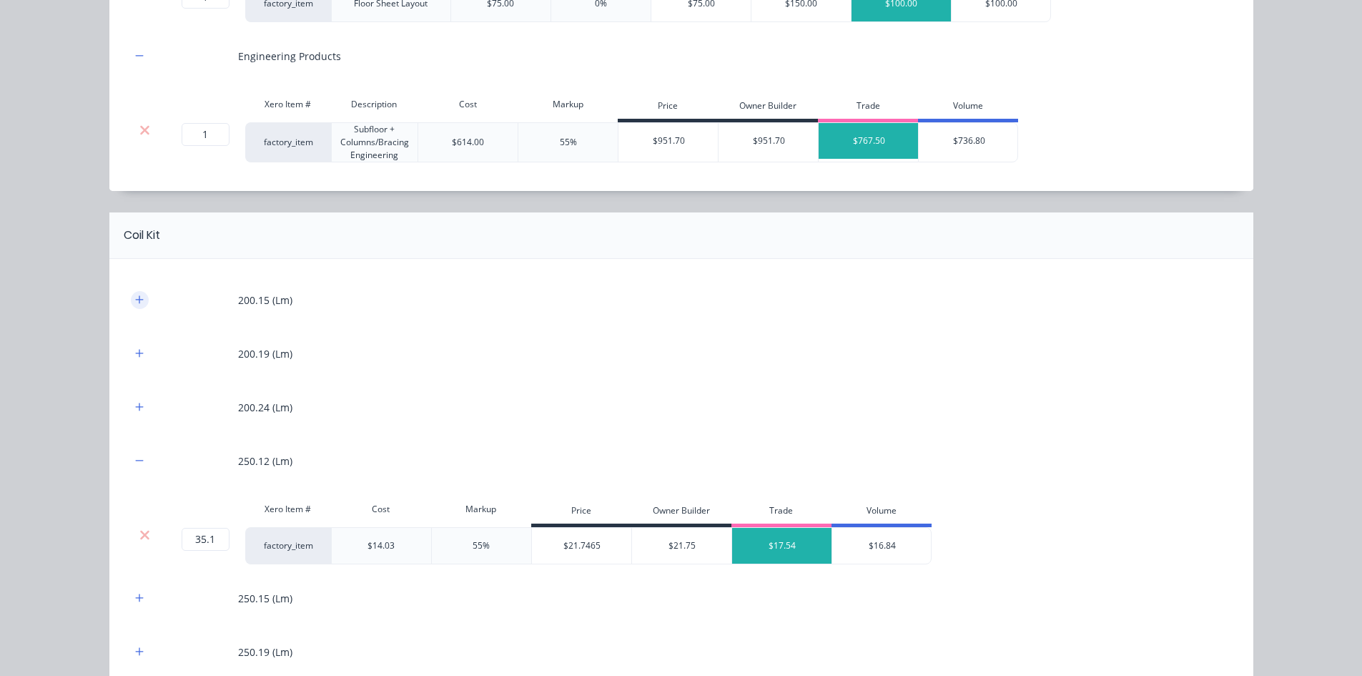
click at [136, 308] on button "button" at bounding box center [140, 300] width 18 height 18
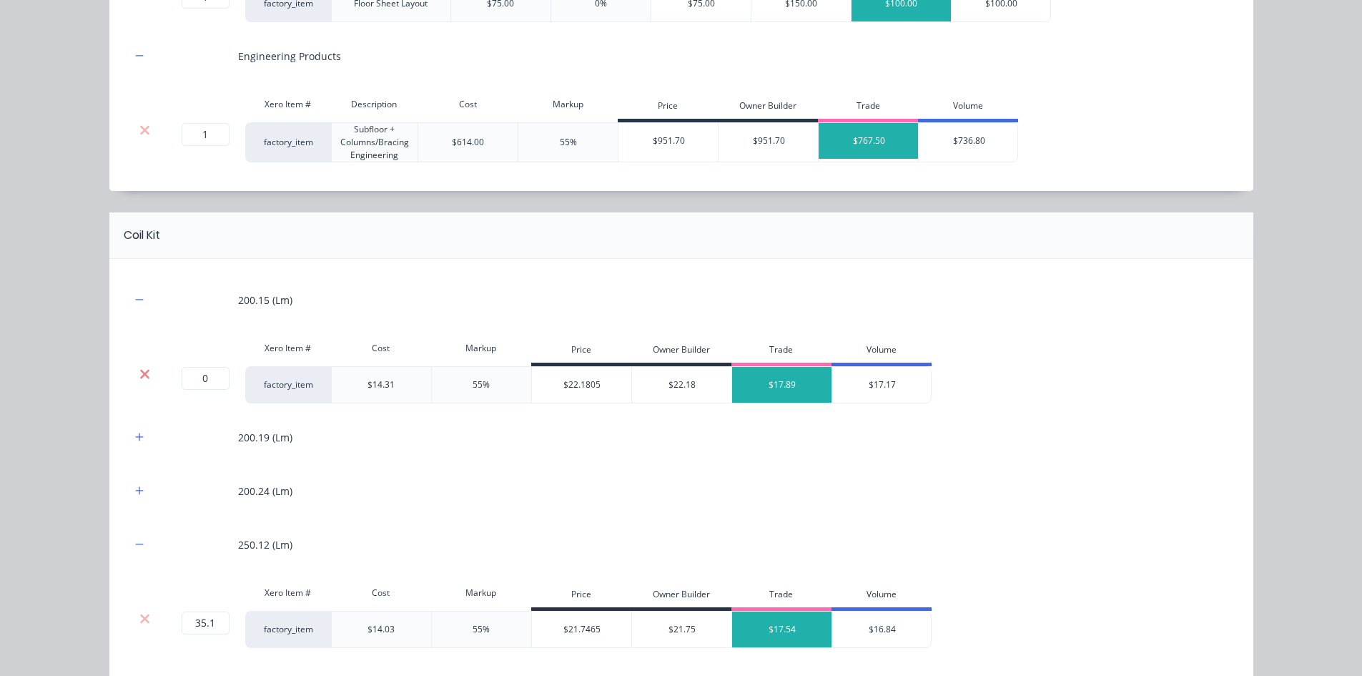
click at [139, 367] on icon at bounding box center [144, 374] width 11 height 14
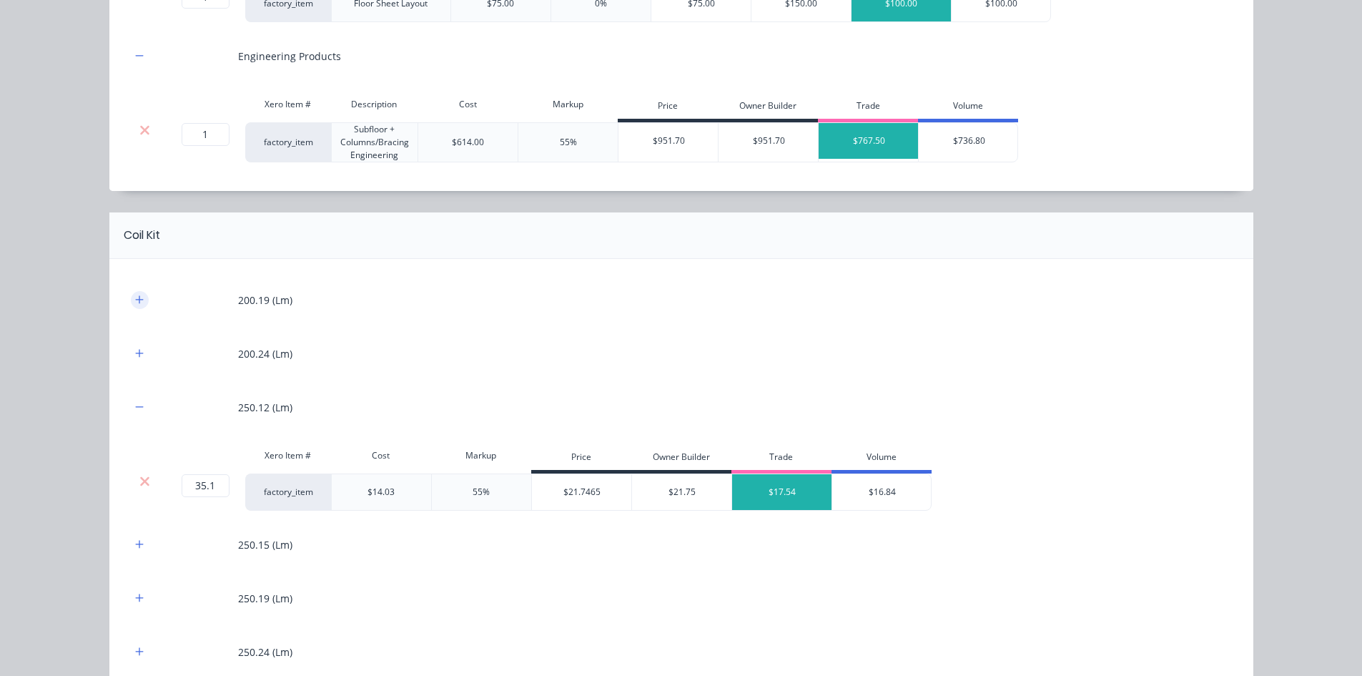
click at [136, 305] on button "button" at bounding box center [140, 300] width 18 height 18
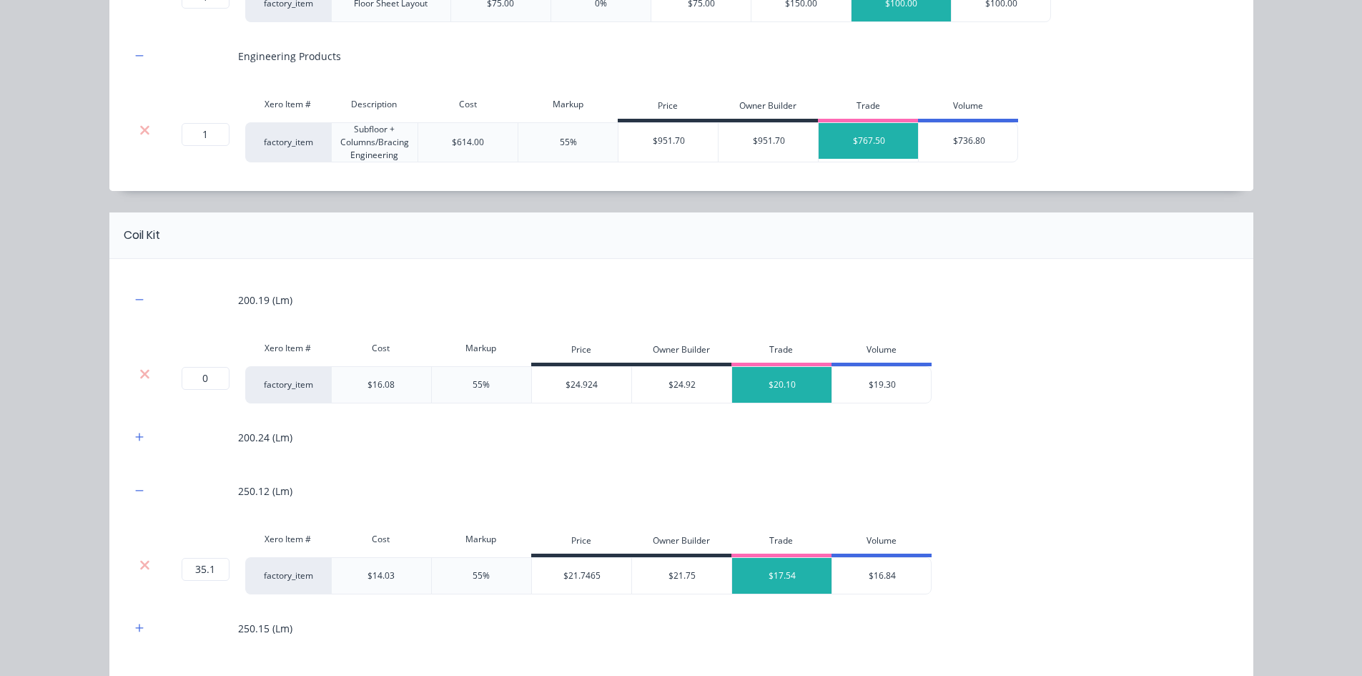
drag, startPoint x: 141, startPoint y: 370, endPoint x: 137, endPoint y: 309, distance: 61.6
click at [141, 370] on icon at bounding box center [144, 374] width 11 height 14
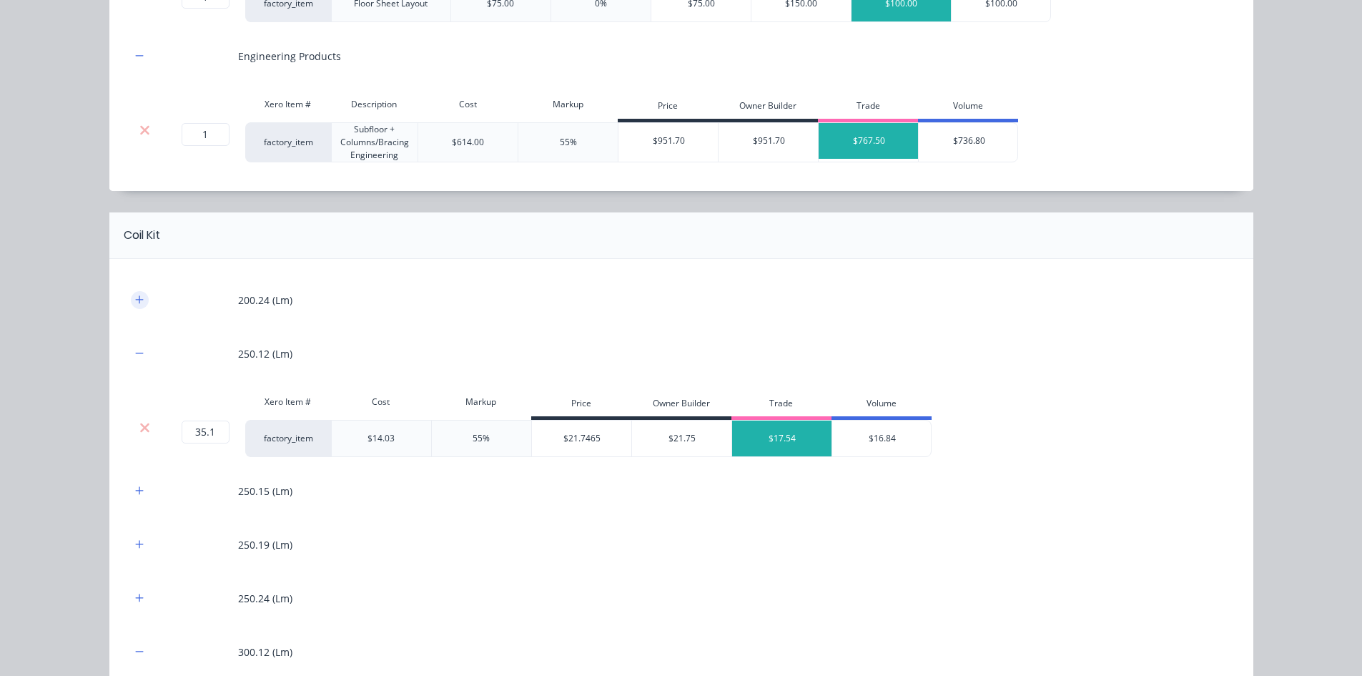
click at [137, 294] on button "button" at bounding box center [140, 300] width 18 height 18
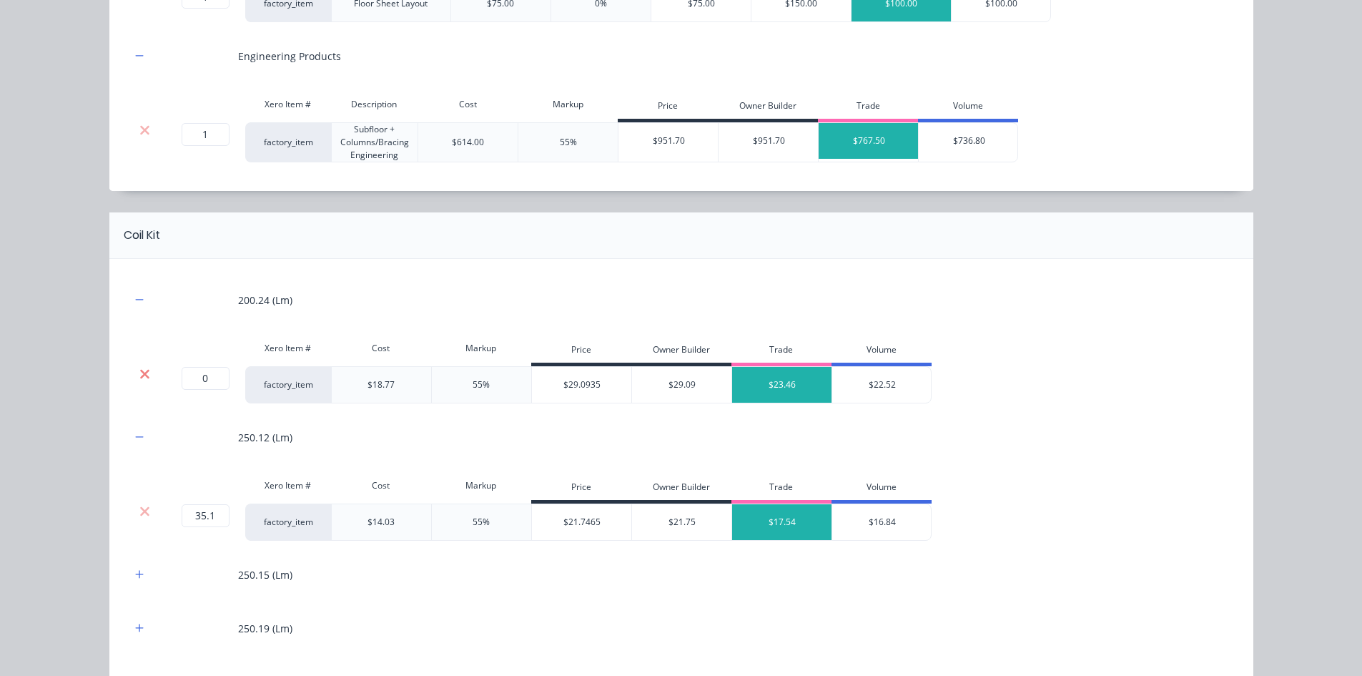
click at [140, 373] on icon at bounding box center [144, 373] width 9 height 9
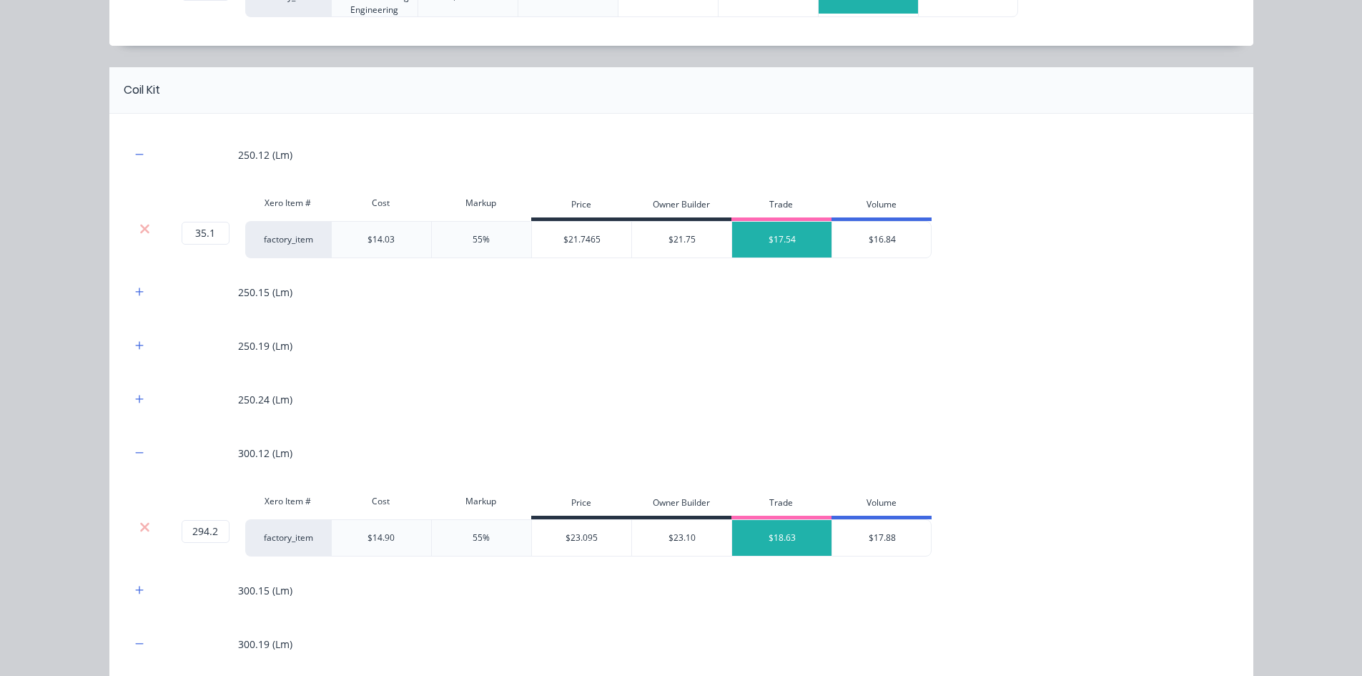
scroll to position [929, 0]
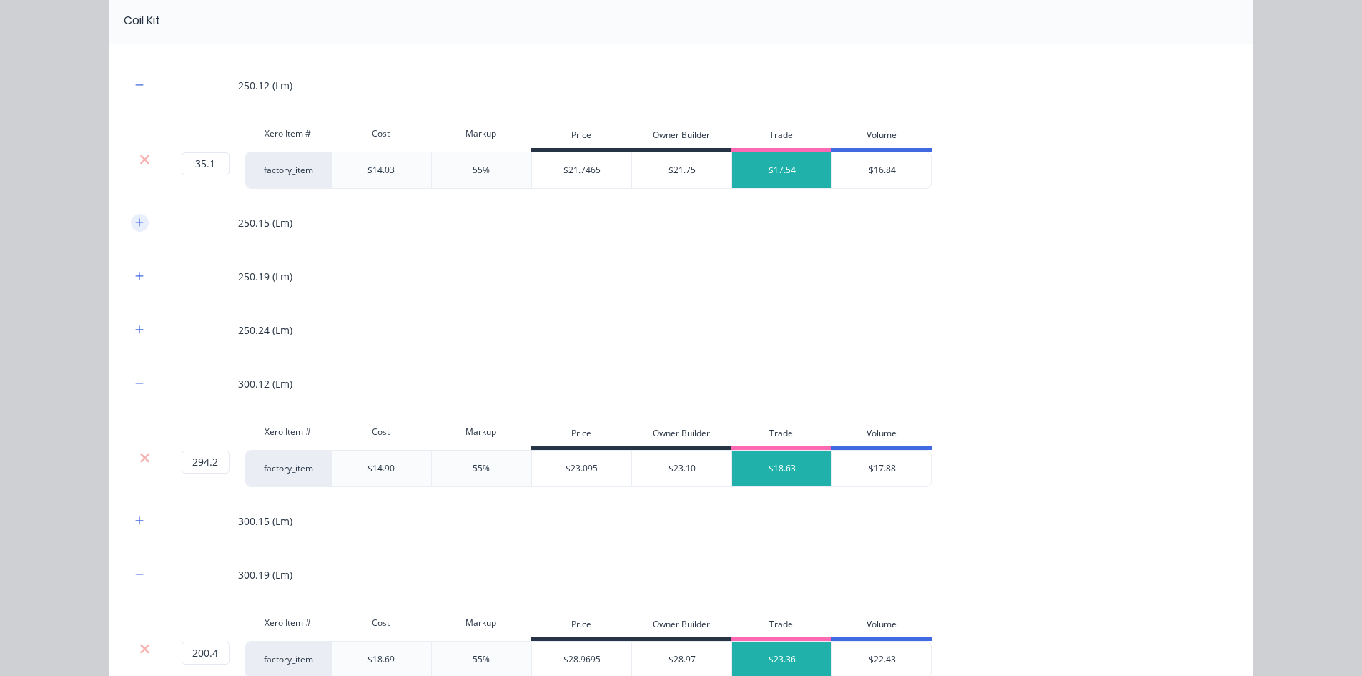
click at [135, 223] on icon "button" at bounding box center [139, 222] width 8 height 8
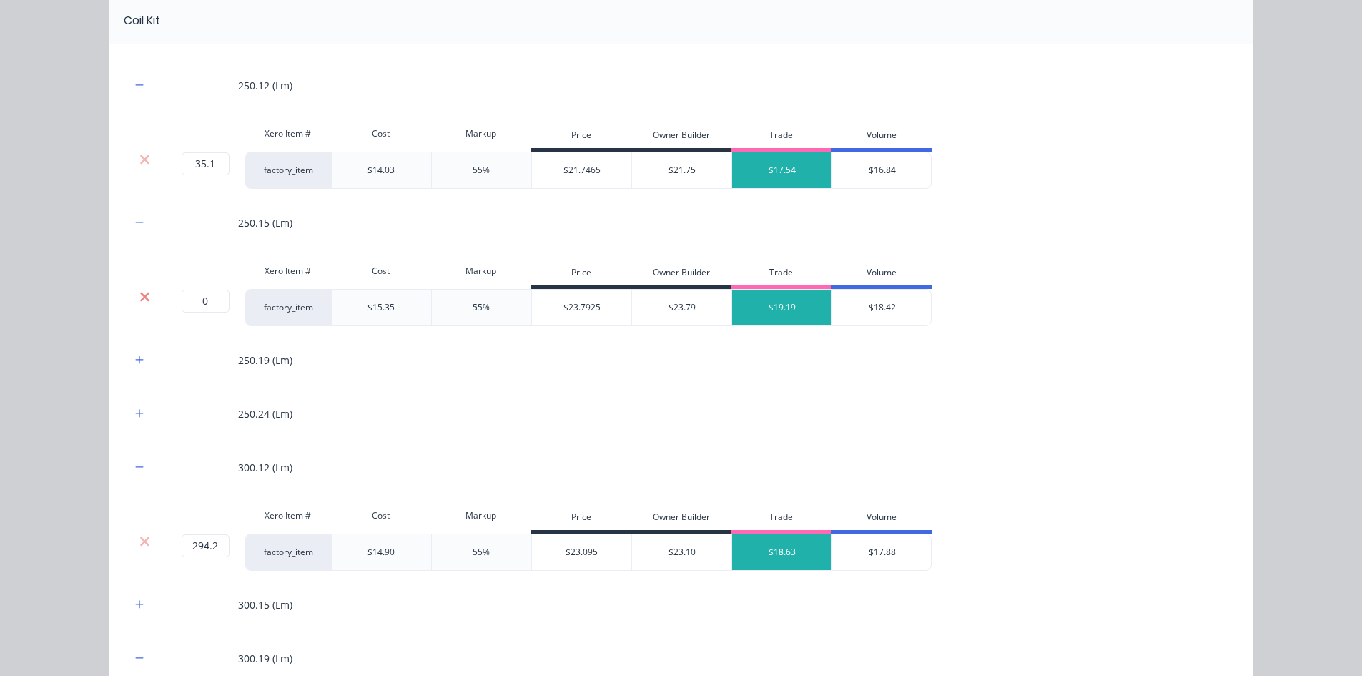
click at [139, 294] on icon at bounding box center [144, 297] width 11 height 14
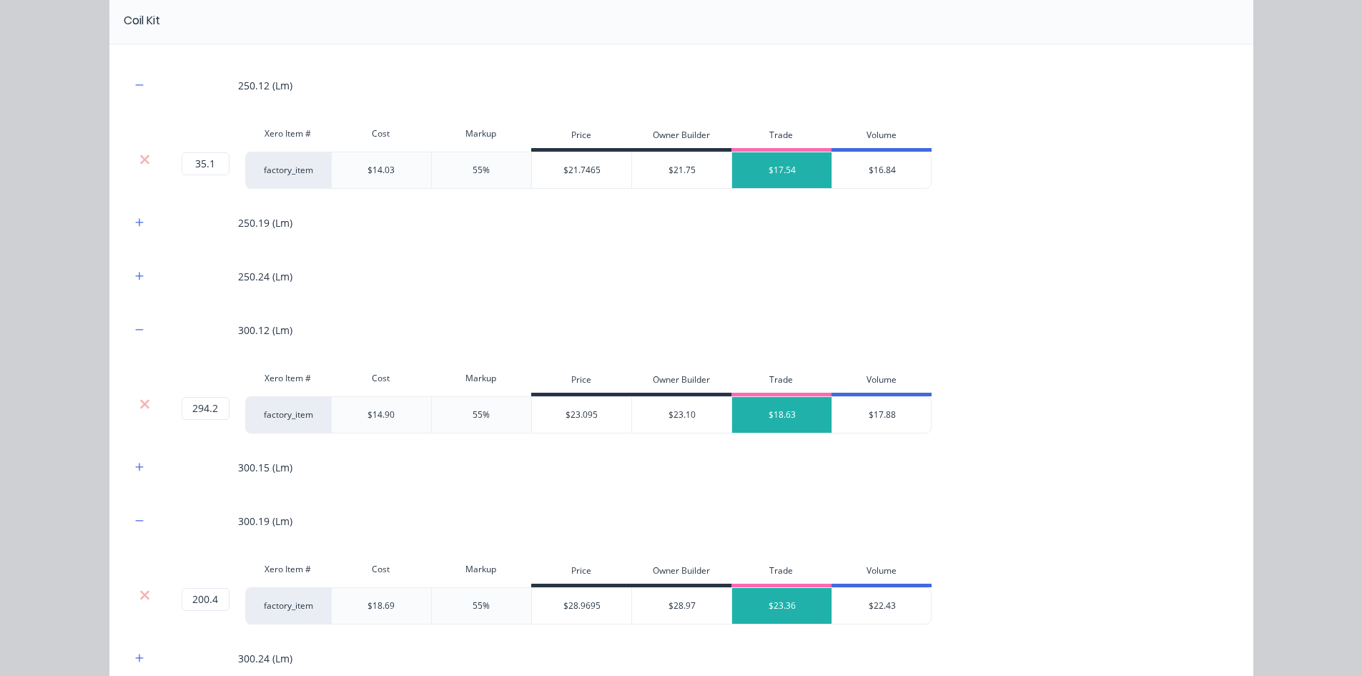
click at [139, 232] on div "250.19 (Lm)" at bounding box center [681, 222] width 1101 height 39
click at [139, 218] on button "button" at bounding box center [140, 223] width 18 height 18
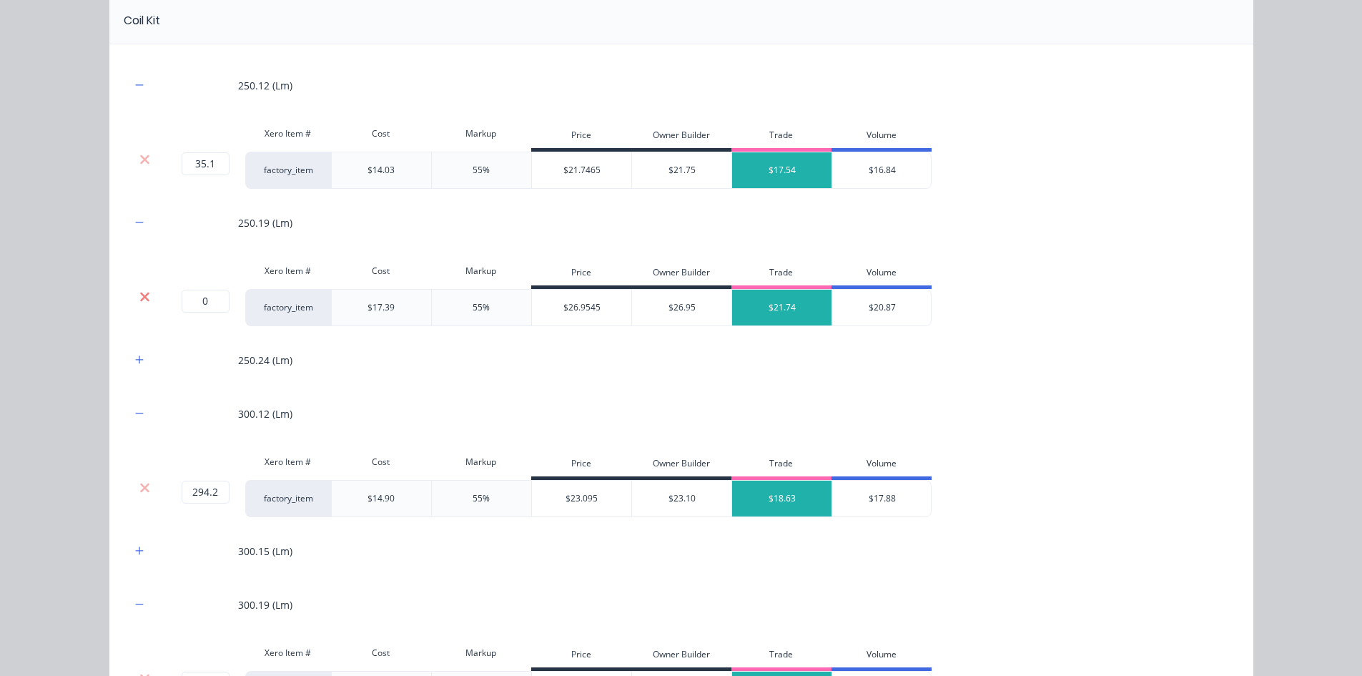
click at [140, 297] on icon at bounding box center [144, 296] width 9 height 9
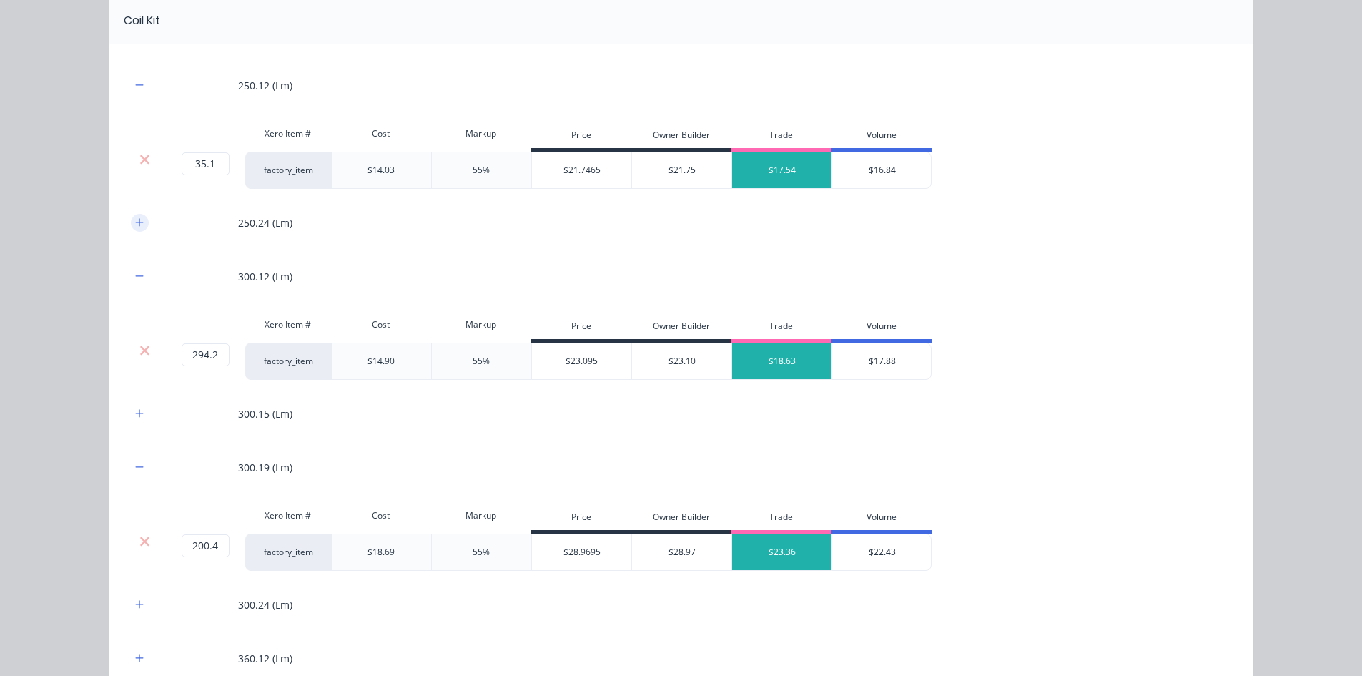
click at [139, 220] on button "button" at bounding box center [140, 223] width 18 height 18
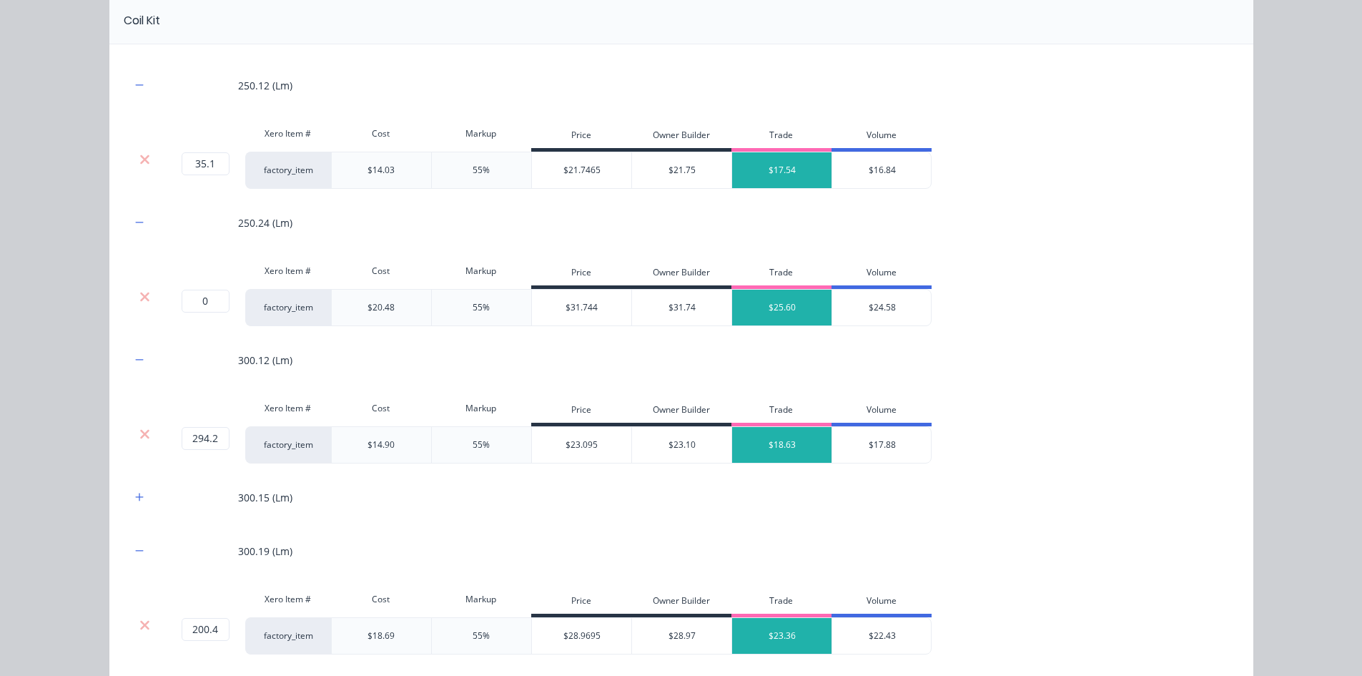
click at [144, 287] on div "Xero Item # Cost Markup Price Owner Builder Trade Volume" at bounding box center [531, 273] width 801 height 32
click at [144, 296] on icon at bounding box center [144, 297] width 11 height 14
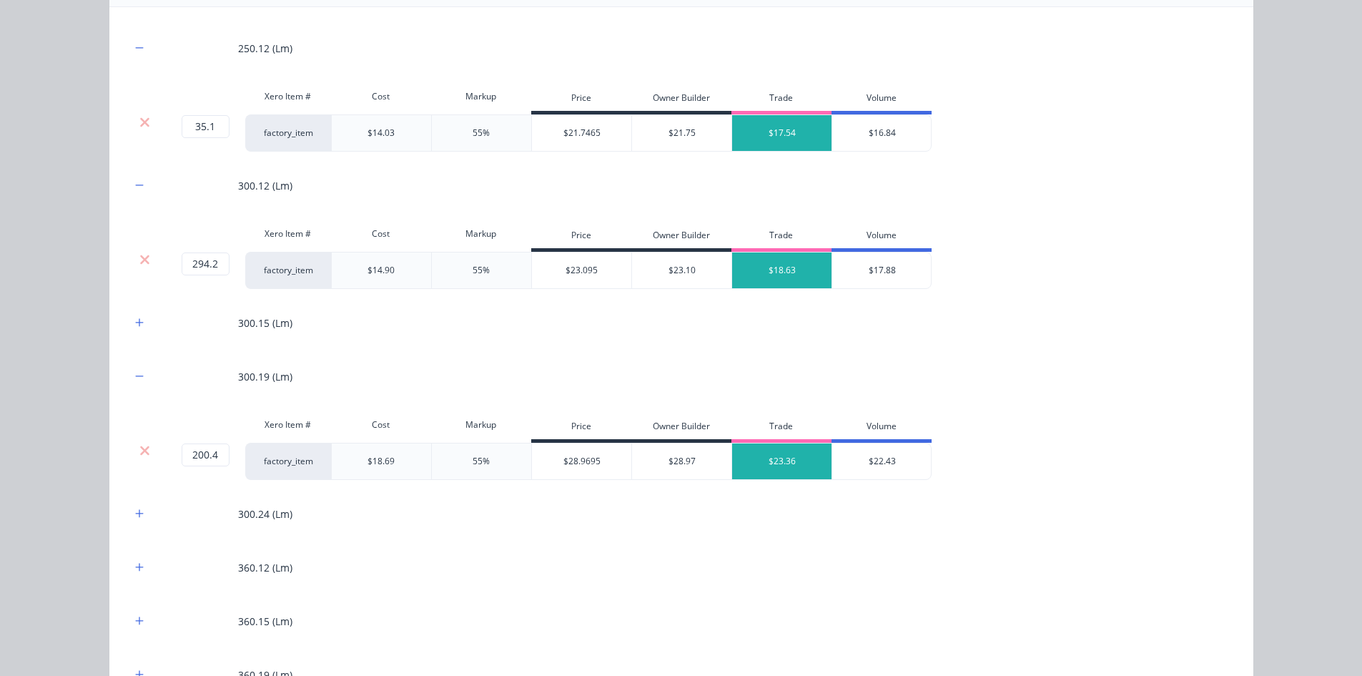
scroll to position [1001, 0]
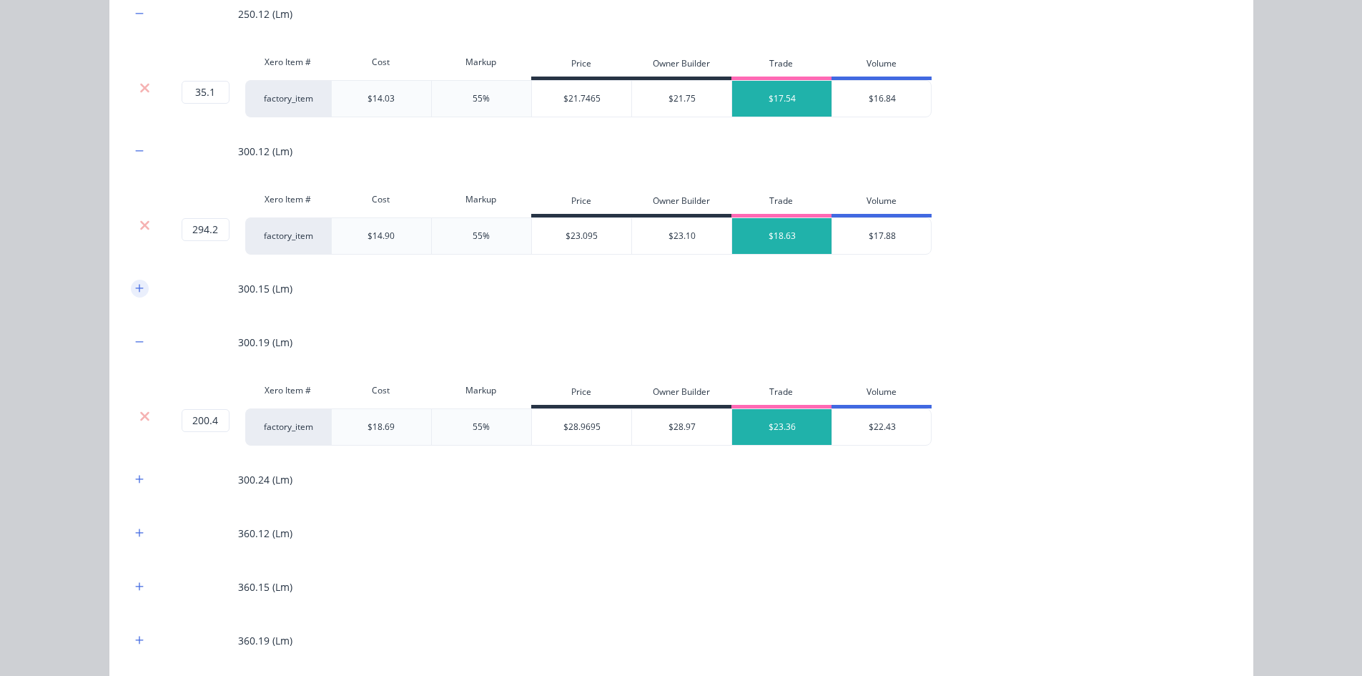
click at [141, 284] on button "button" at bounding box center [140, 289] width 18 height 18
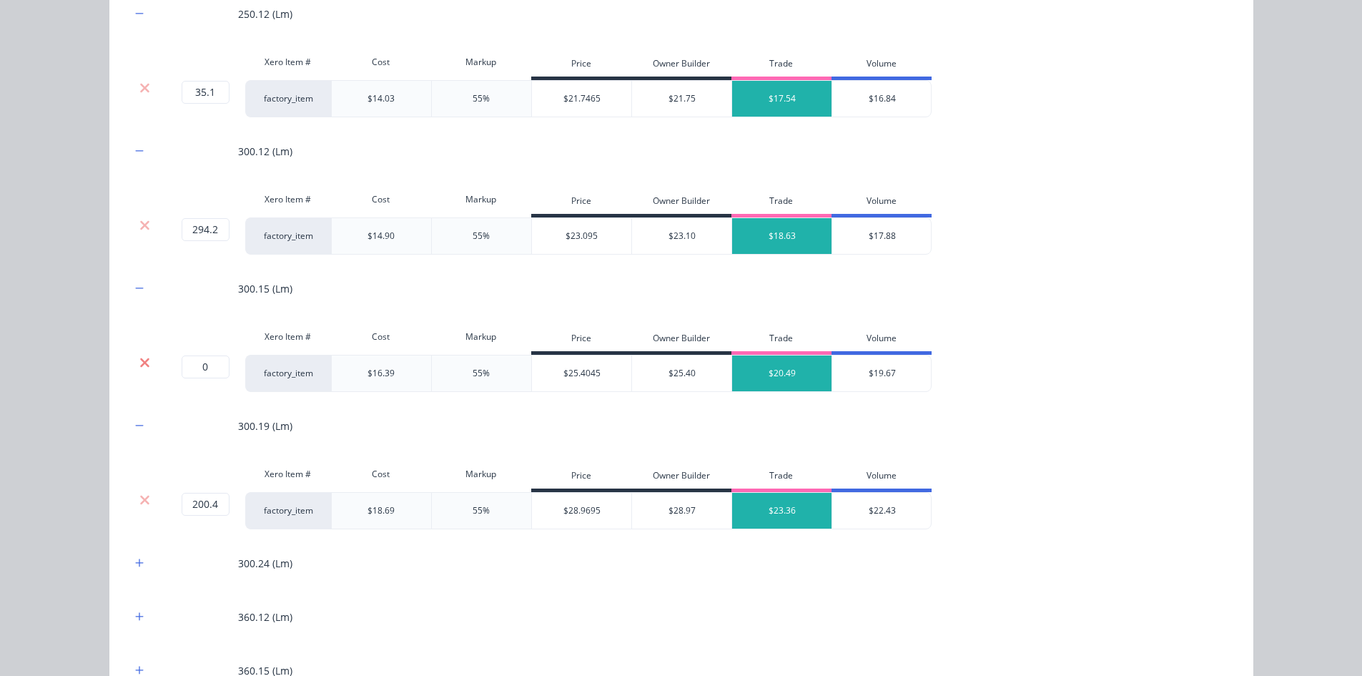
click at [140, 361] on icon at bounding box center [144, 361] width 9 height 9
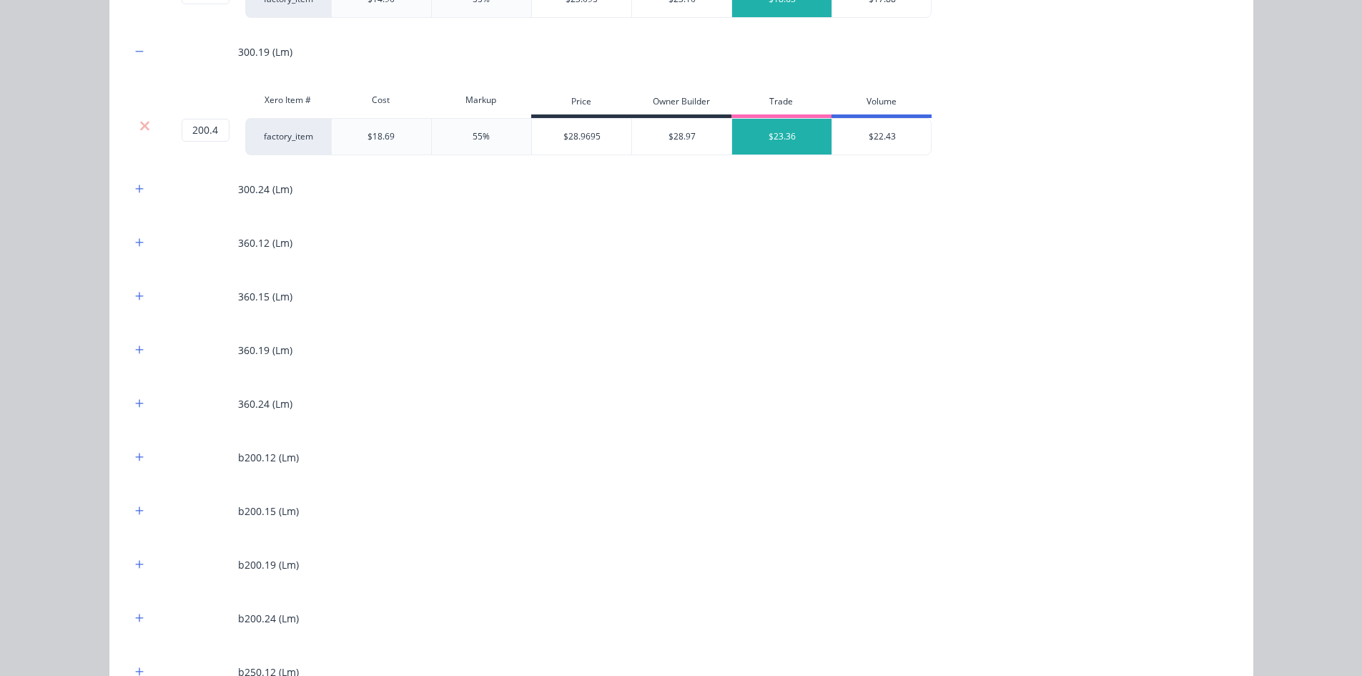
scroll to position [1358, 0]
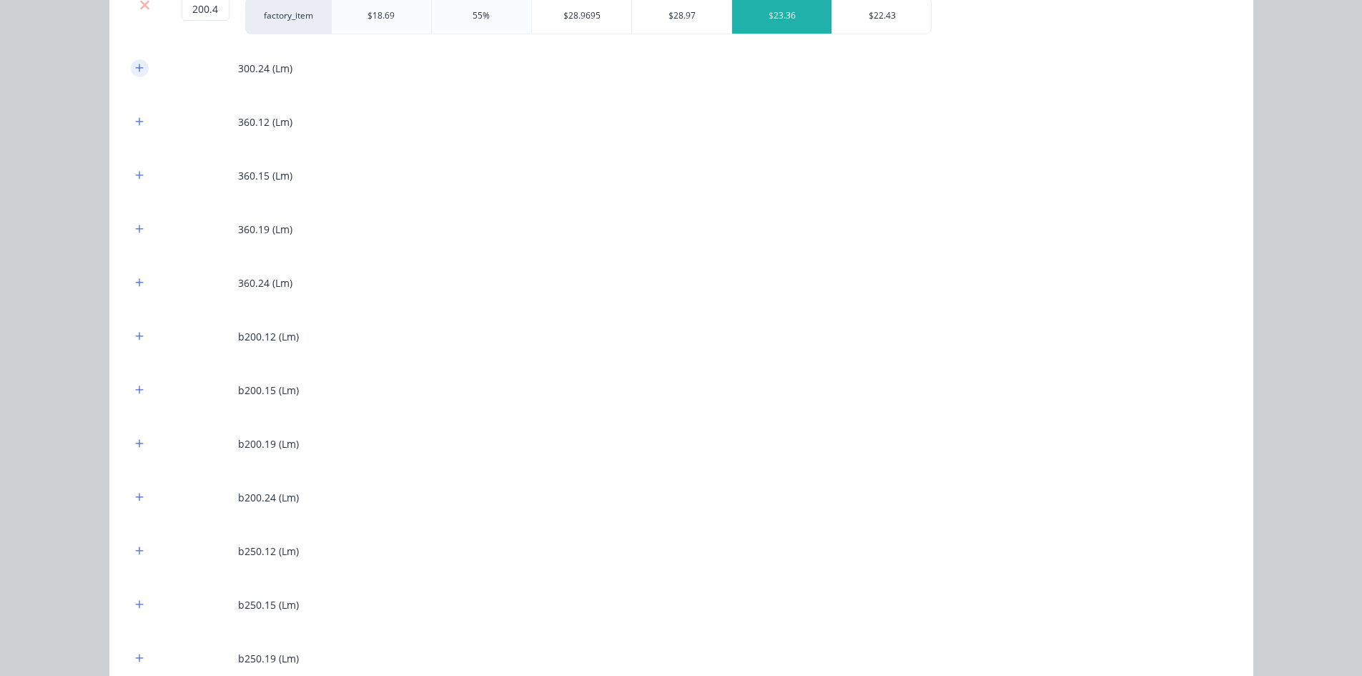
click at [136, 68] on icon "button" at bounding box center [139, 68] width 8 height 8
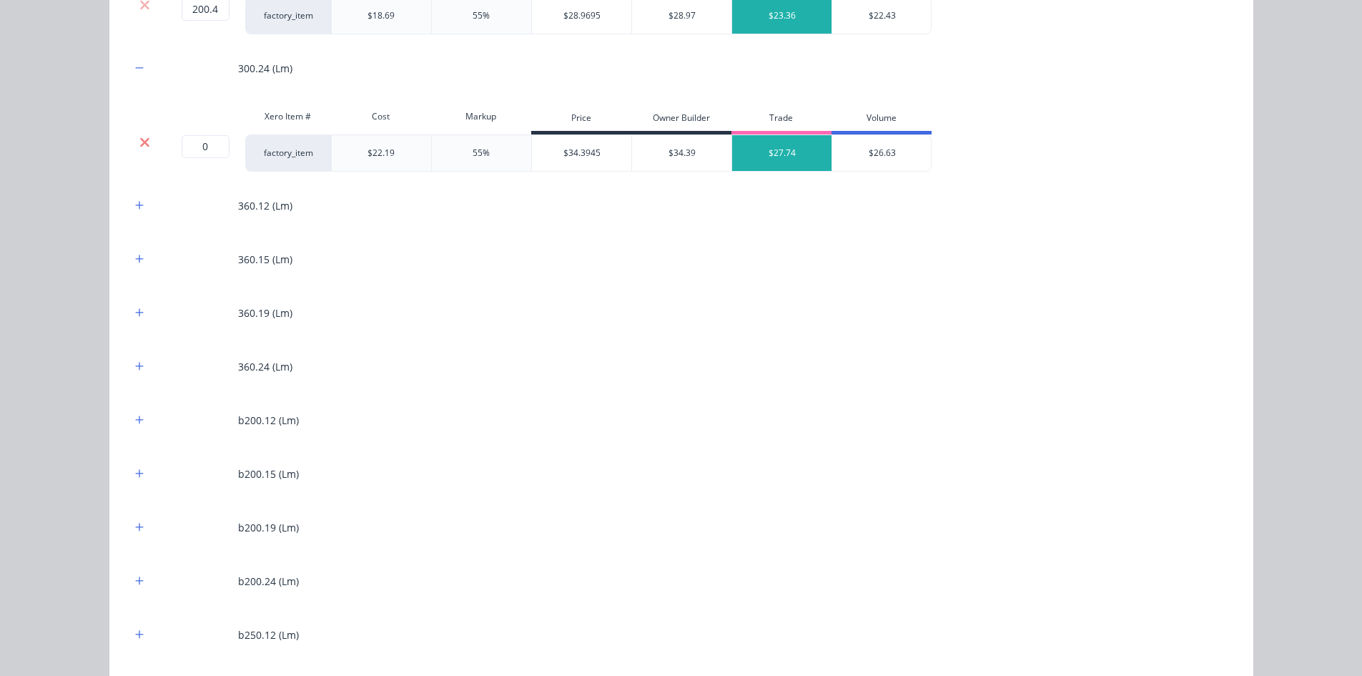
click at [140, 146] on icon at bounding box center [144, 142] width 11 height 14
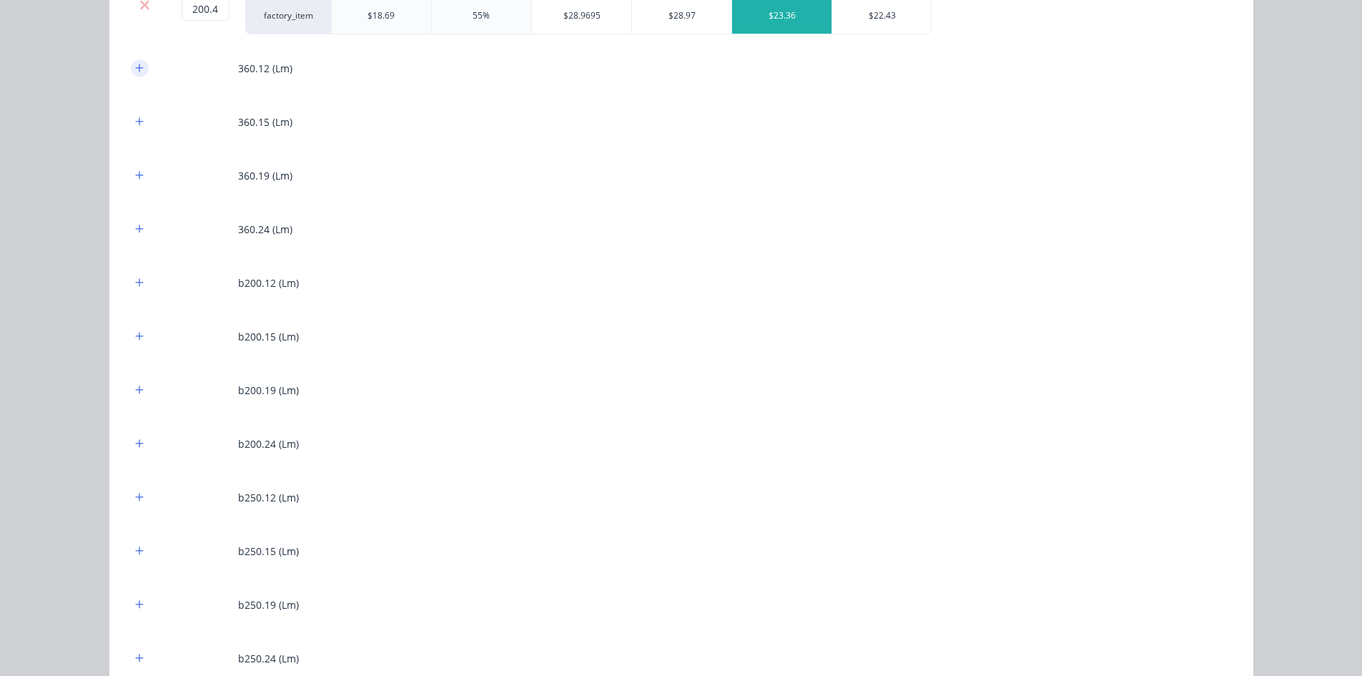
click at [139, 68] on button "button" at bounding box center [140, 68] width 18 height 18
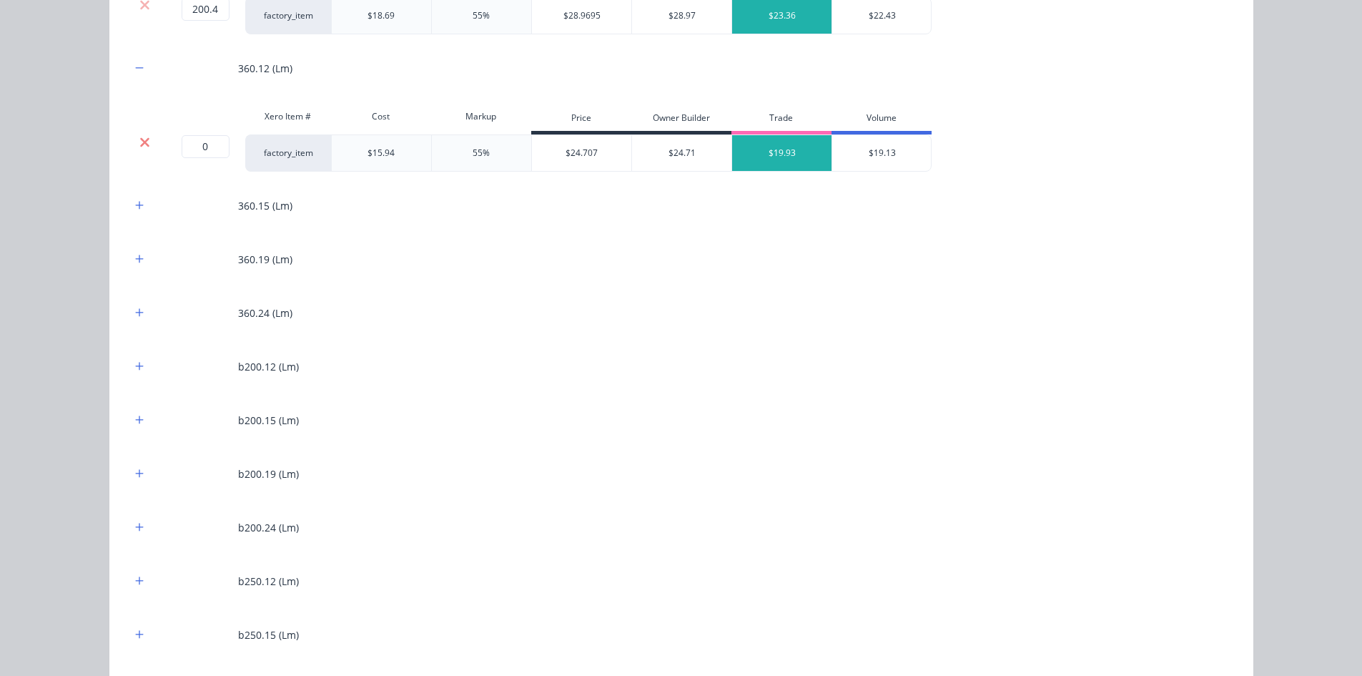
click at [140, 144] on icon at bounding box center [144, 141] width 9 height 9
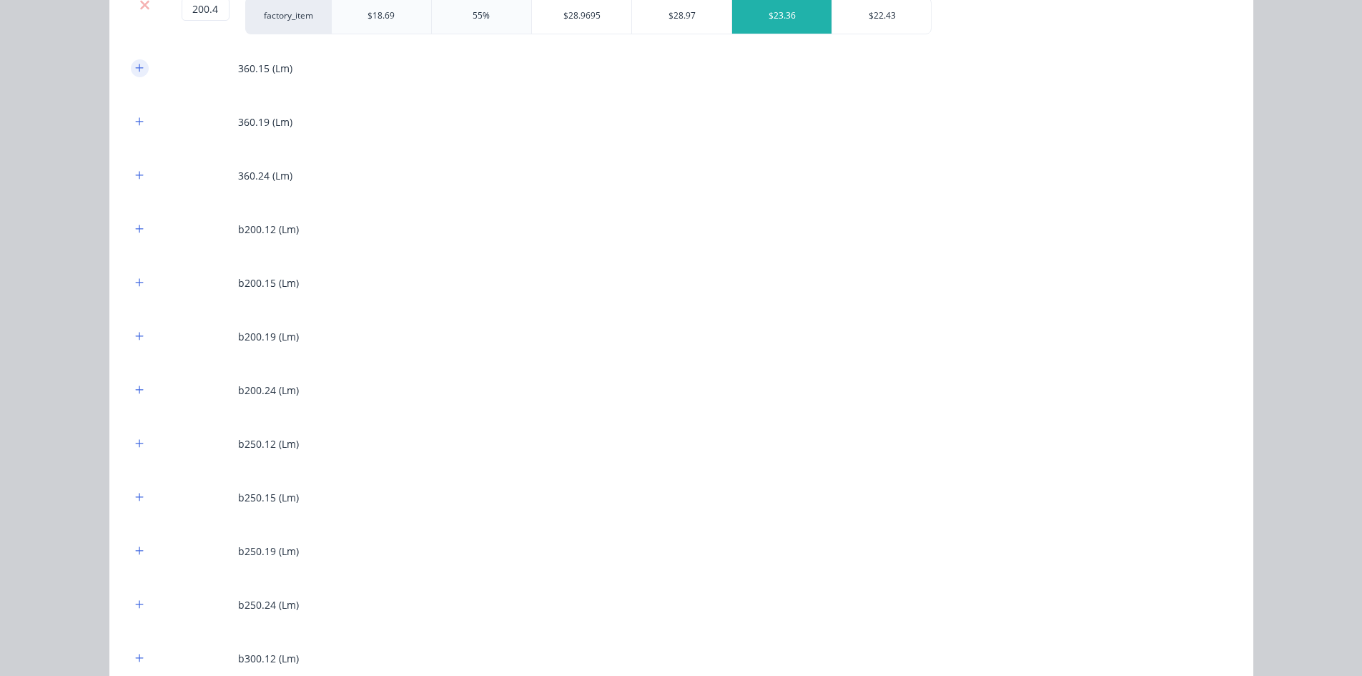
click at [137, 63] on icon "button" at bounding box center [139, 68] width 9 height 10
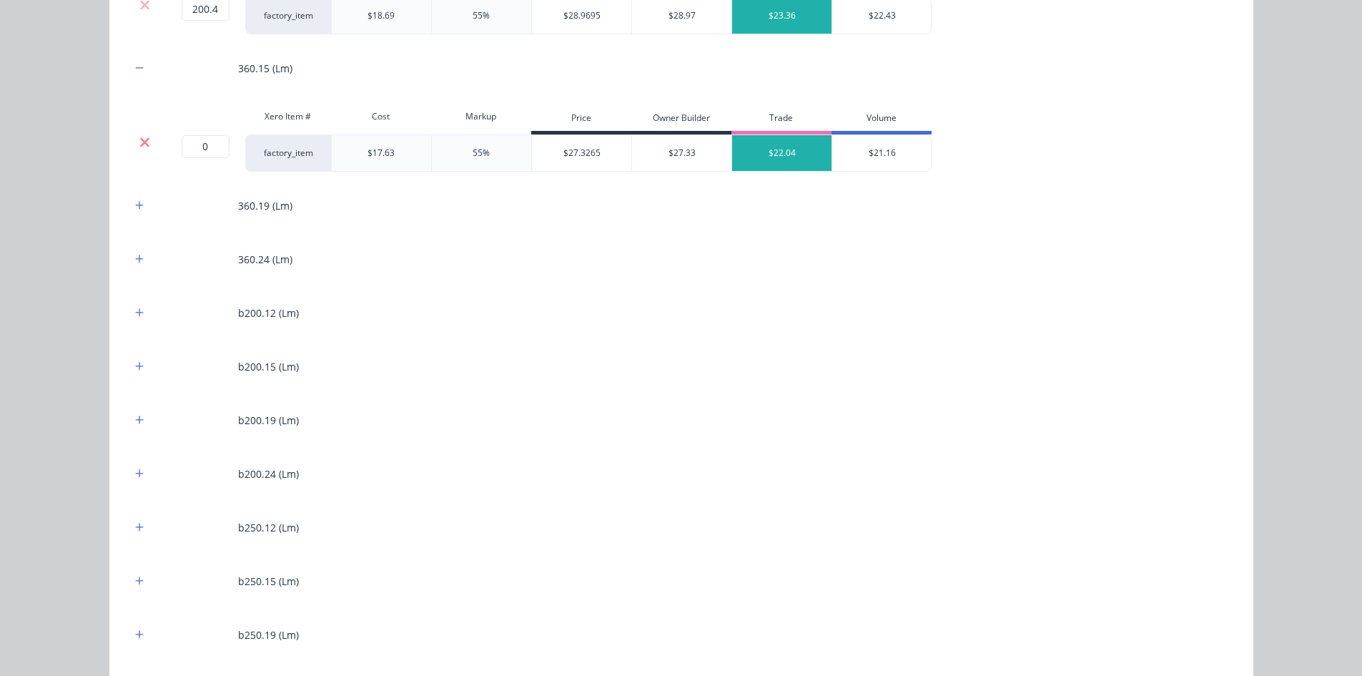
click at [142, 135] on icon at bounding box center [144, 142] width 11 height 14
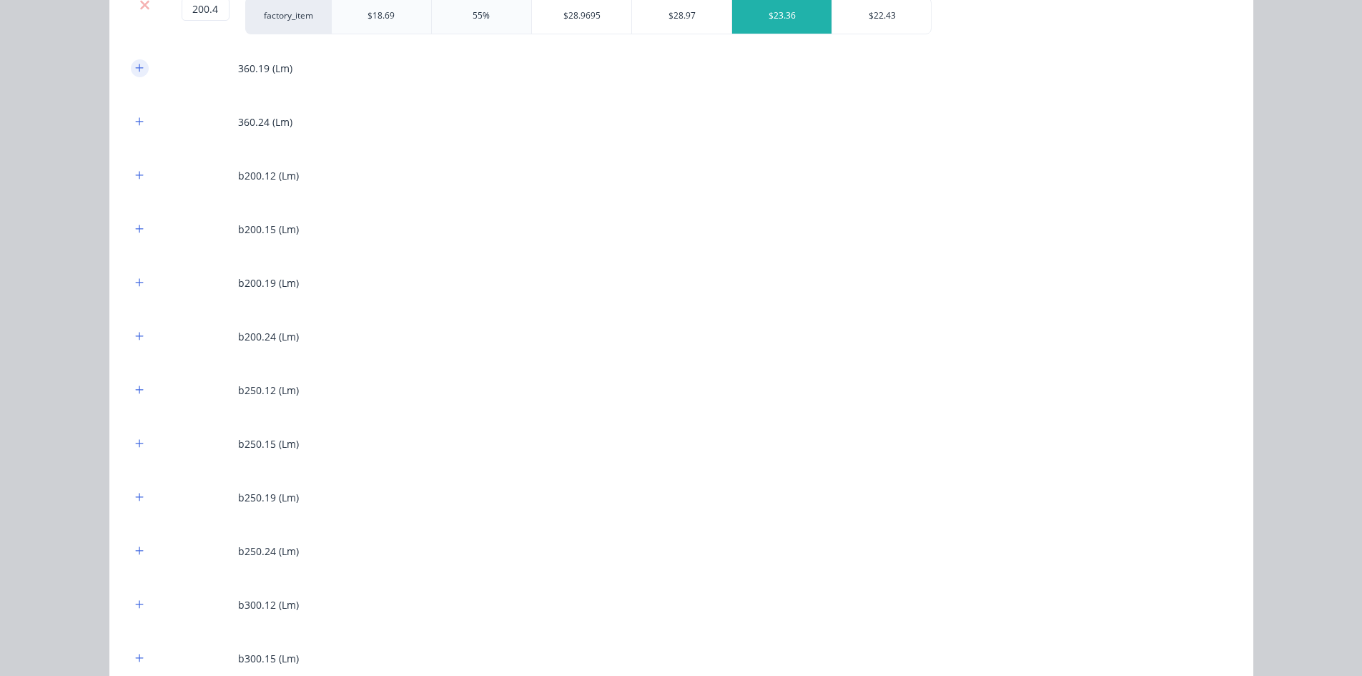
click at [136, 66] on icon "button" at bounding box center [139, 68] width 9 height 10
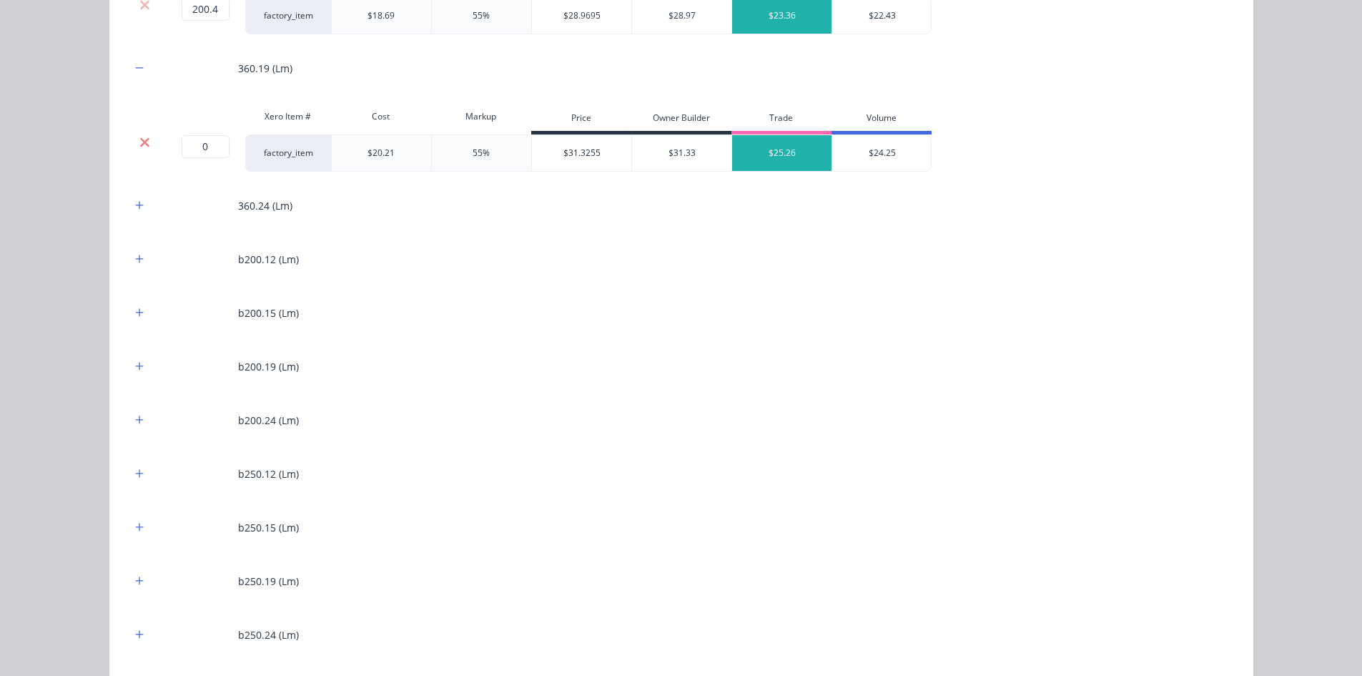
click at [143, 144] on icon at bounding box center [144, 141] width 9 height 9
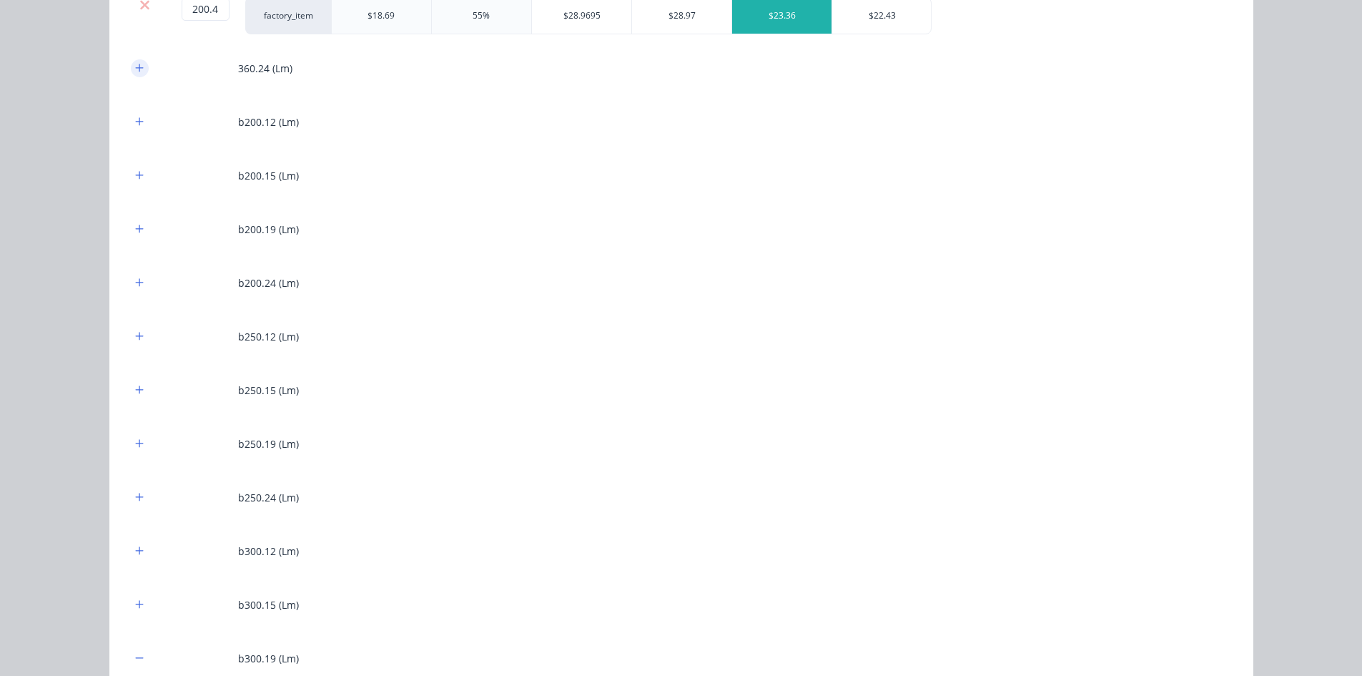
click at [137, 74] on button "button" at bounding box center [140, 68] width 18 height 18
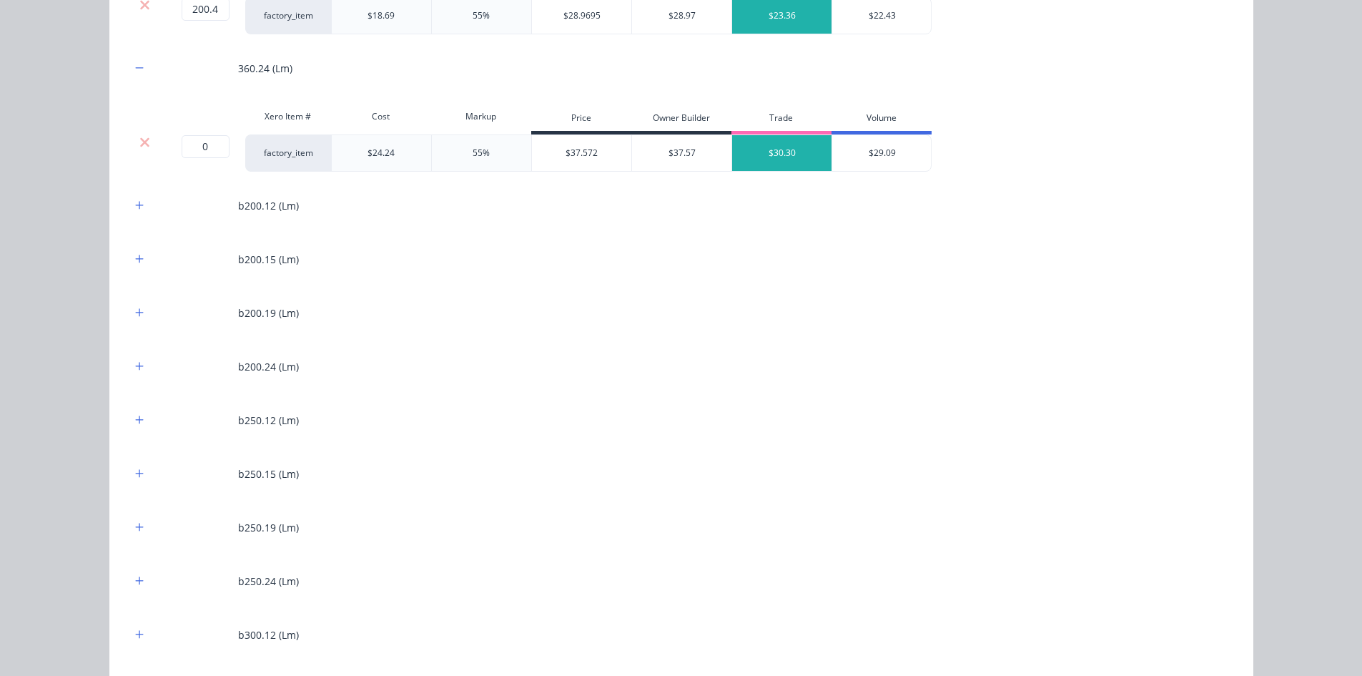
click at [147, 145] on div at bounding box center [145, 142] width 27 height 14
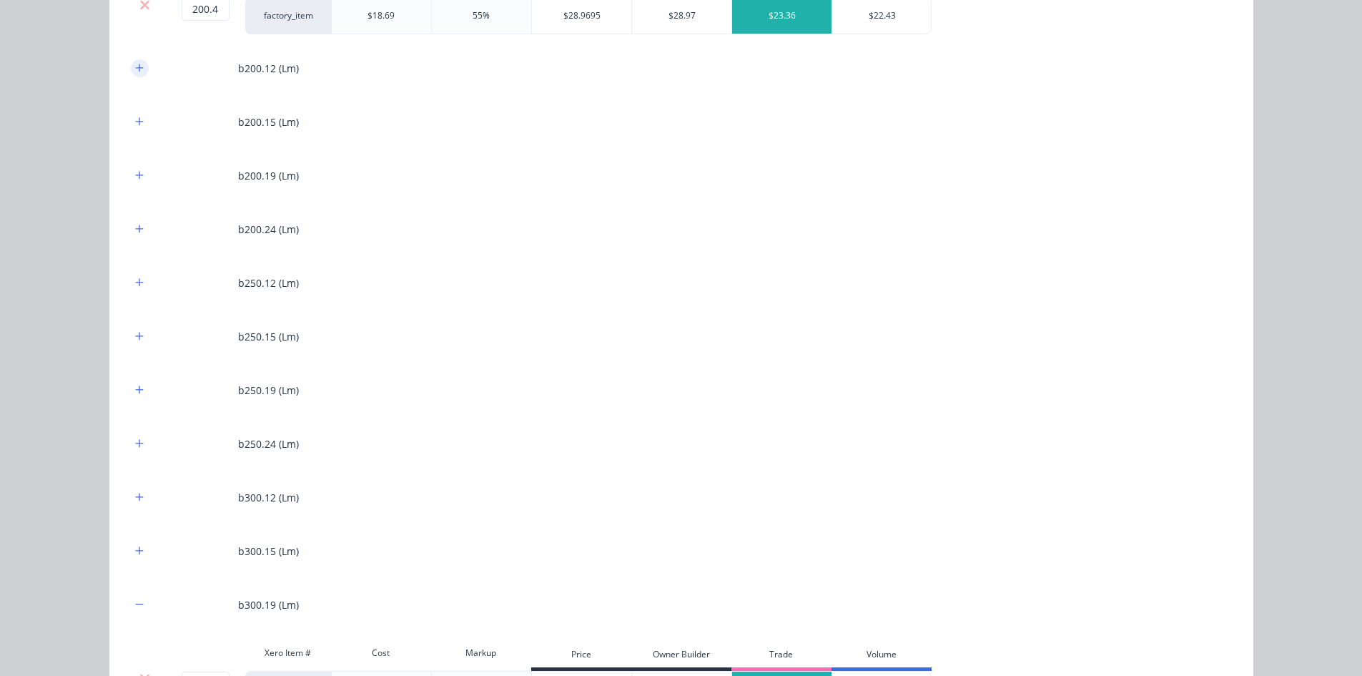
click at [139, 69] on button "button" at bounding box center [140, 68] width 18 height 18
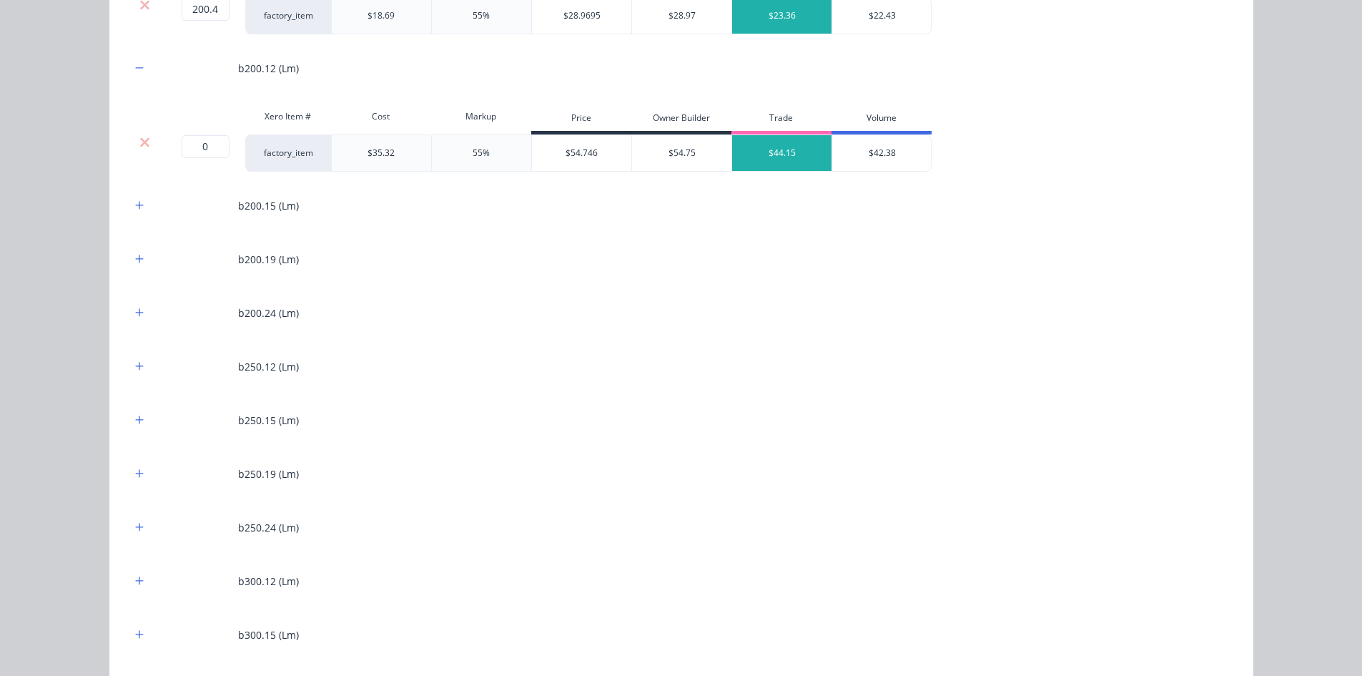
click at [141, 138] on icon at bounding box center [144, 142] width 11 height 14
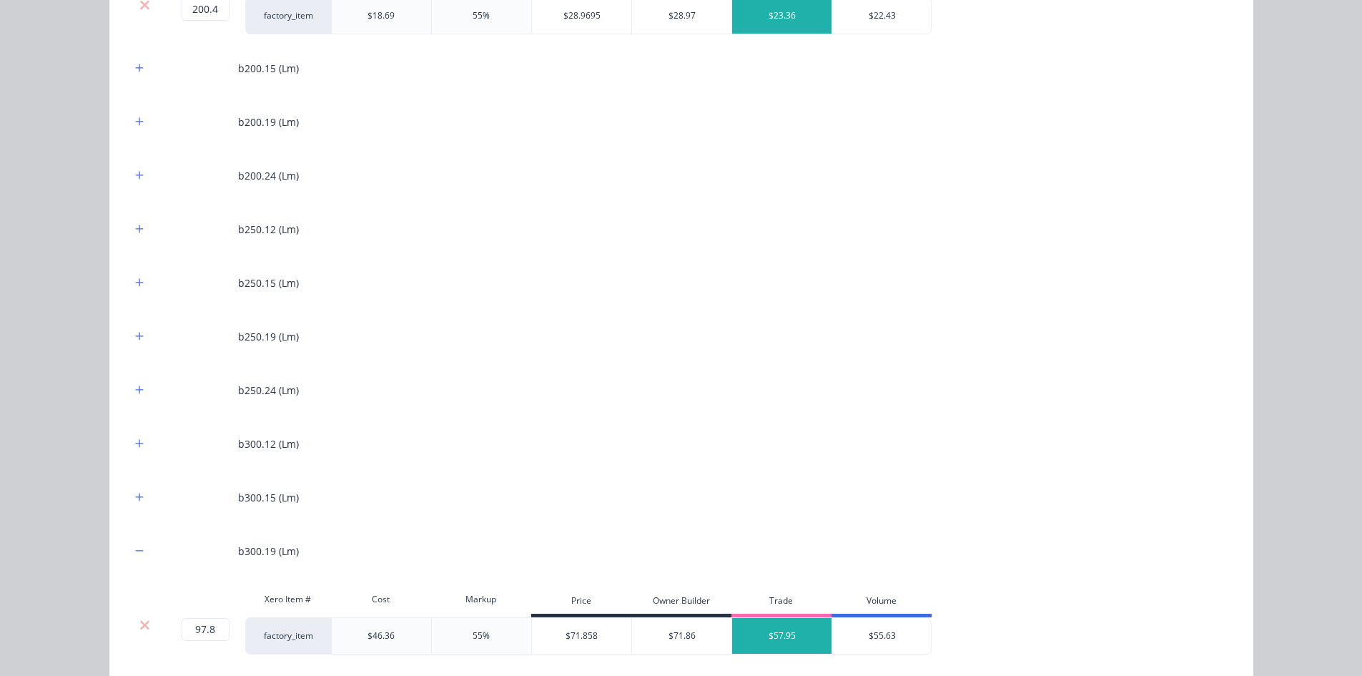
click at [136, 79] on div "b200.15 (Lm)" at bounding box center [681, 68] width 1101 height 39
click at [136, 69] on icon "button" at bounding box center [139, 68] width 9 height 10
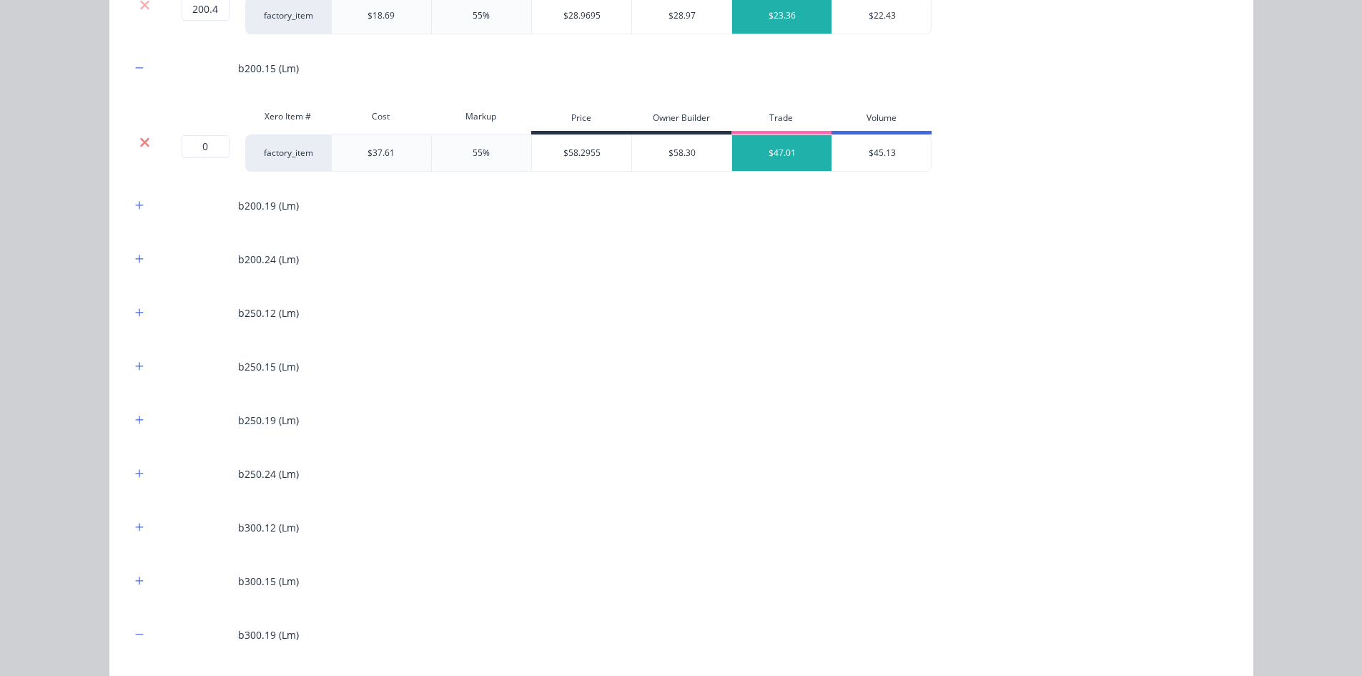
click at [139, 138] on icon at bounding box center [144, 142] width 11 height 14
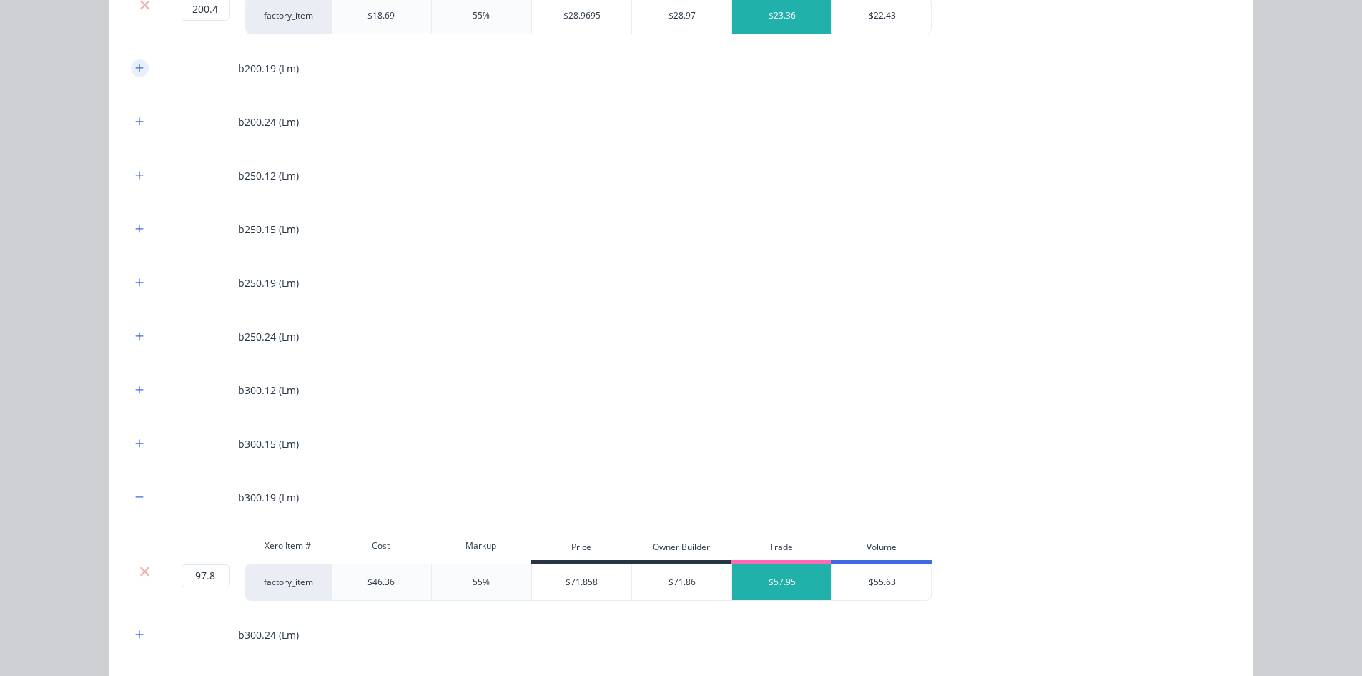
click at [135, 66] on icon "button" at bounding box center [139, 68] width 9 height 10
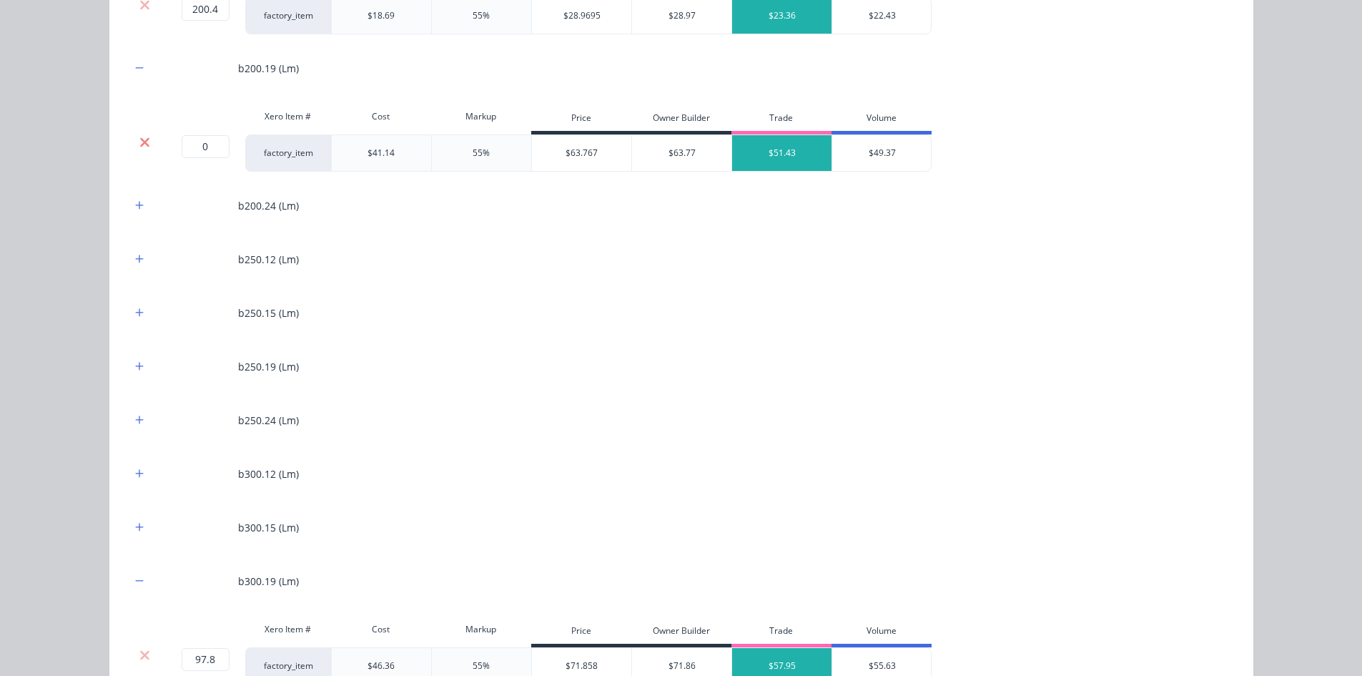
click at [140, 138] on icon at bounding box center [144, 142] width 11 height 14
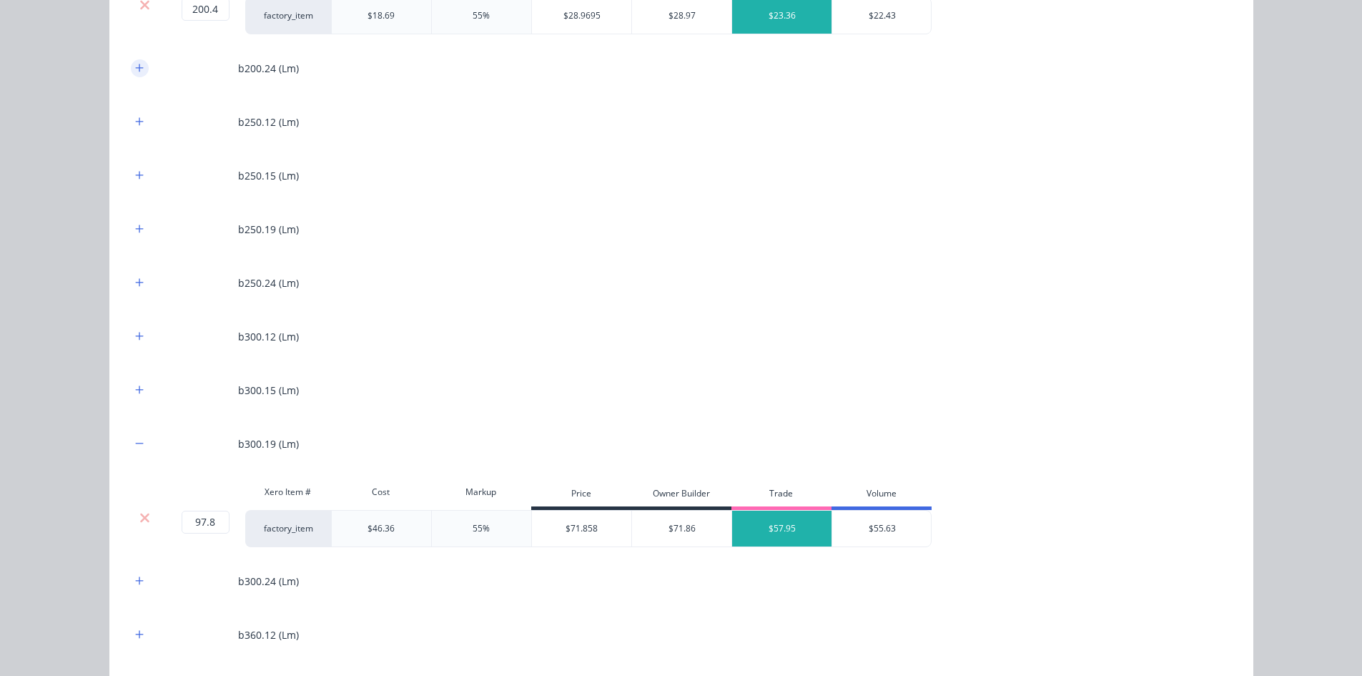
click at [135, 68] on icon "button" at bounding box center [139, 68] width 8 height 8
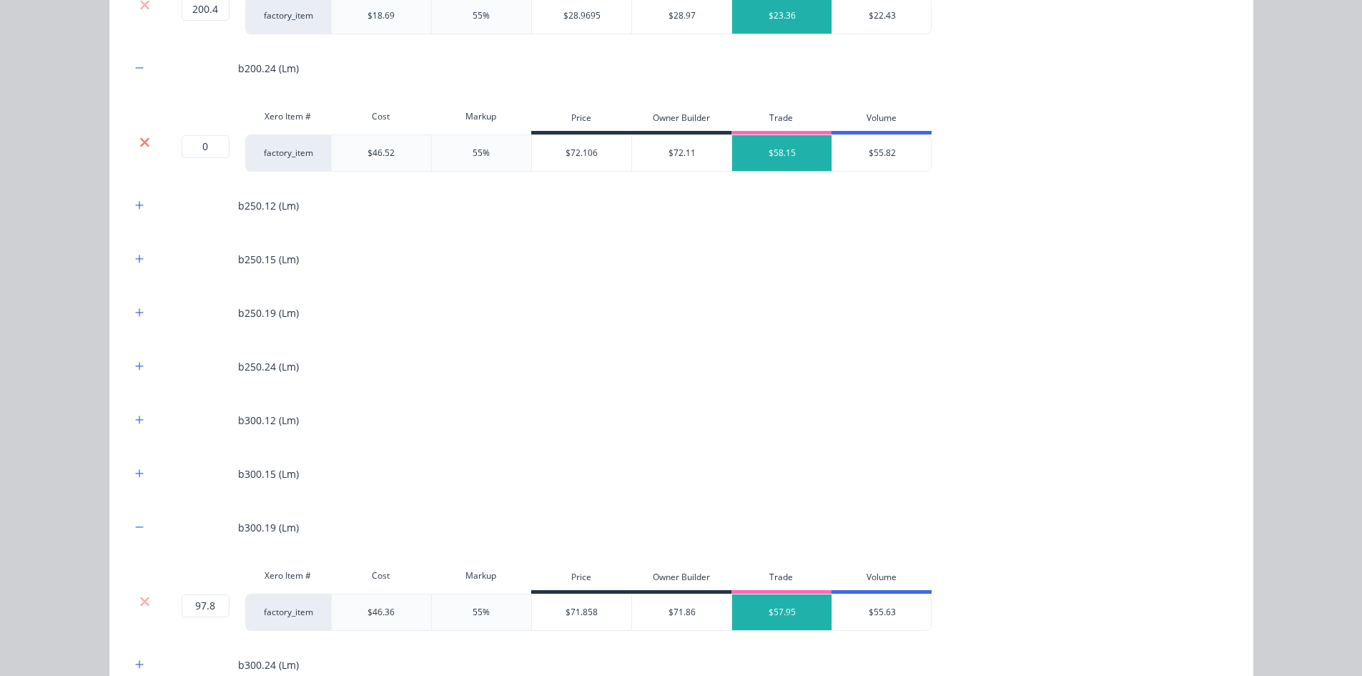
click at [139, 137] on icon at bounding box center [144, 142] width 11 height 14
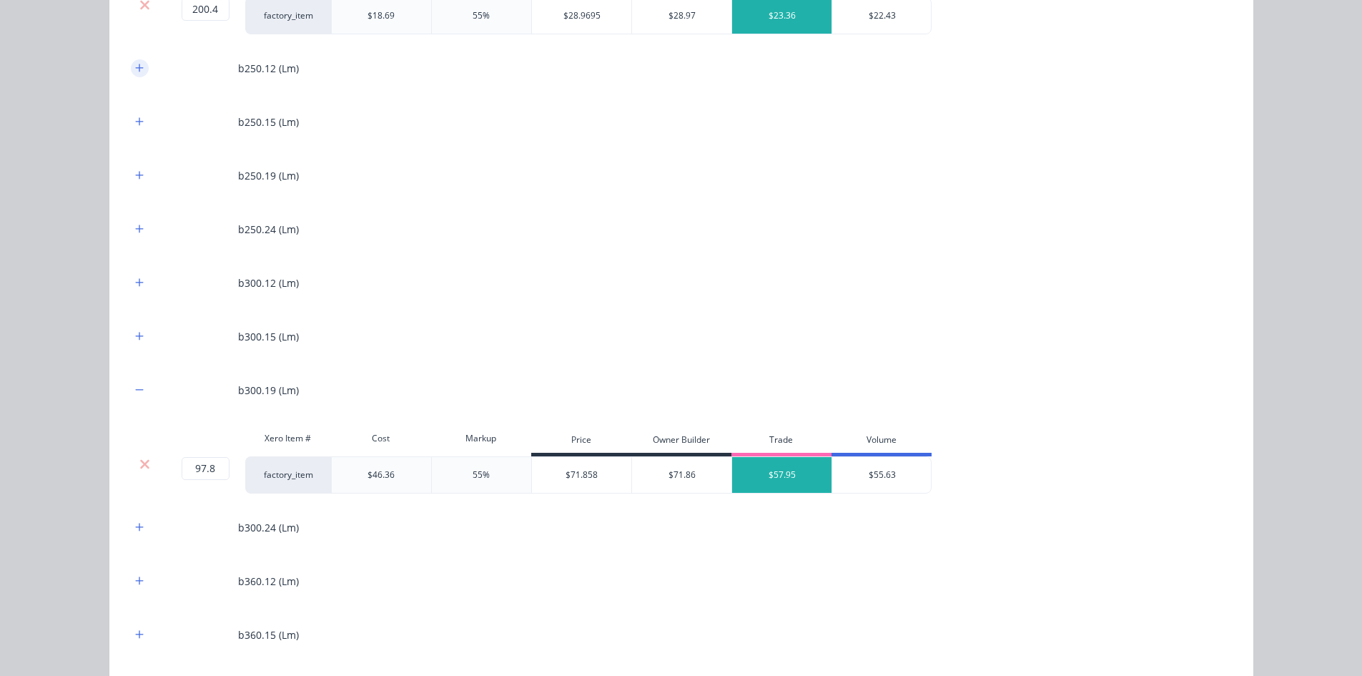
click at [139, 69] on button "button" at bounding box center [140, 68] width 18 height 18
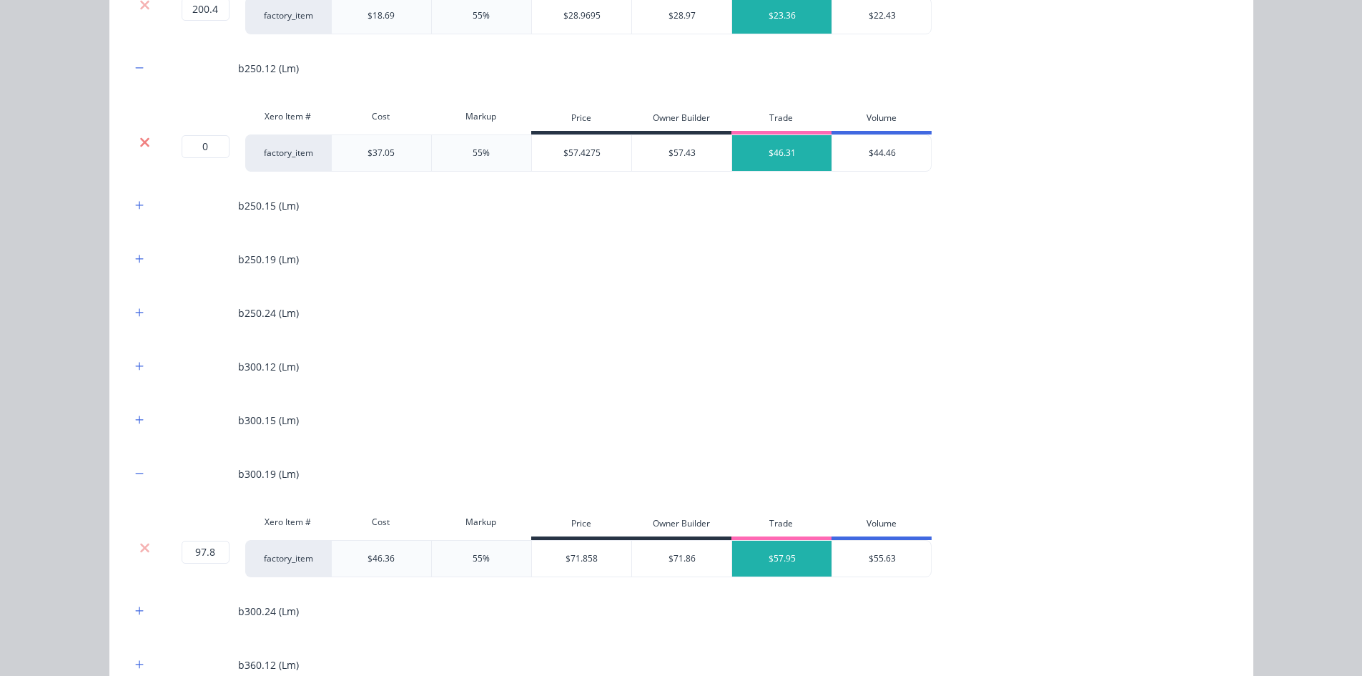
click at [142, 142] on icon at bounding box center [144, 142] width 11 height 14
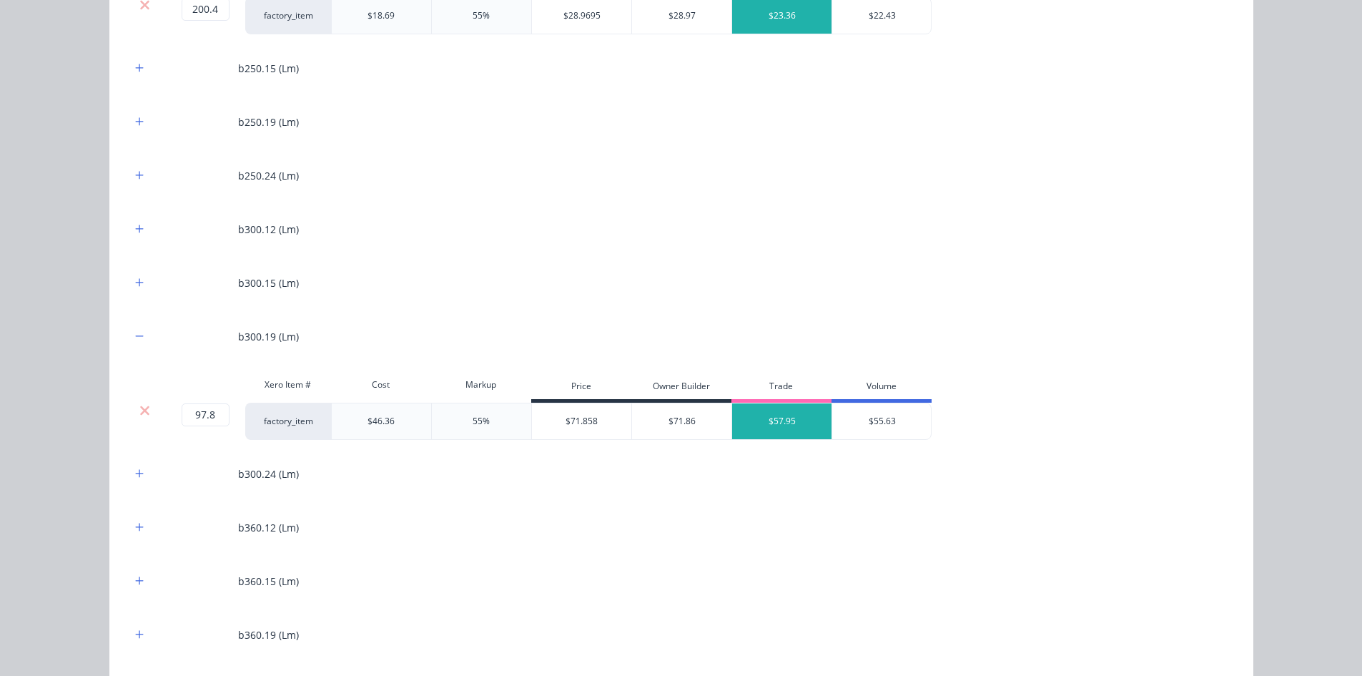
click at [134, 77] on div "b250.15 (Lm)" at bounding box center [681, 68] width 1101 height 39
click at [135, 69] on icon "button" at bounding box center [139, 68] width 8 height 8
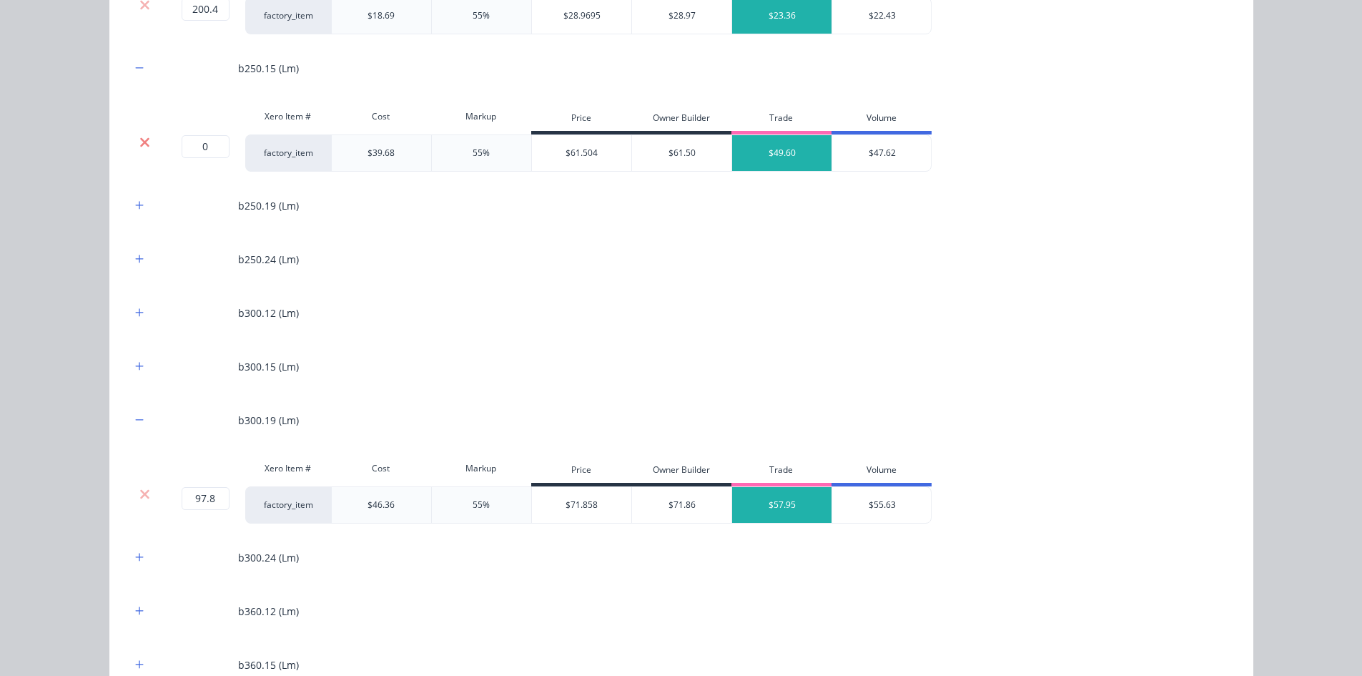
click at [139, 138] on icon at bounding box center [144, 142] width 11 height 14
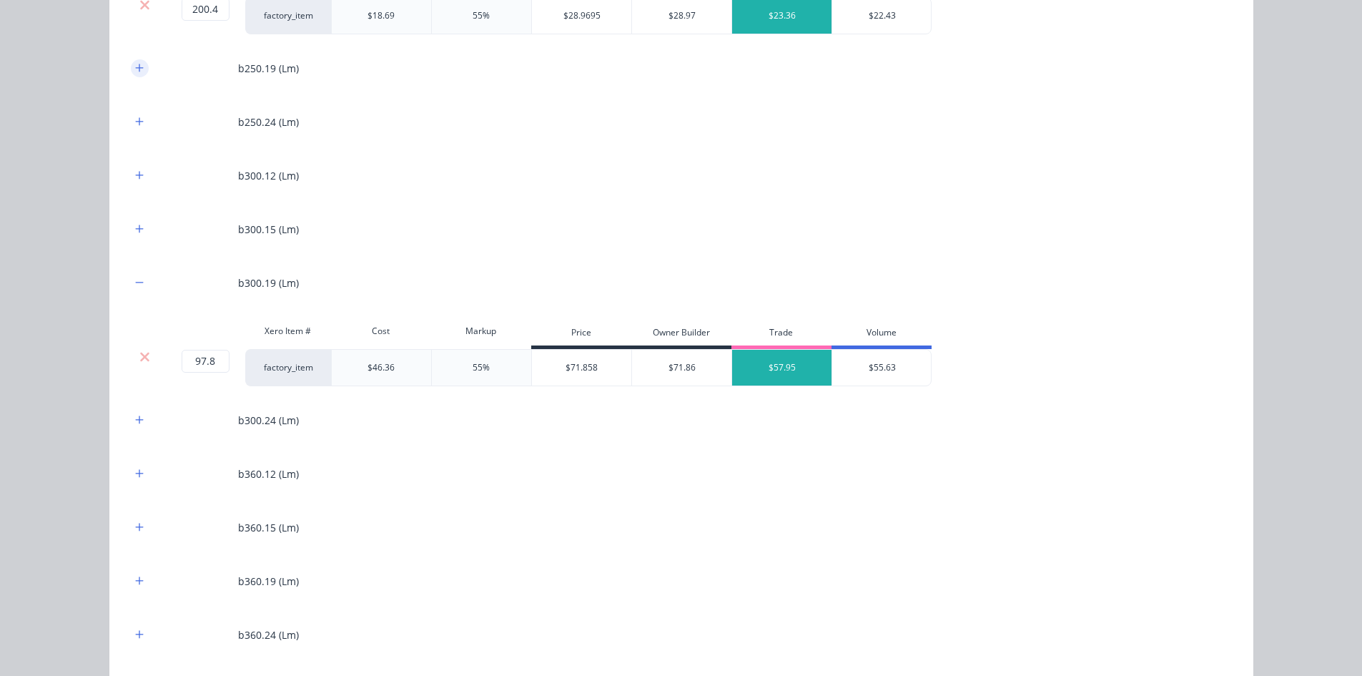
click at [135, 66] on icon "button" at bounding box center [139, 68] width 8 height 8
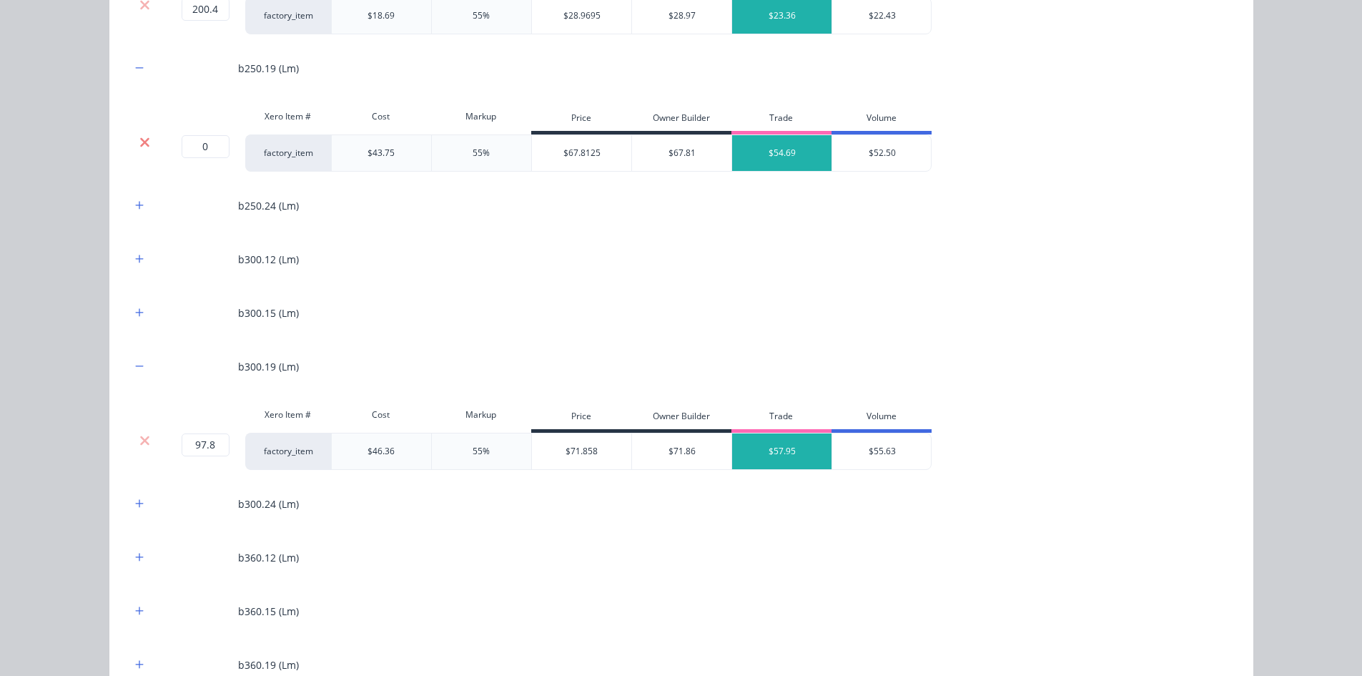
click at [144, 135] on icon at bounding box center [144, 142] width 11 height 14
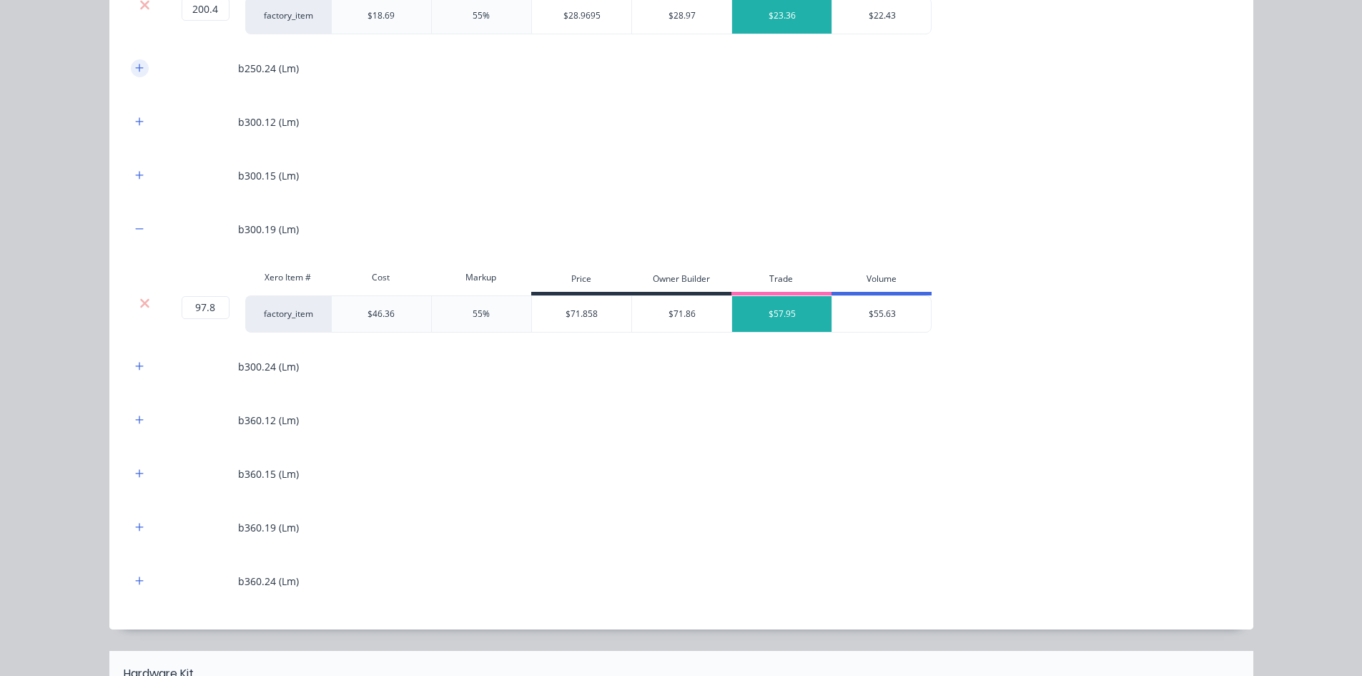
click at [135, 73] on icon "button" at bounding box center [139, 68] width 9 height 10
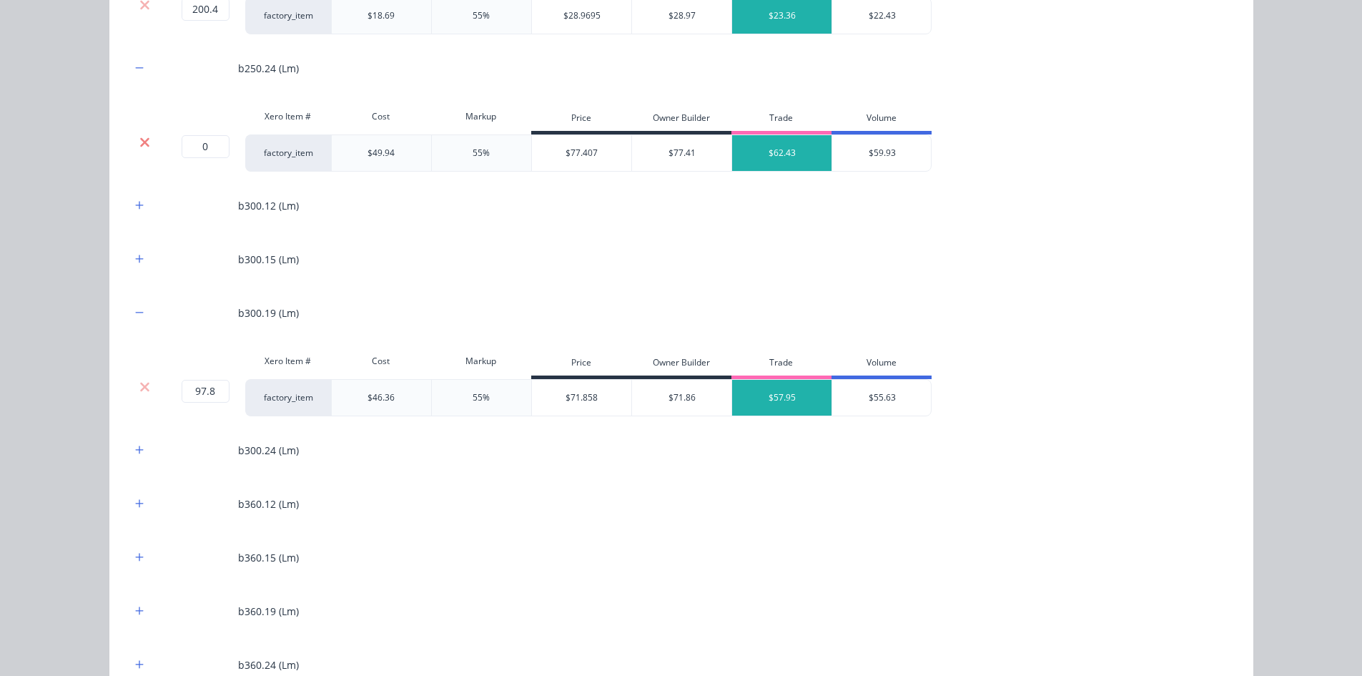
click at [141, 139] on icon at bounding box center [144, 142] width 11 height 14
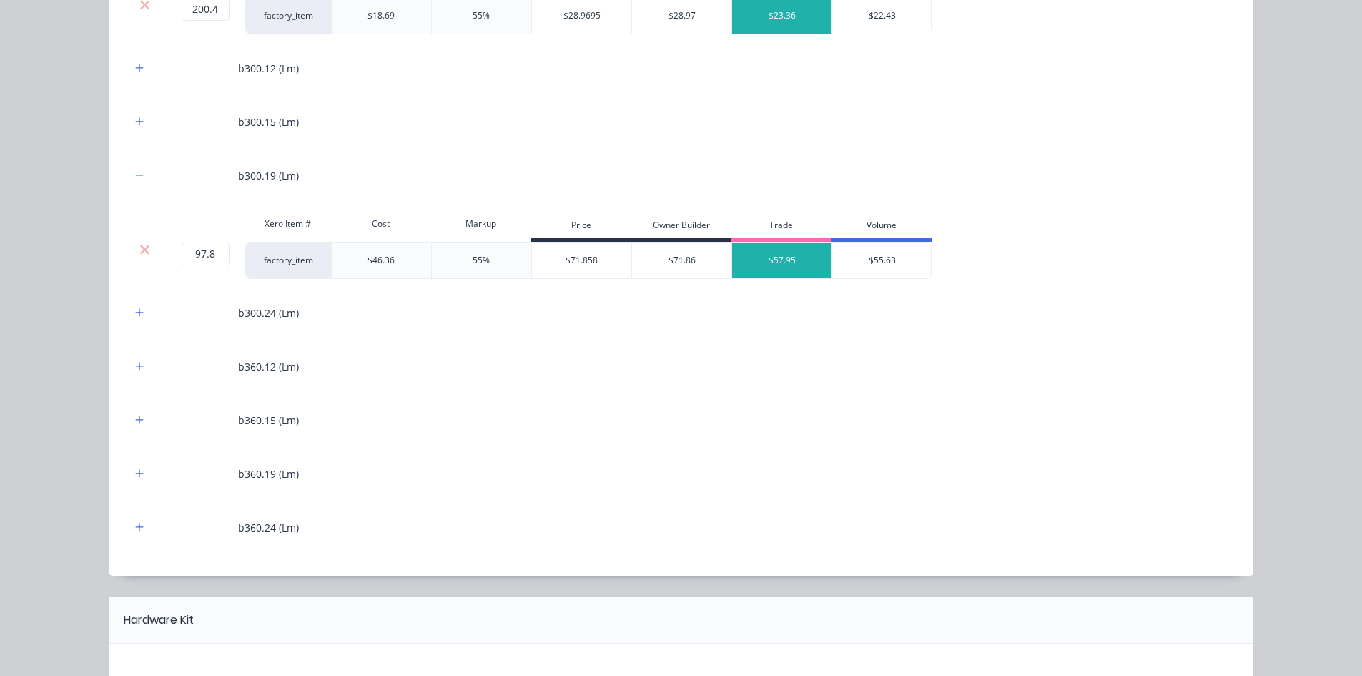
click at [140, 75] on div at bounding box center [140, 68] width 18 height 18
click at [140, 69] on button "button" at bounding box center [140, 68] width 18 height 18
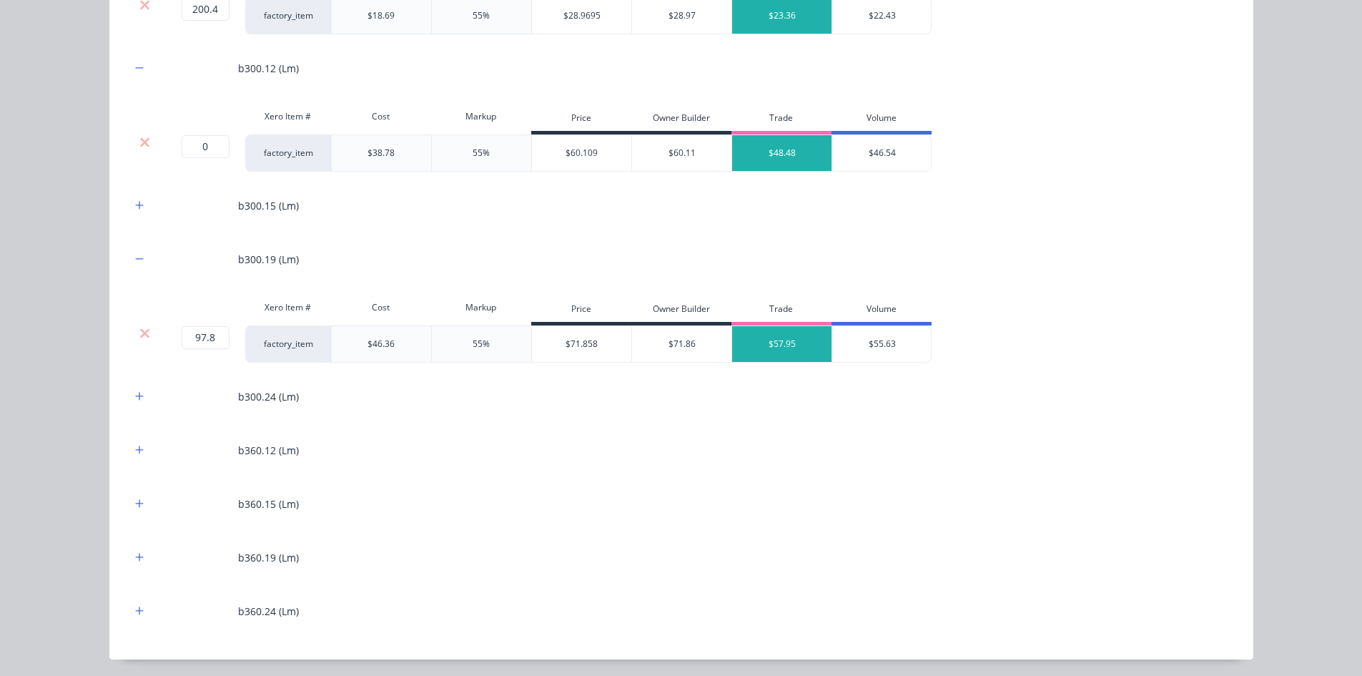
click at [145, 137] on div at bounding box center [145, 142] width 27 height 14
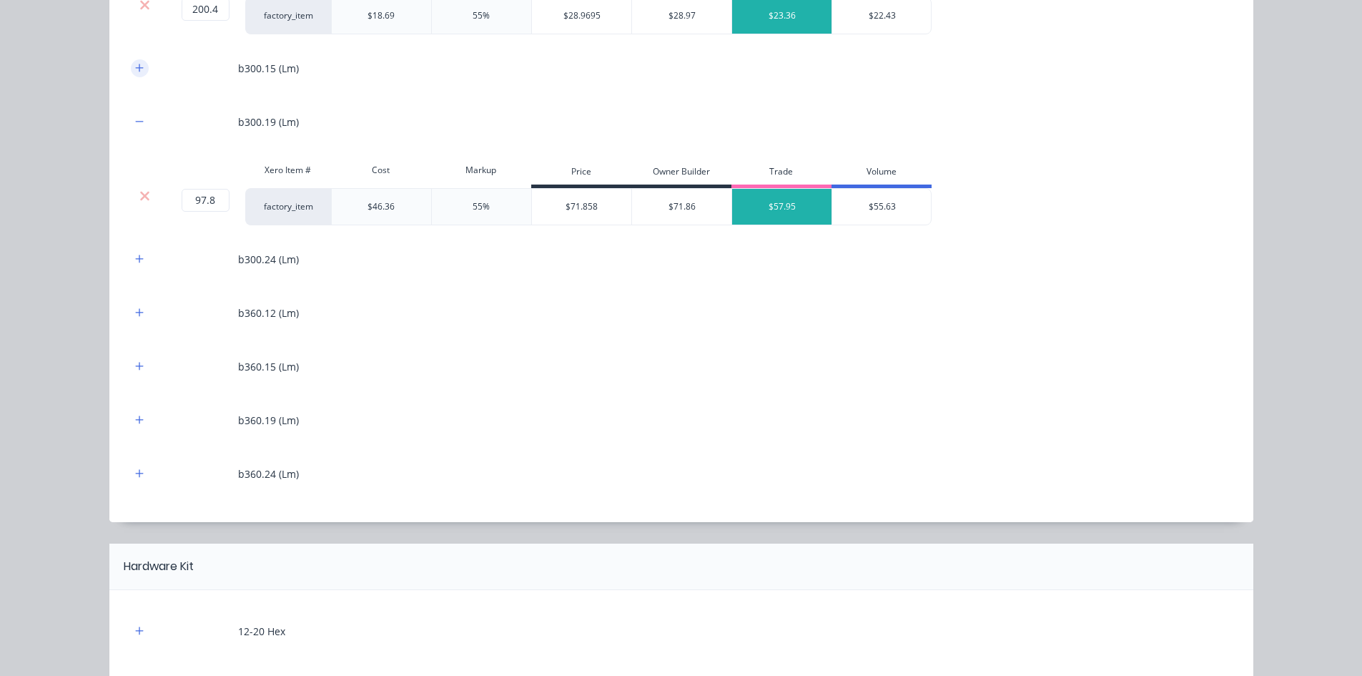
click at [135, 66] on icon "button" at bounding box center [139, 68] width 9 height 10
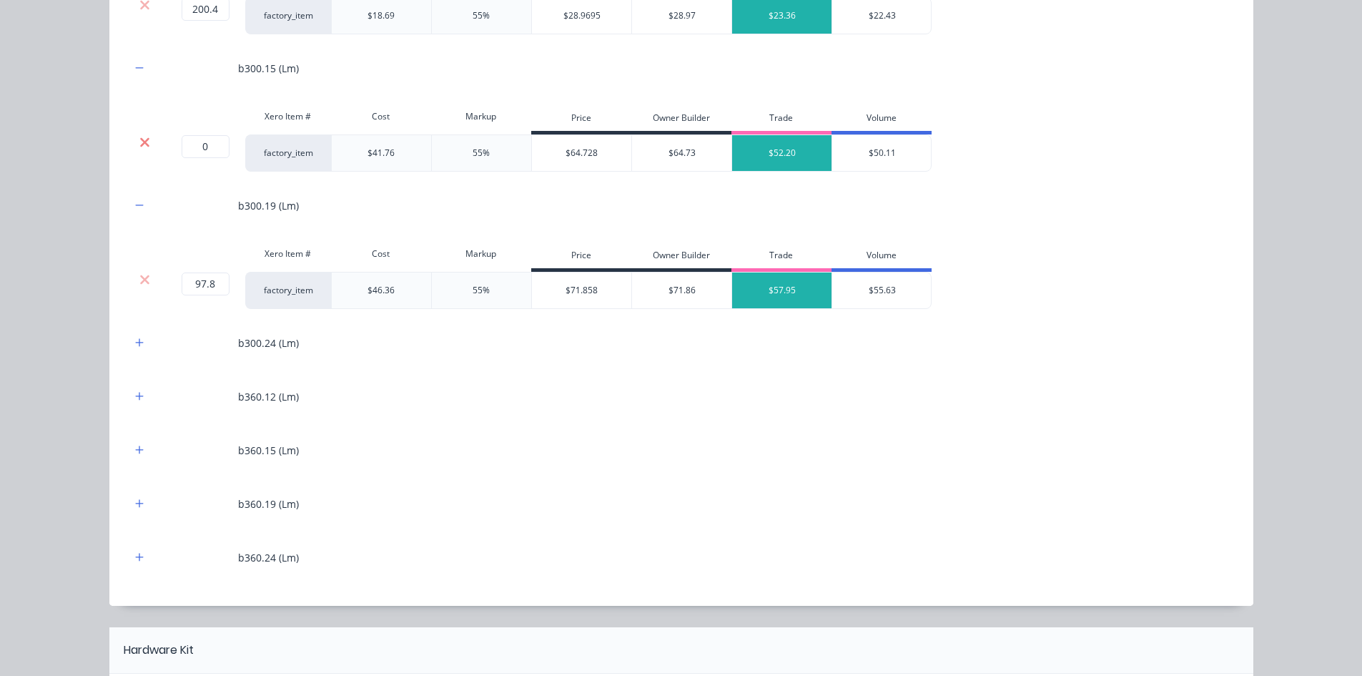
click at [140, 139] on icon at bounding box center [144, 141] width 9 height 9
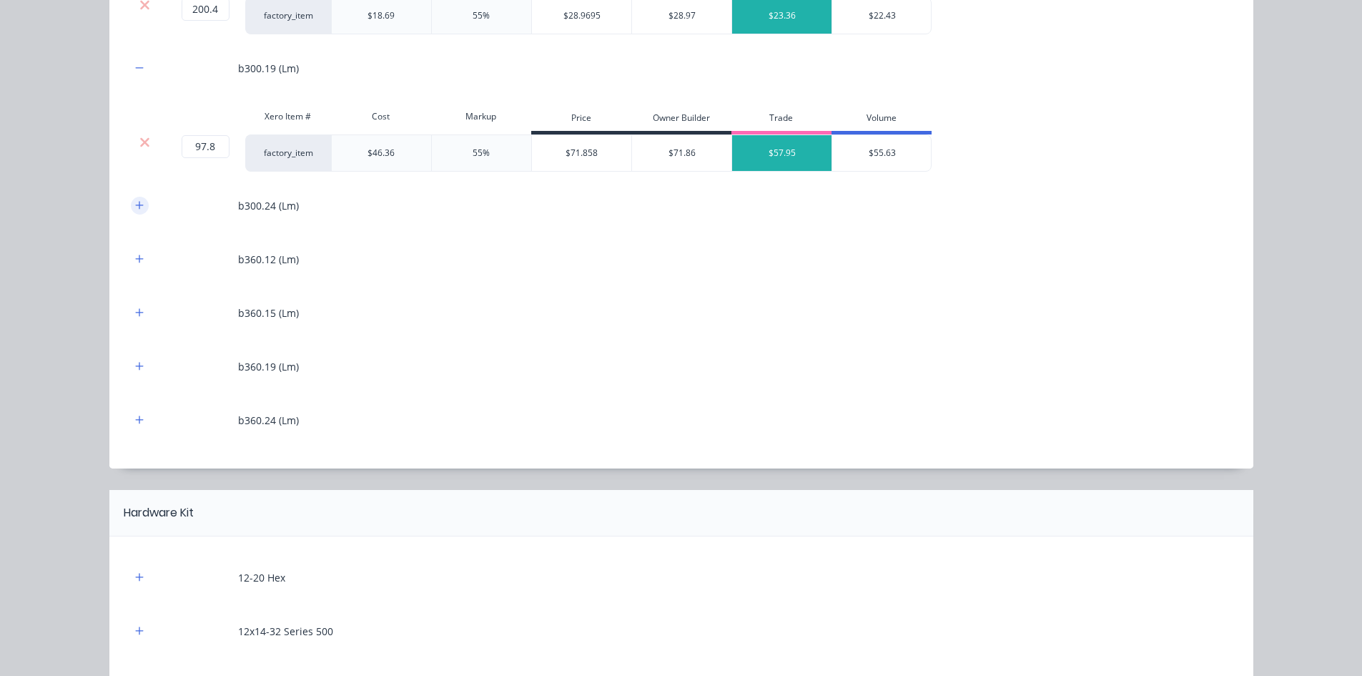
click at [135, 204] on icon "button" at bounding box center [139, 205] width 9 height 10
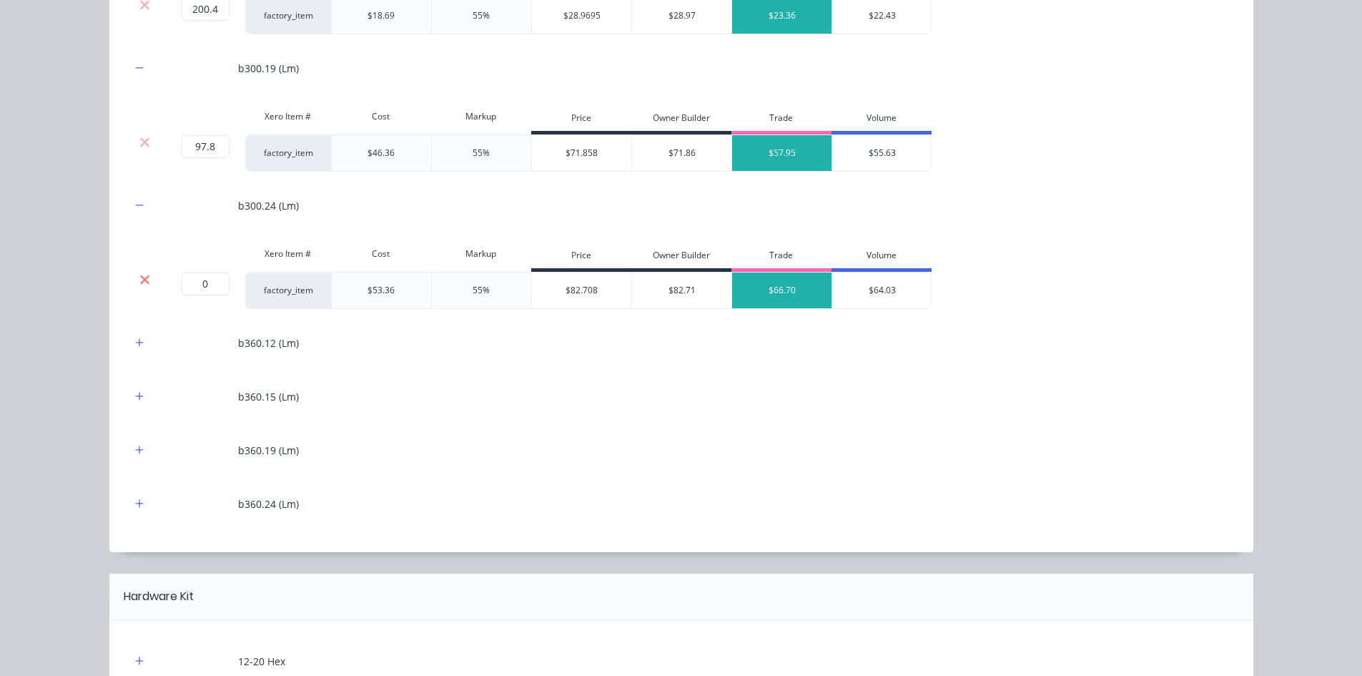
click at [142, 278] on icon at bounding box center [144, 279] width 9 height 9
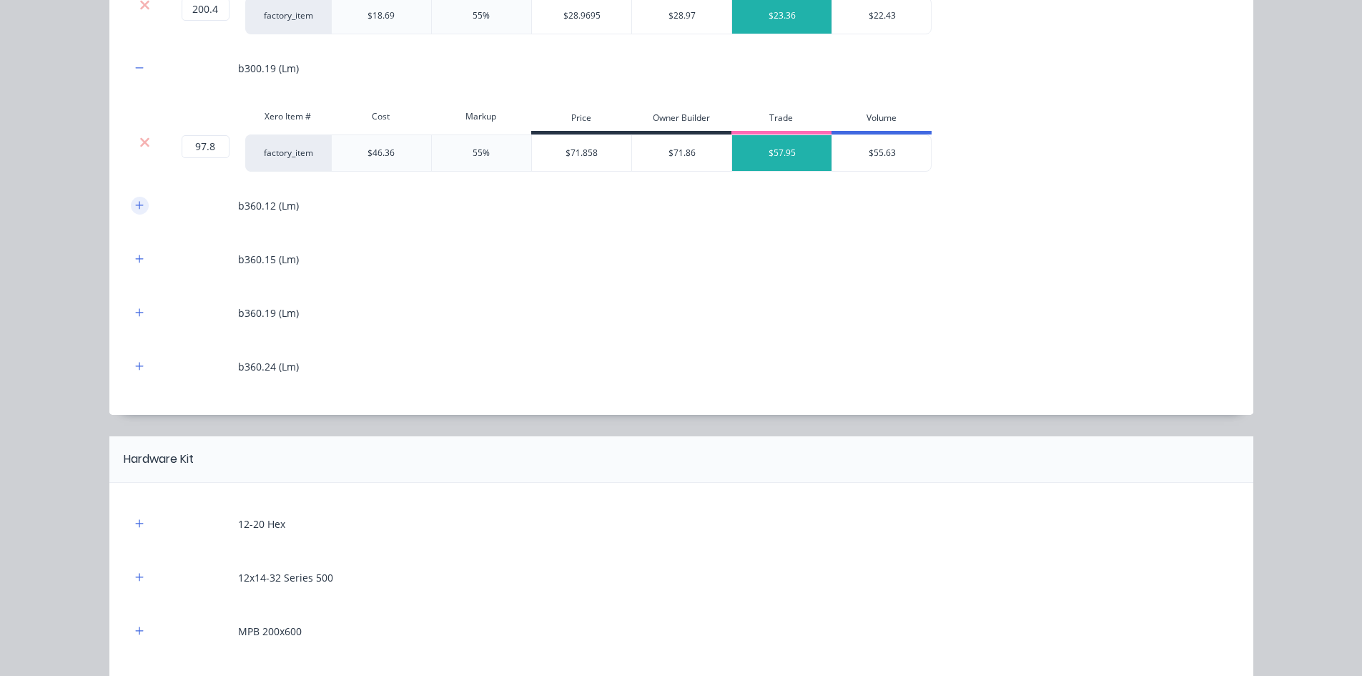
click at [137, 197] on button "button" at bounding box center [140, 206] width 18 height 18
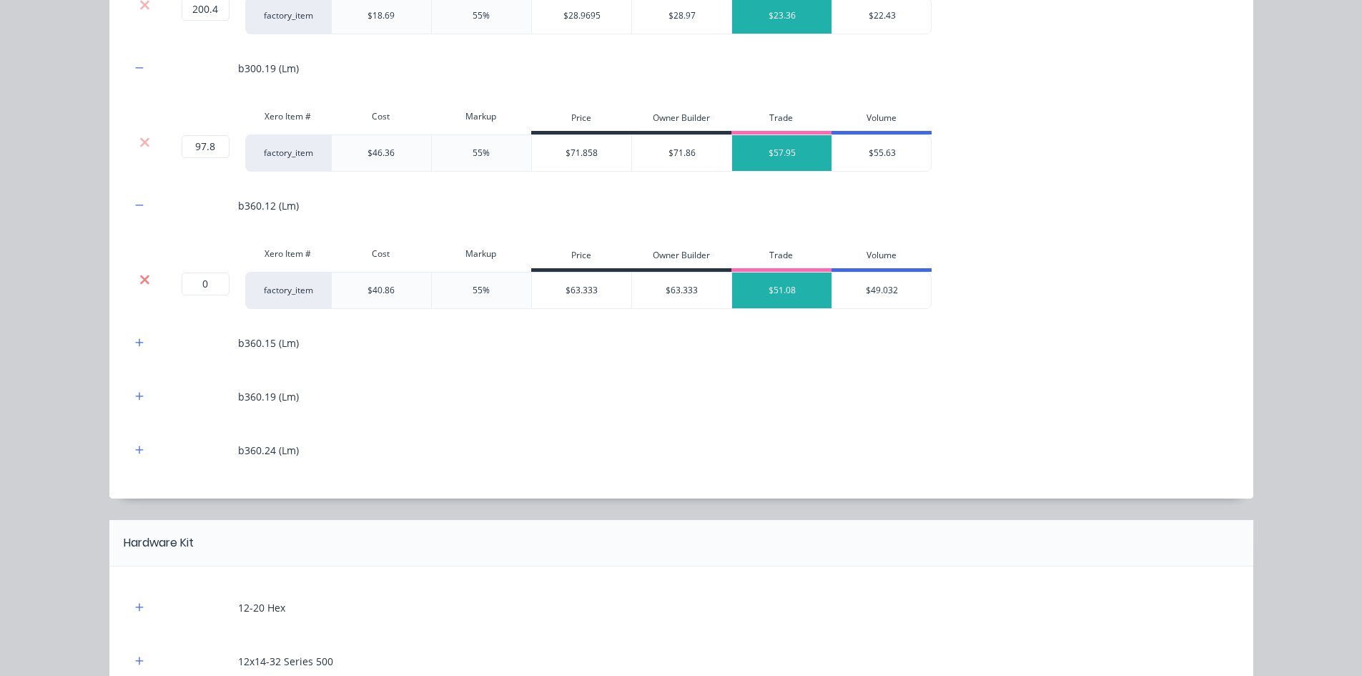
click at [142, 282] on icon at bounding box center [144, 279] width 9 height 9
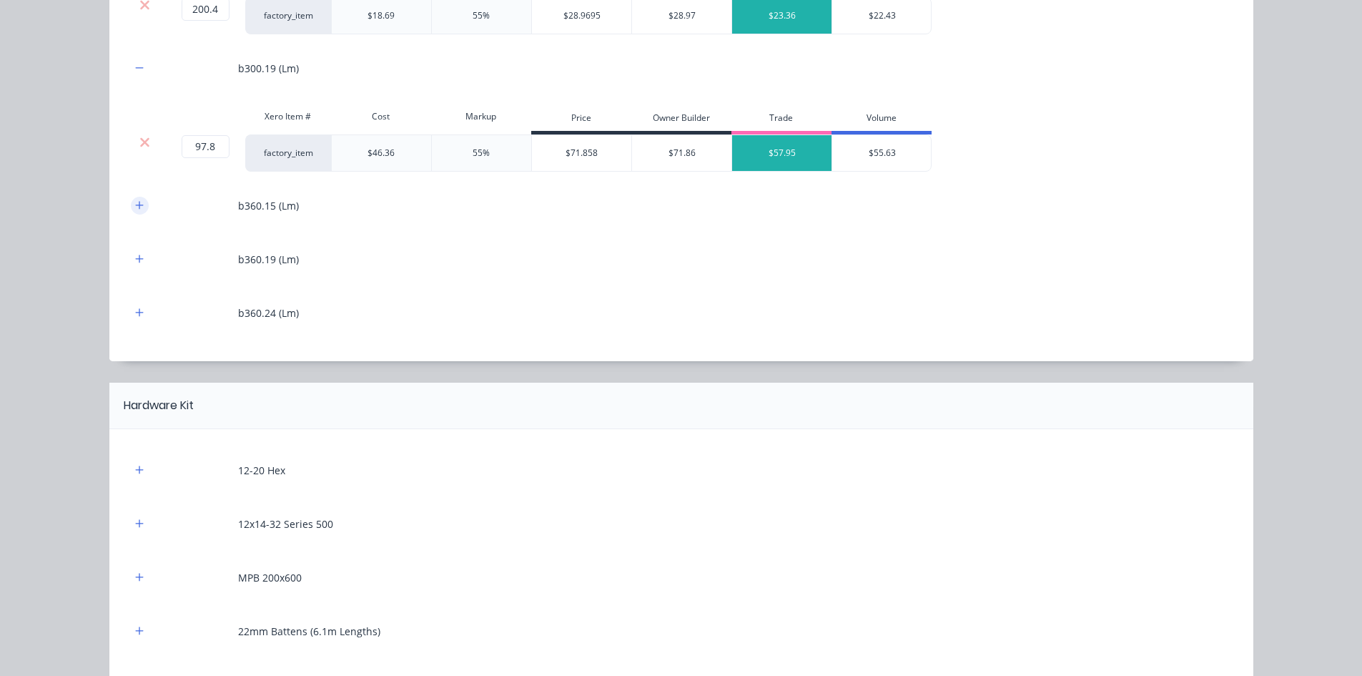
click at [139, 206] on button "button" at bounding box center [140, 206] width 18 height 18
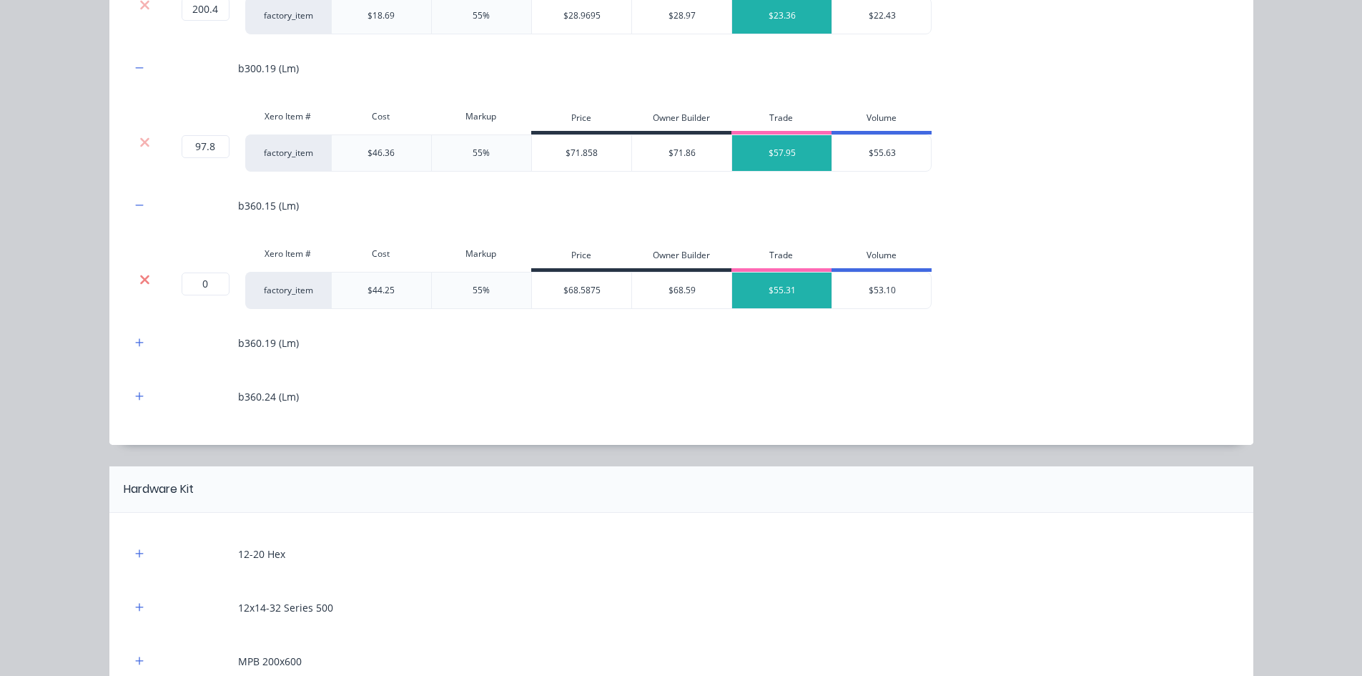
click at [141, 275] on icon at bounding box center [144, 279] width 11 height 14
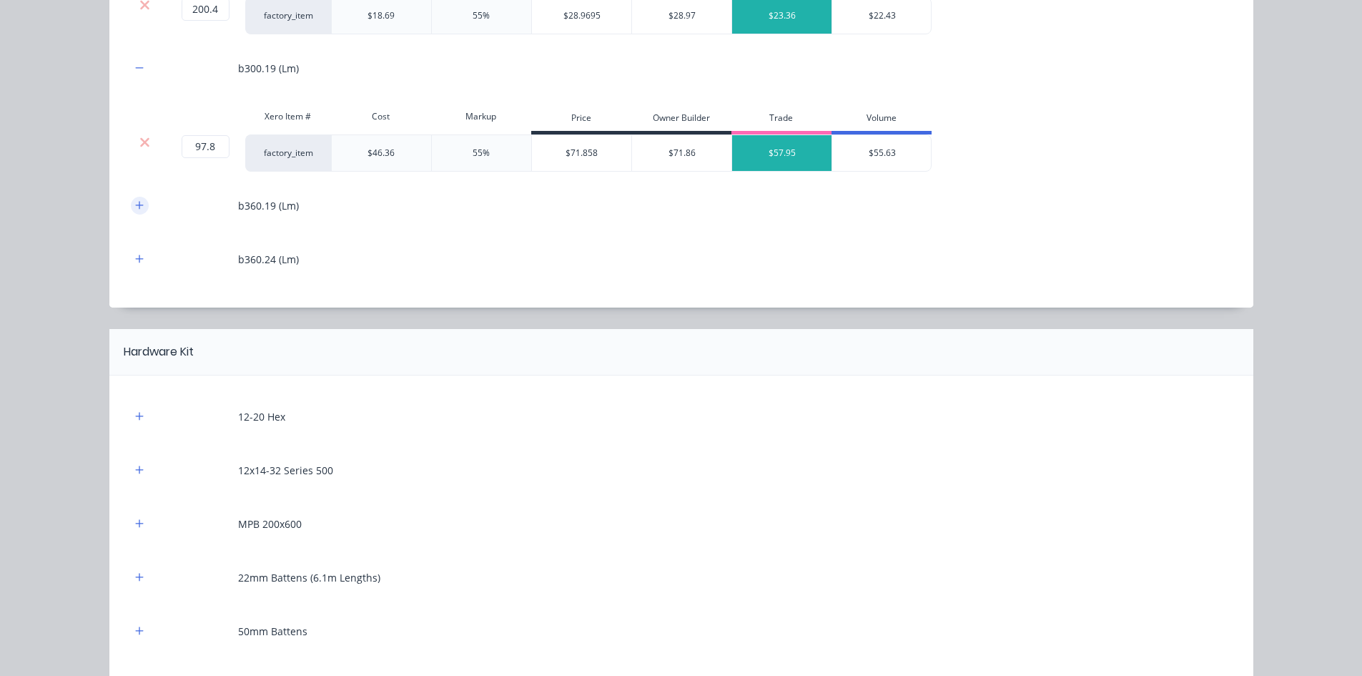
click at [135, 204] on icon "button" at bounding box center [139, 205] width 9 height 10
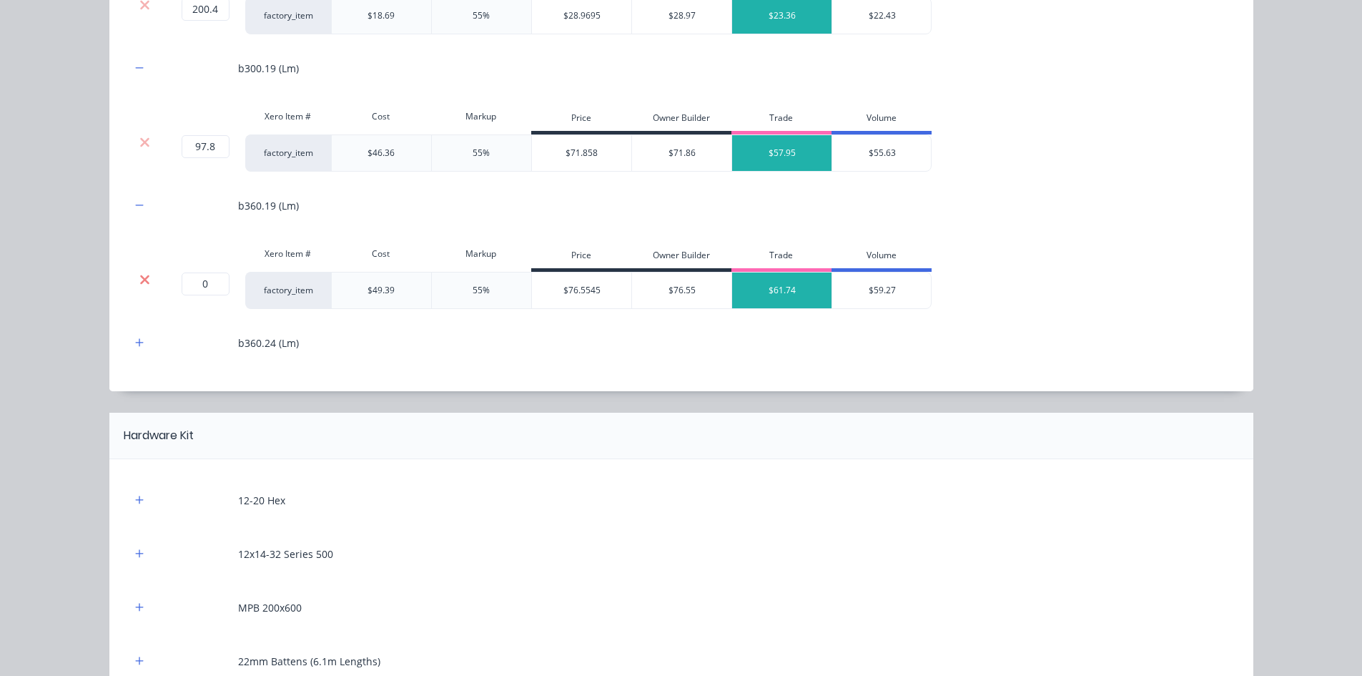
click at [139, 277] on icon at bounding box center [144, 279] width 11 height 14
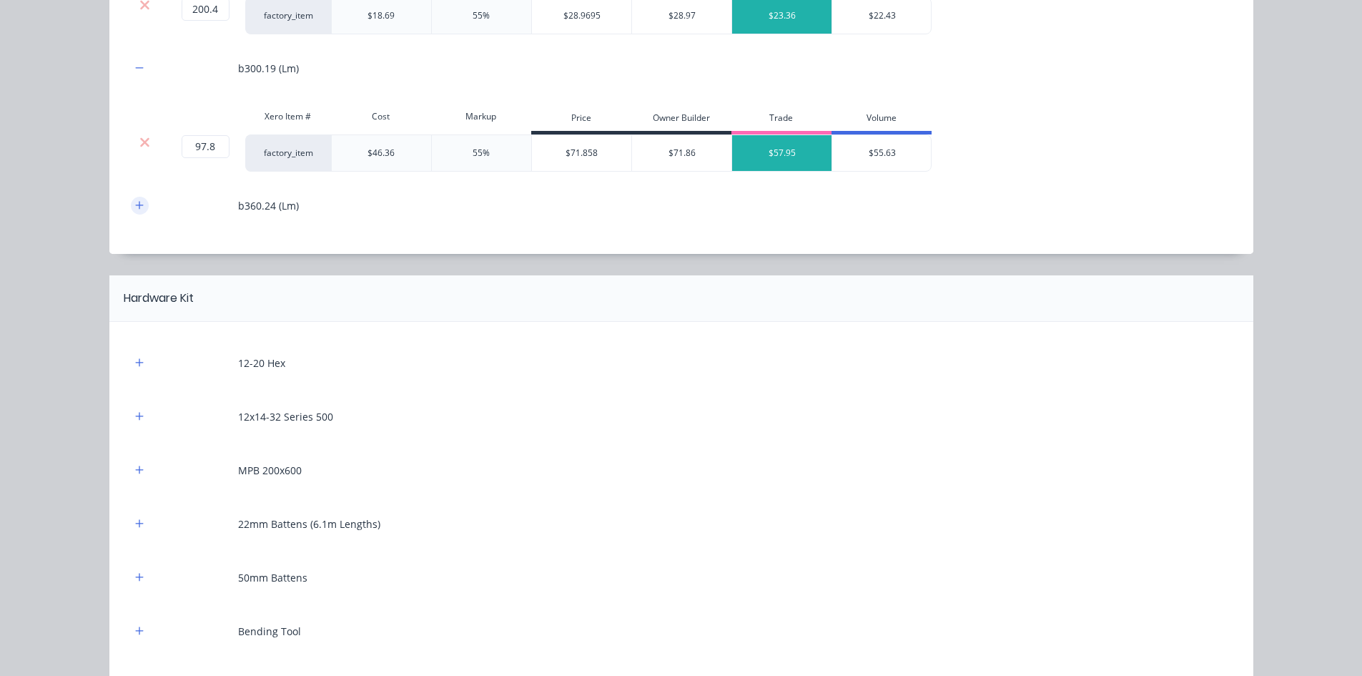
click at [138, 207] on icon "button" at bounding box center [139, 205] width 9 height 10
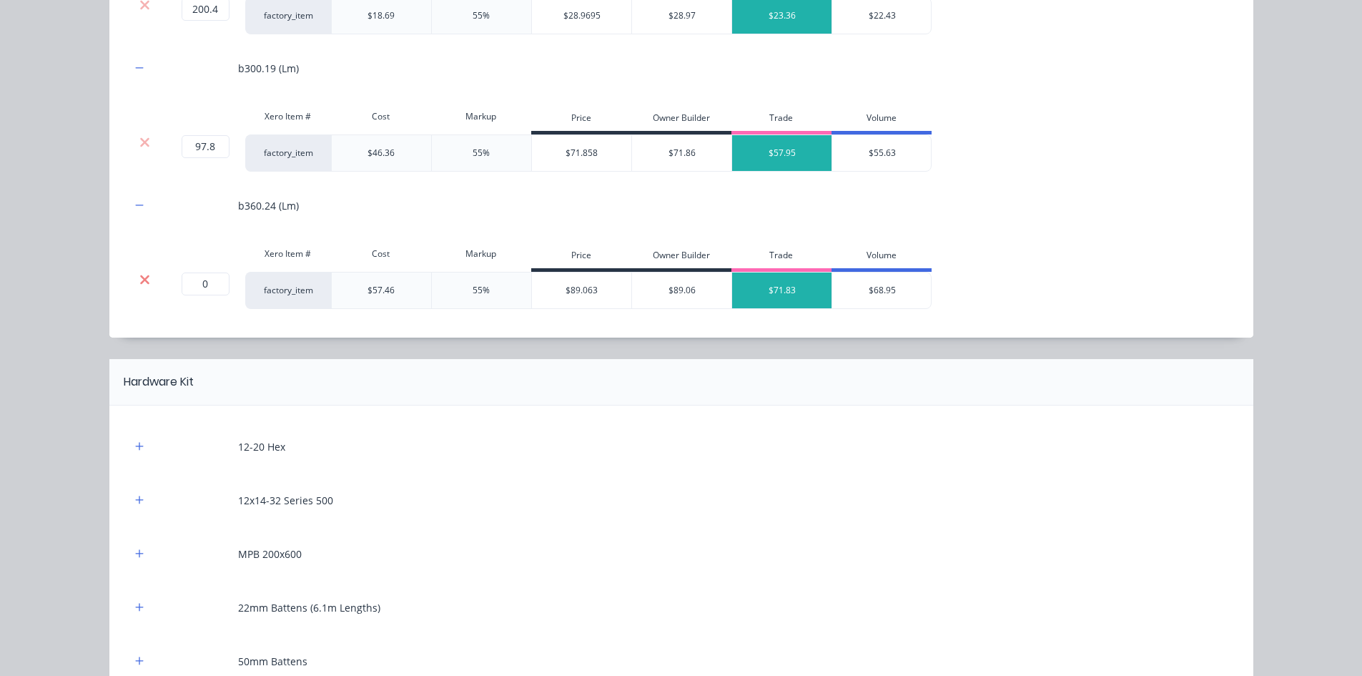
click at [139, 285] on icon at bounding box center [144, 279] width 11 height 14
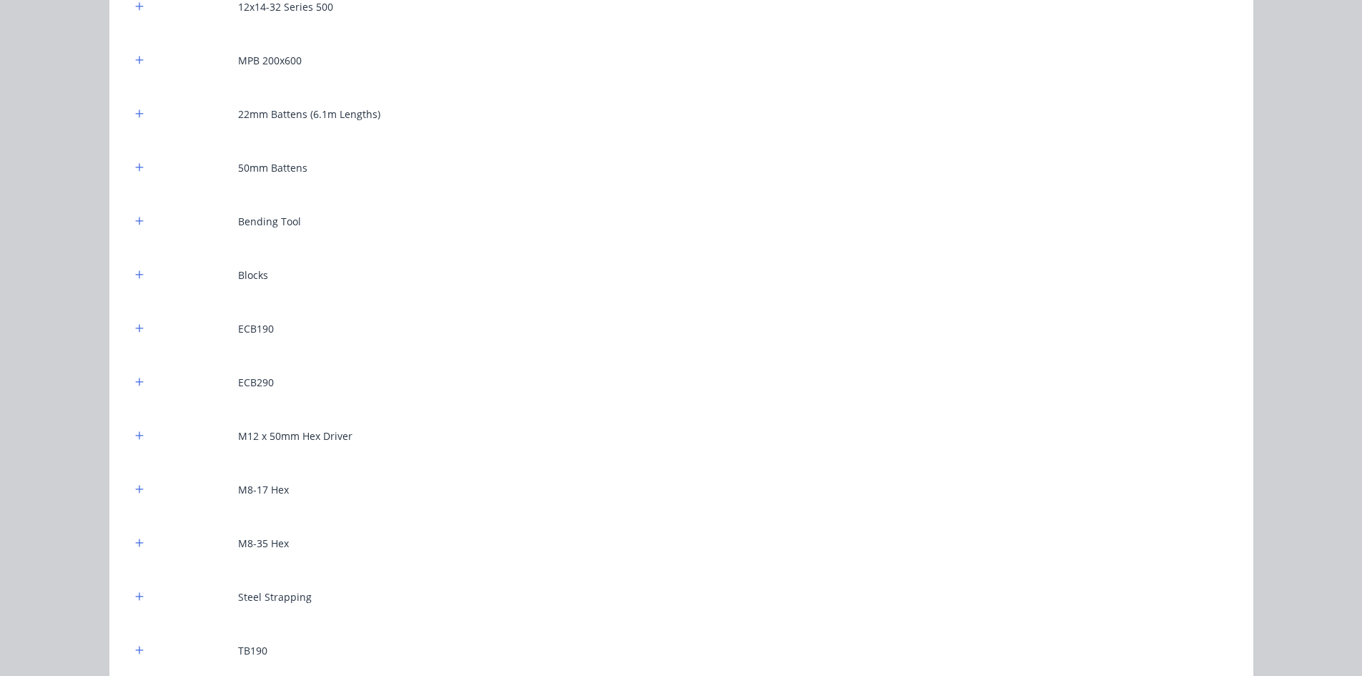
scroll to position [1716, 0]
click at [136, 325] on icon "button" at bounding box center [139, 327] width 9 height 10
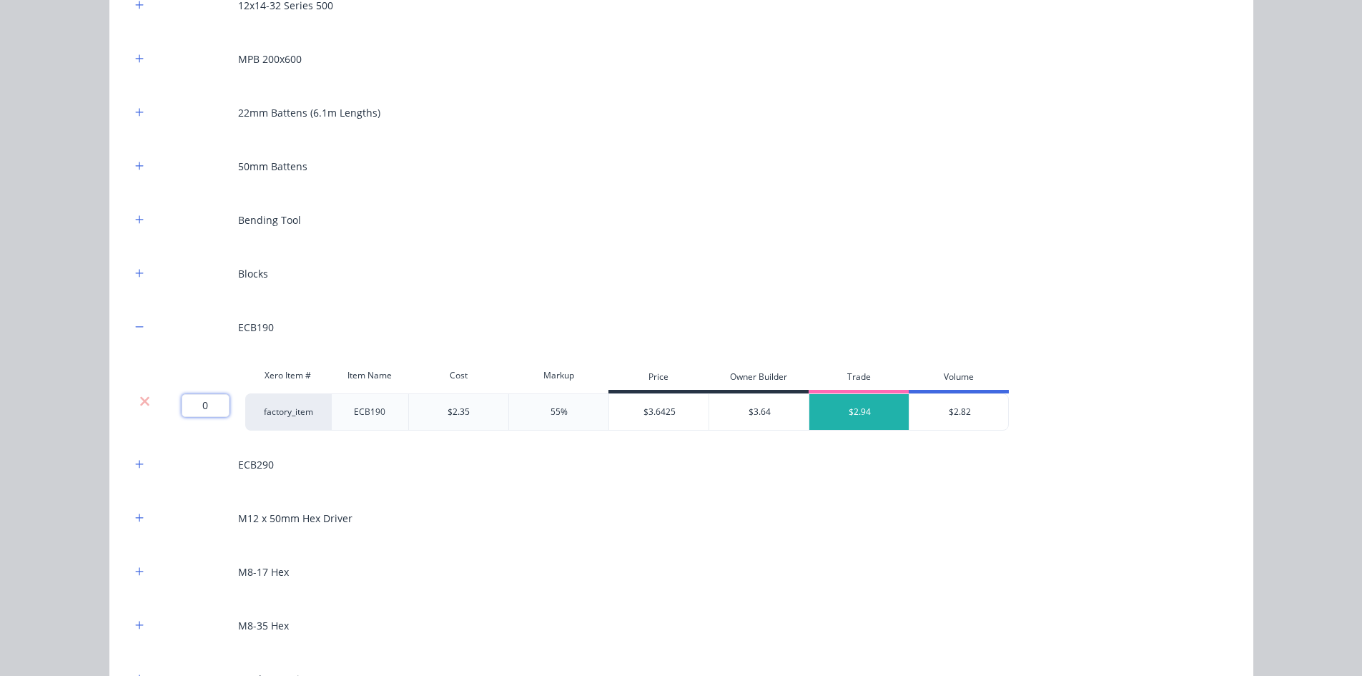
click at [195, 401] on input "0" at bounding box center [206, 405] width 48 height 23
type input "6"
click at [96, 404] on div "Flooring System Products in this kit A Detailing product Xero Item # Descriptio…" at bounding box center [681, 338] width 1362 height 676
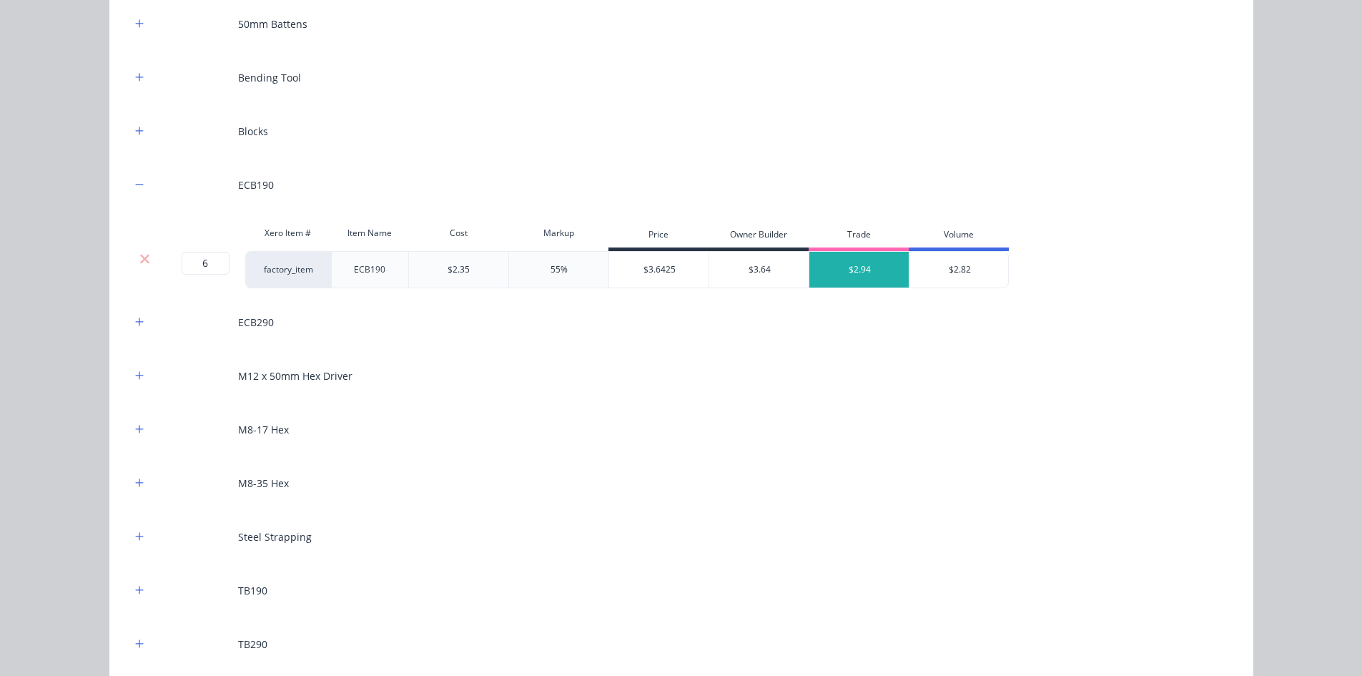
scroll to position [1930, 0]
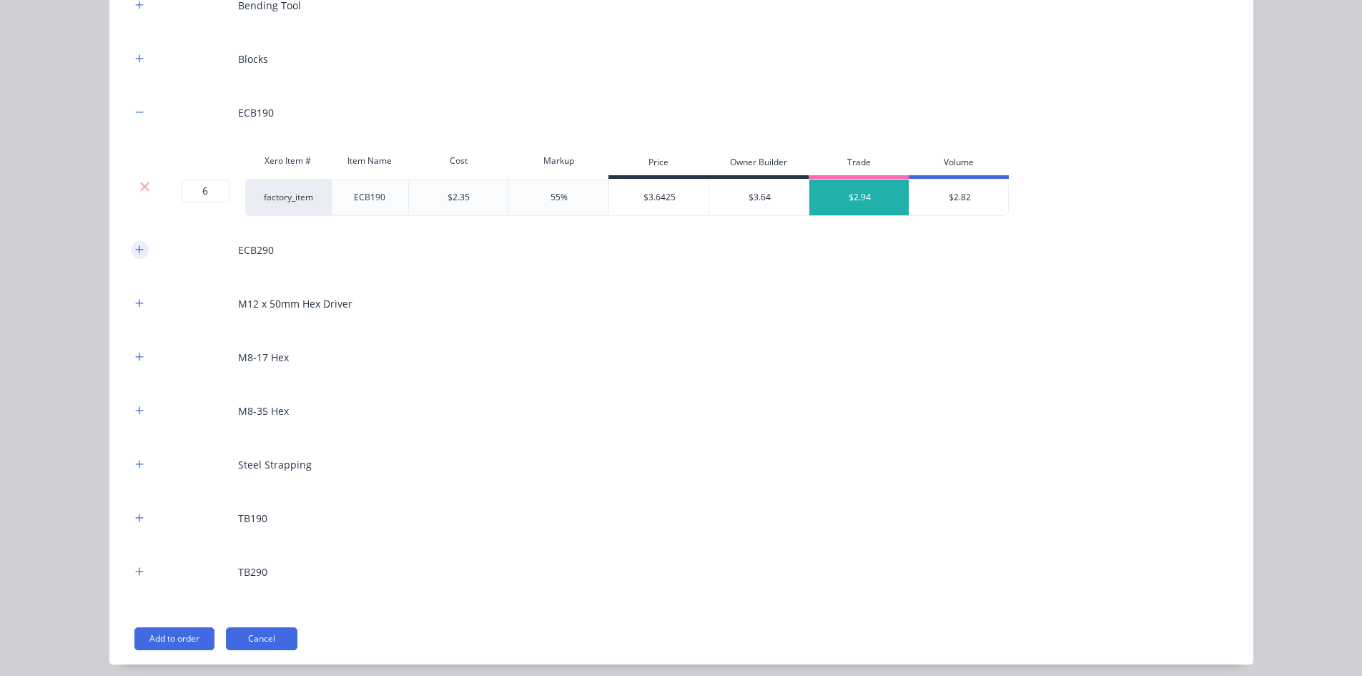
click at [135, 247] on icon "button" at bounding box center [139, 250] width 9 height 10
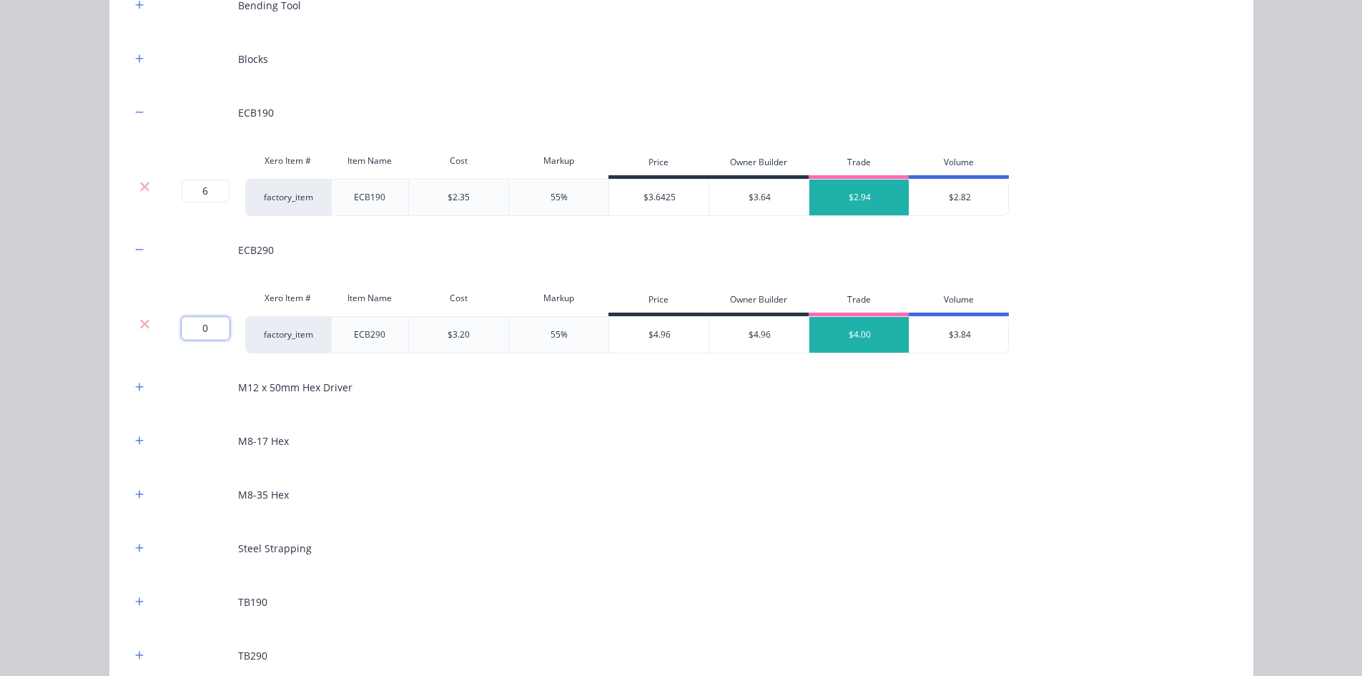
click at [197, 333] on input "0" at bounding box center [206, 328] width 48 height 23
type input "40"
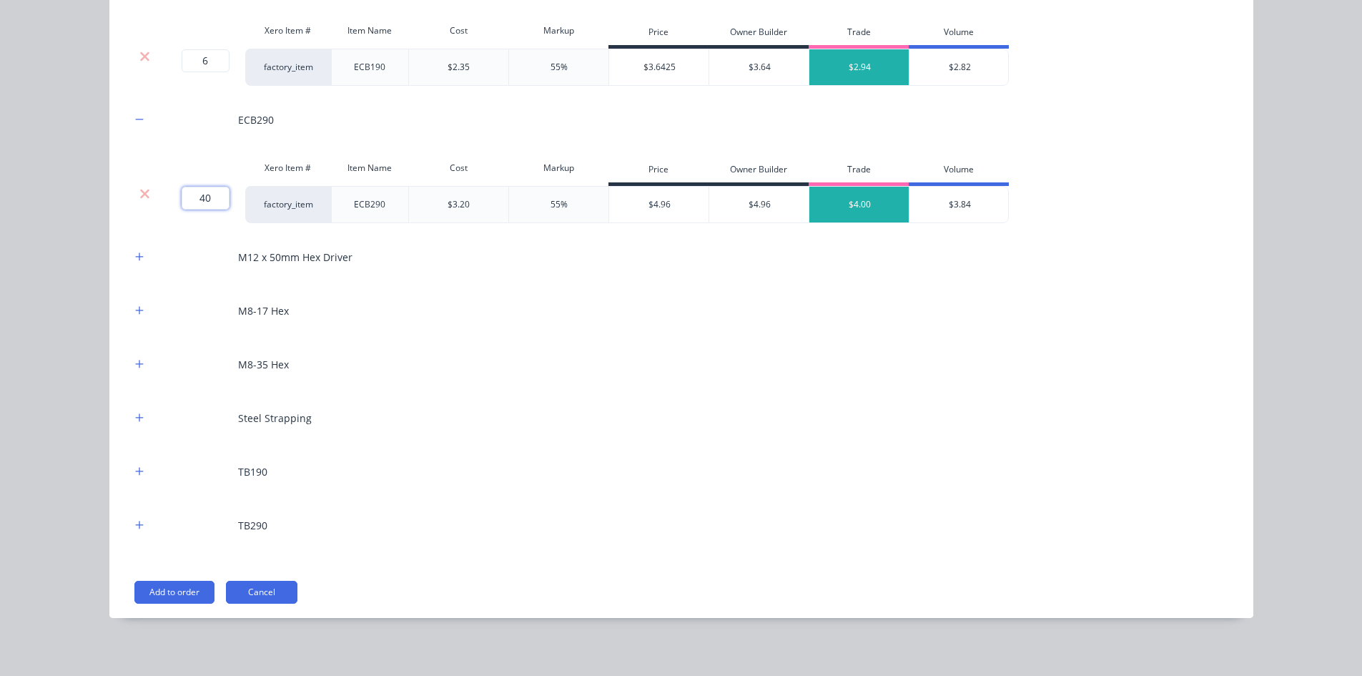
scroll to position [2065, 0]
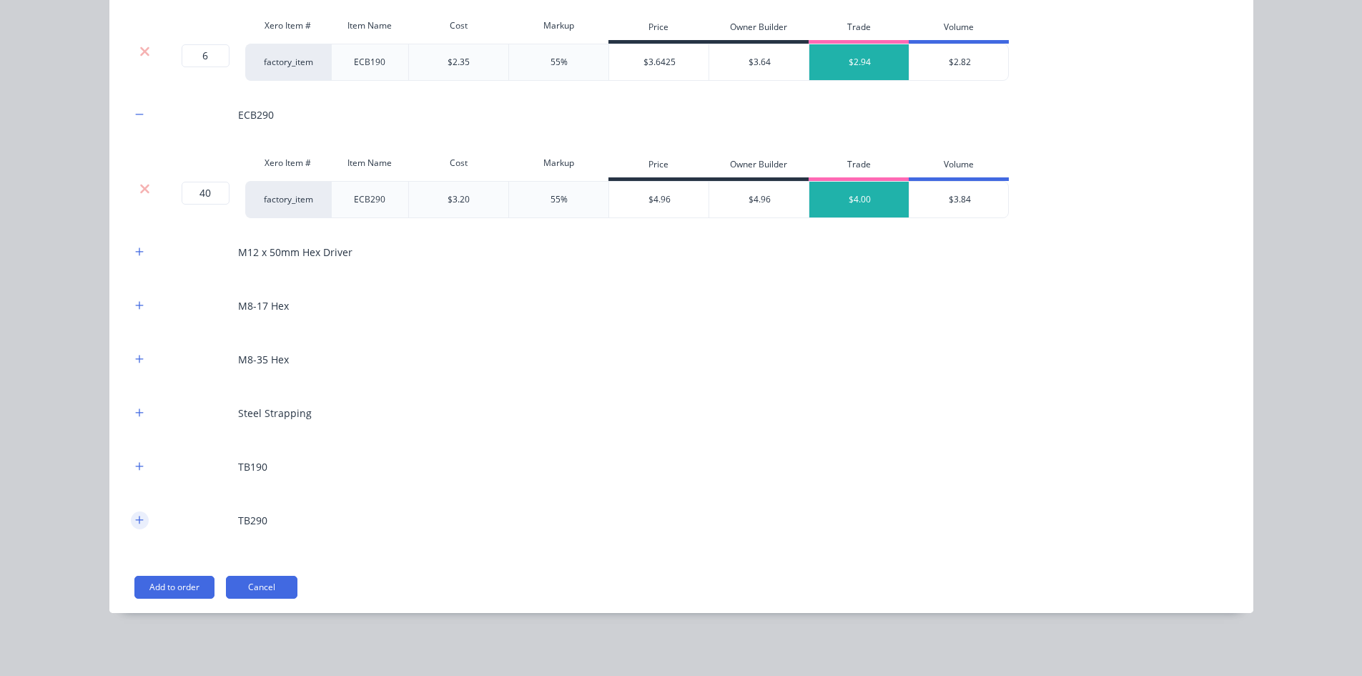
click at [142, 520] on button "button" at bounding box center [140, 520] width 18 height 18
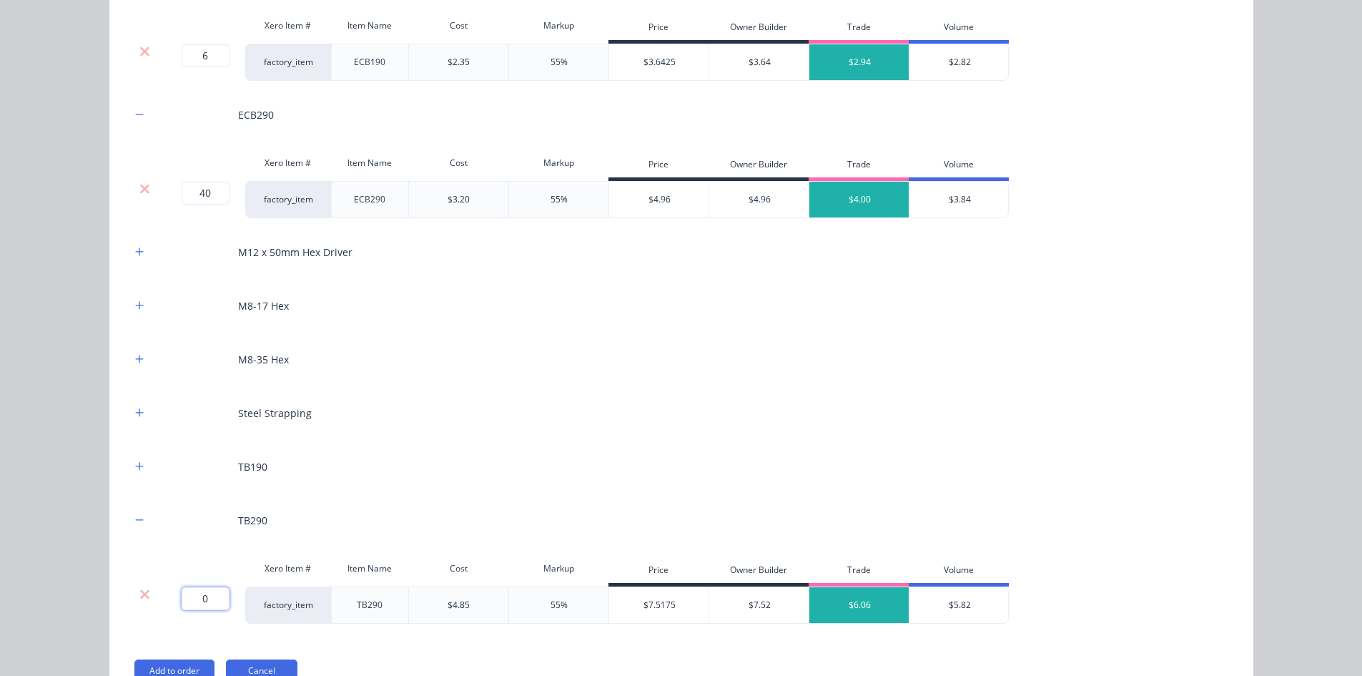
click at [199, 598] on input "0" at bounding box center [206, 598] width 48 height 23
type input "19"
click at [133, 295] on div "M8-17 Hex" at bounding box center [681, 305] width 1101 height 39
click at [135, 306] on icon "button" at bounding box center [139, 305] width 8 height 8
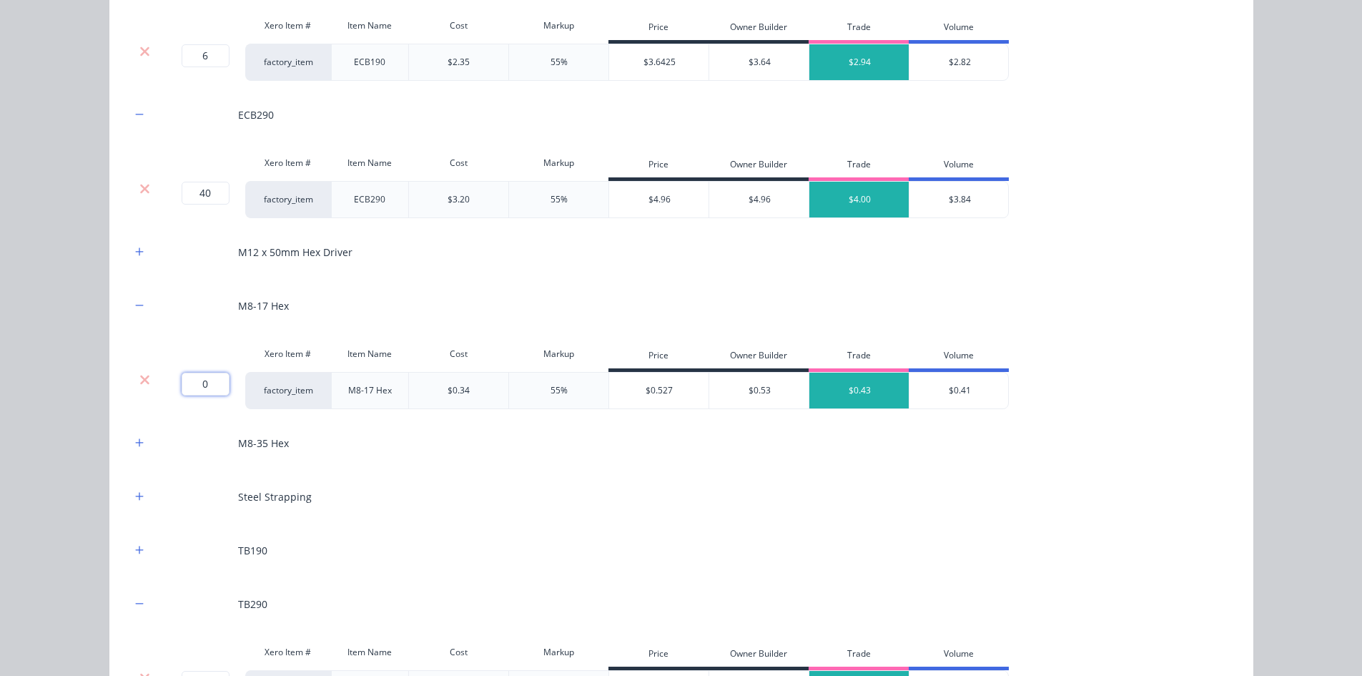
click at [185, 377] on input "0" at bounding box center [206, 383] width 48 height 23
type input "1700"
click at [69, 418] on div "Flooring System Products in this kit A Detailing product Xero Item # Descriptio…" at bounding box center [681, 338] width 1362 height 676
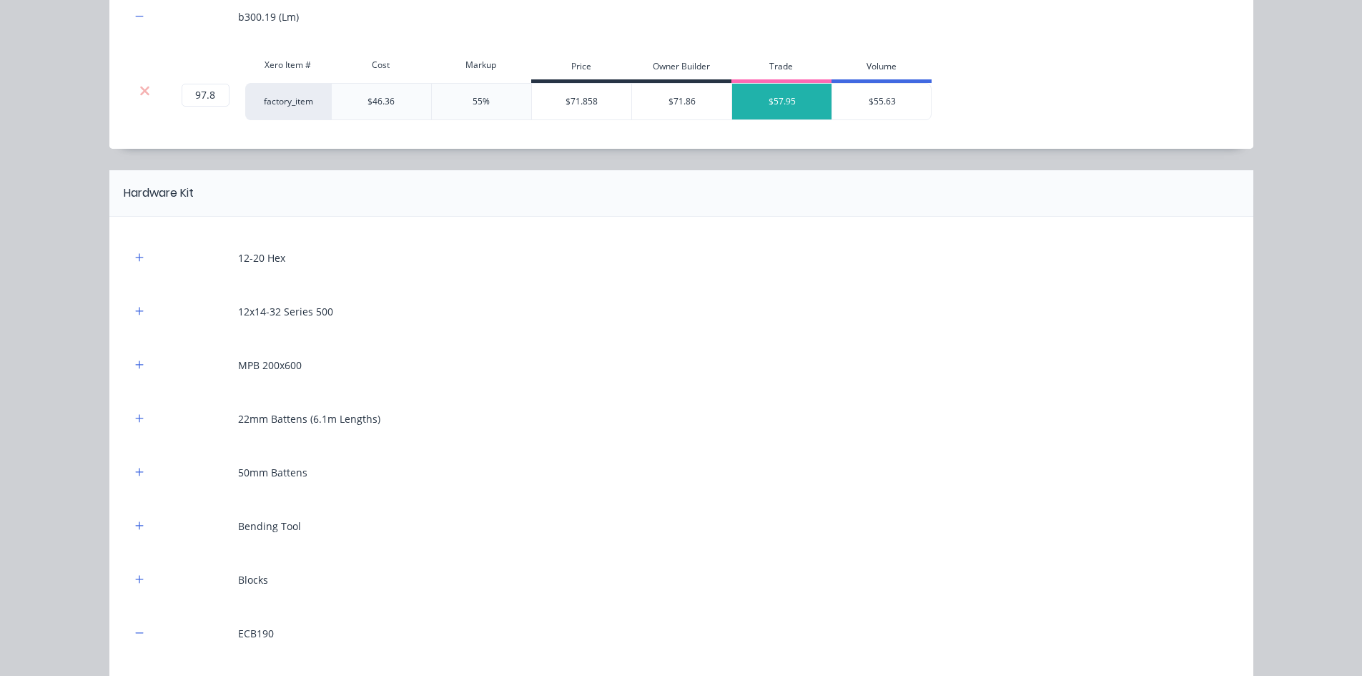
scroll to position [1279, 0]
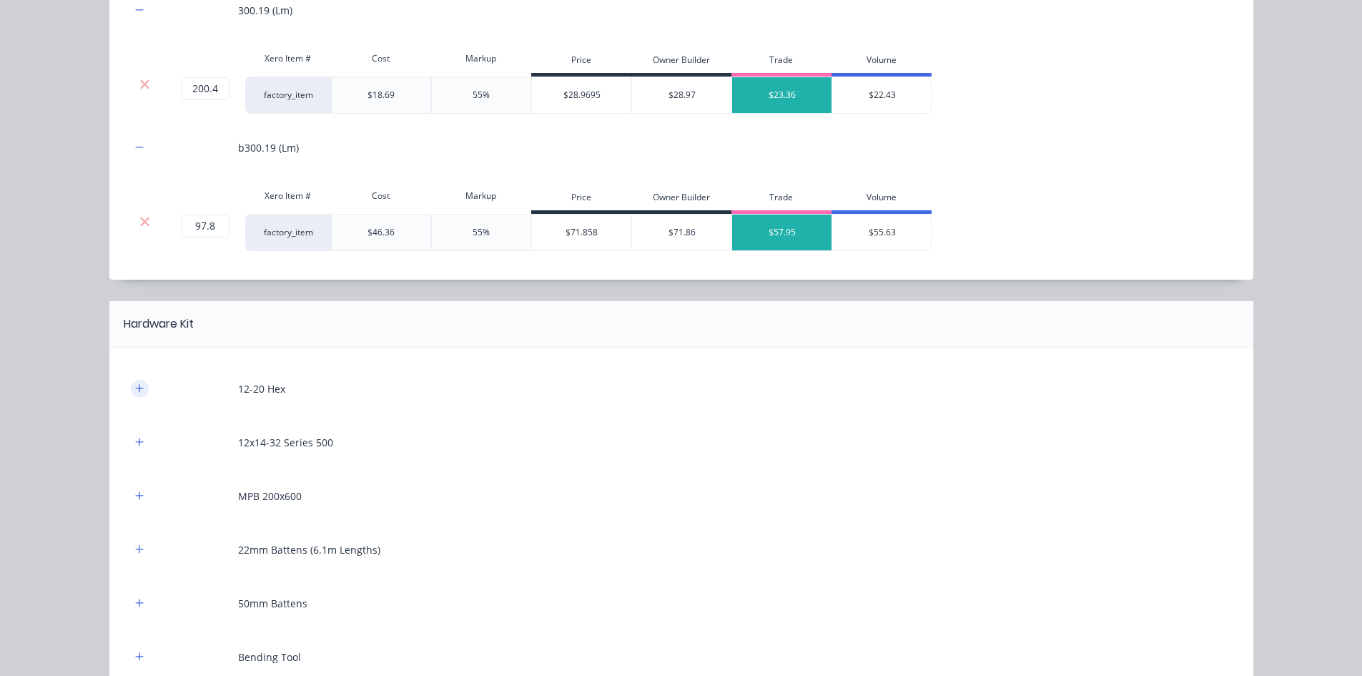
click at [141, 390] on button "button" at bounding box center [140, 389] width 18 height 18
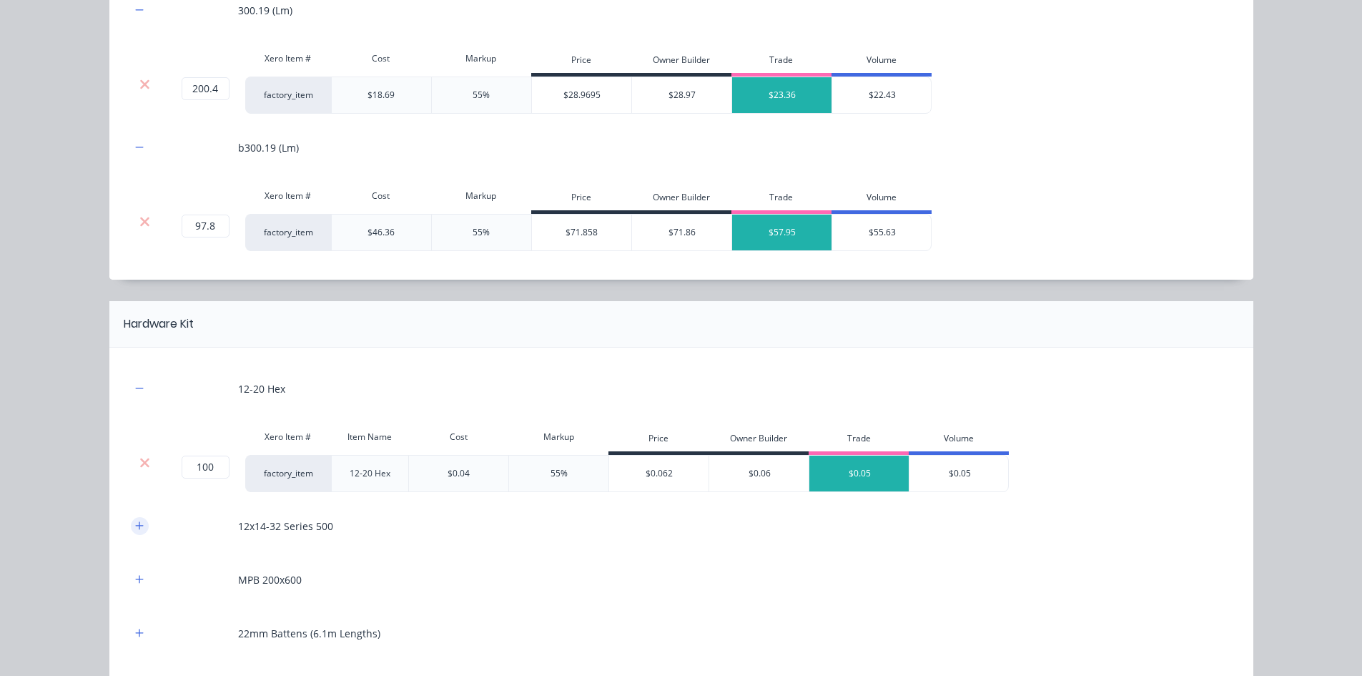
click at [137, 533] on button "button" at bounding box center [140, 526] width 18 height 18
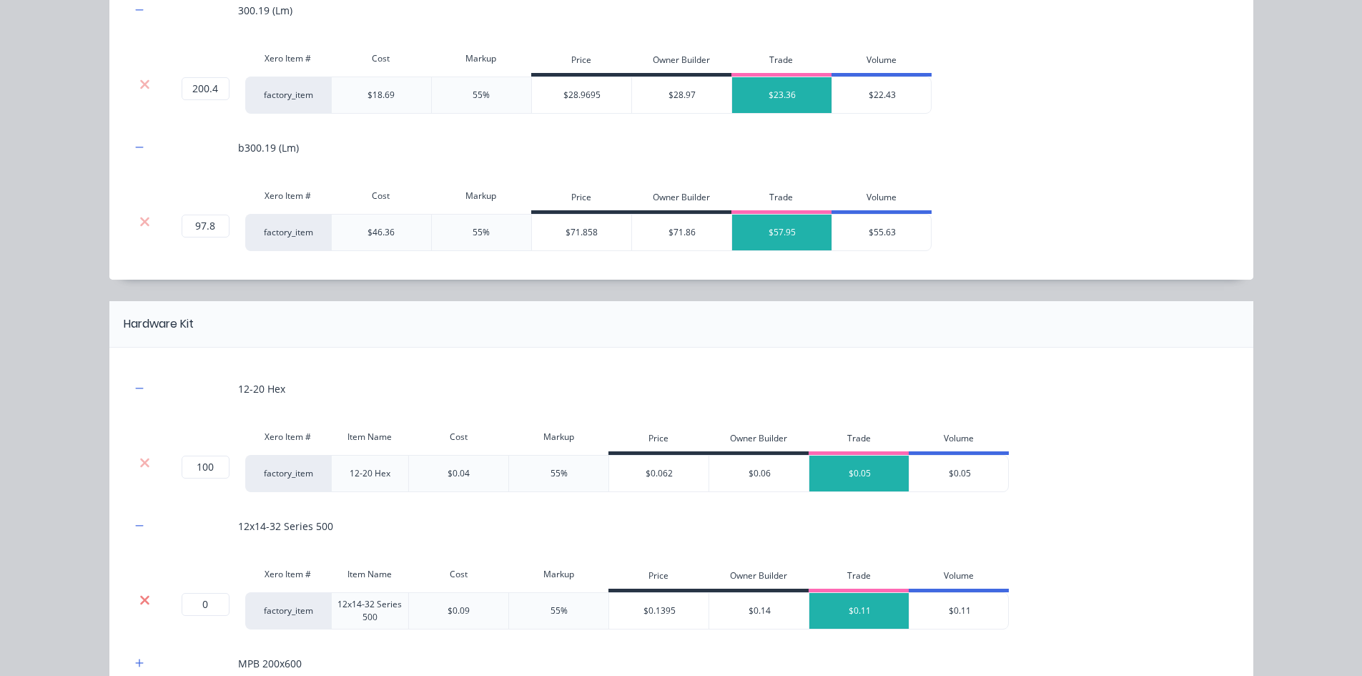
click at [139, 597] on icon at bounding box center [144, 600] width 11 height 14
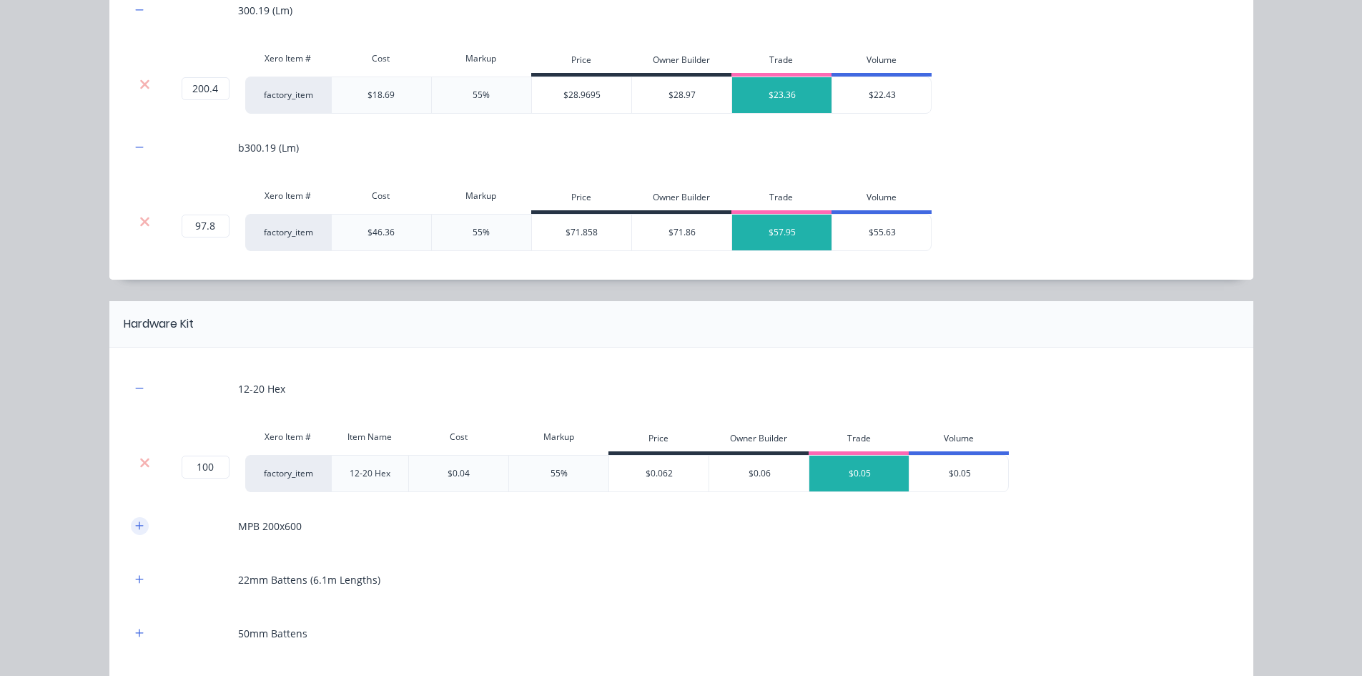
click at [135, 530] on icon "button" at bounding box center [139, 525] width 9 height 10
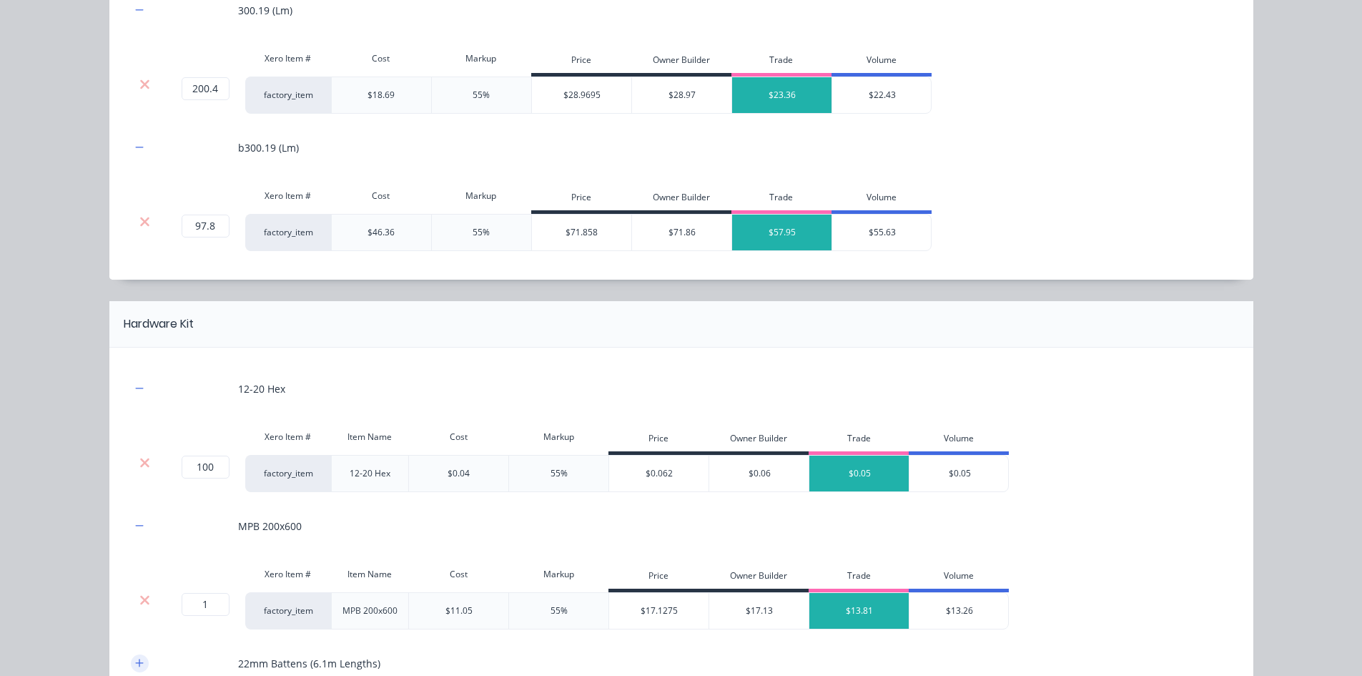
click at [136, 664] on icon "button" at bounding box center [139, 663] width 9 height 10
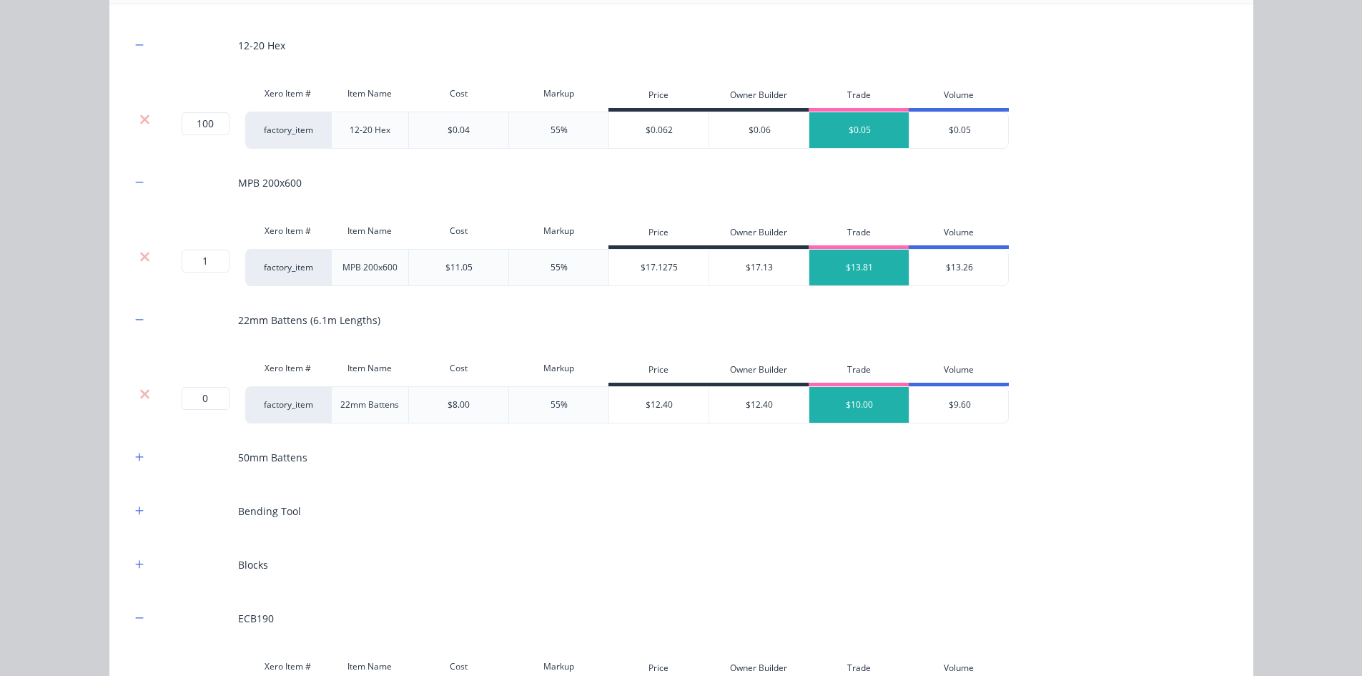
scroll to position [1636, 0]
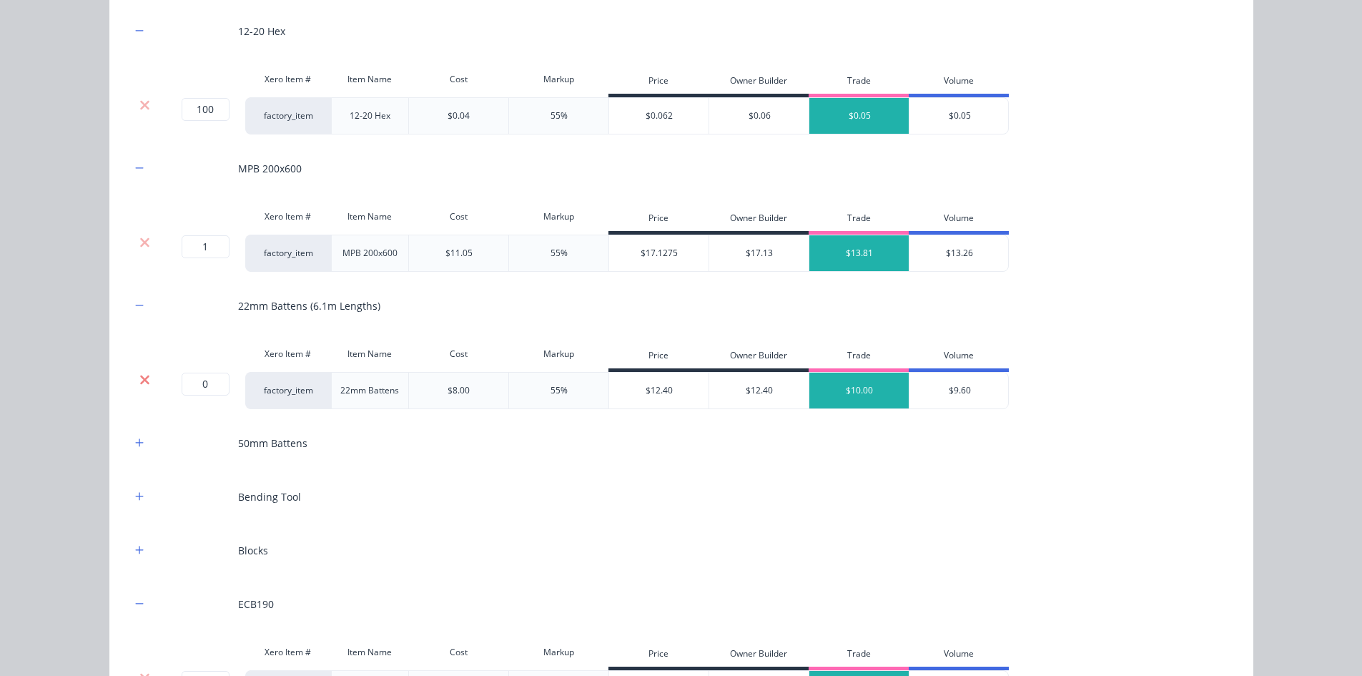
click at [140, 384] on icon at bounding box center [144, 379] width 11 height 14
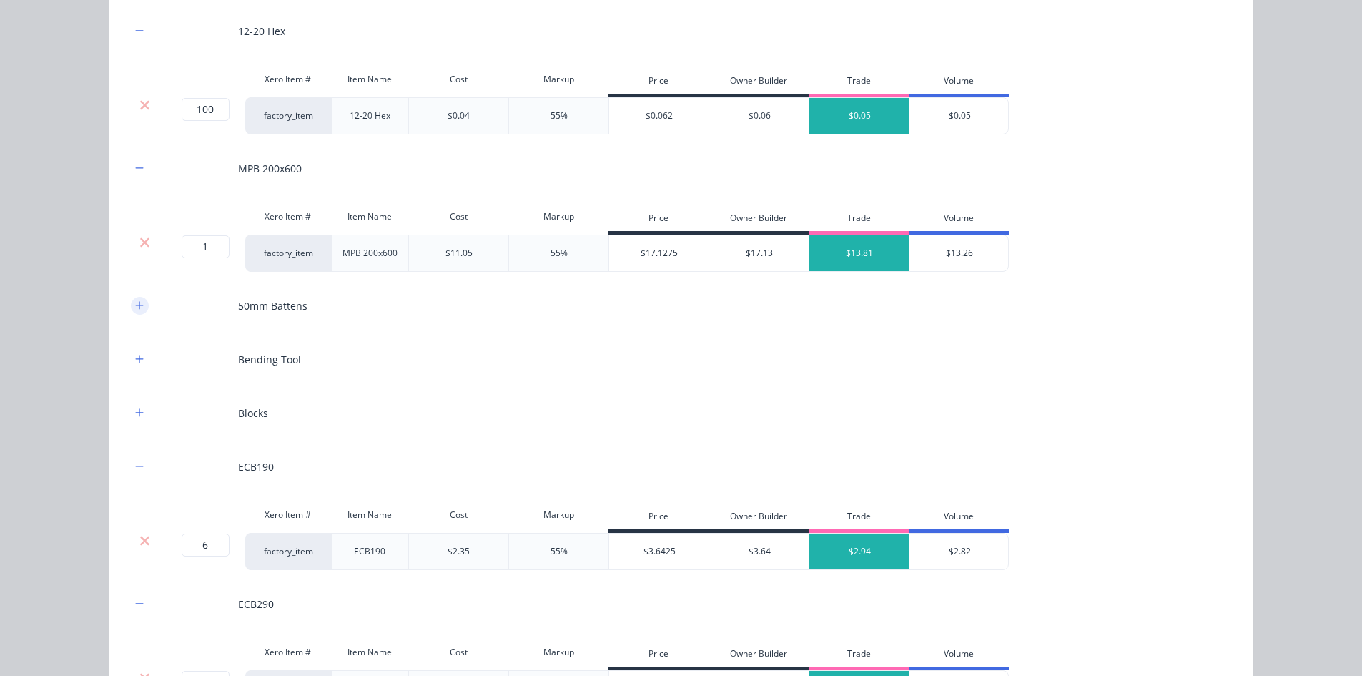
click at [140, 304] on button "button" at bounding box center [140, 306] width 18 height 18
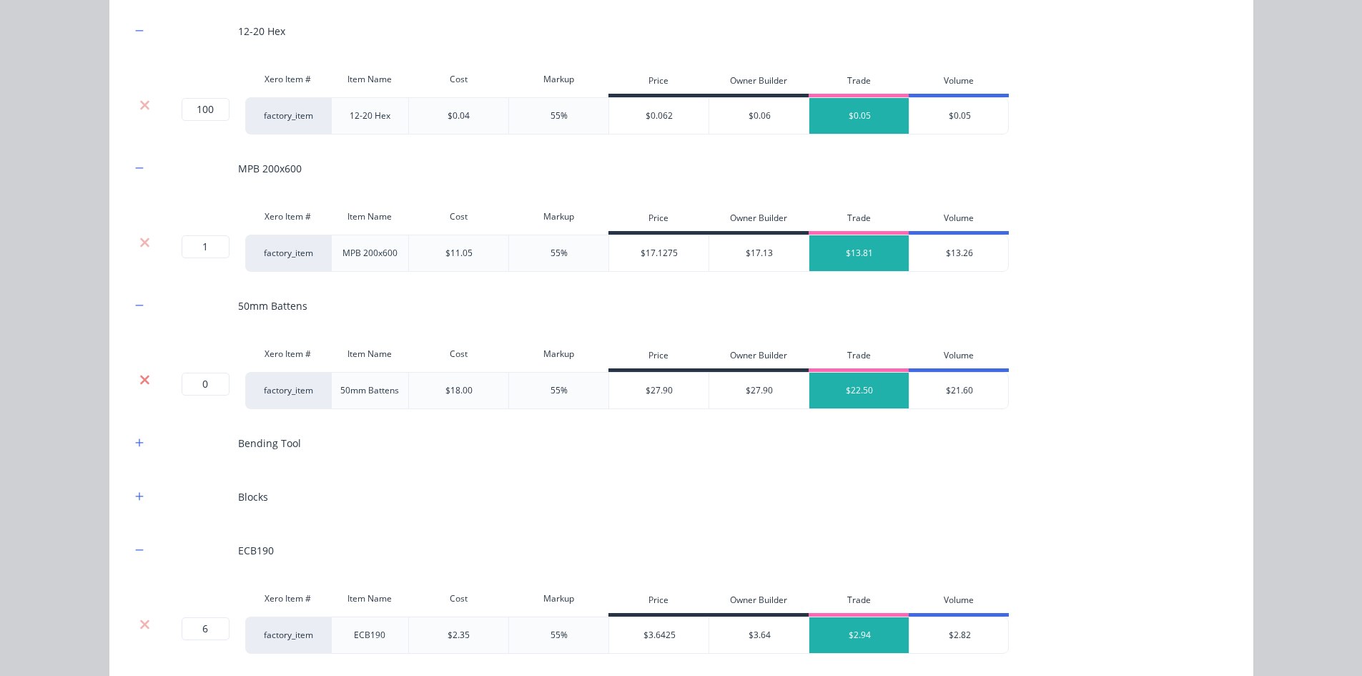
click at [139, 376] on icon at bounding box center [144, 379] width 11 height 14
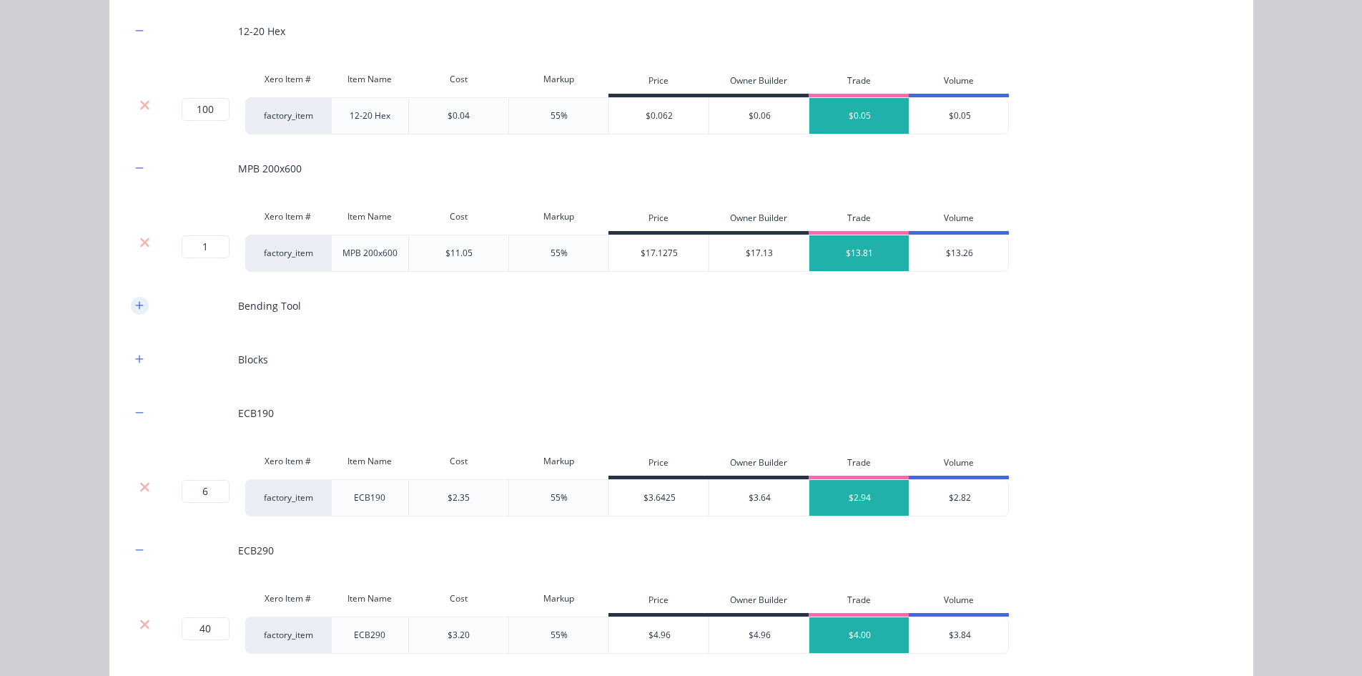
click at [131, 313] on button "button" at bounding box center [140, 306] width 18 height 18
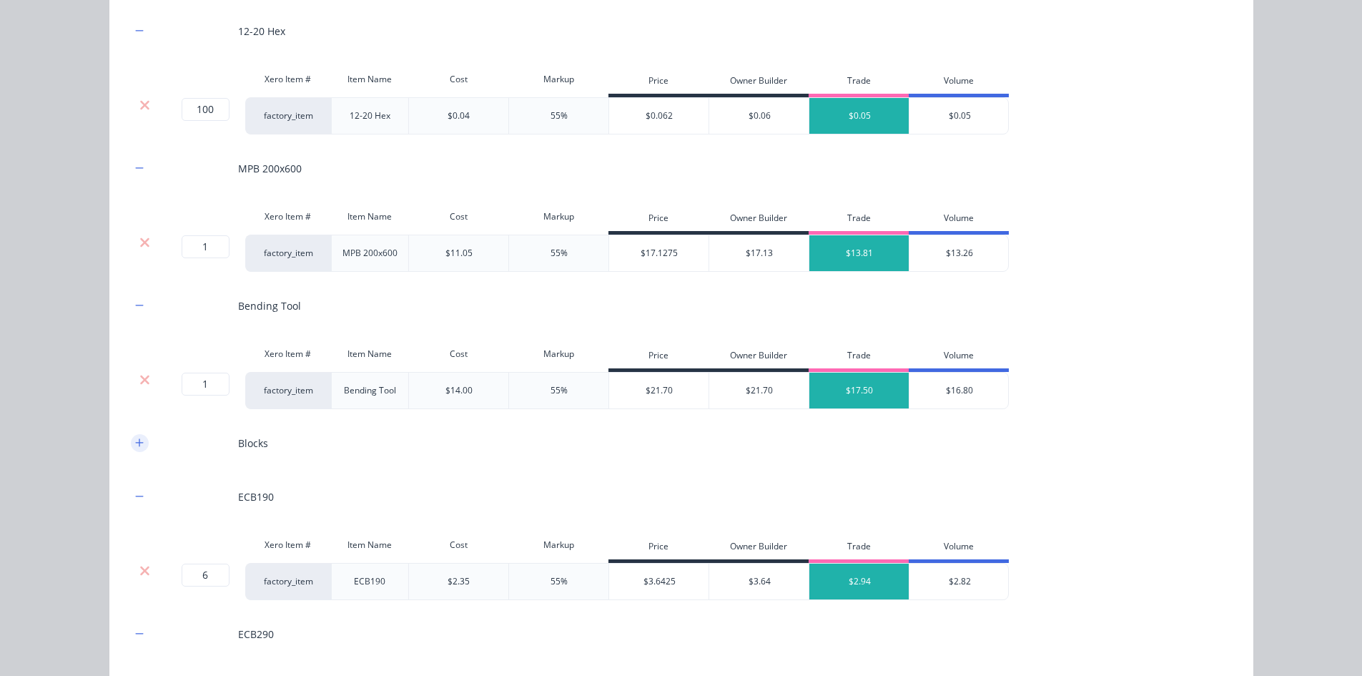
click at [135, 444] on icon "button" at bounding box center [139, 443] width 9 height 10
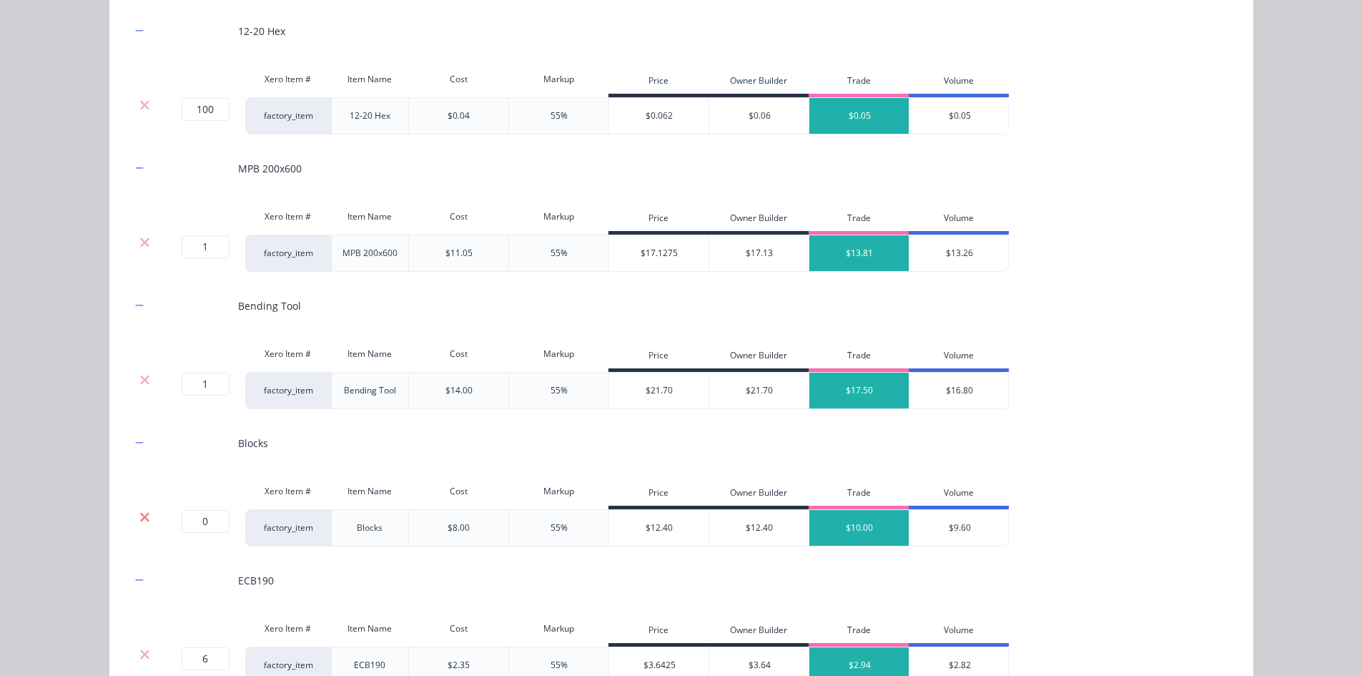
click at [142, 522] on icon at bounding box center [144, 517] width 11 height 14
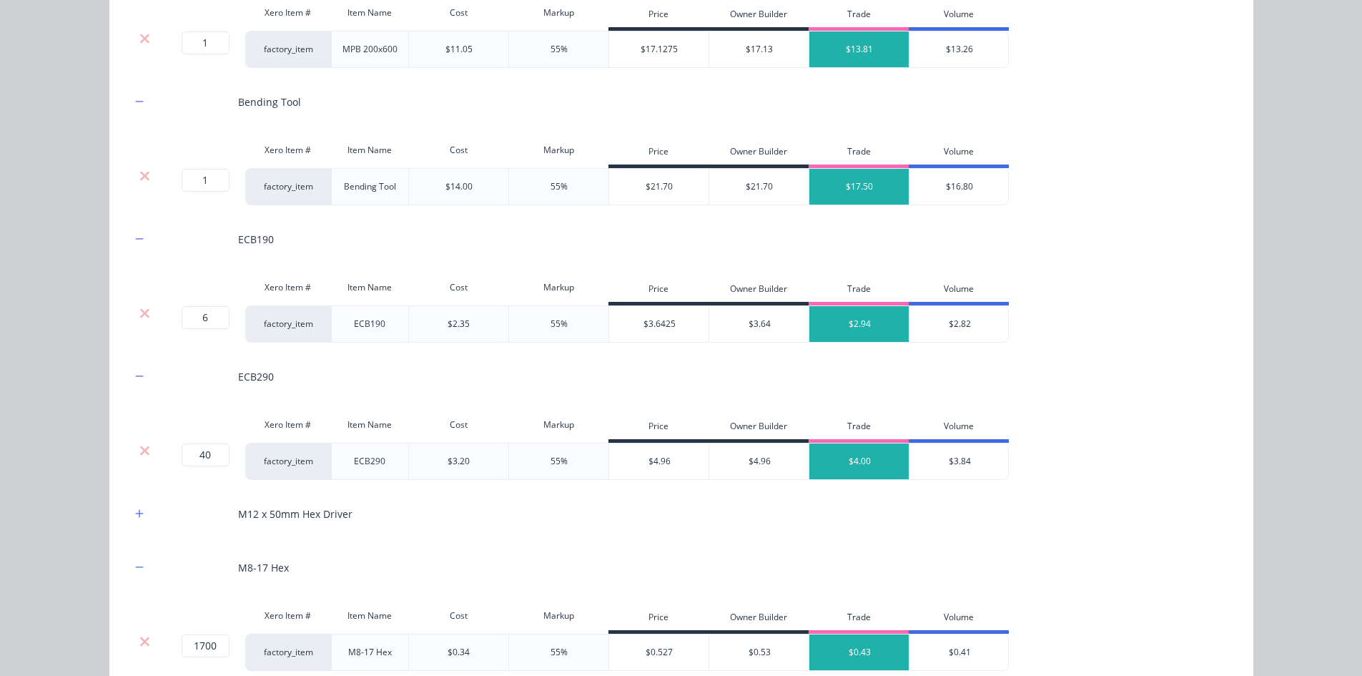
scroll to position [1922, 0]
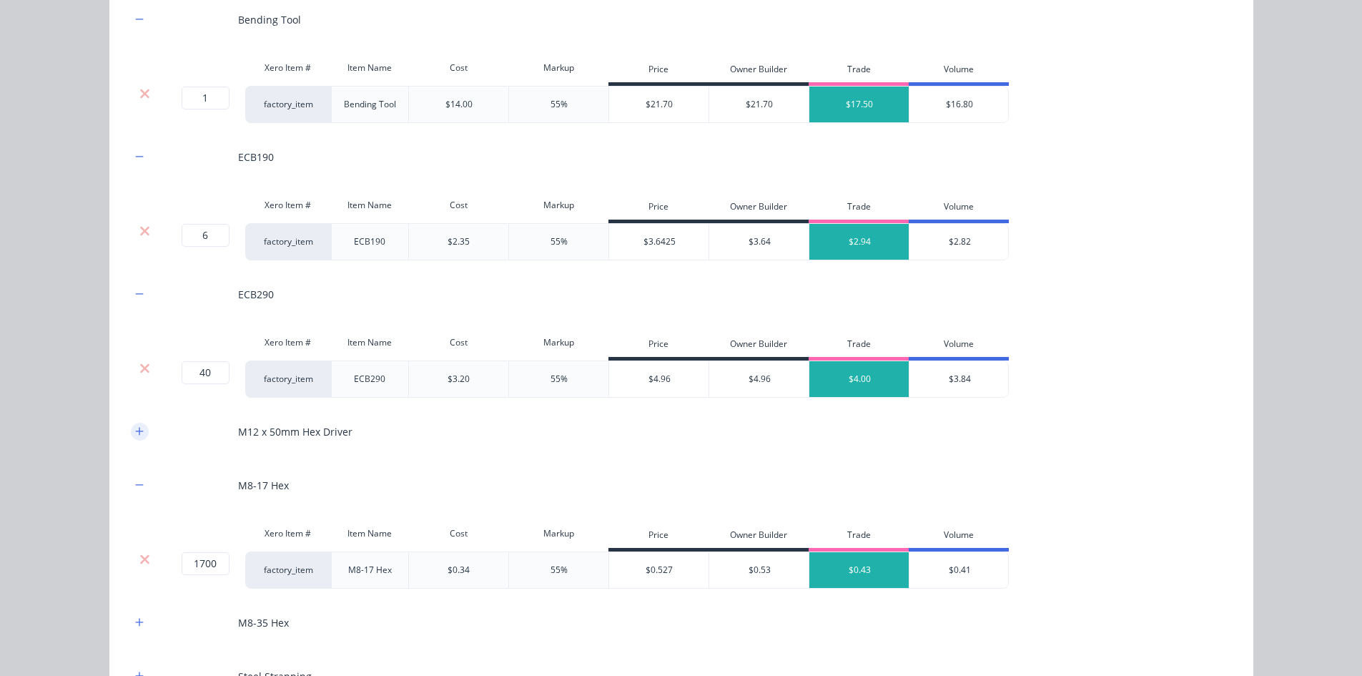
click at [138, 436] on icon "button" at bounding box center [139, 431] width 9 height 10
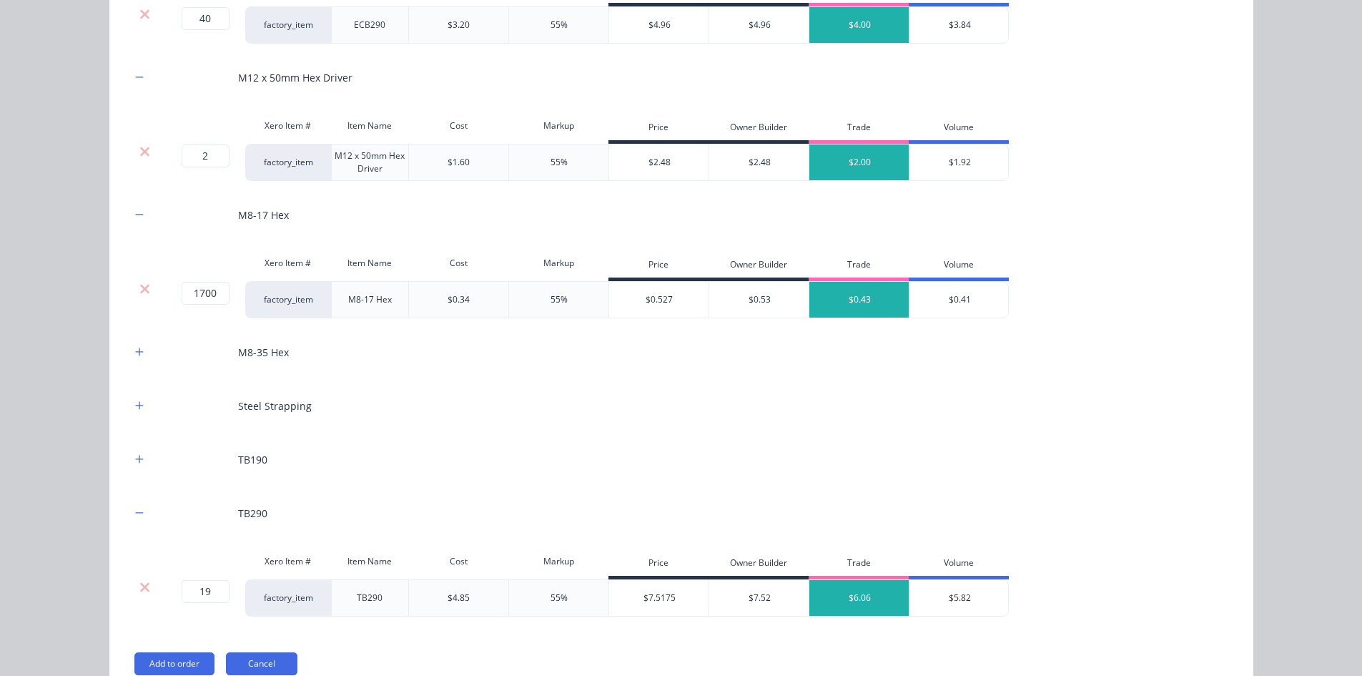
scroll to position [2280, 0]
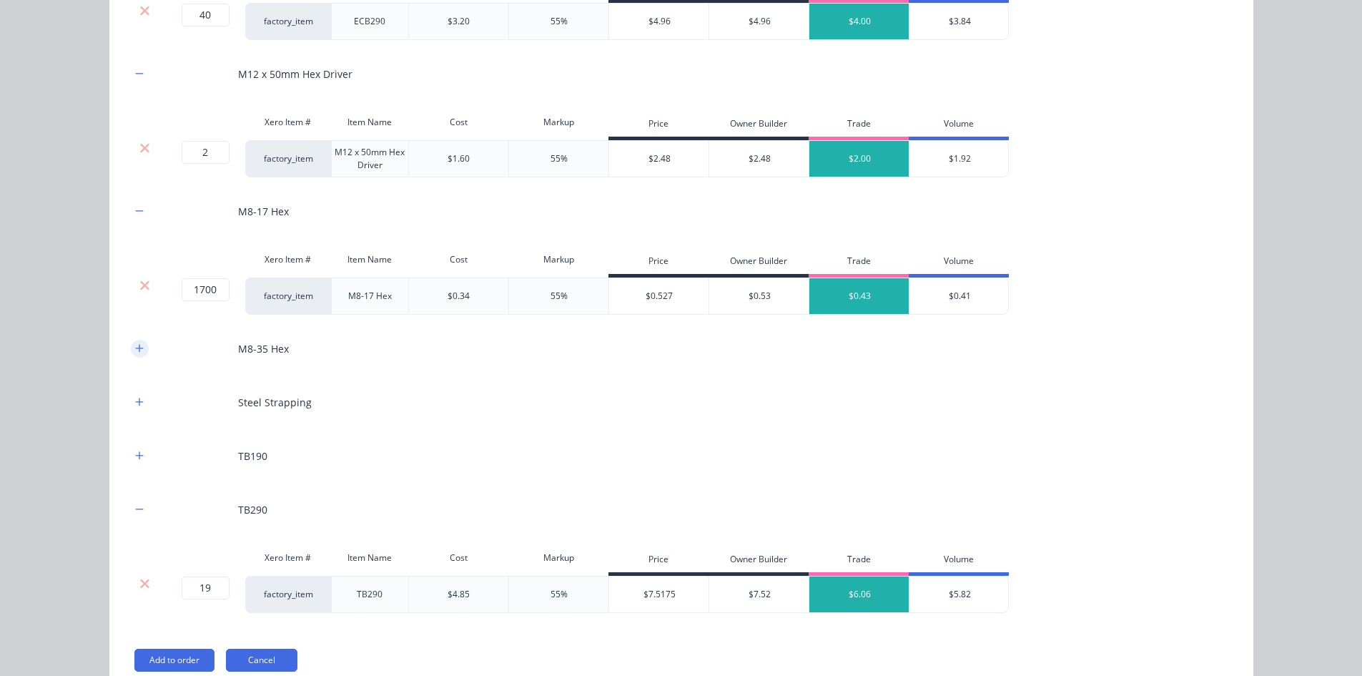
click at [138, 345] on icon "button" at bounding box center [139, 348] width 9 height 10
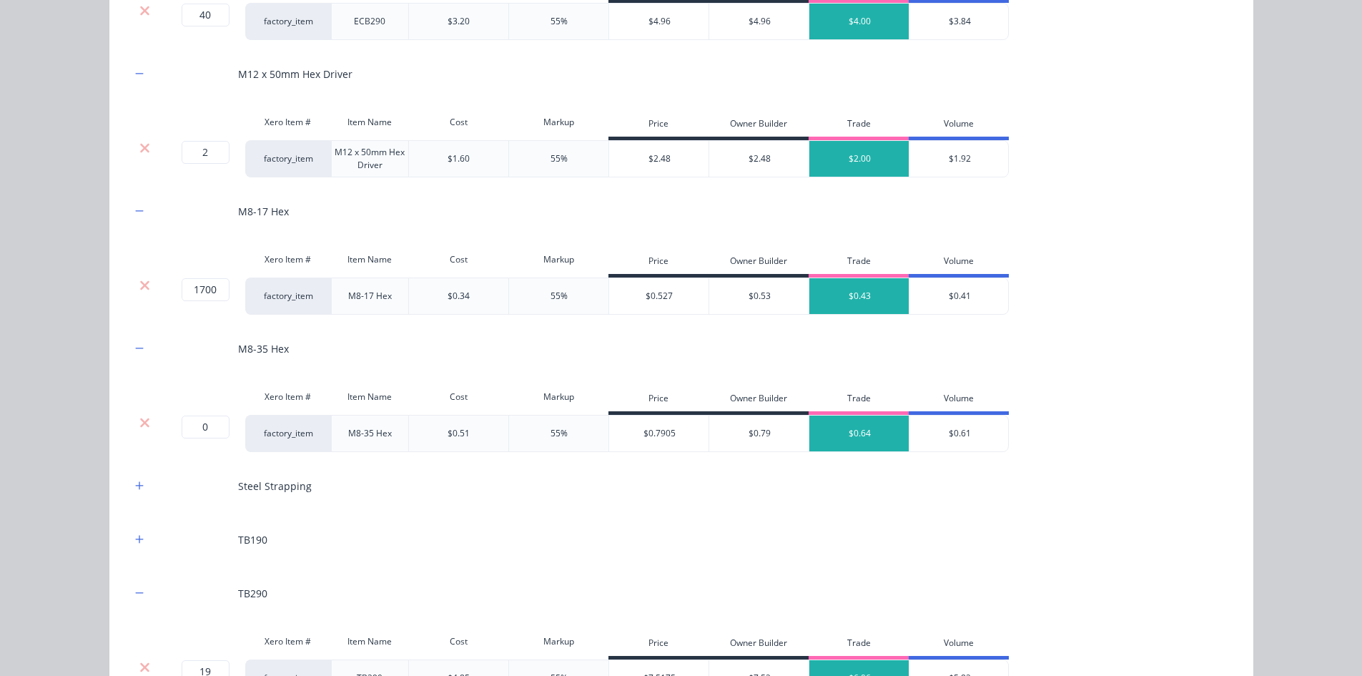
click at [147, 422] on div at bounding box center [145, 422] width 27 height 14
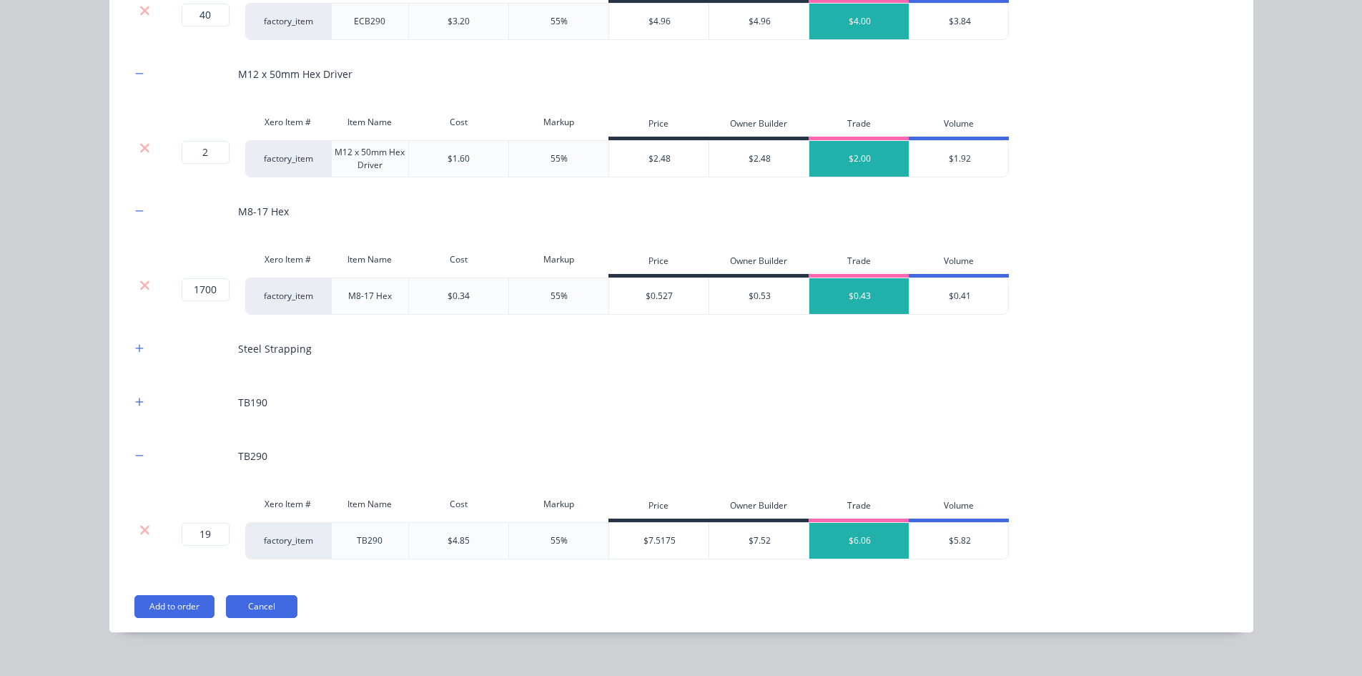
click at [137, 360] on div "Steel Strapping" at bounding box center [681, 348] width 1101 height 39
click at [141, 356] on div at bounding box center [140, 349] width 18 height 18
click at [135, 346] on icon "button" at bounding box center [139, 348] width 9 height 10
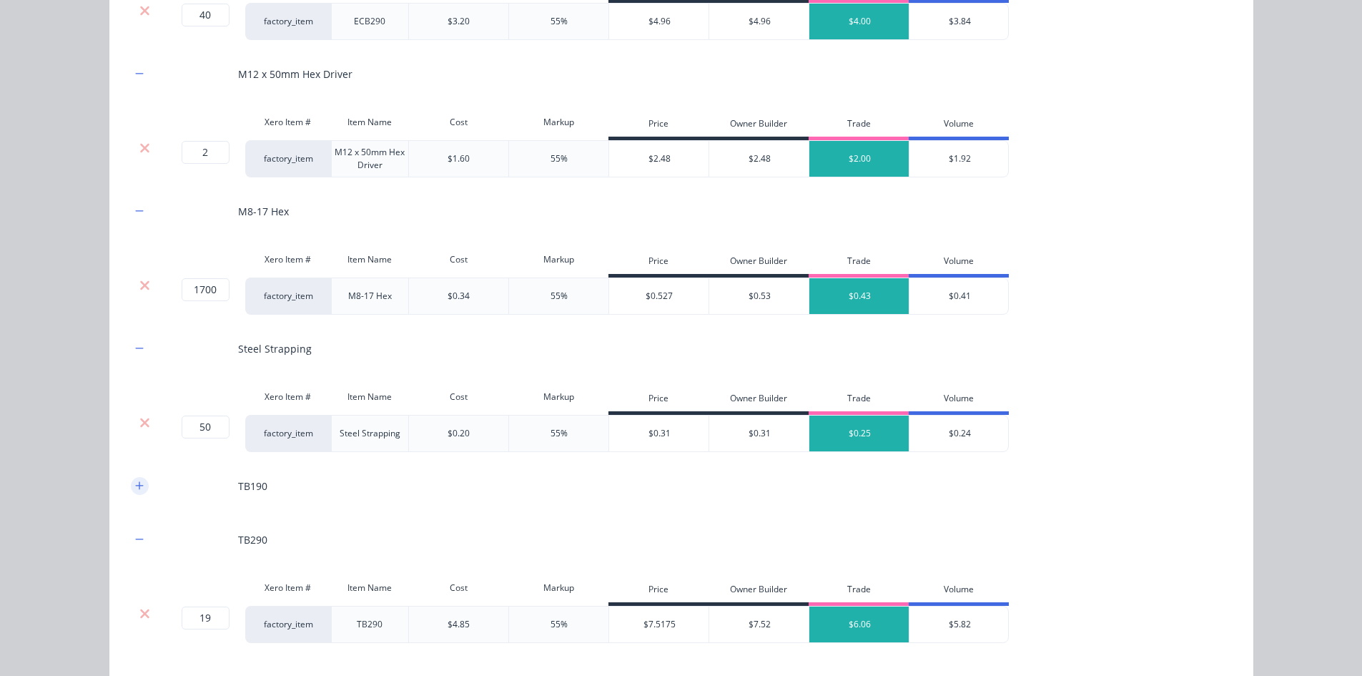
click at [140, 486] on button "button" at bounding box center [140, 486] width 18 height 18
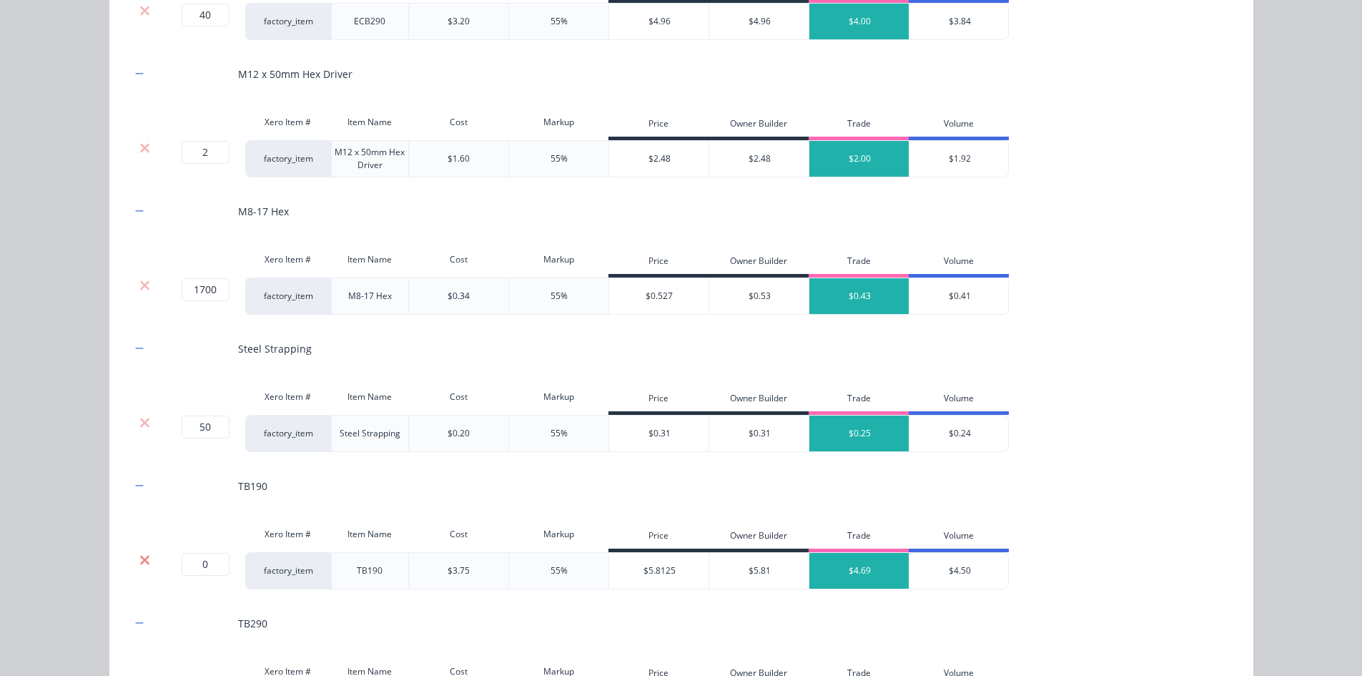
click at [139, 564] on icon at bounding box center [144, 560] width 11 height 14
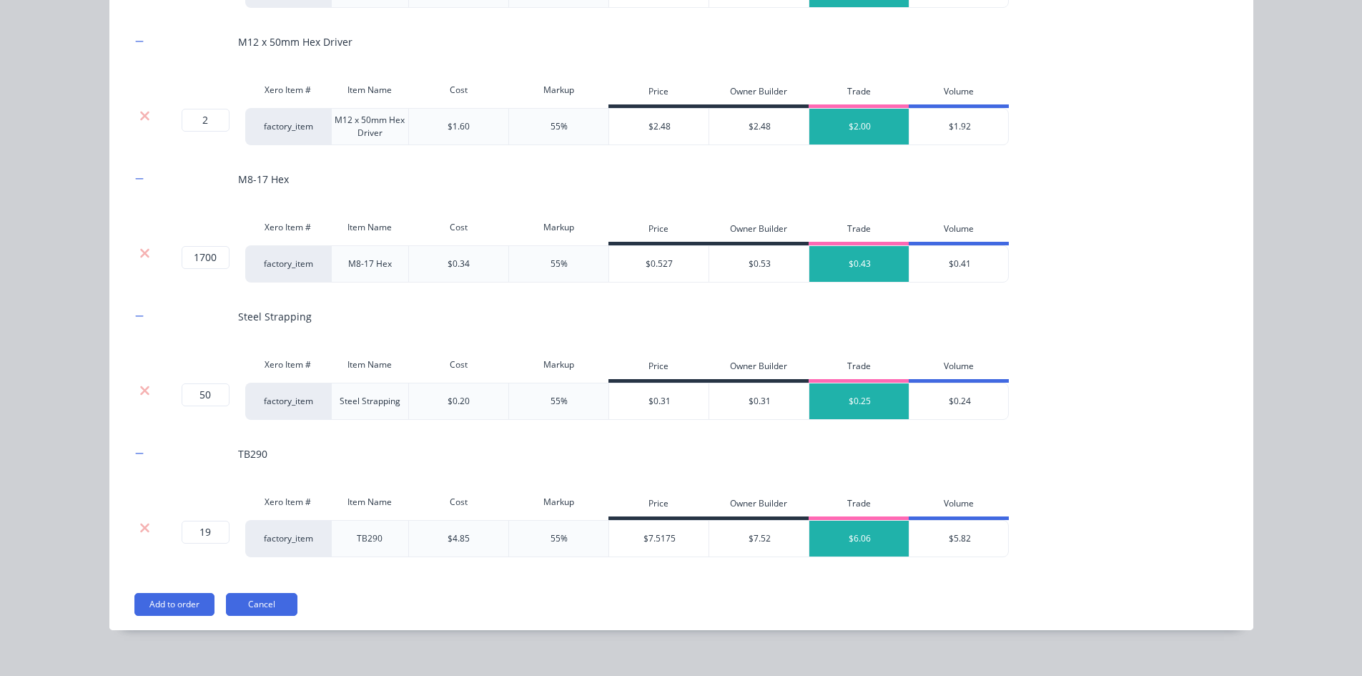
scroll to position [2329, 0]
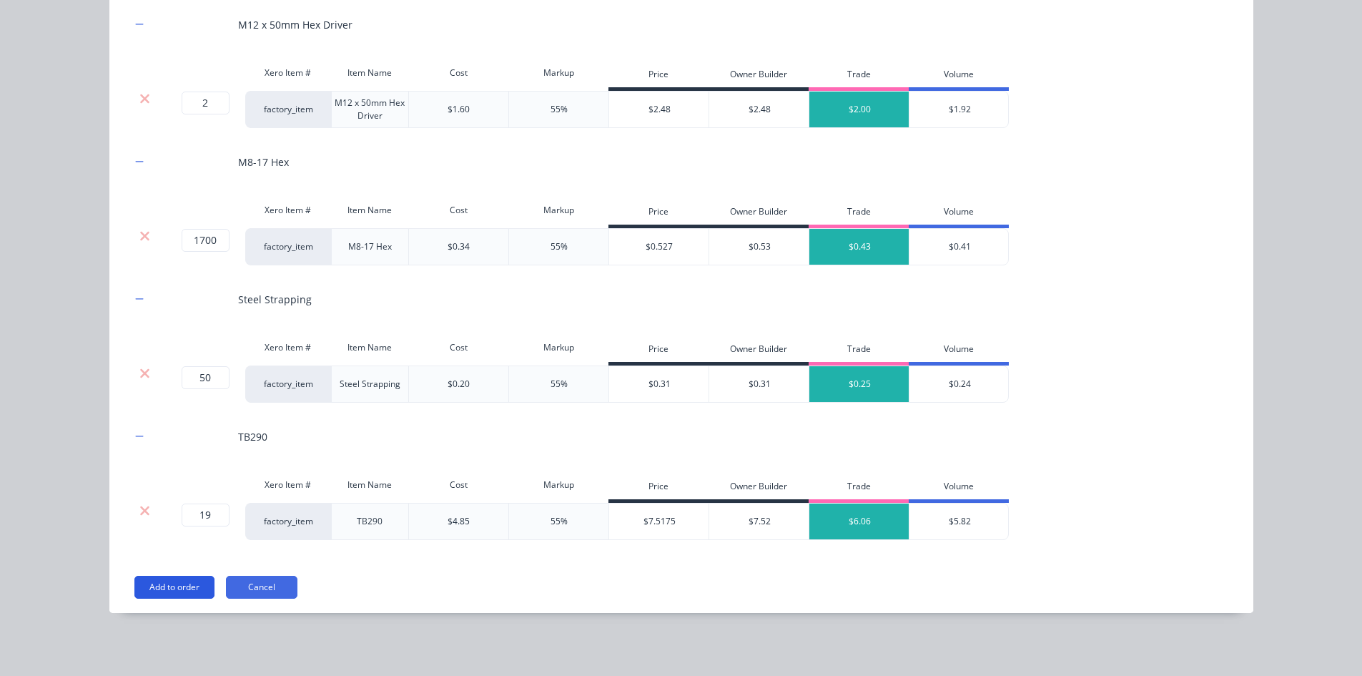
click at [167, 582] on button "Add to order" at bounding box center [174, 587] width 80 height 23
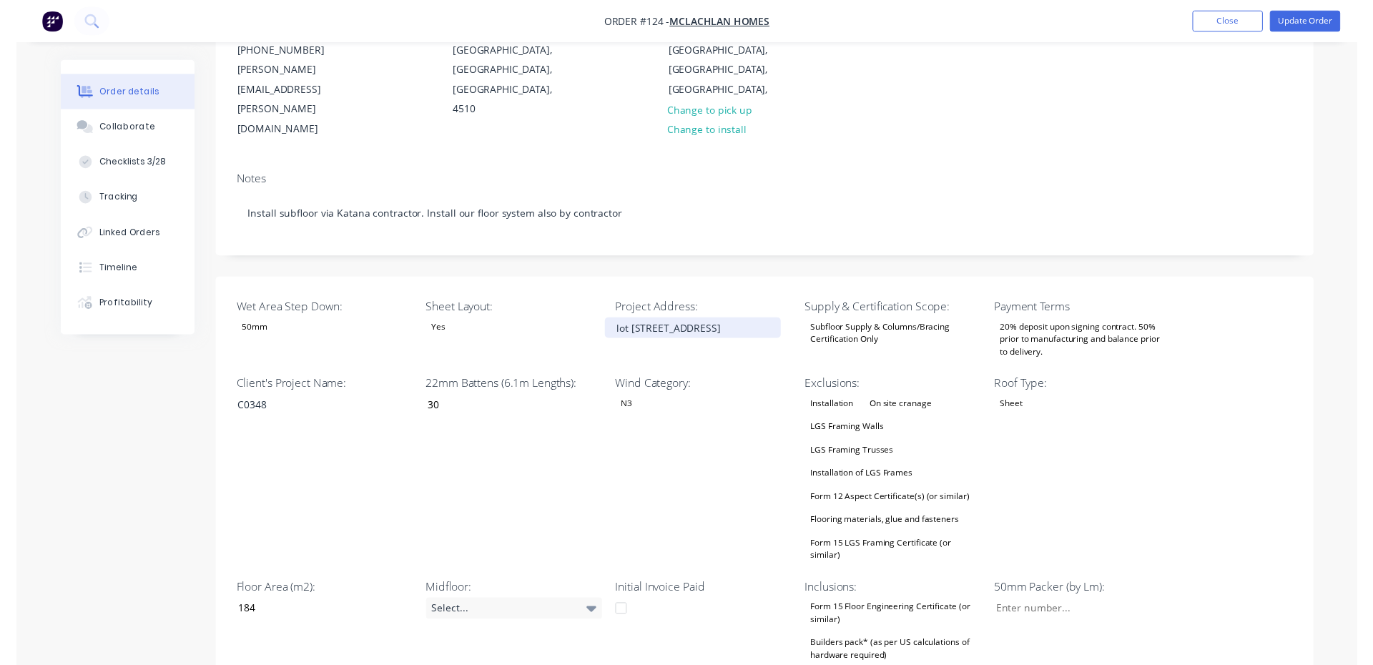
scroll to position [0, 0]
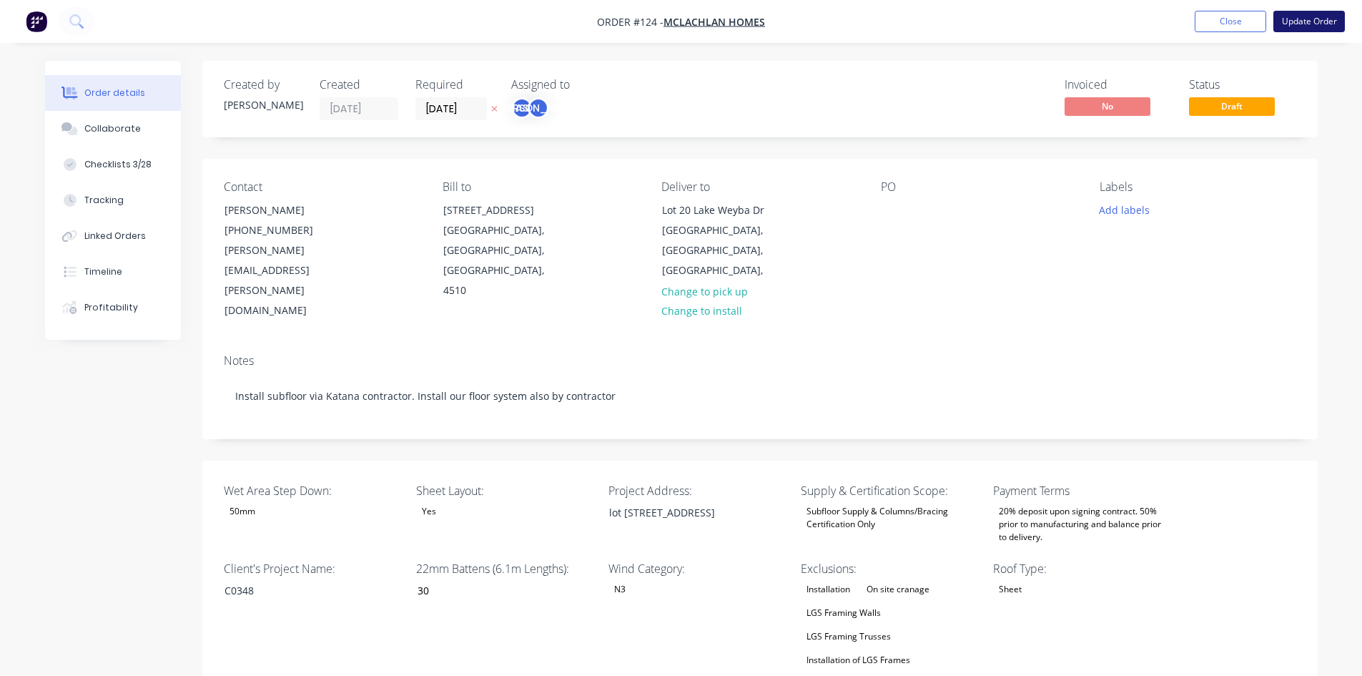
click at [1330, 31] on button "Update Order" at bounding box center [1308, 21] width 71 height 21
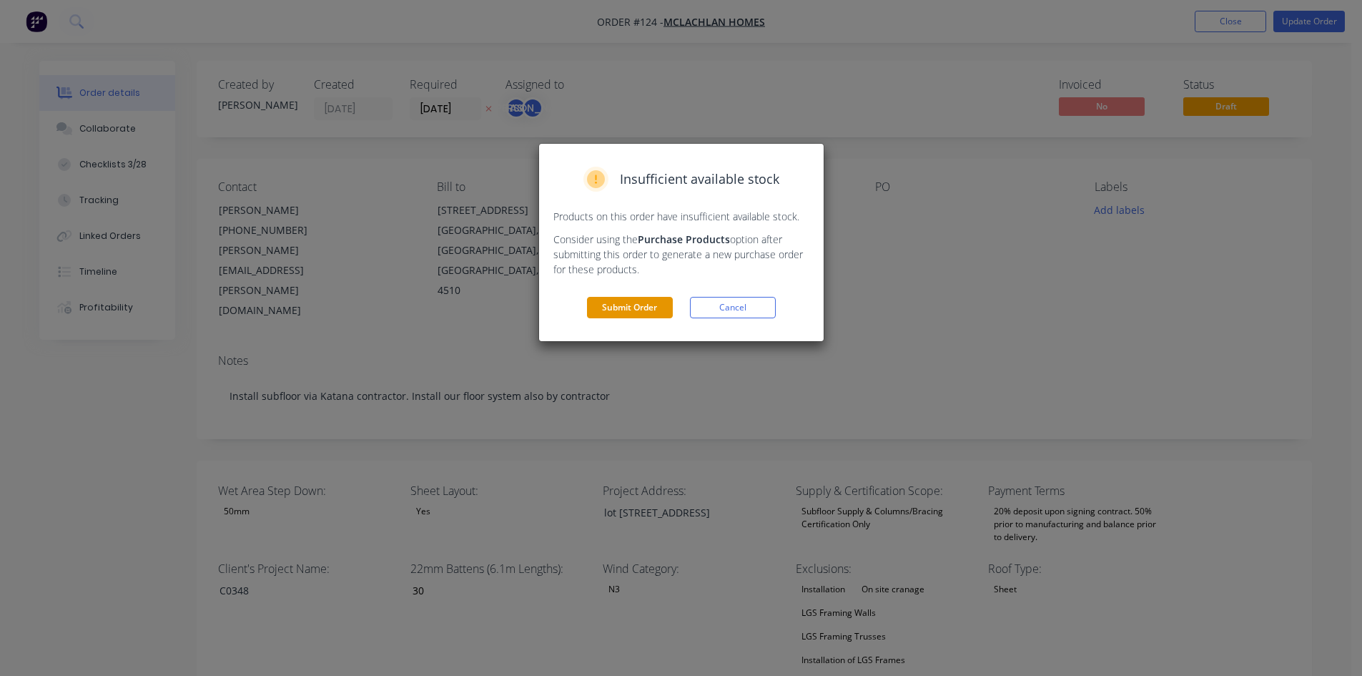
click at [651, 316] on button "Submit Order" at bounding box center [630, 307] width 86 height 21
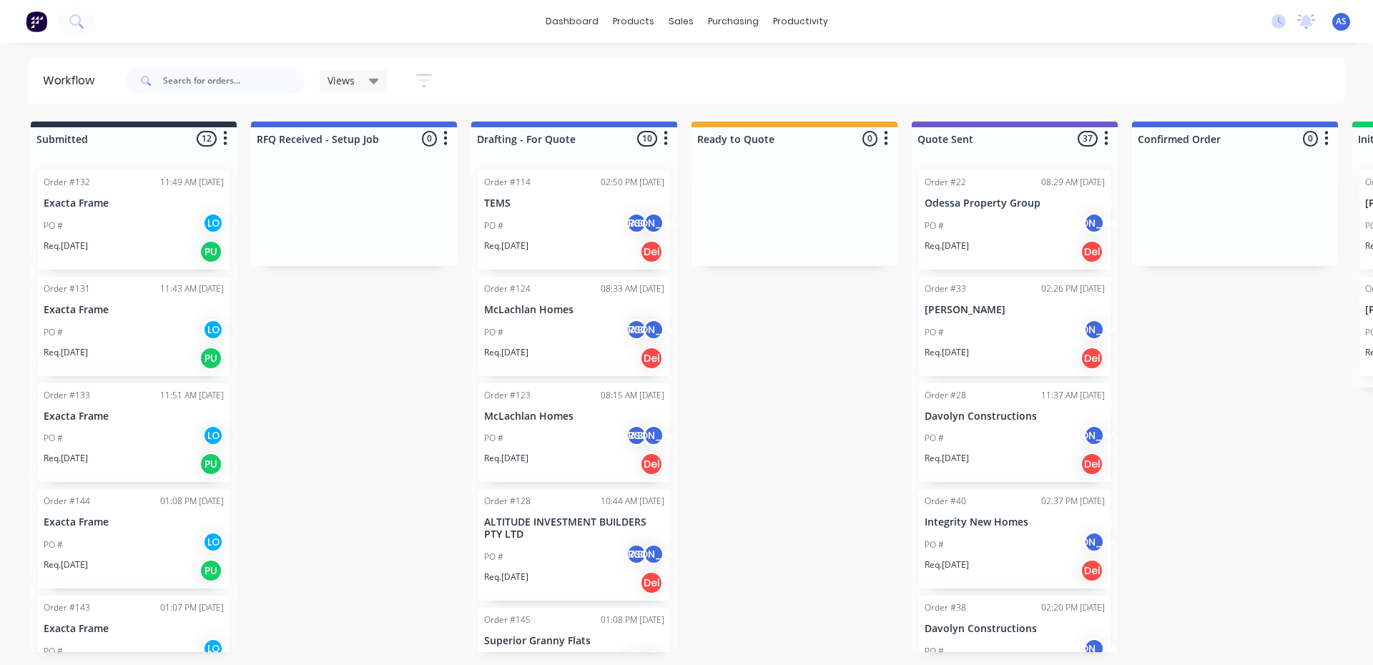
click at [560, 337] on div "PO # AS [PERSON_NAME]" at bounding box center [574, 332] width 180 height 27
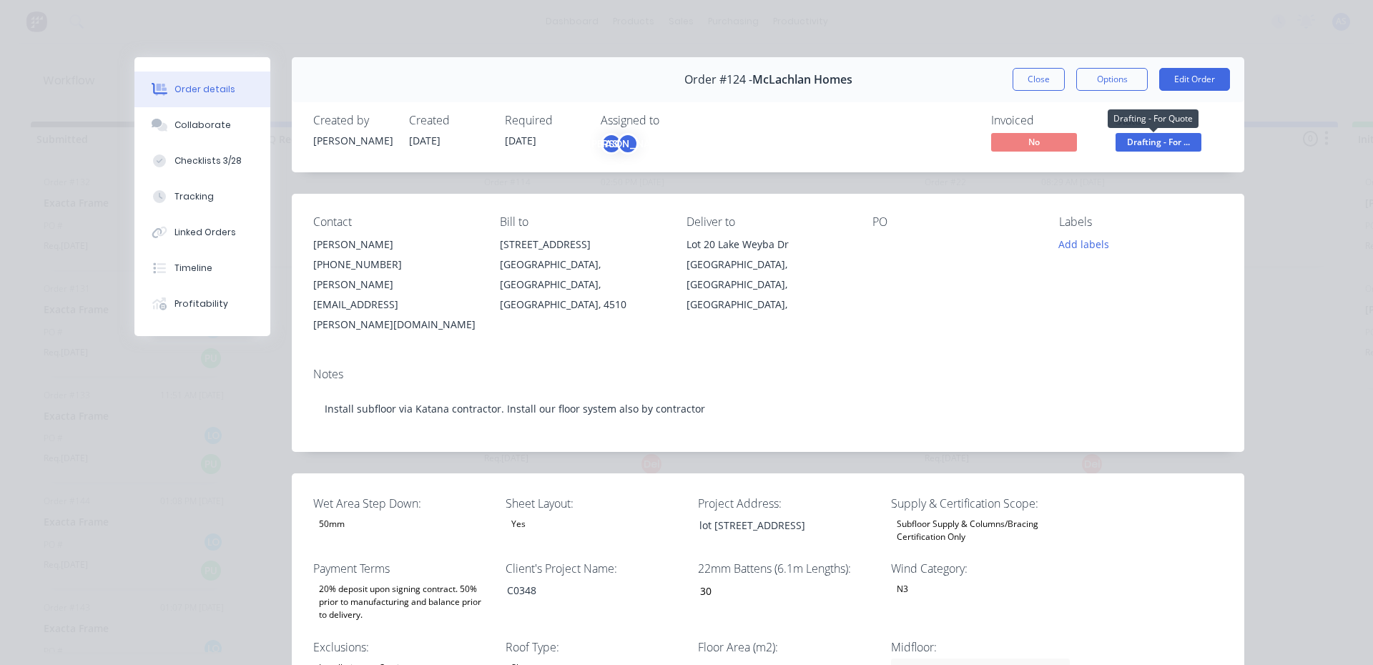
click at [1146, 145] on span "Drafting - For ..." at bounding box center [1158, 142] width 86 height 18
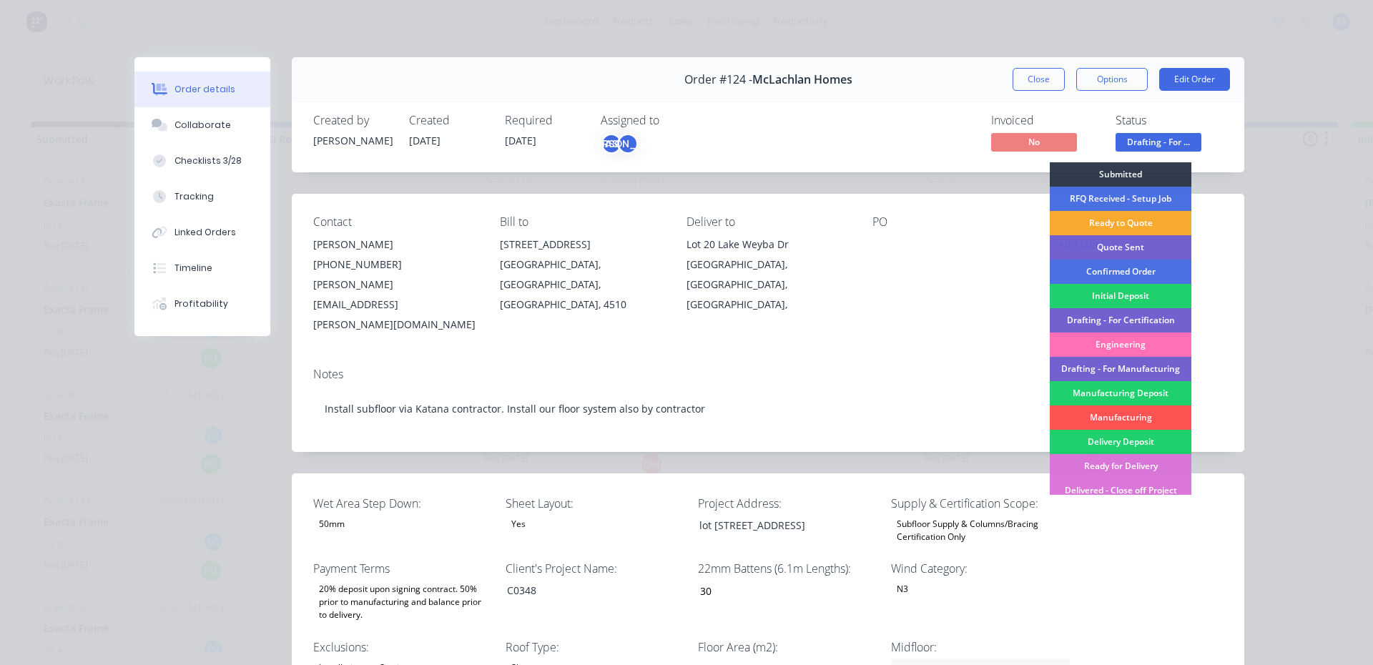
click at [1093, 216] on div "Ready to Quote" at bounding box center [1121, 223] width 142 height 24
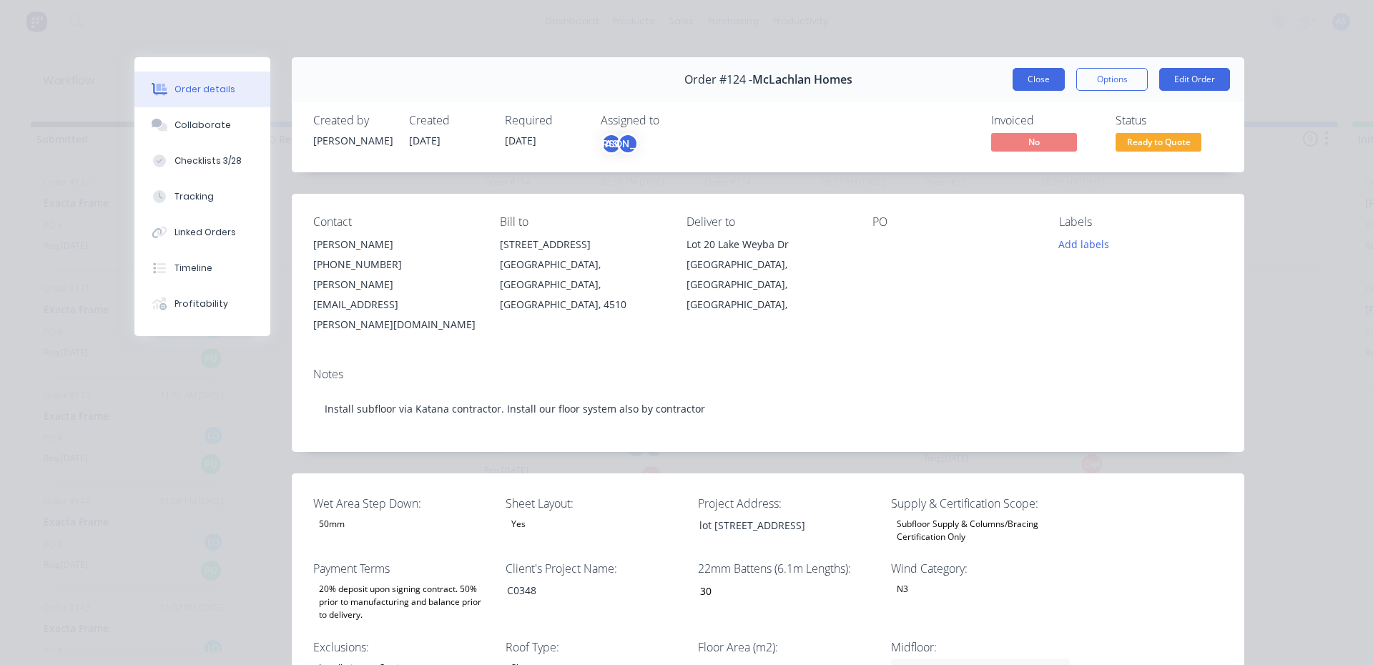
click at [1039, 78] on button "Close" at bounding box center [1038, 79] width 52 height 23
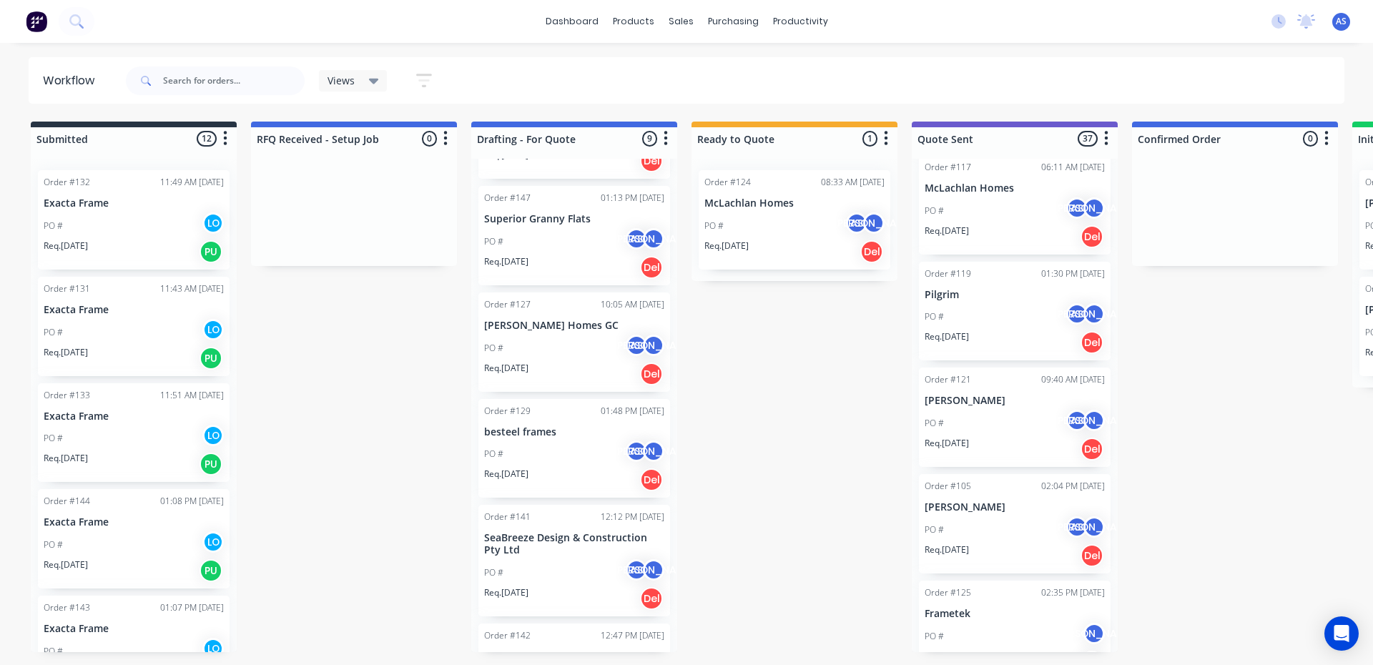
scroll to position [3217, 0]
click at [997, 420] on div "PO # AS [PERSON_NAME]" at bounding box center [1014, 421] width 180 height 27
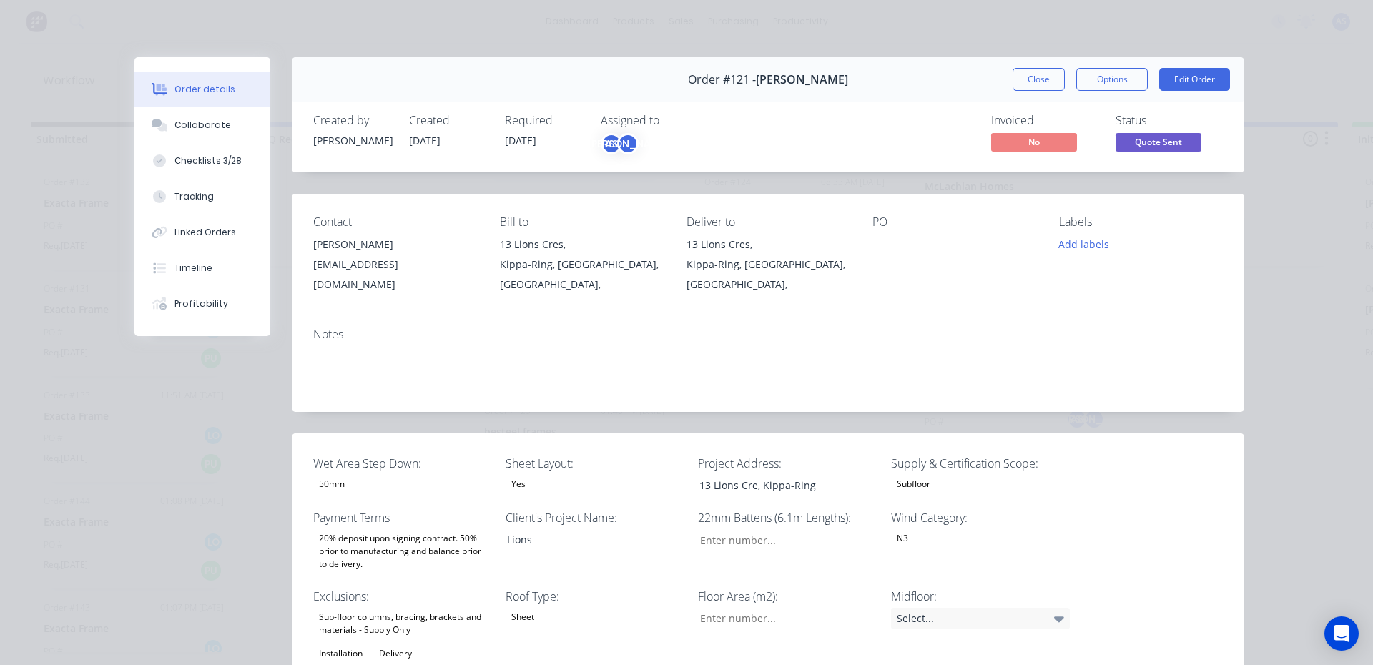
type input "11"
type input "143"
click at [225, 279] on button "Timeline" at bounding box center [202, 268] width 136 height 36
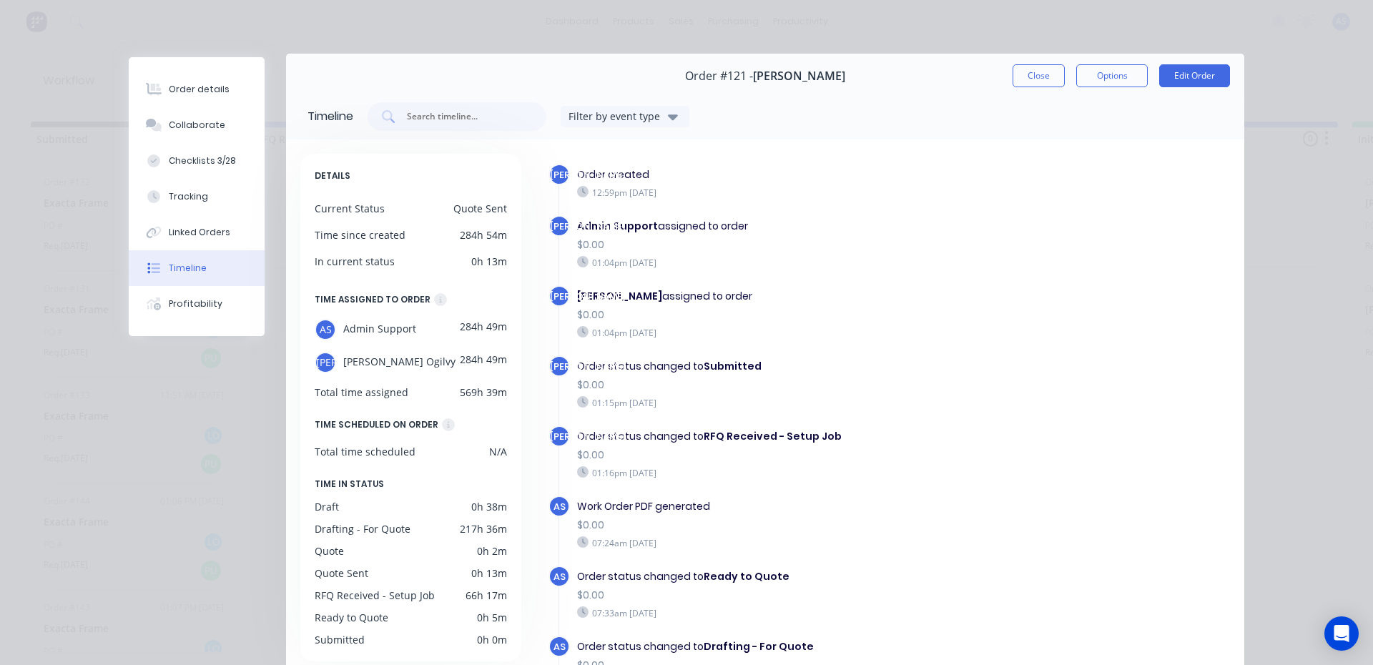
scroll to position [0, 0]
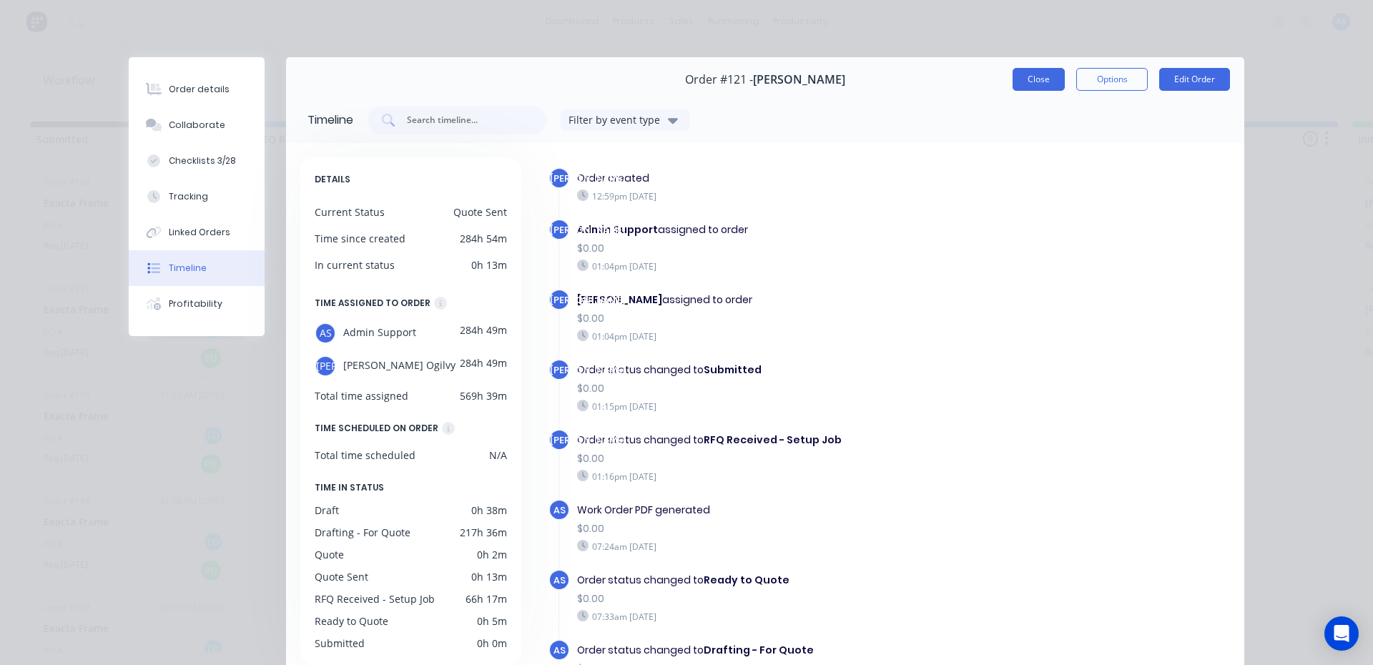
click at [1041, 82] on button "Close" at bounding box center [1038, 79] width 52 height 23
